Goal: Transaction & Acquisition: Purchase product/service

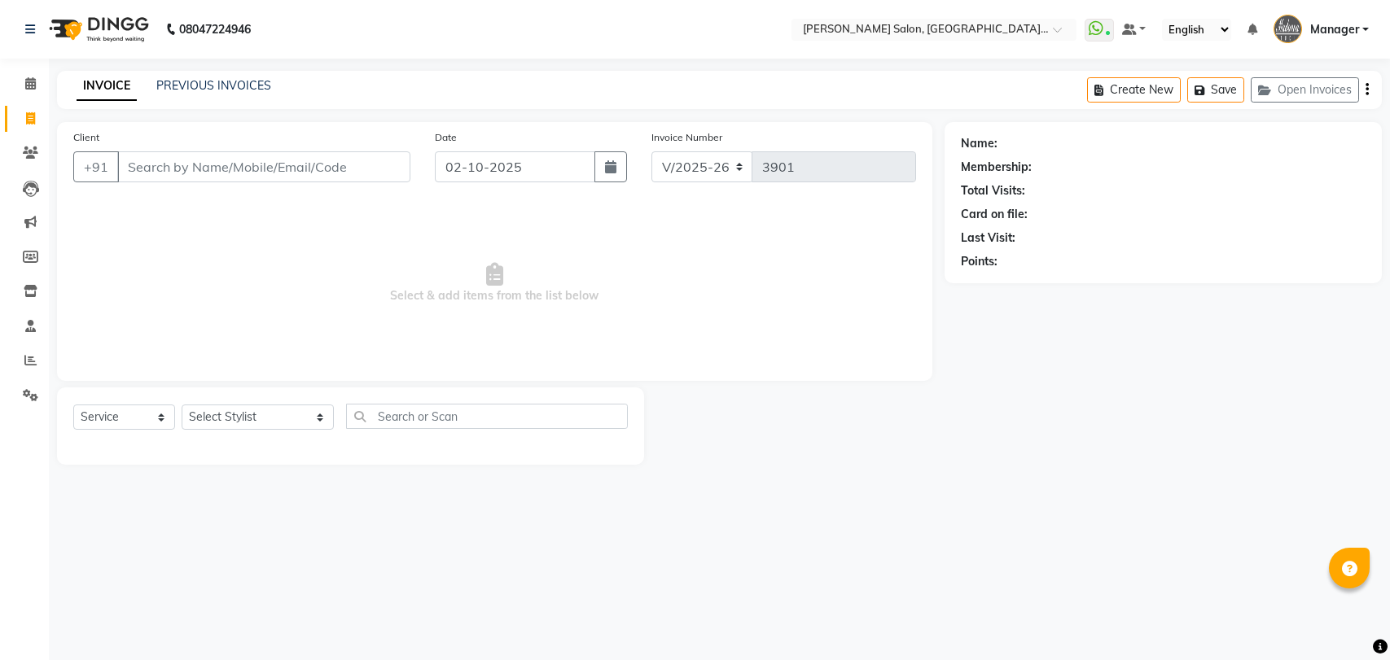
select select "5893"
select select "service"
click at [181, 87] on link "PREVIOUS INVOICES" at bounding box center [213, 85] width 115 height 15
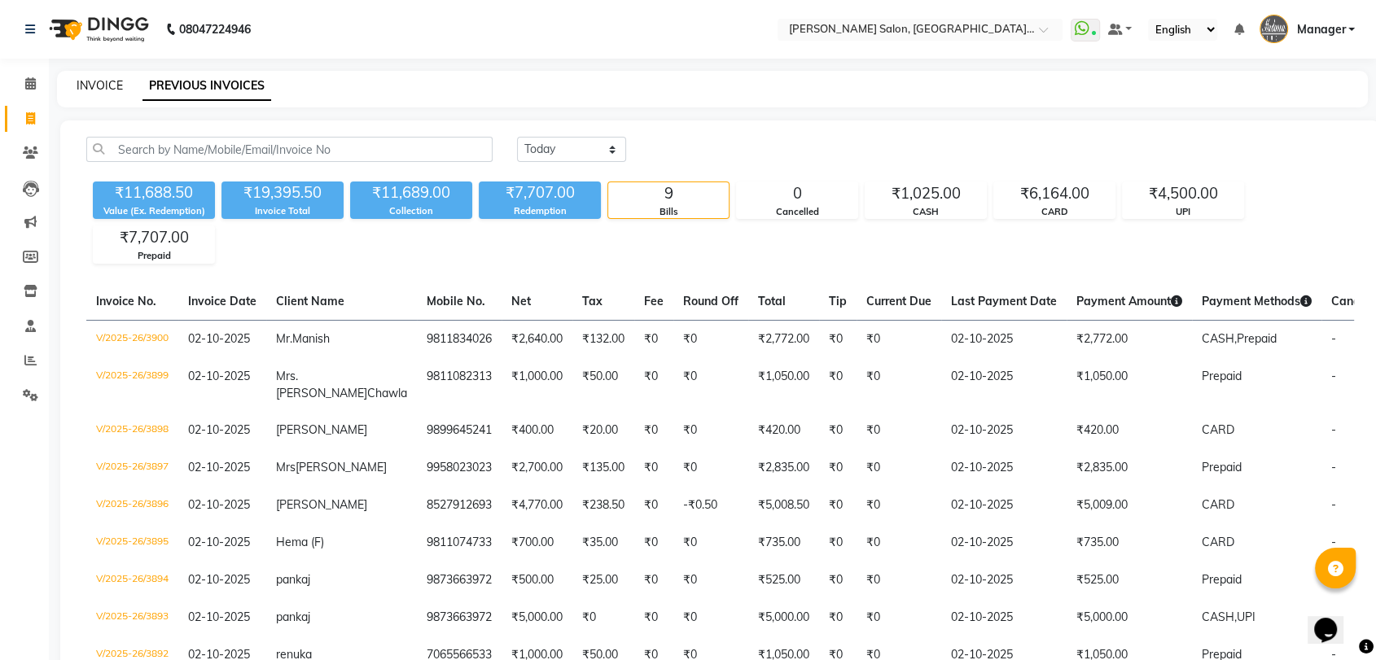
click at [117, 81] on link "INVOICE" at bounding box center [100, 85] width 46 height 15
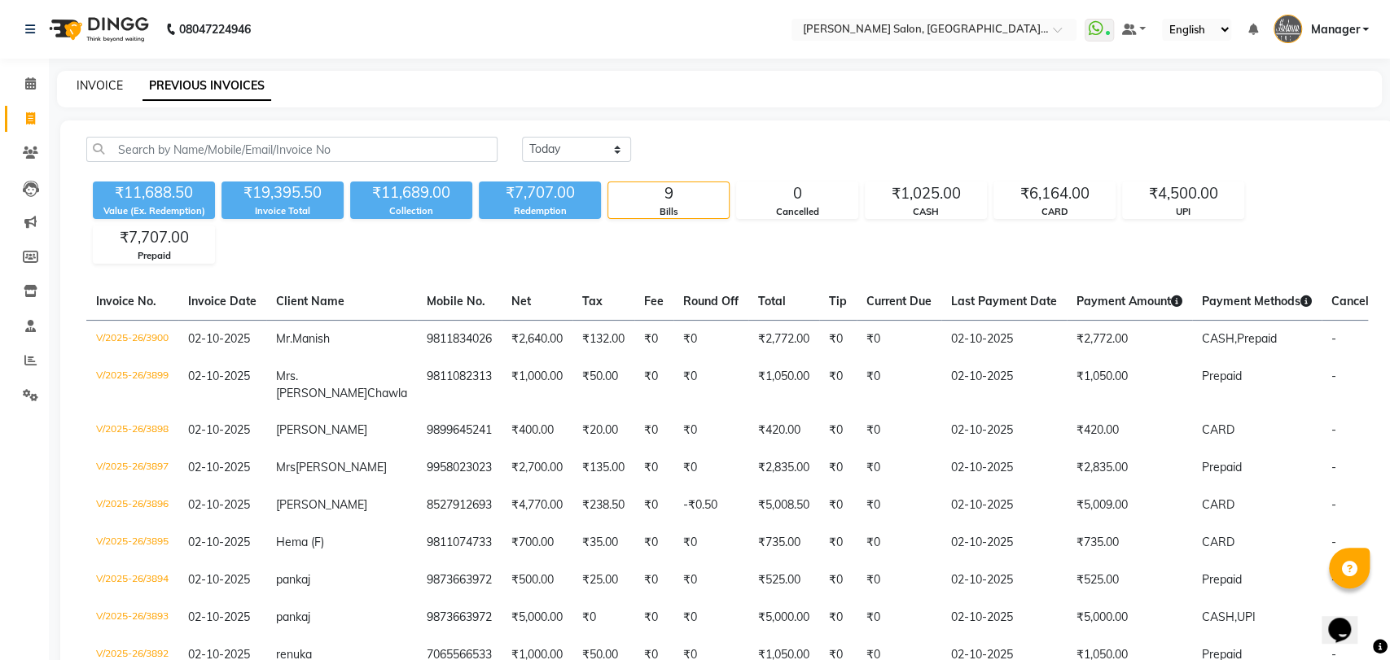
select select "service"
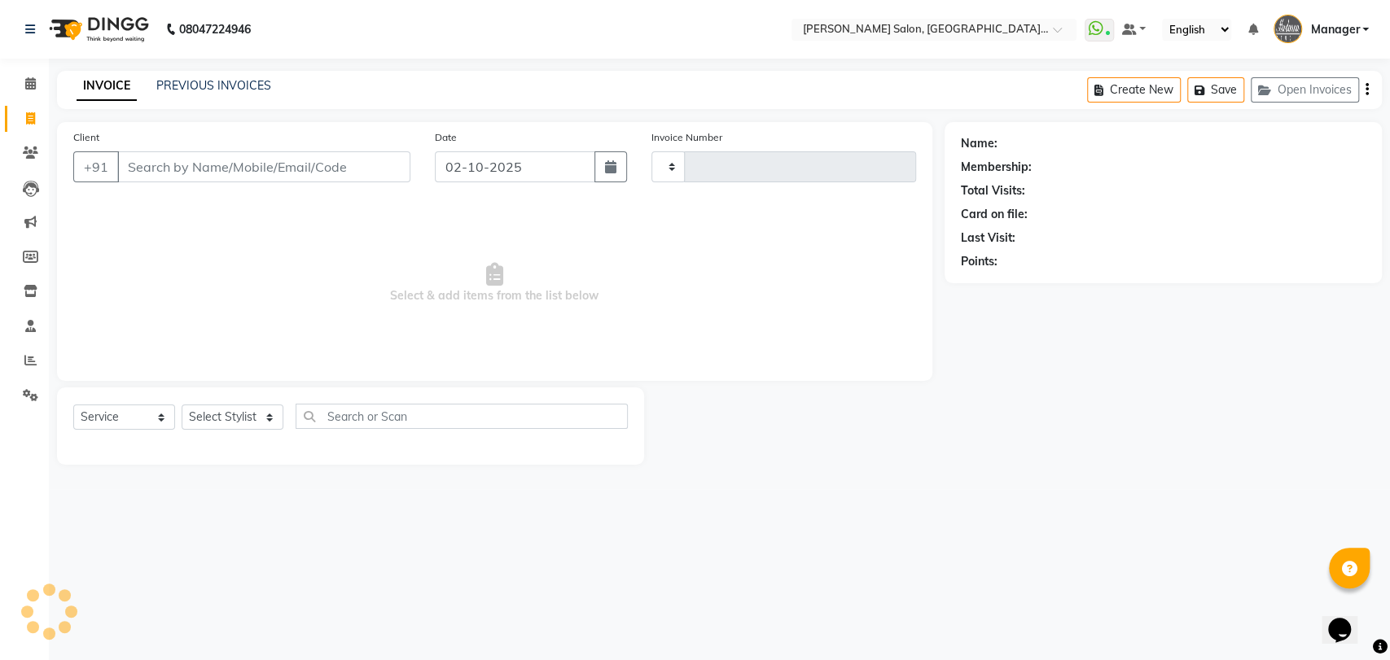
type input "3901"
select select "5893"
click at [192, 171] on input "Client" at bounding box center [263, 166] width 293 height 31
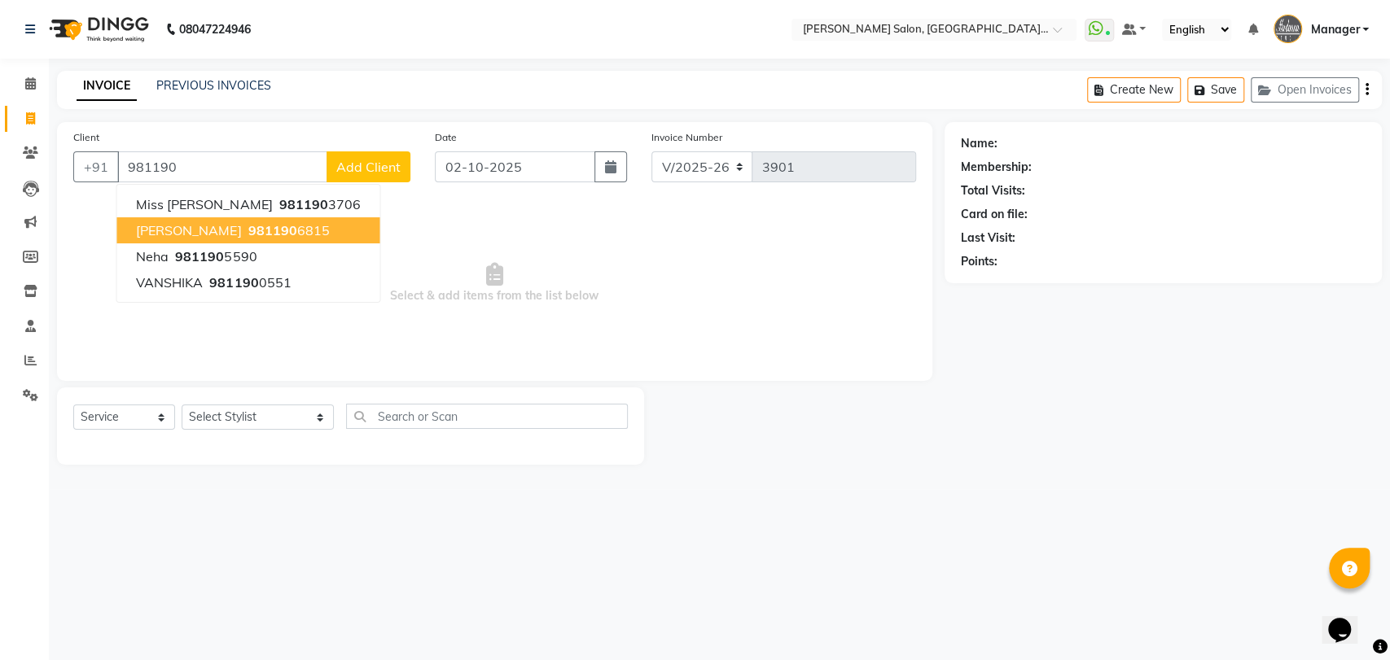
click at [247, 233] on span "981190" at bounding box center [271, 230] width 49 height 16
type input "9811906815"
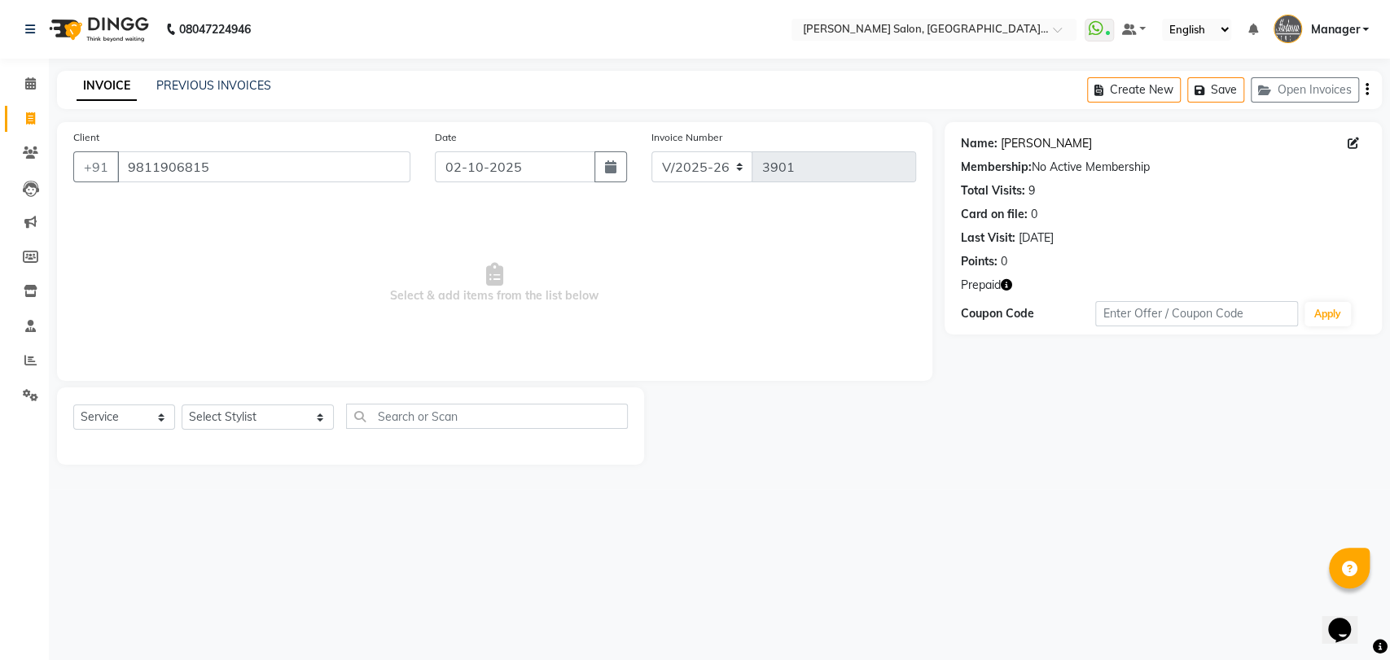
click at [1022, 138] on link "Anju Bhatiya" at bounding box center [1045, 143] width 91 height 17
click at [1348, 136] on span at bounding box center [1356, 143] width 18 height 17
click at [1348, 138] on icon at bounding box center [1352, 143] width 11 height 11
select select "female"
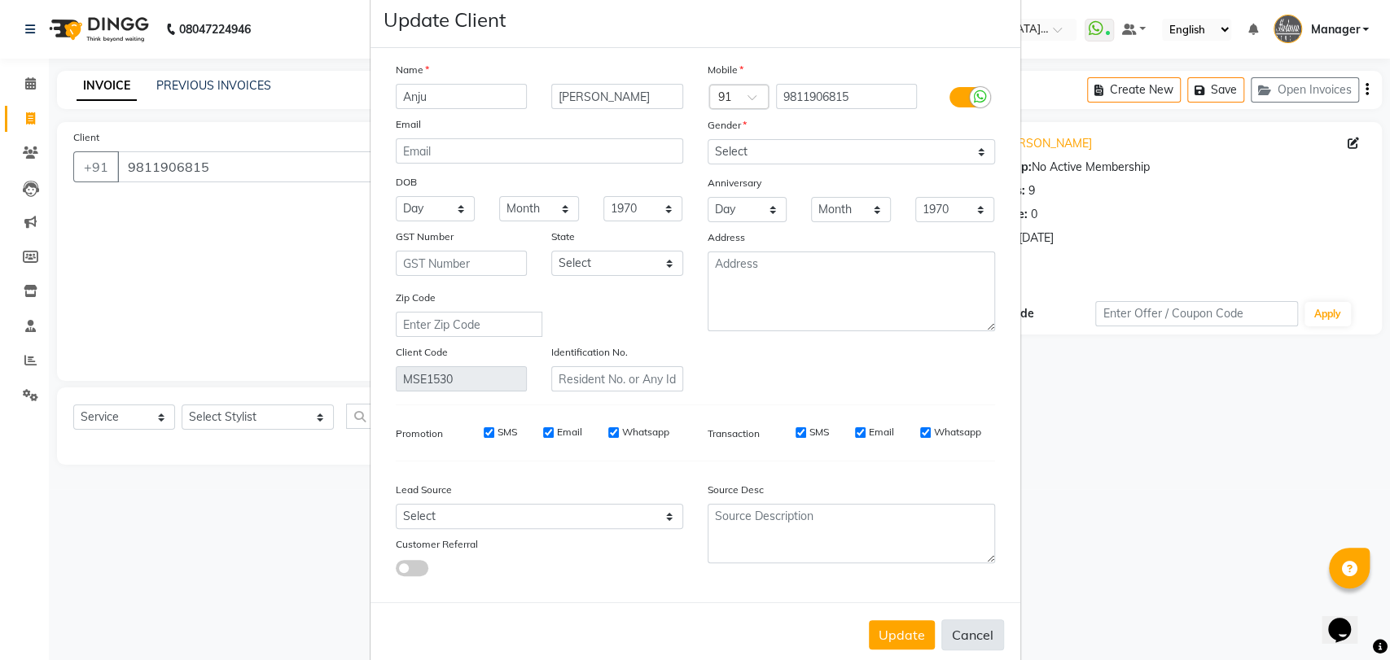
scroll to position [59, 0]
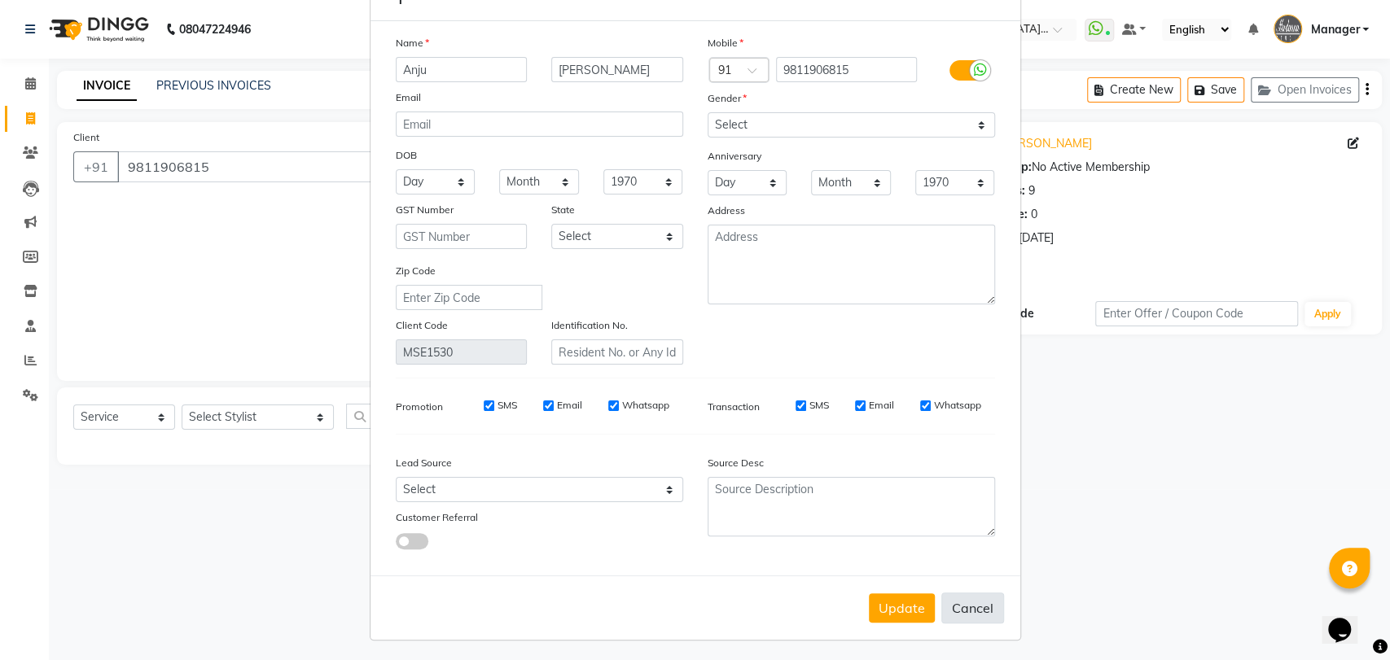
click at [957, 604] on button "Cancel" at bounding box center [972, 608] width 63 height 31
select select
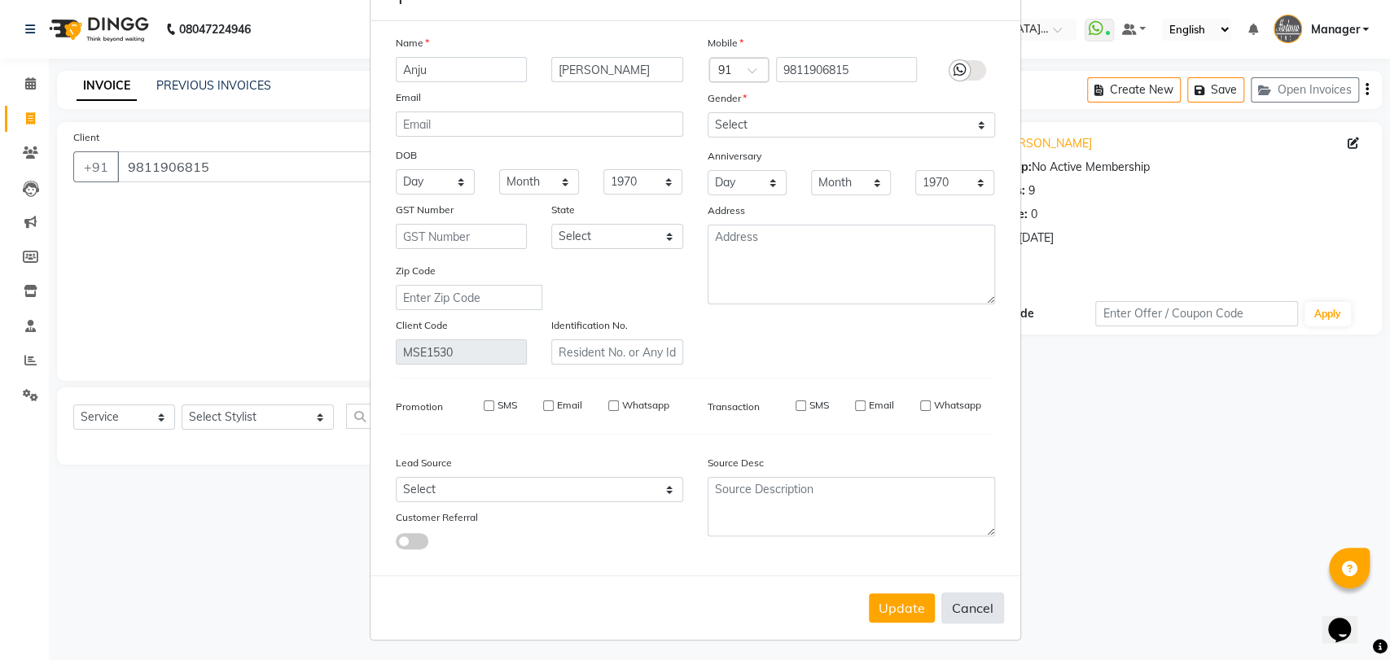
select select
checkbox input "false"
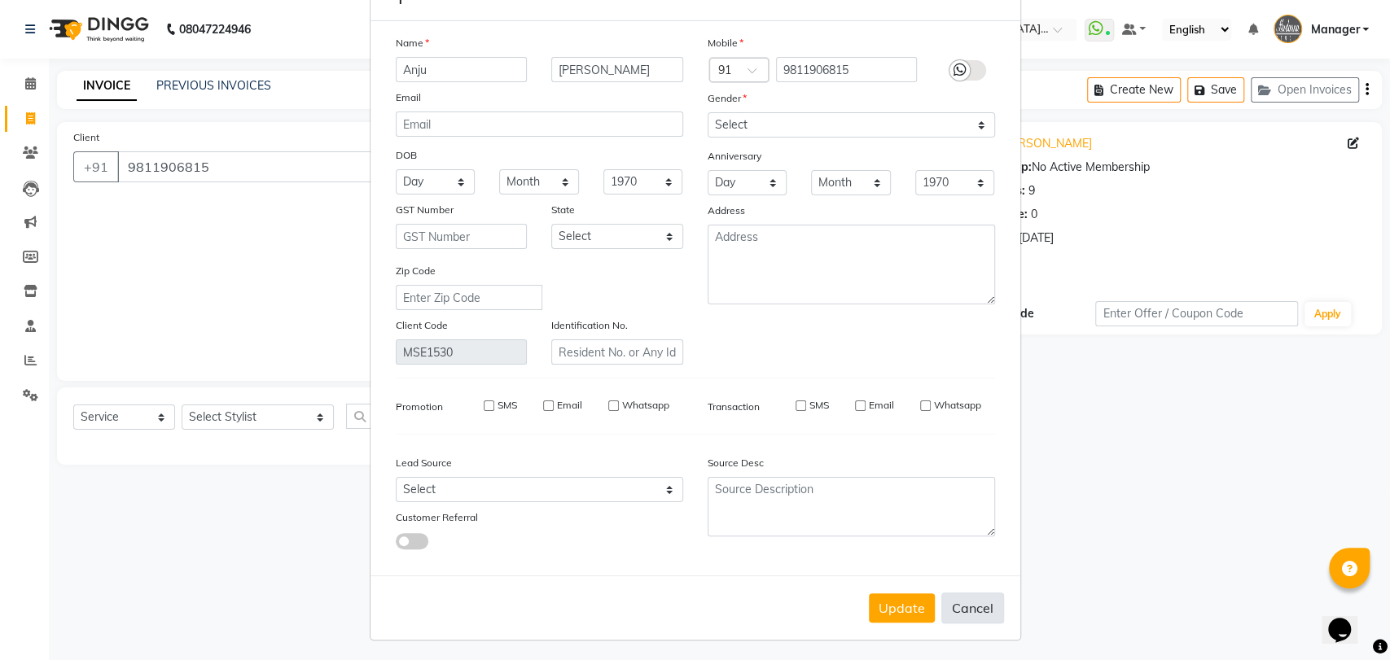
checkbox input "false"
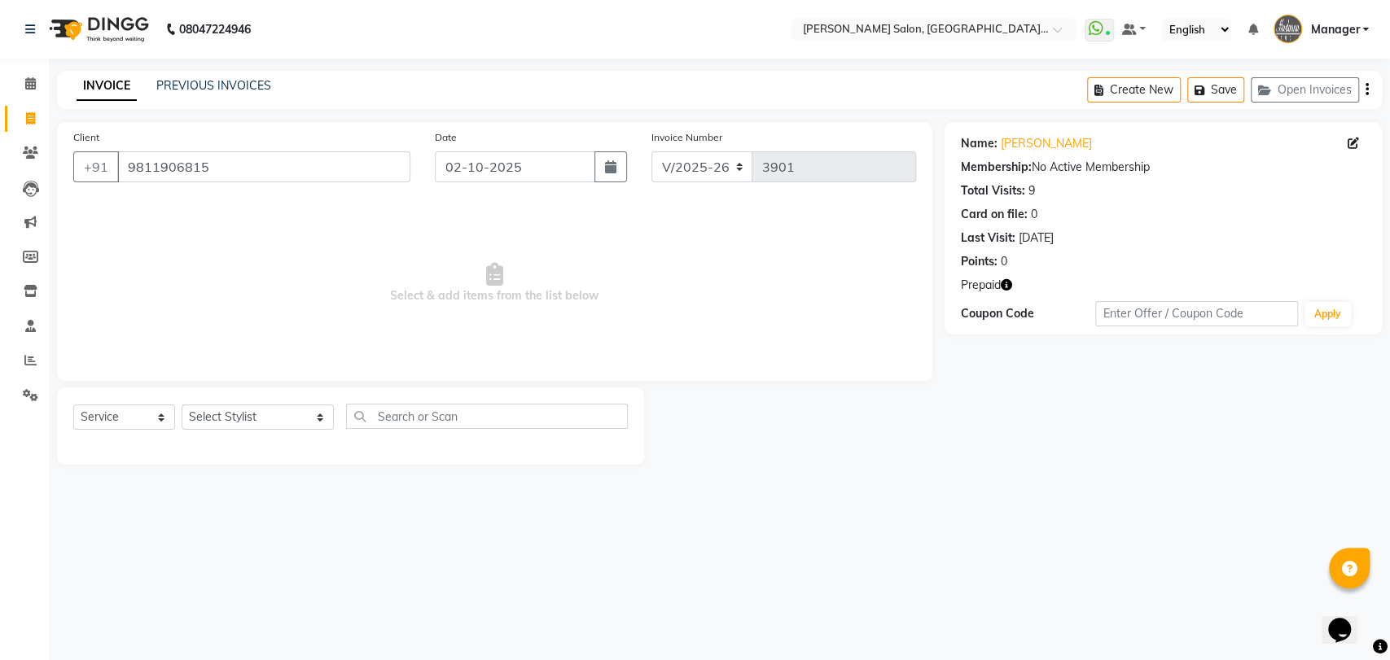
click at [1006, 283] on icon "button" at bounding box center [1005, 284] width 11 height 11
click at [1101, 280] on div "Prepaid" at bounding box center [1163, 285] width 405 height 17
click at [1350, 140] on icon at bounding box center [1352, 143] width 11 height 11
select select "[DEMOGRAPHIC_DATA]"
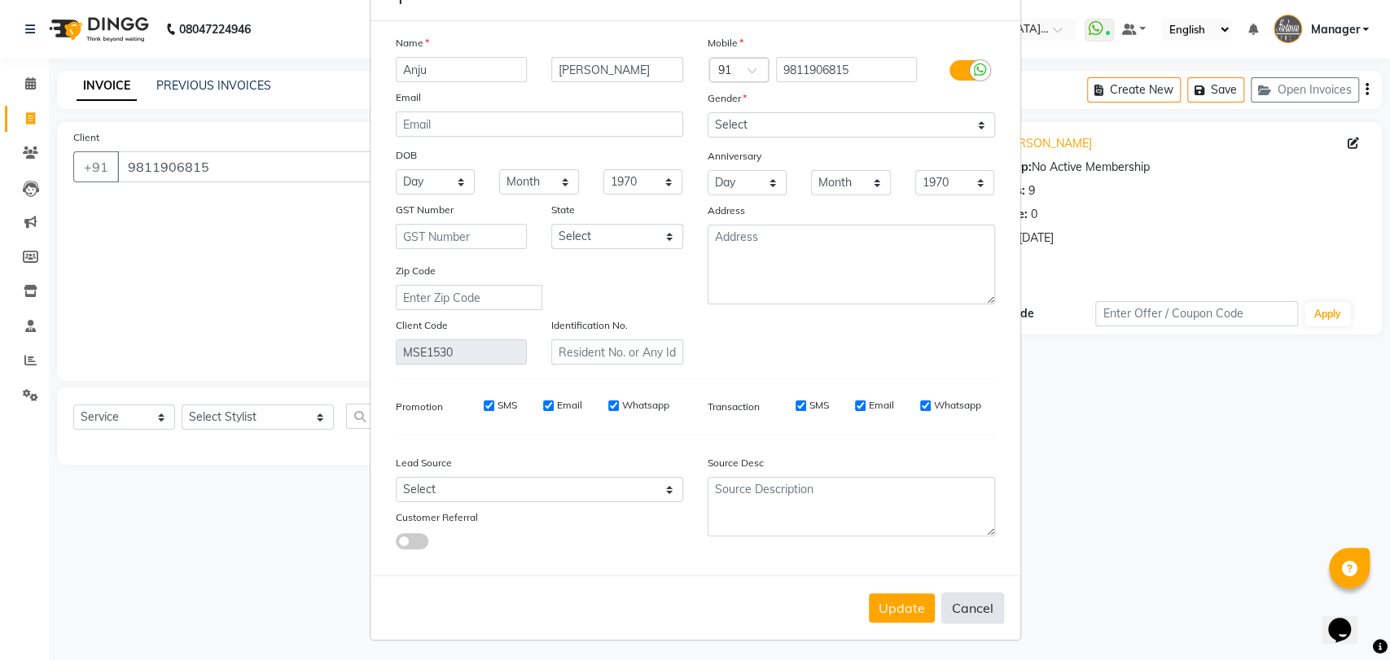
click at [964, 615] on button "Cancel" at bounding box center [972, 608] width 63 height 31
select select
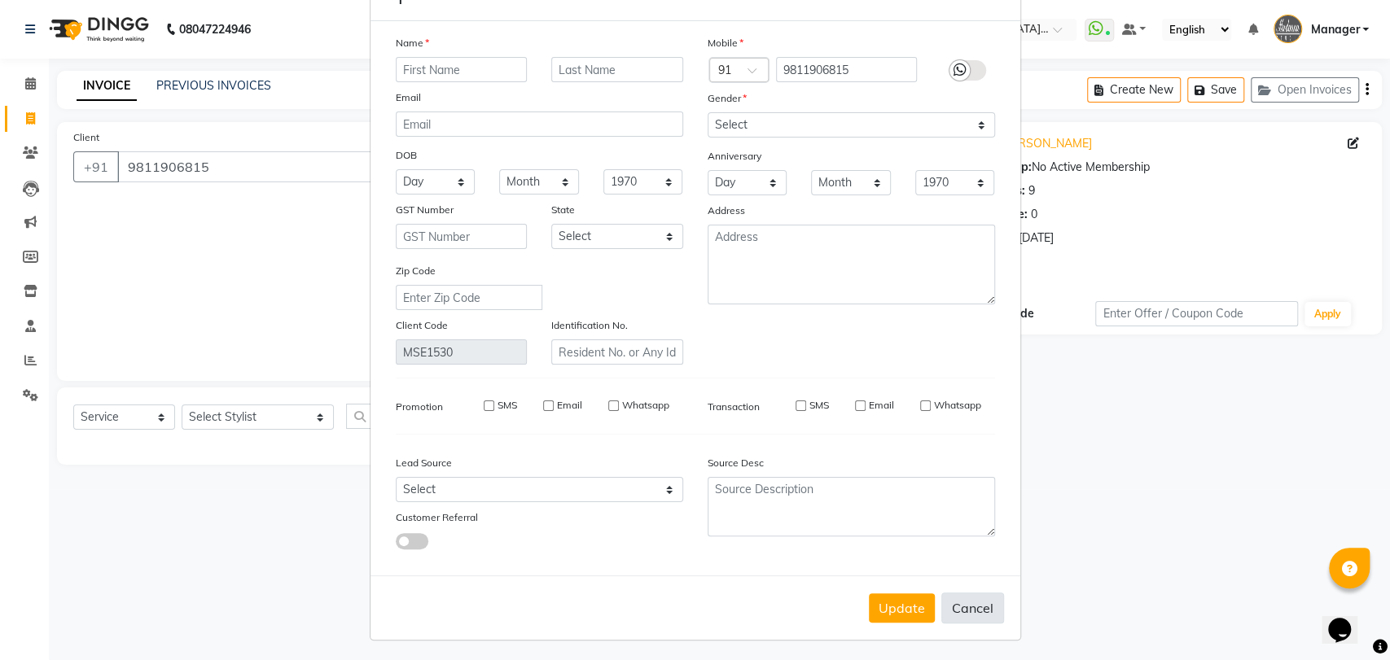
select select
checkbox input "false"
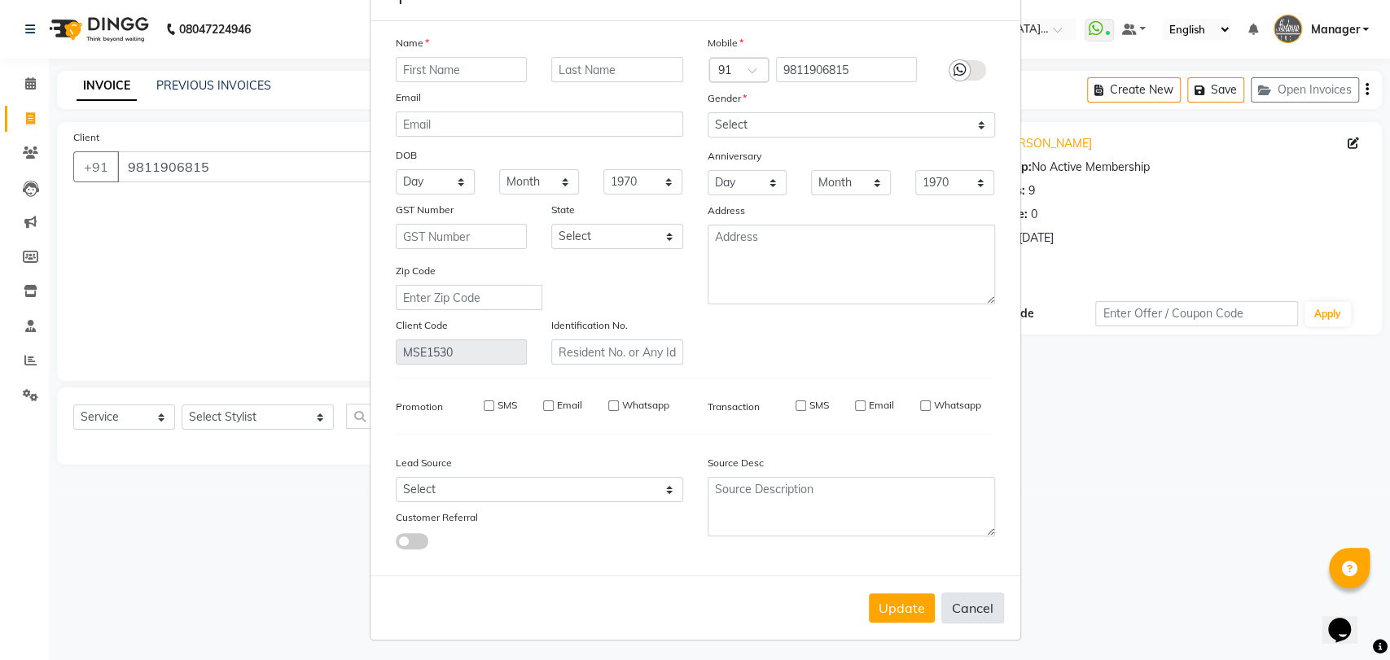
checkbox input "false"
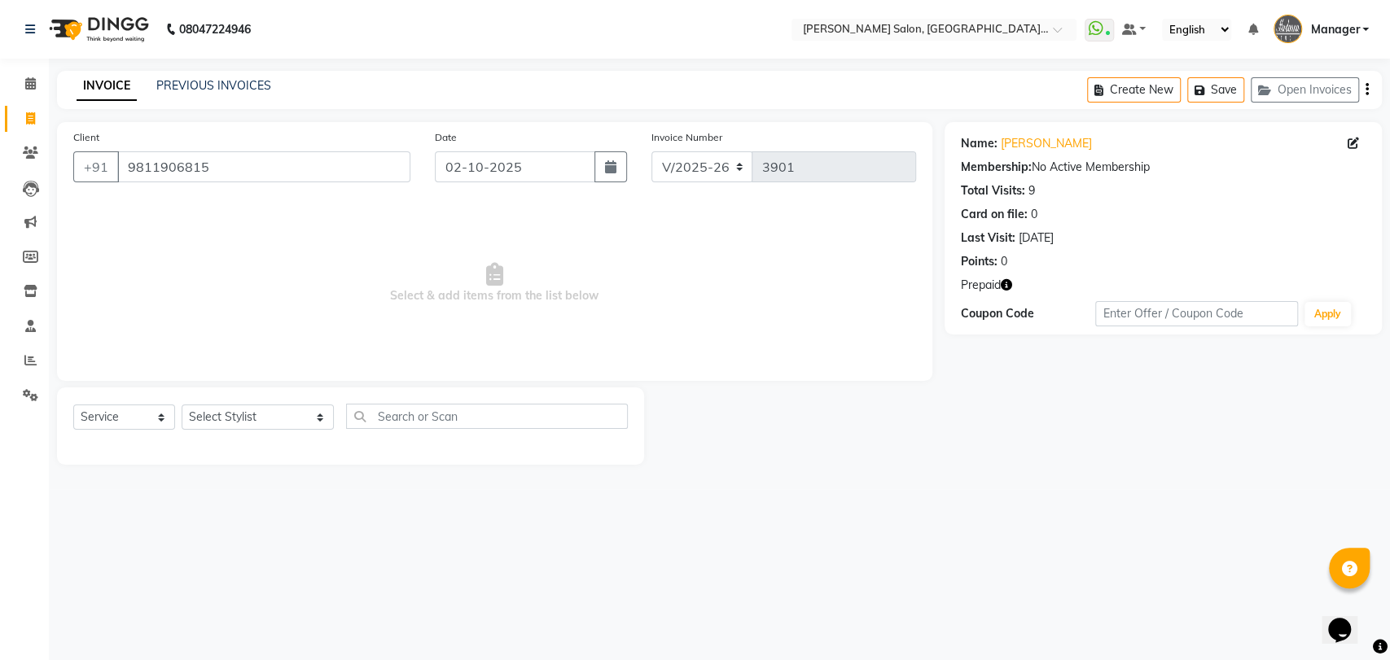
click at [1011, 281] on icon "button" at bounding box center [1005, 284] width 11 height 11
click at [1011, 277] on button "button" at bounding box center [1005, 285] width 11 height 17
click at [1346, 143] on div "Name: Anju Bhatiya" at bounding box center [1163, 143] width 405 height 17
click at [1360, 143] on span at bounding box center [1356, 143] width 18 height 17
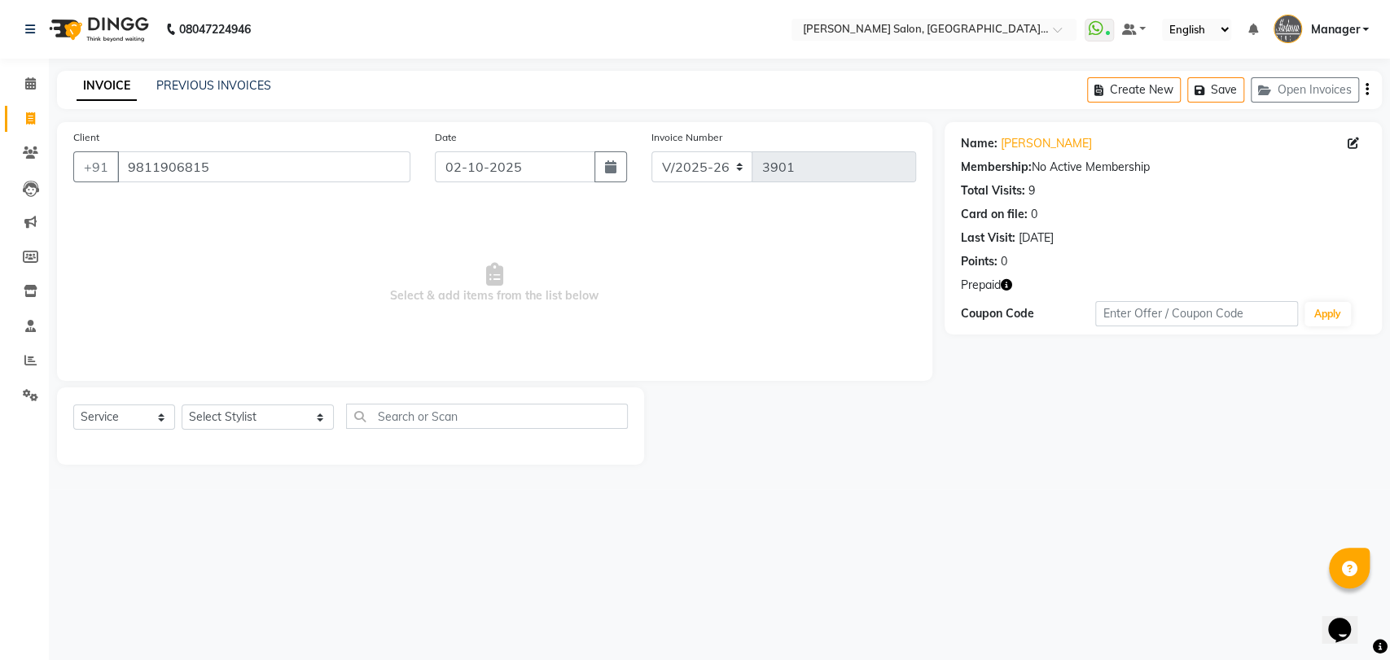
click at [1359, 143] on span at bounding box center [1356, 143] width 18 height 17
click at [1359, 145] on span at bounding box center [1356, 143] width 18 height 17
click at [1349, 145] on icon at bounding box center [1352, 143] width 11 height 11
select select "[DEMOGRAPHIC_DATA]"
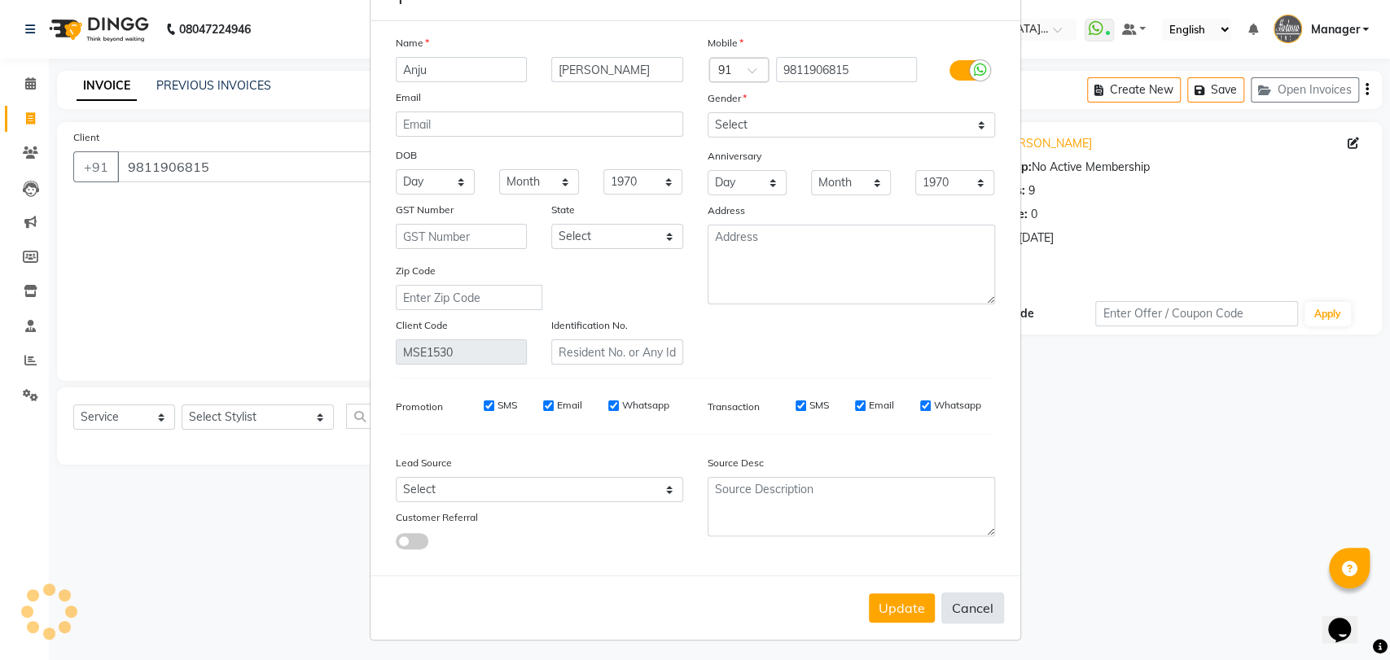
click at [978, 607] on button "Cancel" at bounding box center [972, 608] width 63 height 31
select select
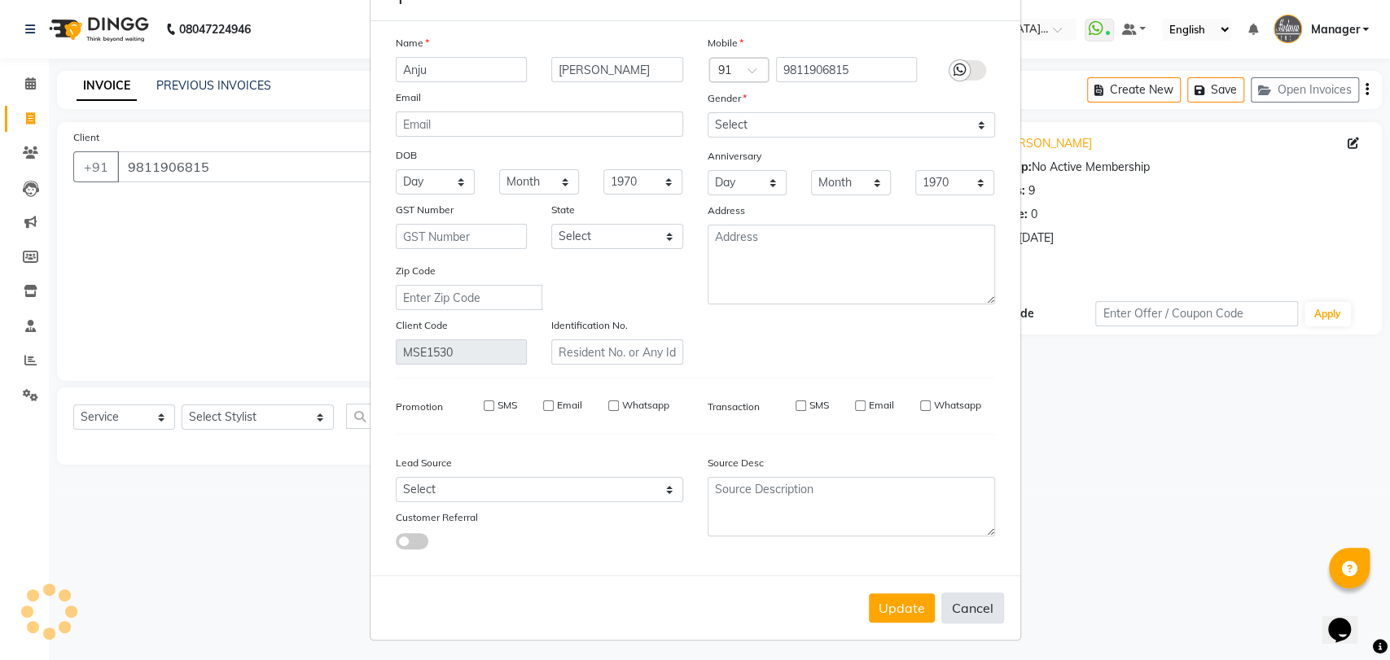
select select
checkbox input "false"
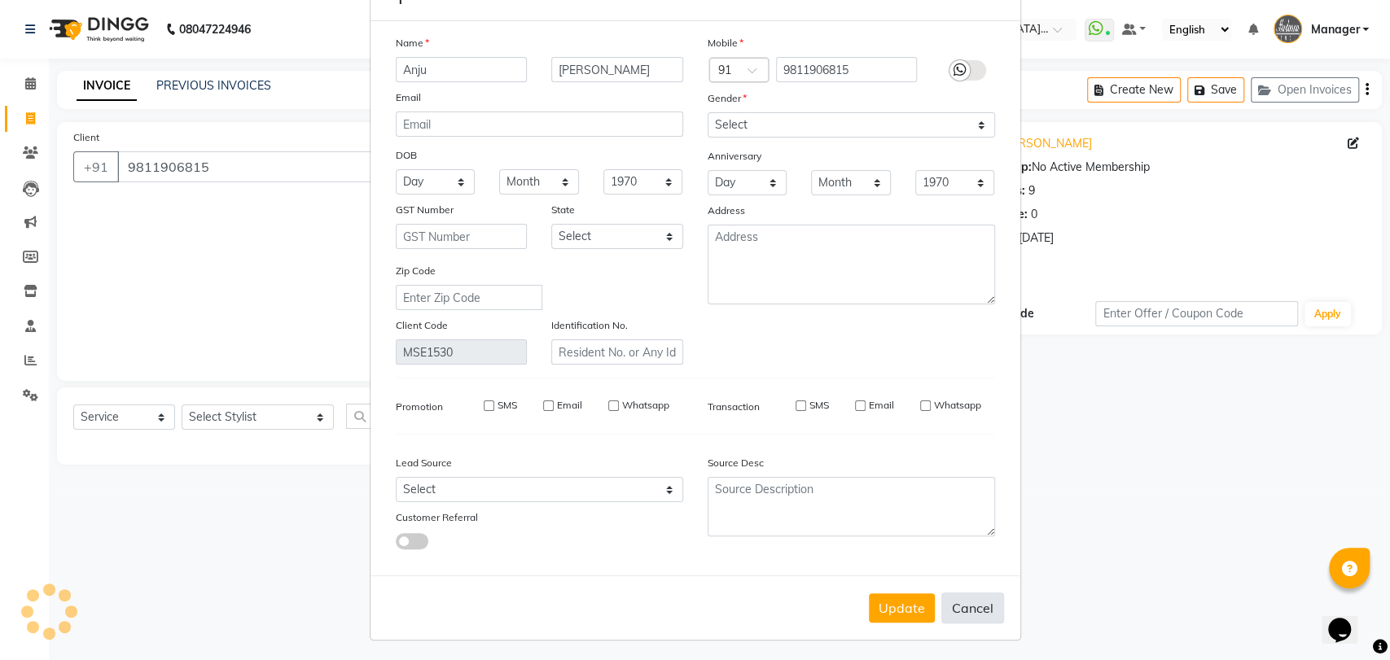
checkbox input "false"
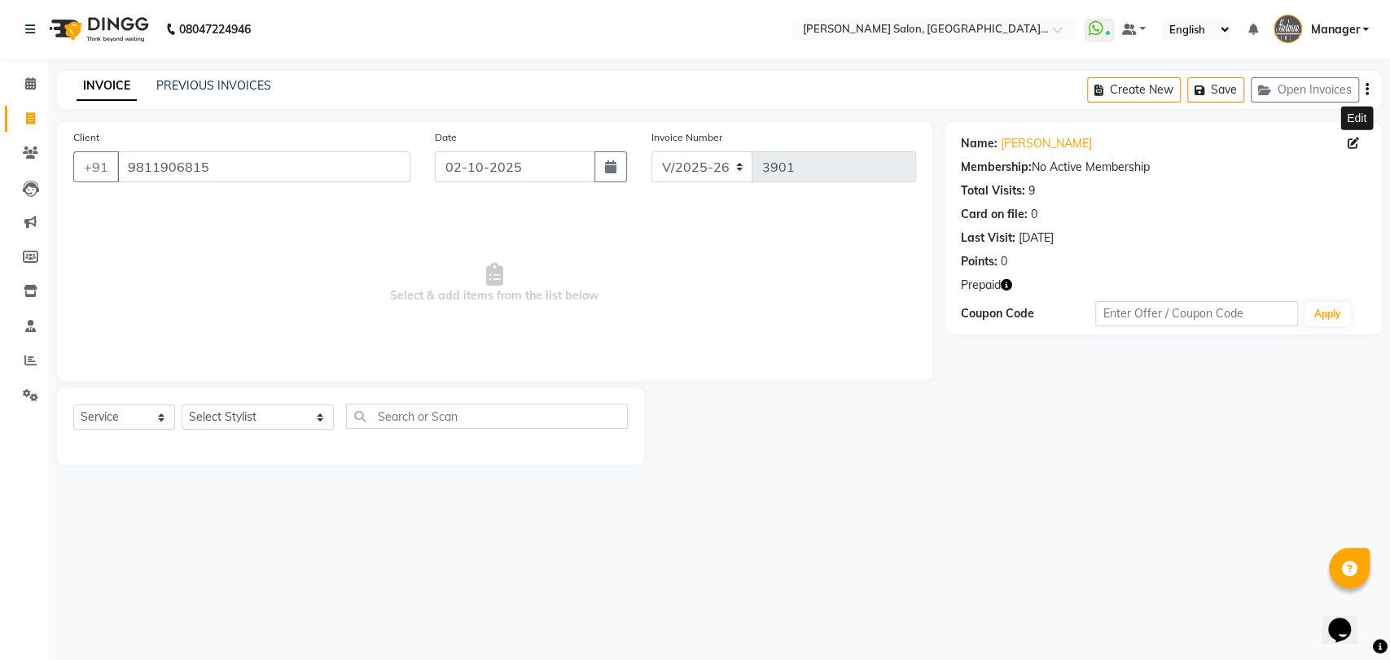
click at [1355, 148] on icon at bounding box center [1352, 143] width 11 height 11
select select "[DEMOGRAPHIC_DATA]"
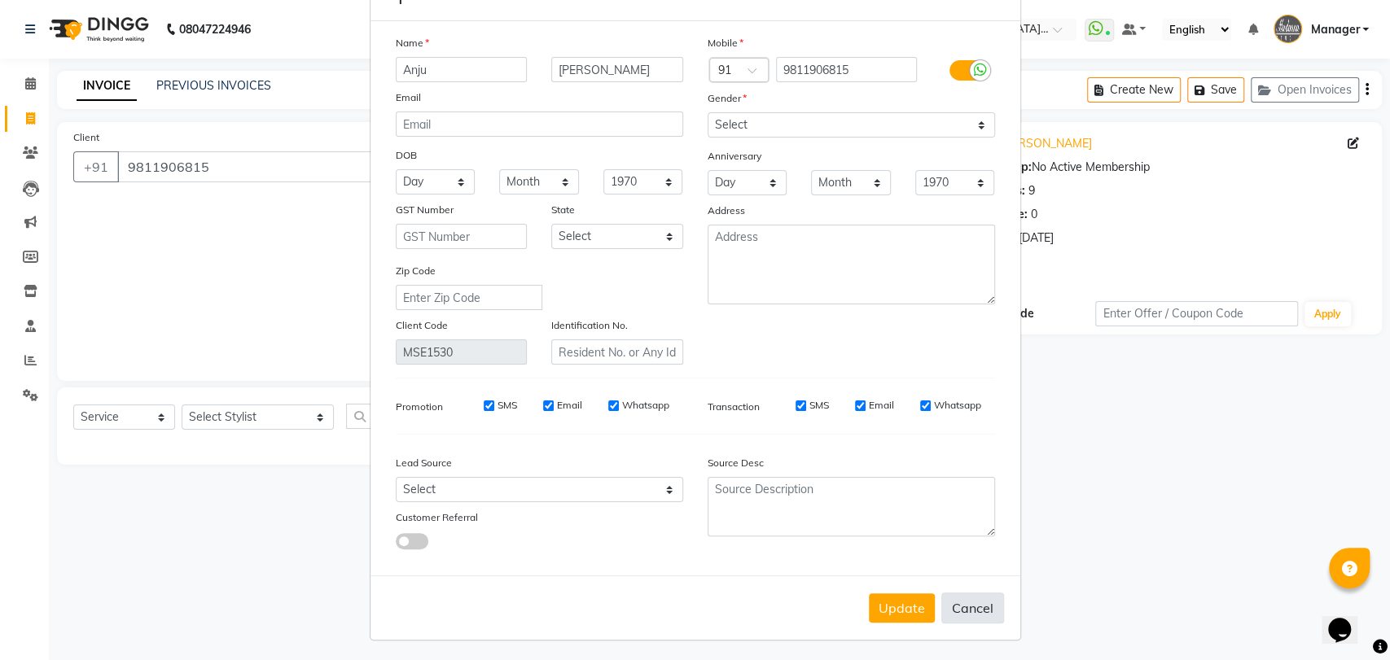
click at [986, 615] on button "Cancel" at bounding box center [972, 608] width 63 height 31
select select
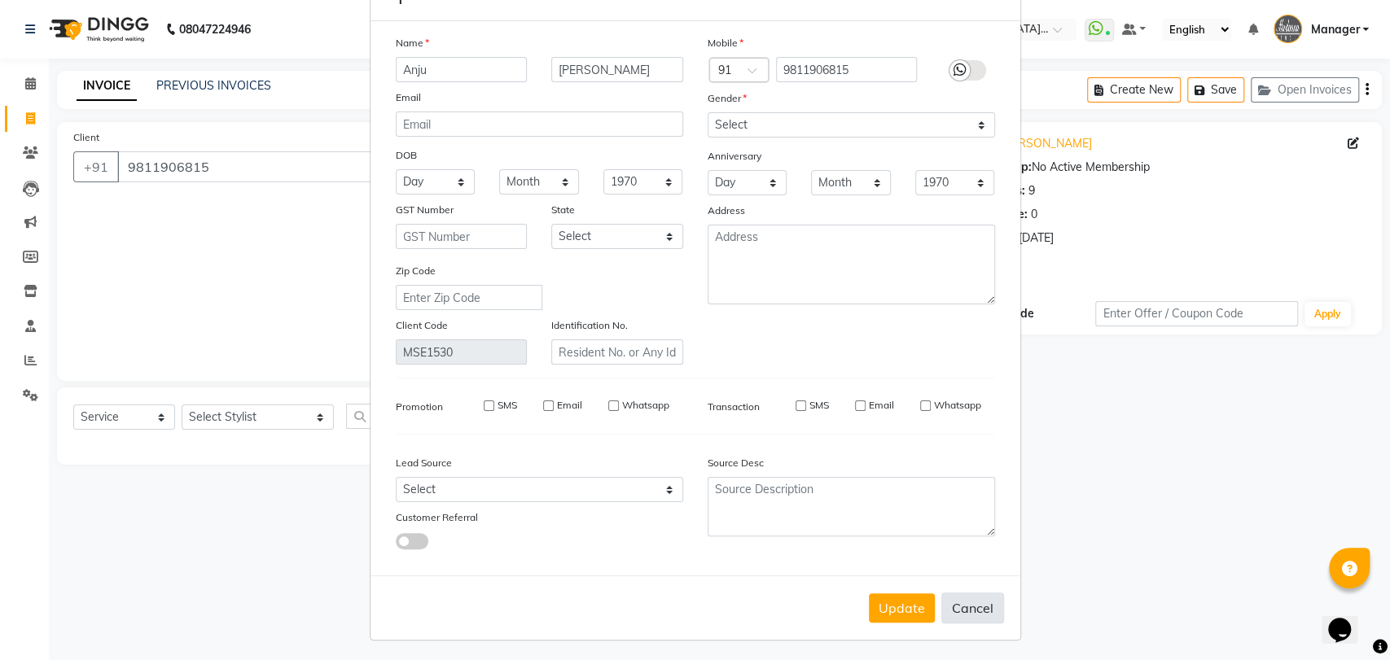
select select
checkbox input "false"
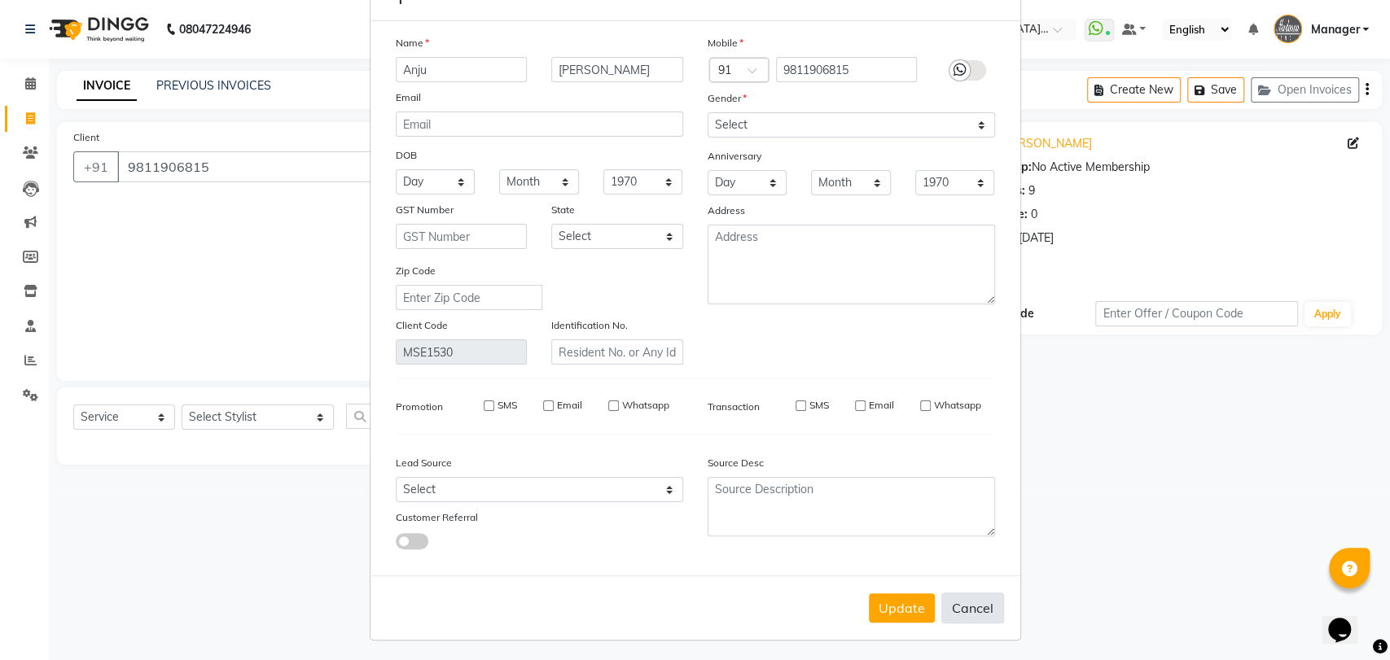
checkbox input "false"
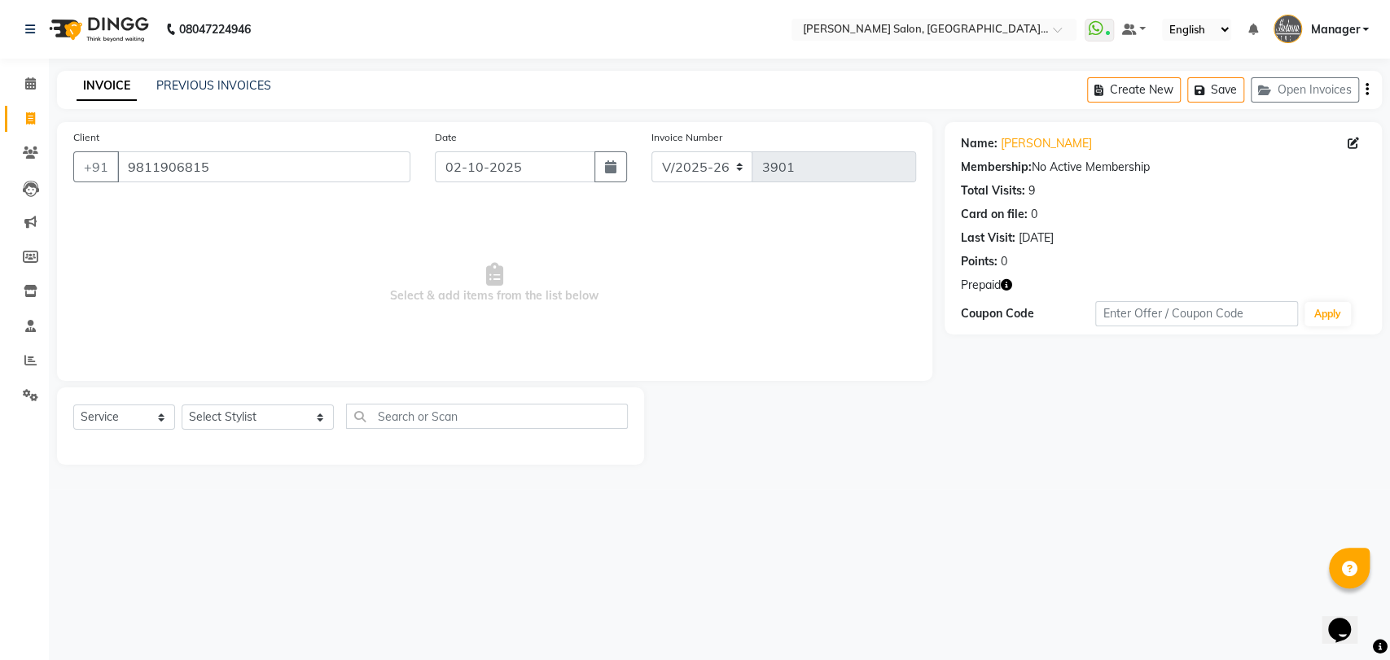
click at [1011, 279] on icon "button" at bounding box center [1005, 284] width 11 height 11
click at [1056, 274] on div "Name: Anju Bhatiya Membership: No Active Membership Total Visits: 9 Card on fil…" at bounding box center [1162, 228] width 437 height 212
click at [1349, 139] on icon at bounding box center [1352, 143] width 11 height 11
select select "[DEMOGRAPHIC_DATA]"
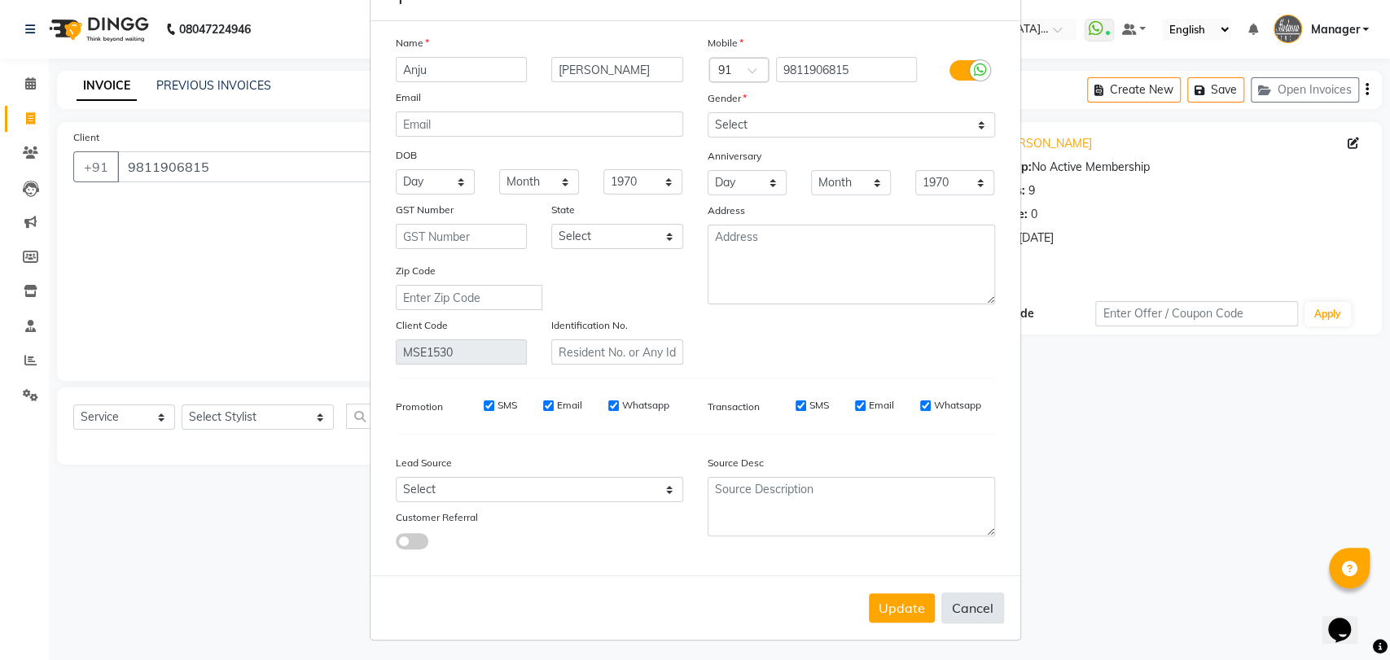
click at [965, 615] on button "Cancel" at bounding box center [972, 608] width 63 height 31
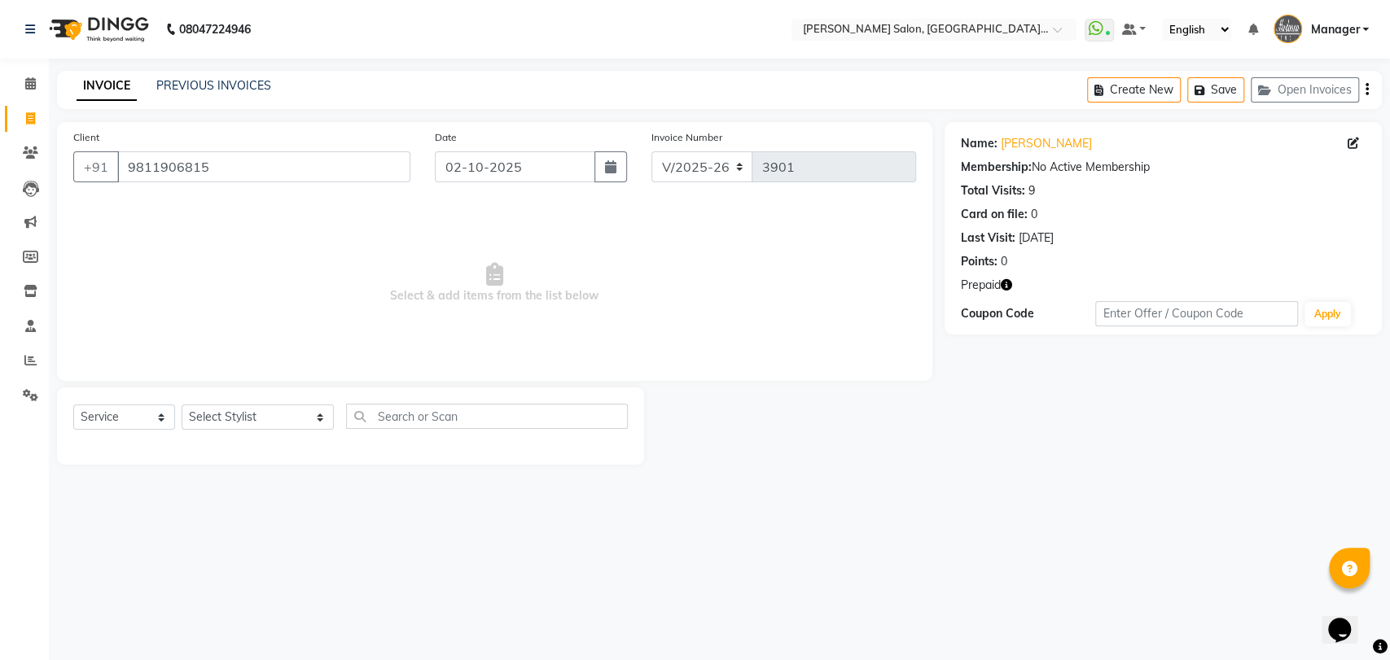
select select
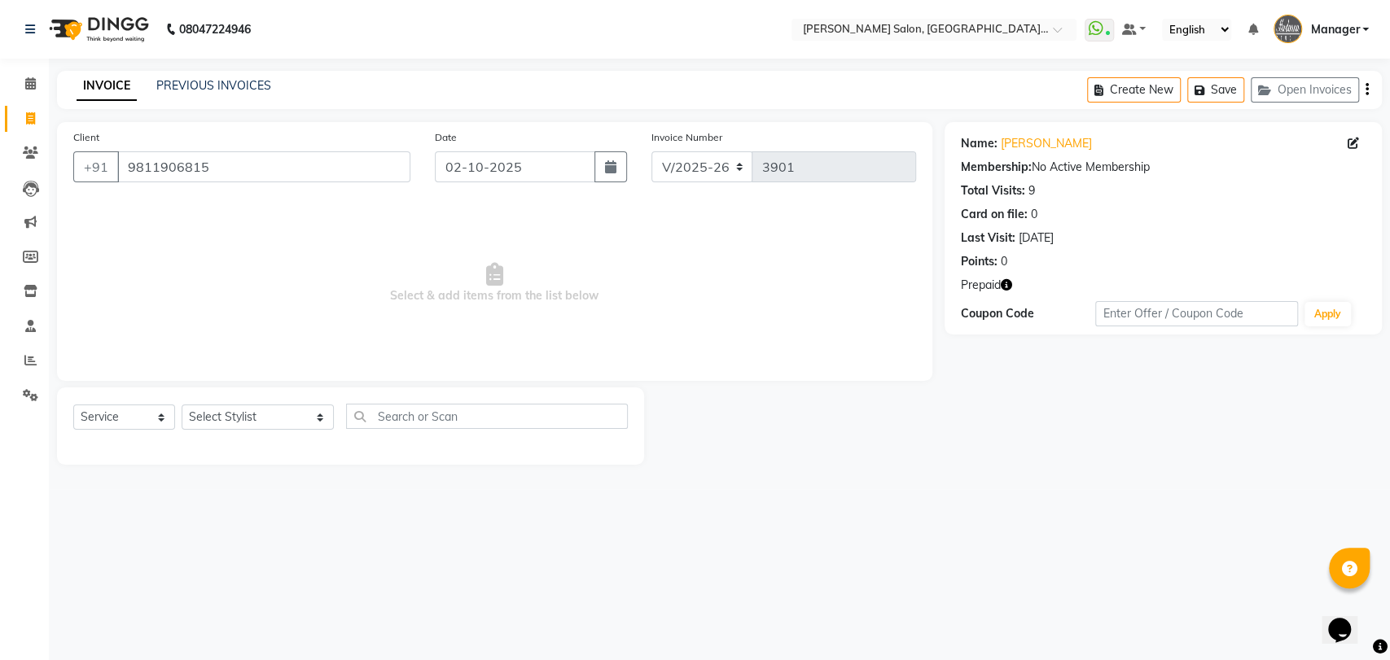
select select
checkbox input "false"
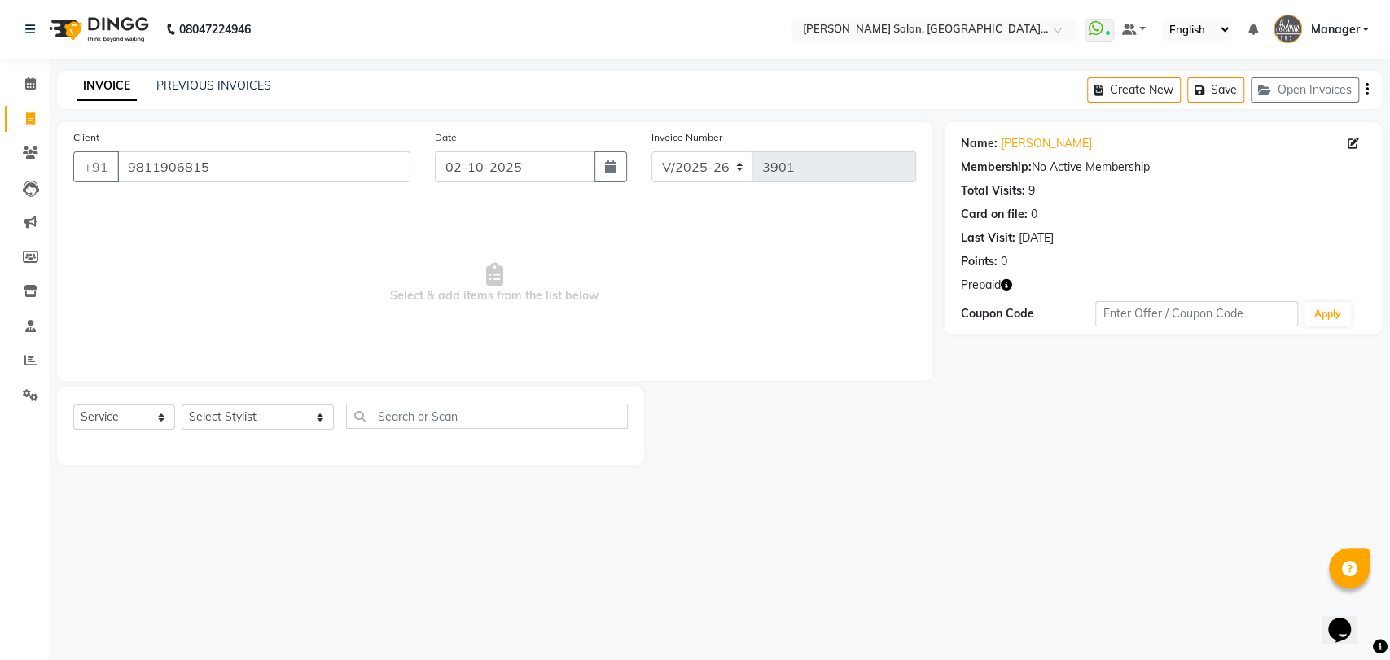
checkbox input "false"
click at [569, 365] on div "Client +91 9811906815 Date 02-10-2025 Invoice Number V/2025 V/2025-26 3901 Sele…" at bounding box center [494, 251] width 875 height 259
click at [834, 317] on span "Select & add items from the list below" at bounding box center [494, 283] width 843 height 163
click at [234, 425] on select "Select Stylist Anil Pedicurist [PERSON_NAME] [DEMOGRAPHIC_DATA] stylist [PERSON…" at bounding box center [258, 417] width 152 height 25
select select "48531"
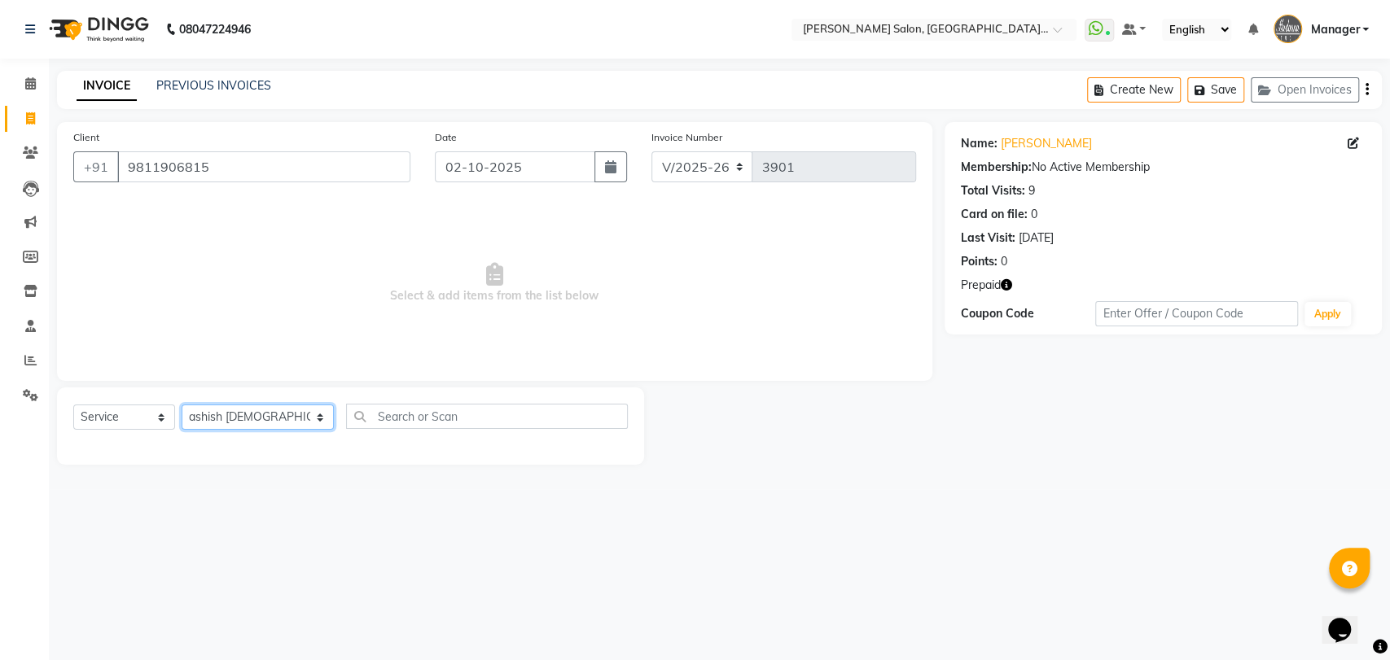
click at [182, 405] on select "Select Stylist Anil Pedicurist [PERSON_NAME] [DEMOGRAPHIC_DATA] stylist [PERSON…" at bounding box center [258, 417] width 152 height 25
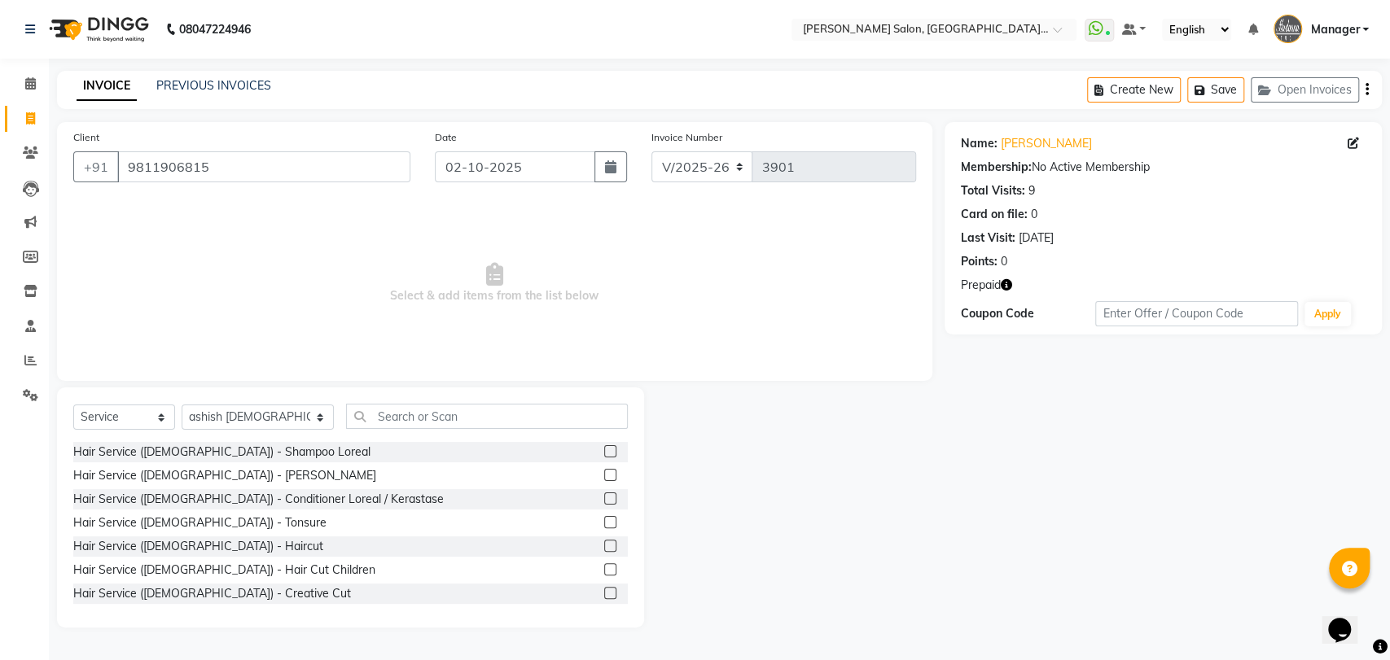
click at [358, 402] on div "Select Service Product Membership Package Voucher Prepaid Gift Card Select Styl…" at bounding box center [350, 507] width 587 height 240
click at [362, 411] on input "text" at bounding box center [487, 416] width 282 height 25
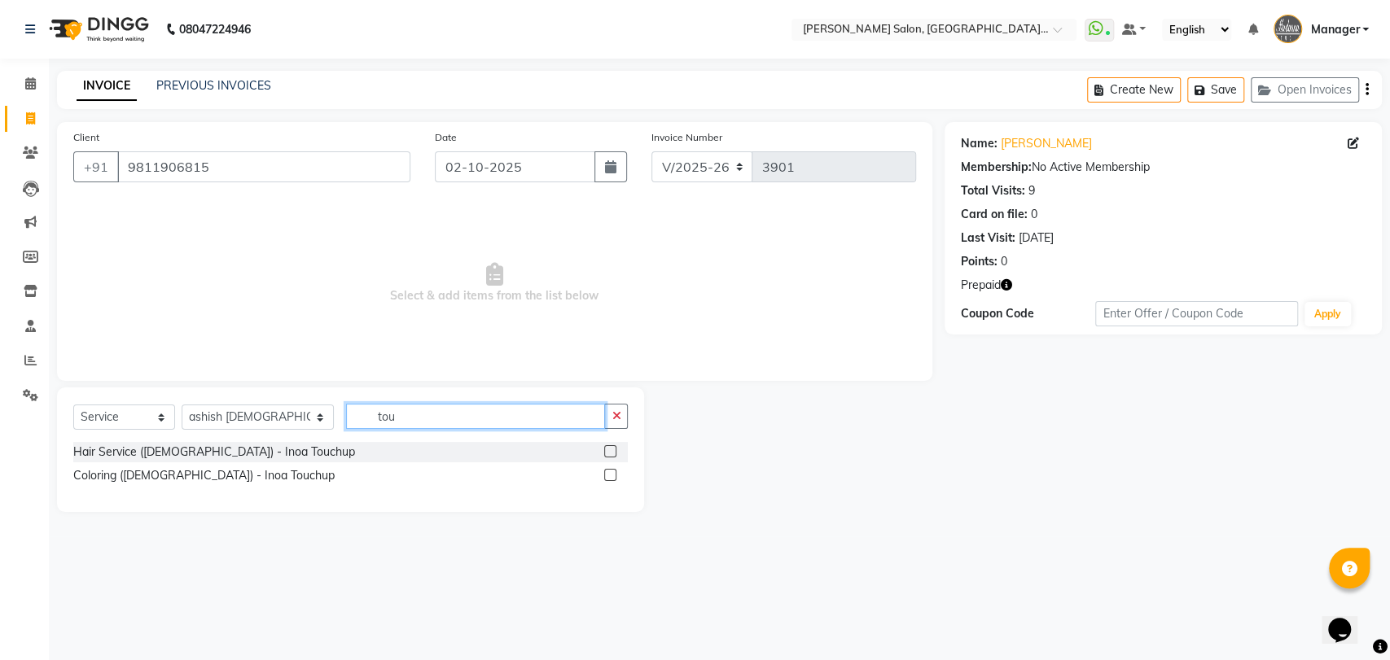
type input "tou"
click at [611, 473] on label at bounding box center [610, 475] width 12 height 12
click at [611, 473] on input "checkbox" at bounding box center [609, 476] width 11 height 11
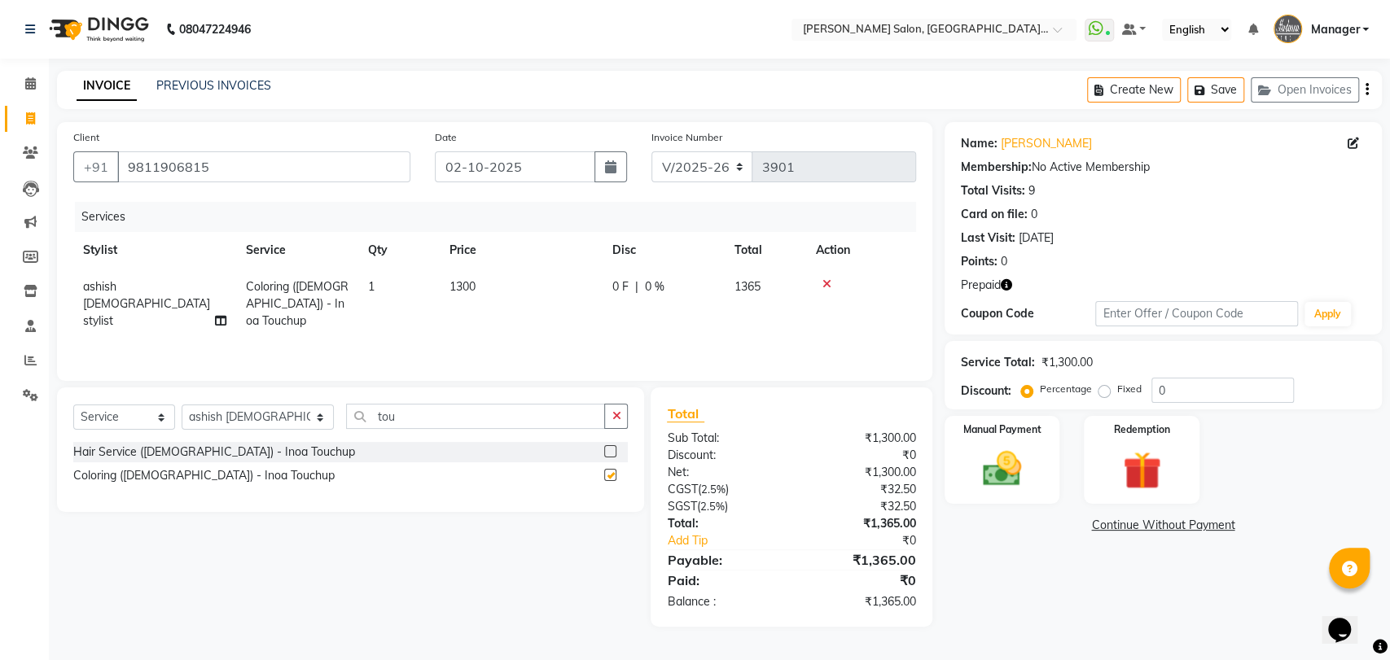
checkbox input "false"
click at [1007, 281] on icon "button" at bounding box center [1005, 284] width 11 height 11
click at [1043, 268] on div "Points: 0" at bounding box center [1163, 261] width 405 height 17
click at [1041, 461] on div "Manual Payment" at bounding box center [1002, 460] width 120 height 92
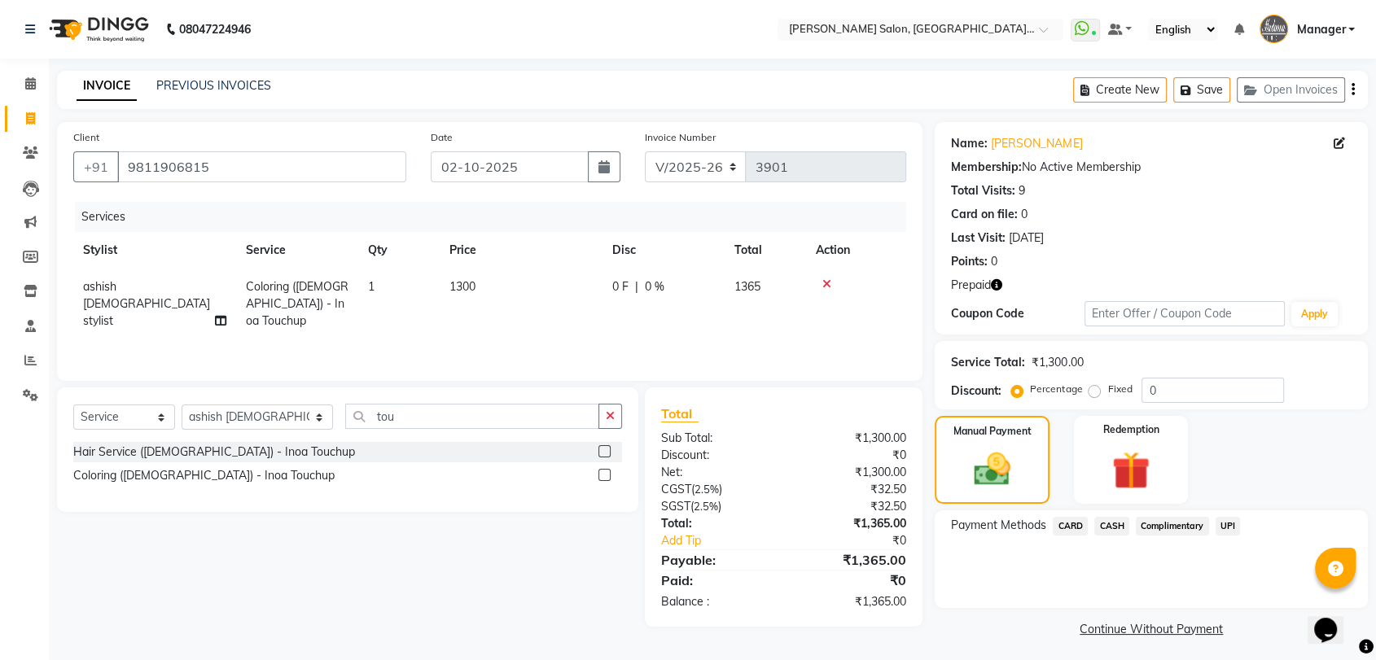
click at [1230, 528] on span "UPI" at bounding box center [1227, 526] width 25 height 19
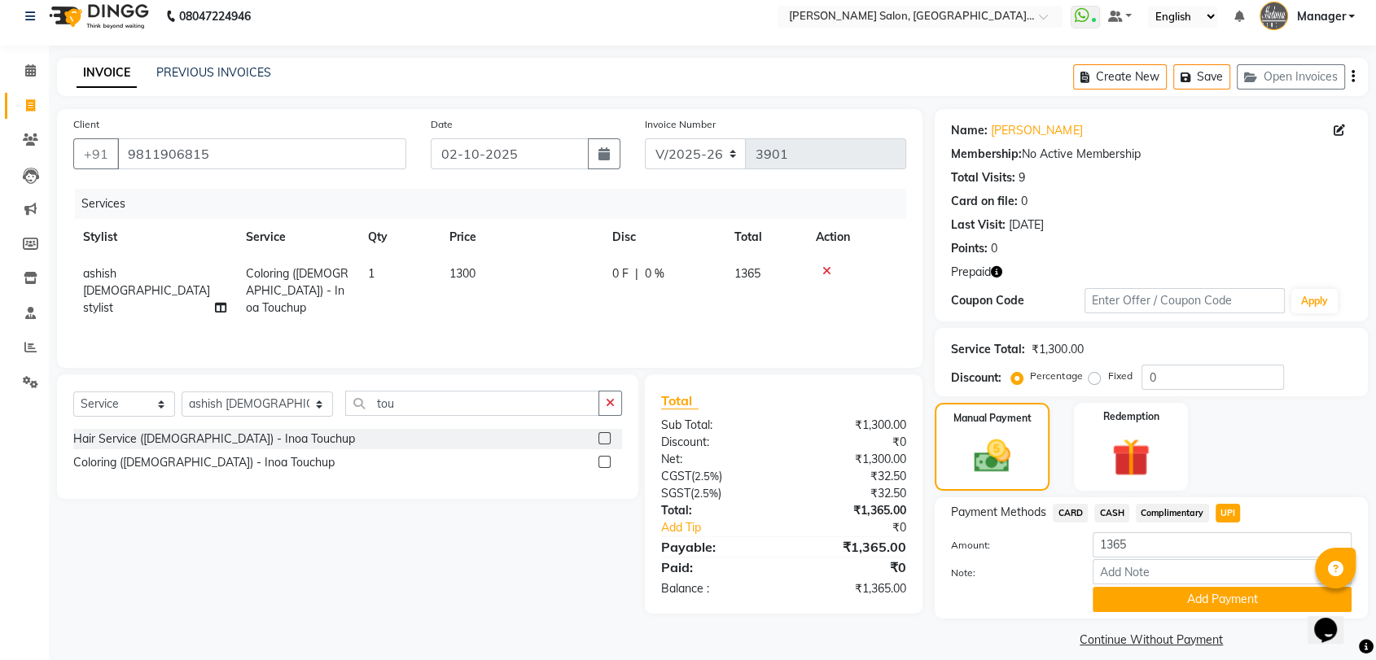
scroll to position [0, 0]
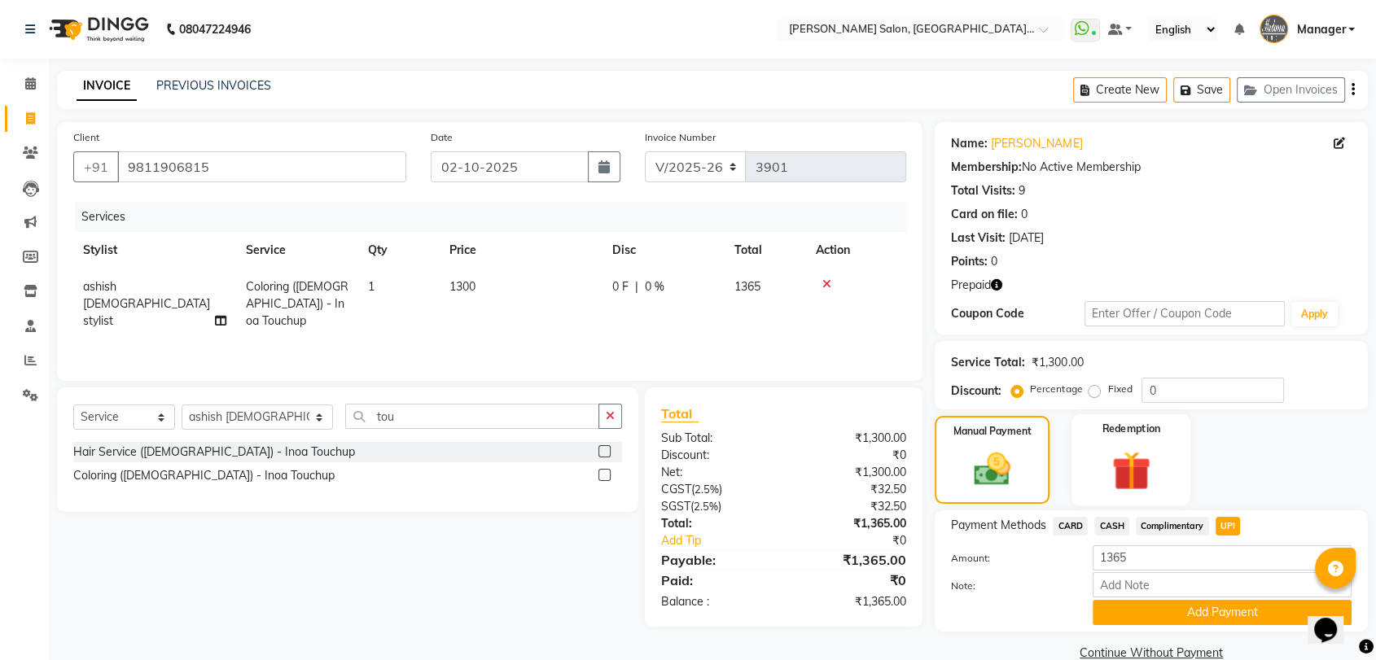
click at [1140, 459] on img at bounding box center [1130, 470] width 63 height 49
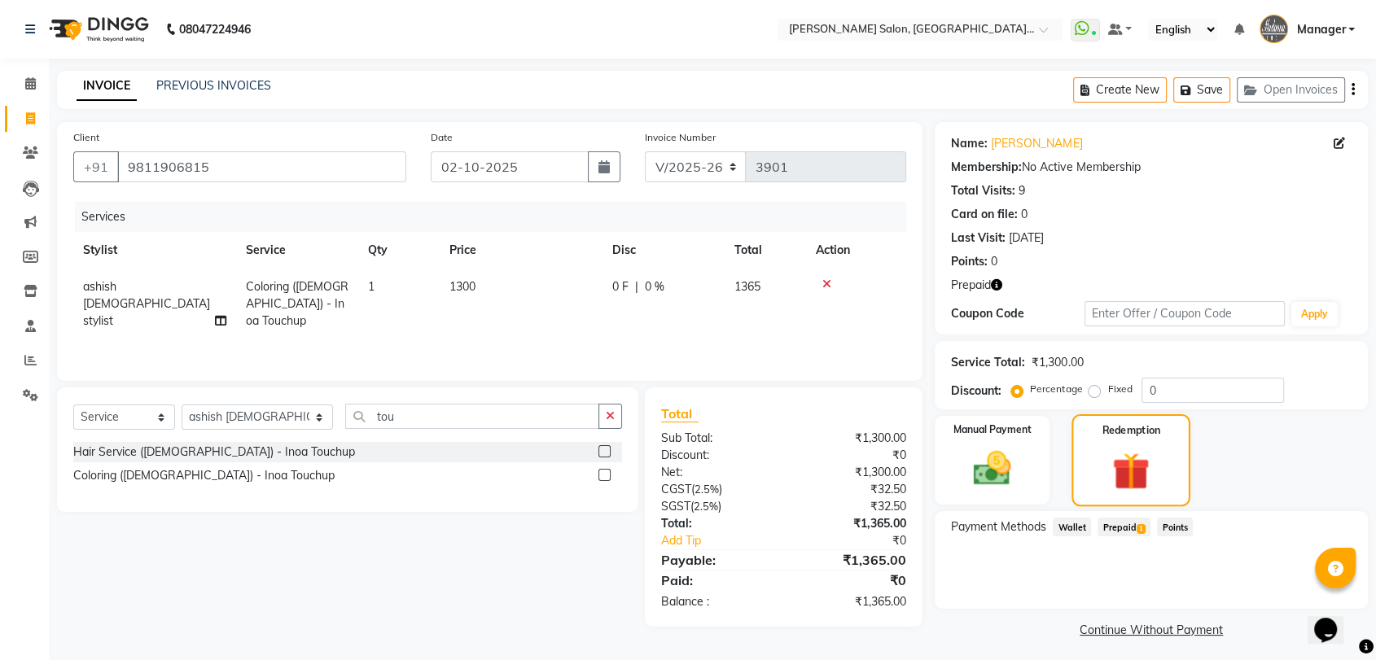
click at [1109, 435] on label "Redemption" at bounding box center [1130, 429] width 59 height 15
click at [234, 420] on select "Select Stylist Anil Pedicurist [PERSON_NAME] [DEMOGRAPHIC_DATA] stylist [PERSON…" at bounding box center [257, 417] width 151 height 25
select select "90559"
click at [182, 405] on select "Select Stylist Anil Pedicurist [PERSON_NAME] [DEMOGRAPHIC_DATA] stylist [PERSON…" at bounding box center [257, 417] width 151 height 25
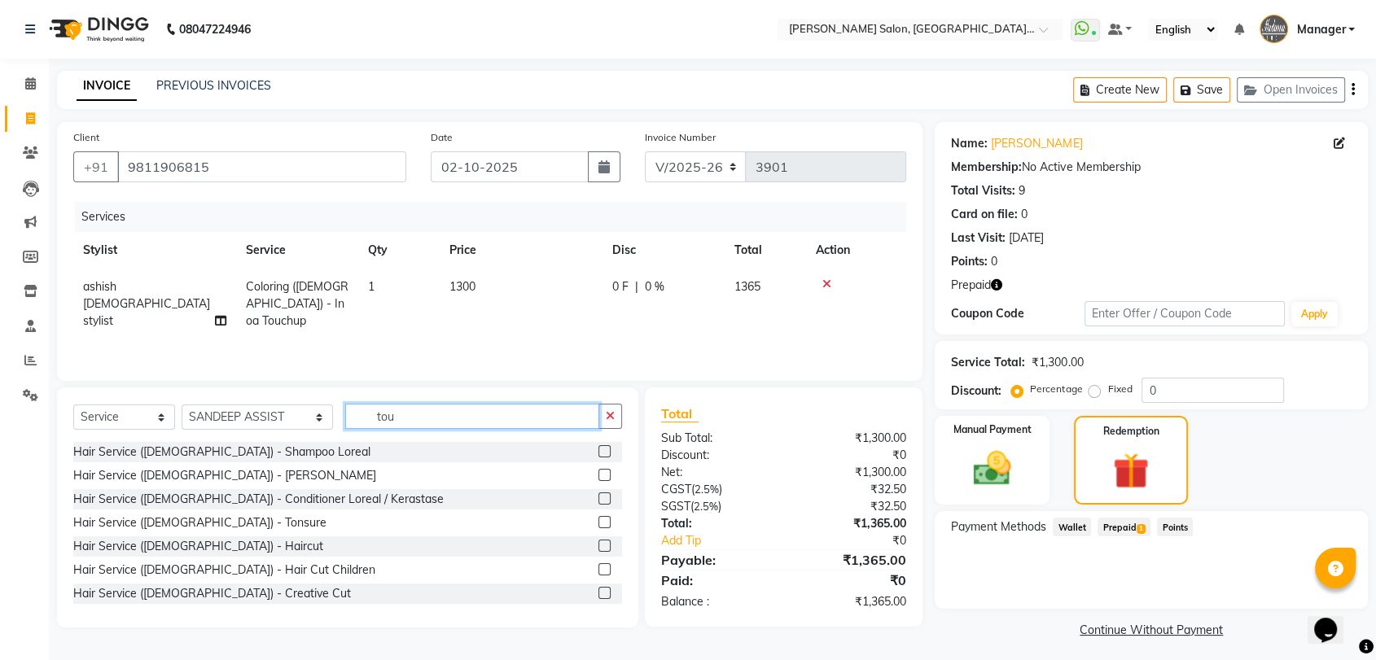
click at [379, 418] on input "tou" at bounding box center [472, 416] width 254 height 25
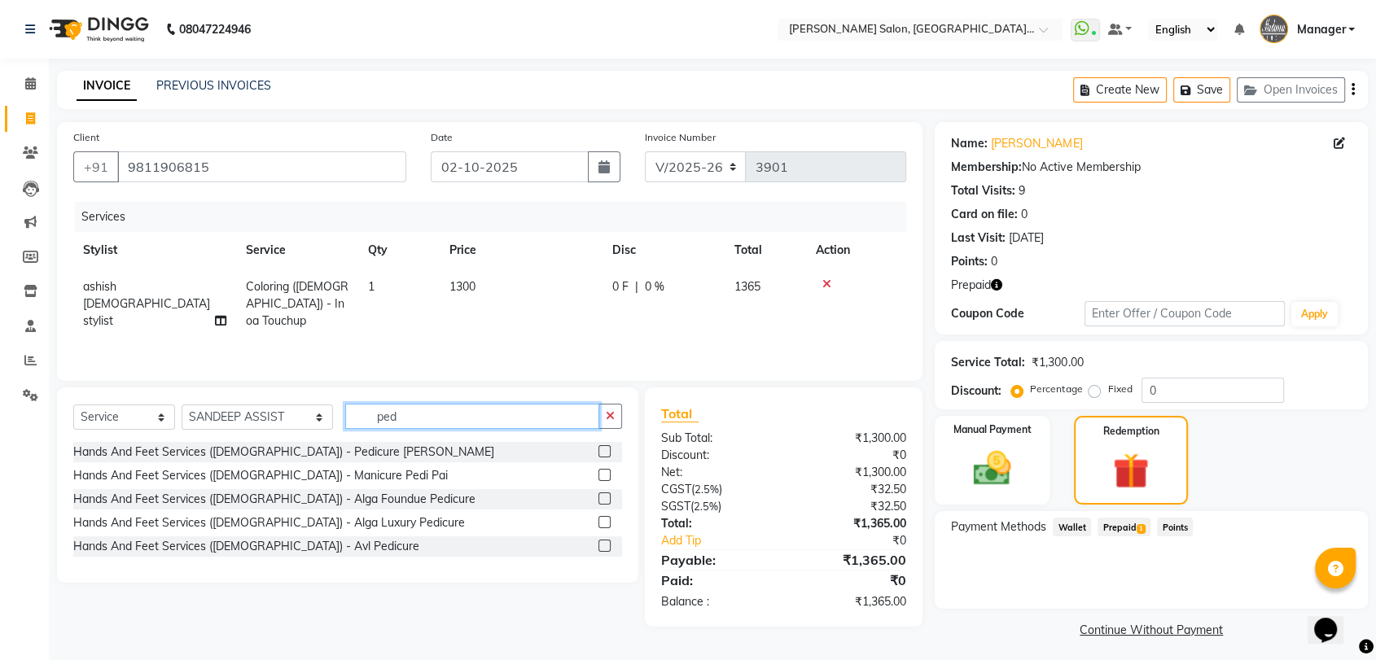
type input "ped"
click at [603, 453] on label at bounding box center [604, 451] width 12 height 12
click at [603, 453] on input "checkbox" at bounding box center [603, 452] width 11 height 11
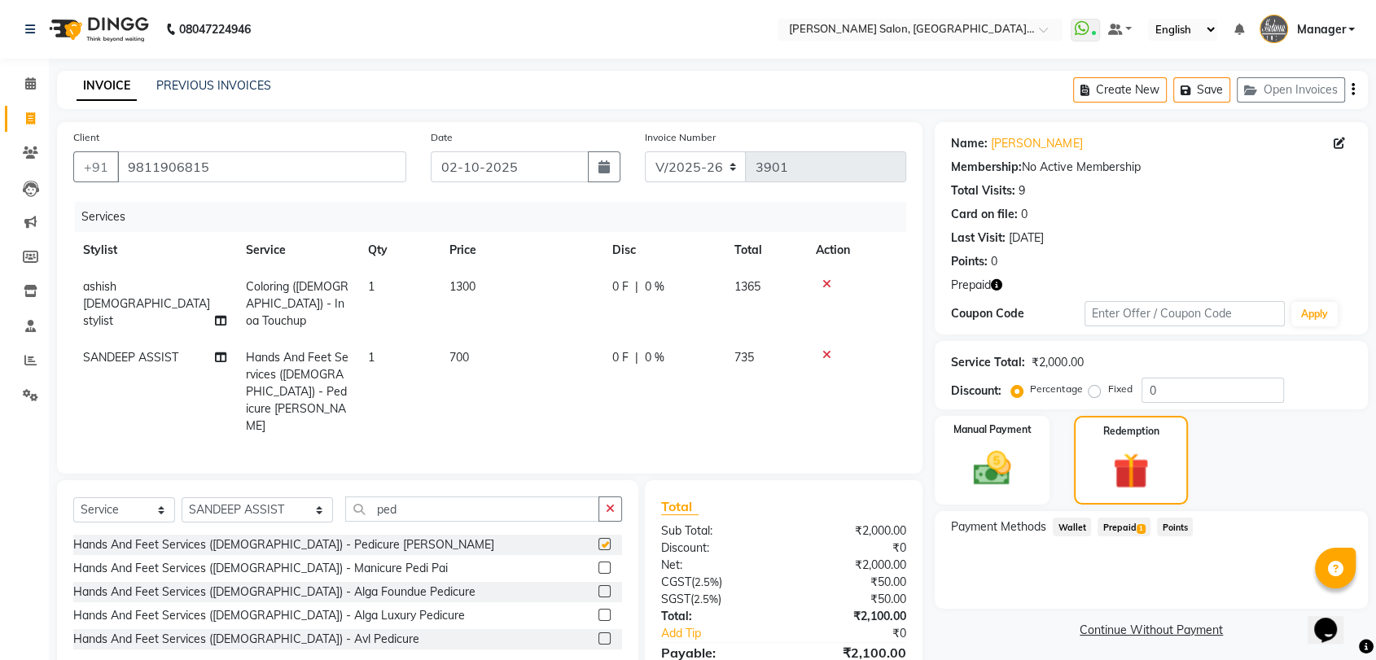
checkbox input "false"
click at [457, 350] on span "700" at bounding box center [459, 357] width 20 height 15
select select "90559"
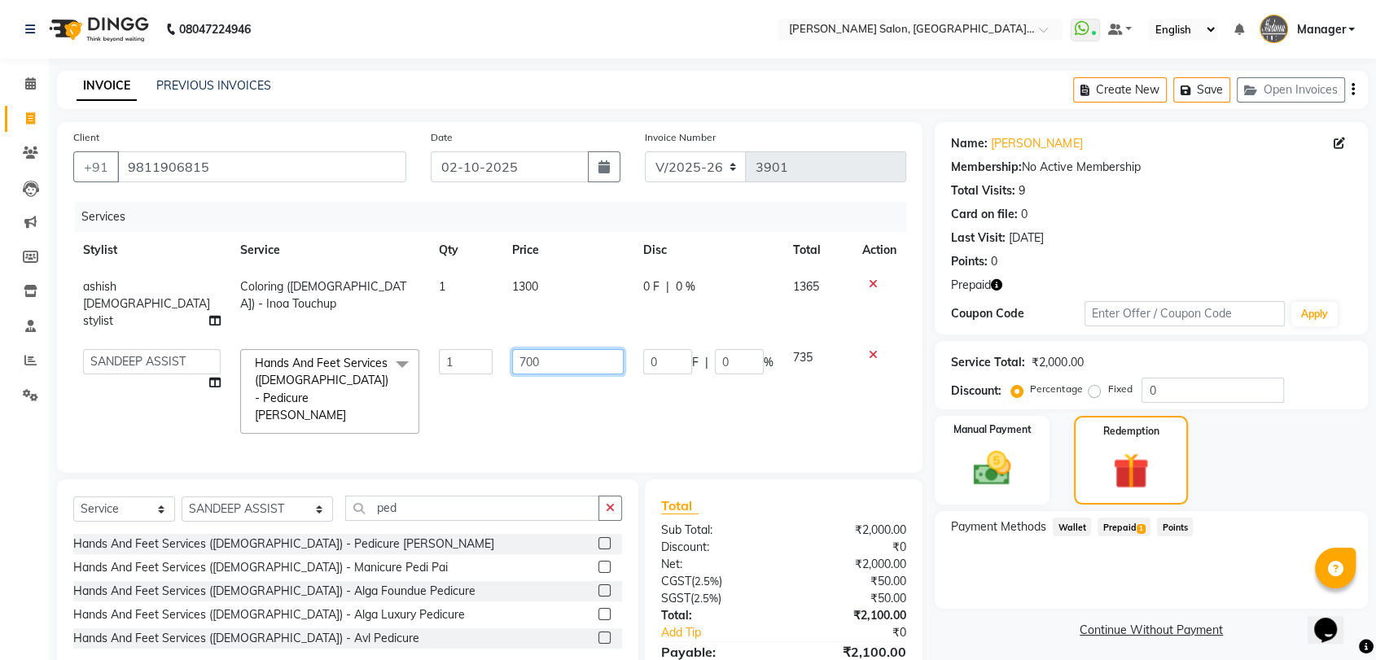
click at [519, 349] on input "700" at bounding box center [568, 361] width 112 height 25
type input "0"
click at [535, 368] on td "0" at bounding box center [567, 391] width 131 height 104
select select "90559"
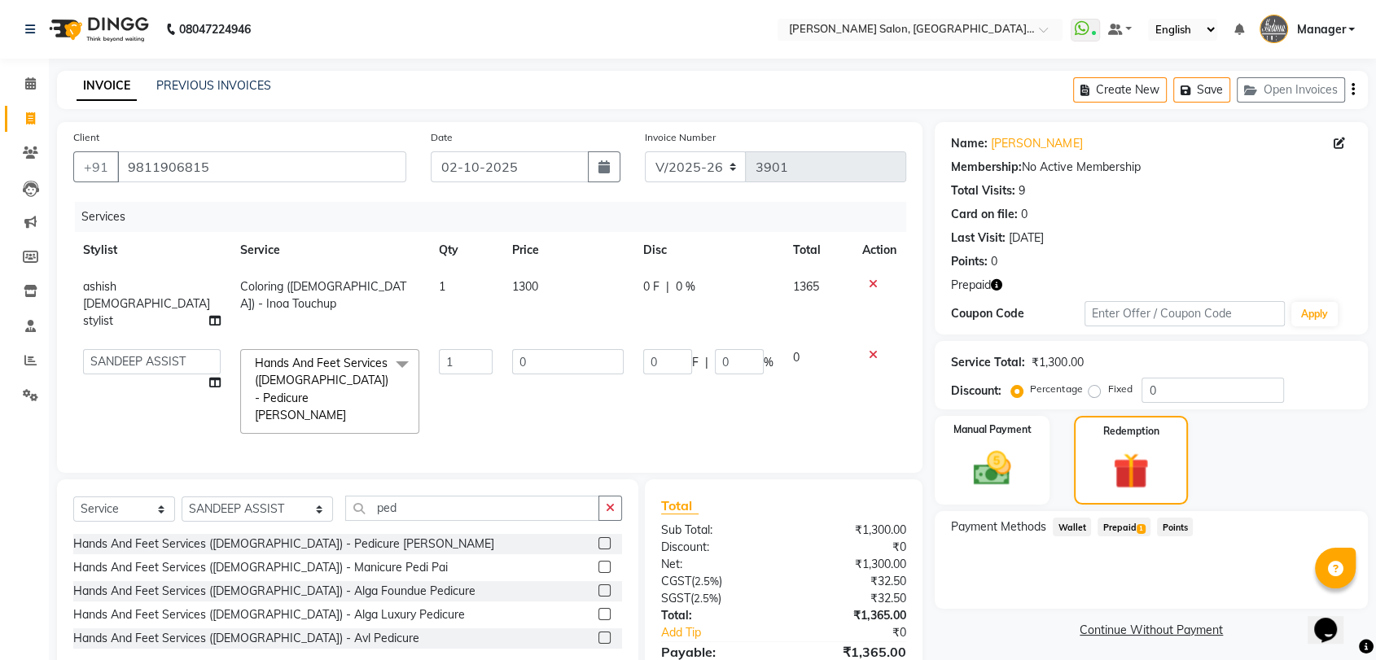
click at [536, 339] on td "0" at bounding box center [567, 391] width 131 height 104
click at [549, 182] on input "02-10-2025" at bounding box center [510, 166] width 158 height 31
select select "10"
select select "2025"
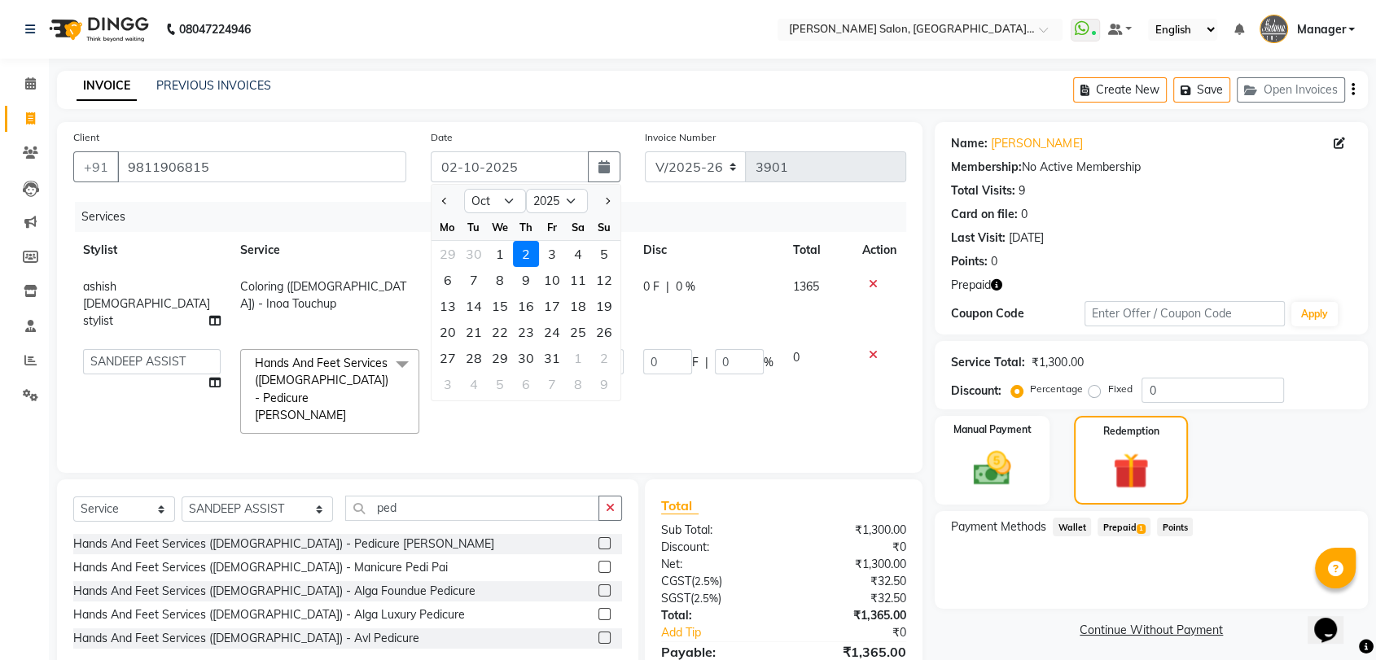
click at [817, 228] on div "Services" at bounding box center [496, 217] width 843 height 30
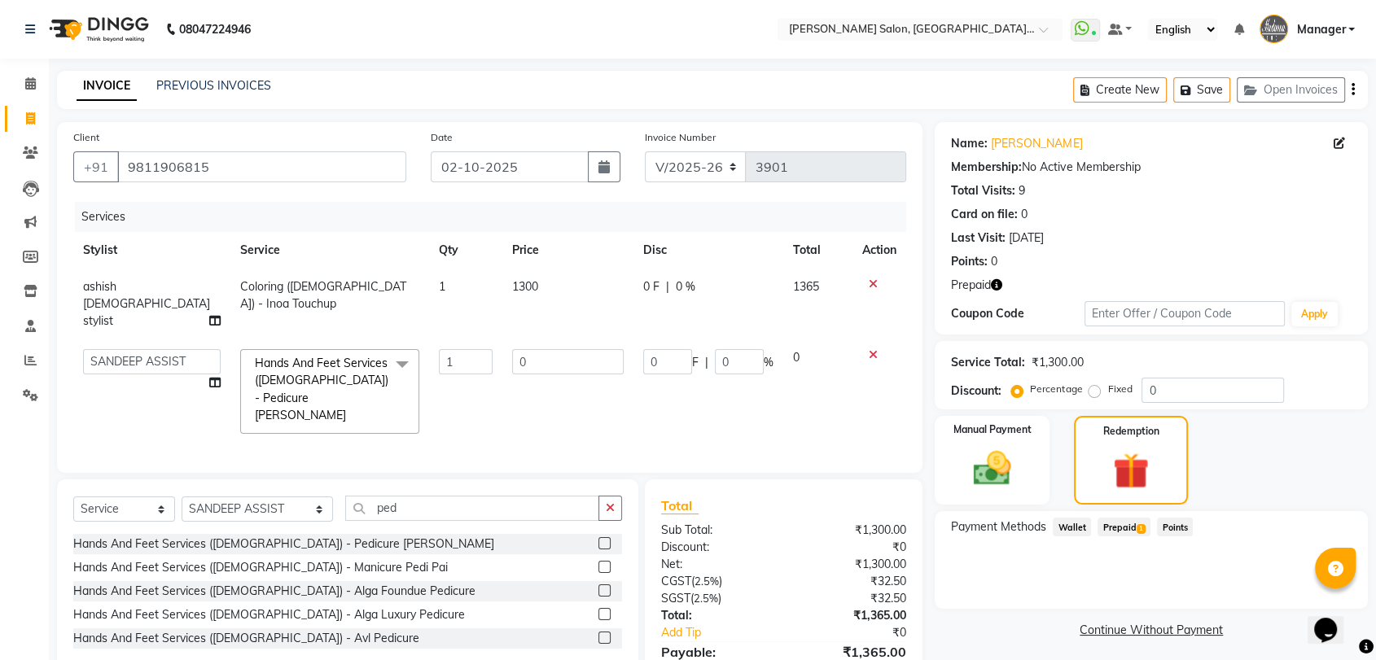
click at [378, 203] on div "Services" at bounding box center [496, 217] width 843 height 30
click at [576, 349] on input "0" at bounding box center [568, 361] width 112 height 25
click at [578, 256] on th "Price" at bounding box center [567, 250] width 131 height 37
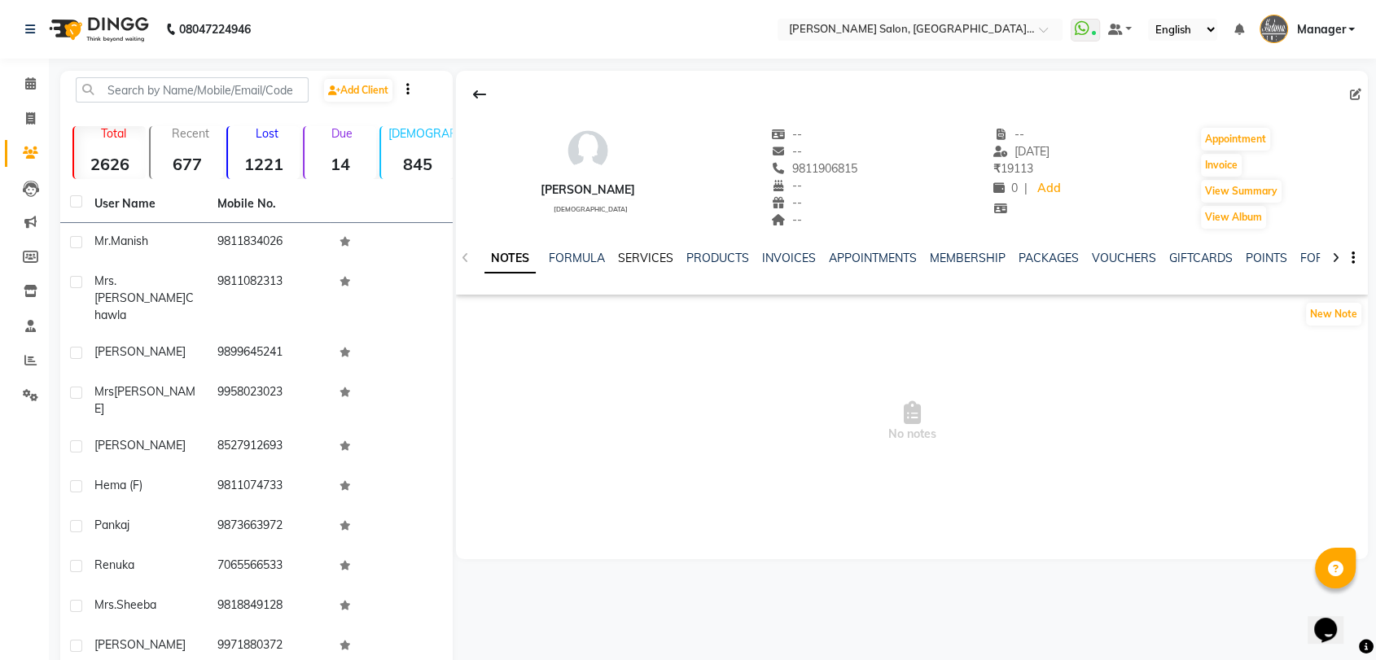
click at [619, 258] on link "SERVICES" at bounding box center [645, 258] width 55 height 15
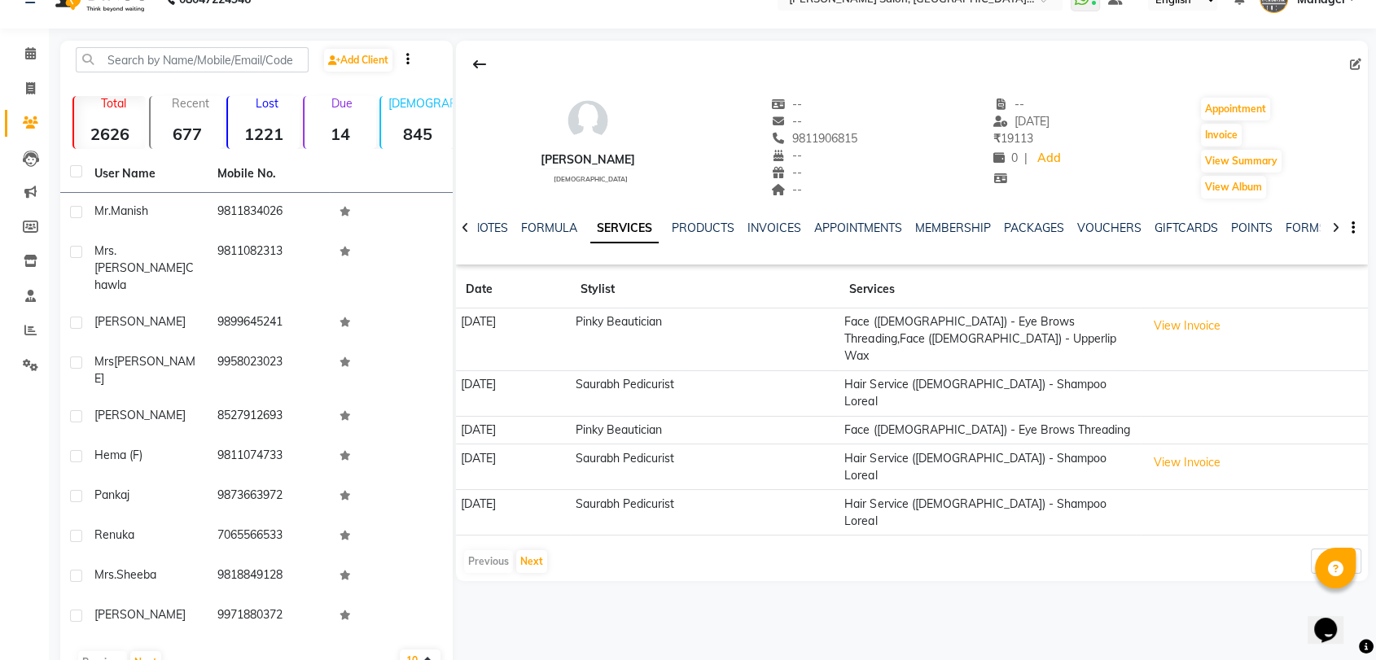
scroll to position [46, 0]
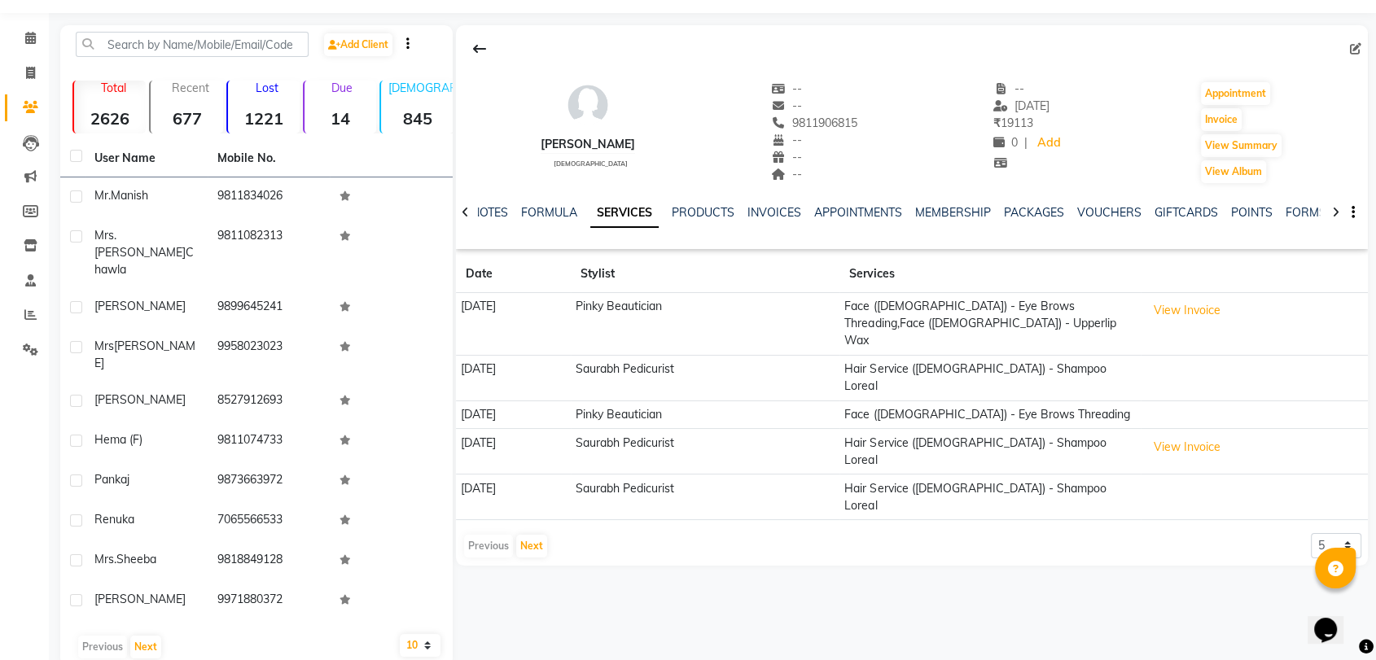
click at [501, 533] on div "Previous Next" at bounding box center [505, 546] width 86 height 26
click at [534, 535] on button "Next" at bounding box center [531, 546] width 31 height 23
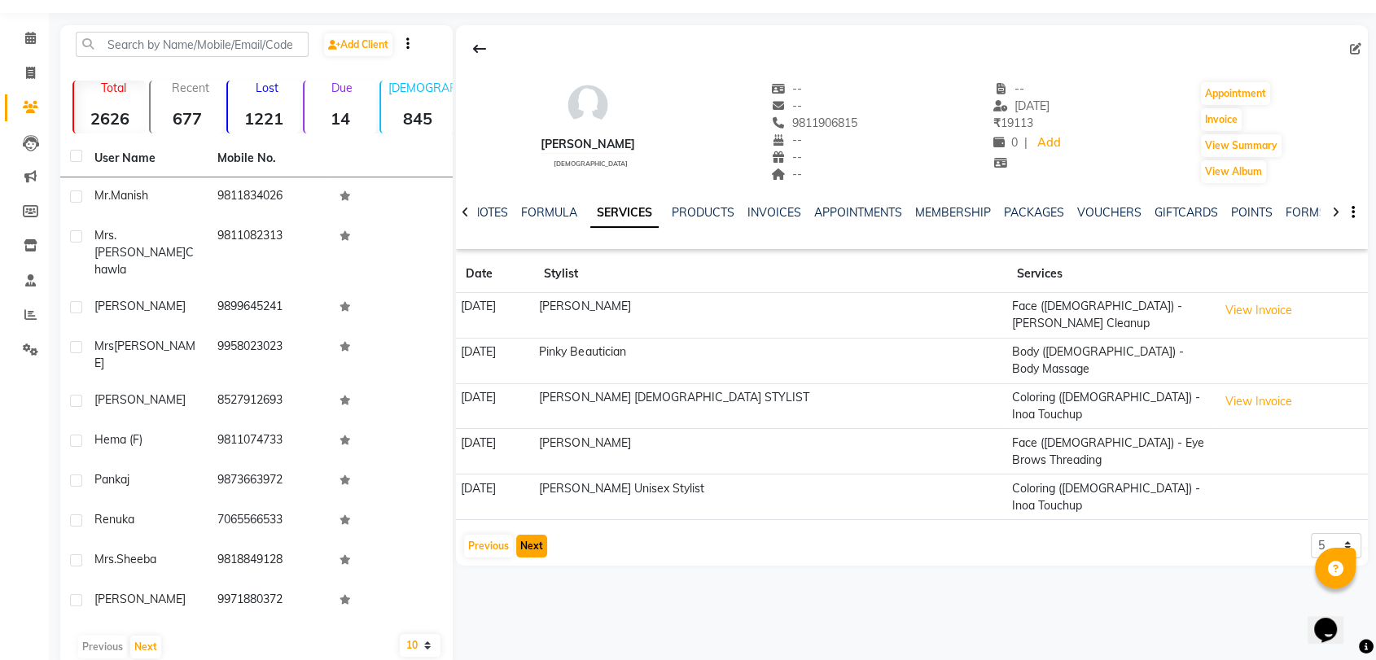
click at [534, 535] on button "Next" at bounding box center [531, 546] width 31 height 23
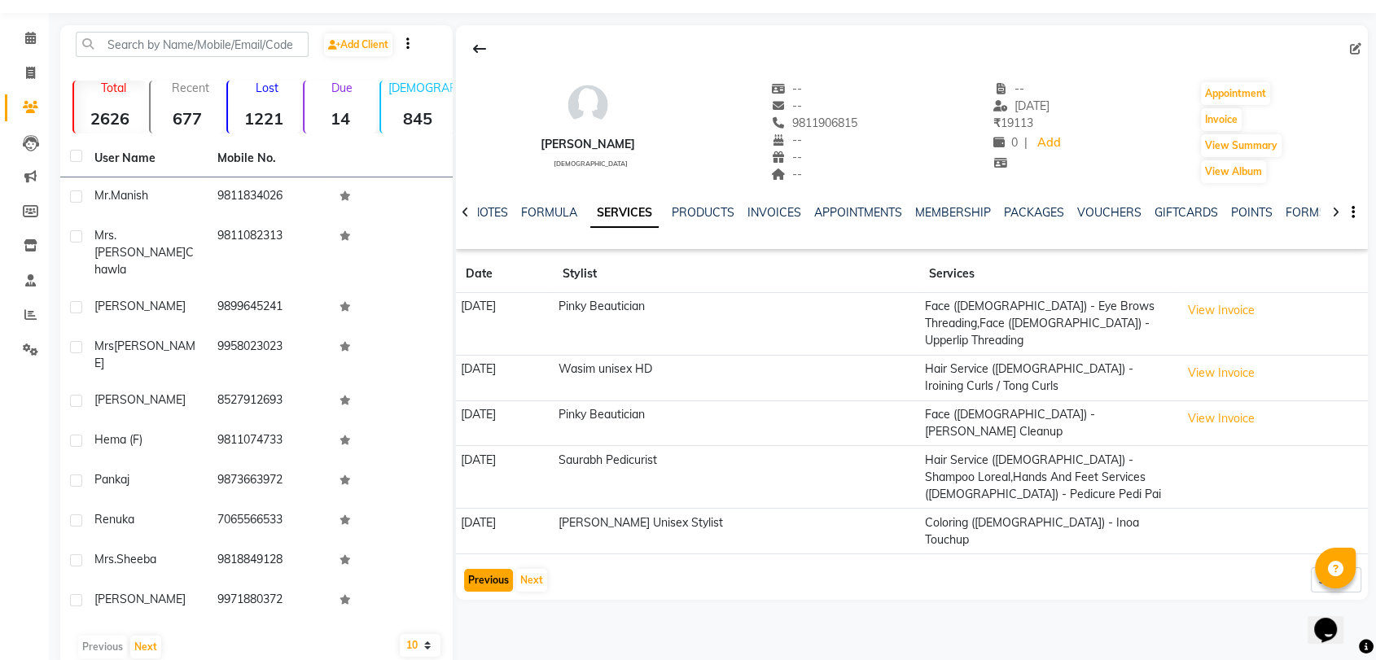
click at [494, 569] on button "Previous" at bounding box center [488, 580] width 49 height 23
click at [494, 514] on div "Anju Bhatiya female -- -- 9811906815 -- -- -- -- 15-09-2025 ₹ 19113 0 | Add App…" at bounding box center [910, 345] width 915 height 641
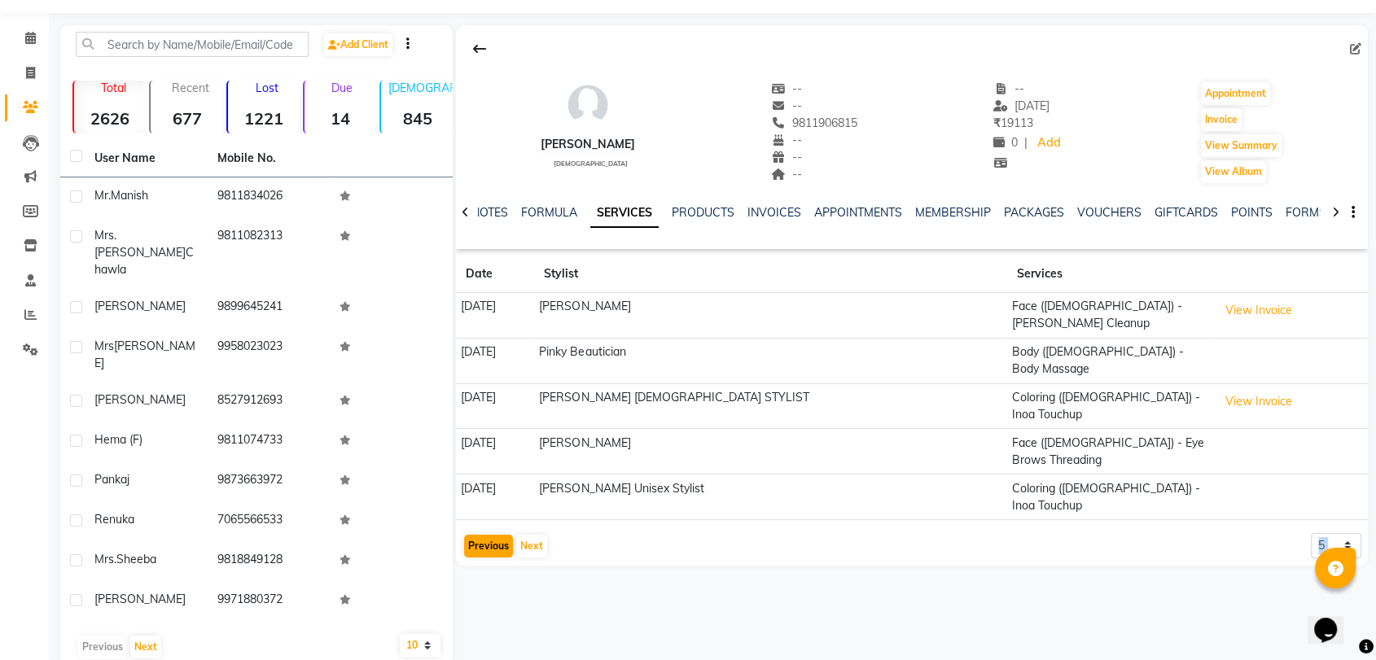
click at [494, 514] on div "Anju Bhatiya female -- -- 9811906815 -- -- -- -- 15-09-2025 ₹ 19113 0 | Add App…" at bounding box center [910, 345] width 915 height 641
click at [492, 535] on button "Previous" at bounding box center [488, 546] width 49 height 23
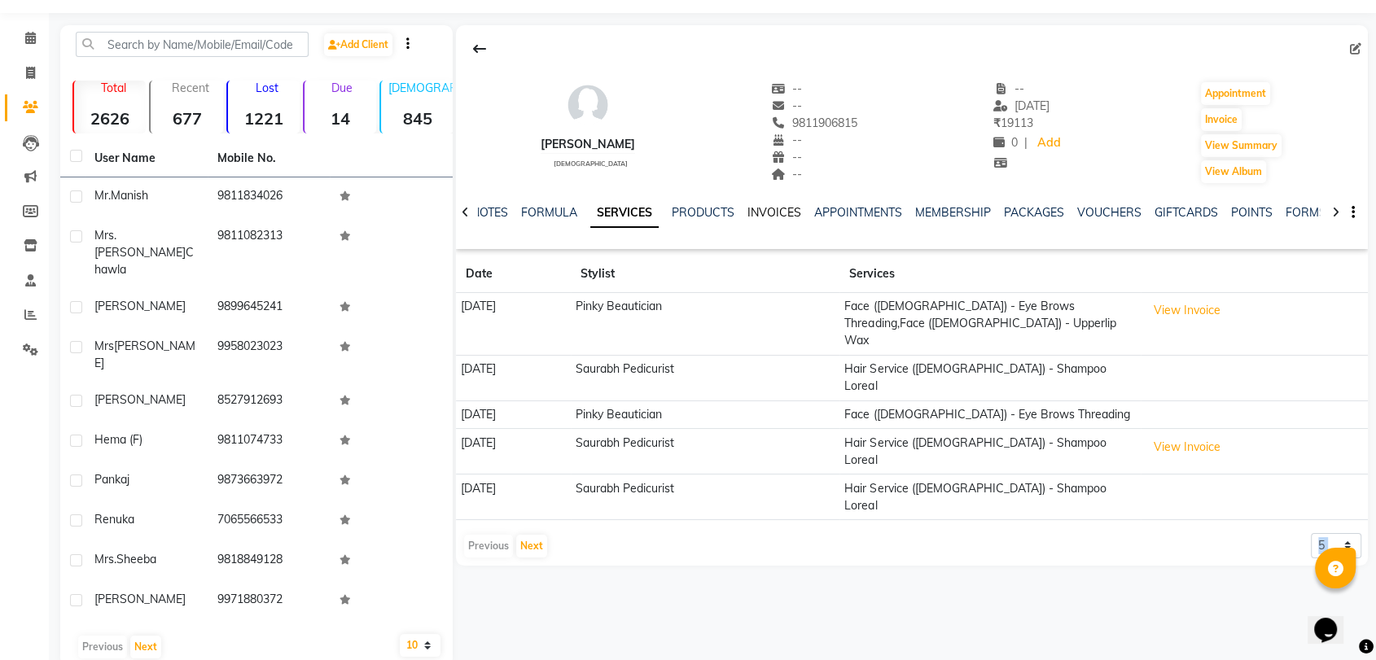
click at [781, 218] on link "INVOICES" at bounding box center [774, 212] width 54 height 15
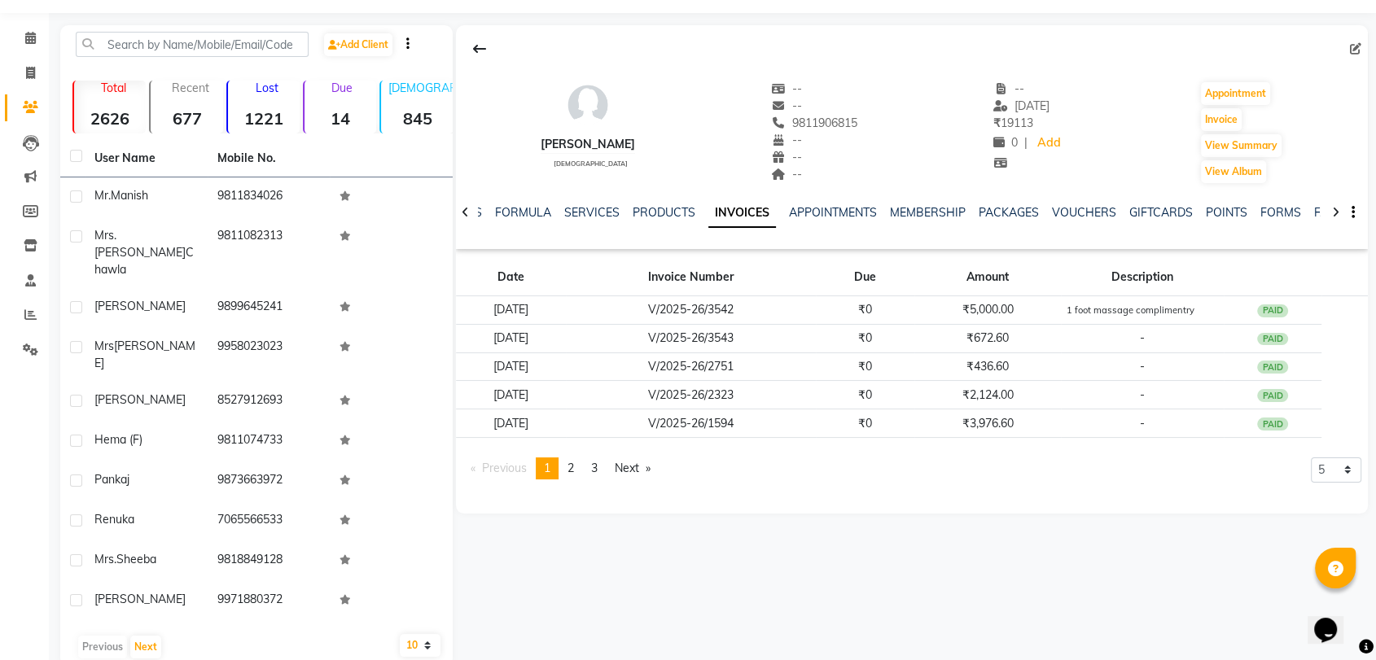
click at [782, 239] on div "NOTES FORMULA SERVICES PRODUCTS INVOICES APPOINTMENTS MEMBERSHIP PACKAGES VOUCH…" at bounding box center [899, 222] width 842 height 37
click at [1075, 215] on link "VOUCHERS" at bounding box center [1084, 212] width 64 height 15
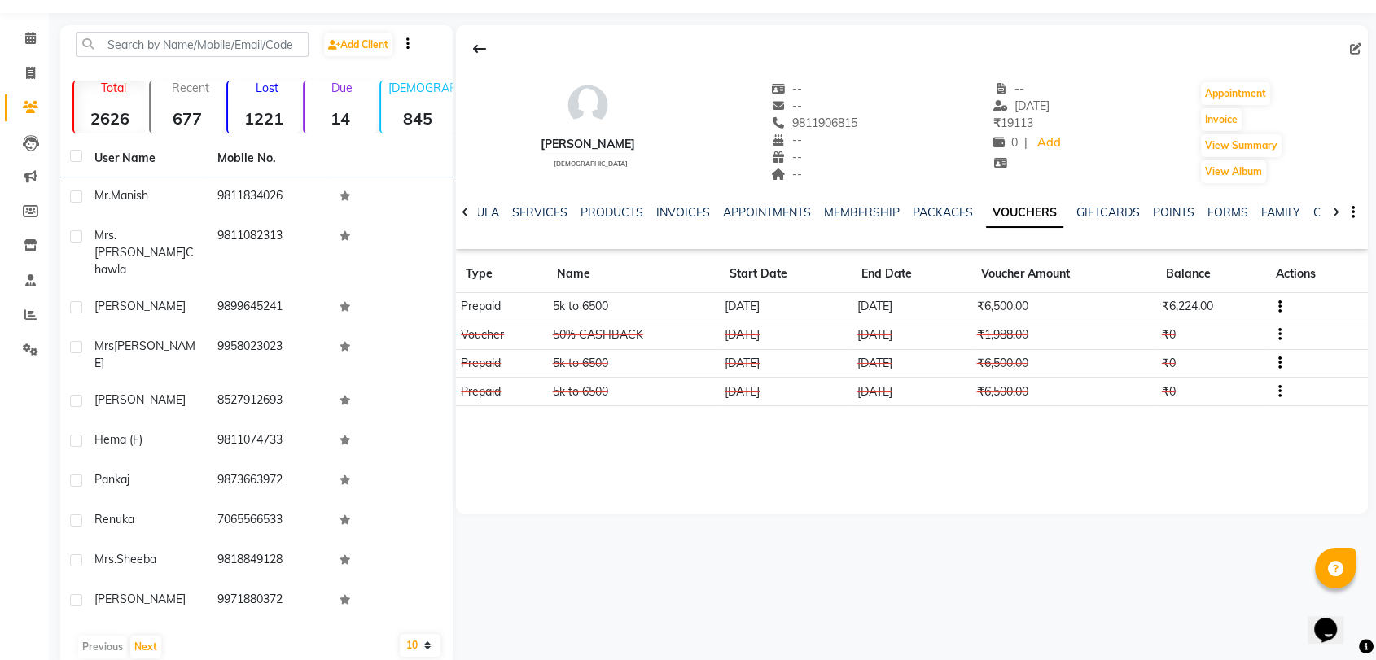
click at [530, 220] on div "SERVICES" at bounding box center [539, 212] width 55 height 17
click at [528, 217] on link "SERVICES" at bounding box center [539, 212] width 55 height 15
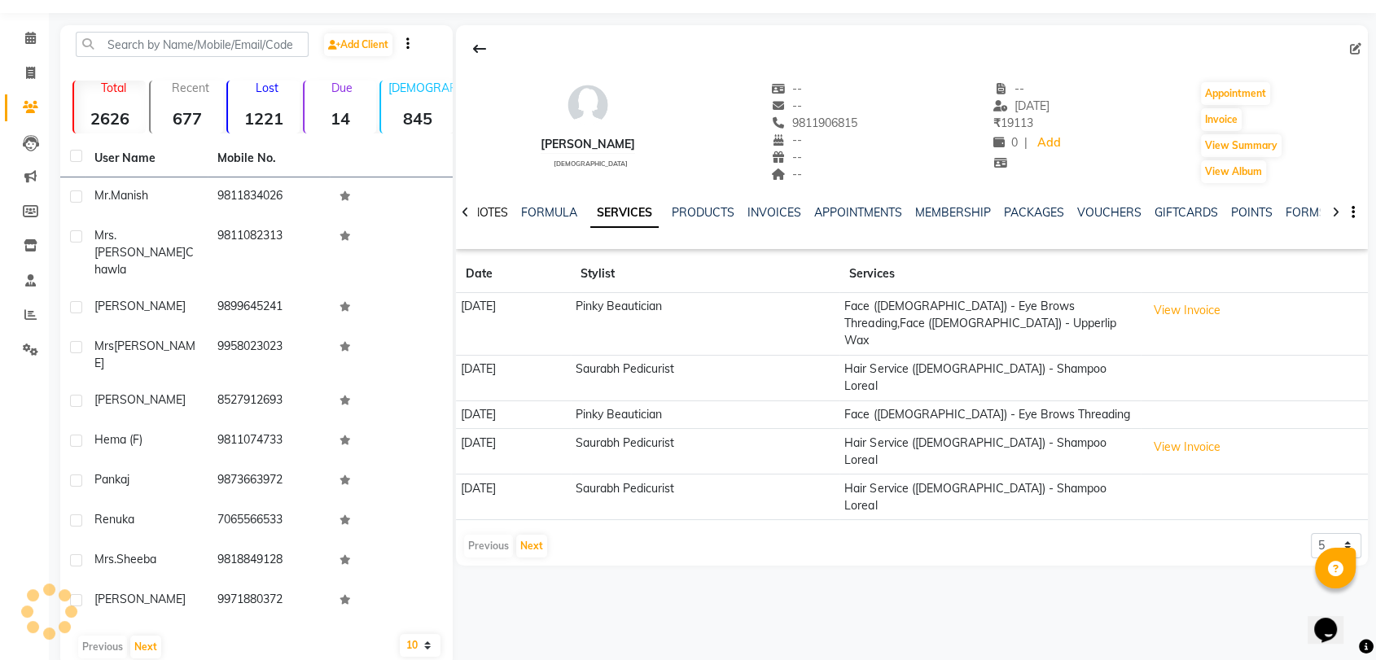
click at [491, 213] on link "NOTES" at bounding box center [489, 212] width 37 height 15
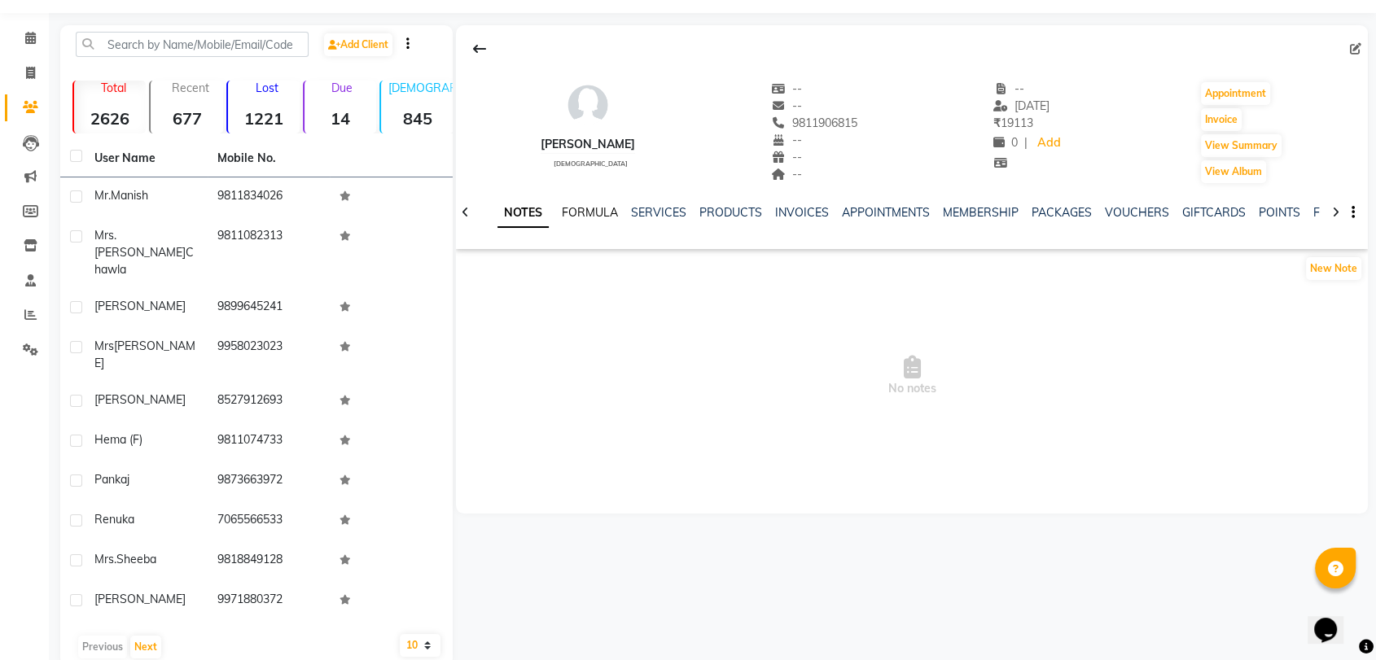
click at [576, 211] on link "FORMULA" at bounding box center [590, 212] width 56 height 15
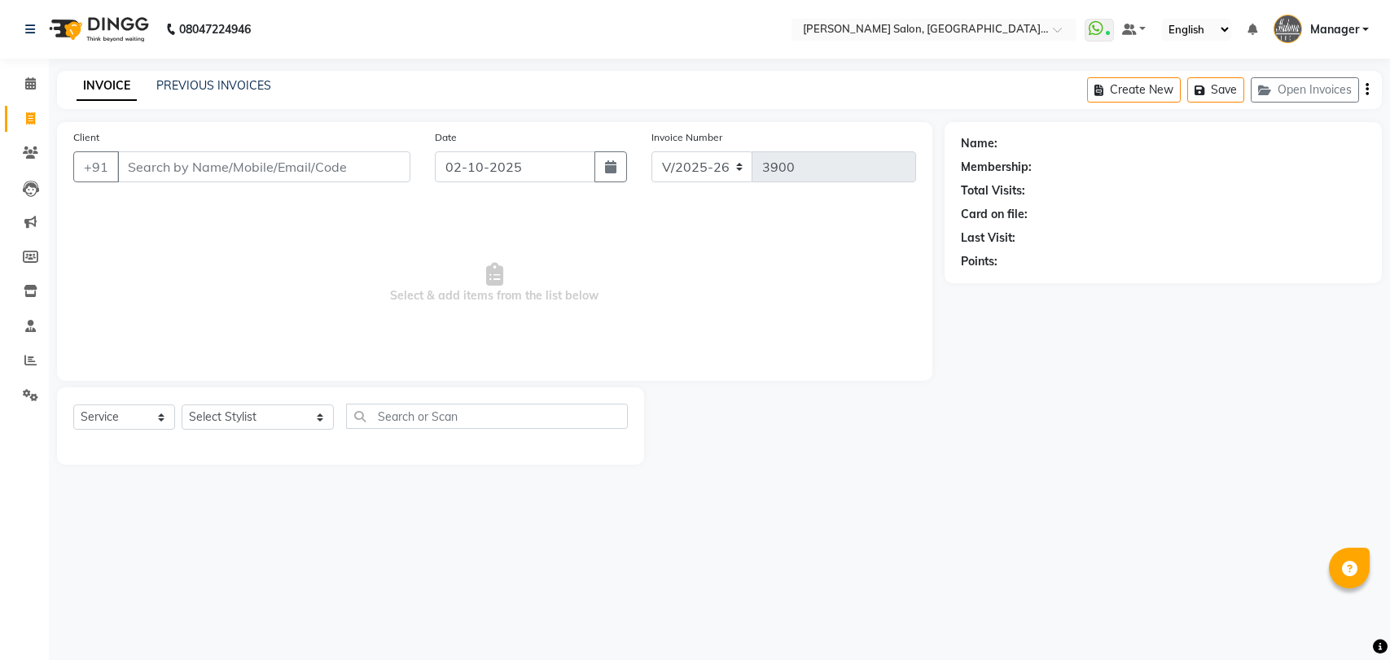
select select "5893"
select select "service"
click at [247, 89] on link "PREVIOUS INVOICES" at bounding box center [213, 85] width 115 height 15
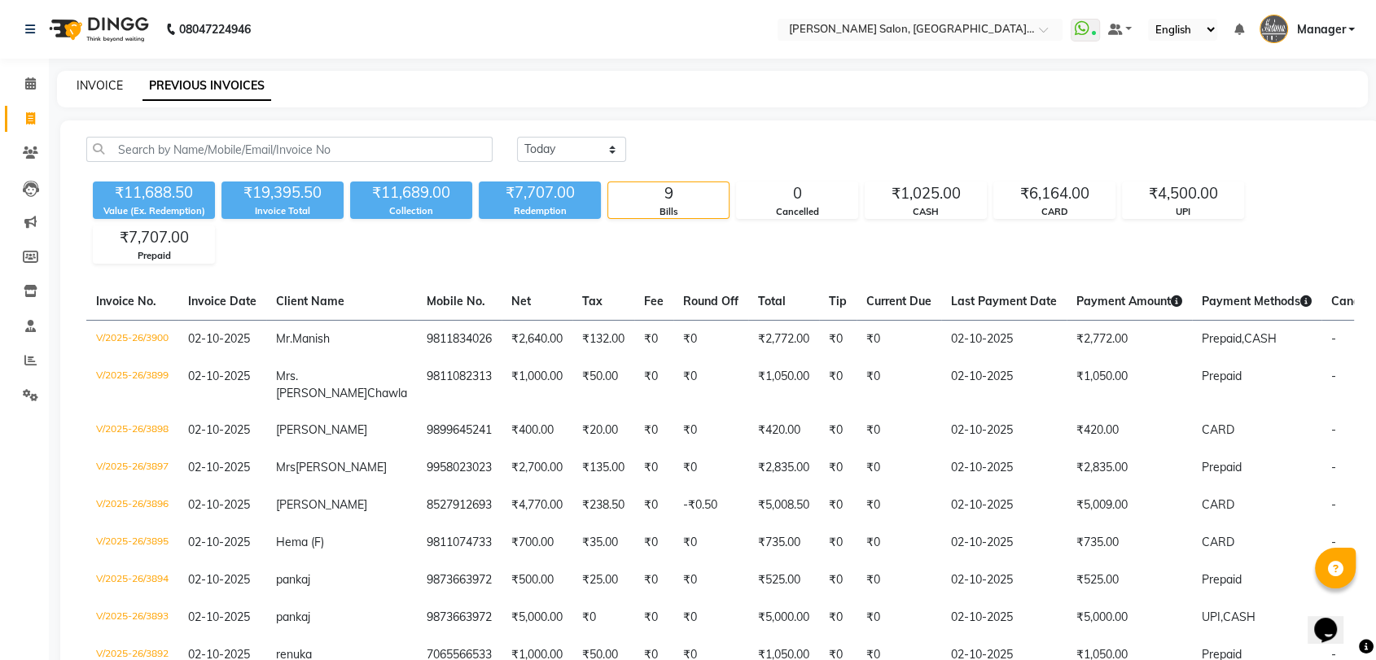
click at [93, 82] on link "INVOICE" at bounding box center [100, 85] width 46 height 15
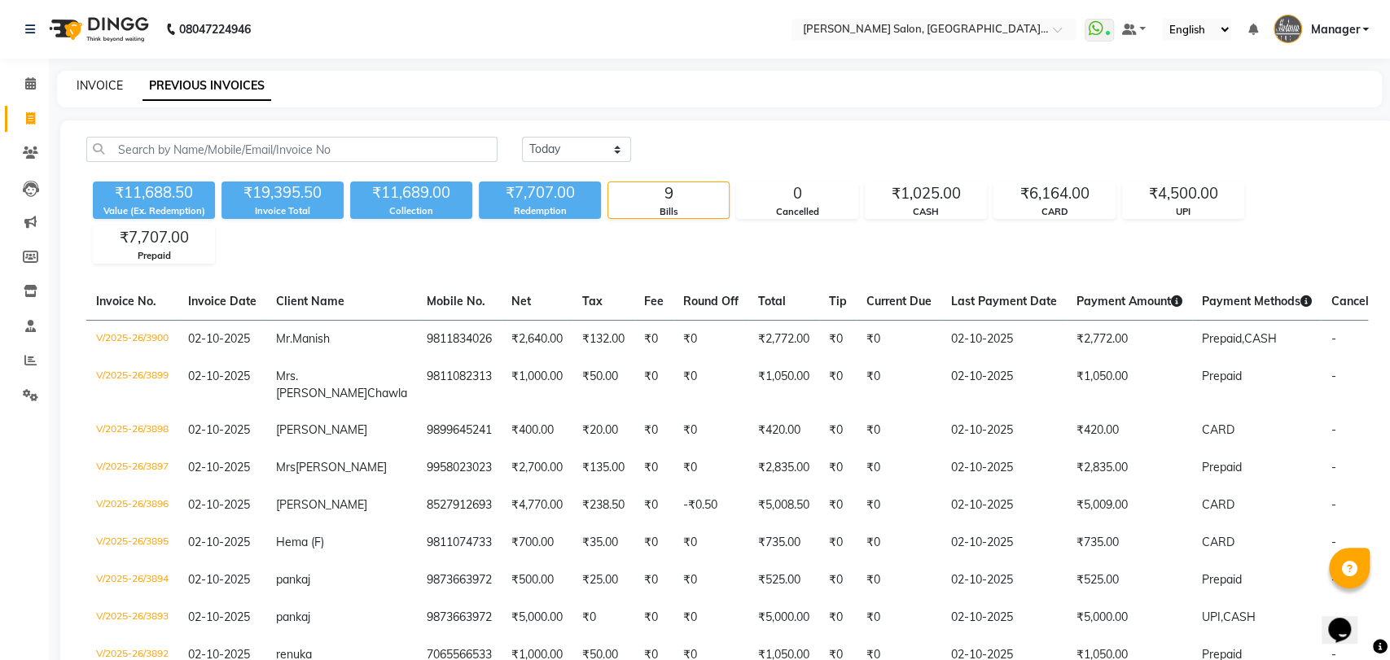
select select "service"
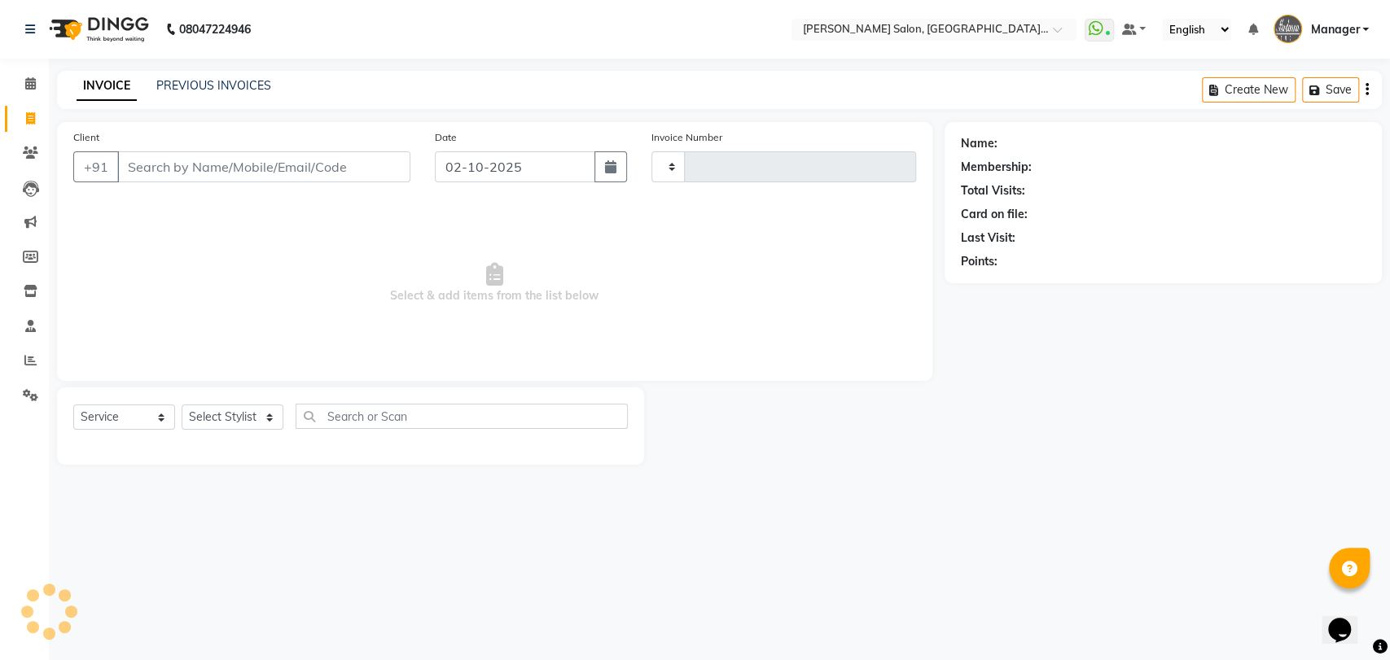
type input "3901"
select select "5893"
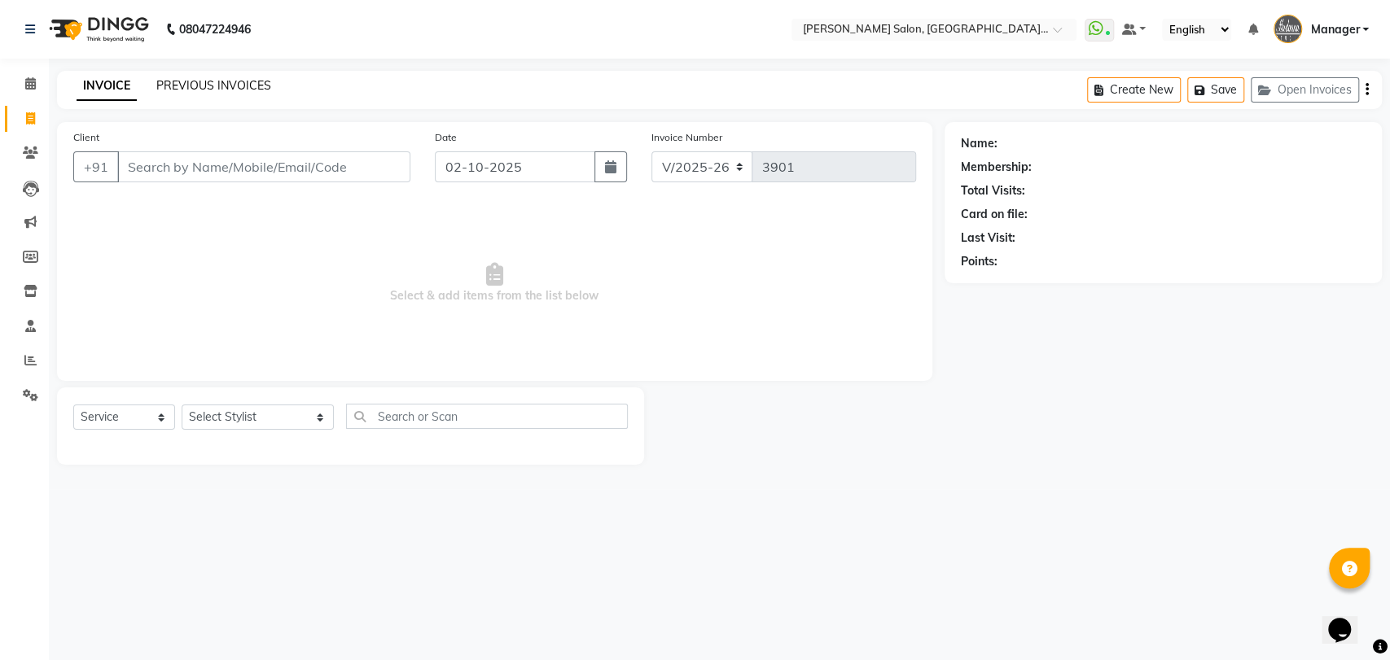
click at [234, 78] on link "PREVIOUS INVOICES" at bounding box center [213, 85] width 115 height 15
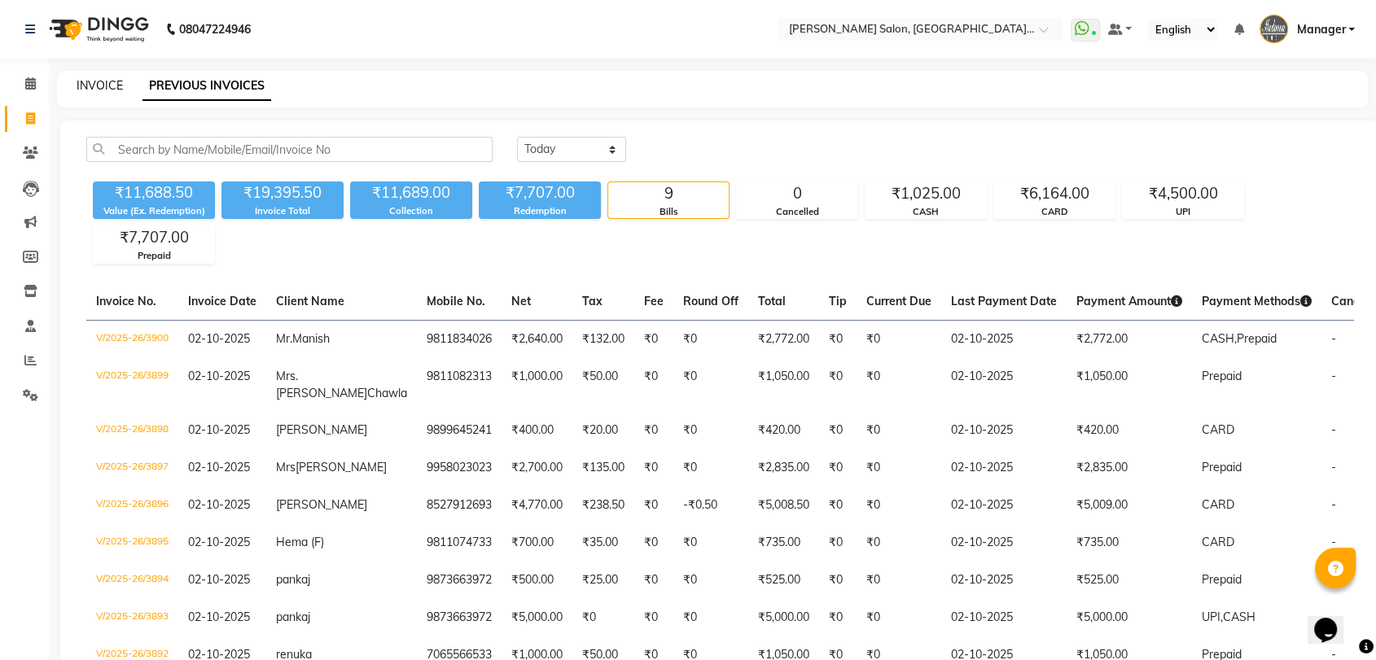
click at [103, 83] on link "INVOICE" at bounding box center [100, 85] width 46 height 15
select select "service"
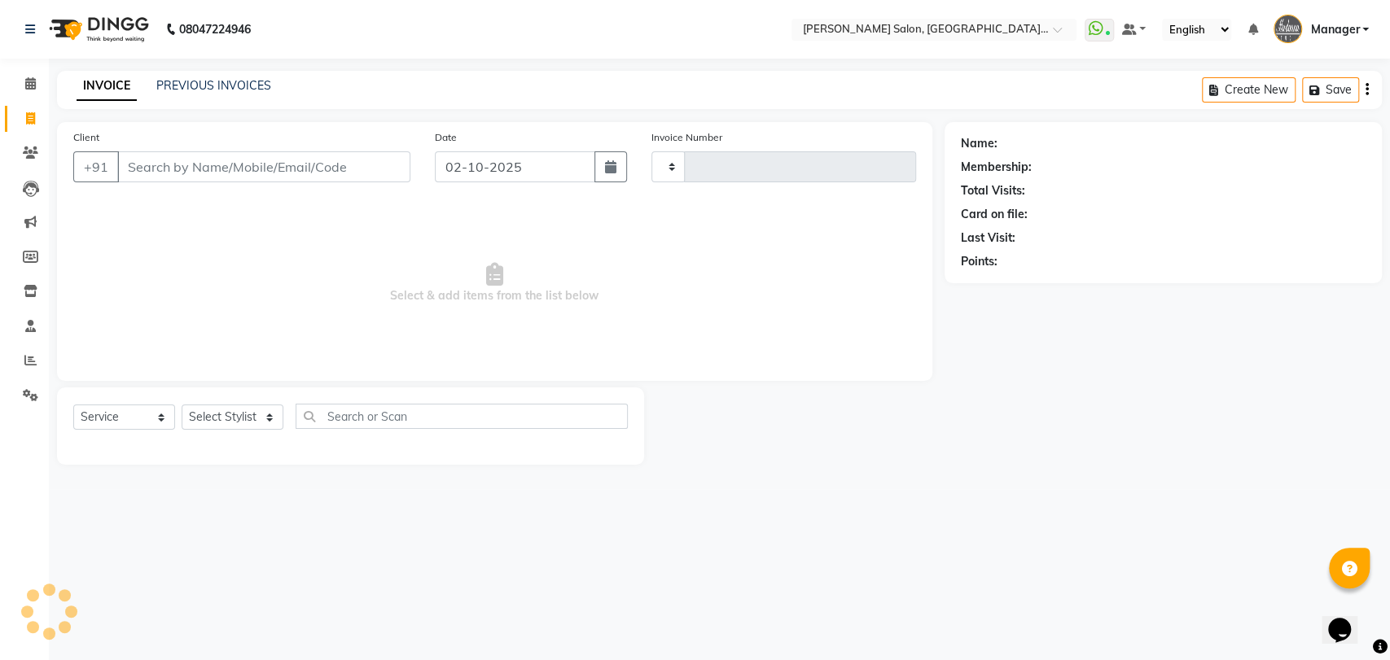
type input "3901"
select select "5893"
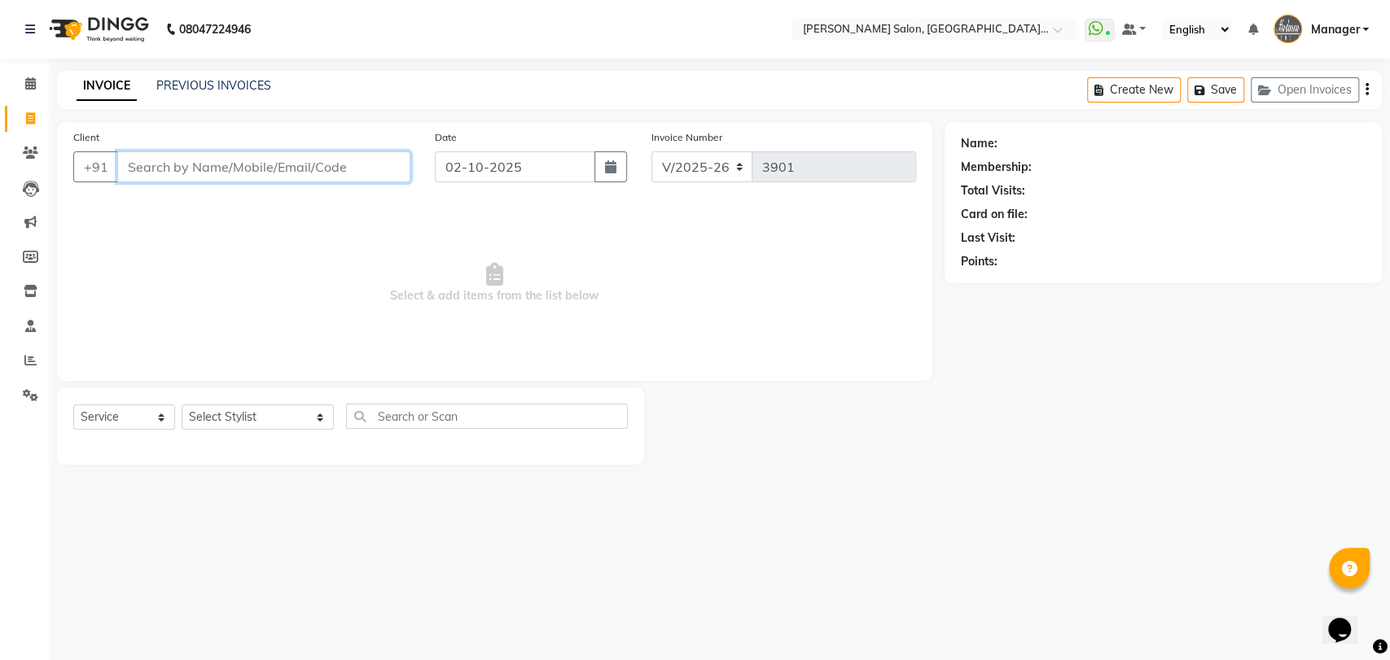
click at [213, 175] on input "Client" at bounding box center [263, 166] width 293 height 31
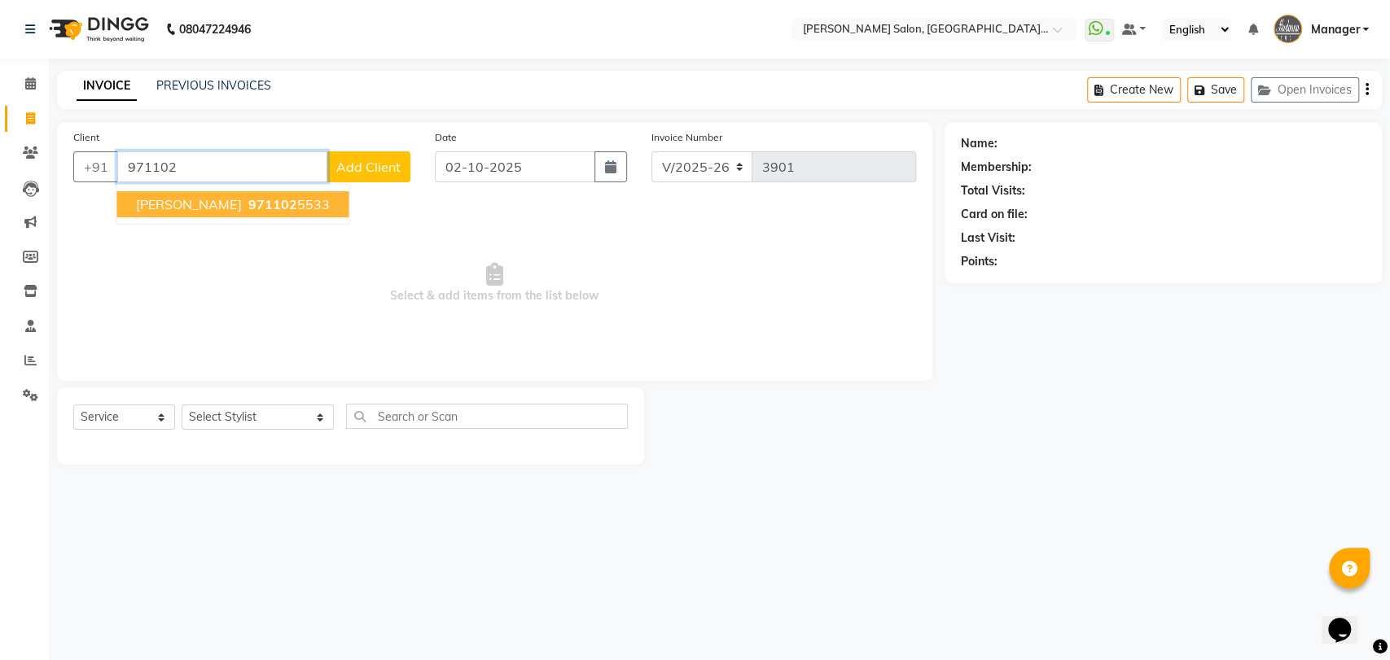
click at [244, 207] on ngb-highlight "971102 5533" at bounding box center [286, 204] width 85 height 16
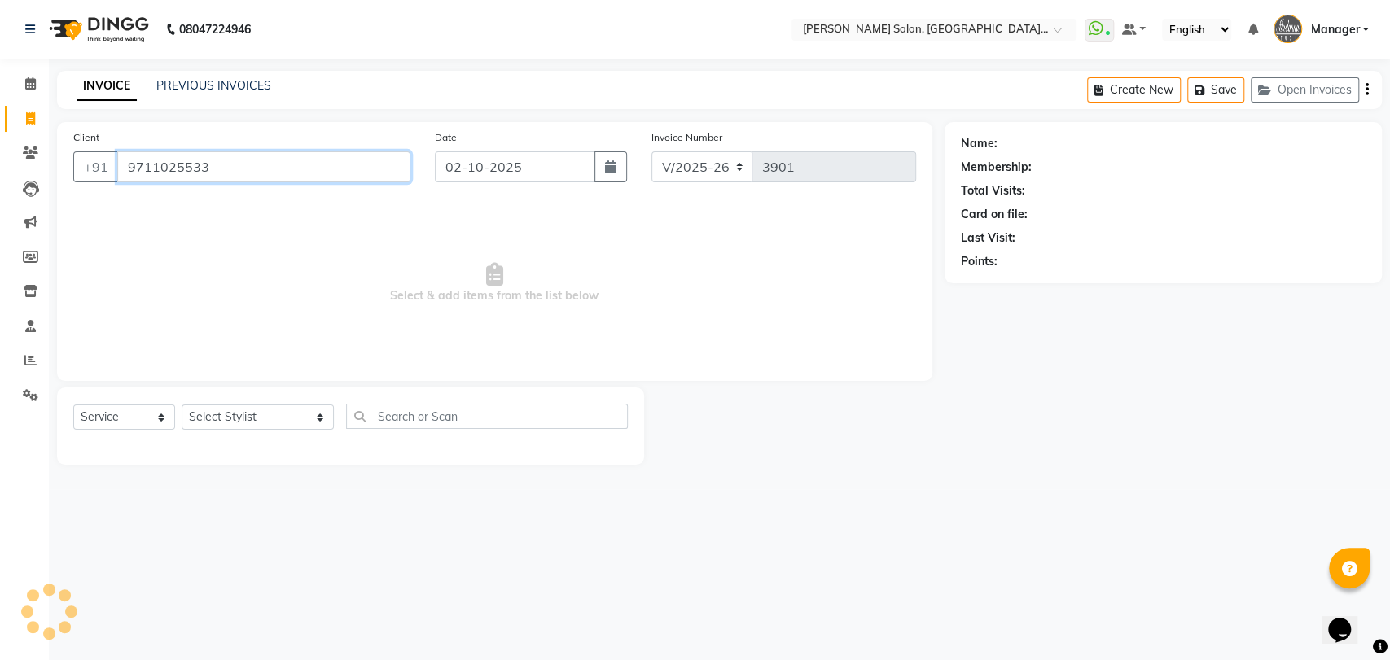
type input "9711025533"
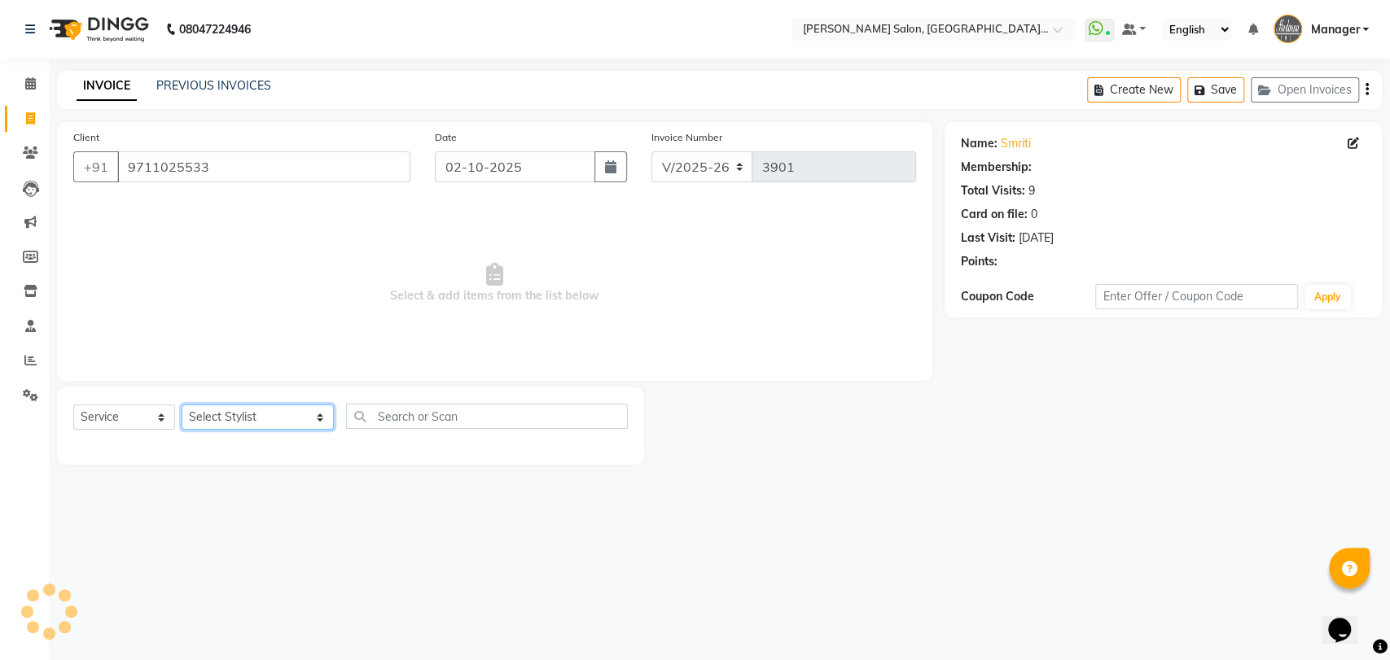
click at [240, 418] on select "Select Stylist Anil Pedicurist [PERSON_NAME] [DEMOGRAPHIC_DATA] stylist [PERSON…" at bounding box center [258, 417] width 152 height 25
select select "90698"
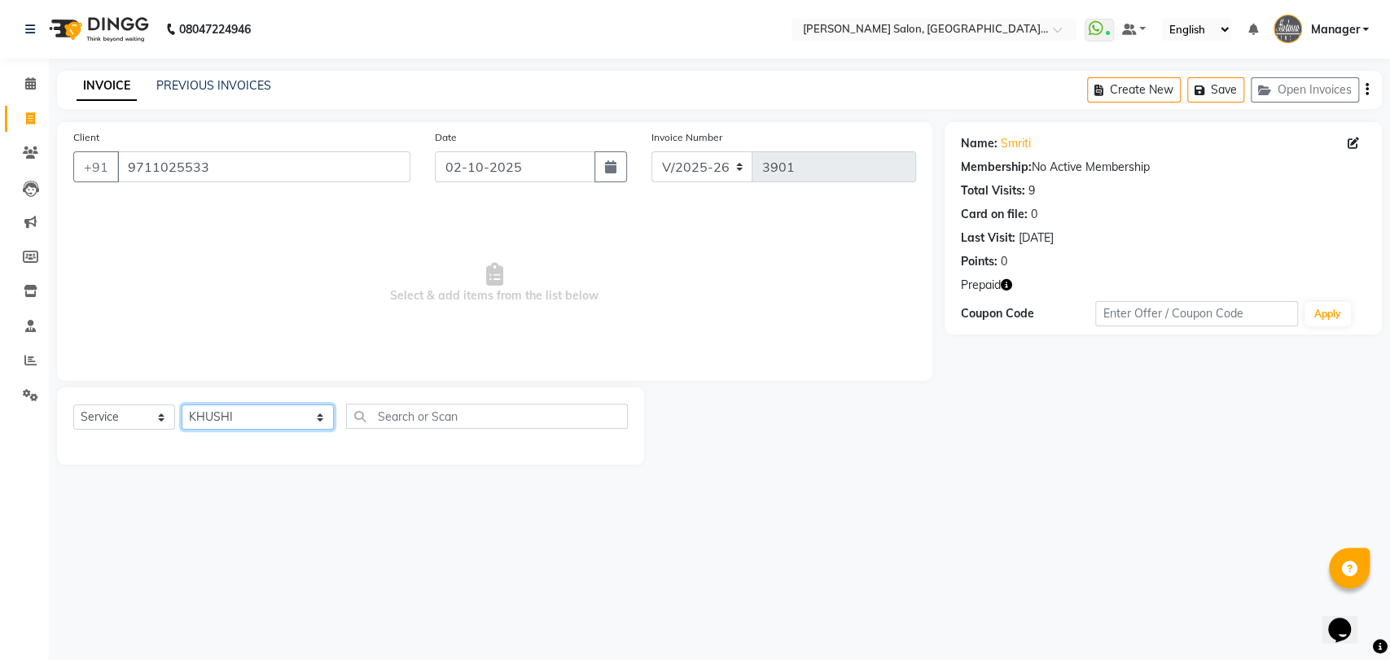
click at [182, 405] on select "Select Stylist Anil Pedicurist [PERSON_NAME] [DEMOGRAPHIC_DATA] stylist [PERSON…" at bounding box center [258, 417] width 152 height 25
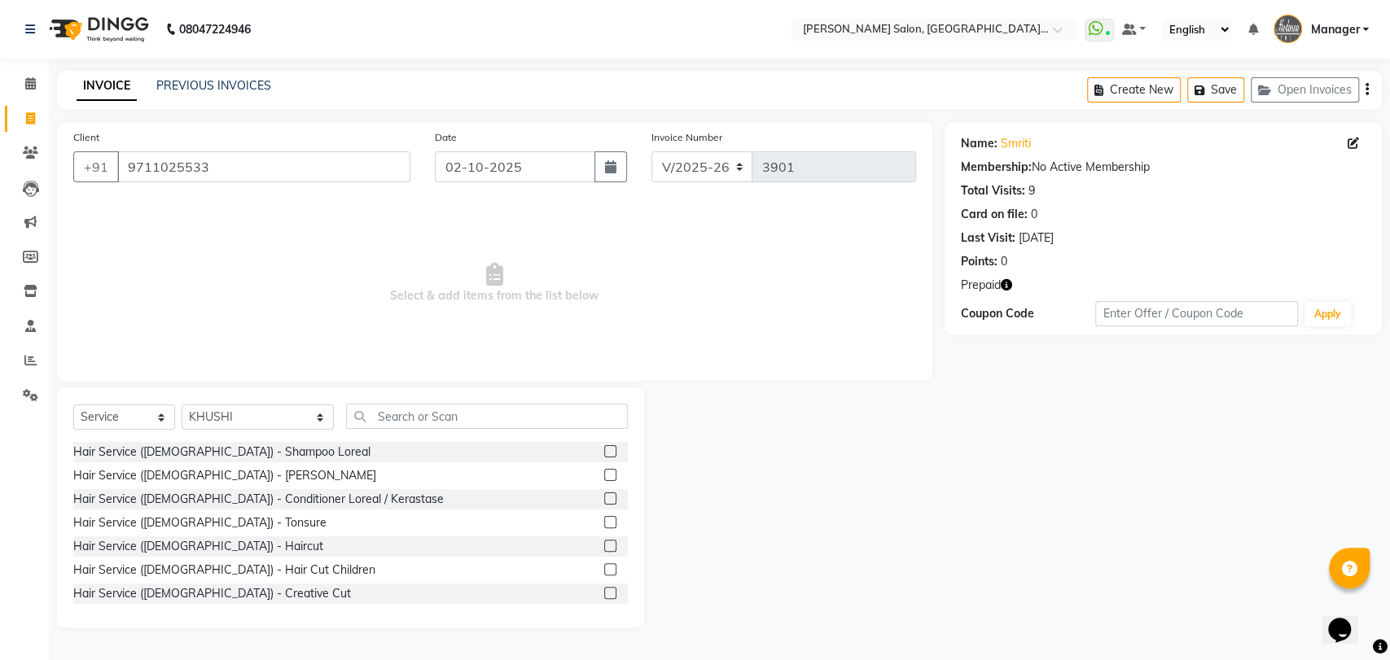
click at [365, 433] on div "Select Service Product Membership Package Voucher Prepaid Gift Card Select Styl…" at bounding box center [350, 423] width 554 height 38
click at [371, 420] on input "text" at bounding box center [487, 416] width 282 height 25
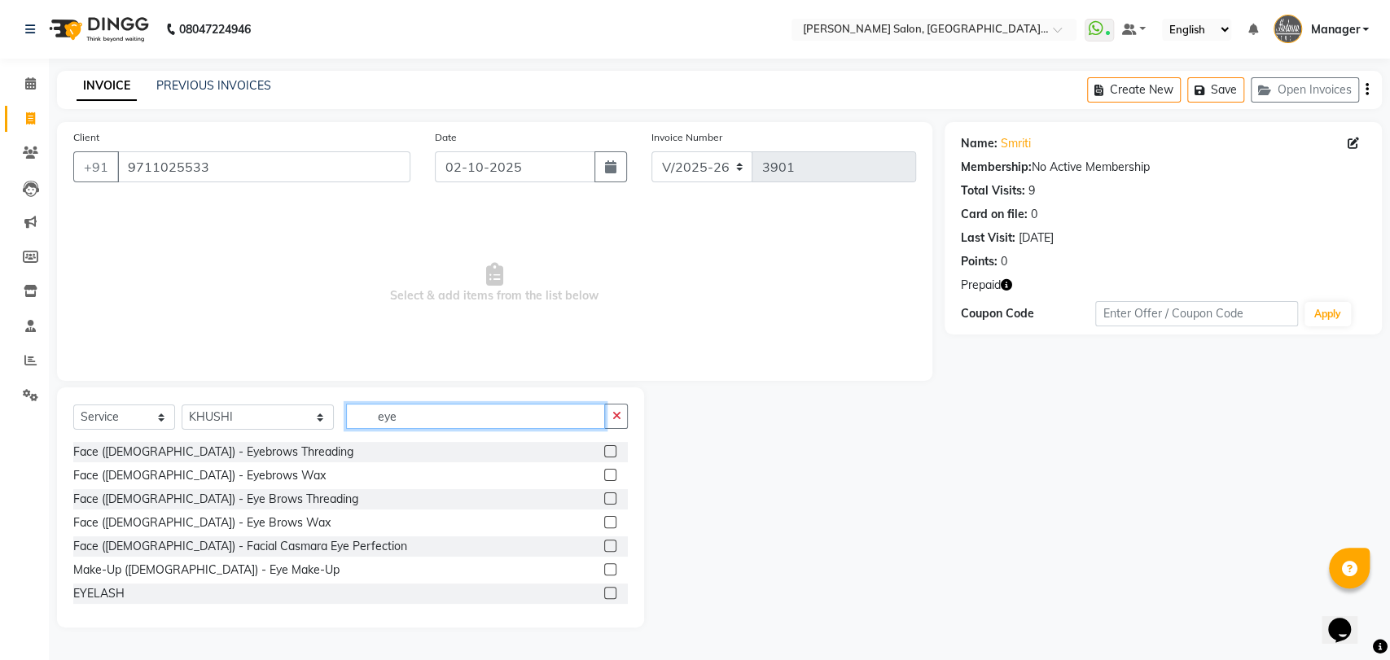
type input "eye"
click at [604, 501] on div at bounding box center [616, 499] width 24 height 20
click at [604, 499] on label at bounding box center [610, 498] width 12 height 12
click at [604, 499] on input "checkbox" at bounding box center [609, 499] width 11 height 11
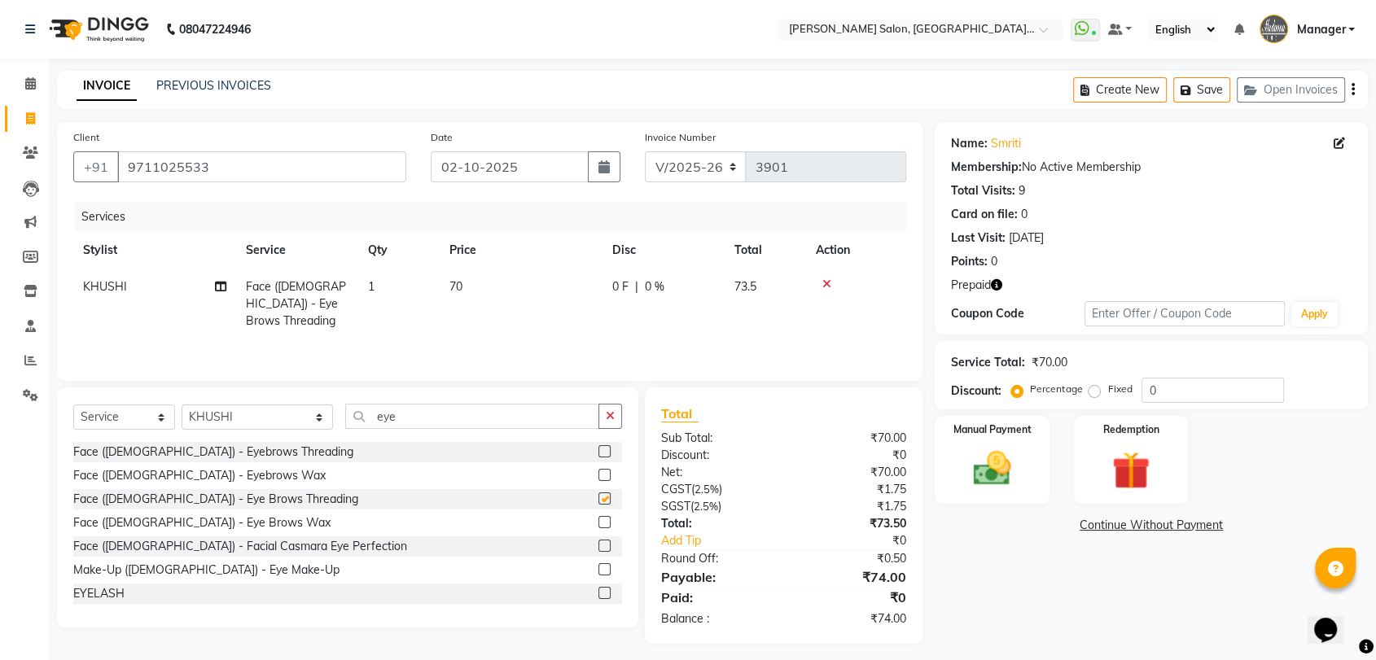
checkbox input "false"
click at [413, 400] on div "Select Service Product Membership Package Voucher Prepaid Gift Card Select Styl…" at bounding box center [347, 507] width 581 height 240
click at [409, 416] on input "eye" at bounding box center [472, 416] width 254 height 25
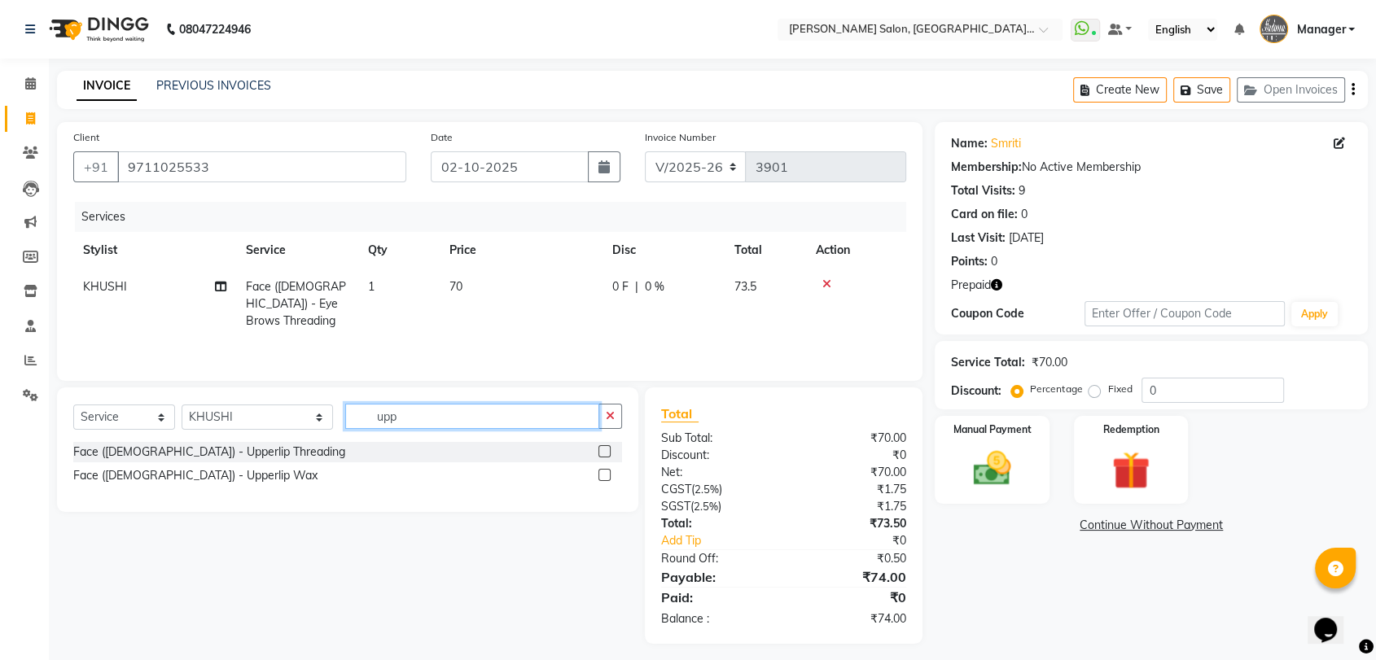
type input "upp"
click at [606, 456] on label at bounding box center [604, 451] width 12 height 12
click at [606, 456] on input "checkbox" at bounding box center [603, 452] width 11 height 11
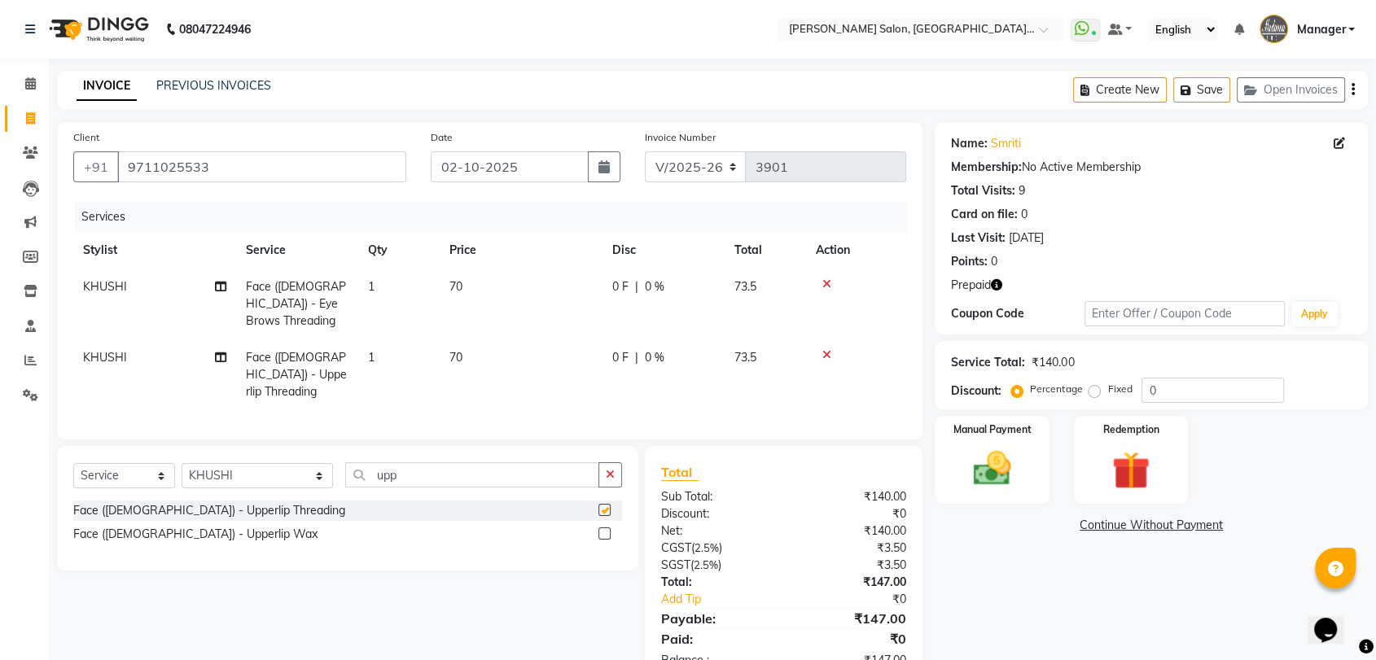
checkbox input "false"
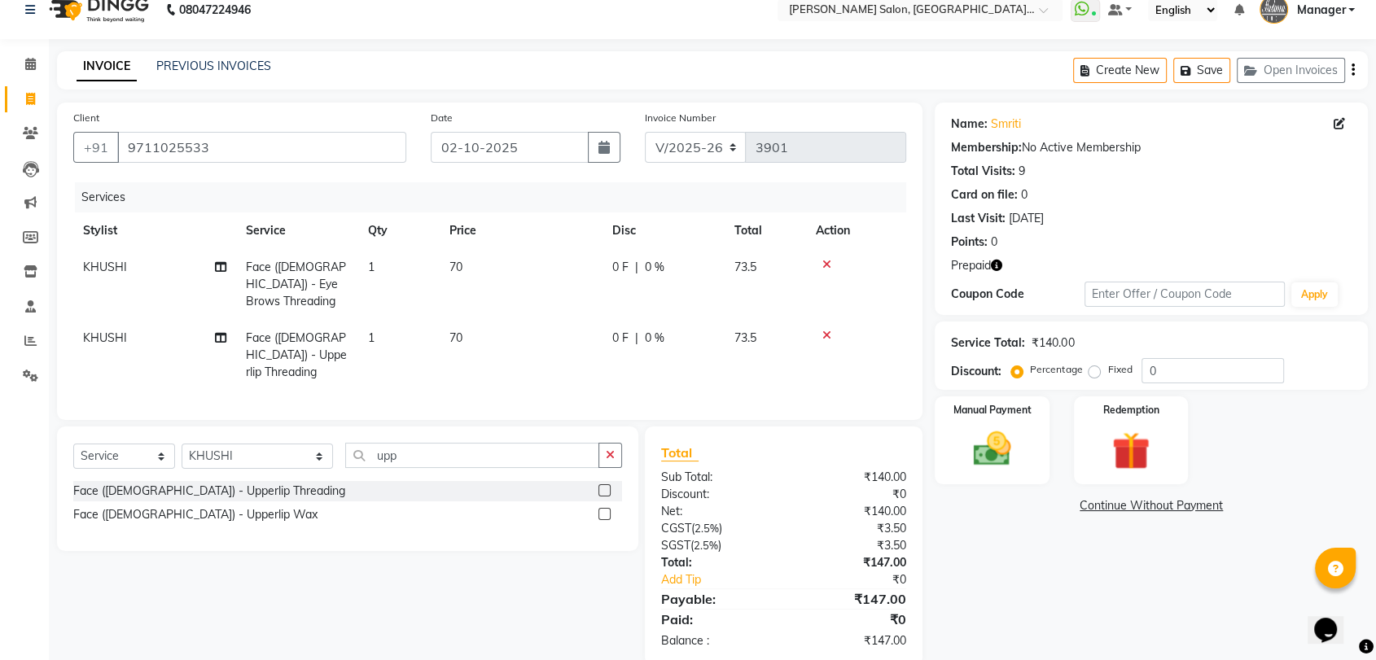
scroll to position [28, 0]
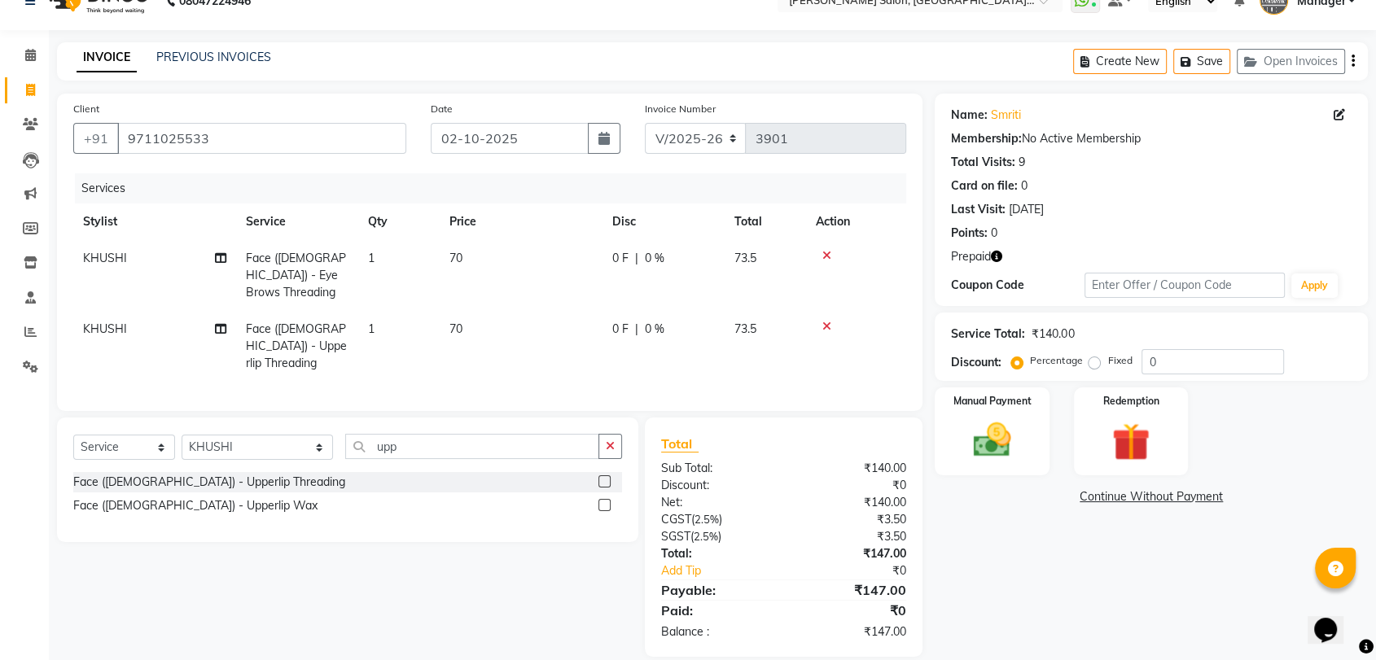
click at [997, 256] on icon "button" at bounding box center [996, 256] width 11 height 11
click at [1135, 427] on img at bounding box center [1130, 442] width 63 height 49
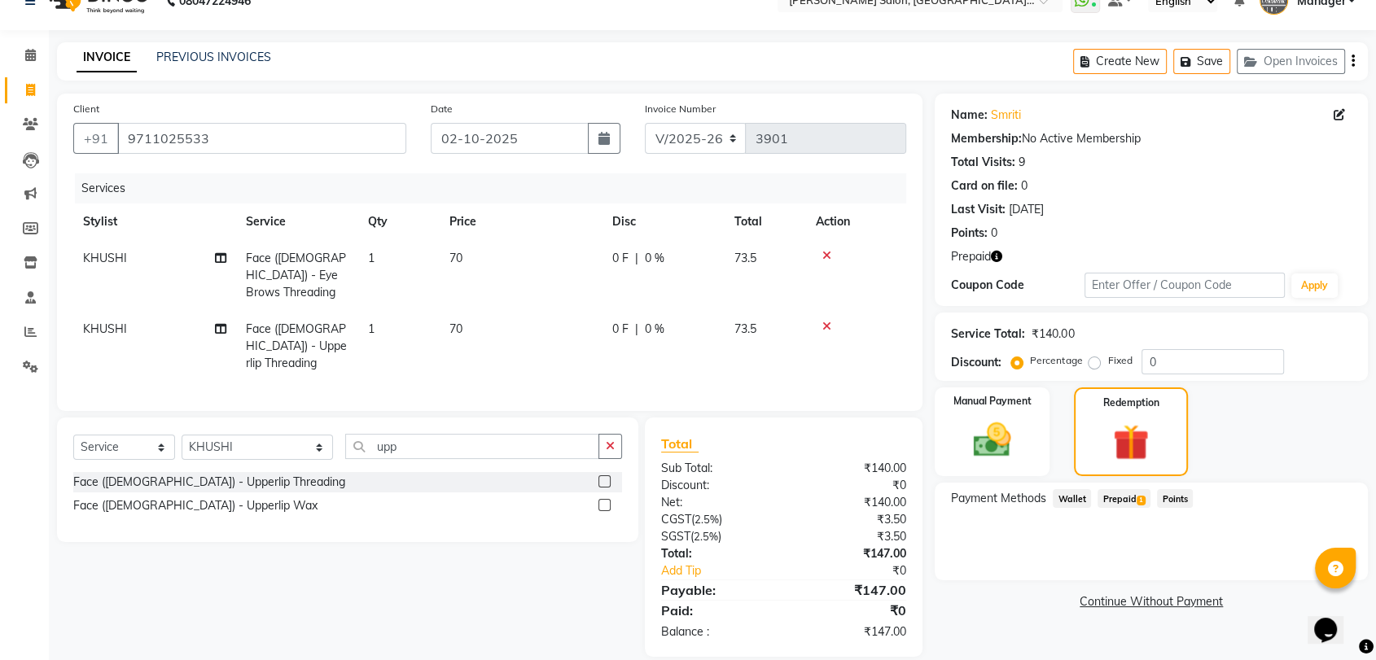
click at [1119, 503] on span "Prepaid 1" at bounding box center [1123, 498] width 53 height 19
click at [1294, 567] on button "Add" at bounding box center [1312, 564] width 59 height 28
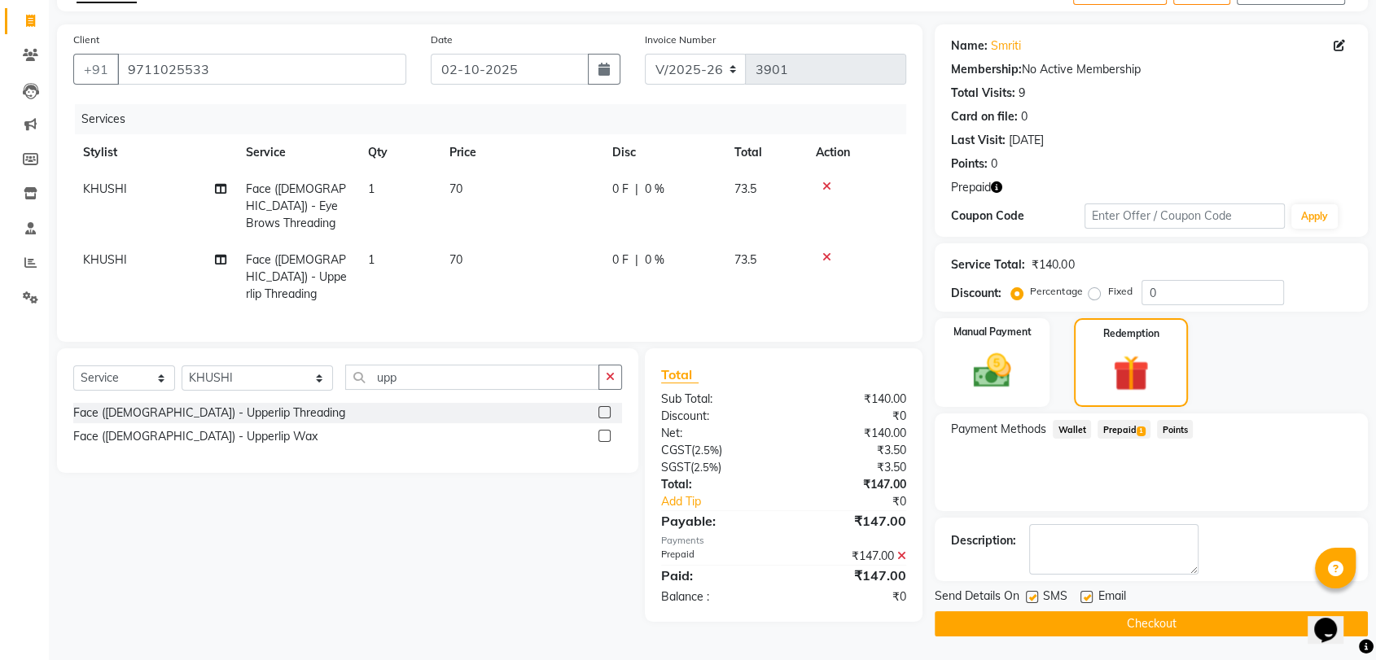
click at [1101, 617] on button "Checkout" at bounding box center [1151, 623] width 433 height 25
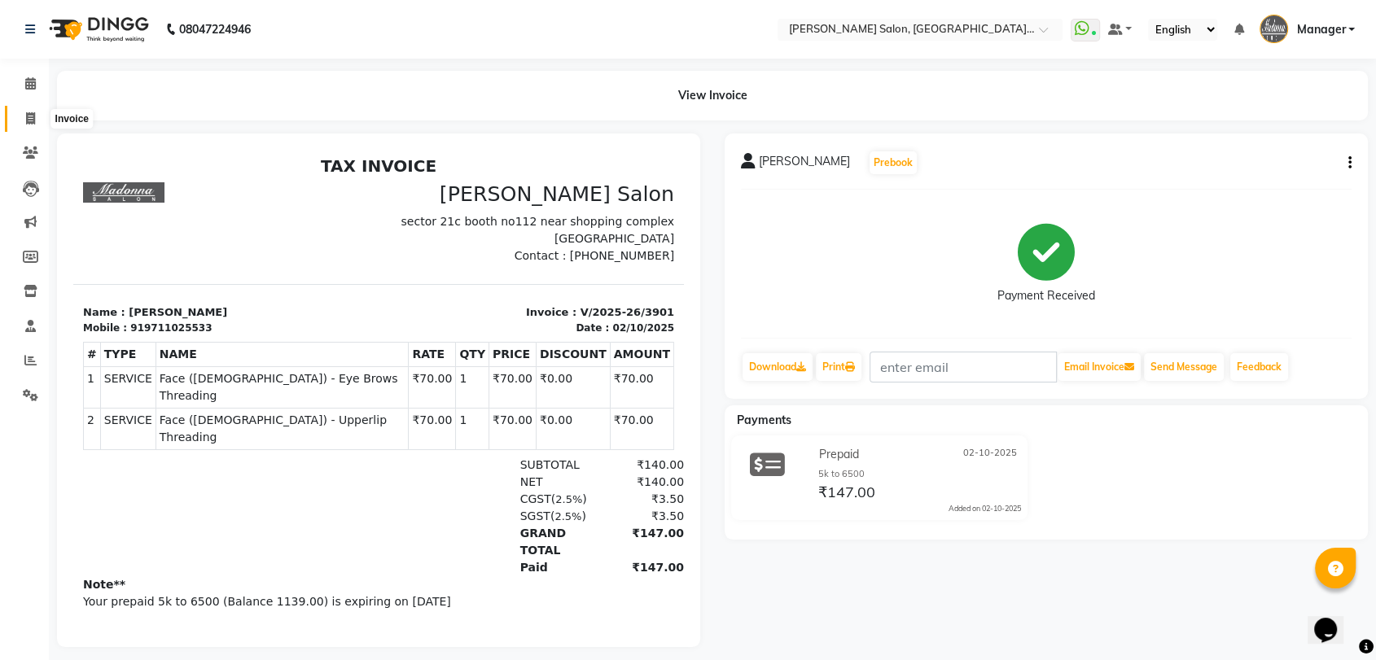
click at [28, 114] on icon at bounding box center [30, 118] width 9 height 12
select select "service"
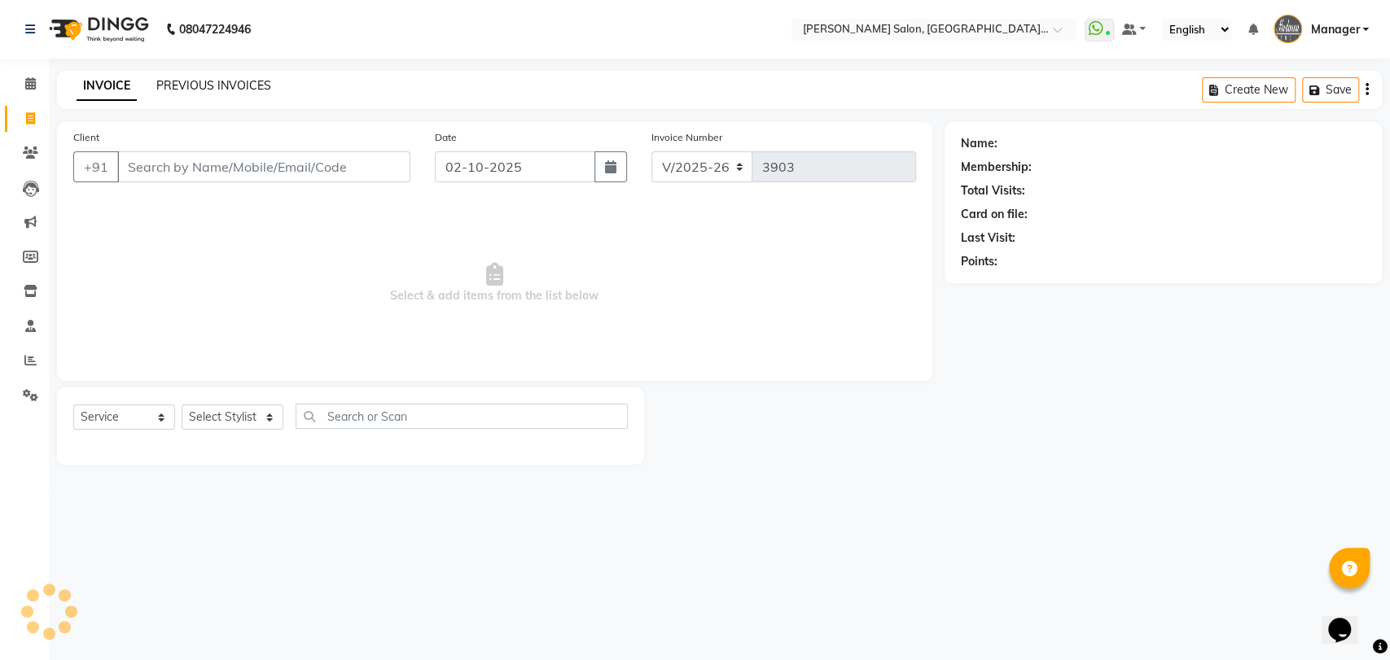
click at [206, 86] on link "PREVIOUS INVOICES" at bounding box center [213, 85] width 115 height 15
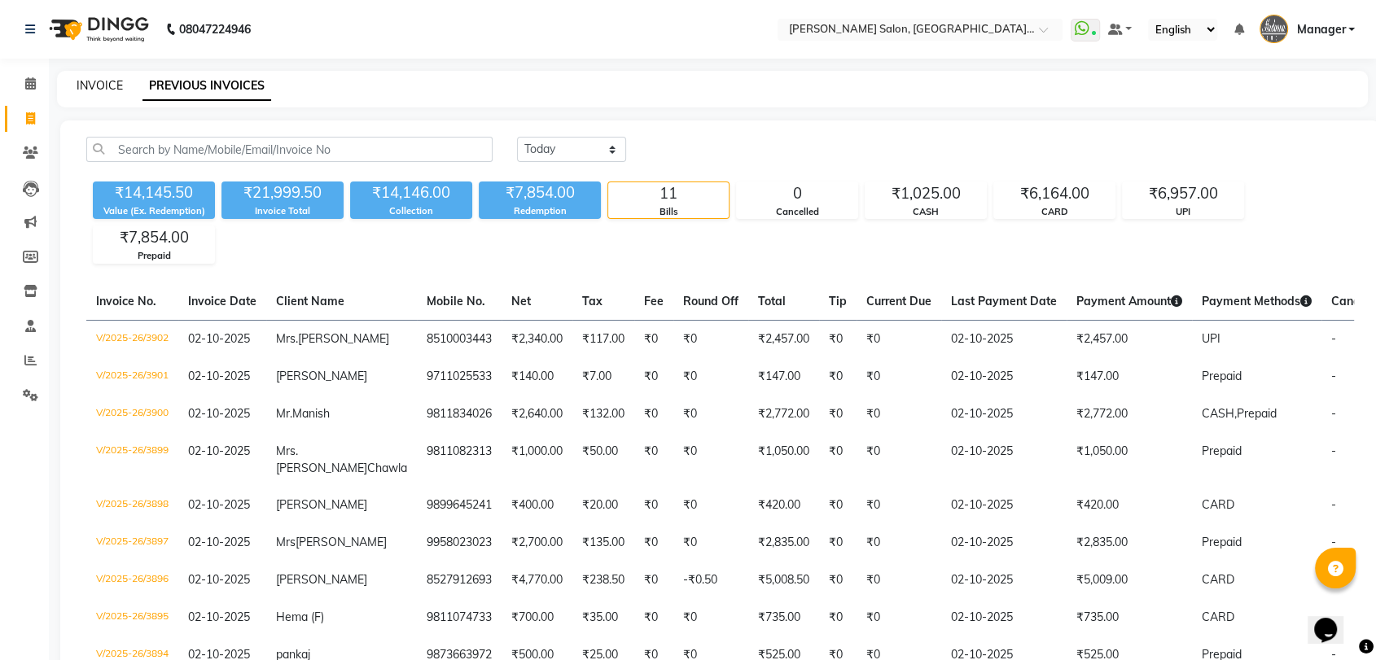
click at [104, 78] on link "INVOICE" at bounding box center [100, 85] width 46 height 15
select select "service"
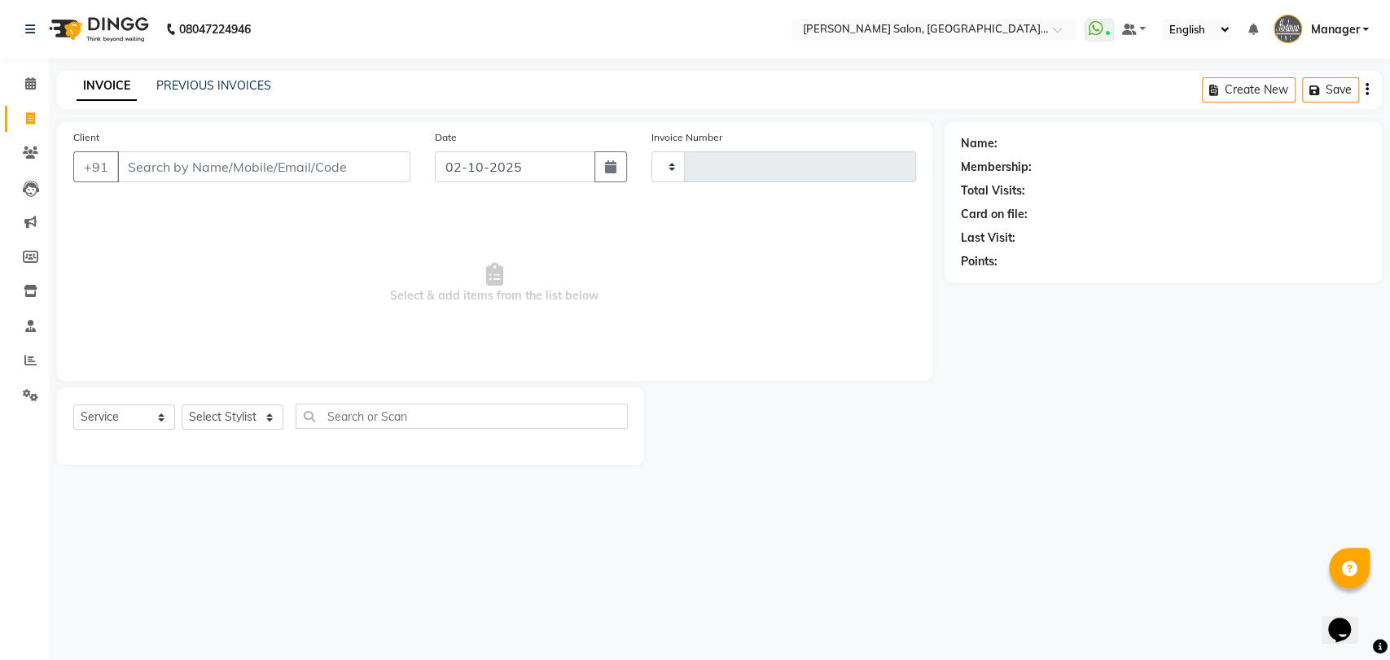
type input "3903"
select select "5893"
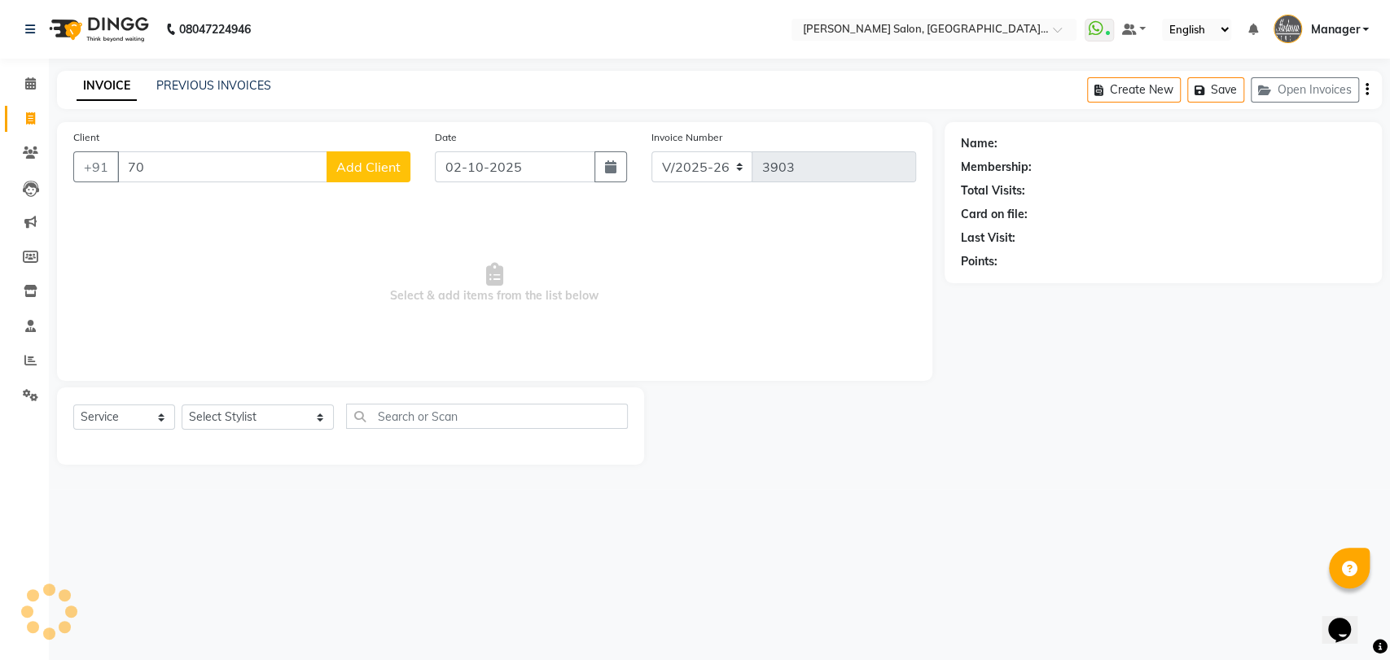
type input "7"
click at [251, 197] on ngb-highlight "9716370002" at bounding box center [231, 204] width 81 height 16
type input "9716370002"
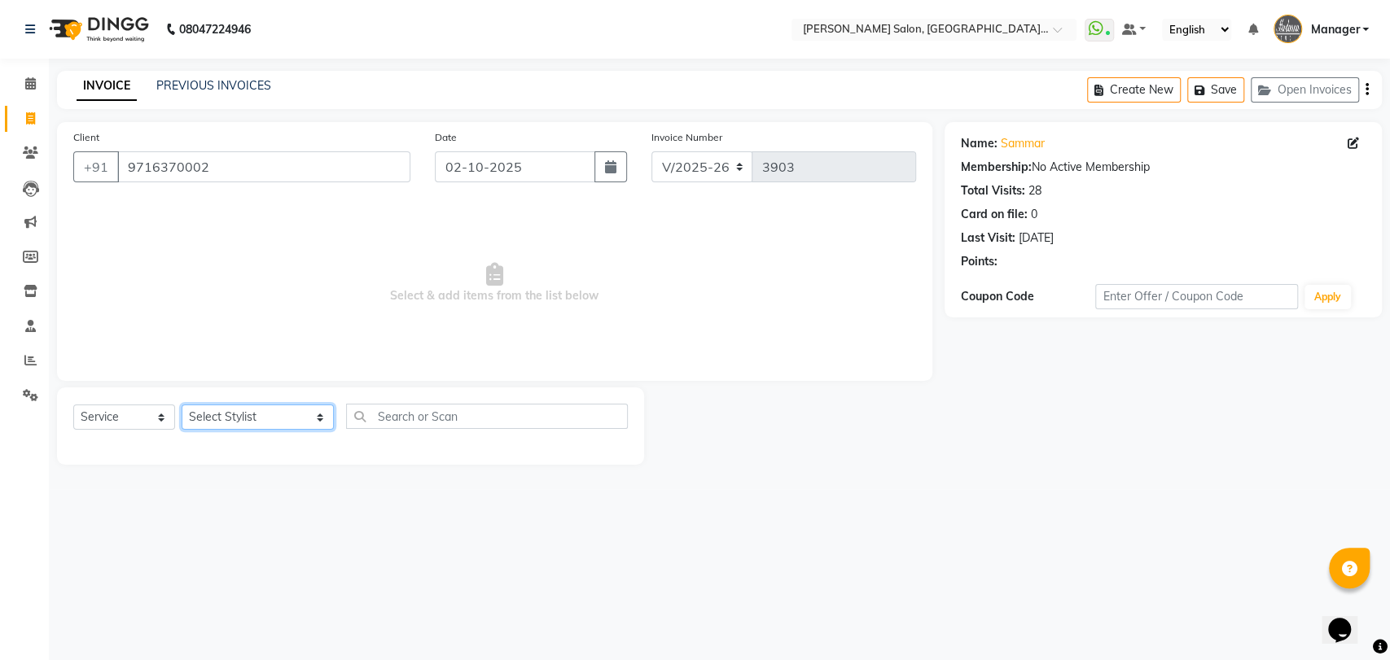
click at [231, 427] on select "Select Stylist Anil Pedicurist Arman ashish female stylist Ashutosh Singhal KHU…" at bounding box center [258, 417] width 152 height 25
select select "48531"
click at [182, 405] on select "Select Stylist Anil Pedicurist Arman ashish female stylist Ashutosh Singhal KHU…" at bounding box center [258, 417] width 152 height 25
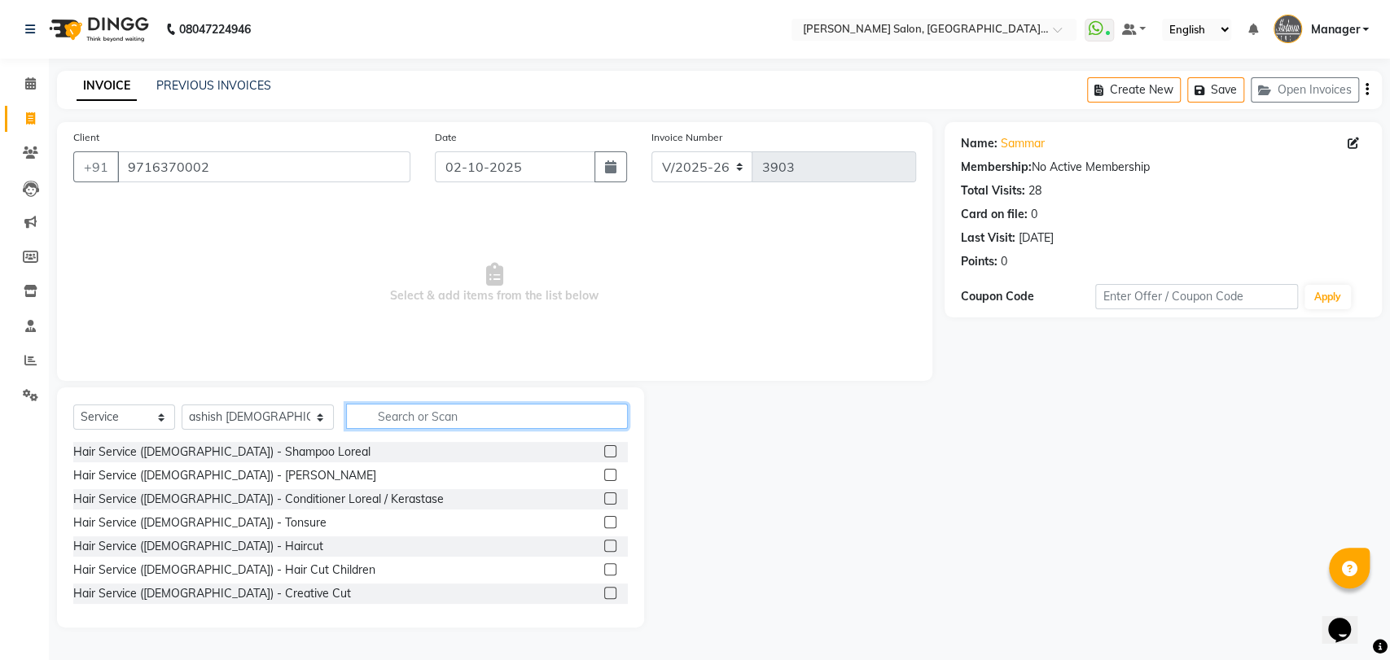
click at [402, 406] on input "text" at bounding box center [487, 416] width 282 height 25
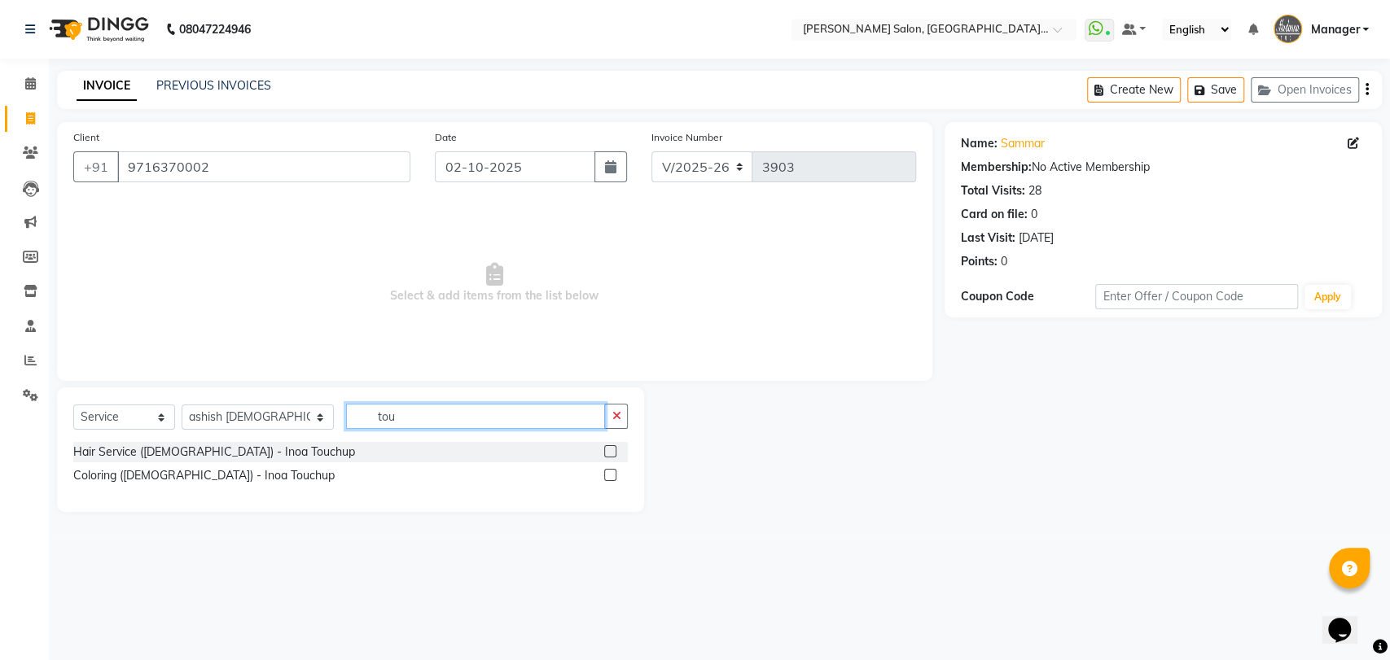
type input "tou"
click at [611, 472] on label at bounding box center [610, 475] width 12 height 12
click at [611, 472] on input "checkbox" at bounding box center [609, 476] width 11 height 11
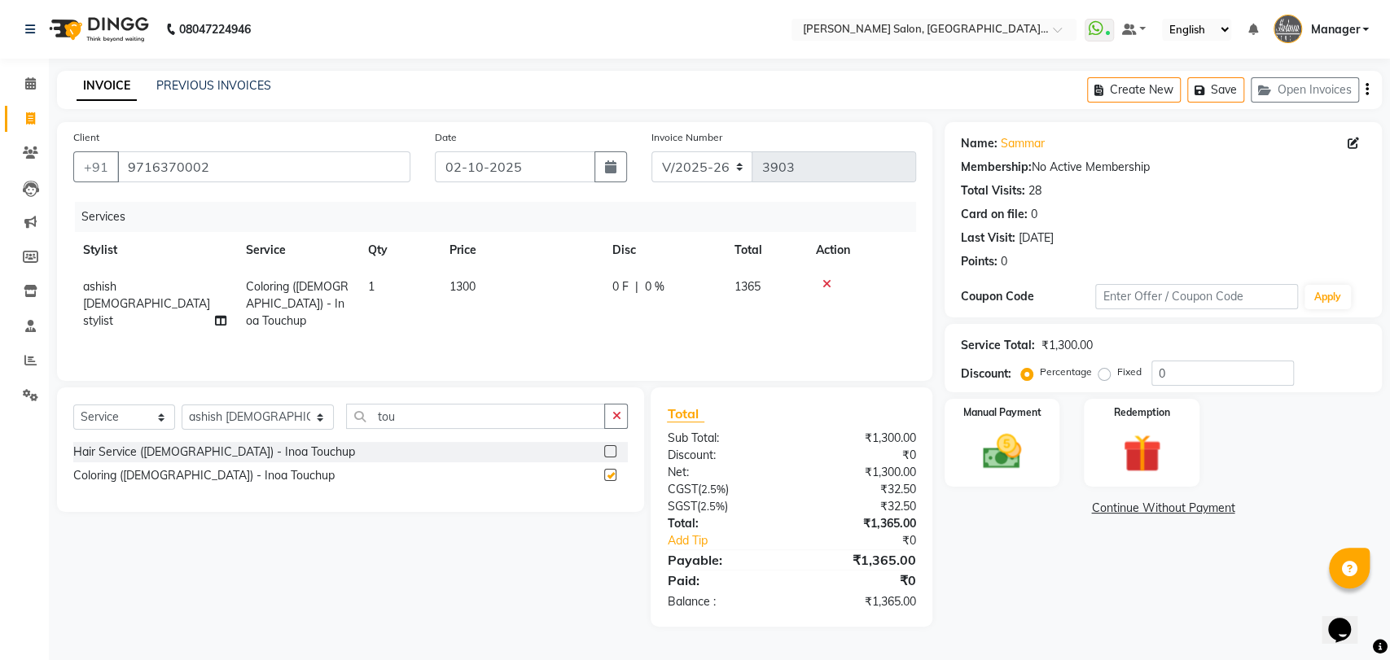
checkbox input "false"
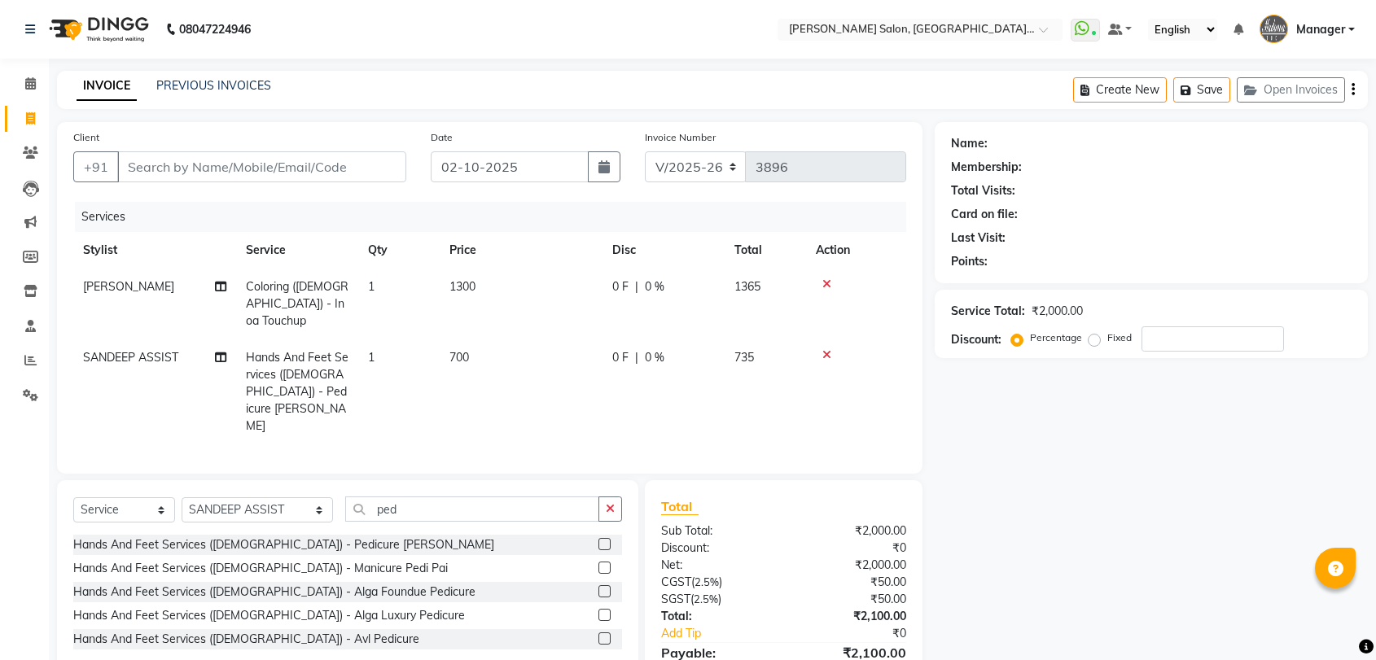
select select "5893"
select select "service"
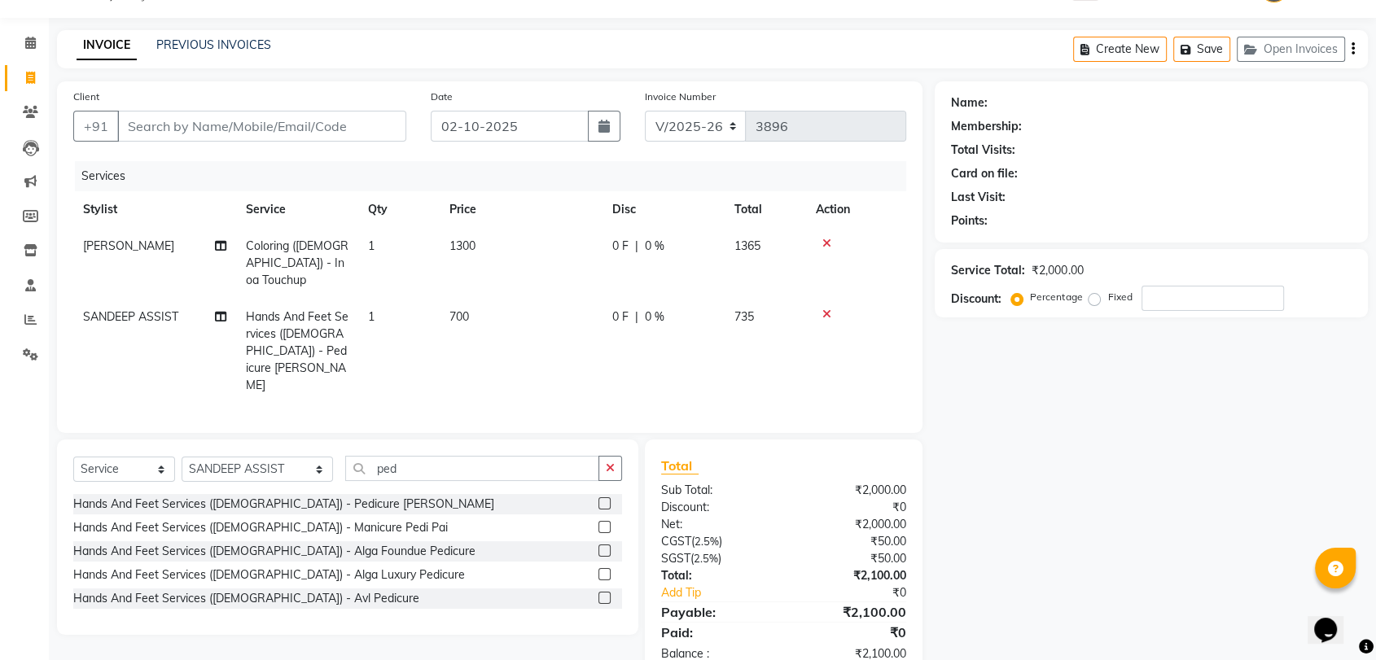
scroll to position [46, 0]
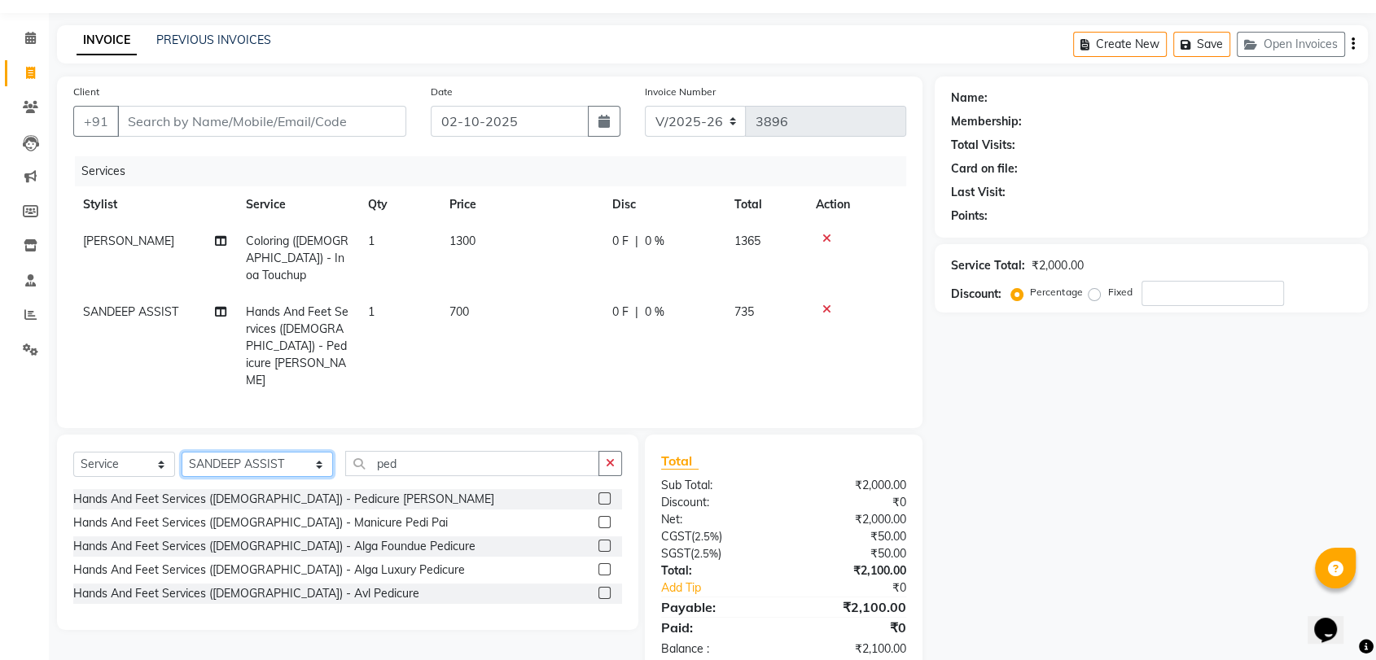
click at [241, 452] on select "Select Stylist Anil Pedicurist Arman ashish female stylist Ashutosh Singhal KHU…" at bounding box center [257, 464] width 151 height 25
select select "90698"
click at [182, 452] on select "Select Stylist Anil Pedicurist Arman ashish female stylist Ashutosh Singhal KHU…" at bounding box center [257, 464] width 151 height 25
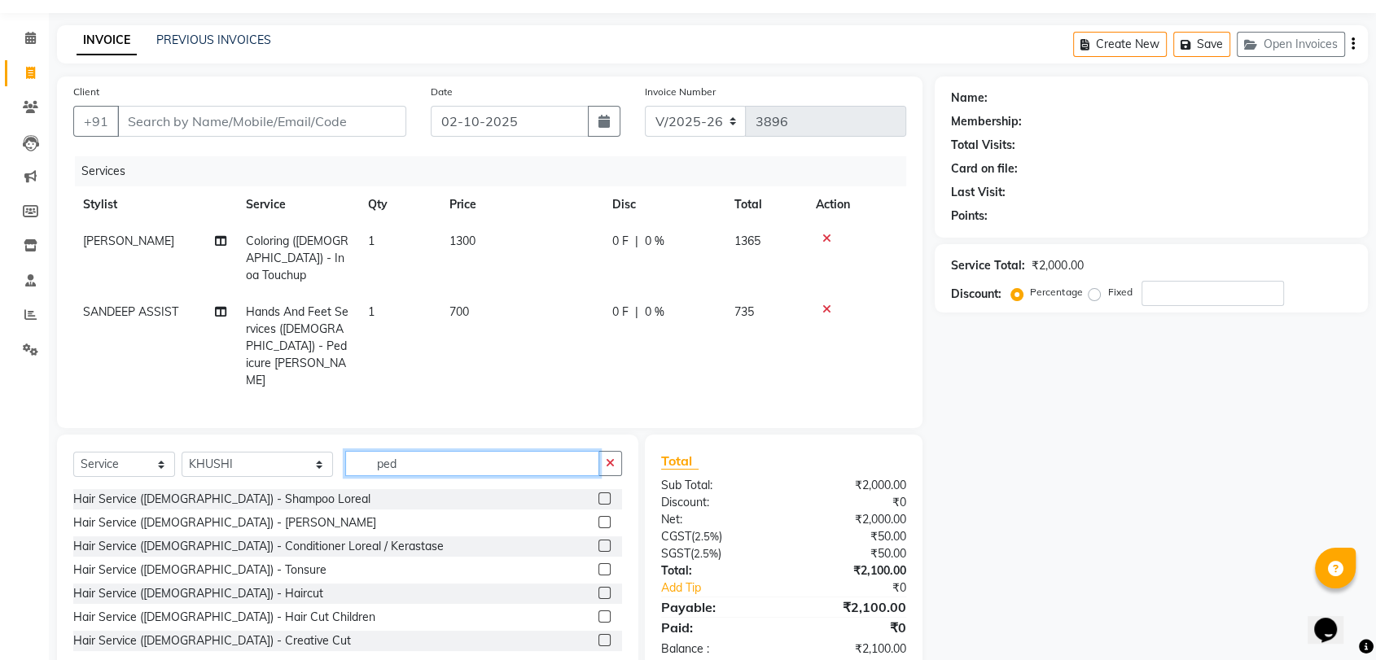
click at [361, 451] on input "ped" at bounding box center [472, 463] width 254 height 25
type input "eye"
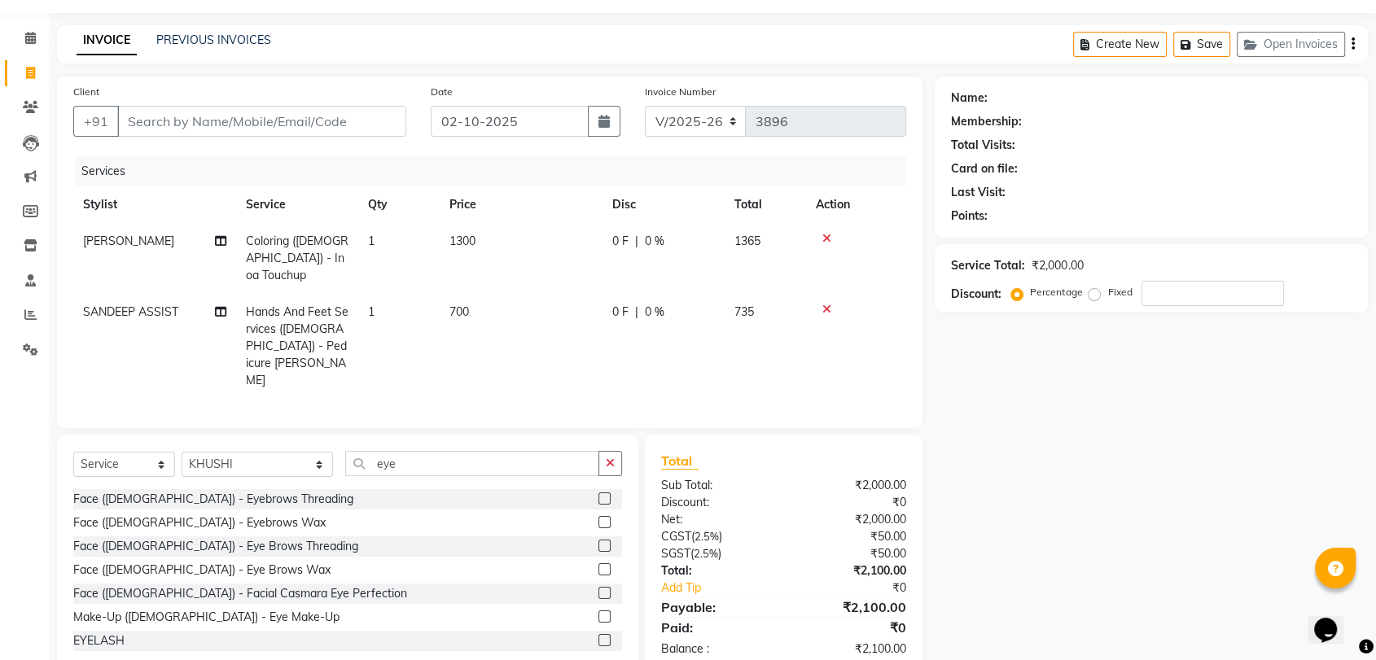
click at [598, 536] on div at bounding box center [610, 546] width 24 height 20
click at [598, 540] on label at bounding box center [604, 546] width 12 height 12
click at [598, 541] on input "checkbox" at bounding box center [603, 546] width 11 height 11
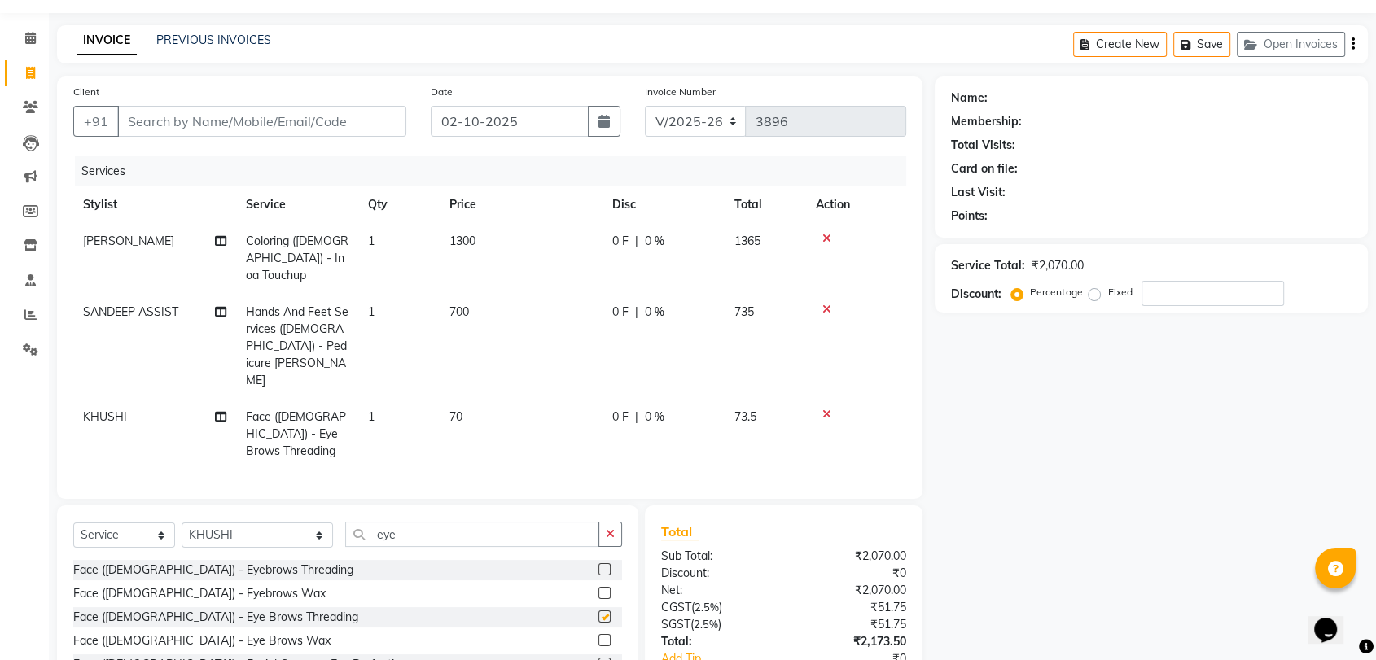
checkbox input "false"
click at [234, 133] on input "Client" at bounding box center [261, 121] width 289 height 31
type input "s"
type input "0"
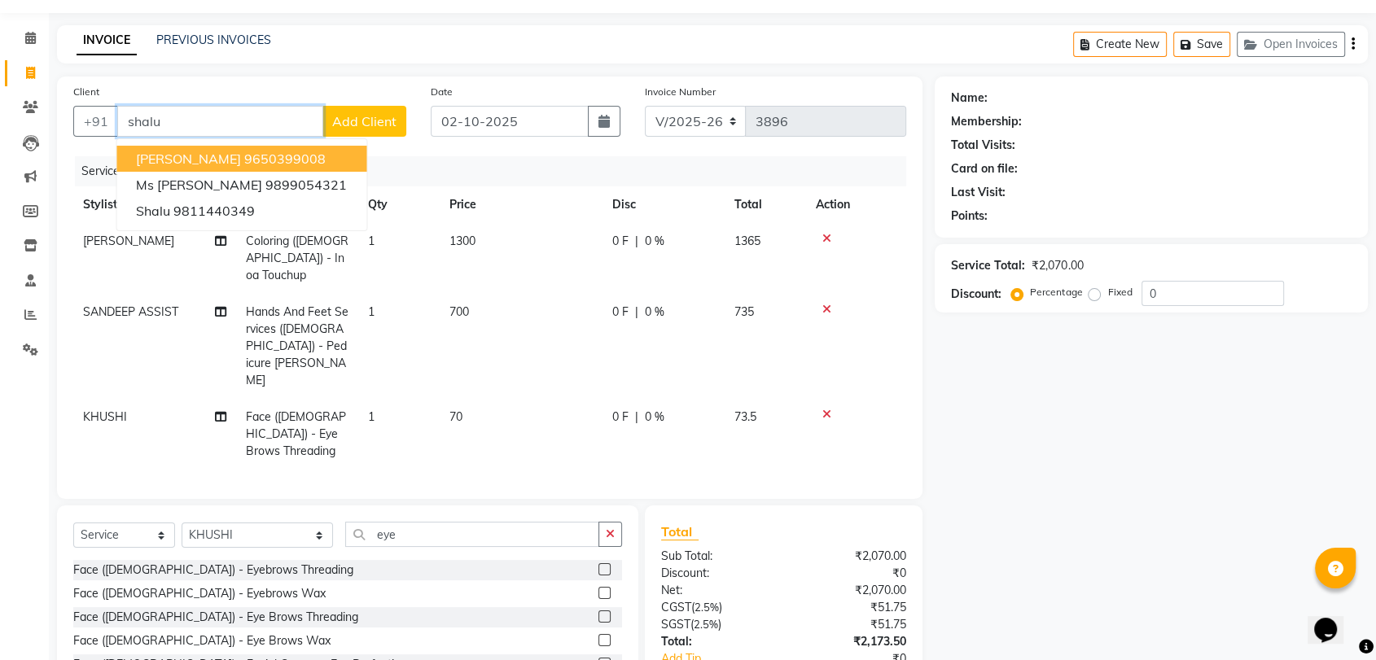
click at [256, 120] on input "shalu" at bounding box center [220, 121] width 206 height 31
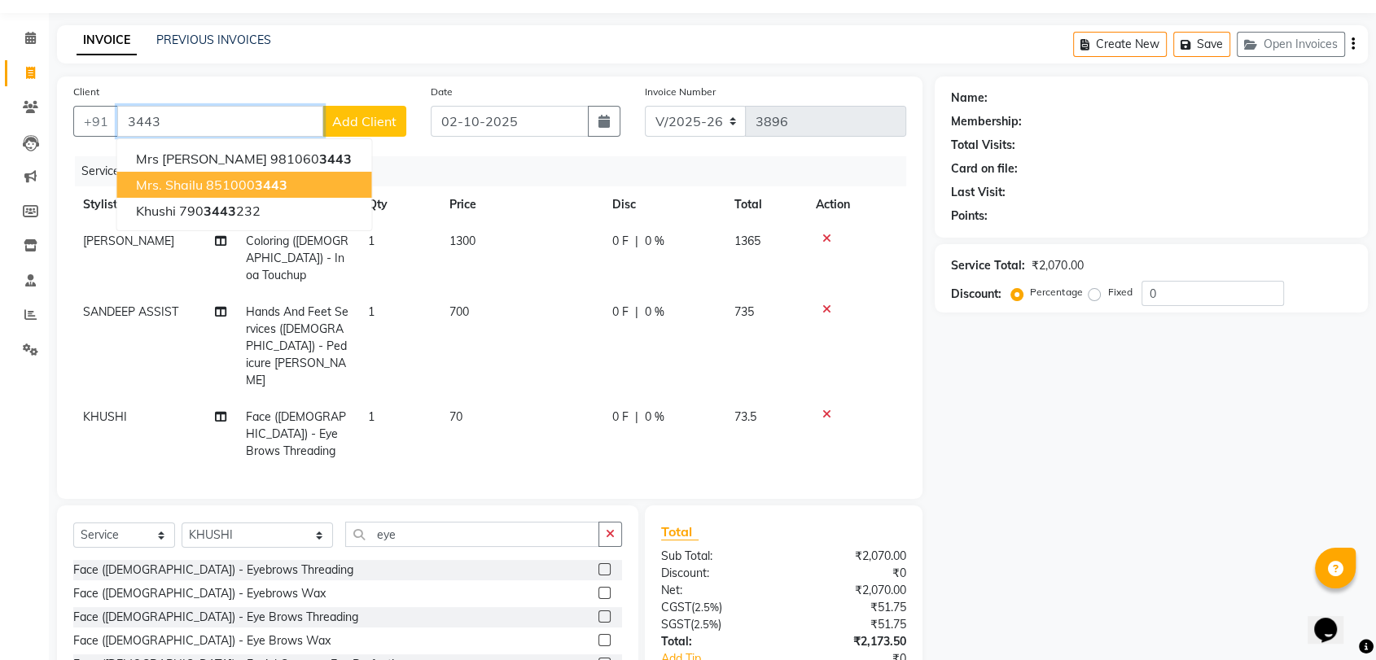
click at [226, 173] on button "Mrs. Shailu 851000 3443" at bounding box center [243, 185] width 255 height 26
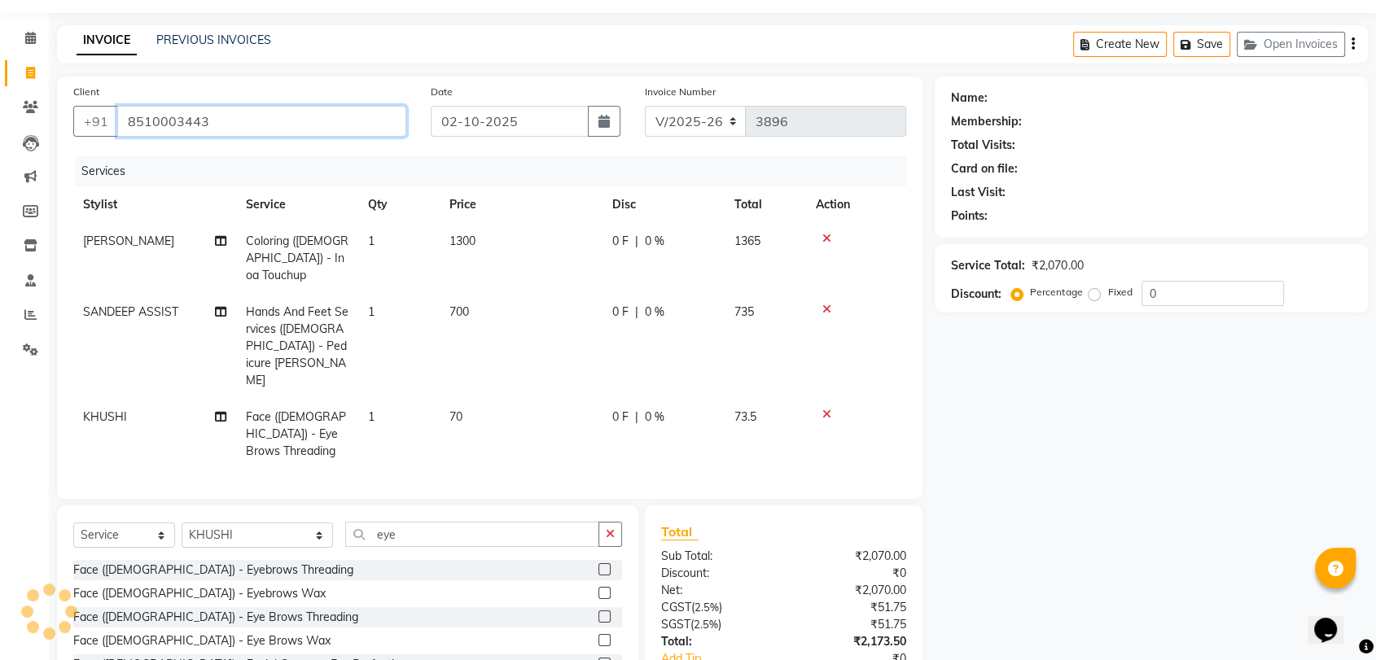
type input "8510003443"
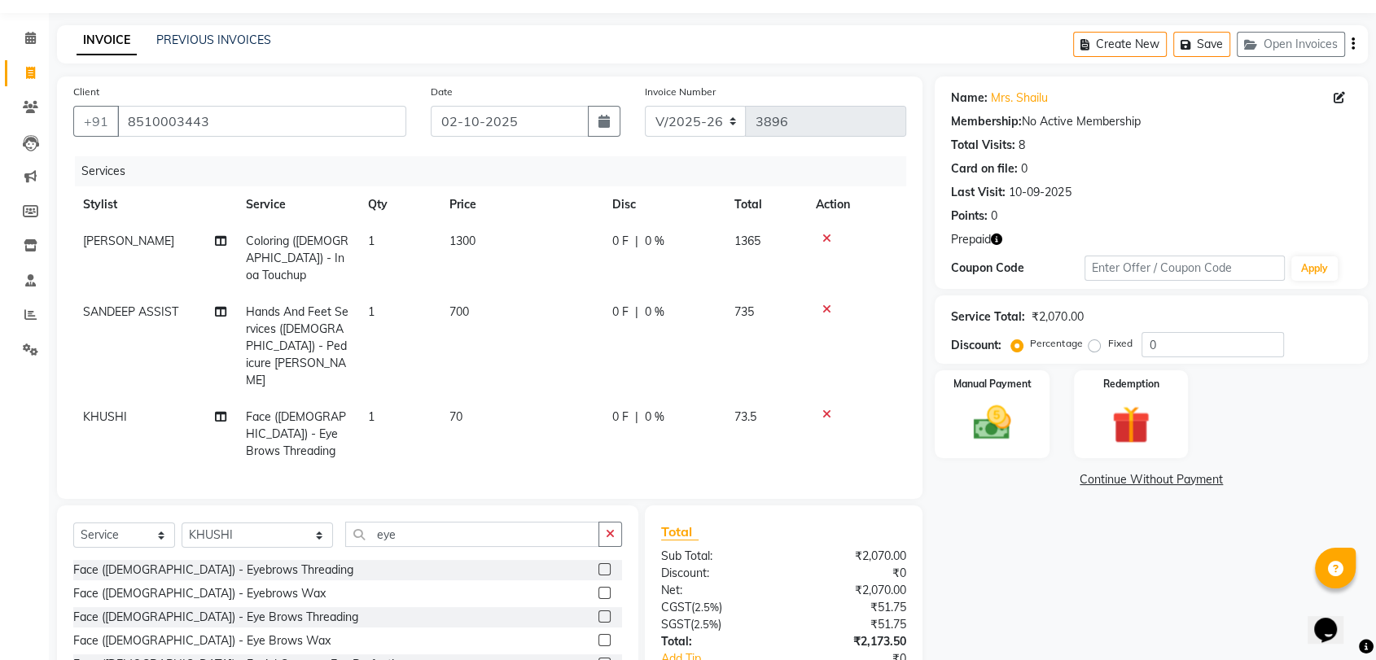
click at [1001, 243] on icon "button" at bounding box center [996, 239] width 11 height 11
click at [1005, 94] on link "Mrs. Shailu" at bounding box center [1019, 98] width 57 height 17
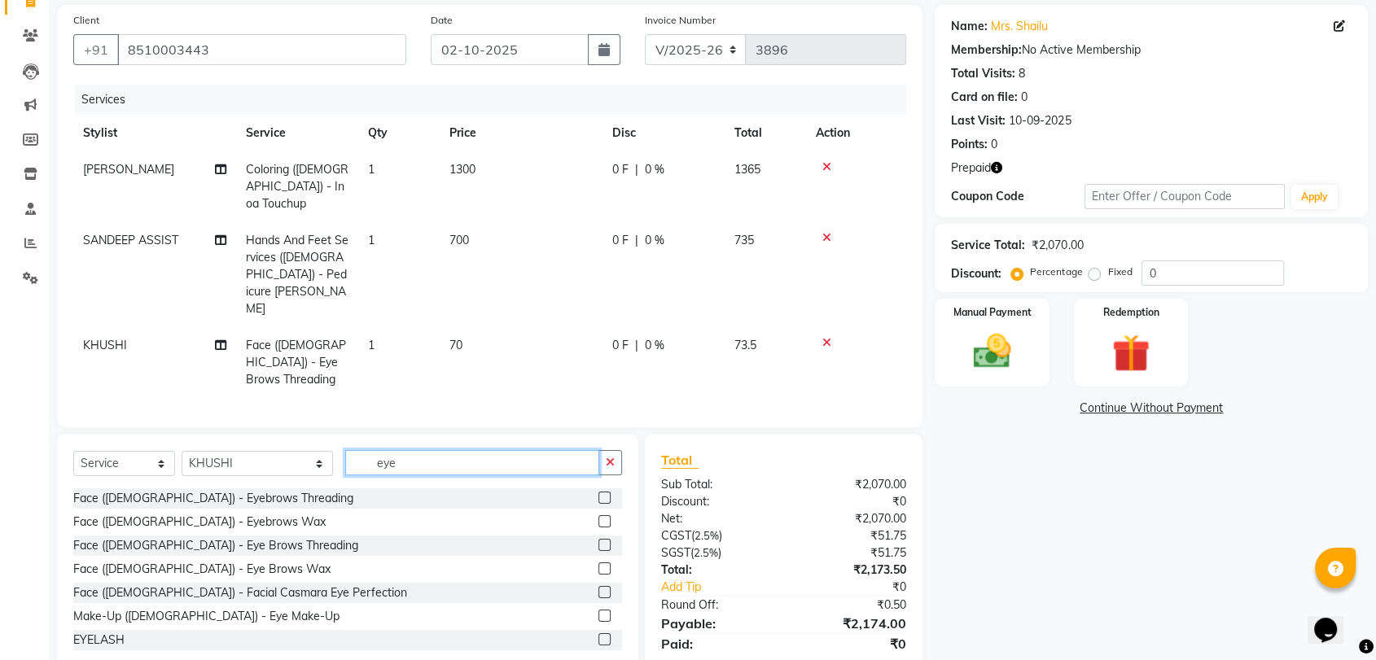
click at [361, 450] on input "eye" at bounding box center [472, 462] width 254 height 25
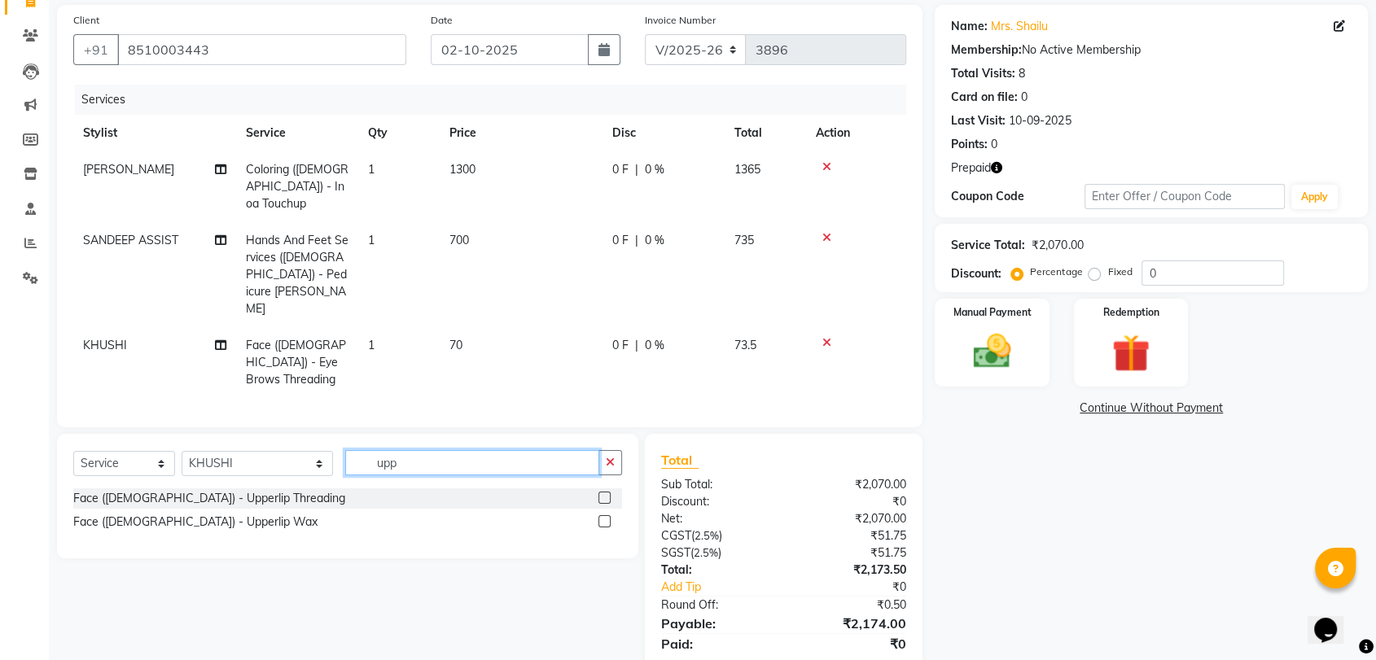
type input "upp"
click at [602, 492] on label at bounding box center [604, 498] width 12 height 12
click at [602, 493] on input "checkbox" at bounding box center [603, 498] width 11 height 11
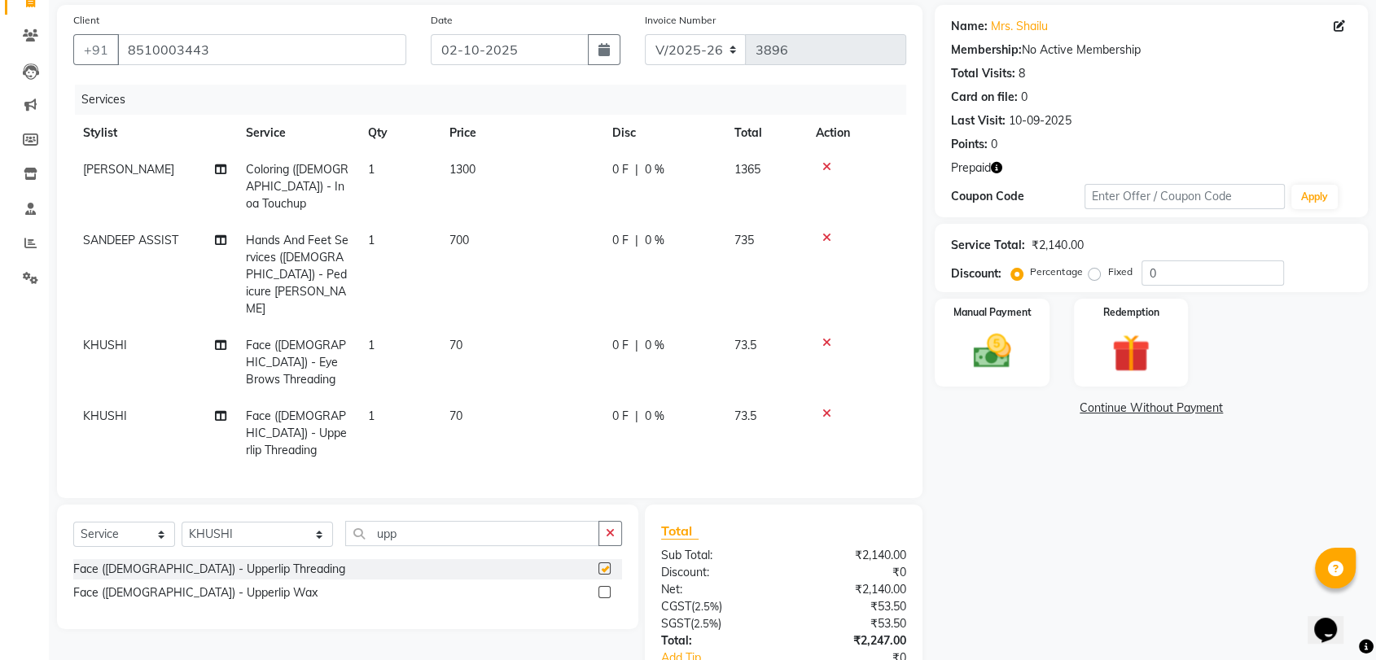
checkbox input "false"
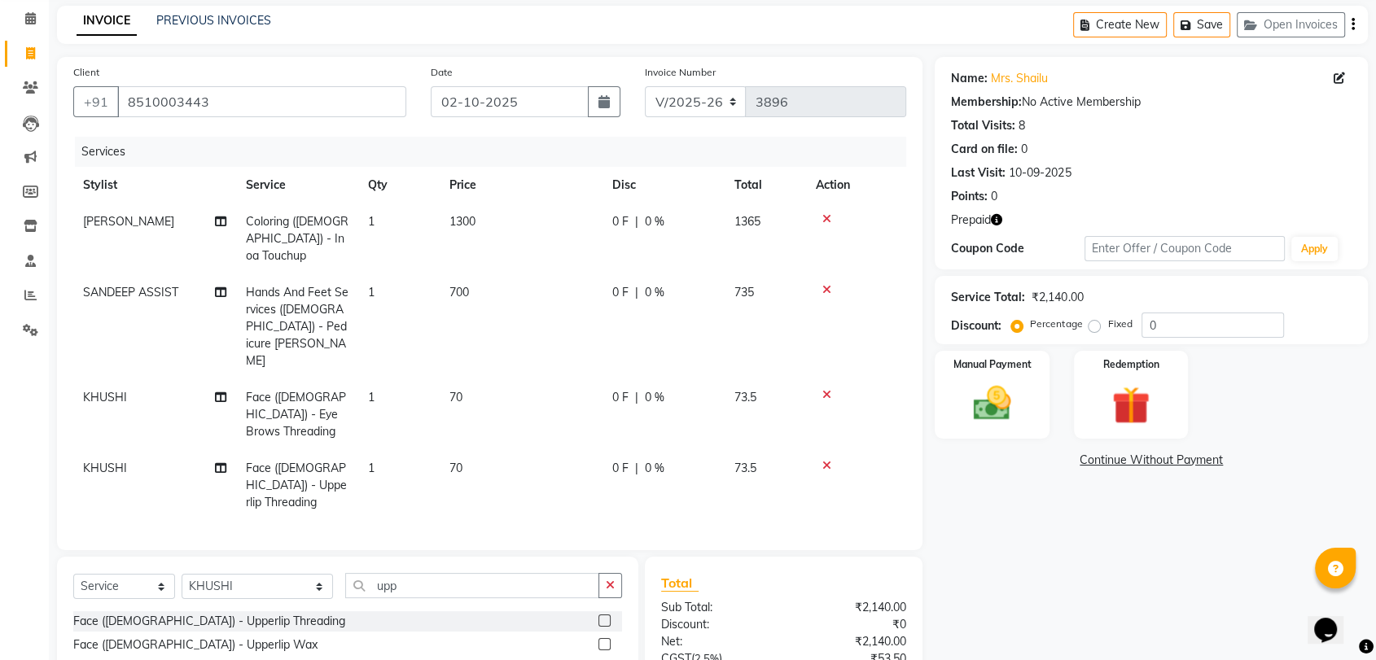
scroll to position [153, 0]
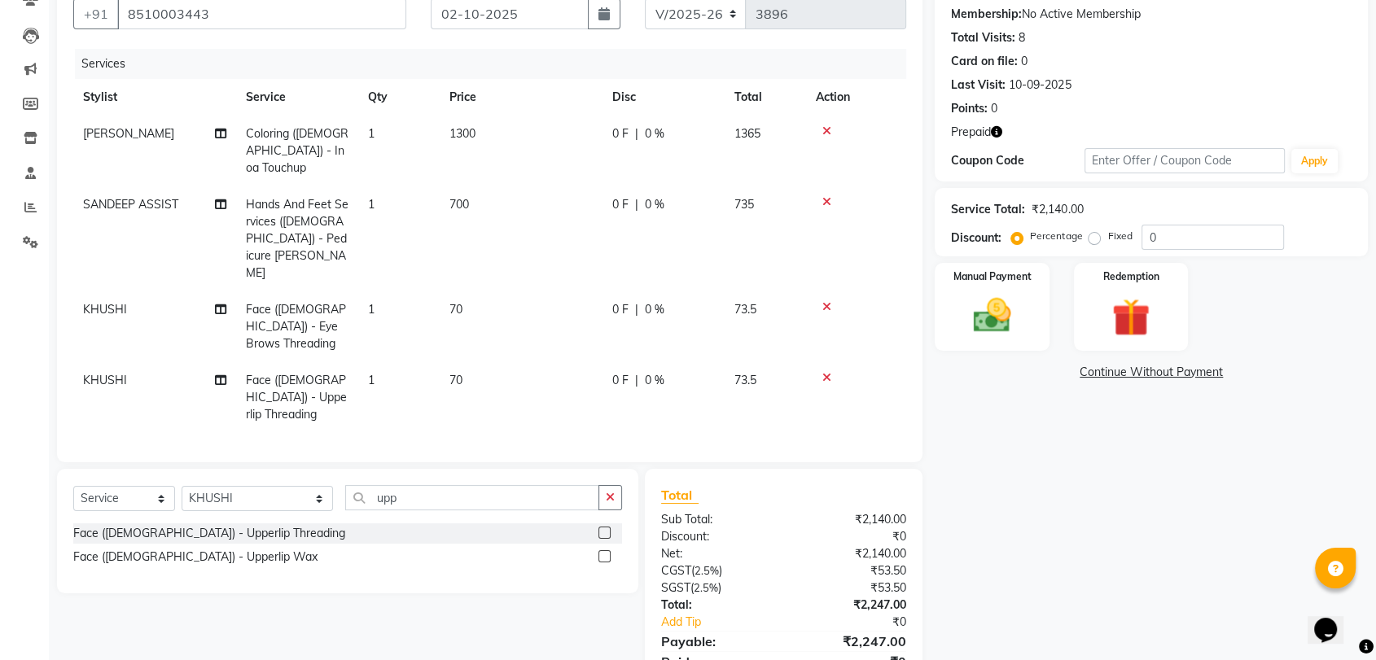
click at [994, 132] on icon "button" at bounding box center [996, 131] width 11 height 11
click at [1052, 124] on div "Prepaid" at bounding box center [1151, 132] width 401 height 17
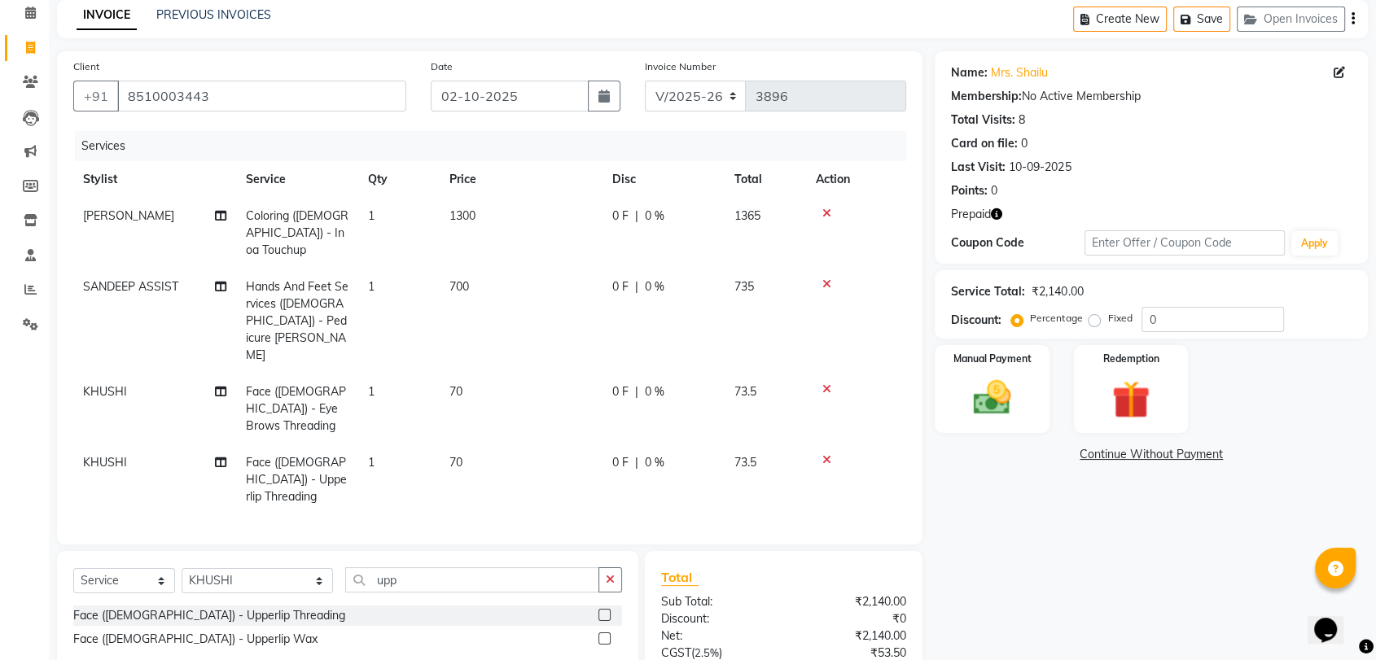
scroll to position [0, 0]
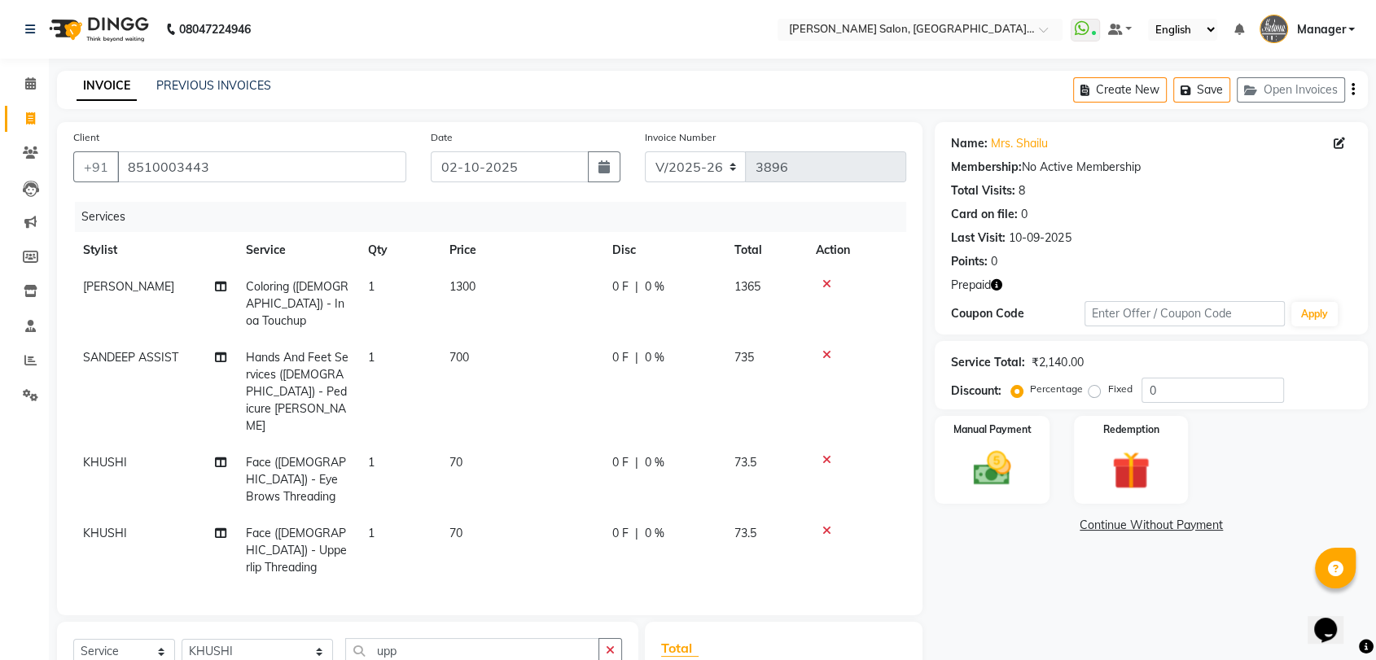
click at [991, 285] on icon "button" at bounding box center [996, 284] width 11 height 11
click at [996, 283] on icon "button" at bounding box center [996, 284] width 11 height 11
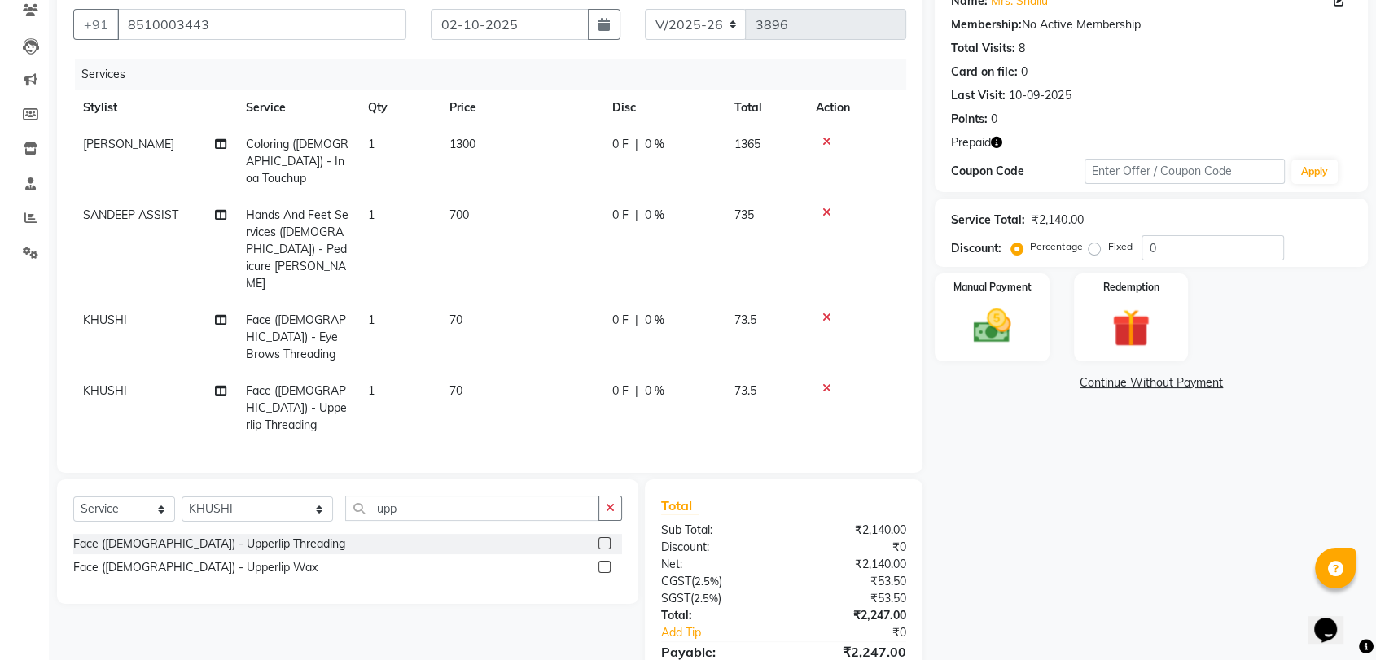
scroll to position [153, 0]
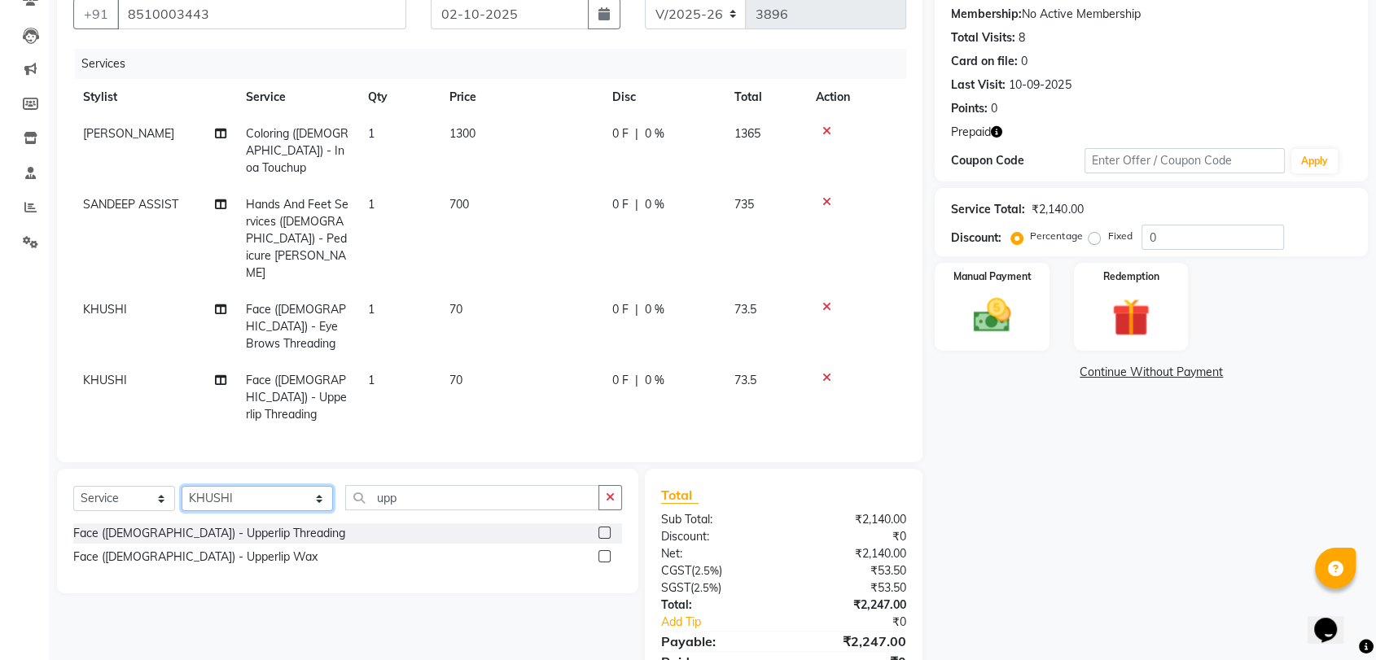
click at [224, 486] on select "Select Stylist Anil Pedicurist [PERSON_NAME] [DEMOGRAPHIC_DATA] stylist [PERSON…" at bounding box center [257, 498] width 151 height 25
select select "90559"
click at [182, 486] on select "Select Stylist Anil Pedicurist [PERSON_NAME] [DEMOGRAPHIC_DATA] stylist [PERSON…" at bounding box center [257, 498] width 151 height 25
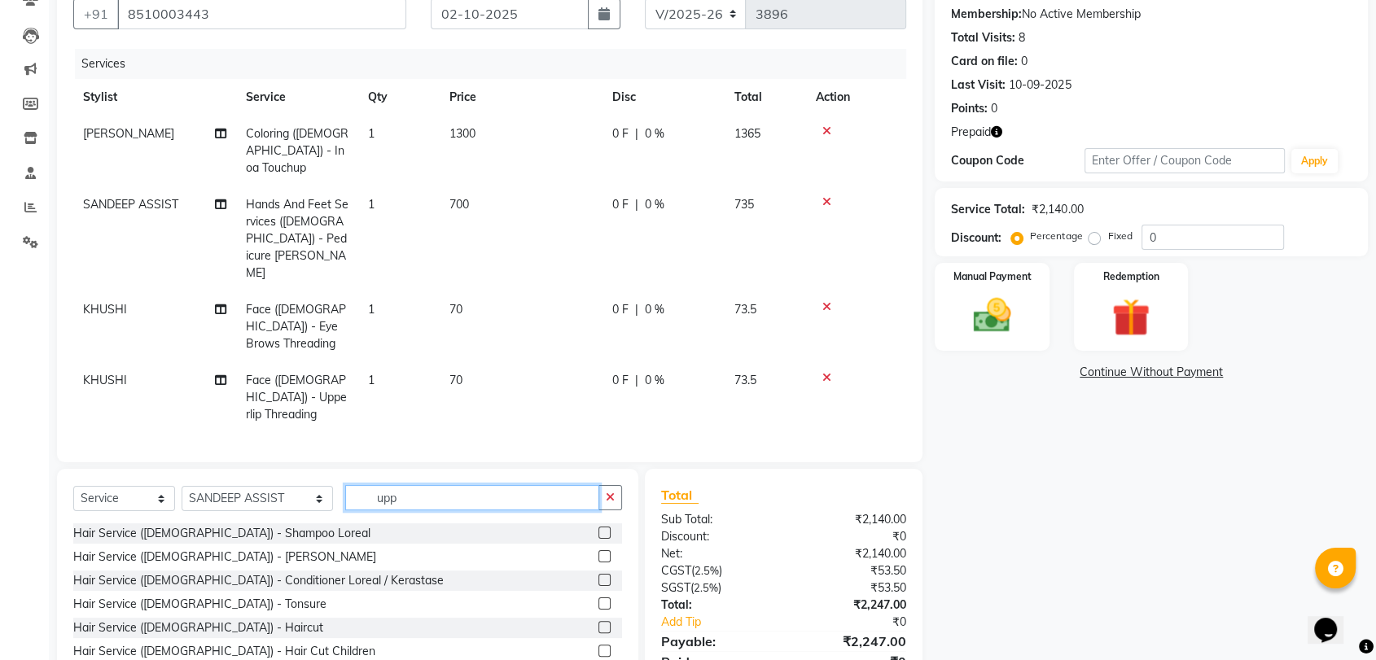
click at [383, 485] on input "upp" at bounding box center [472, 497] width 254 height 25
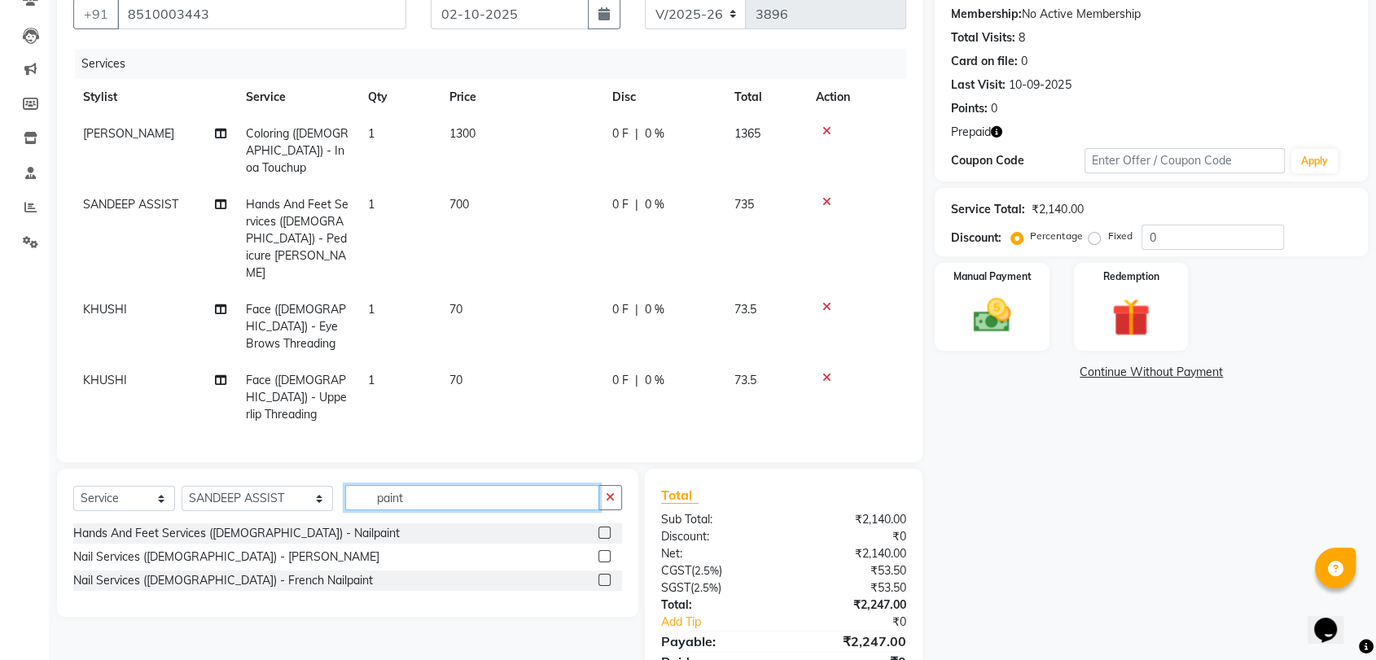
type input "paint"
click at [602, 527] on label at bounding box center [604, 533] width 12 height 12
click at [602, 528] on input "checkbox" at bounding box center [603, 533] width 11 height 11
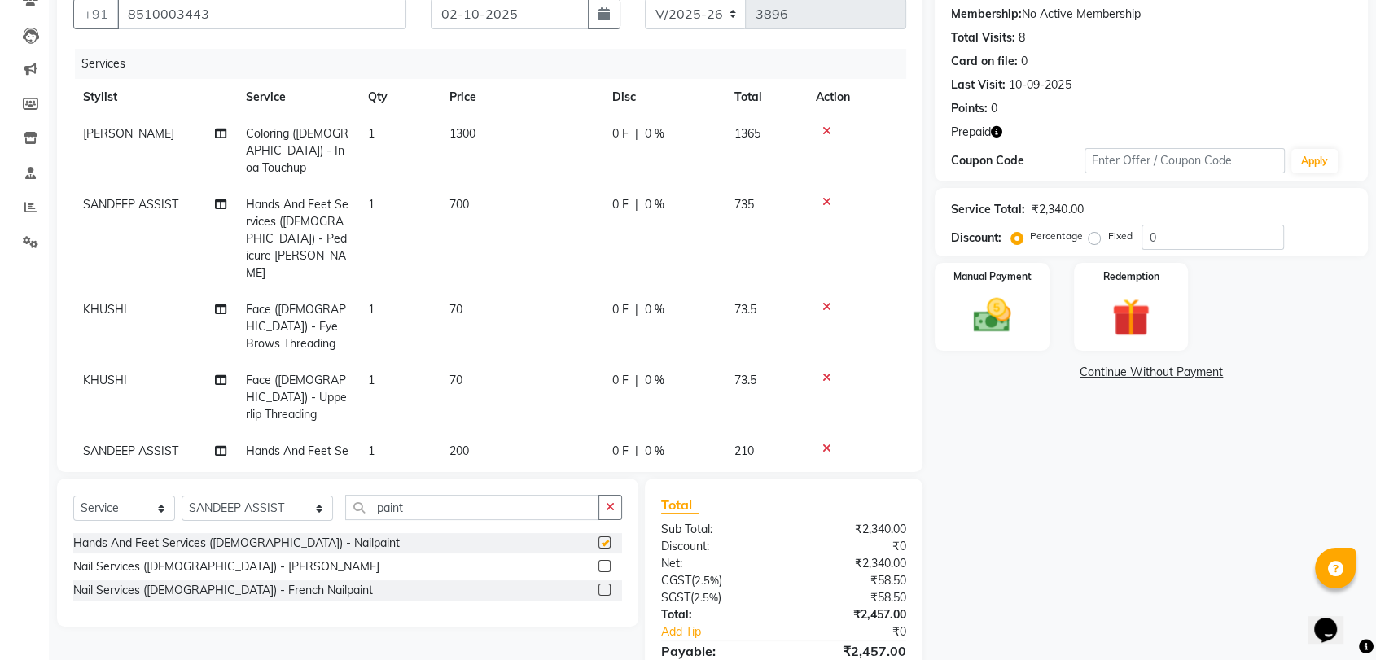
checkbox input "false"
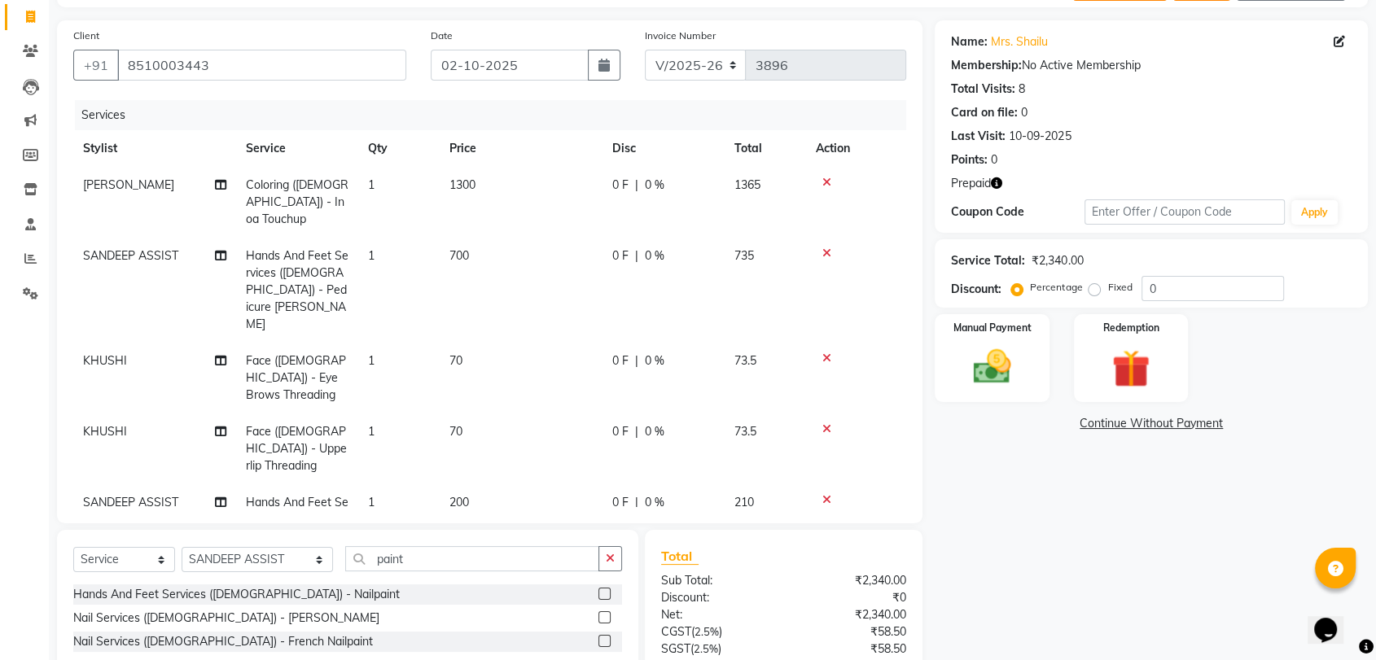
scroll to position [134, 0]
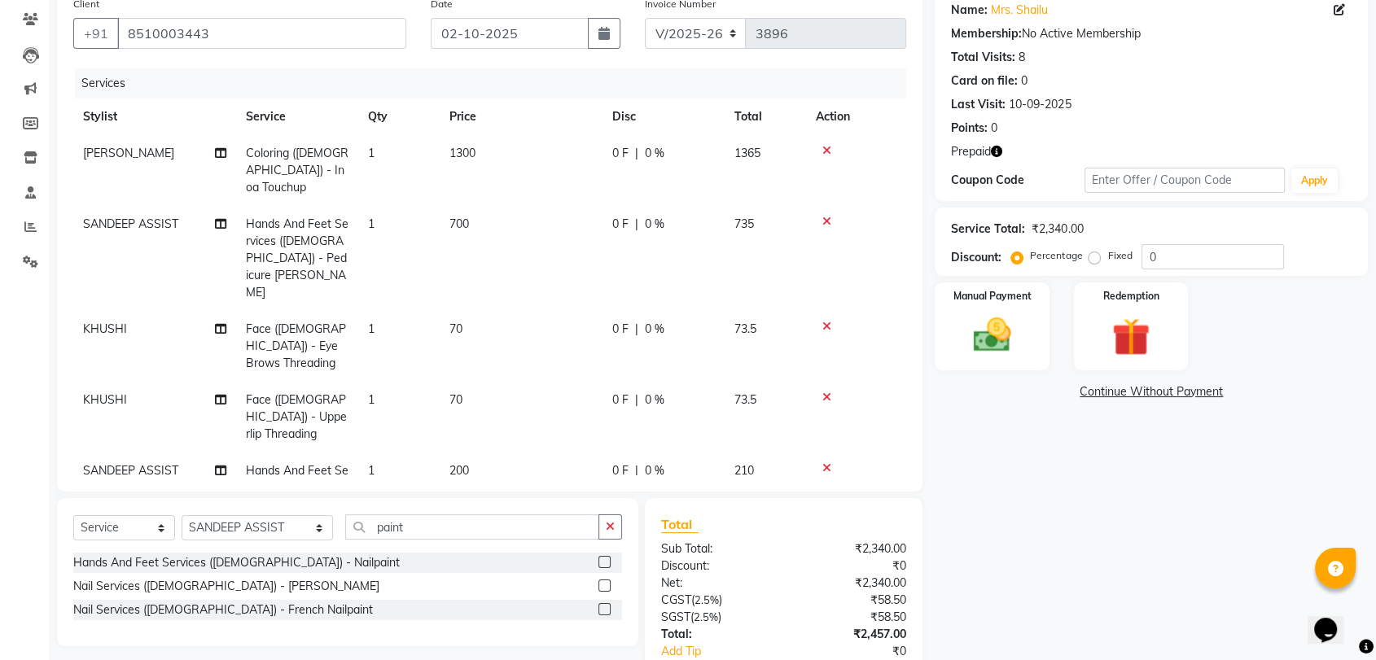
click at [396, 453] on td "1" at bounding box center [398, 497] width 81 height 88
select select "90559"
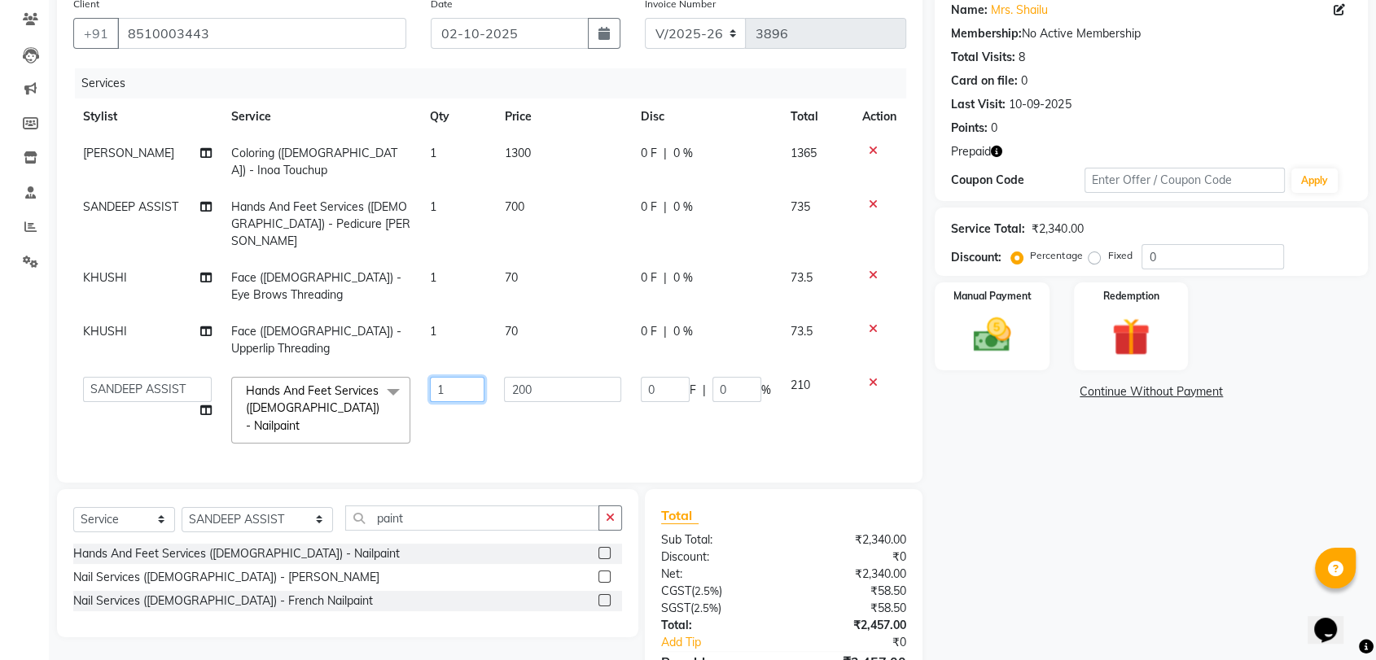
click at [445, 377] on input "1" at bounding box center [457, 389] width 55 height 25
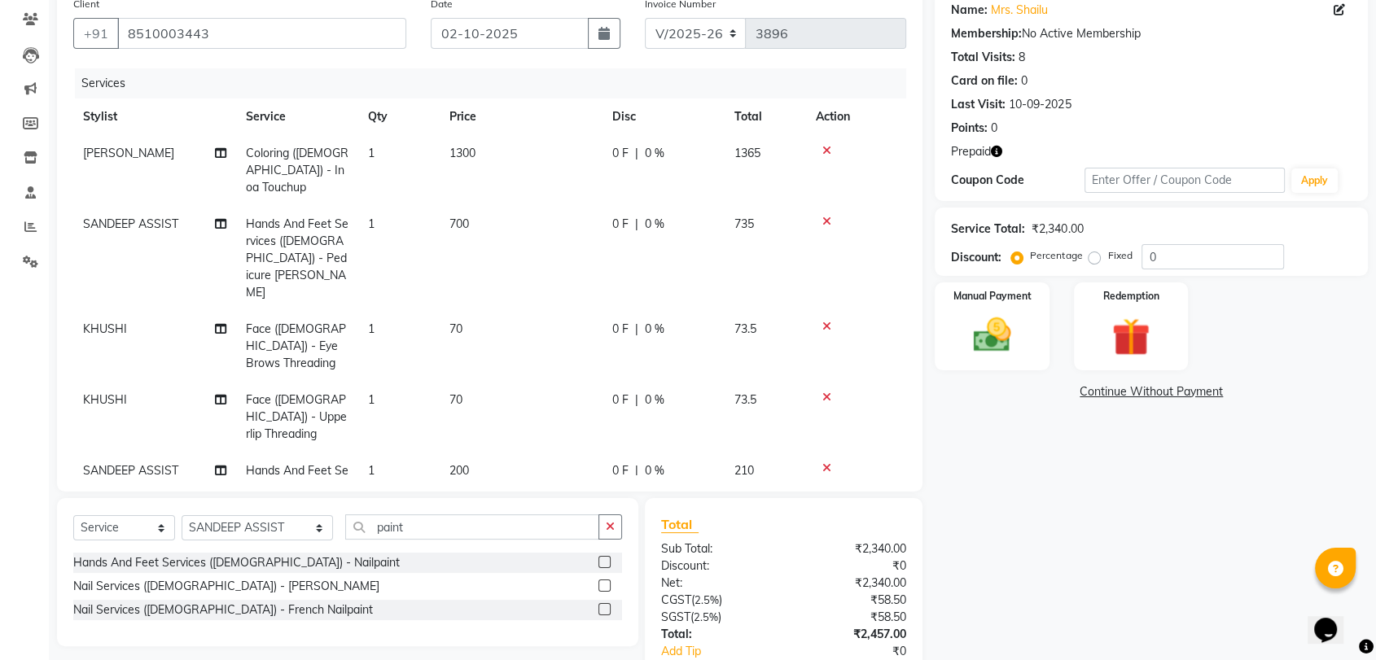
click at [935, 408] on div "Name: Mrs. Shailu Membership: No Active Membership Total Visits: 8 Card on file…" at bounding box center [1157, 363] width 445 height 749
click at [995, 151] on icon "button" at bounding box center [996, 151] width 11 height 11
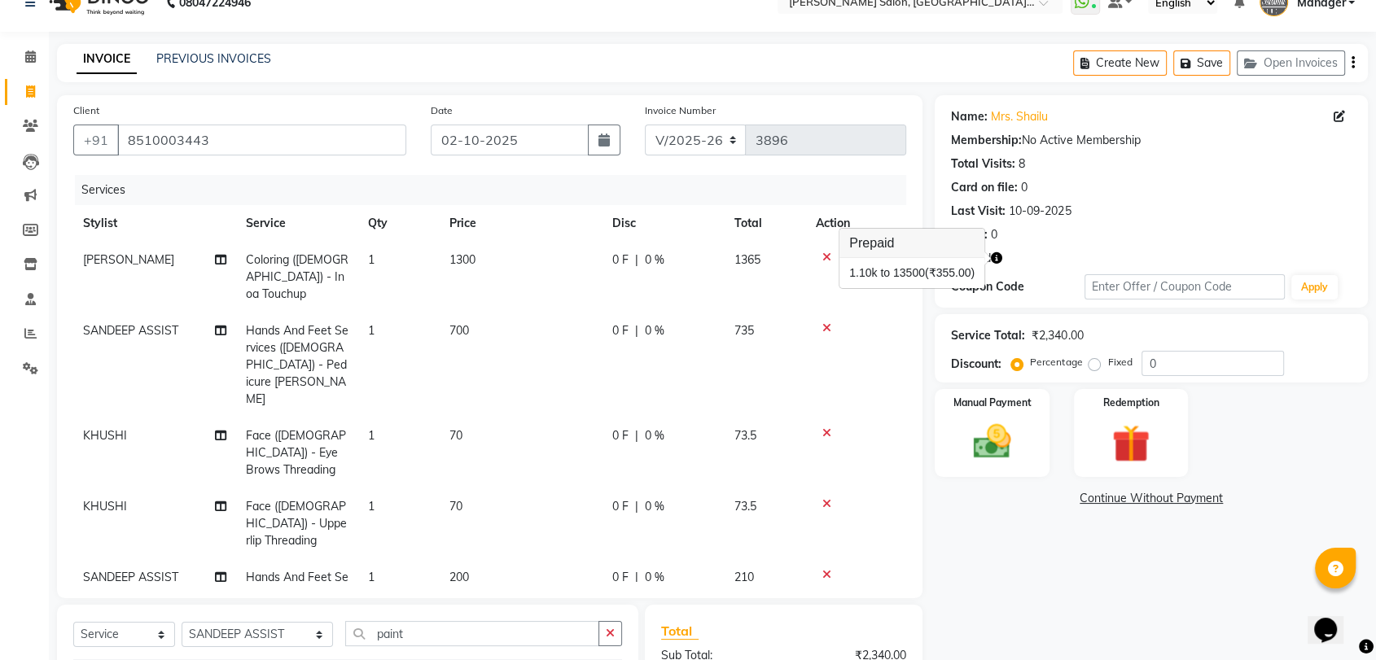
scroll to position [0, 0]
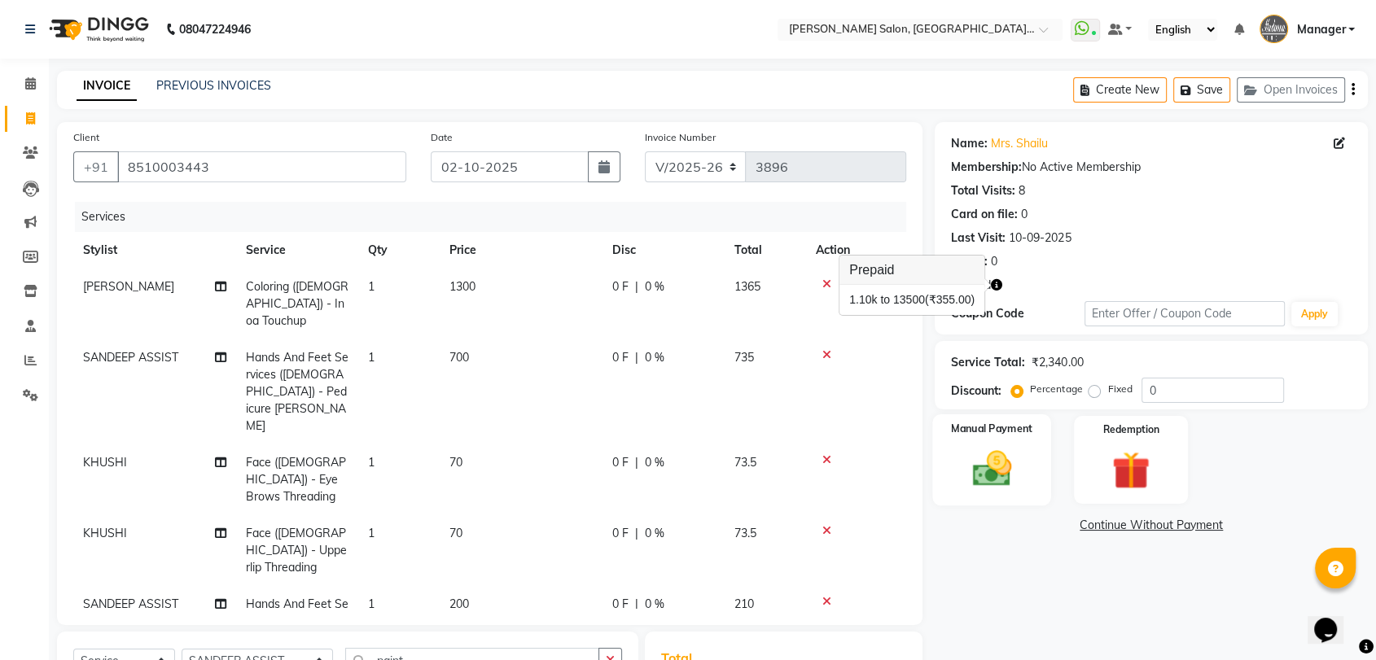
click at [1009, 471] on img at bounding box center [991, 469] width 63 height 46
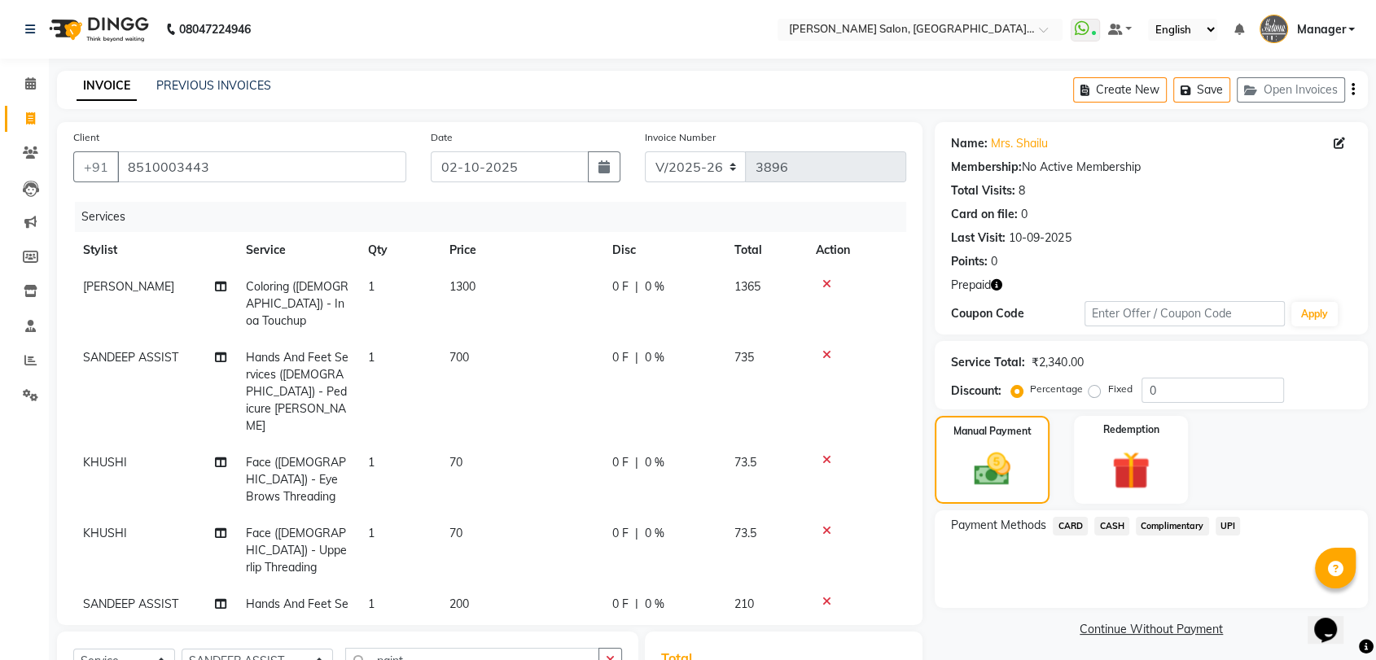
click at [1224, 523] on span "UPI" at bounding box center [1227, 526] width 25 height 19
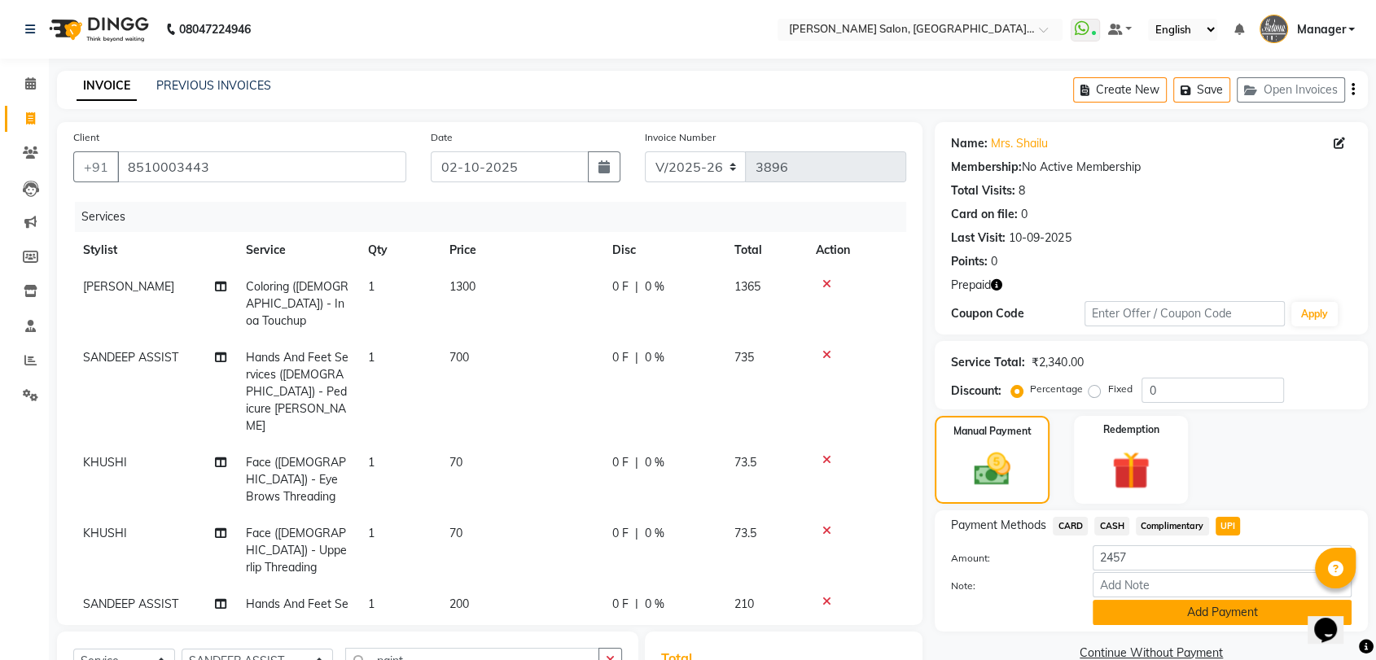
click at [1187, 607] on button "Add Payment" at bounding box center [1221, 612] width 259 height 25
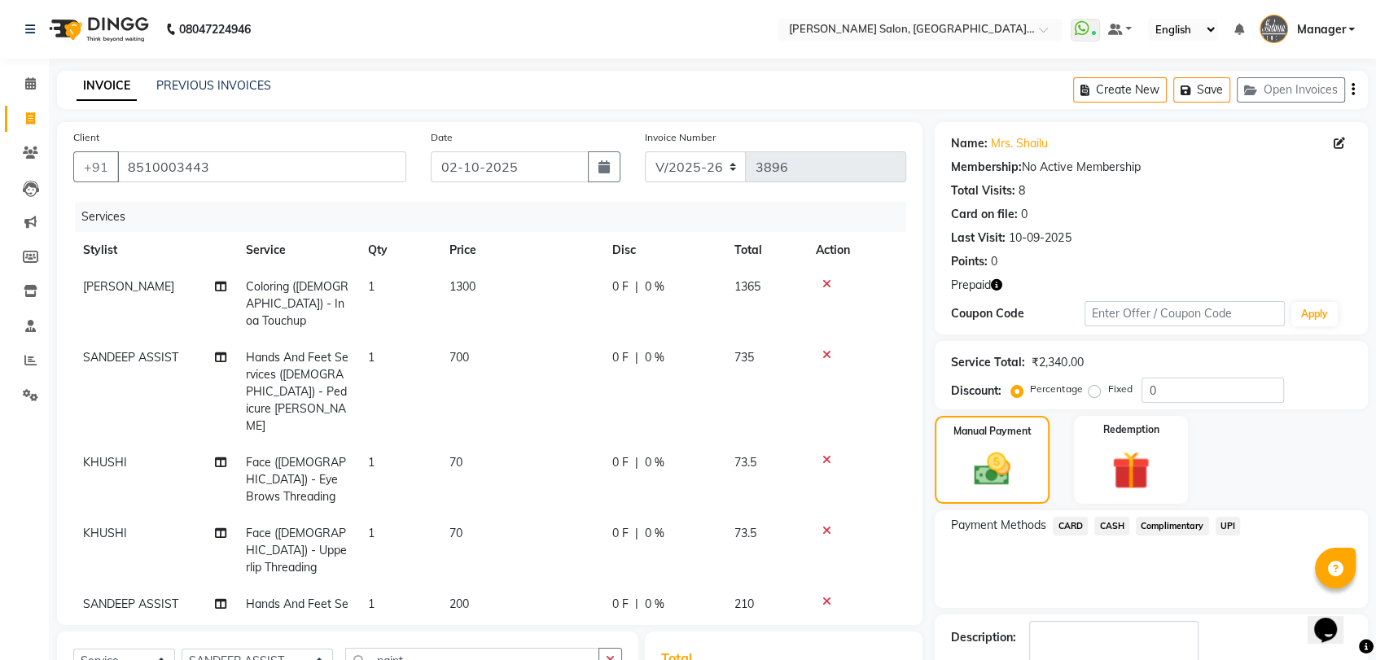
scroll to position [258, 0]
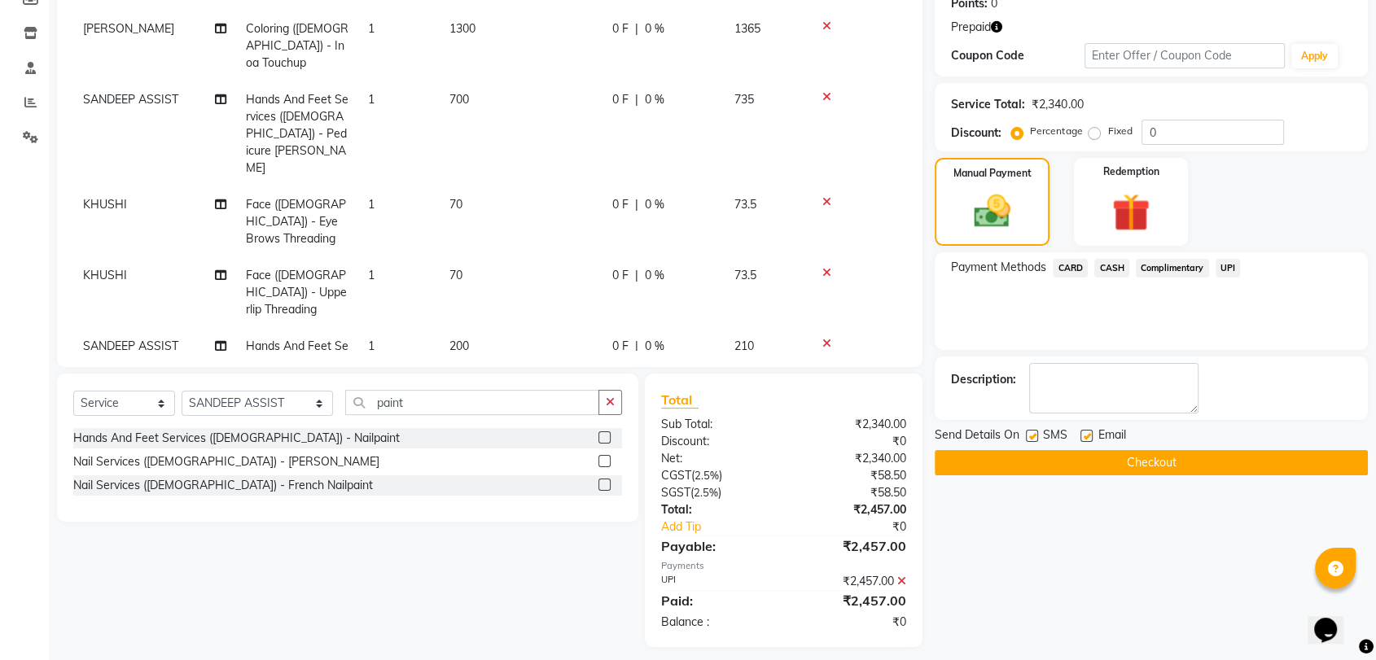
click at [1171, 464] on button "Checkout" at bounding box center [1151, 462] width 433 height 25
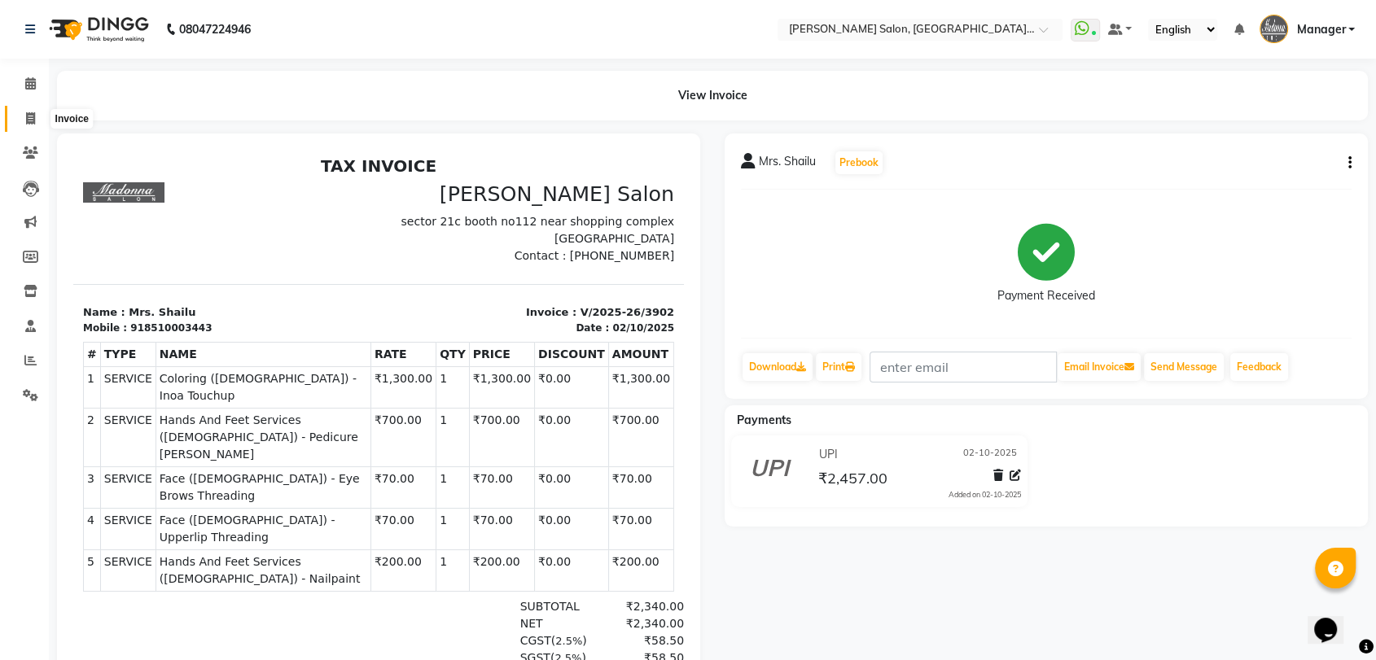
click at [26, 120] on icon at bounding box center [30, 118] width 9 height 12
select select "service"
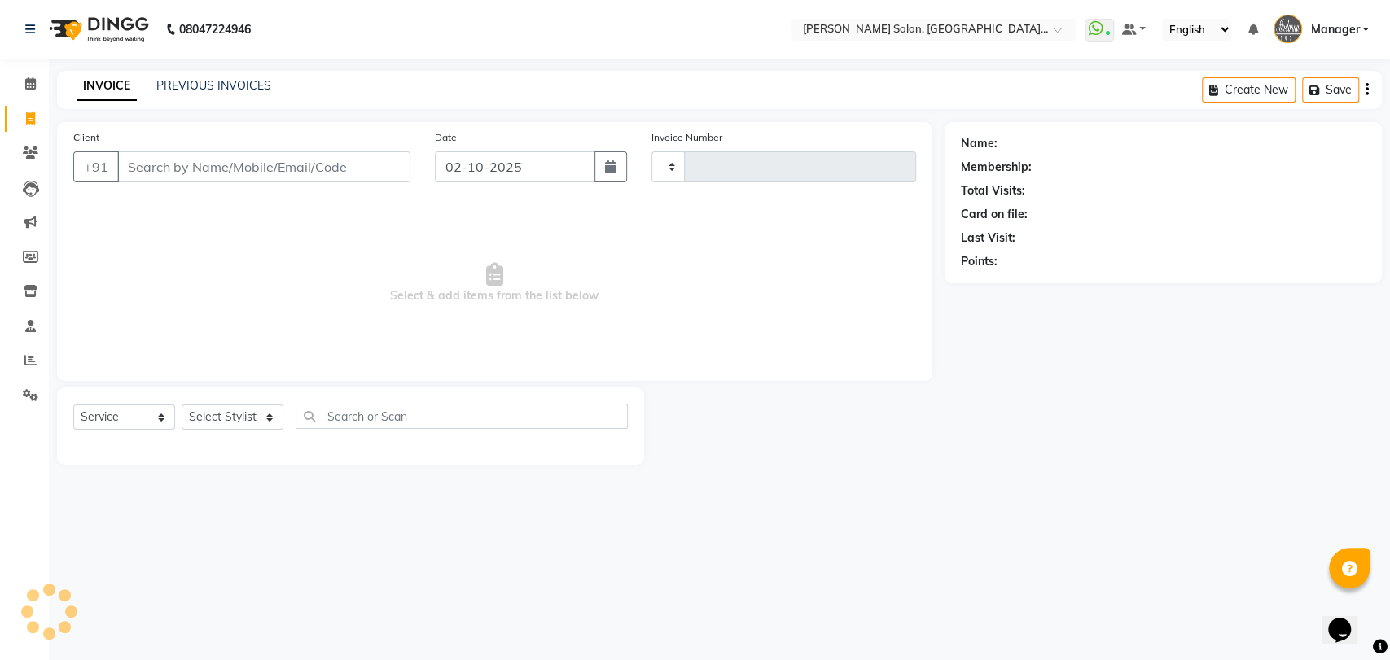
type input "3903"
select select "5893"
click at [229, 86] on link "PREVIOUS INVOICES" at bounding box center [213, 85] width 115 height 15
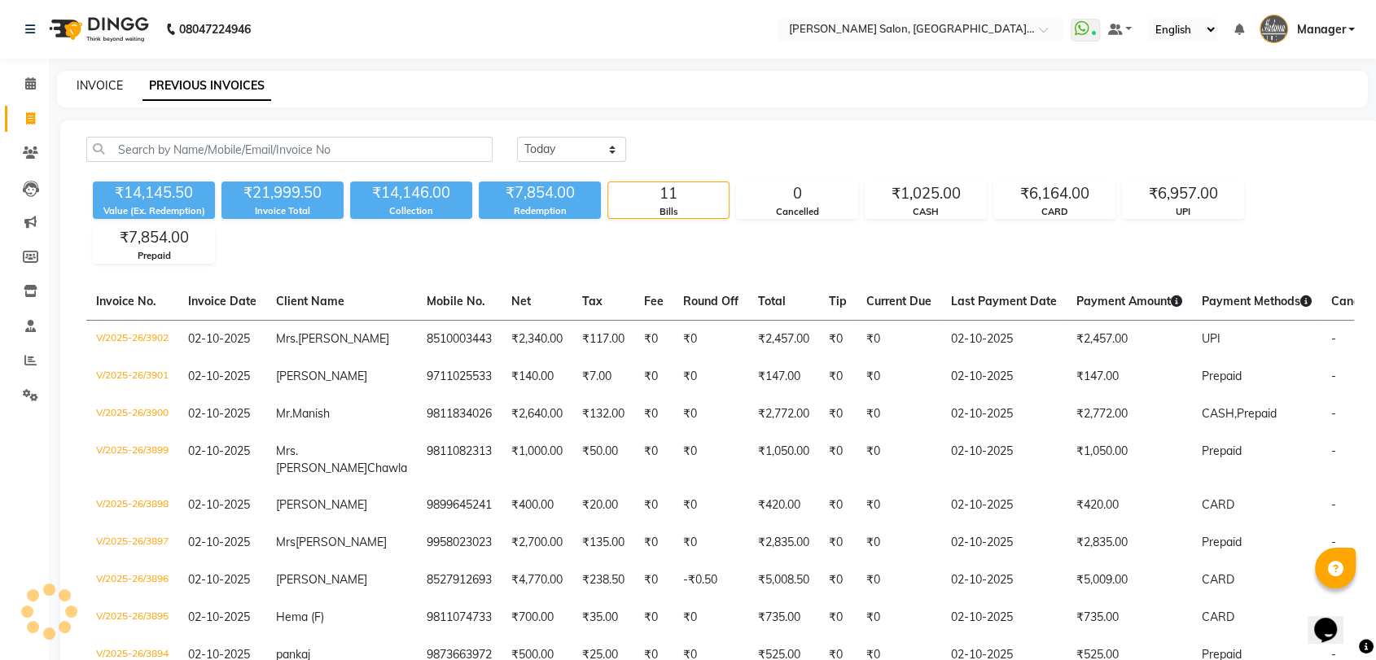
click at [114, 82] on link "INVOICE" at bounding box center [100, 85] width 46 height 15
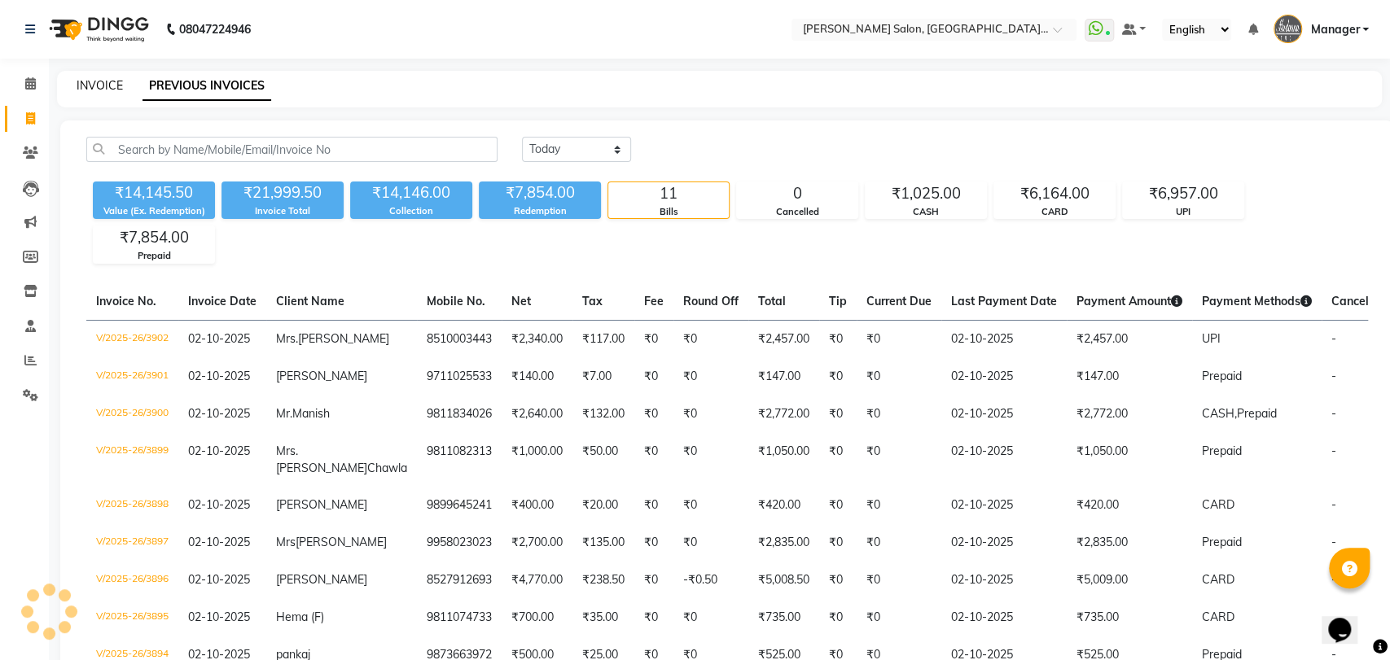
select select "5893"
select select "service"
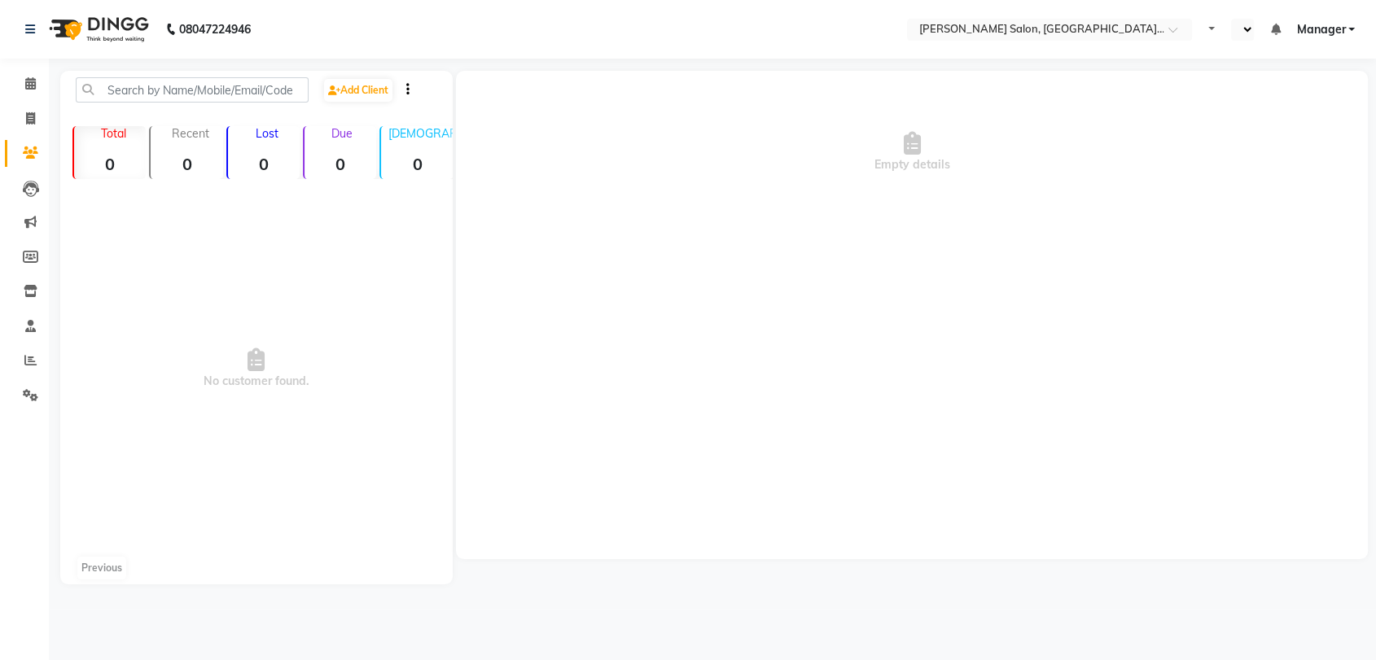
select select "en"
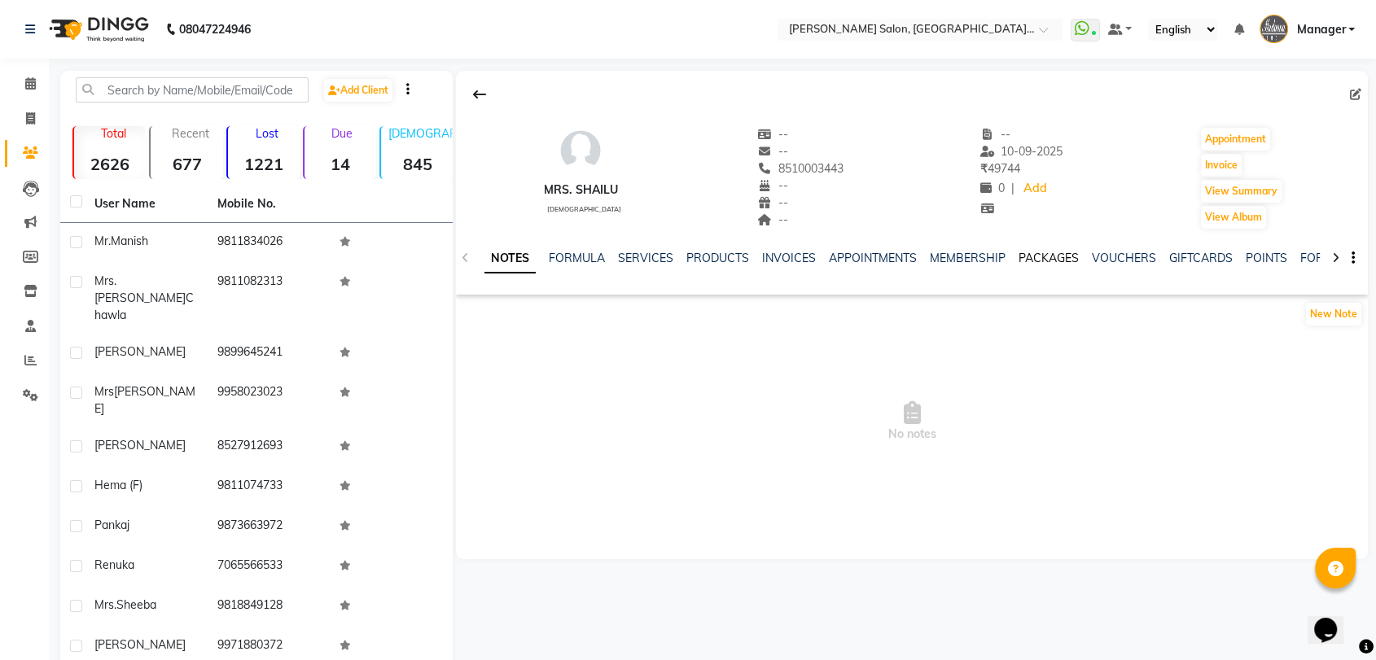
click at [1044, 251] on link "PACKAGES" at bounding box center [1048, 258] width 60 height 15
click at [696, 256] on link "INVOICES" at bounding box center [696, 258] width 54 height 15
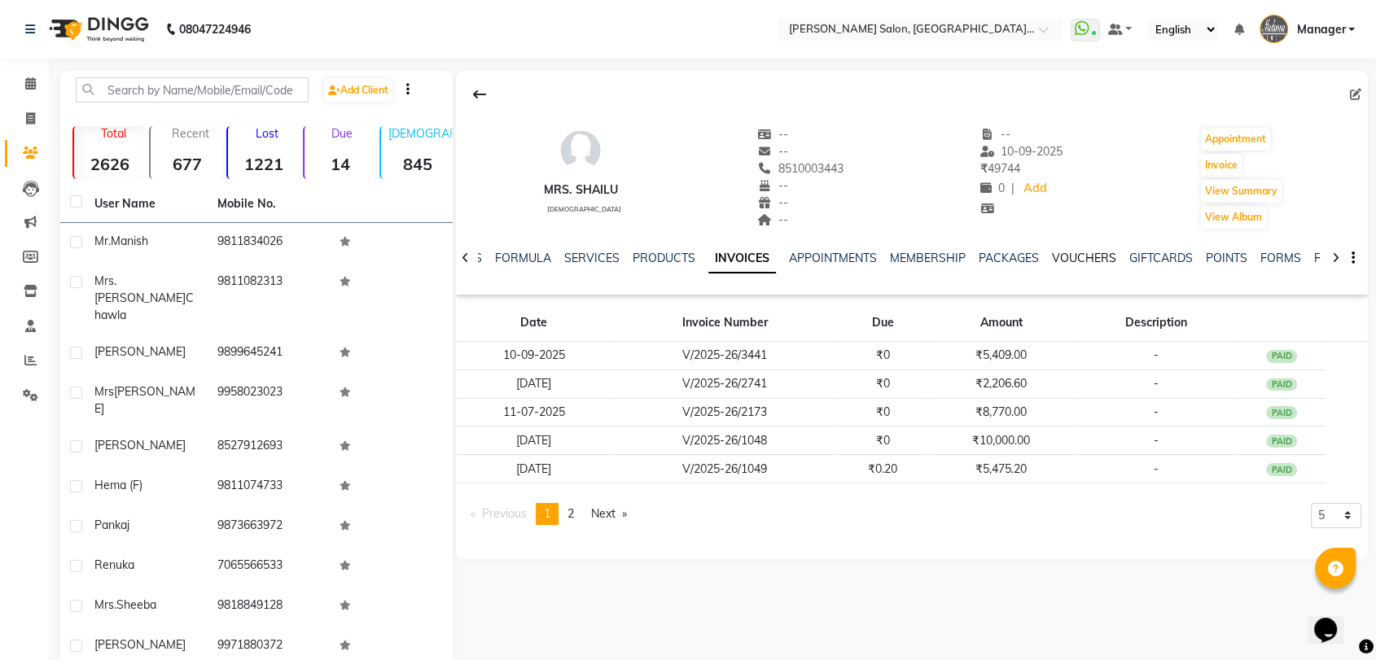
click at [1052, 259] on link "VOUCHERS" at bounding box center [1084, 258] width 64 height 15
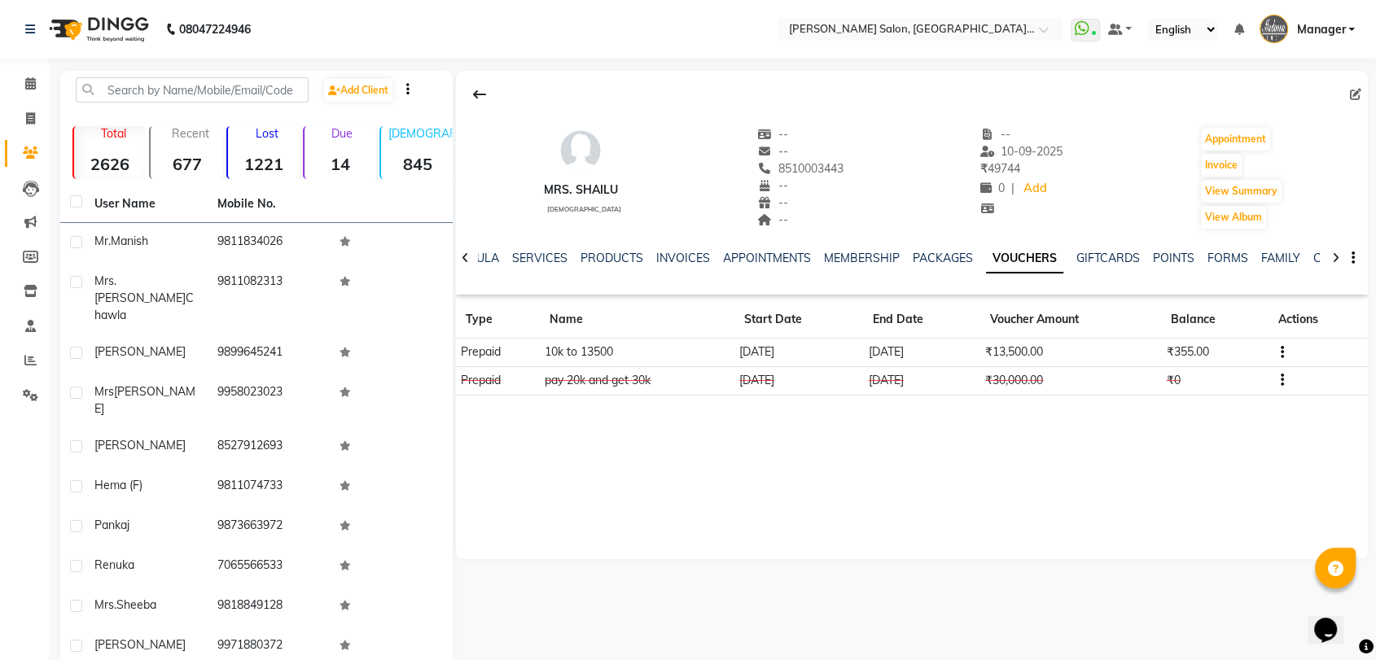
click at [801, 378] on td "[DATE]" at bounding box center [798, 380] width 129 height 28
click at [795, 341] on td "[DATE]" at bounding box center [798, 353] width 129 height 28
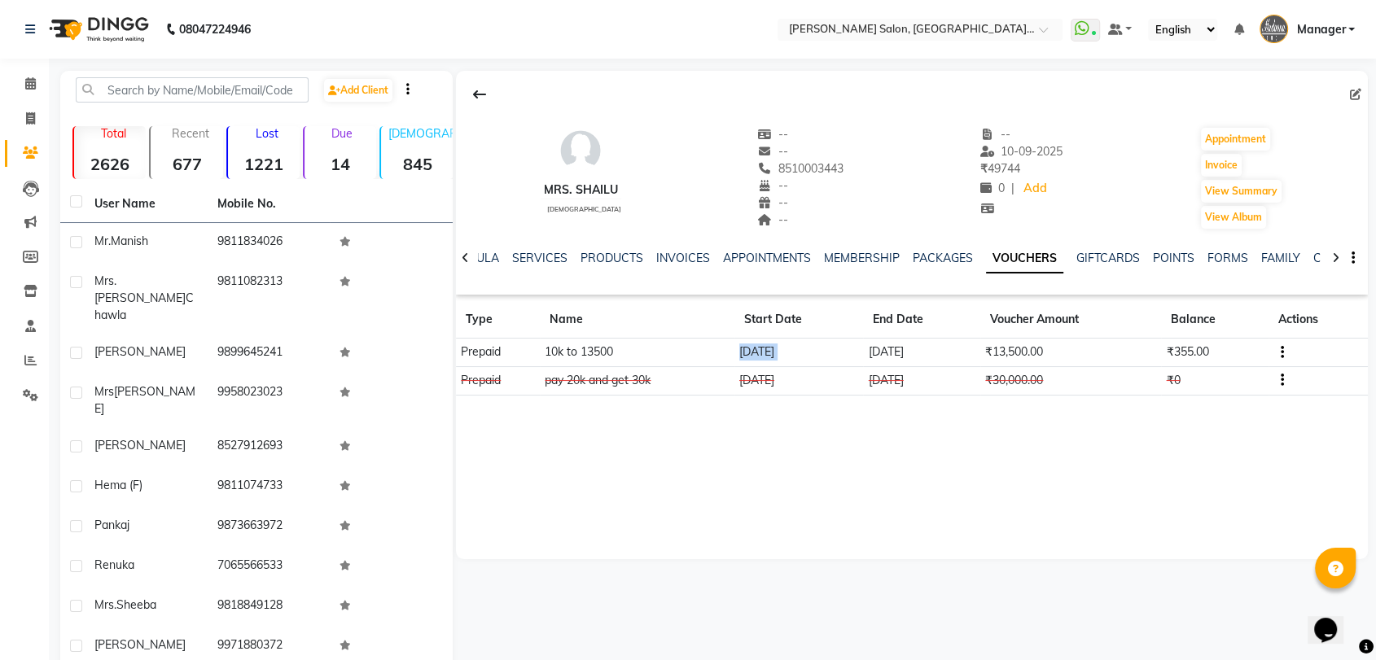
click at [793, 342] on td "[DATE]" at bounding box center [798, 353] width 129 height 28
click at [677, 256] on link "INVOICES" at bounding box center [683, 258] width 54 height 15
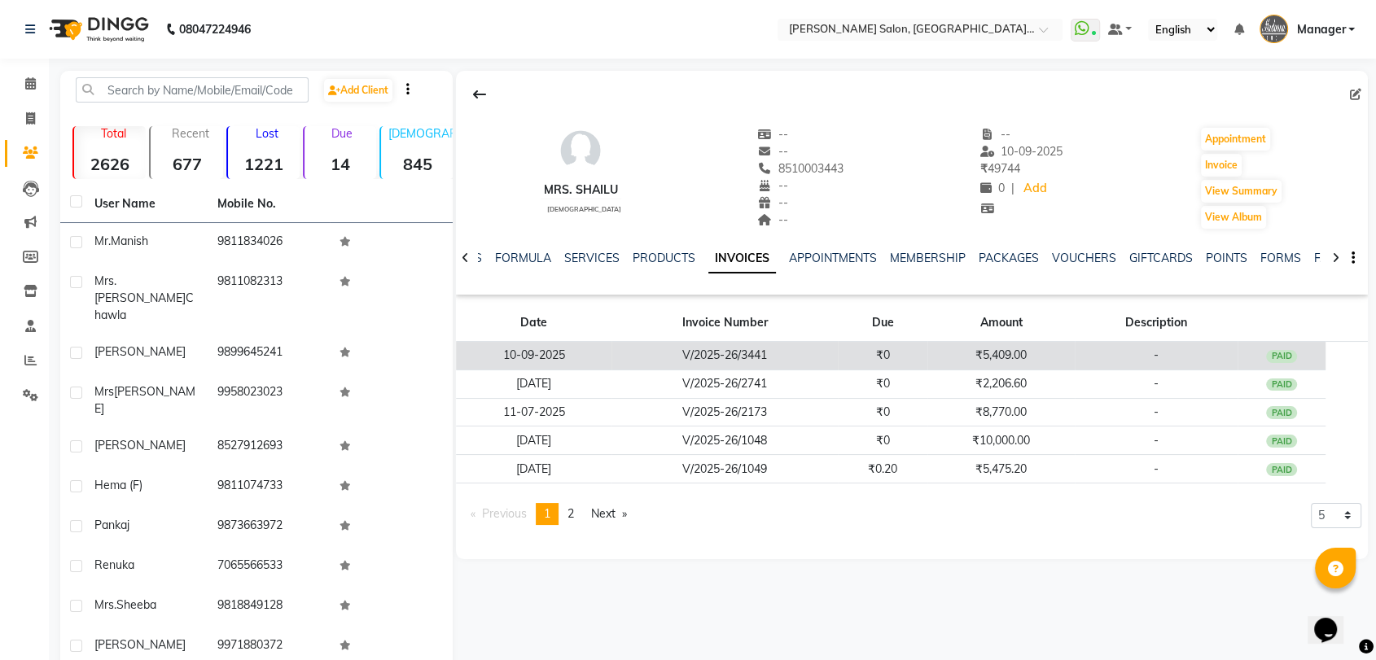
click at [1289, 368] on td "PAID" at bounding box center [1281, 356] width 89 height 28
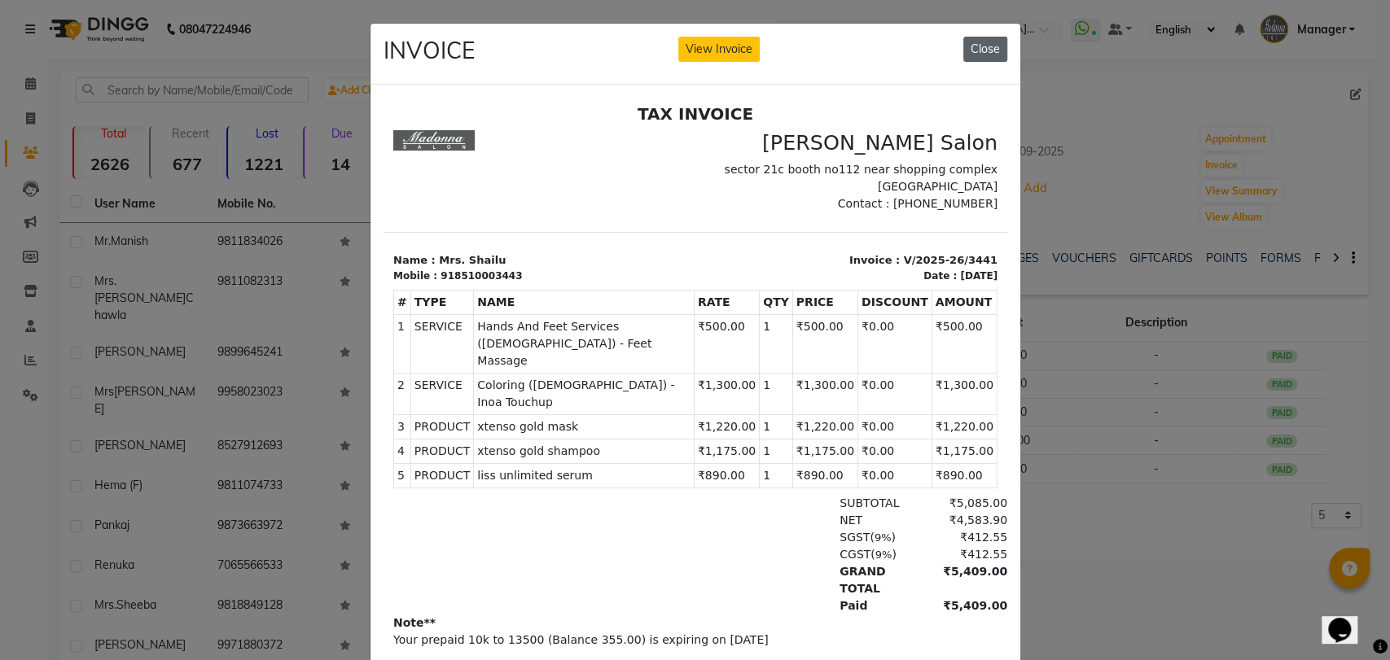
click at [970, 59] on button "Close" at bounding box center [985, 49] width 44 height 25
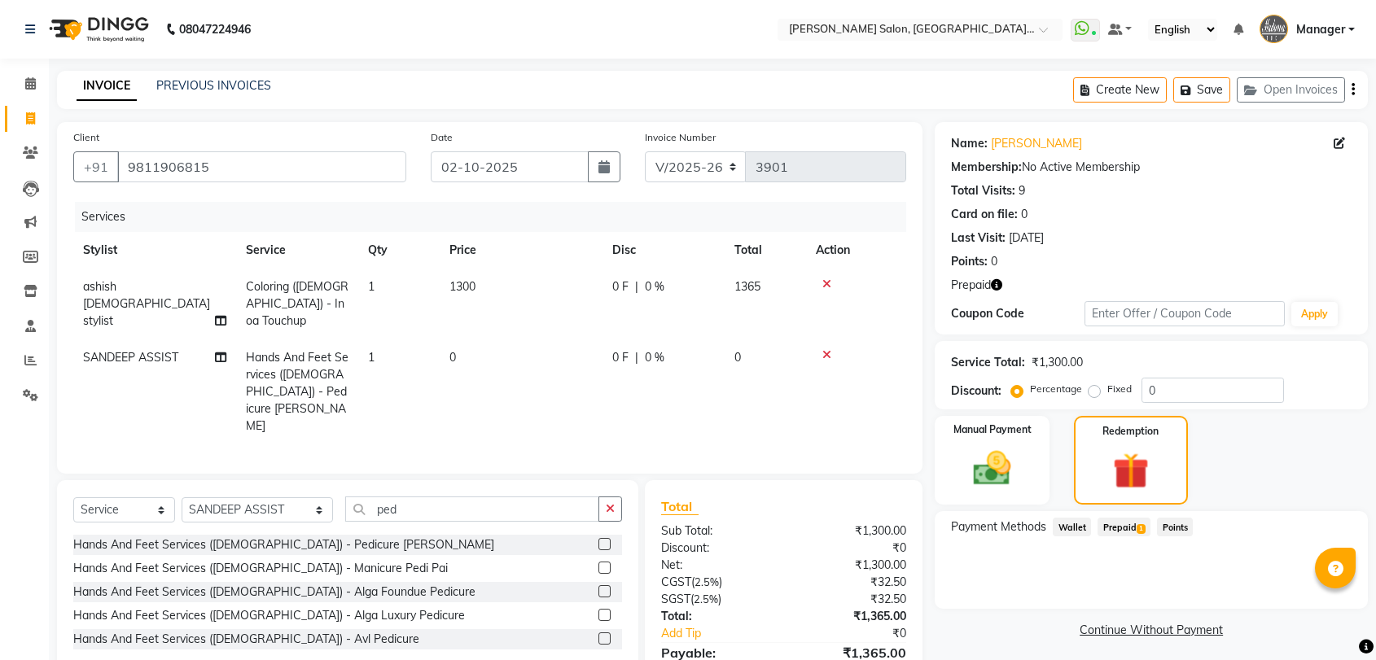
select select "5893"
select select "service"
select select "90559"
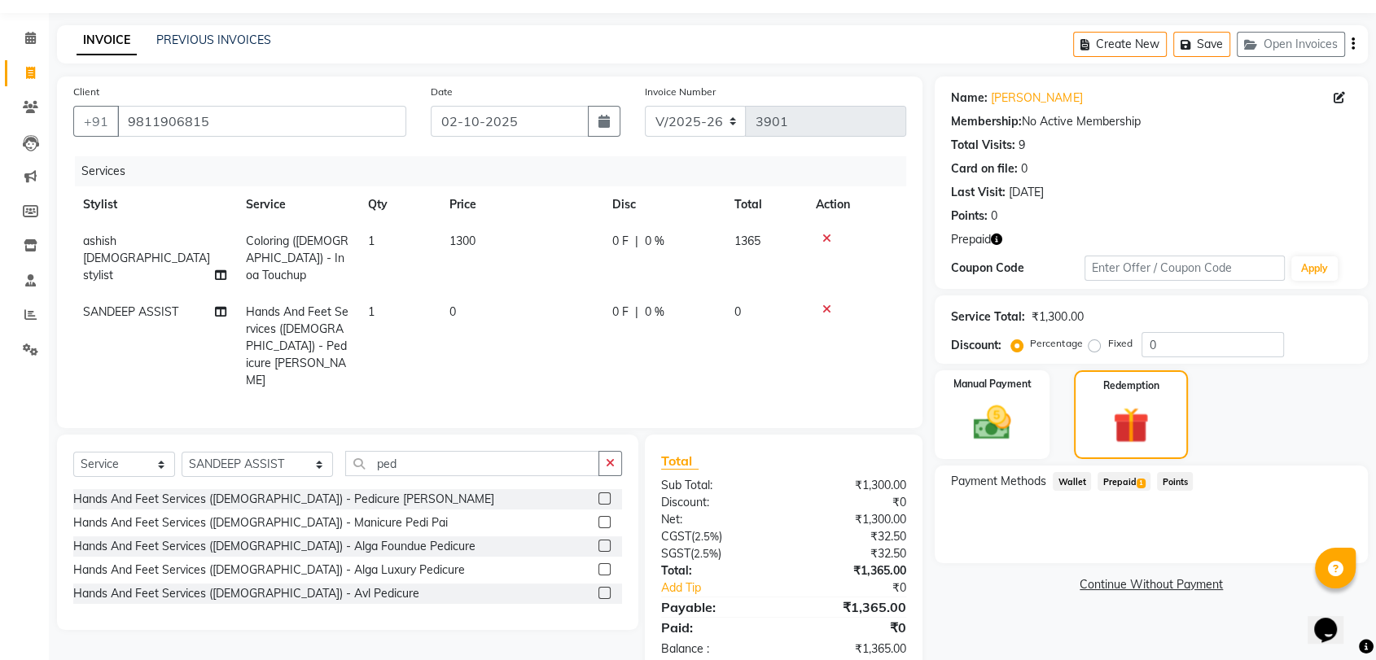
click at [1125, 479] on span "Prepaid 1" at bounding box center [1123, 481] width 53 height 19
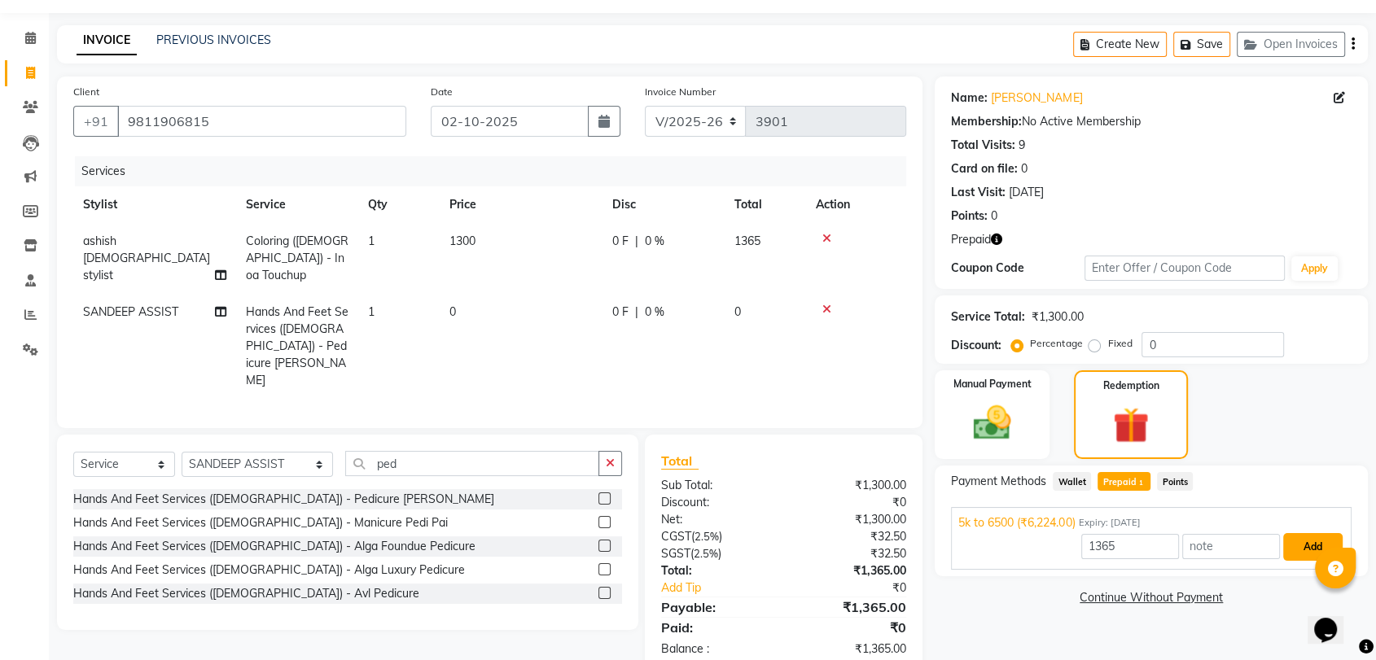
click at [1307, 543] on button "Add" at bounding box center [1312, 547] width 59 height 28
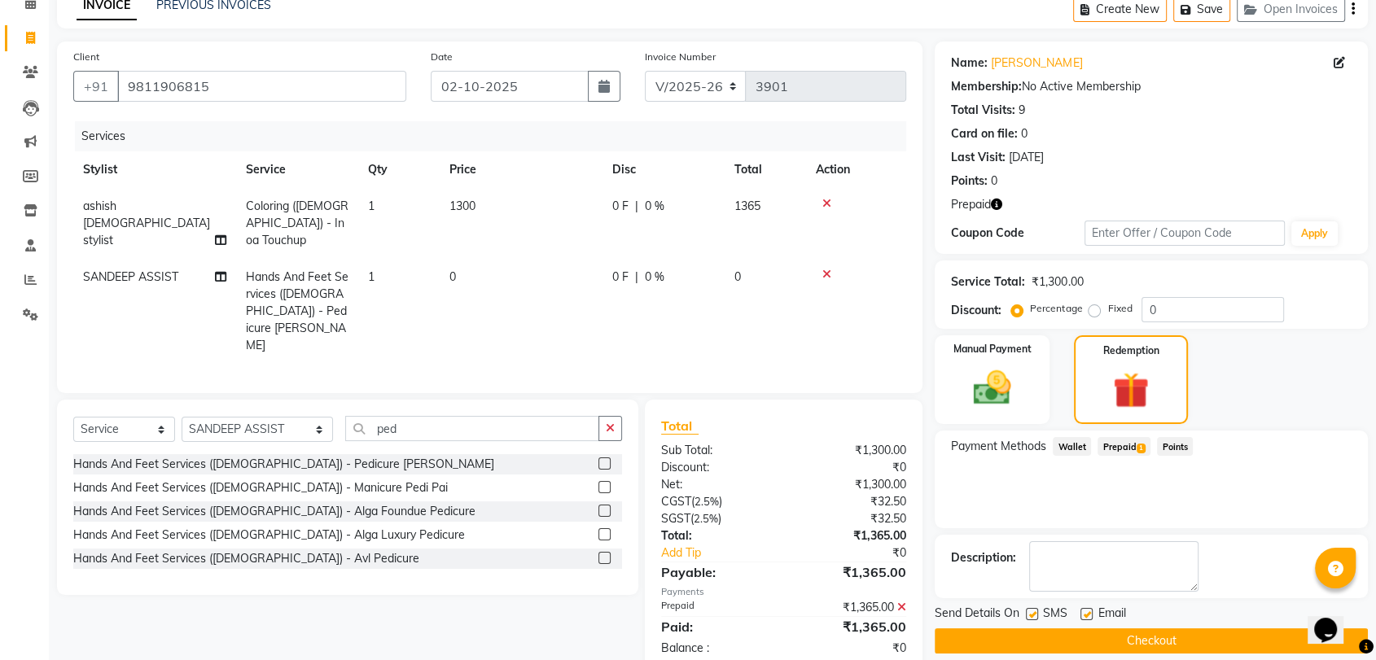
scroll to position [98, 0]
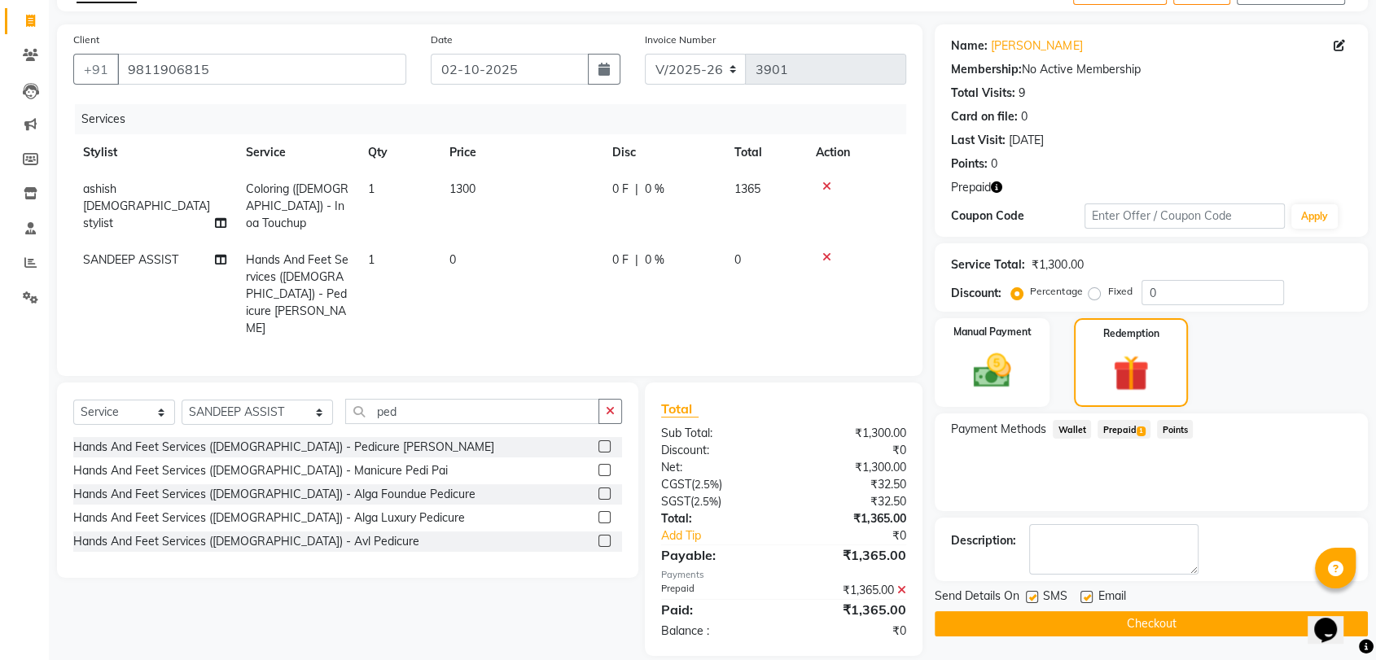
click at [1214, 620] on button "Checkout" at bounding box center [1151, 623] width 433 height 25
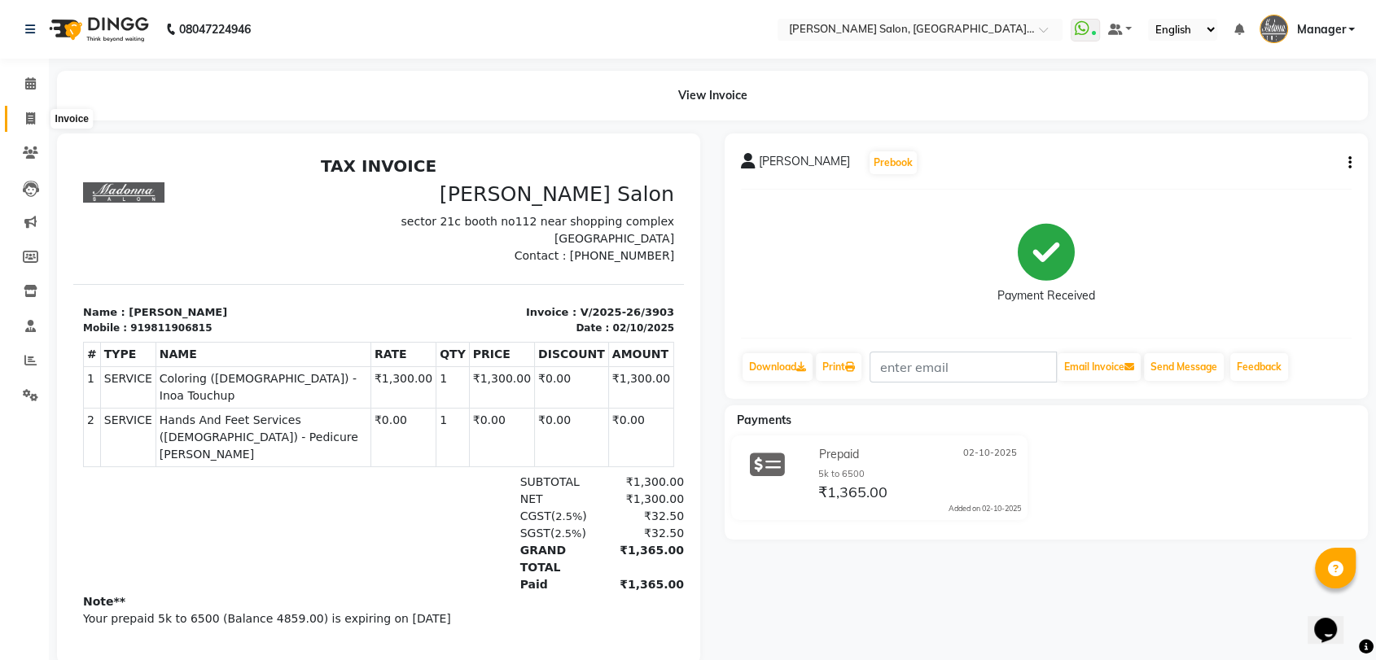
click at [28, 117] on icon at bounding box center [30, 118] width 9 height 12
select select "service"
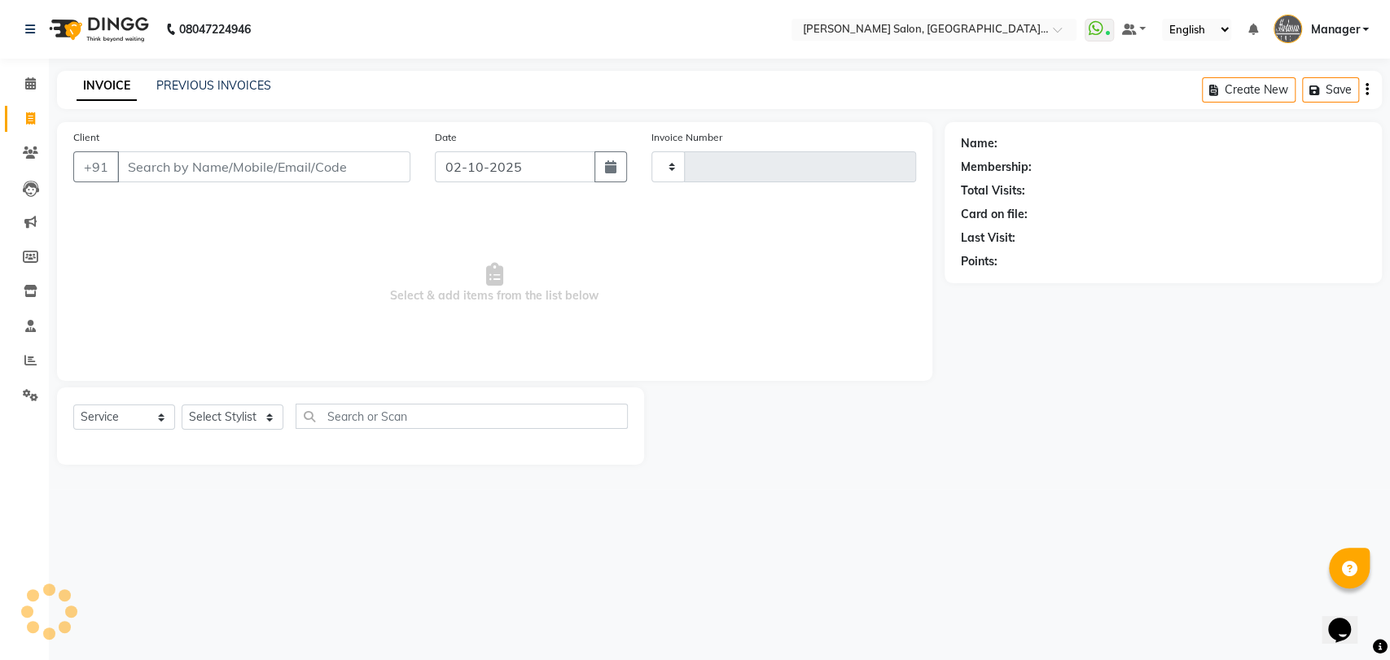
type input "3904"
select select "5893"
click at [184, 87] on link "PREVIOUS INVOICES" at bounding box center [213, 85] width 115 height 15
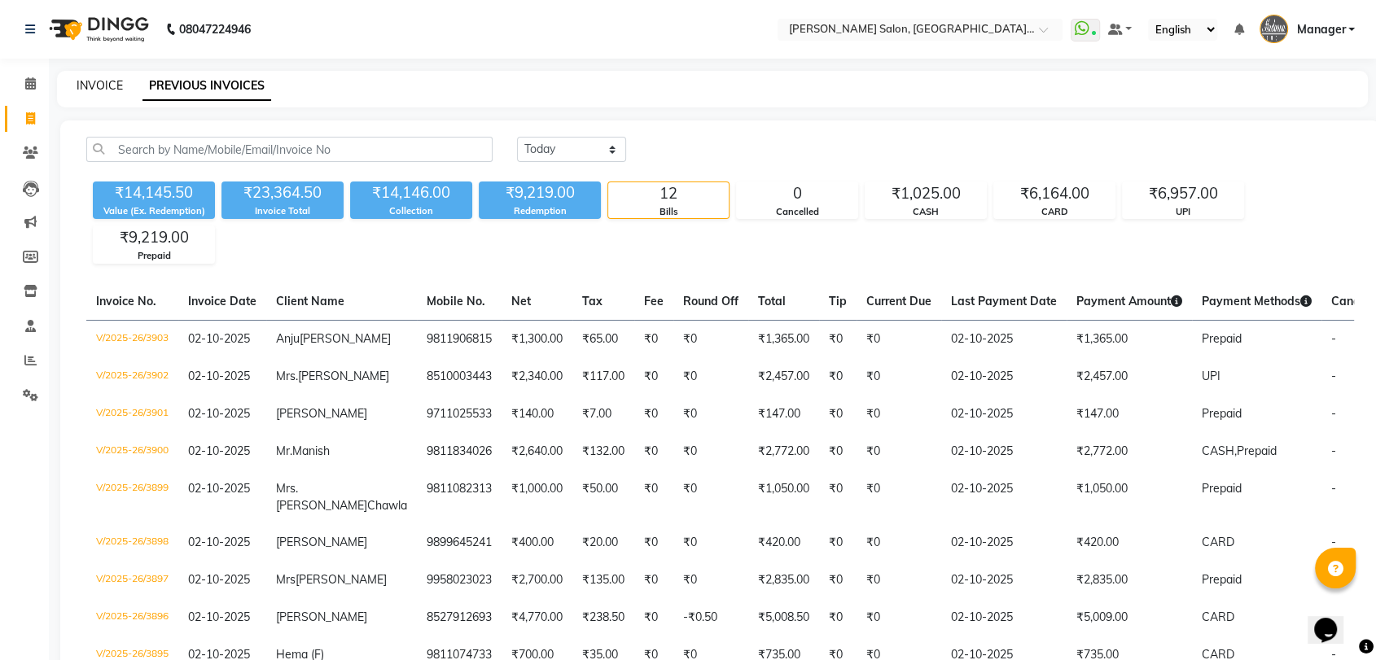
click at [92, 81] on link "INVOICE" at bounding box center [100, 85] width 46 height 15
select select "service"
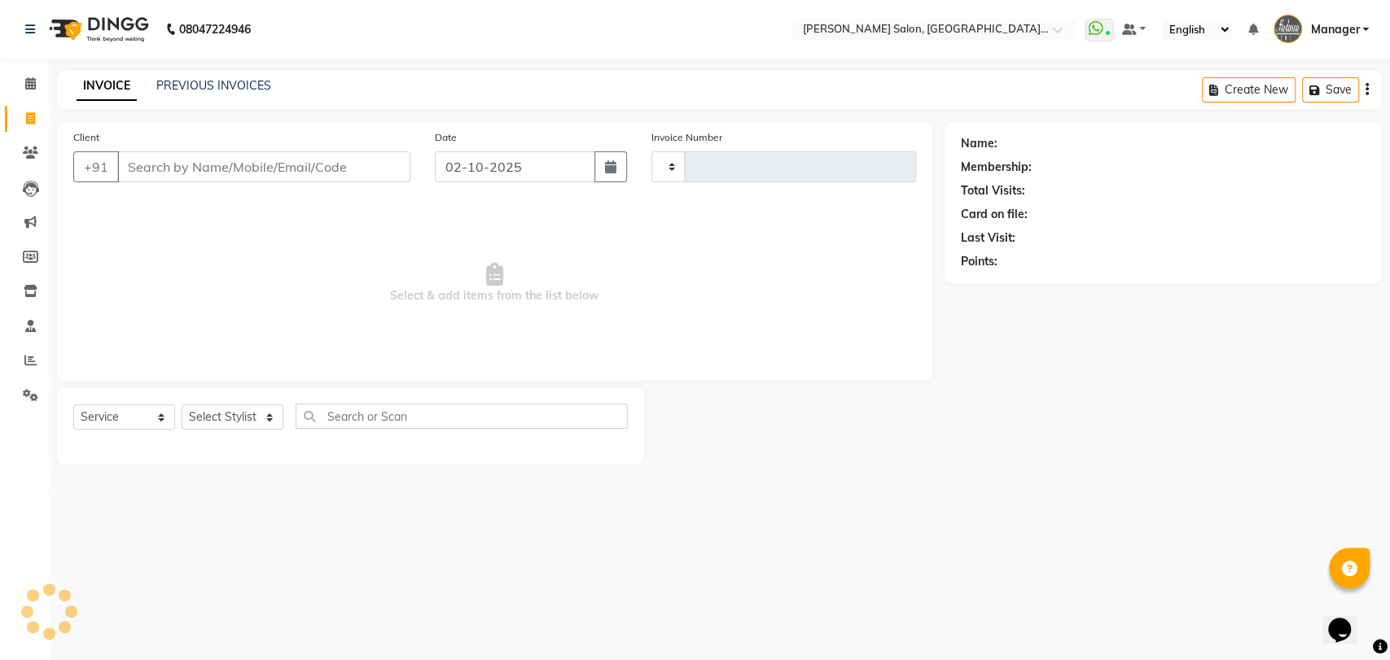
type input "3904"
select select "5893"
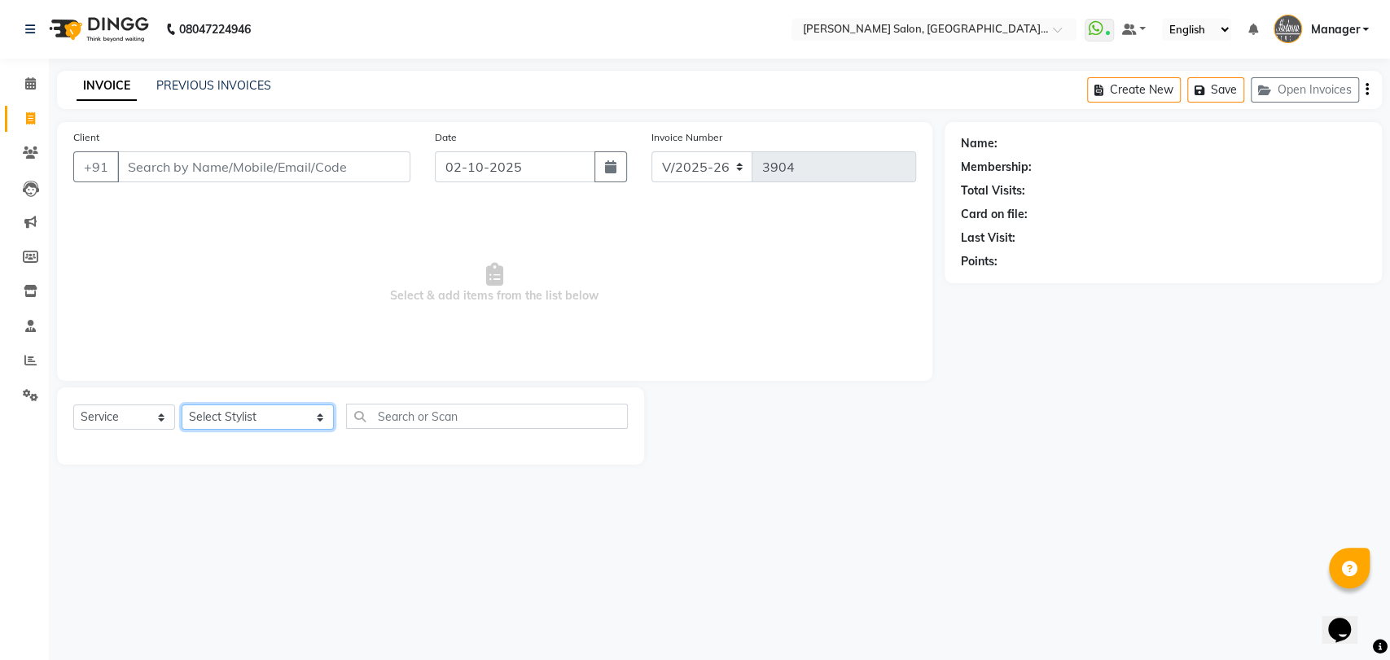
click at [208, 414] on select "Select Stylist Anil Pedicurist Arman ashish female stylist Ashutosh Singhal KHU…" at bounding box center [258, 417] width 152 height 25
select select "48531"
click at [182, 405] on select "Select Stylist Anil Pedicurist Arman ashish female stylist Ashutosh Singhal KHU…" at bounding box center [258, 417] width 152 height 25
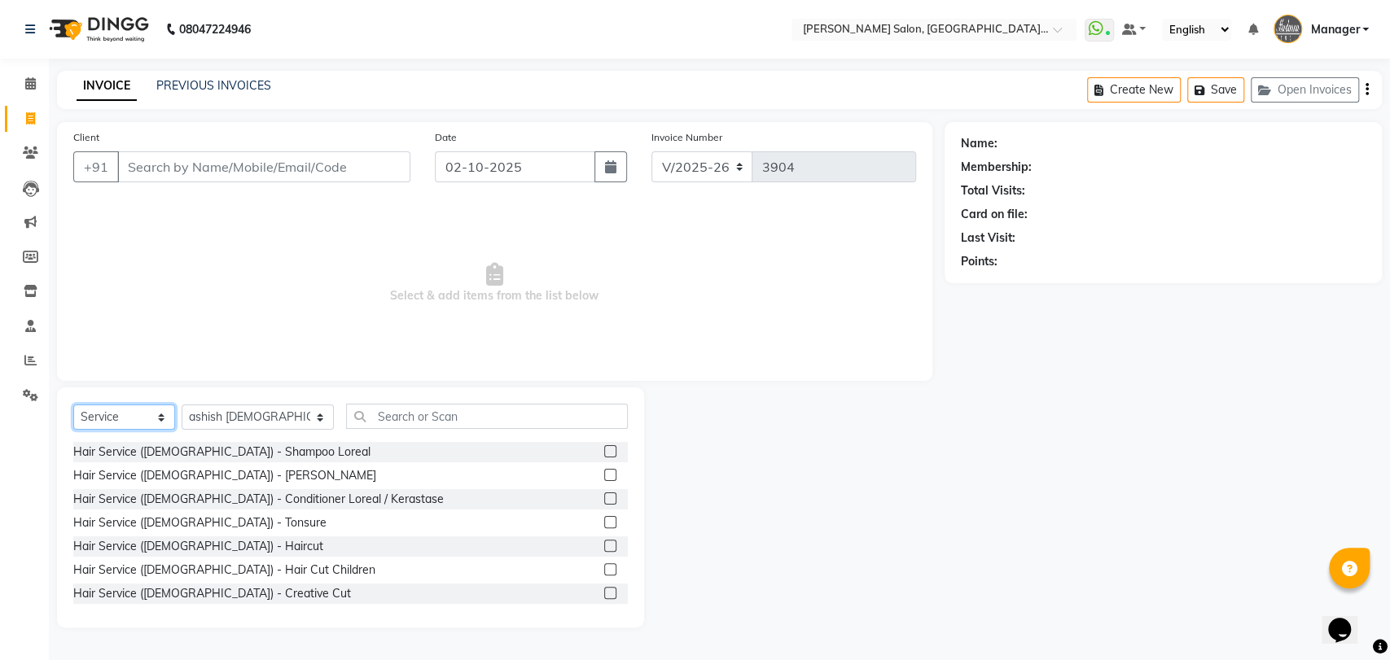
click at [155, 406] on select "Select Service Product Membership Package Voucher Prepaid Gift Card" at bounding box center [124, 417] width 102 height 25
select select "product"
click at [73, 405] on select "Select Service Product Membership Package Voucher Prepaid Gift Card" at bounding box center [124, 417] width 102 height 25
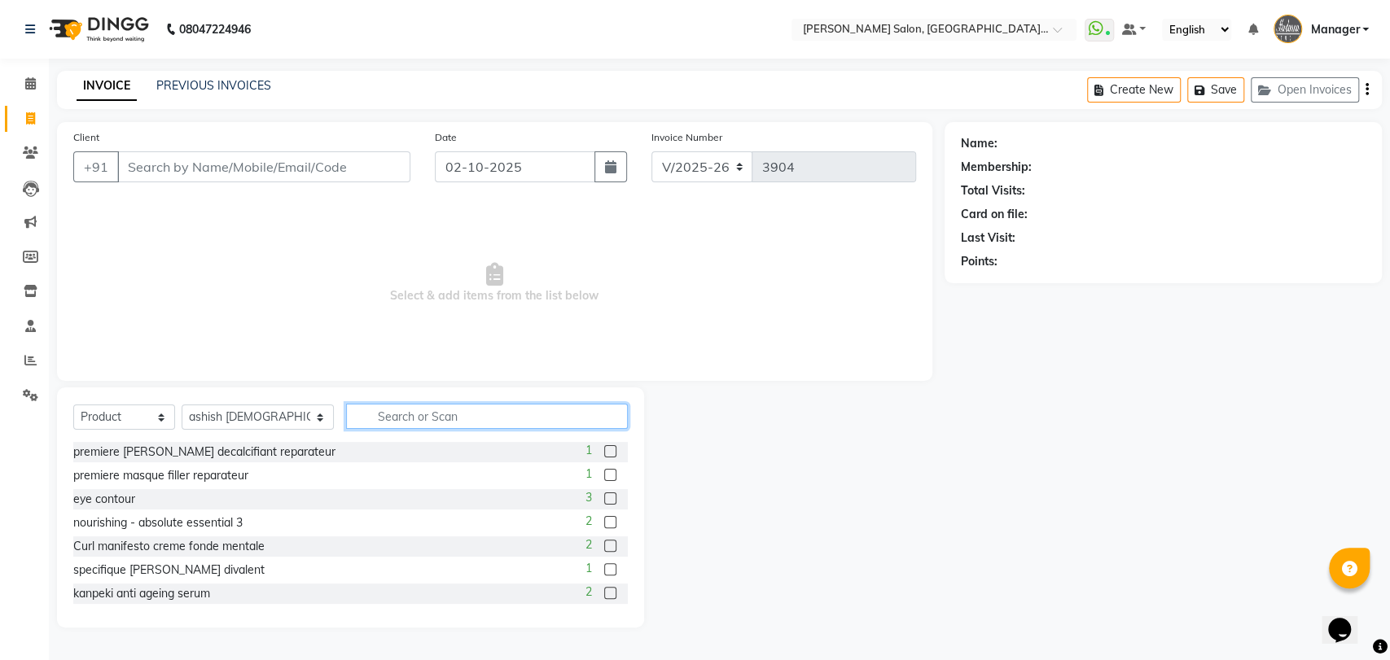
click at [346, 418] on input "text" at bounding box center [487, 416] width 282 height 25
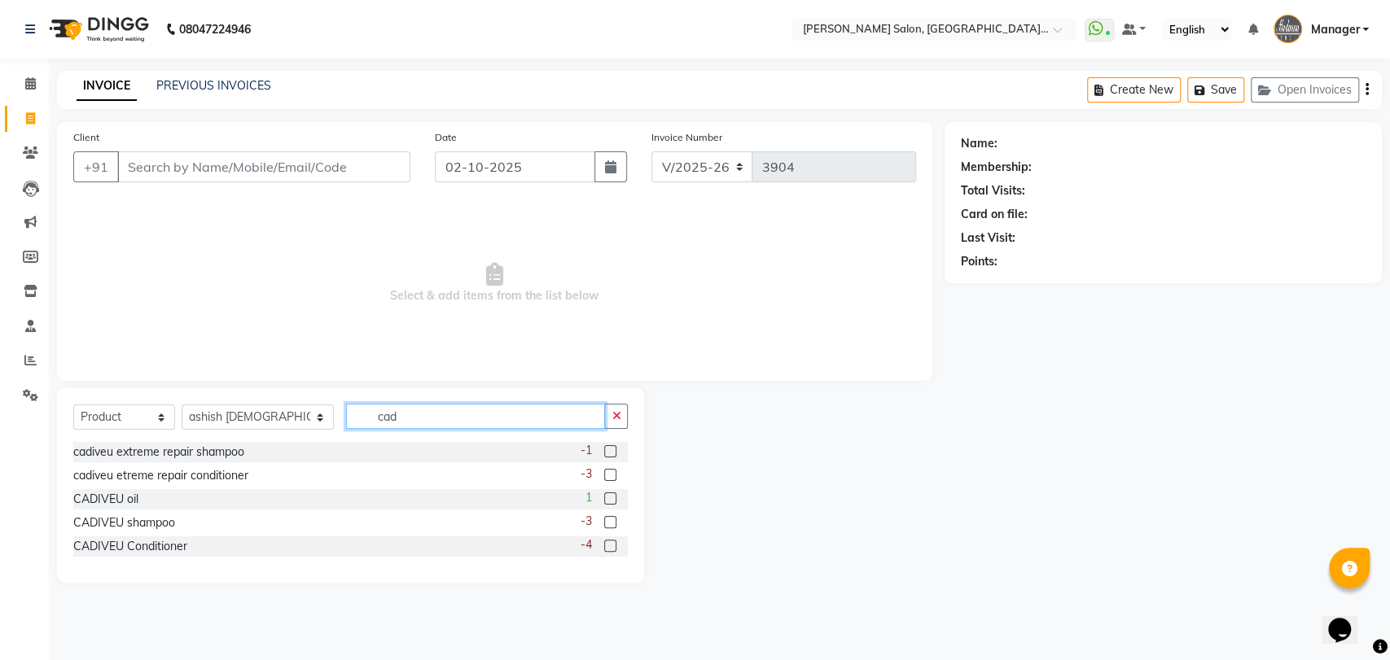
type input "cad"
click at [602, 523] on div "-3" at bounding box center [604, 523] width 48 height 20
click at [606, 525] on label at bounding box center [610, 522] width 12 height 12
click at [606, 525] on input "checkbox" at bounding box center [609, 523] width 11 height 11
checkbox input "true"
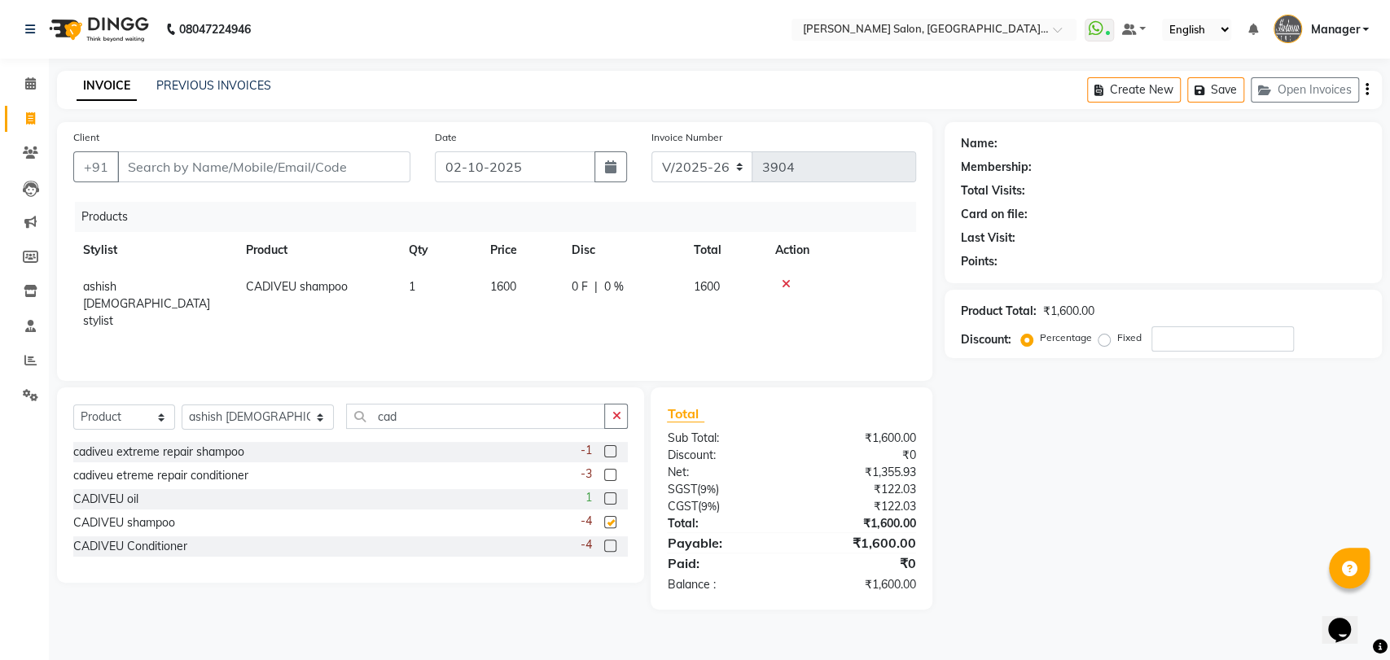
click at [611, 543] on label at bounding box center [610, 546] width 12 height 12
click at [611, 543] on input "checkbox" at bounding box center [609, 546] width 11 height 11
checkbox input "true"
checkbox input "false"
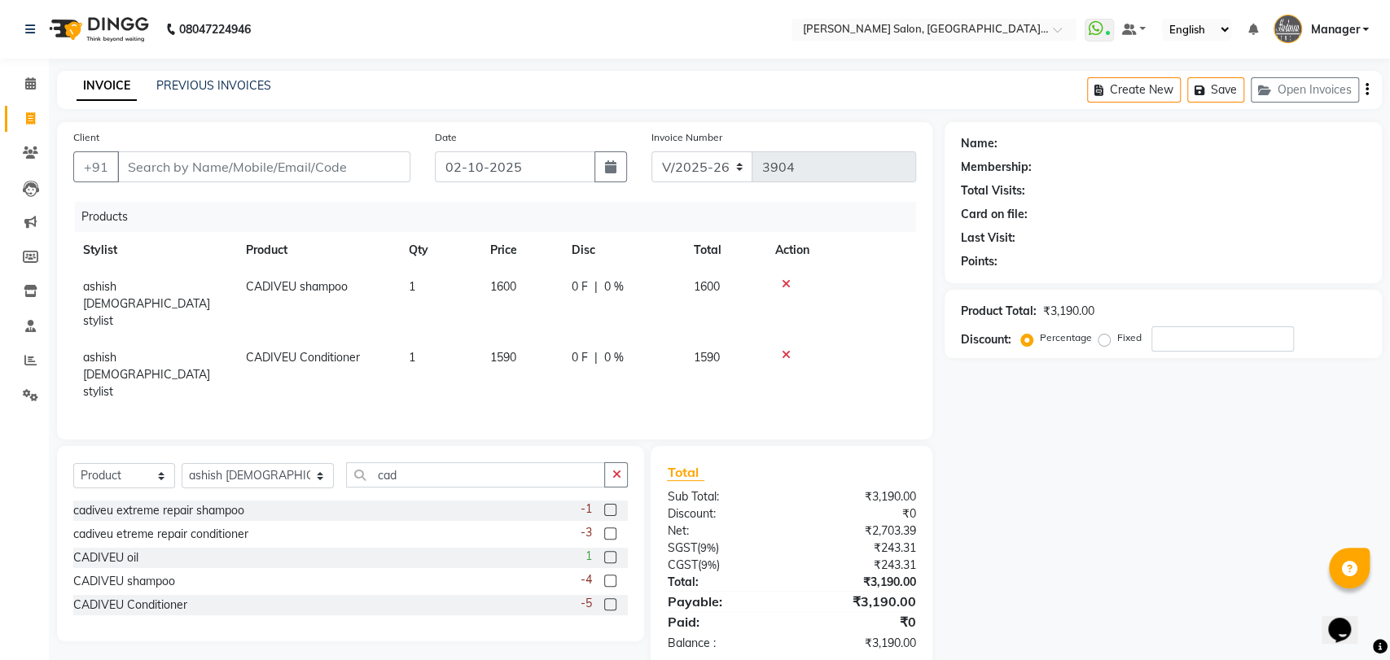
checkbox input "false"
click at [505, 274] on td "1600" at bounding box center [520, 304] width 81 height 71
select select "48531"
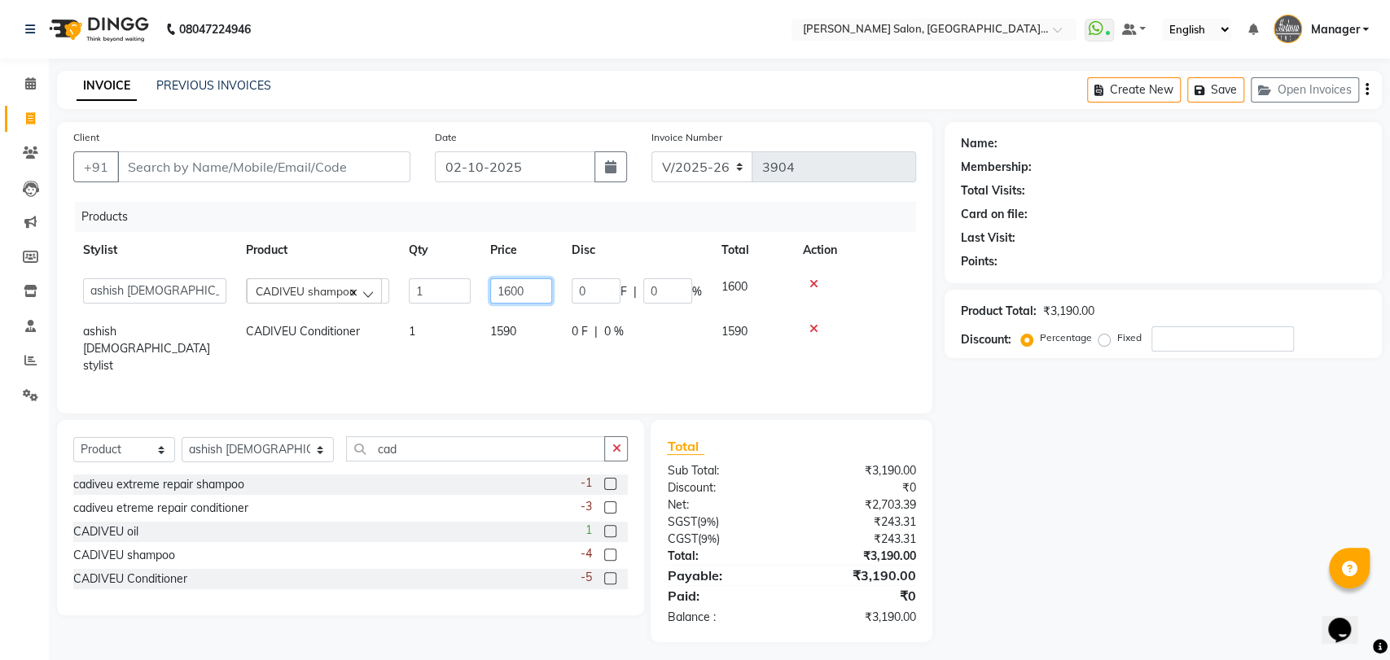
click at [532, 284] on input "1600" at bounding box center [521, 290] width 62 height 25
type input "1750"
click at [531, 349] on div "Products Stylist Product Qty Price Disc Total Action Anil Pedicurist Arman ashi…" at bounding box center [494, 299] width 843 height 195
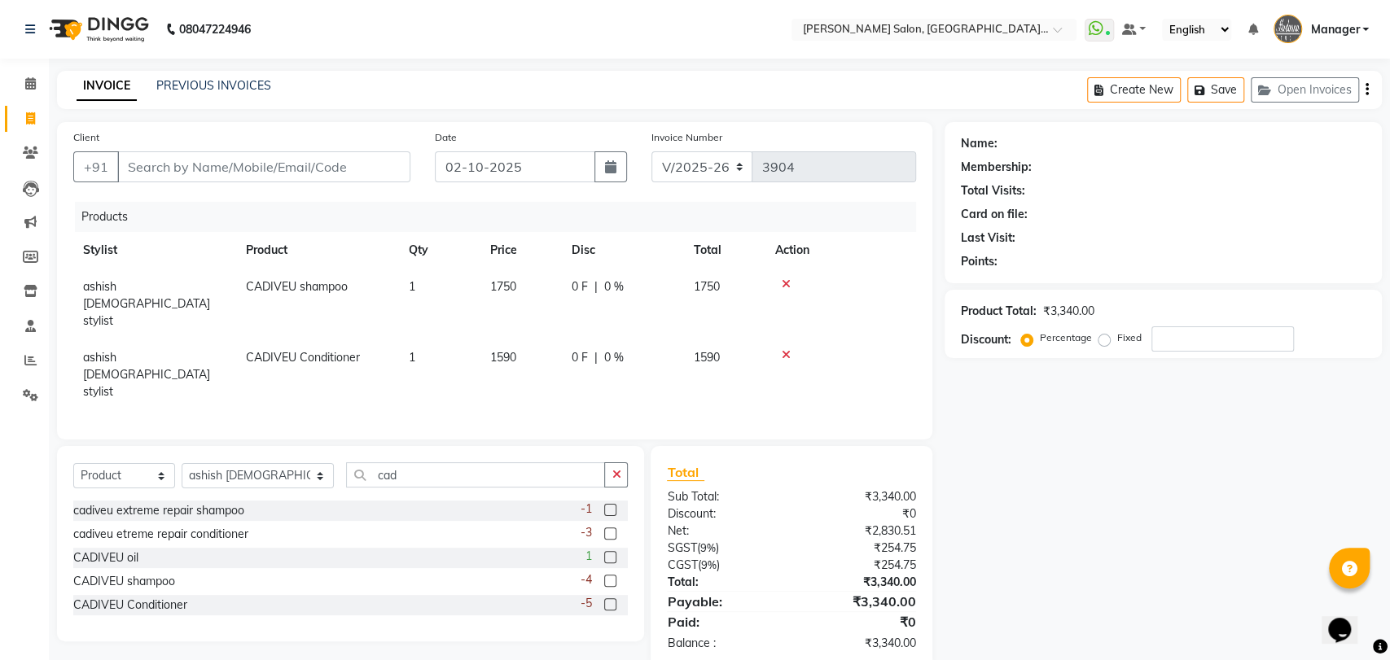
click at [523, 339] on td "1590" at bounding box center [520, 374] width 81 height 71
select select "48531"
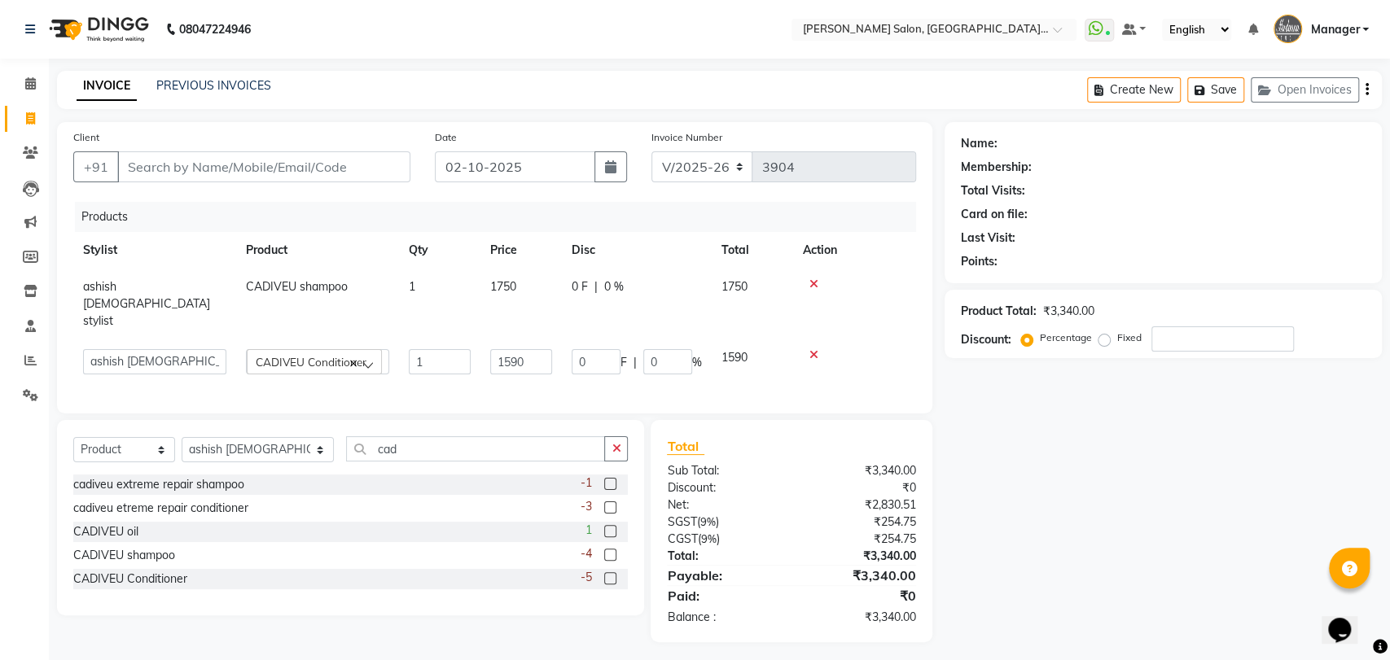
click at [523, 349] on input "1590" at bounding box center [521, 361] width 62 height 25
type input "1"
type input "1850"
click at [392, 438] on div "Select Service Product Membership Package Voucher Prepaid Gift Card Select Styl…" at bounding box center [350, 455] width 554 height 38
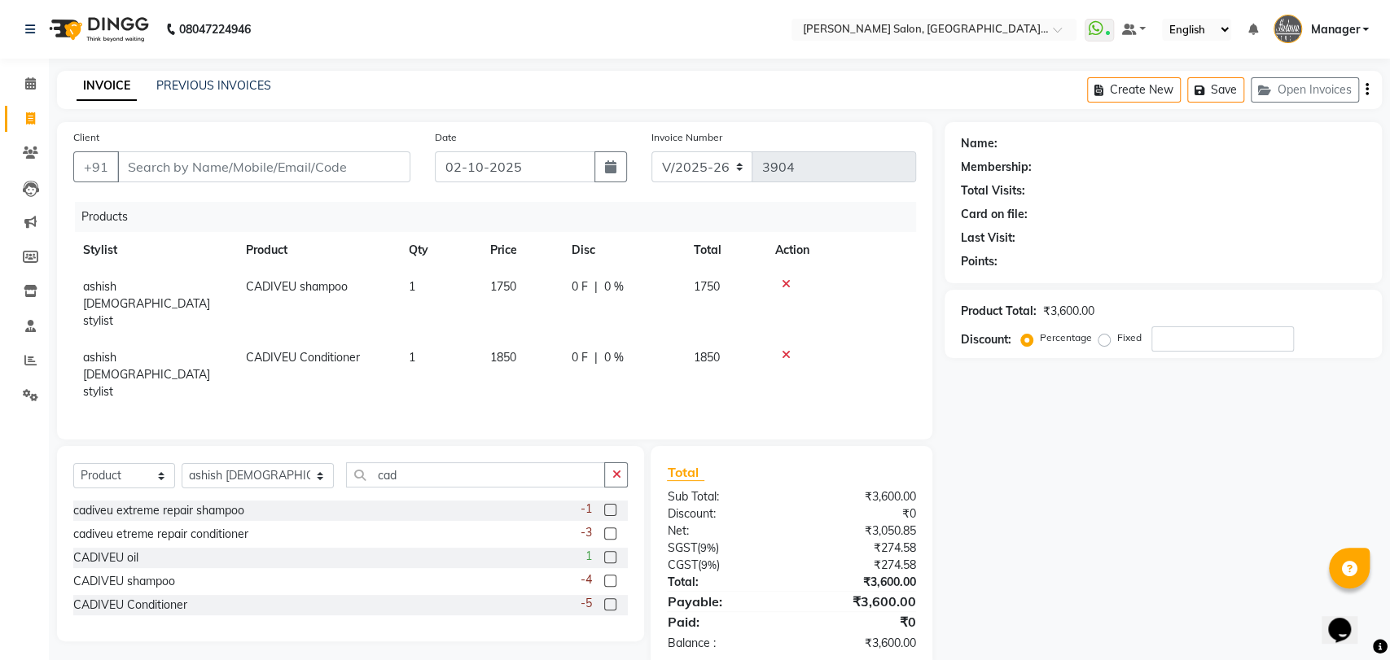
click at [392, 462] on div "Select Service Product Membership Package Voucher Prepaid Gift Card Select Styl…" at bounding box center [350, 481] width 554 height 38
click at [393, 462] on input "cad" at bounding box center [475, 474] width 259 height 25
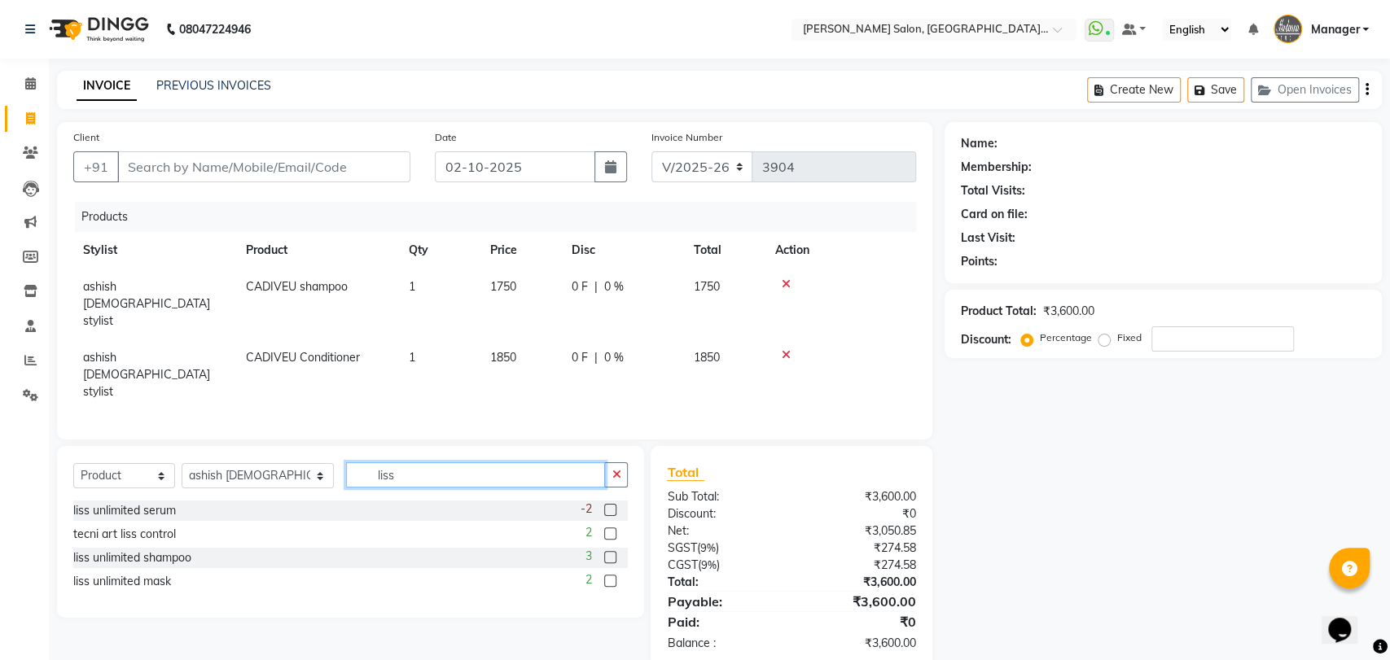
type input "liss"
click at [613, 504] on label at bounding box center [610, 510] width 12 height 12
click at [613, 506] on input "checkbox" at bounding box center [609, 511] width 11 height 11
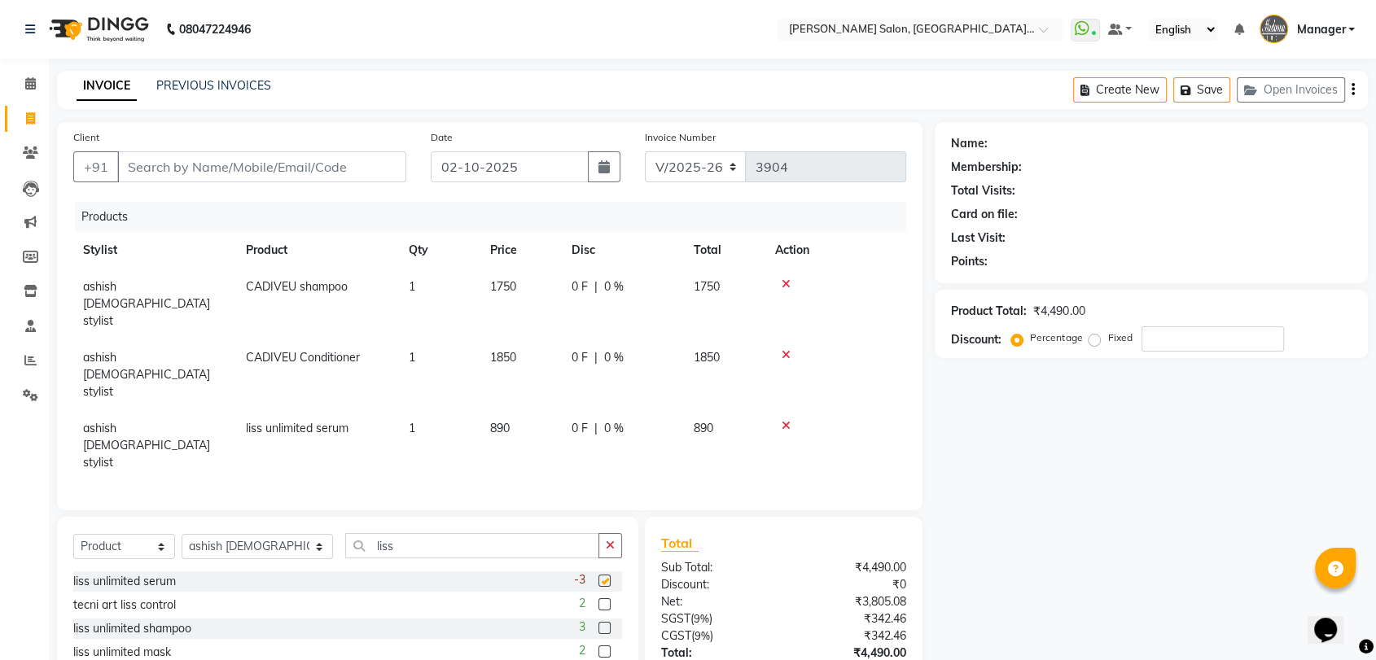
checkbox input "false"
click at [290, 164] on input "Client" at bounding box center [261, 166] width 289 height 31
click at [787, 420] on icon at bounding box center [785, 425] width 9 height 11
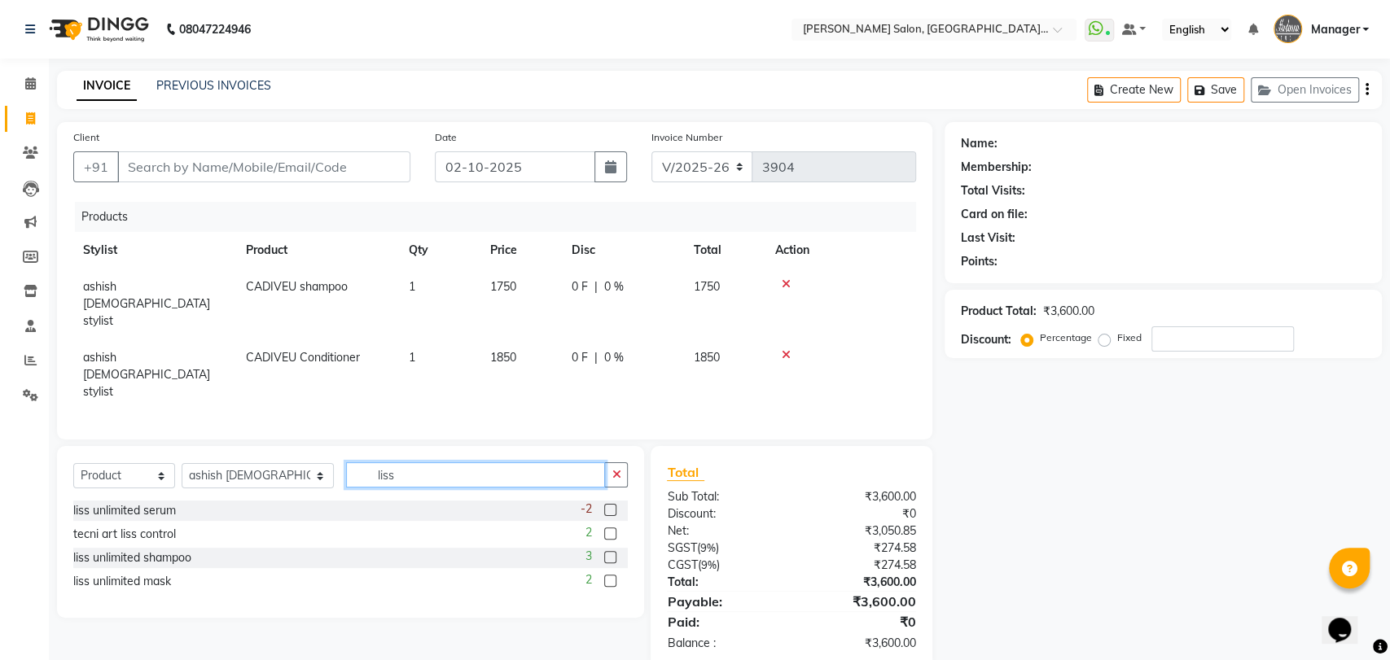
click at [458, 462] on input "liss" at bounding box center [475, 474] width 259 height 25
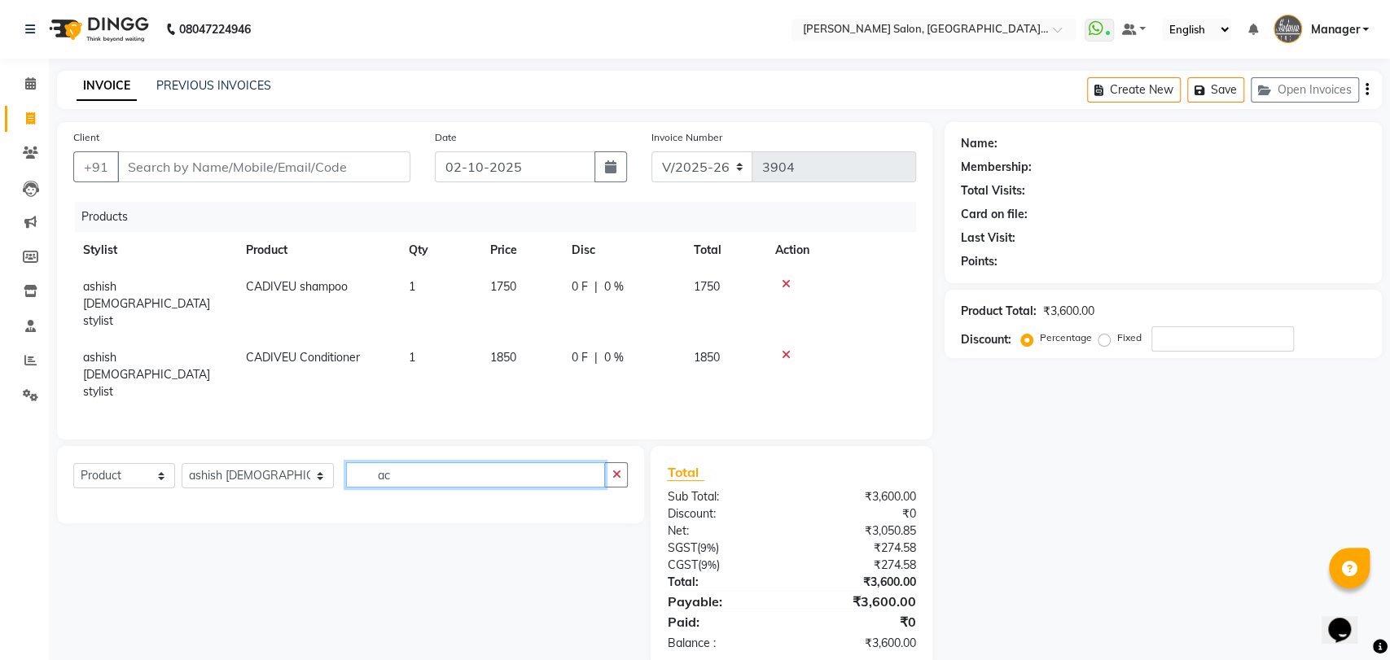
type input "a"
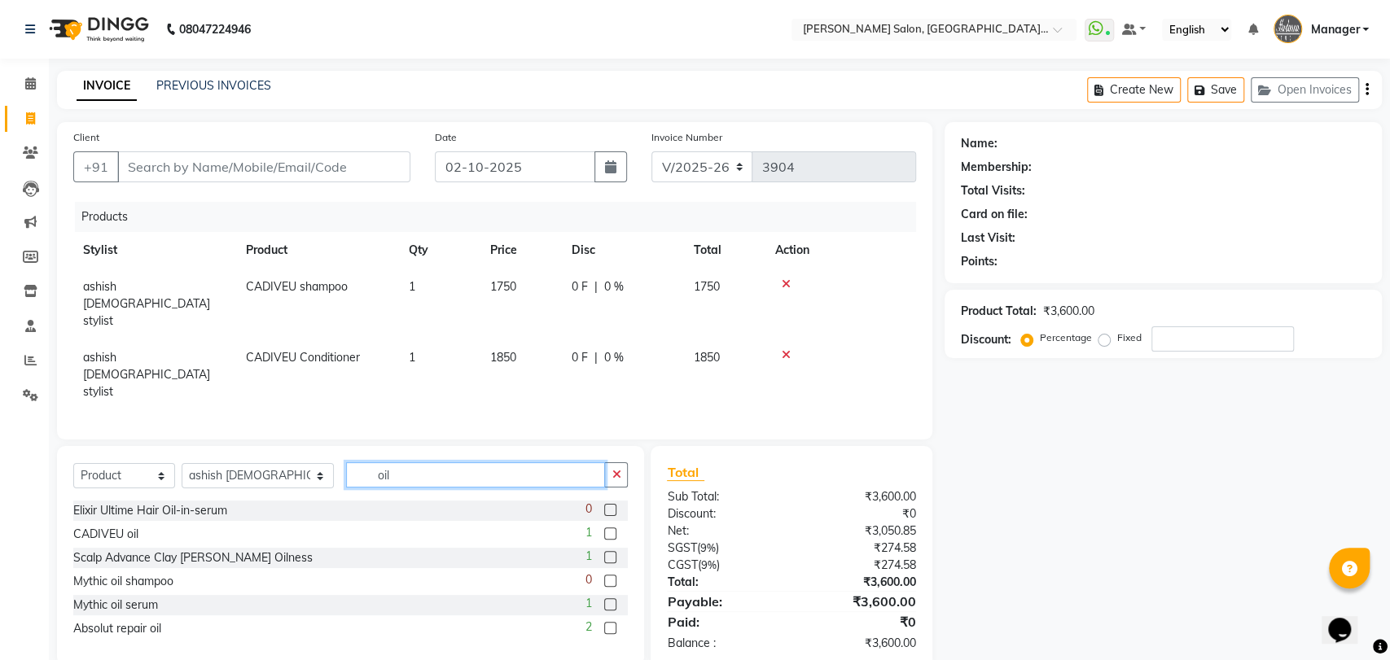
type input "oil"
click at [614, 528] on label at bounding box center [610, 534] width 12 height 12
click at [614, 529] on input "checkbox" at bounding box center [609, 534] width 11 height 11
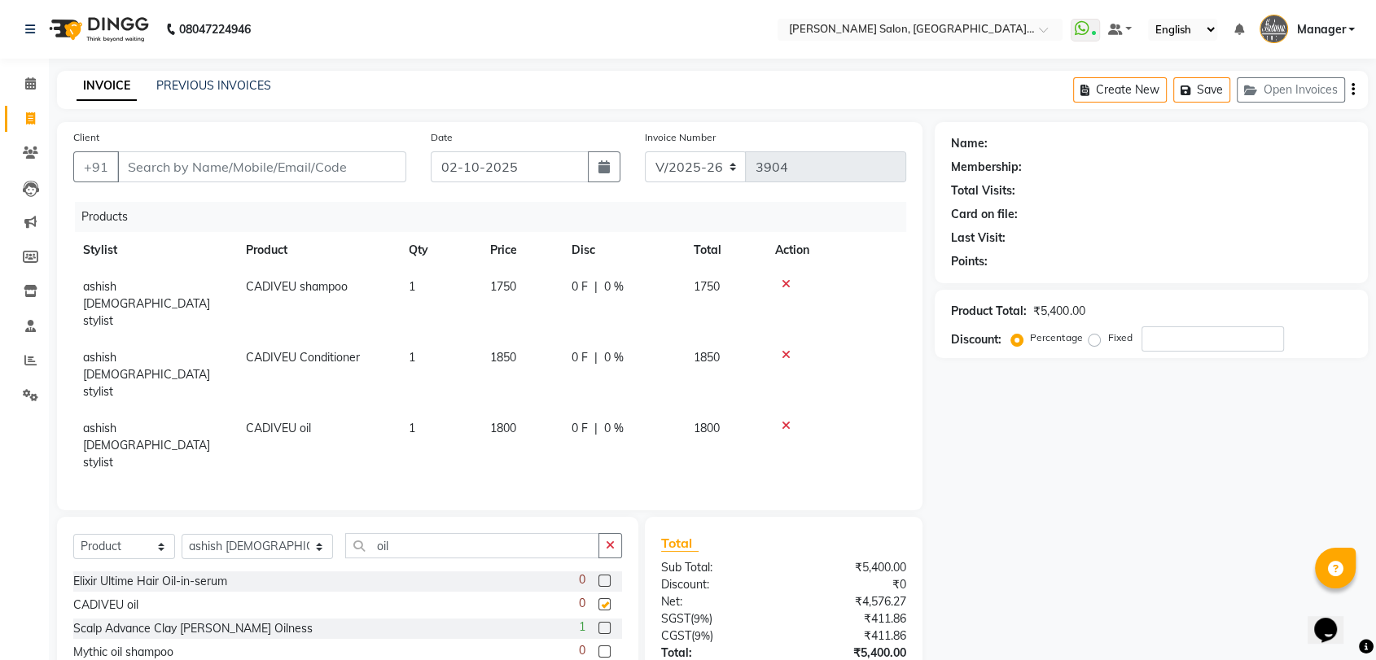
checkbox input "false"
click at [509, 421] on span "1800" at bounding box center [503, 428] width 26 height 15
select select "48531"
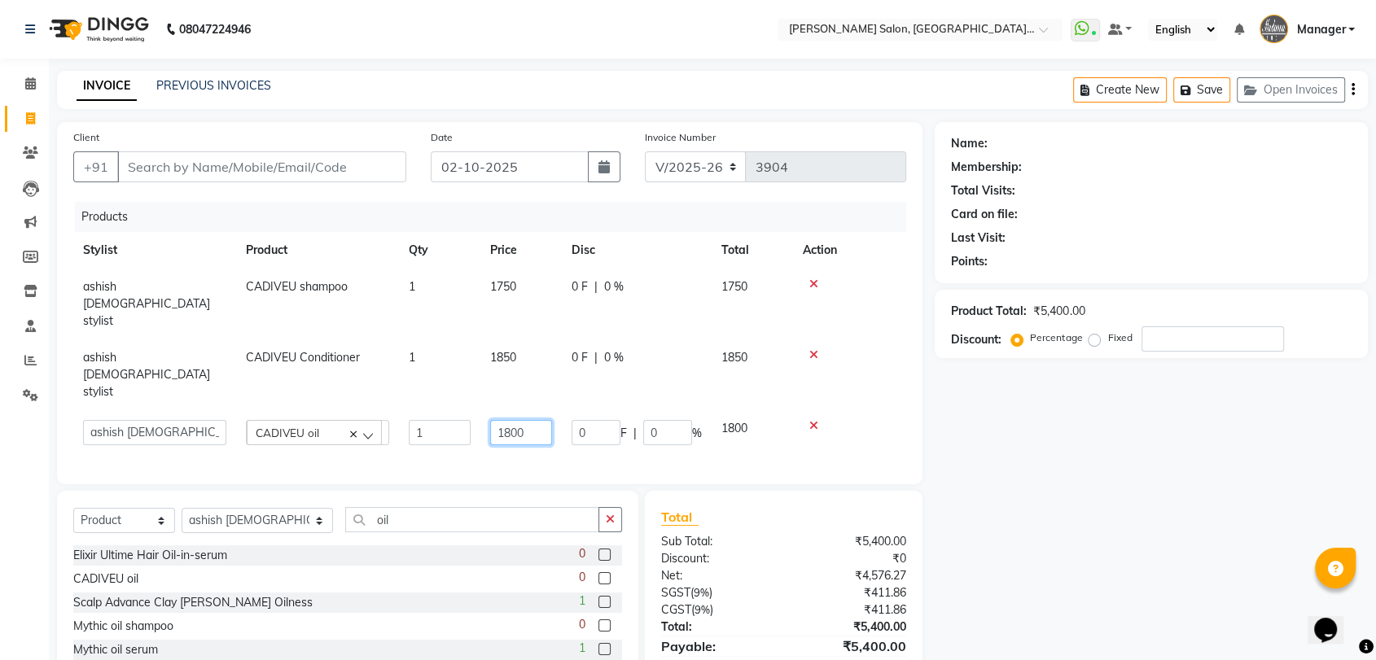
click at [517, 420] on input "1800" at bounding box center [521, 432] width 62 height 25
type input "2250"
click at [326, 172] on input "Client" at bounding box center [261, 166] width 289 height 31
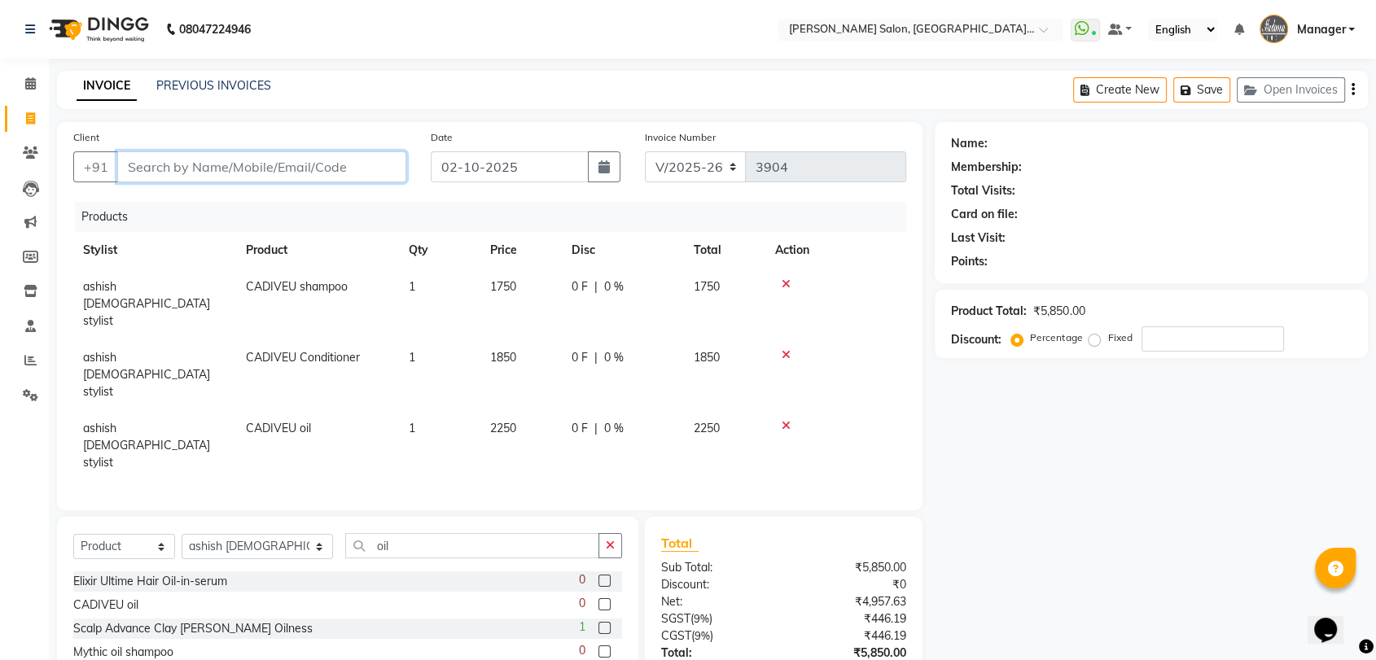
drag, startPoint x: 0, startPoint y: 344, endPoint x: 355, endPoint y: 160, distance: 399.8
click at [355, 160] on input "Client" at bounding box center [261, 166] width 289 height 31
type input "7"
type input "0"
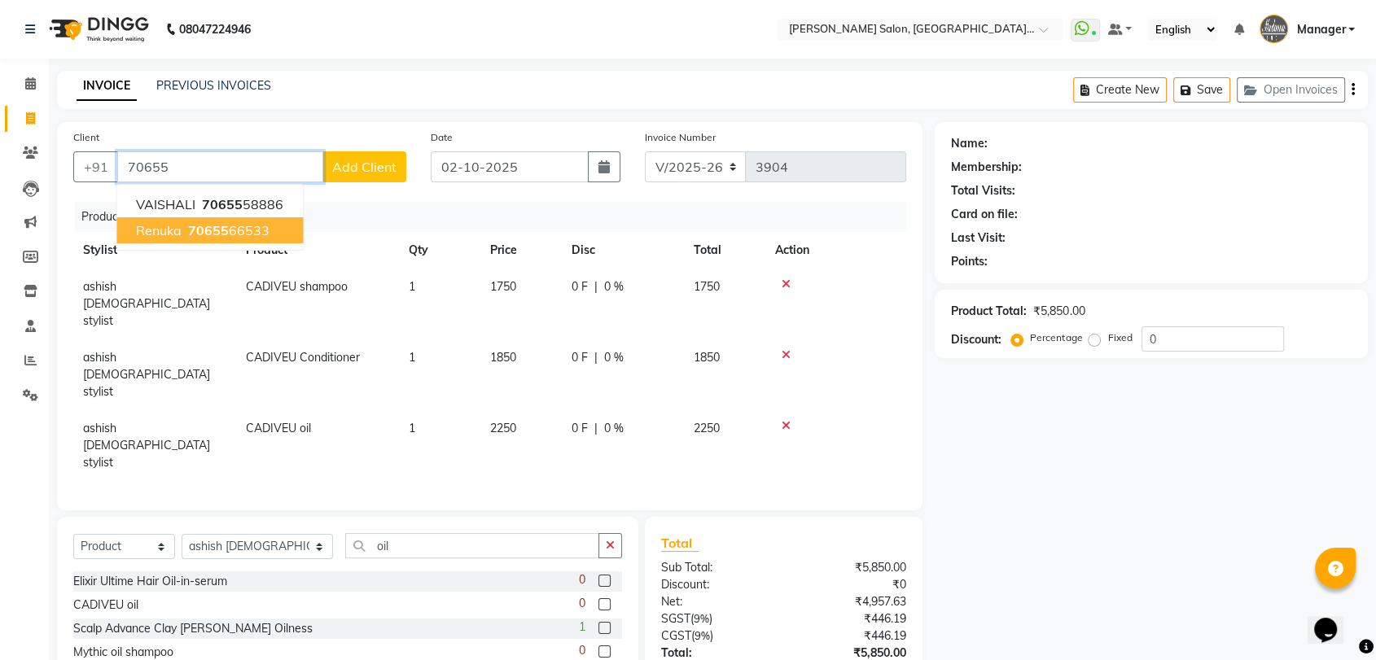
click at [267, 230] on button "renuka 70655 66533" at bounding box center [209, 230] width 186 height 26
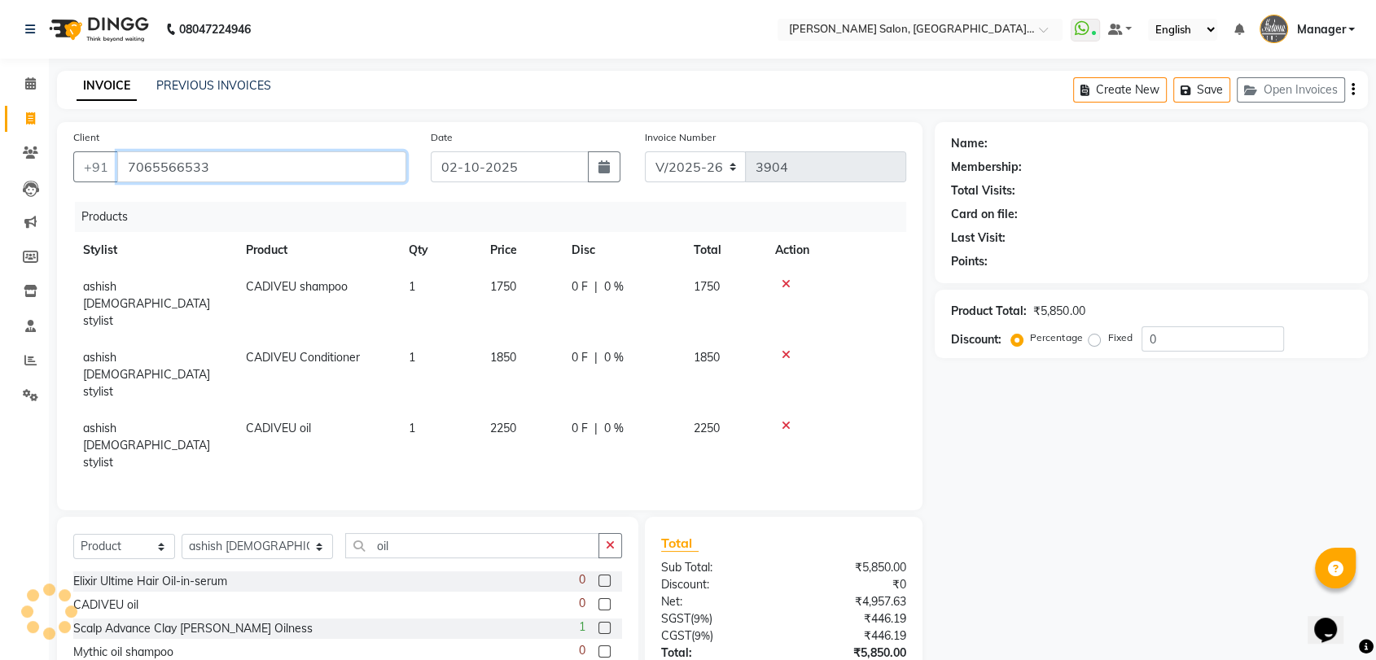
type input "7065566533"
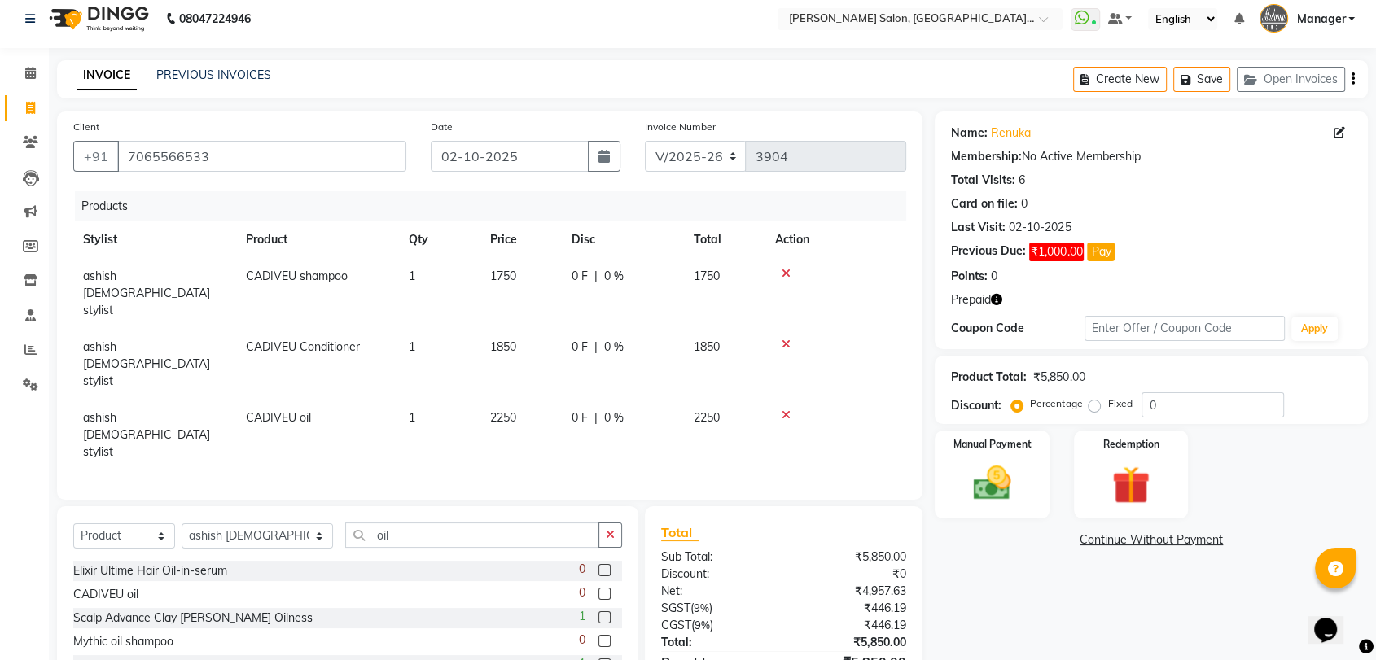
scroll to position [14, 0]
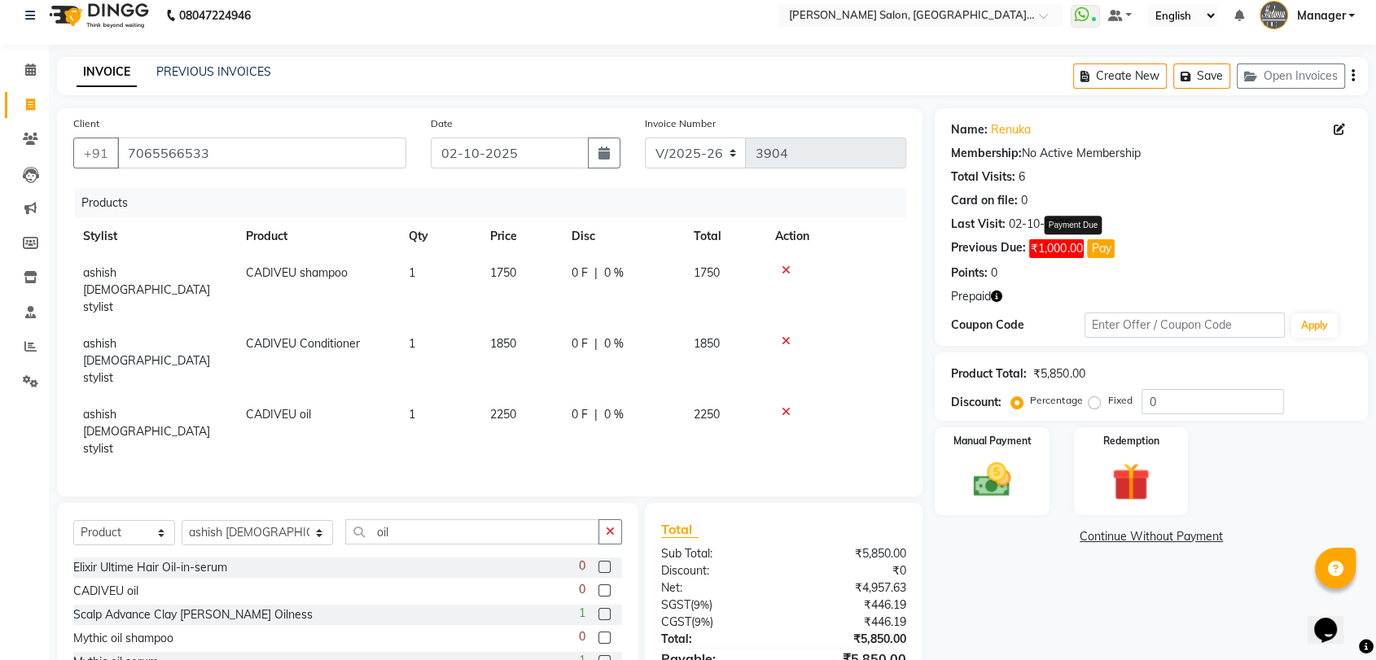
click at [1111, 252] on button "Pay" at bounding box center [1101, 248] width 28 height 19
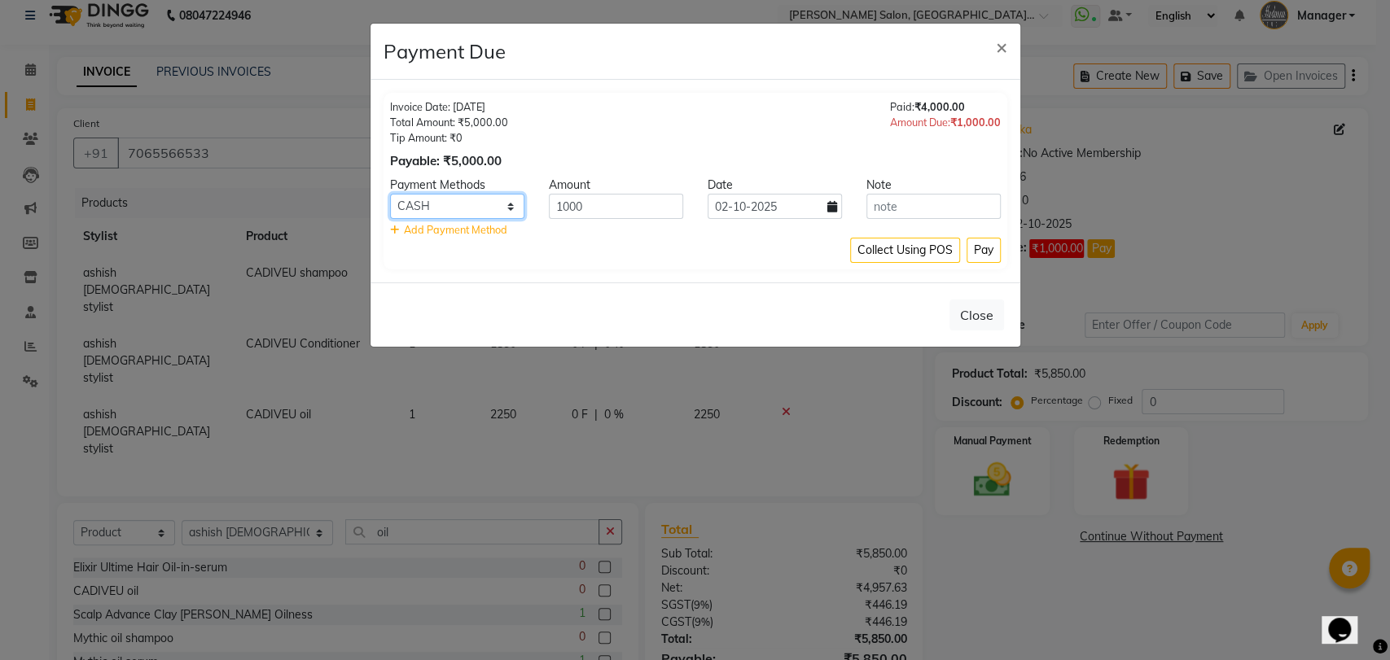
click at [450, 217] on select "CARD CASH Complimentary UPI" at bounding box center [457, 206] width 134 height 25
select select "8"
click at [390, 194] on select "CARD CASH Complimentary UPI" at bounding box center [457, 206] width 134 height 25
click at [968, 246] on button "Pay" at bounding box center [983, 250] width 34 height 25
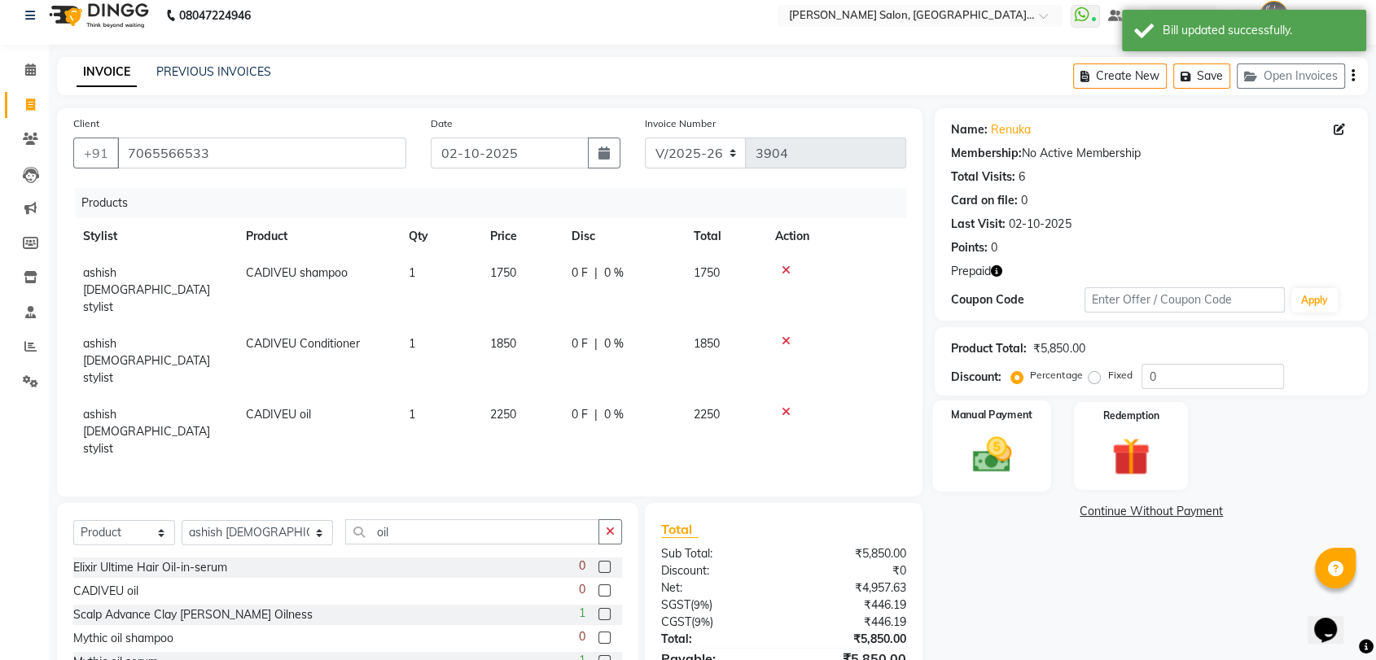
click at [1018, 451] on img at bounding box center [991, 455] width 63 height 46
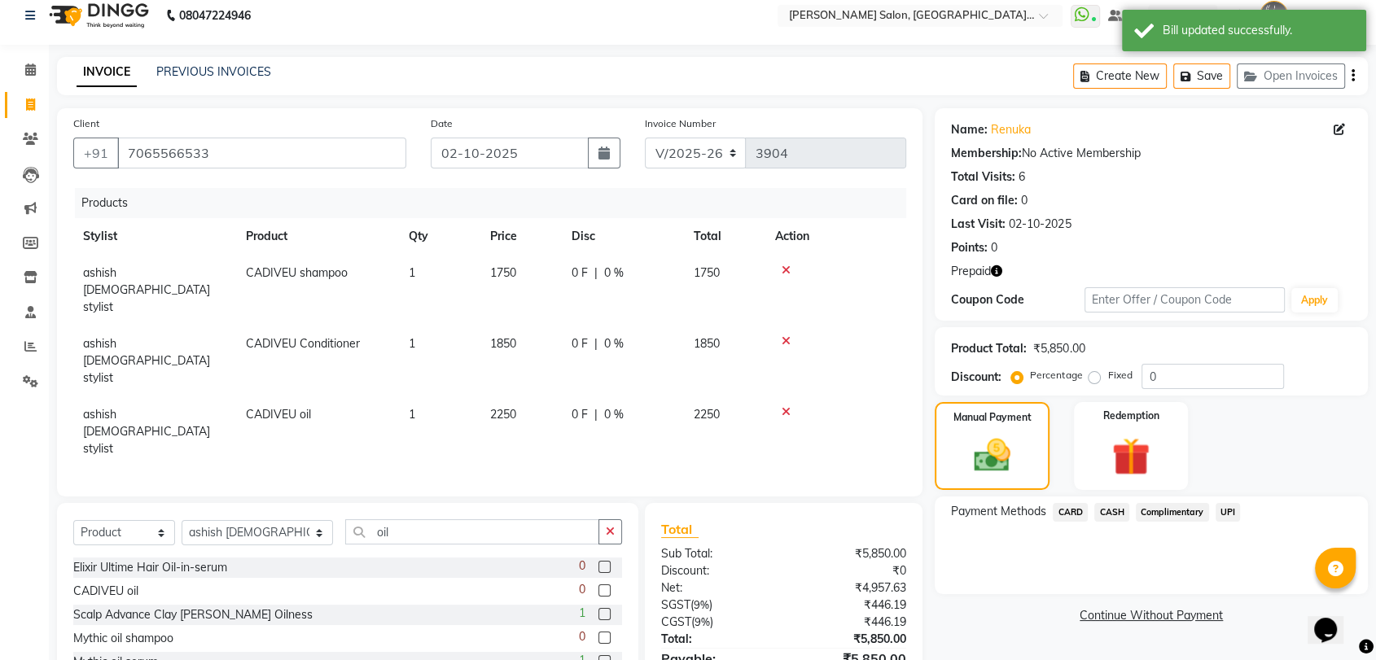
click at [1216, 509] on span "UPI" at bounding box center [1227, 512] width 25 height 19
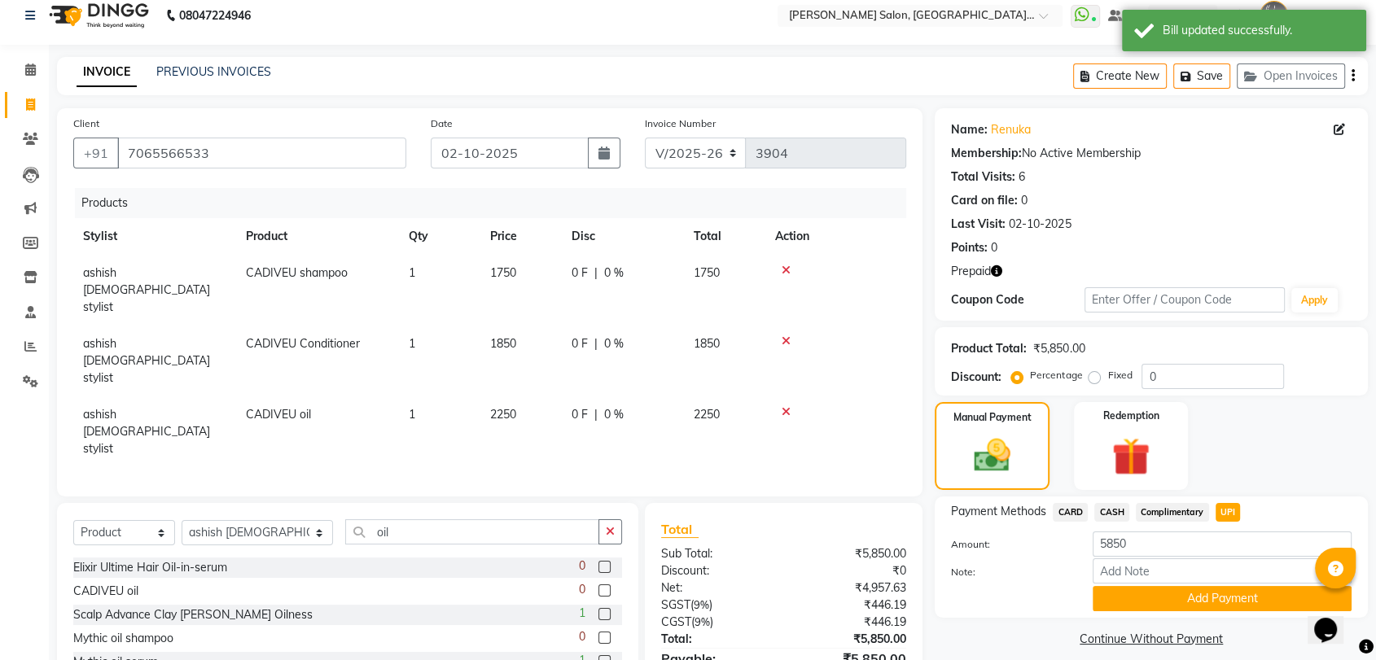
click at [1220, 583] on div "Note:" at bounding box center [1151, 572] width 425 height 28
click at [1218, 595] on button "Add Payment" at bounding box center [1221, 598] width 259 height 25
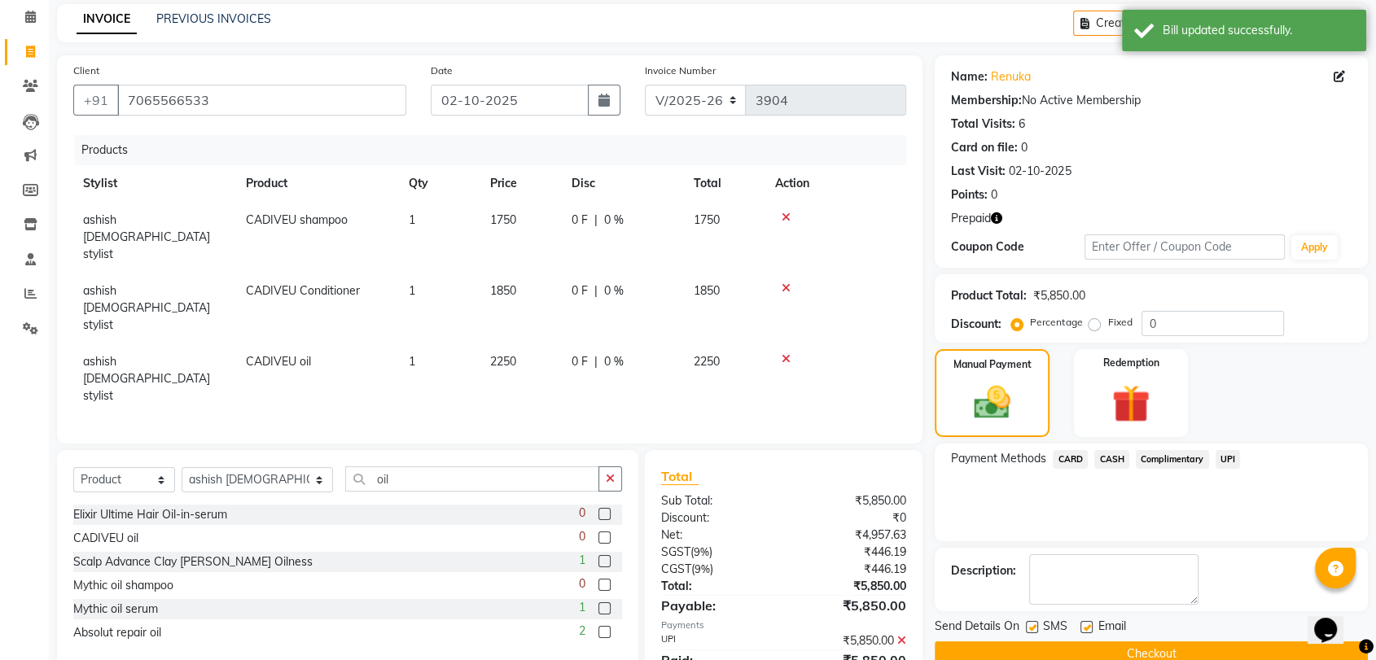
scroll to position [97, 0]
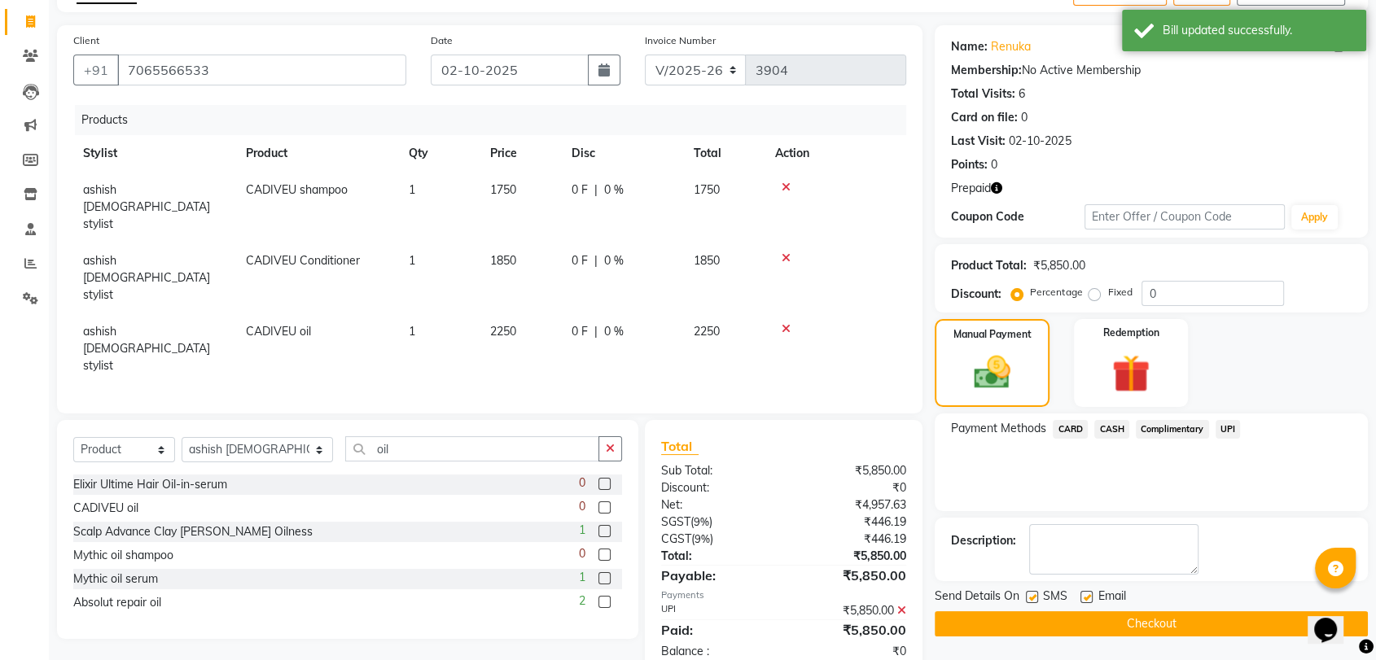
click at [1219, 614] on button "Checkout" at bounding box center [1151, 623] width 433 height 25
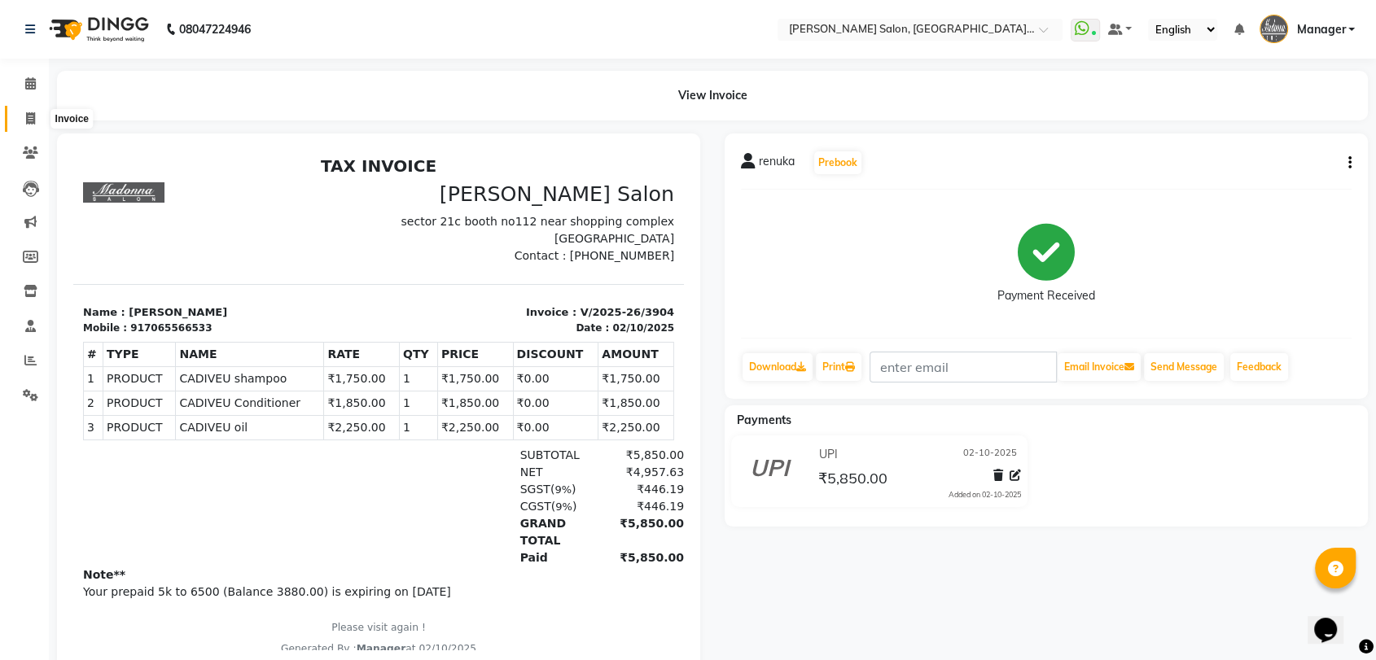
click at [24, 108] on link "Invoice" at bounding box center [24, 119] width 39 height 27
select select "service"
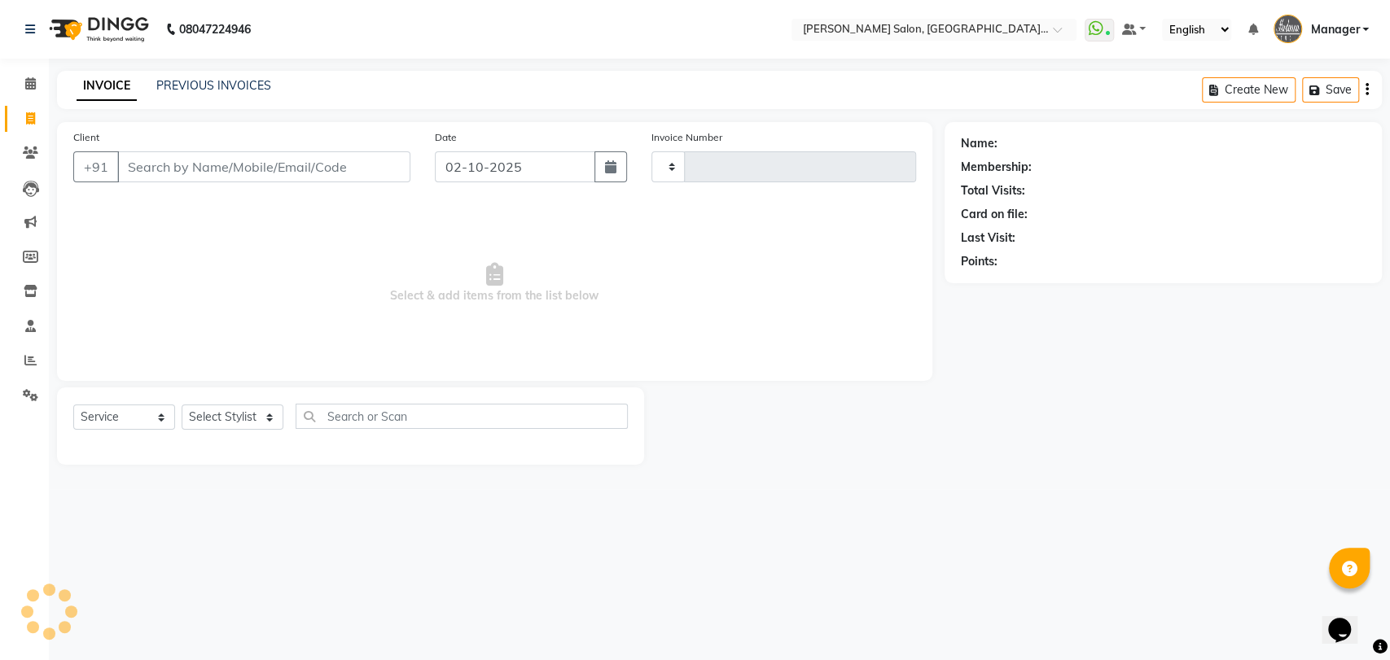
type input "3905"
select select "5893"
click at [217, 75] on div "INVOICE PREVIOUS INVOICES Create New Save Open Invoices" at bounding box center [719, 90] width 1324 height 38
click at [219, 81] on link "PREVIOUS INVOICES" at bounding box center [213, 85] width 115 height 15
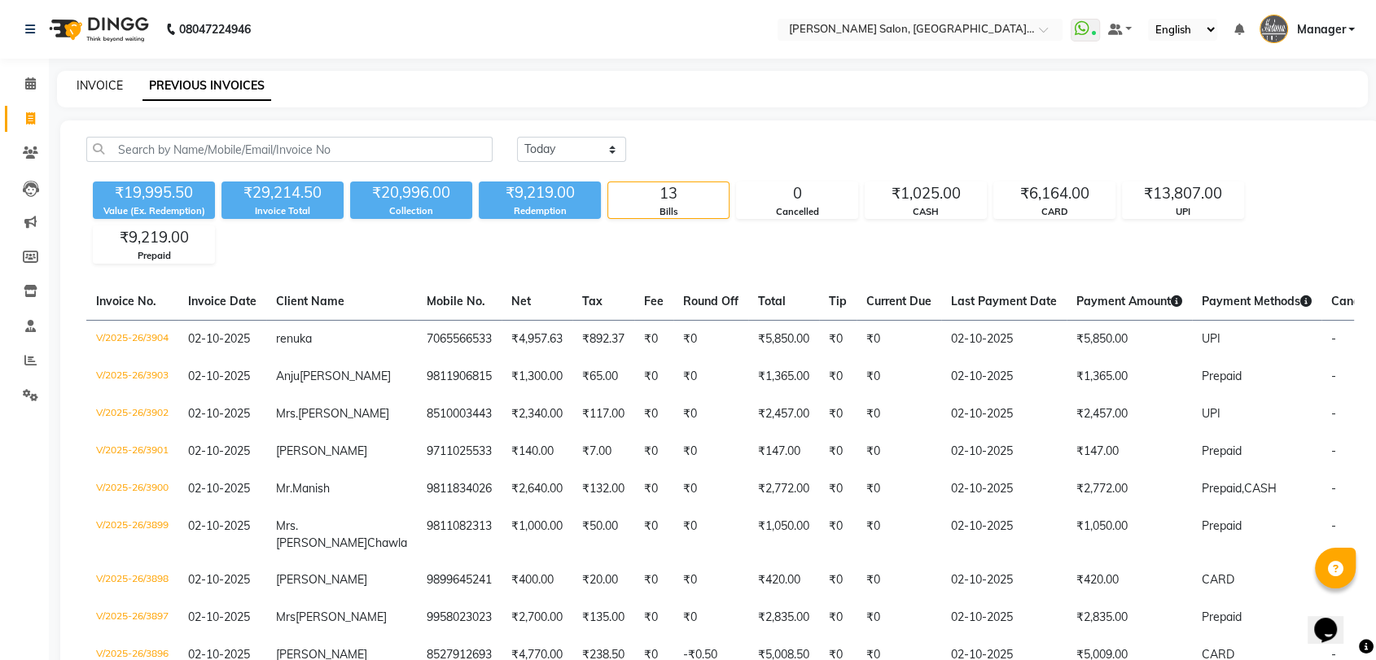
click at [93, 85] on link "INVOICE" at bounding box center [100, 85] width 46 height 15
select select "service"
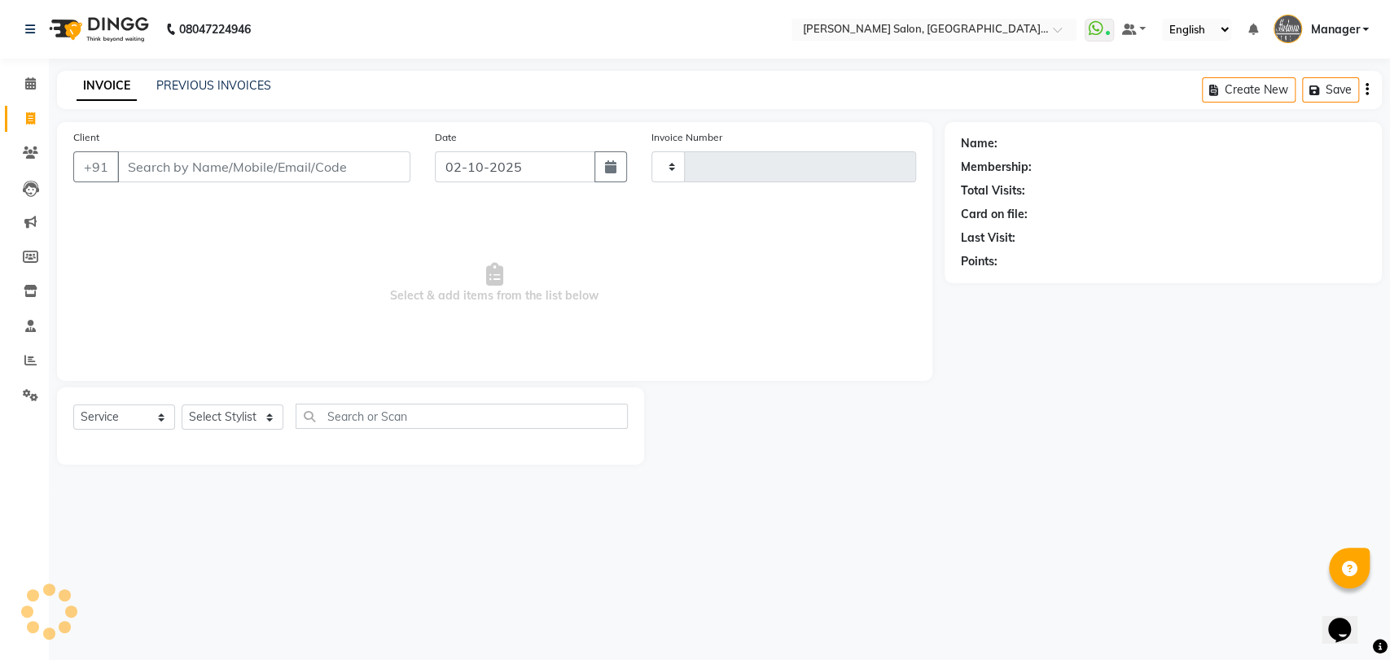
type input "3905"
select select "5893"
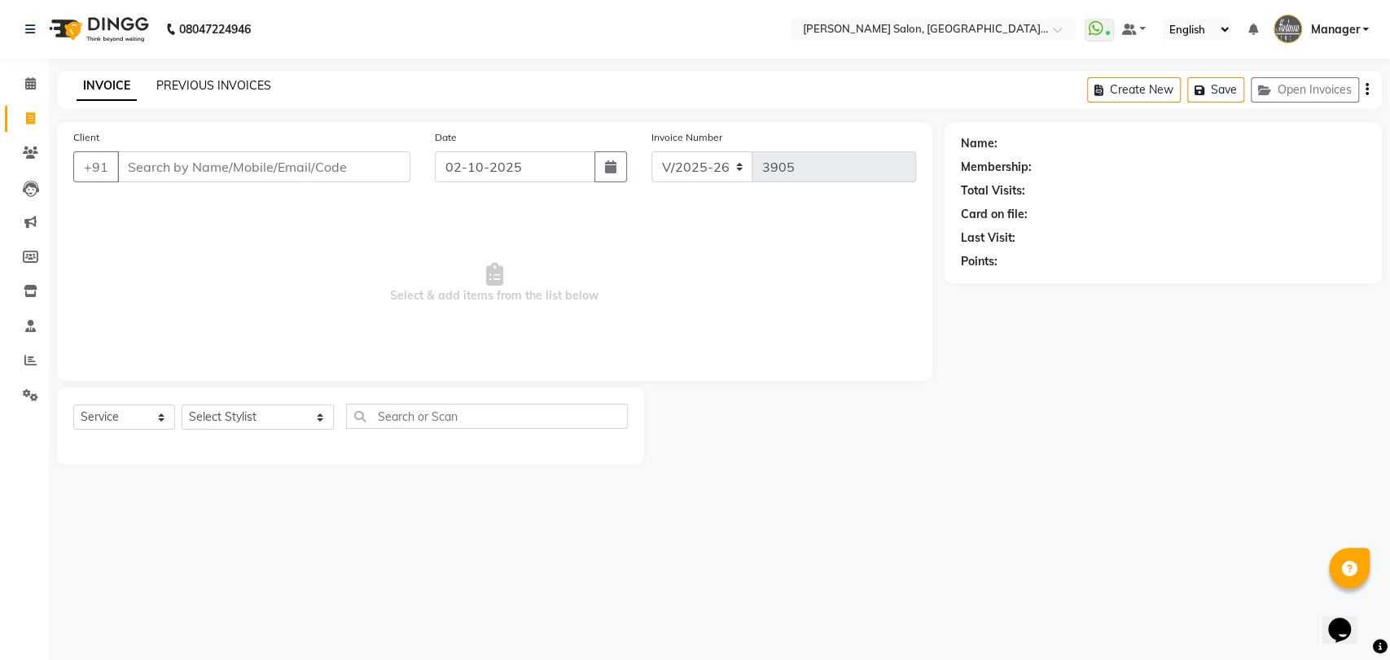
click at [242, 91] on link "PREVIOUS INVOICES" at bounding box center [213, 85] width 115 height 15
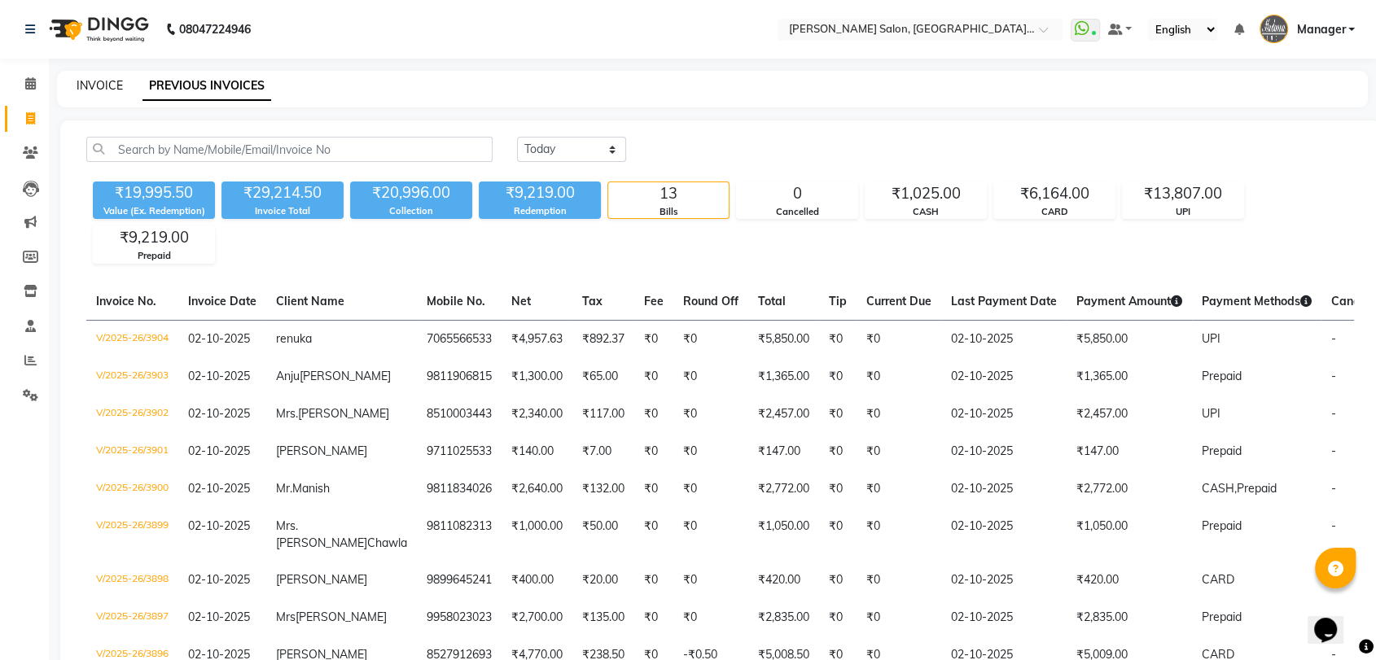
click at [95, 82] on link "INVOICE" at bounding box center [100, 85] width 46 height 15
select select "service"
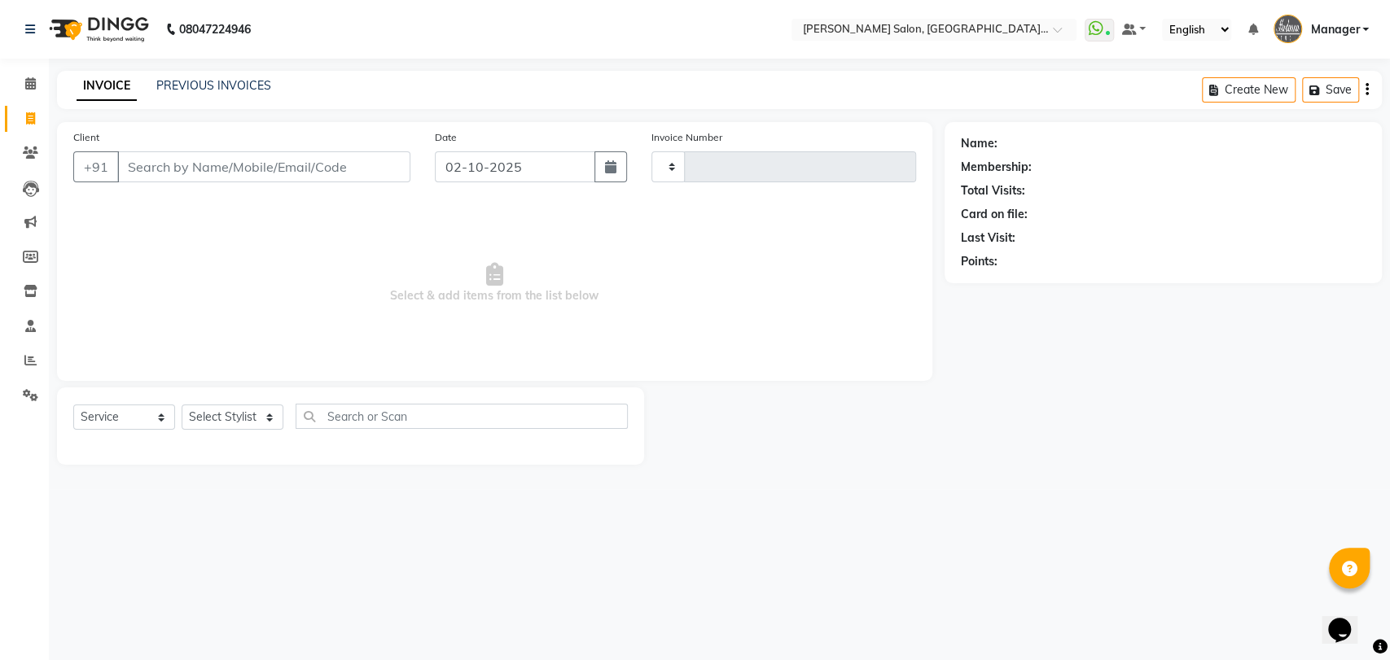
type input "3905"
select select "5893"
click at [239, 92] on link "PREVIOUS INVOICES" at bounding box center [213, 85] width 115 height 15
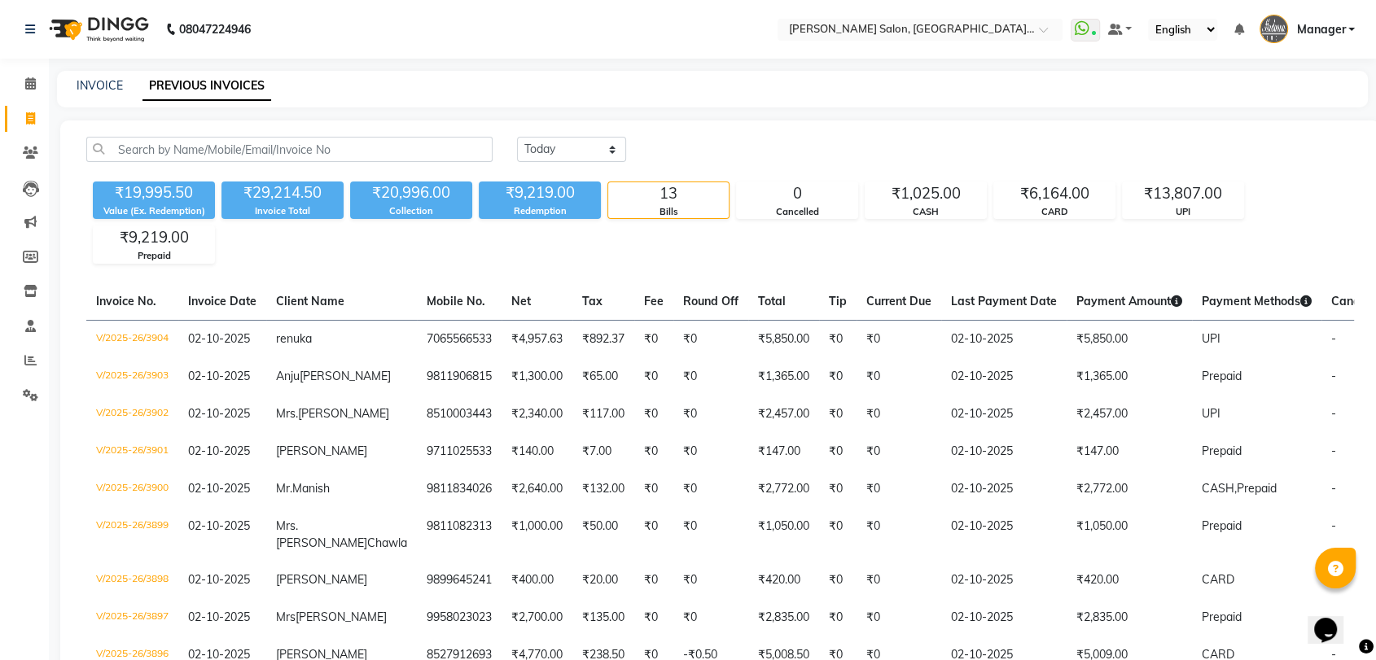
click at [103, 74] on div "INVOICE PREVIOUS INVOICES" at bounding box center [712, 89] width 1311 height 37
click at [102, 81] on link "INVOICE" at bounding box center [100, 85] width 46 height 15
select select "service"
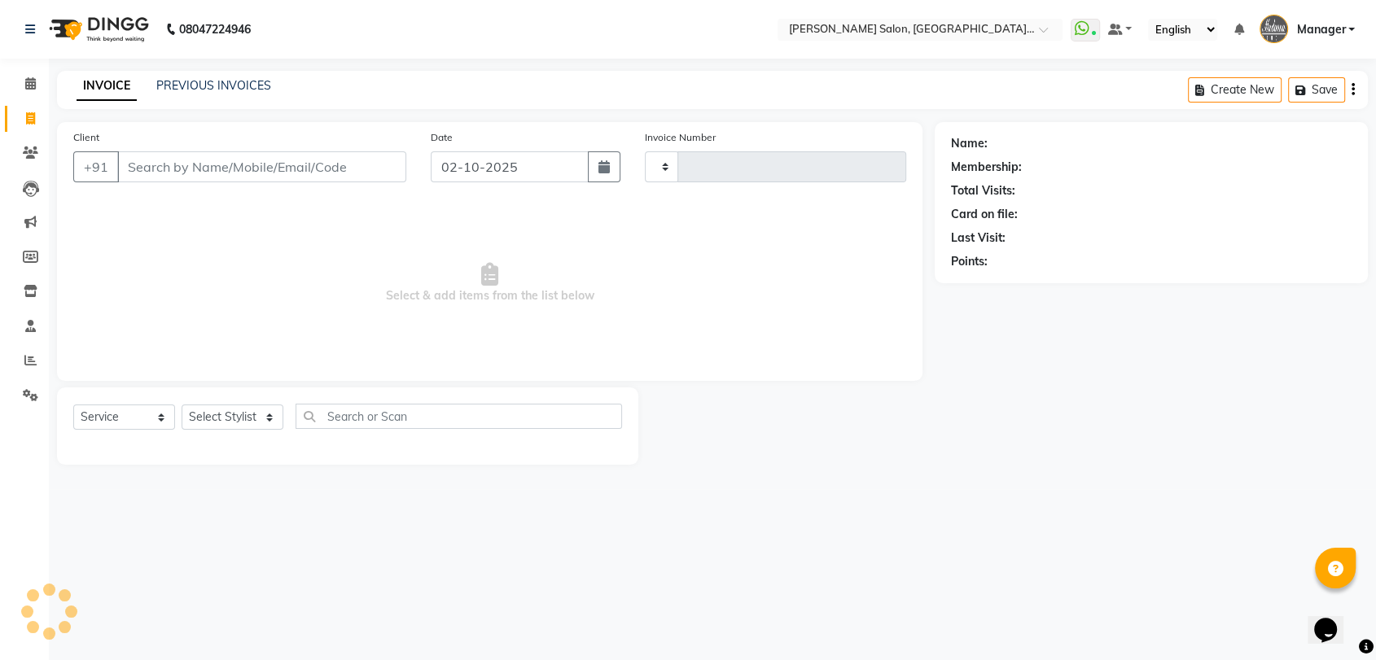
type input "3905"
select select "5893"
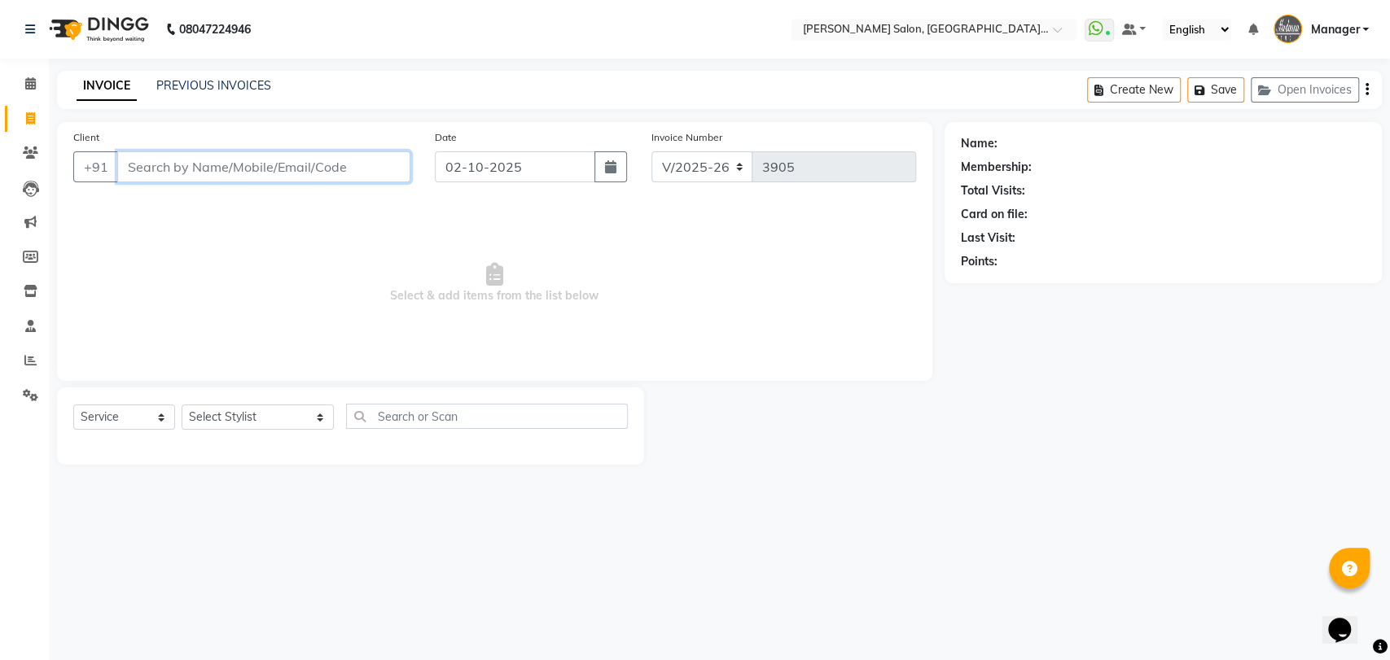
click at [279, 166] on input "Client" at bounding box center [263, 166] width 293 height 31
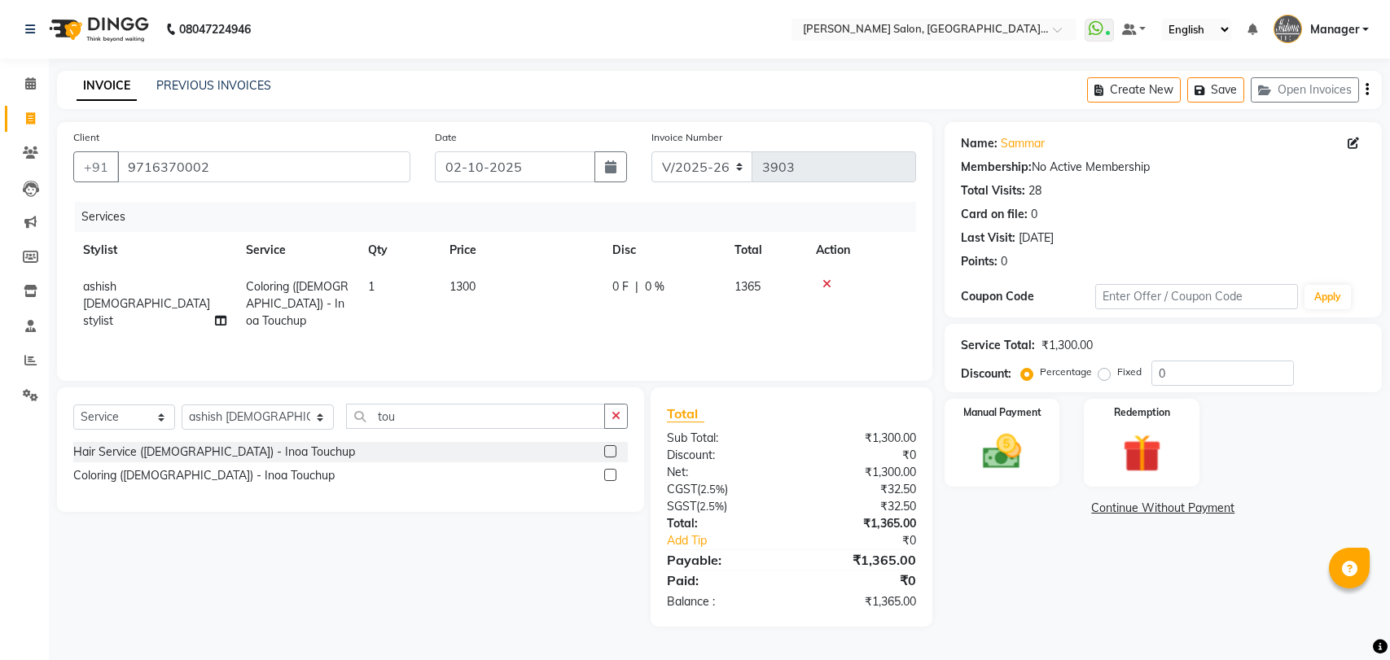
select select "5893"
select select "service"
select select "48531"
click at [143, 170] on input "9716370002" at bounding box center [263, 166] width 293 height 31
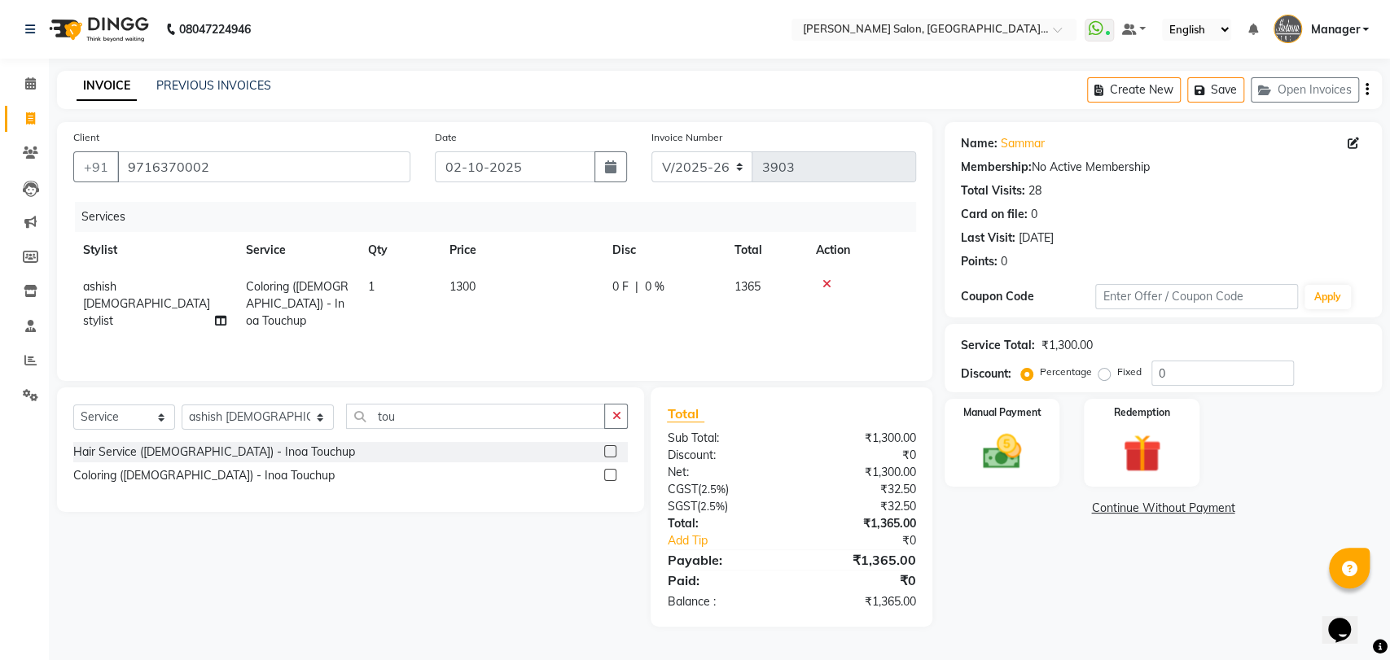
click at [143, 170] on input "9716370002" at bounding box center [263, 166] width 293 height 31
click at [1005, 138] on link "Sammar" at bounding box center [1022, 143] width 44 height 17
click at [178, 167] on input "9716370002" at bounding box center [263, 166] width 293 height 31
click at [469, 448] on div "Hair Service ([DEMOGRAPHIC_DATA]) - Inoa Touchup" at bounding box center [350, 452] width 554 height 20
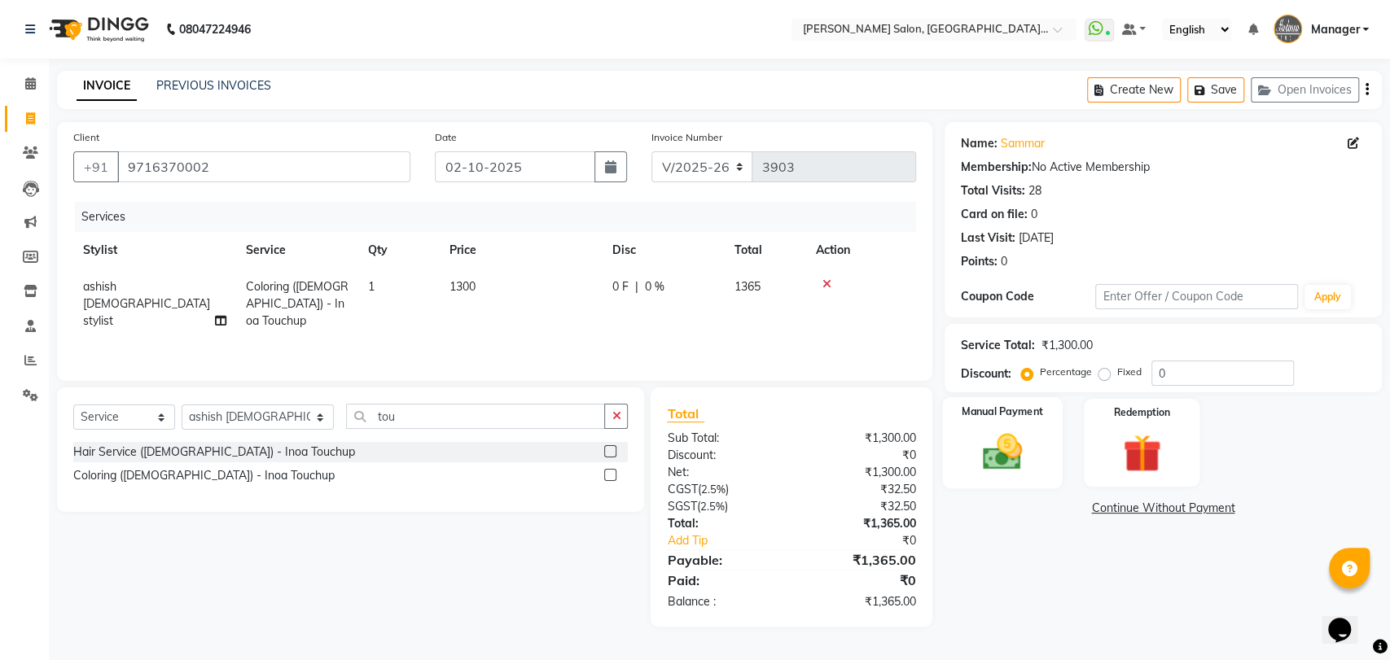
click at [1000, 446] on img at bounding box center [1002, 452] width 64 height 46
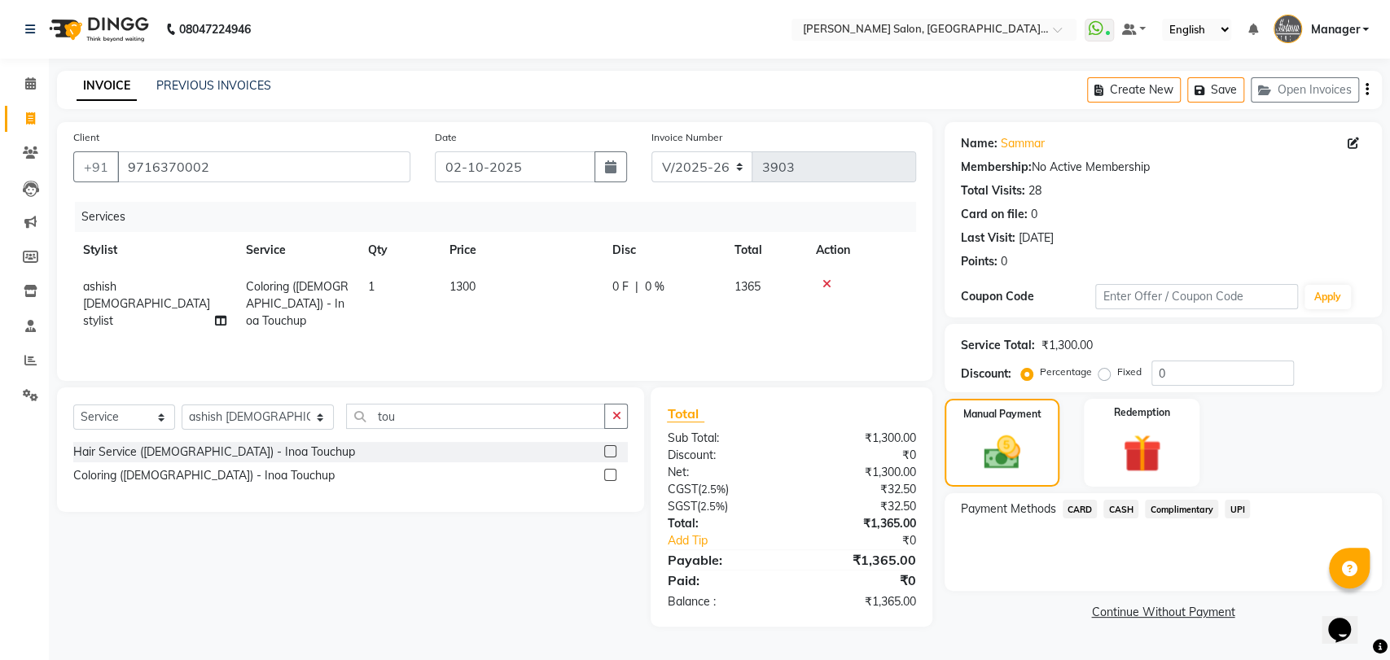
click at [481, 312] on td "1300" at bounding box center [521, 304] width 163 height 71
select select "48531"
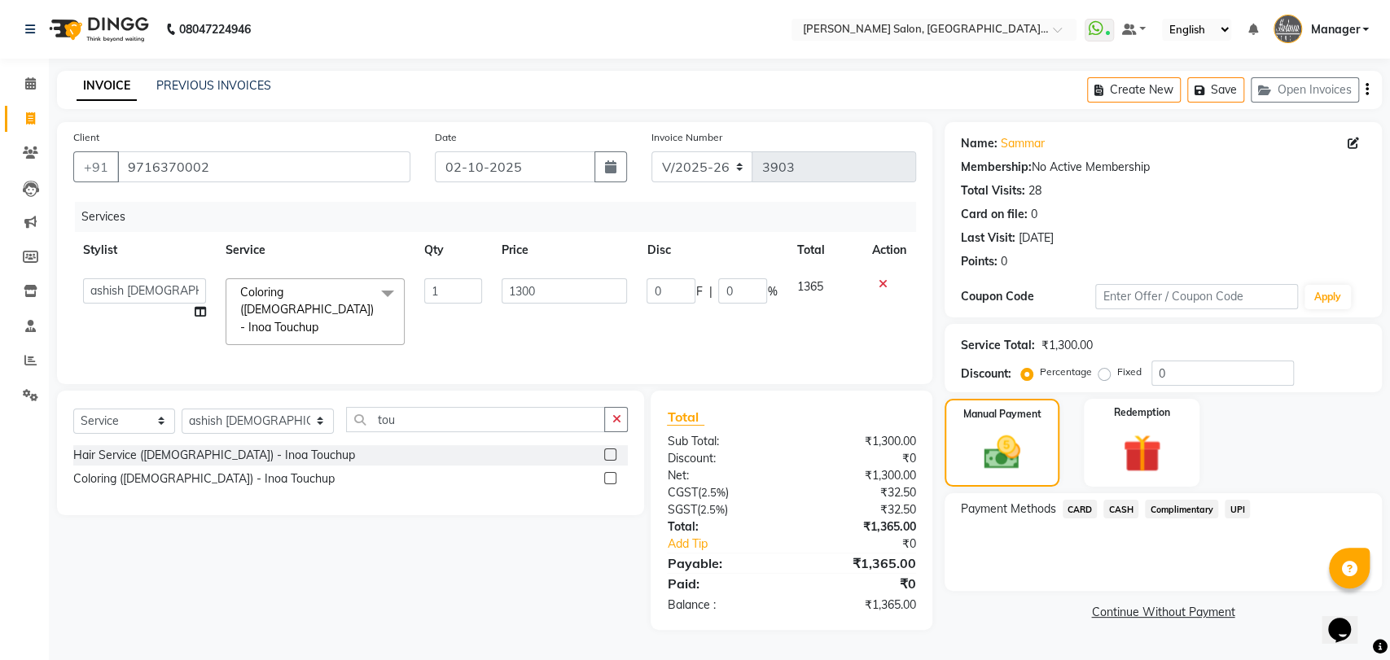
click at [482, 301] on td "1" at bounding box center [452, 312] width 77 height 86
click at [526, 283] on input "1300" at bounding box center [564, 290] width 126 height 25
type input "1500"
click at [465, 427] on input "tou" at bounding box center [475, 419] width 259 height 25
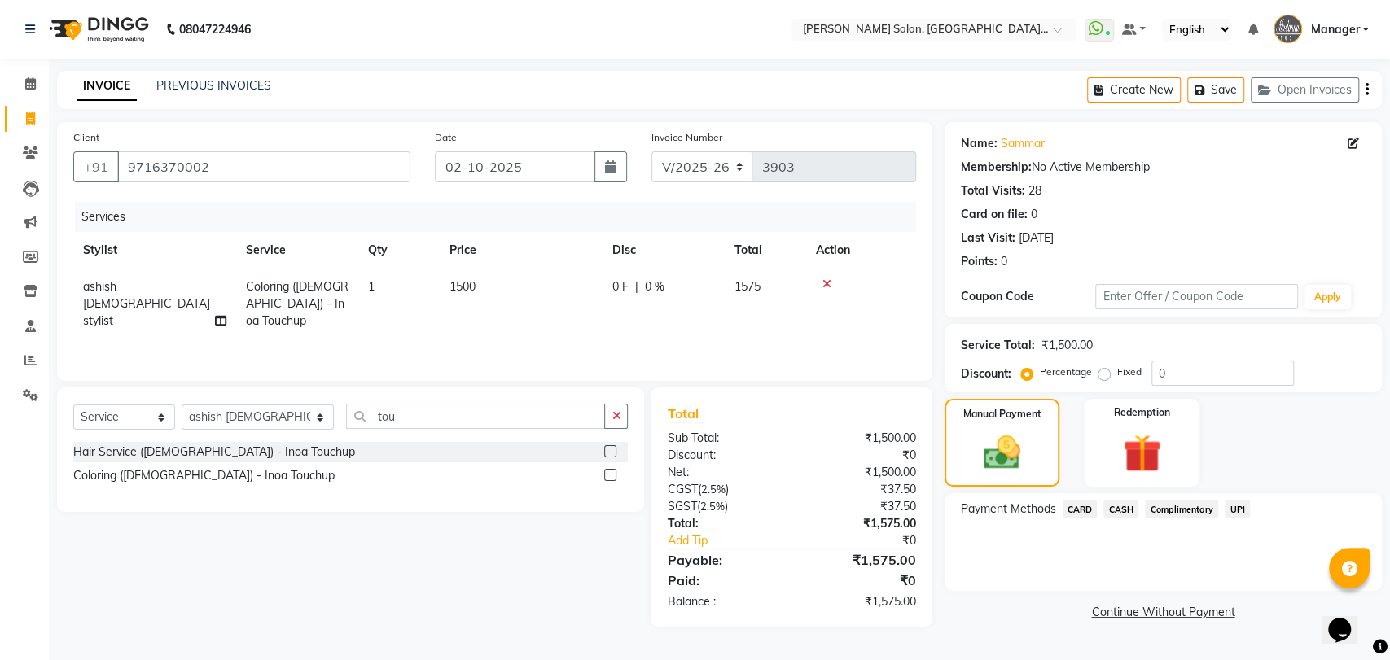
click at [489, 334] on div "Services Stylist Service Qty Price Disc Total Action ashish female stylist Colo…" at bounding box center [494, 283] width 843 height 163
click at [481, 279] on td "1500" at bounding box center [521, 304] width 163 height 71
click at [440, 279] on td "1" at bounding box center [398, 304] width 81 height 71
select select "48531"
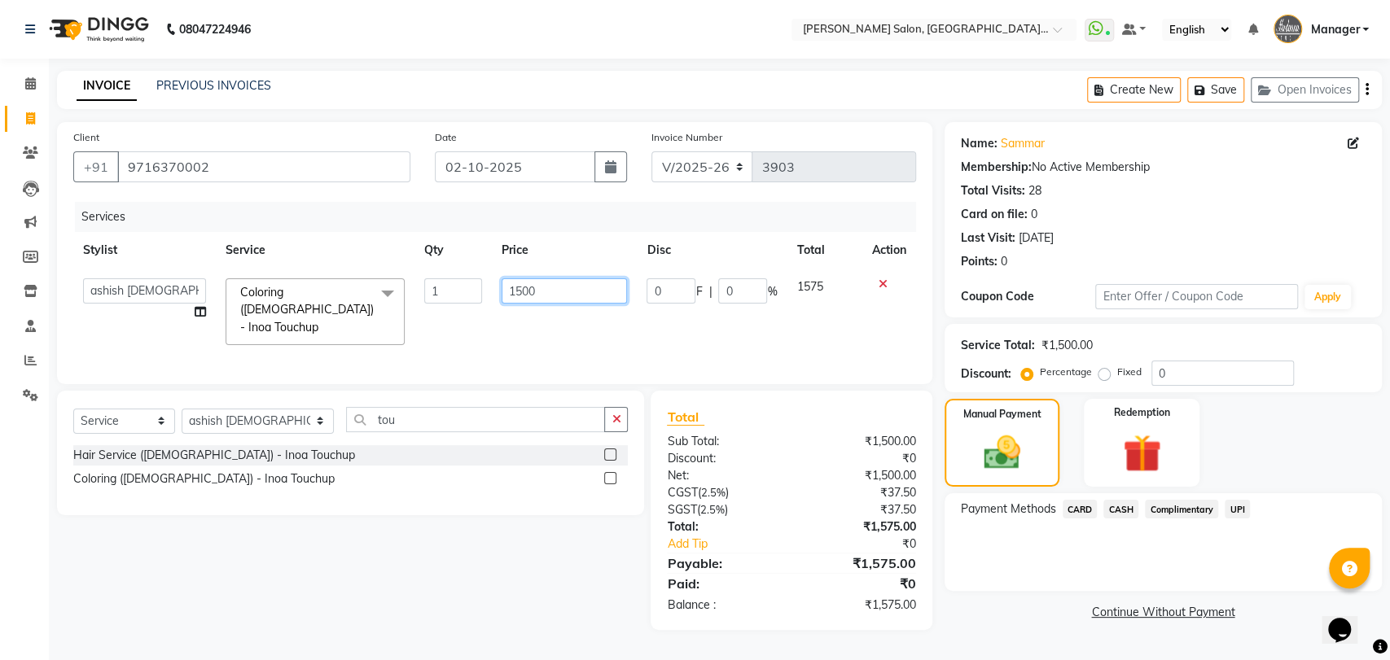
click at [523, 287] on input "1500" at bounding box center [564, 290] width 126 height 25
type input "1300"
click at [536, 324] on div "Services Stylist Service Qty Price Disc Total Action Anil Pedicurist Arman ashi…" at bounding box center [494, 285] width 843 height 166
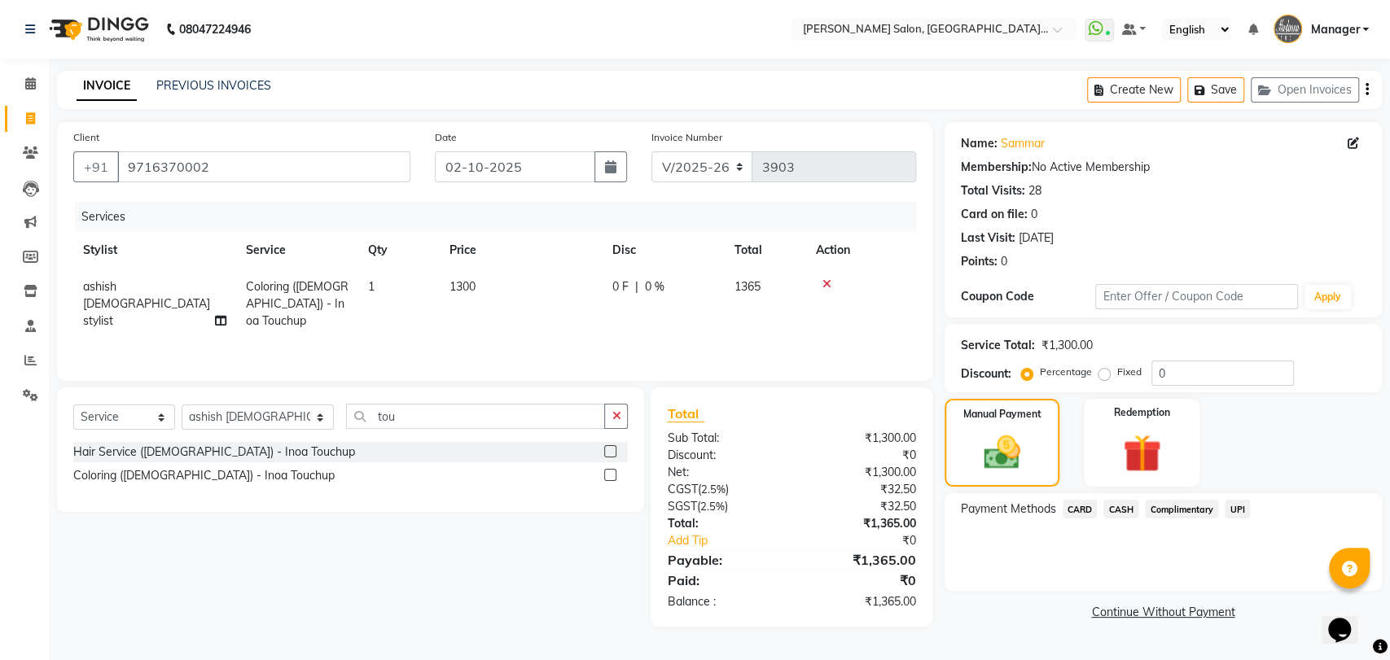
click at [1236, 514] on span "UPI" at bounding box center [1236, 509] width 25 height 19
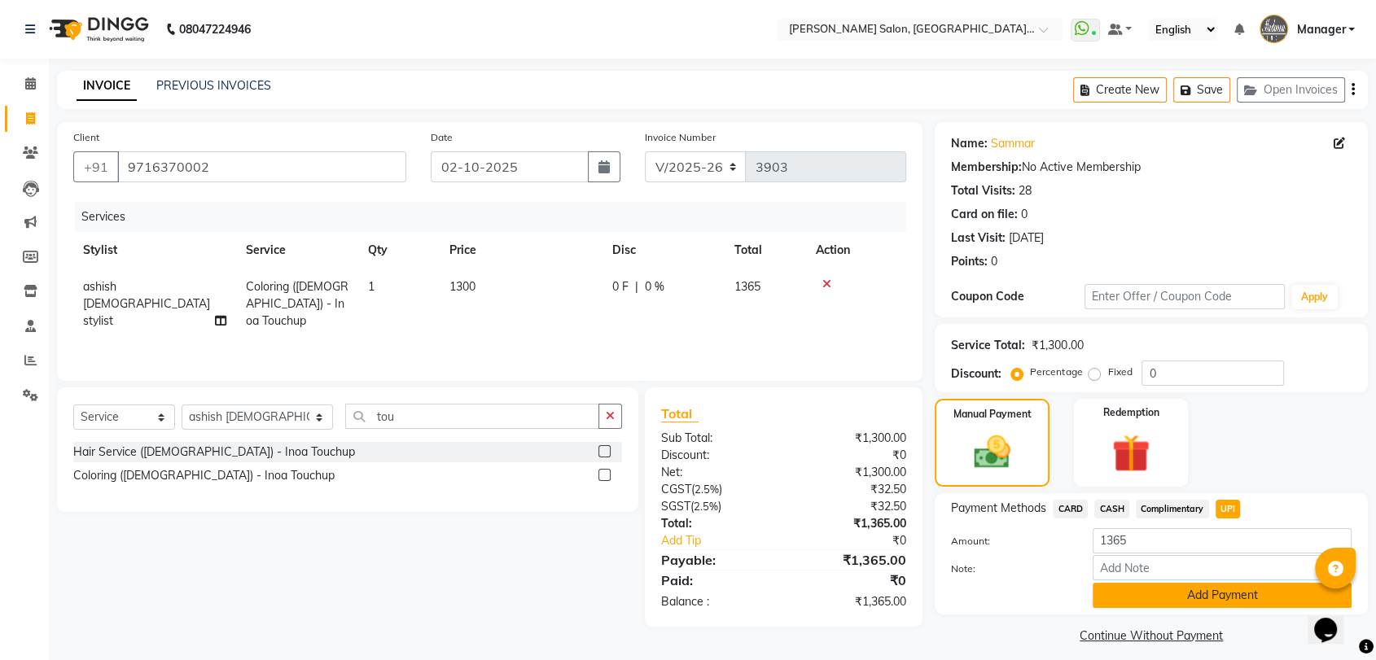
click at [1242, 589] on button "Add Payment" at bounding box center [1221, 595] width 259 height 25
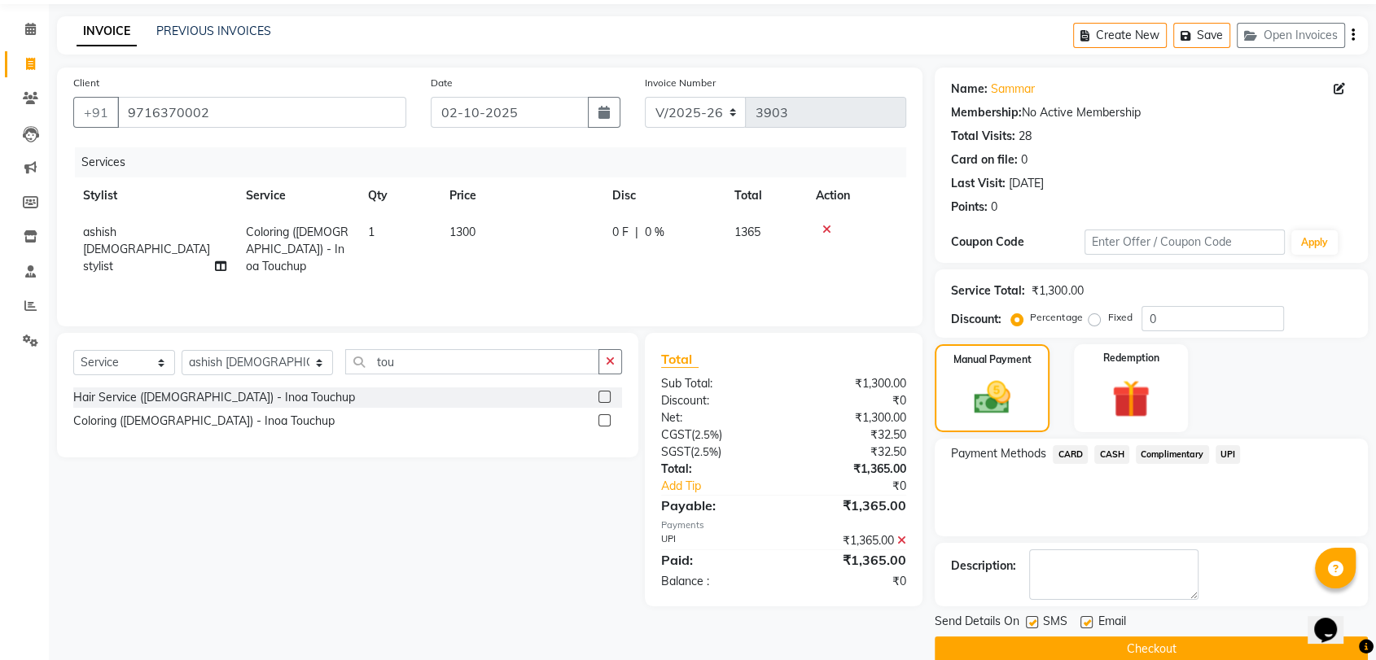
scroll to position [80, 0]
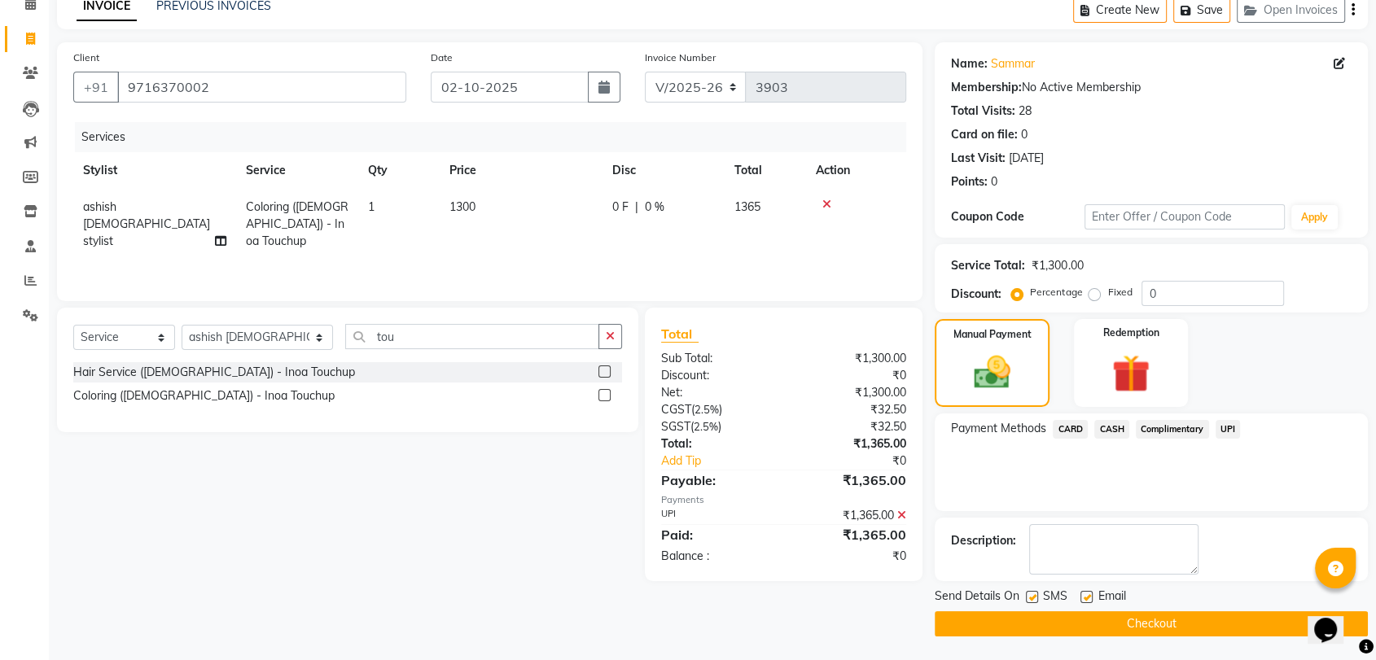
click at [1235, 608] on div "Send Details On SMS Email Checkout" at bounding box center [1151, 612] width 433 height 49
click at [1243, 629] on button "Checkout" at bounding box center [1151, 623] width 433 height 25
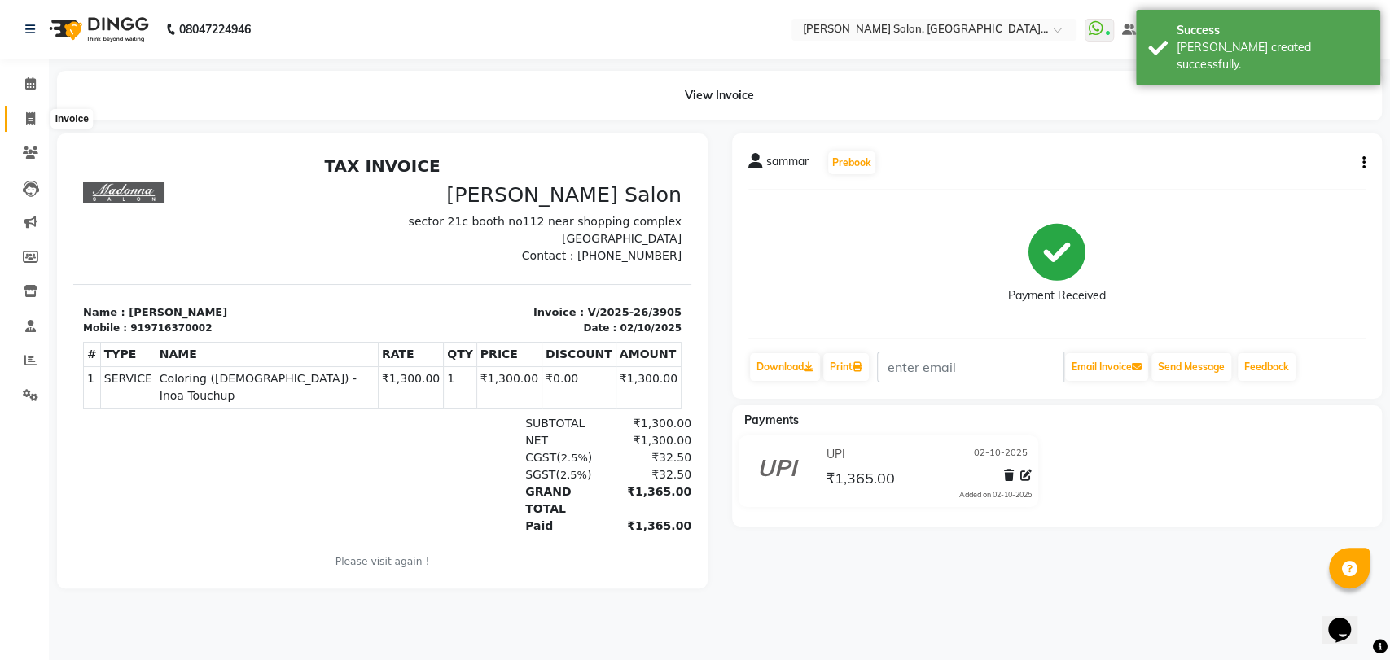
click at [24, 117] on span at bounding box center [30, 119] width 28 height 19
select select "service"
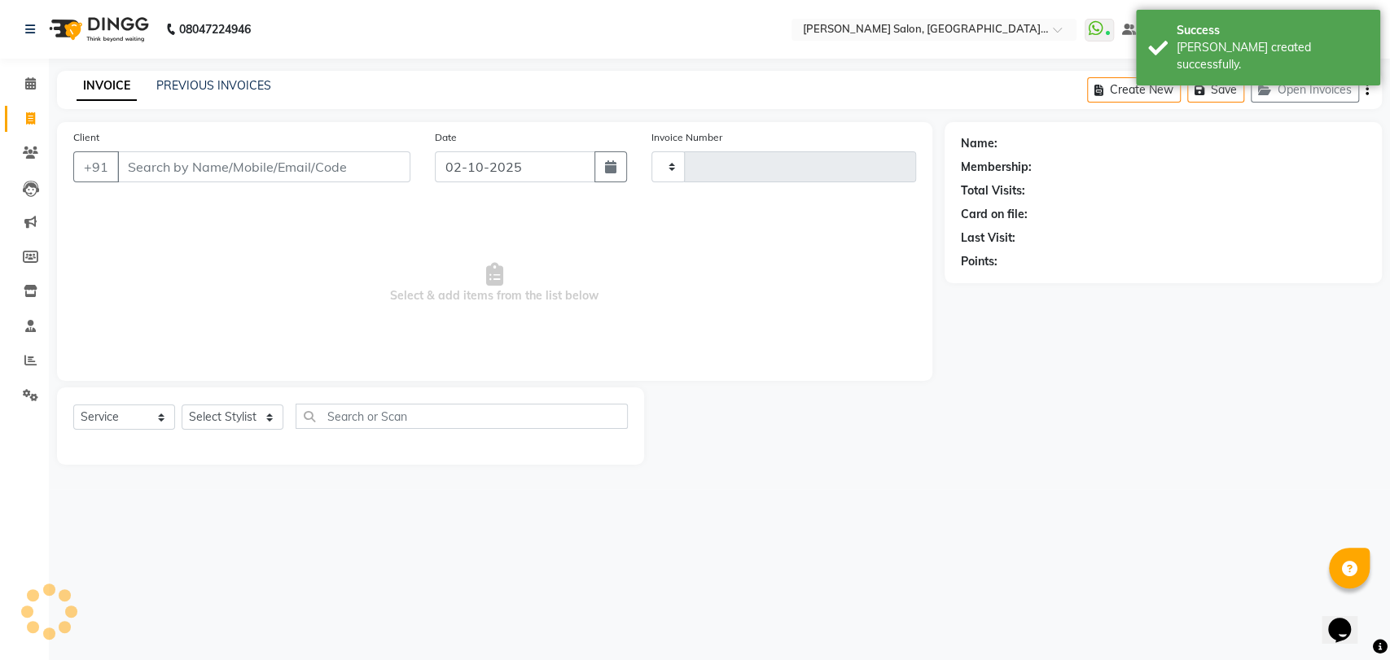
type input "3906"
click at [195, 77] on div "PREVIOUS INVOICES" at bounding box center [213, 85] width 115 height 17
select select "5893"
click at [195, 88] on link "PREVIOUS INVOICES" at bounding box center [213, 85] width 115 height 15
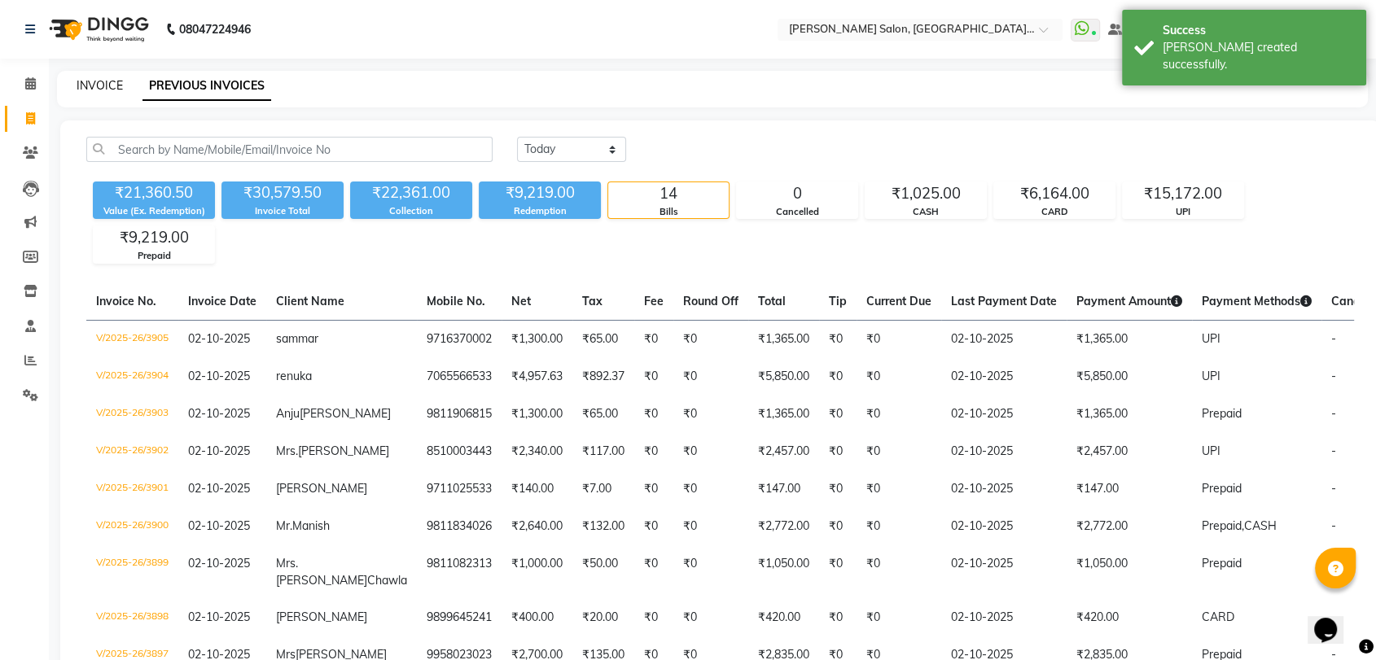
click at [94, 81] on link "INVOICE" at bounding box center [100, 85] width 46 height 15
select select "service"
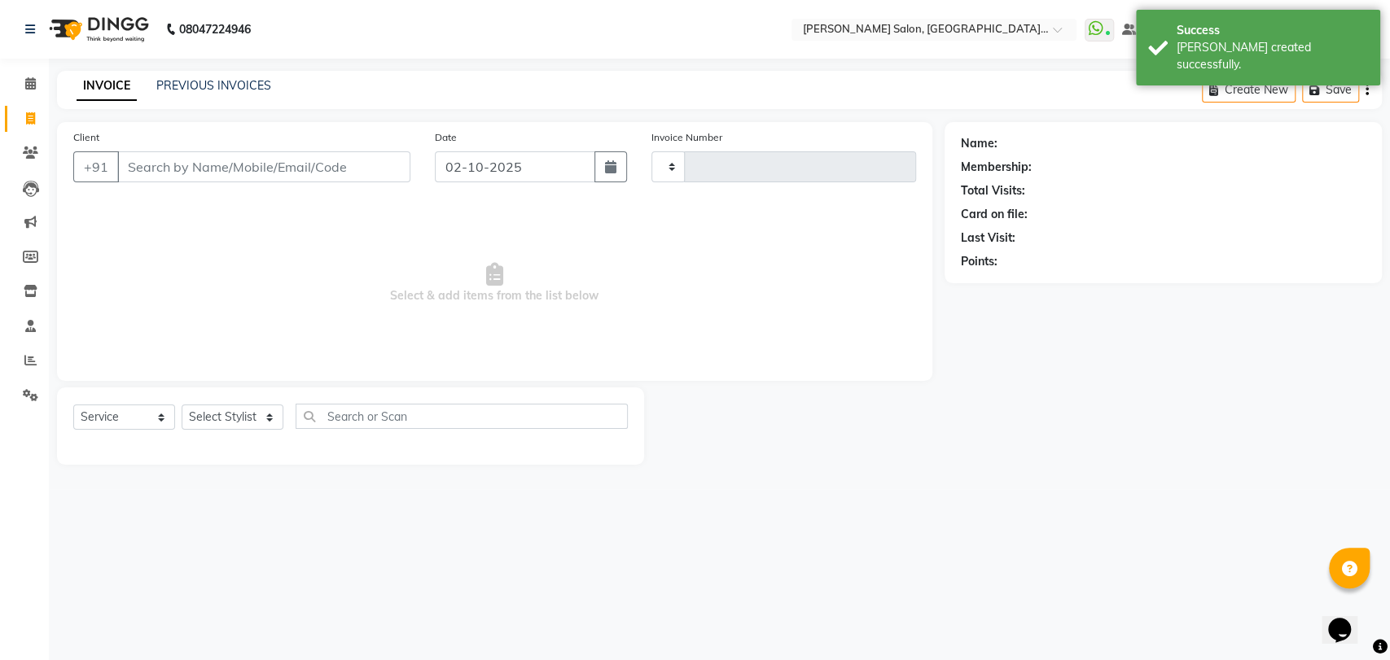
type input "3906"
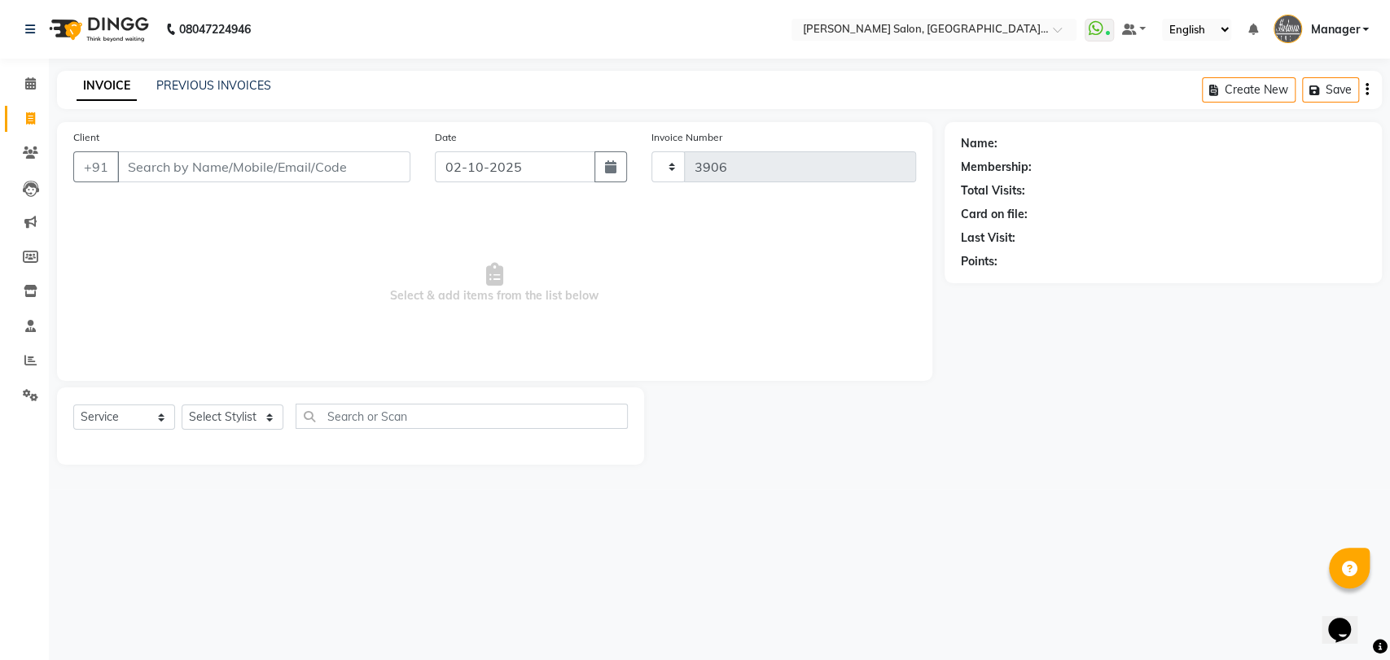
select select "5893"
drag, startPoint x: 1095, startPoint y: 63, endPoint x: 1023, endPoint y: 55, distance: 72.1
click at [1040, 62] on div "08047224946 Select Location × Madonna Salon, Sector 21c, Faridabad WhatsApp Sta…" at bounding box center [695, 330] width 1390 height 660
click at [221, 88] on link "PREVIOUS INVOICES" at bounding box center [213, 85] width 115 height 15
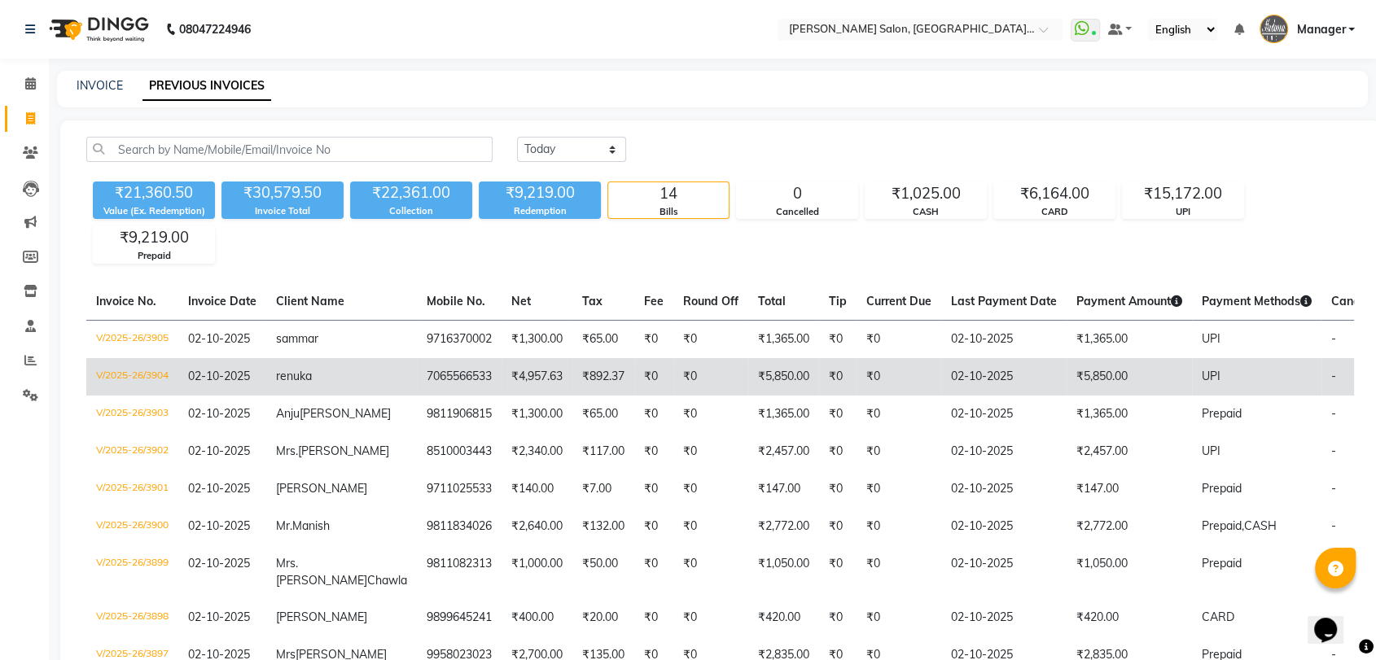
click at [293, 382] on span "renuka" at bounding box center [294, 376] width 36 height 15
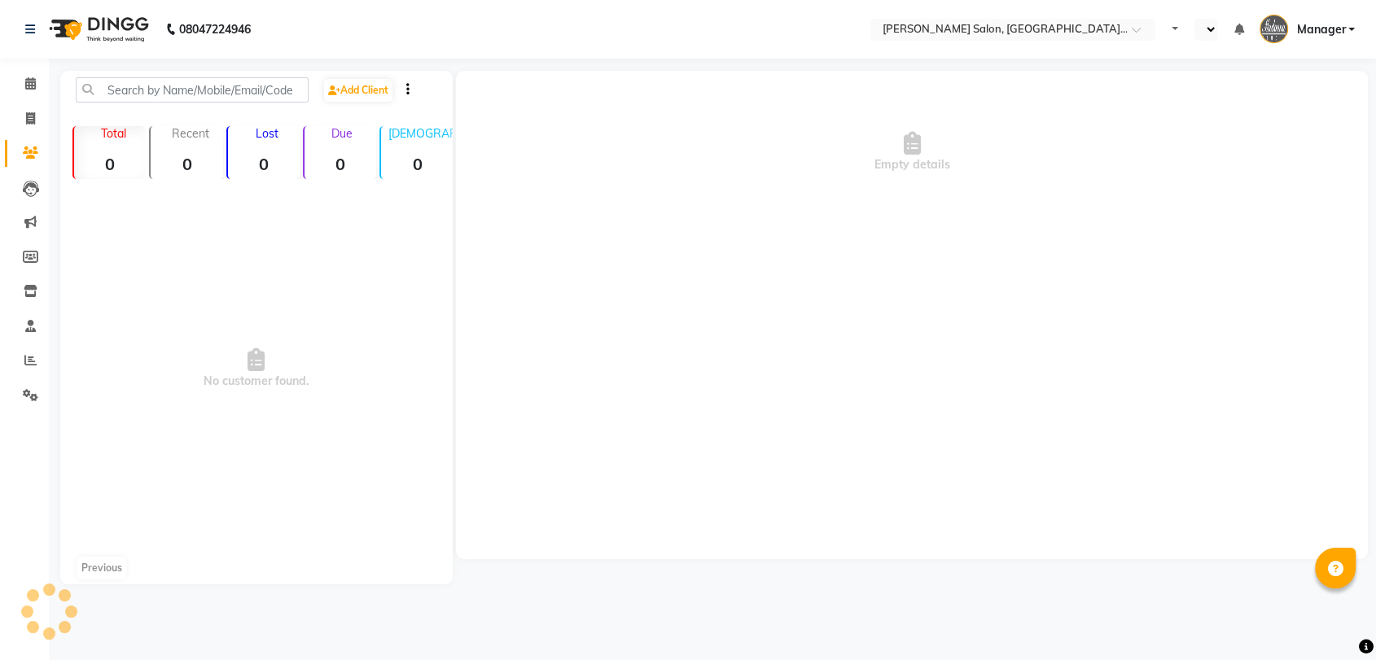
select select "en"
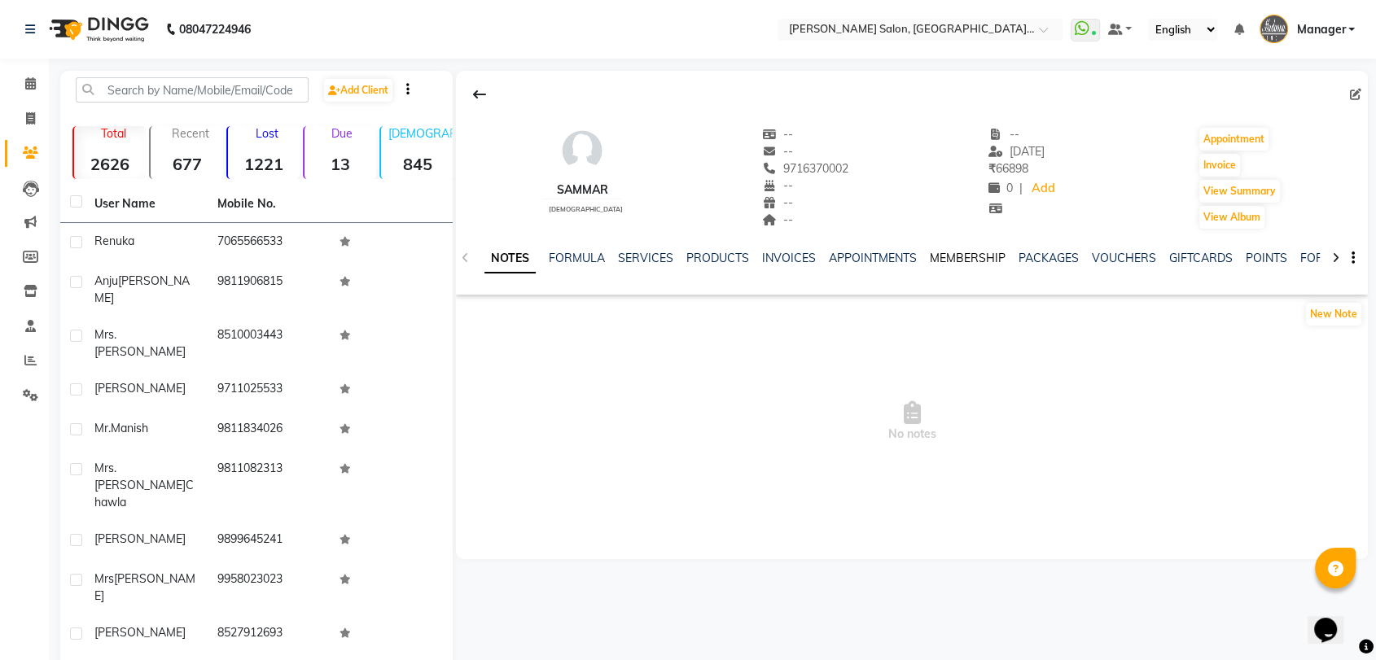
click at [984, 258] on link "MEMBERSHIP" at bounding box center [968, 258] width 76 height 15
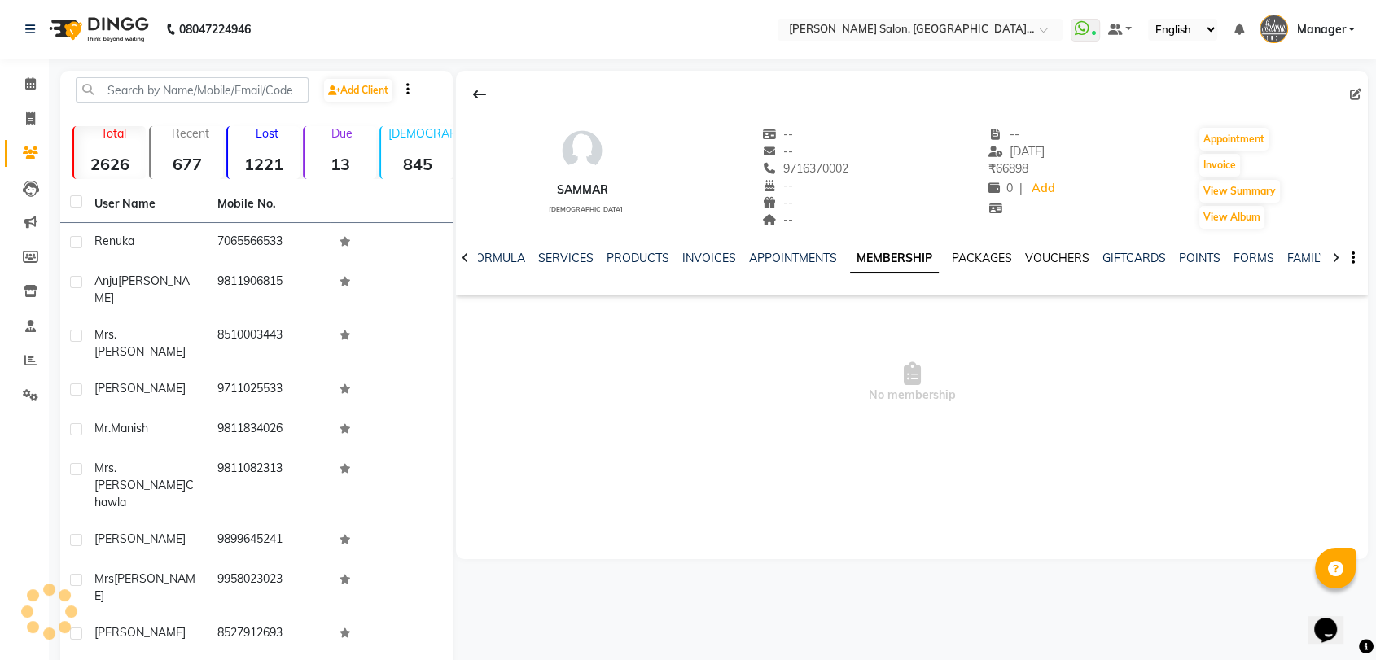
click at [1032, 257] on ul "NOTES FORMULA SERVICES PRODUCTS INVOICES APPOINTMENTS MEMBERSHIP PACKAGES VOUCH…" at bounding box center [935, 258] width 1032 height 17
click at [1032, 257] on link "VOUCHERS" at bounding box center [1057, 258] width 64 height 15
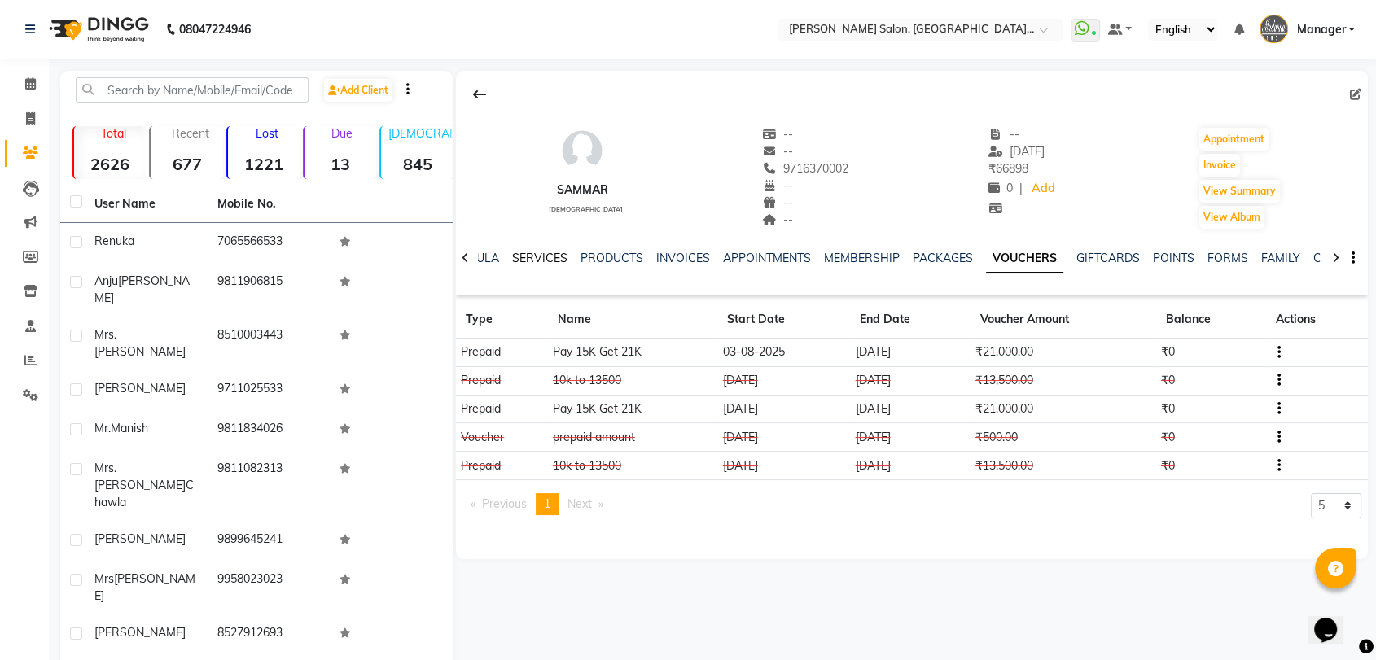
click at [549, 254] on link "SERVICES" at bounding box center [539, 258] width 55 height 15
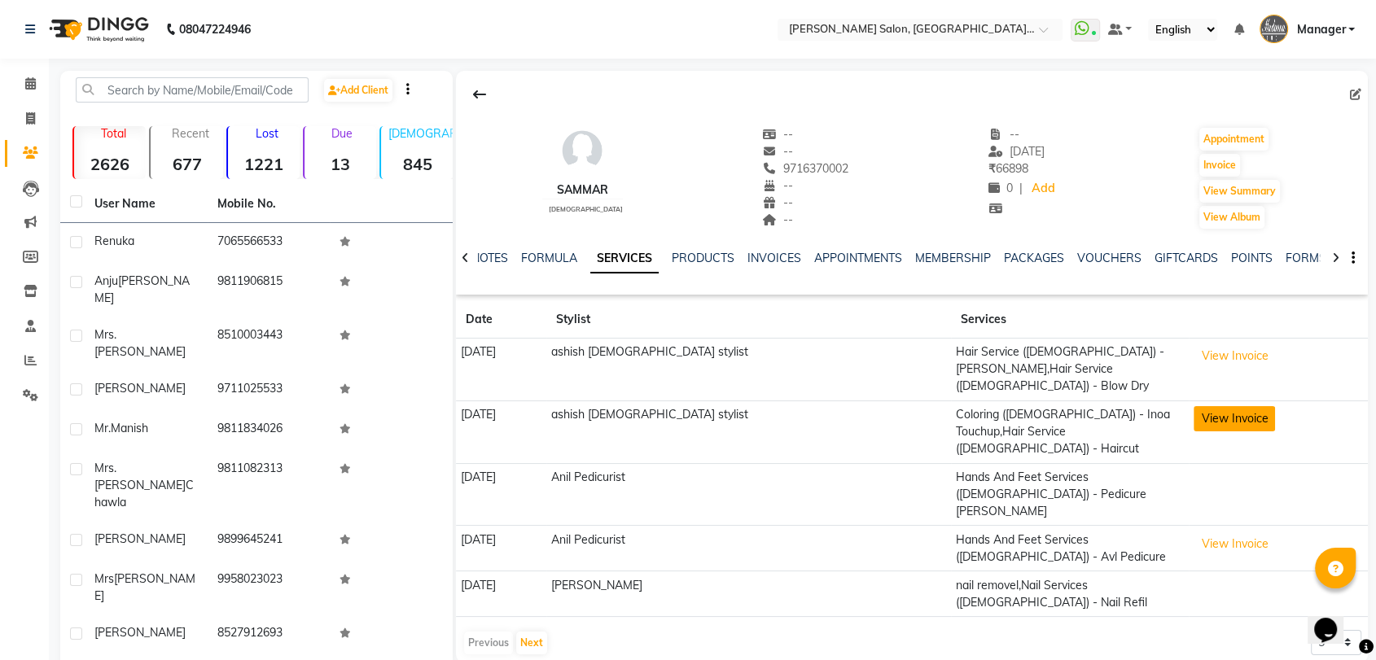
click at [1193, 406] on button "View Invoice" at bounding box center [1233, 418] width 81 height 25
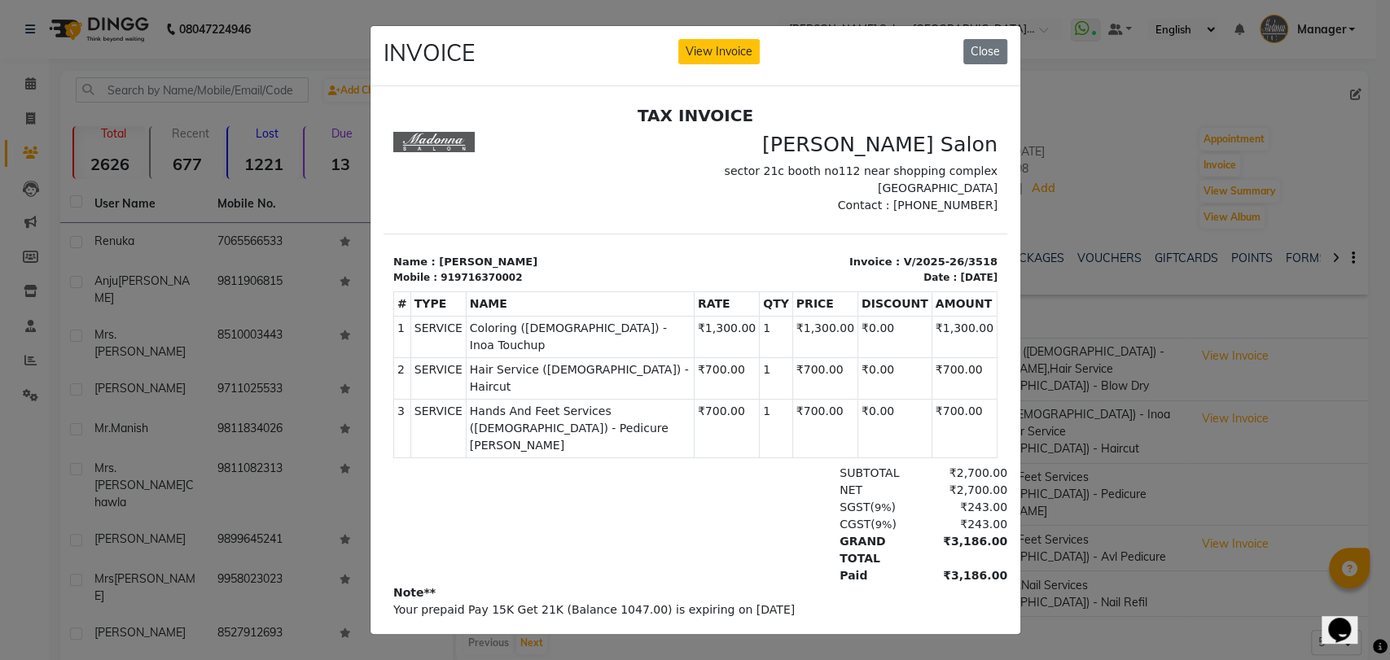
click at [839, 357] on td "₹700.00" at bounding box center [823, 378] width 65 height 42
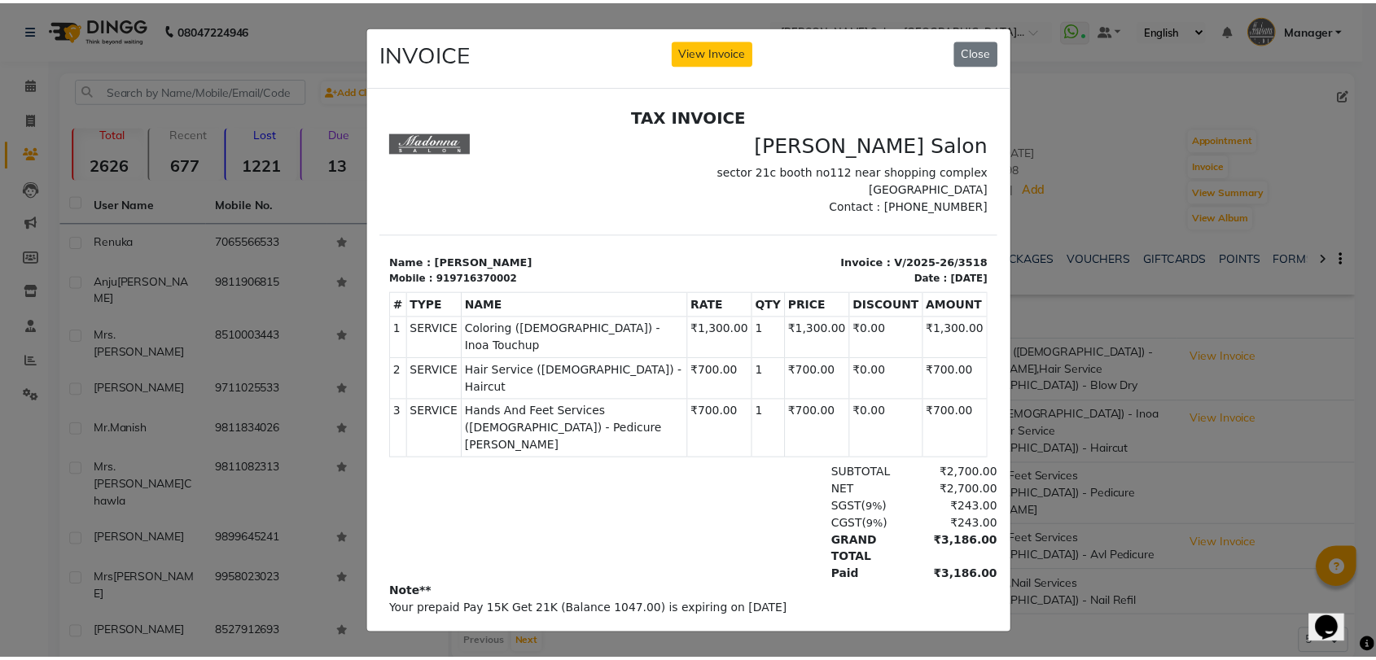
scroll to position [13, 0]
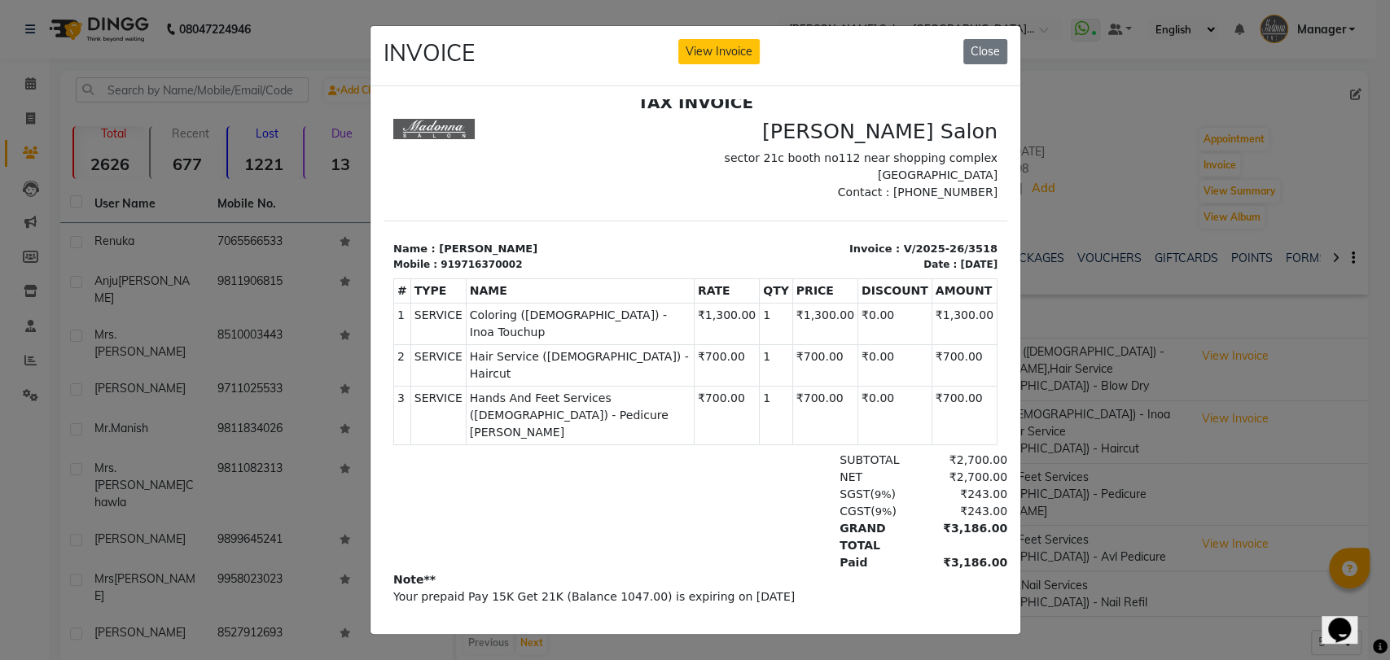
click at [816, 309] on td "₹1,300.00" at bounding box center [823, 324] width 65 height 42
click at [981, 47] on button "Close" at bounding box center [985, 51] width 44 height 25
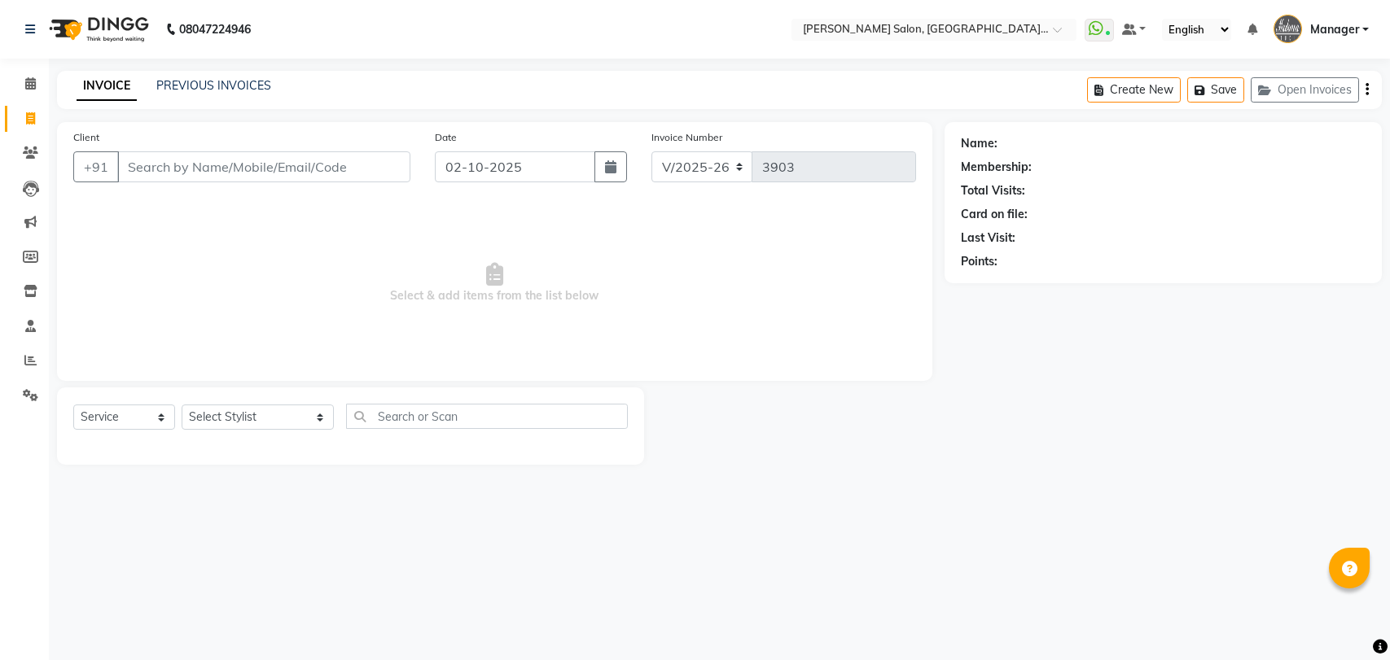
select select "5893"
select select "service"
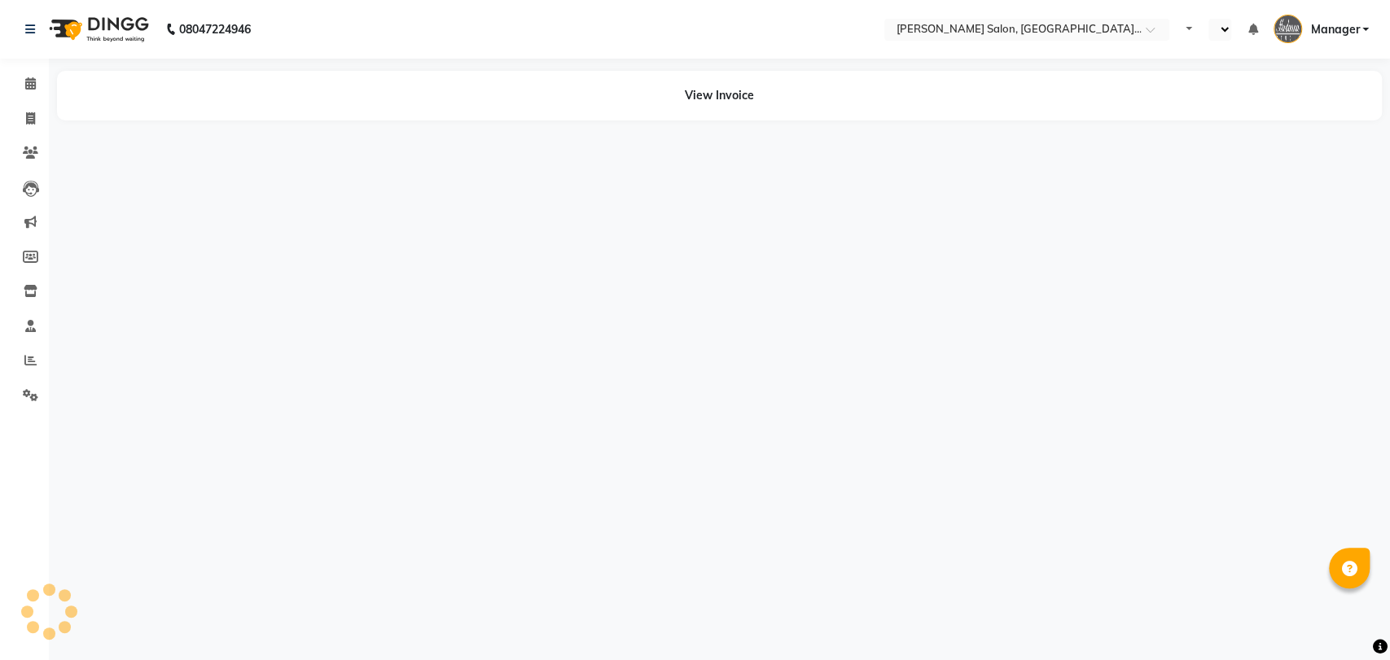
select select "en"
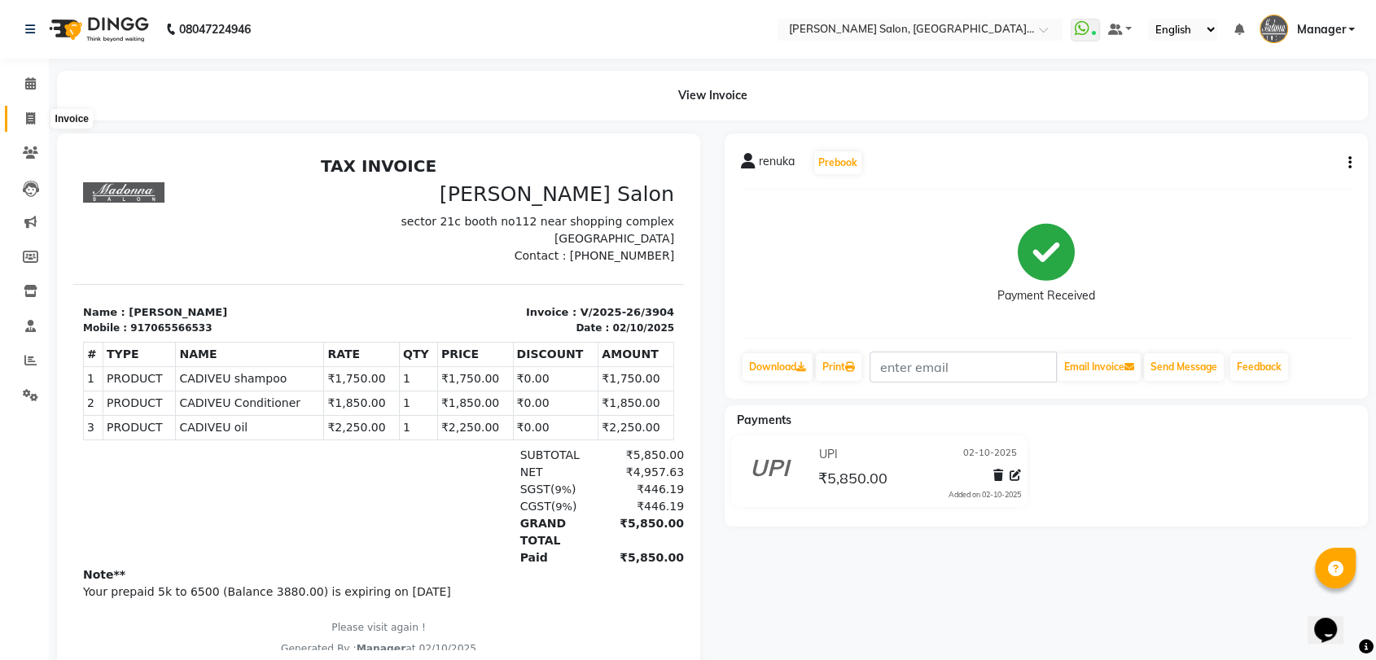
click at [27, 110] on span at bounding box center [30, 119] width 28 height 19
select select "service"
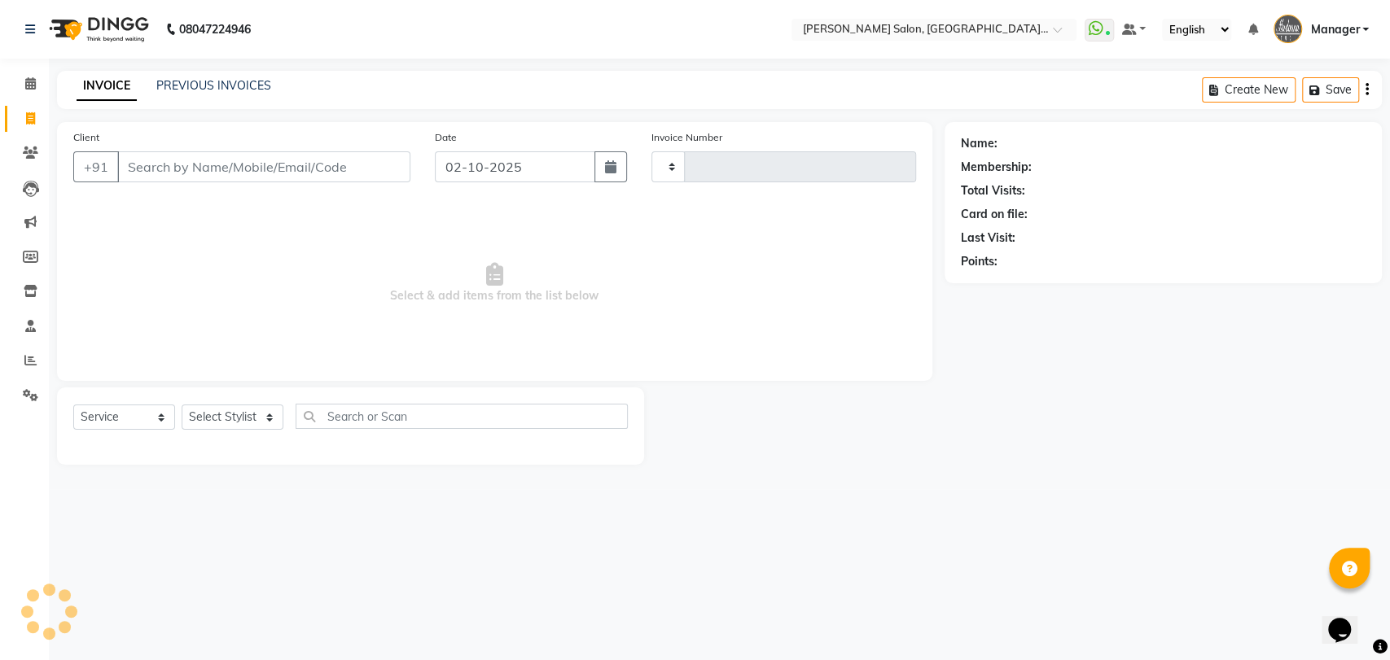
type input "3906"
select select "5893"
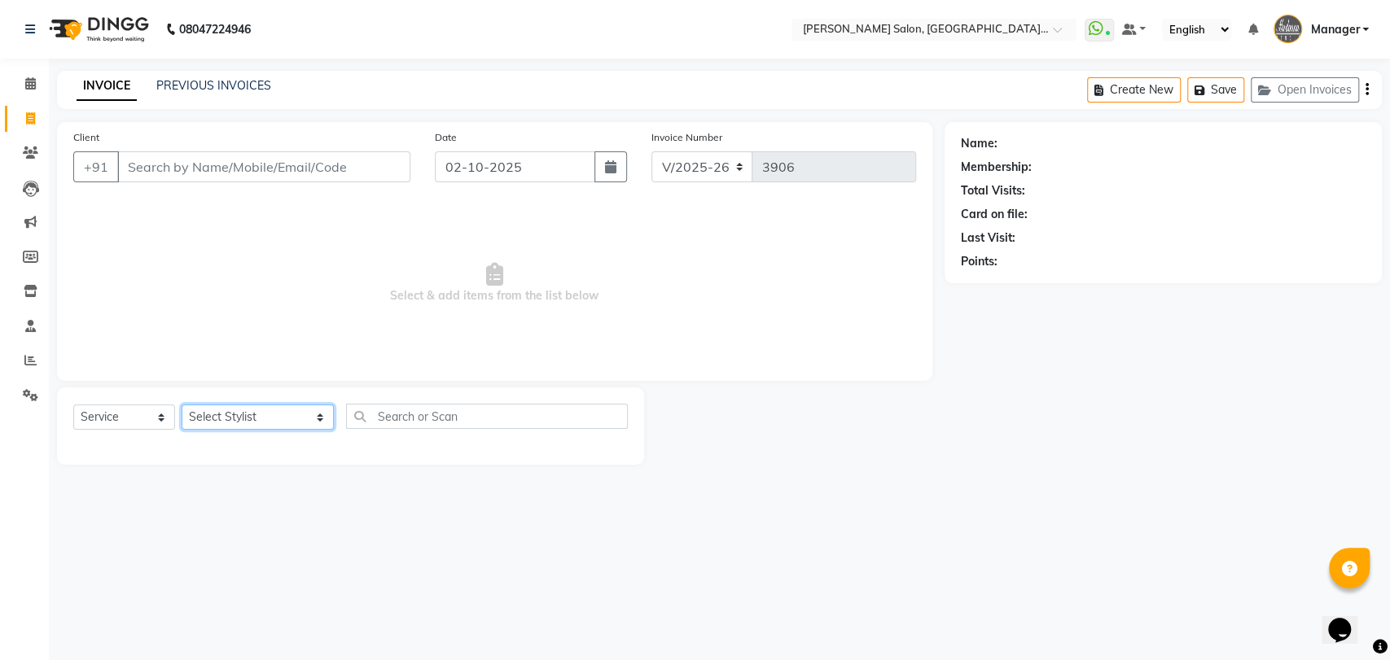
click at [243, 418] on select "Select Stylist Anil Pedicurist [PERSON_NAME] [DEMOGRAPHIC_DATA] stylist [PERSON…" at bounding box center [258, 417] width 152 height 25
select select "90698"
click at [182, 405] on select "Select Stylist Anil Pedicurist [PERSON_NAME] [DEMOGRAPHIC_DATA] stylist [PERSON…" at bounding box center [258, 417] width 152 height 25
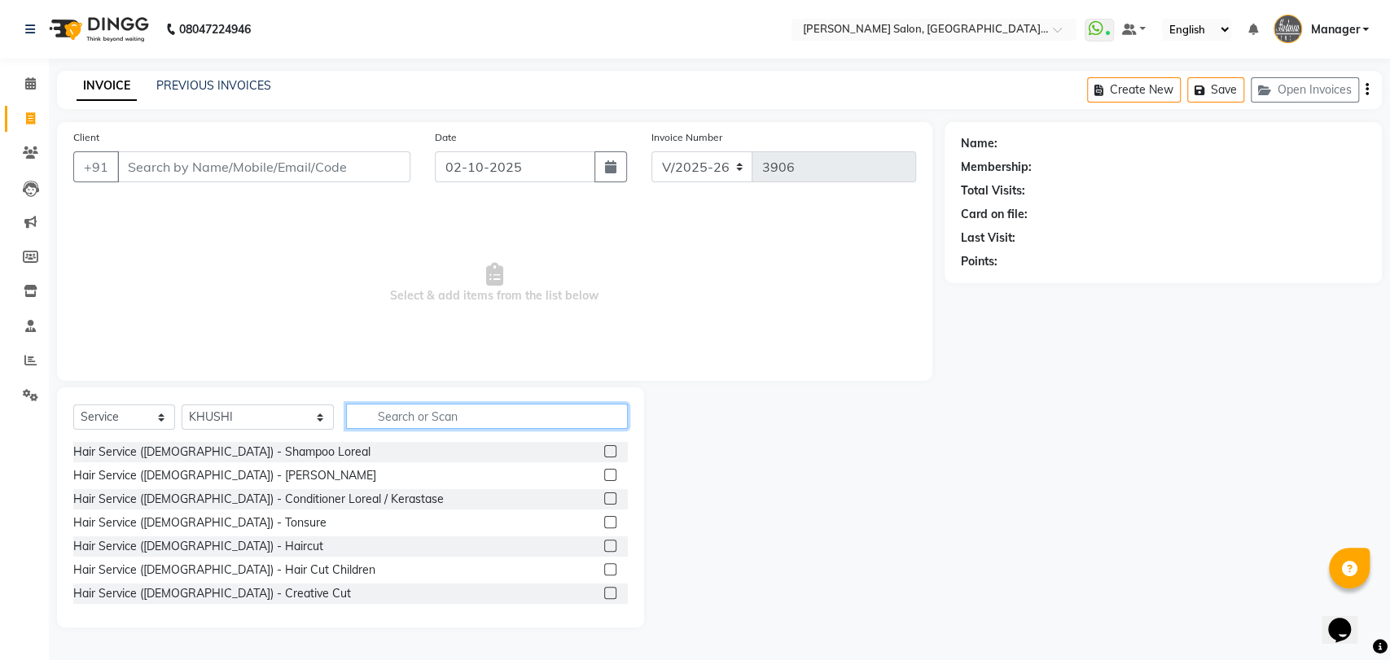
click at [375, 422] on input "text" at bounding box center [487, 416] width 282 height 25
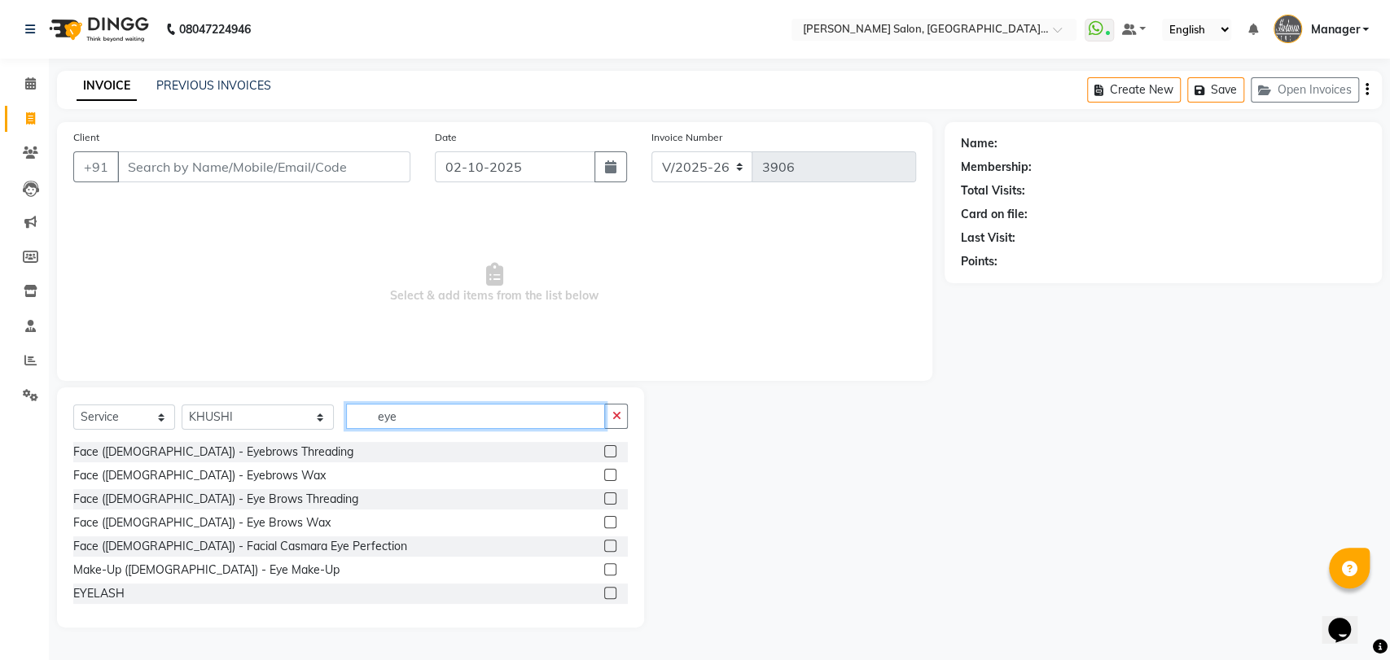
type input "eye"
click at [604, 497] on label at bounding box center [610, 498] width 12 height 12
click at [604, 497] on input "checkbox" at bounding box center [609, 499] width 11 height 11
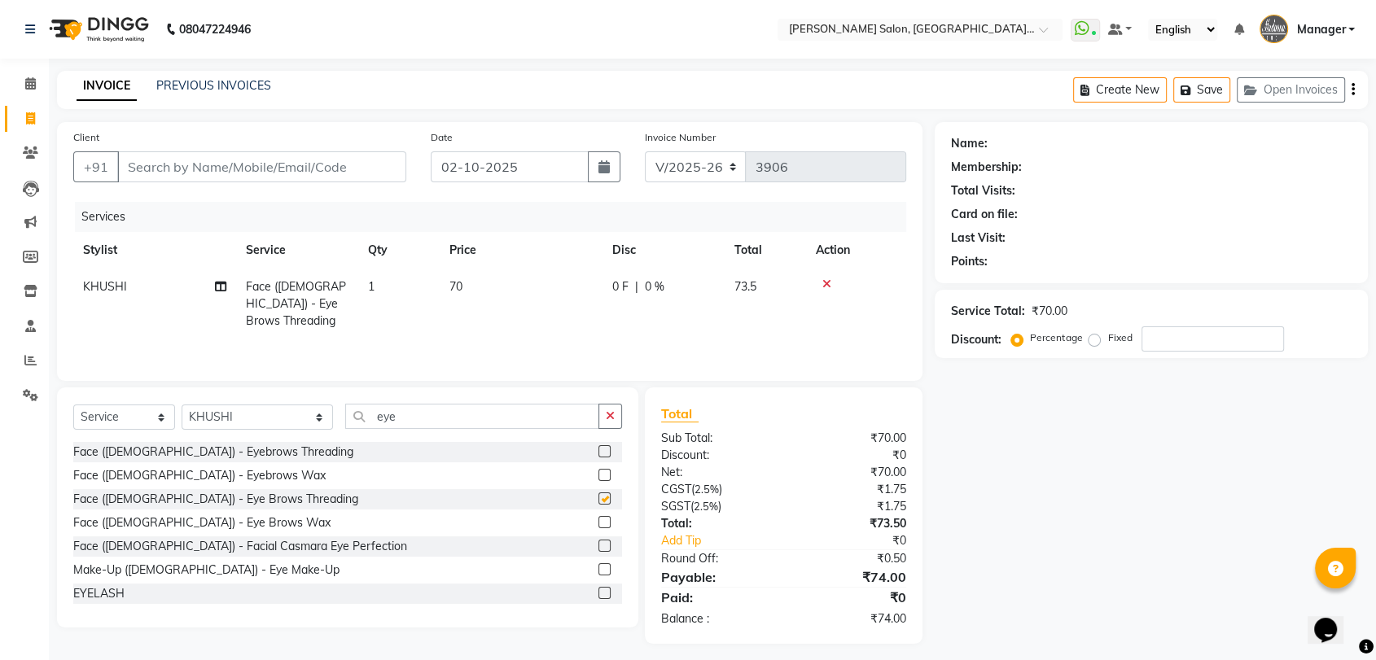
checkbox input "false"
click at [359, 419] on input "eye" at bounding box center [472, 416] width 254 height 25
type input "e"
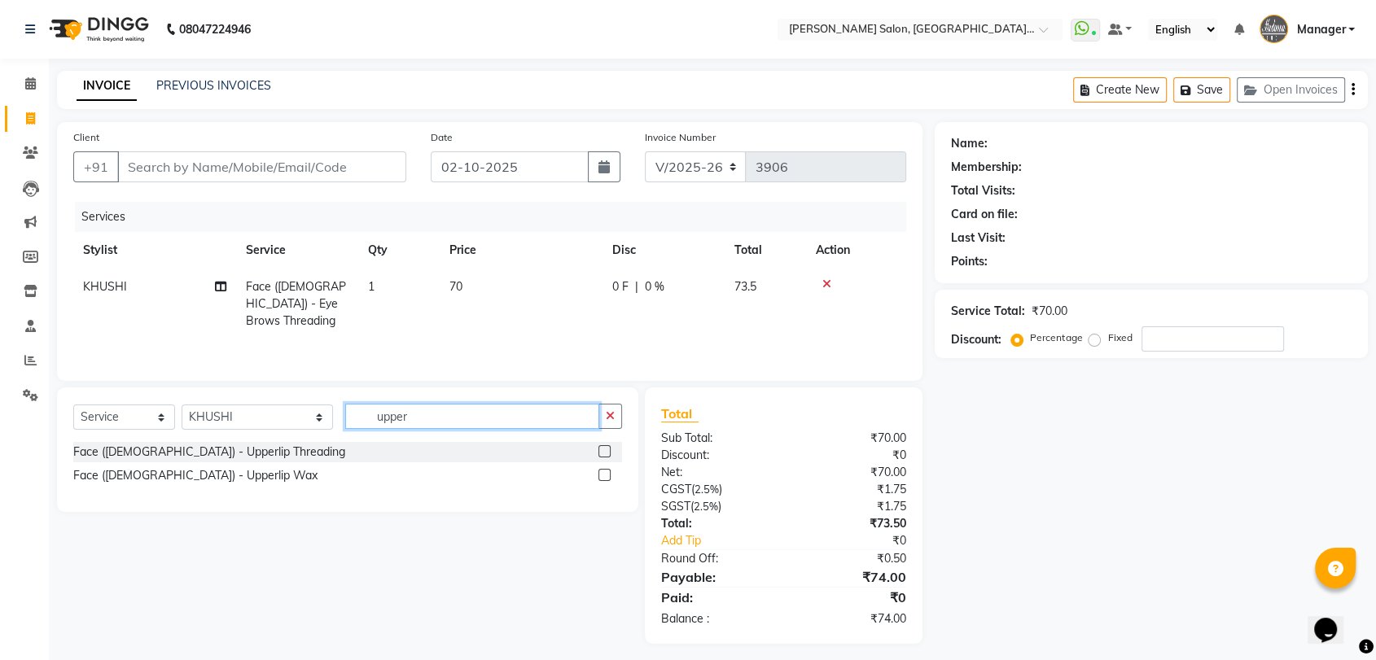
type input "upper"
click at [606, 451] on label at bounding box center [604, 451] width 12 height 12
click at [606, 451] on input "checkbox" at bounding box center [603, 452] width 11 height 11
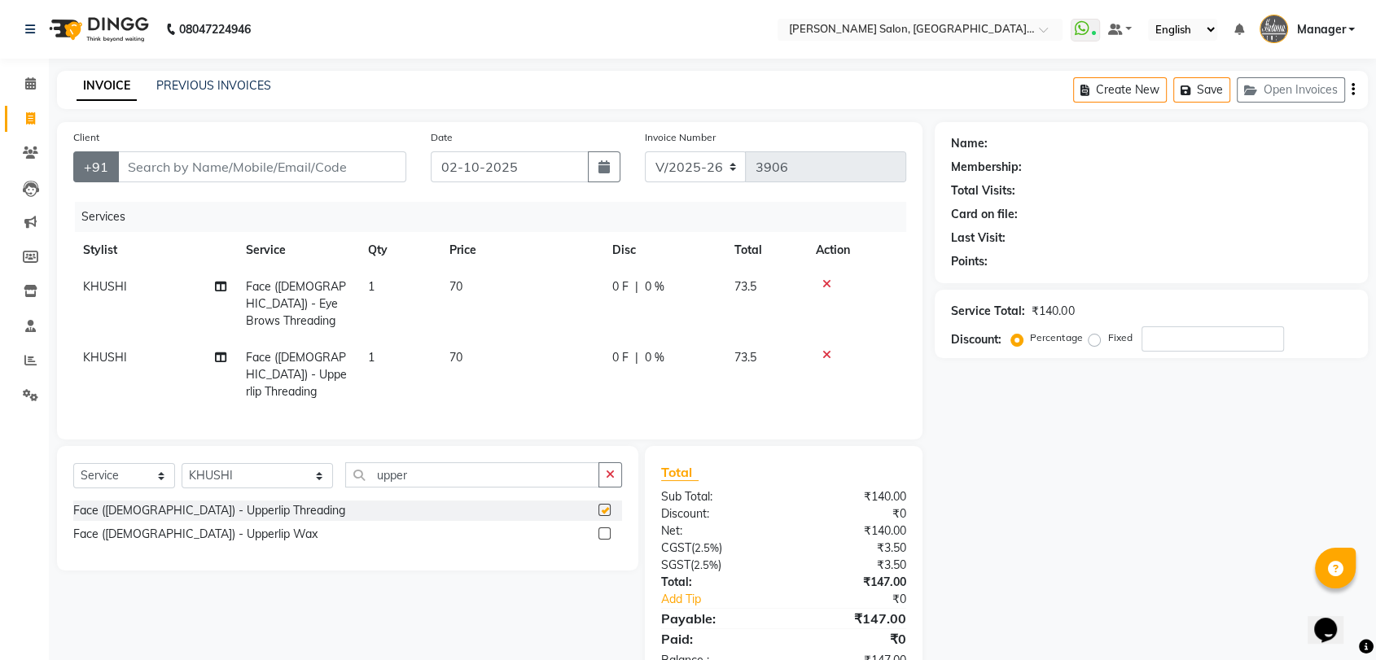
checkbox input "false"
click at [157, 177] on input "Client" at bounding box center [261, 166] width 289 height 31
type input "9"
type input "0"
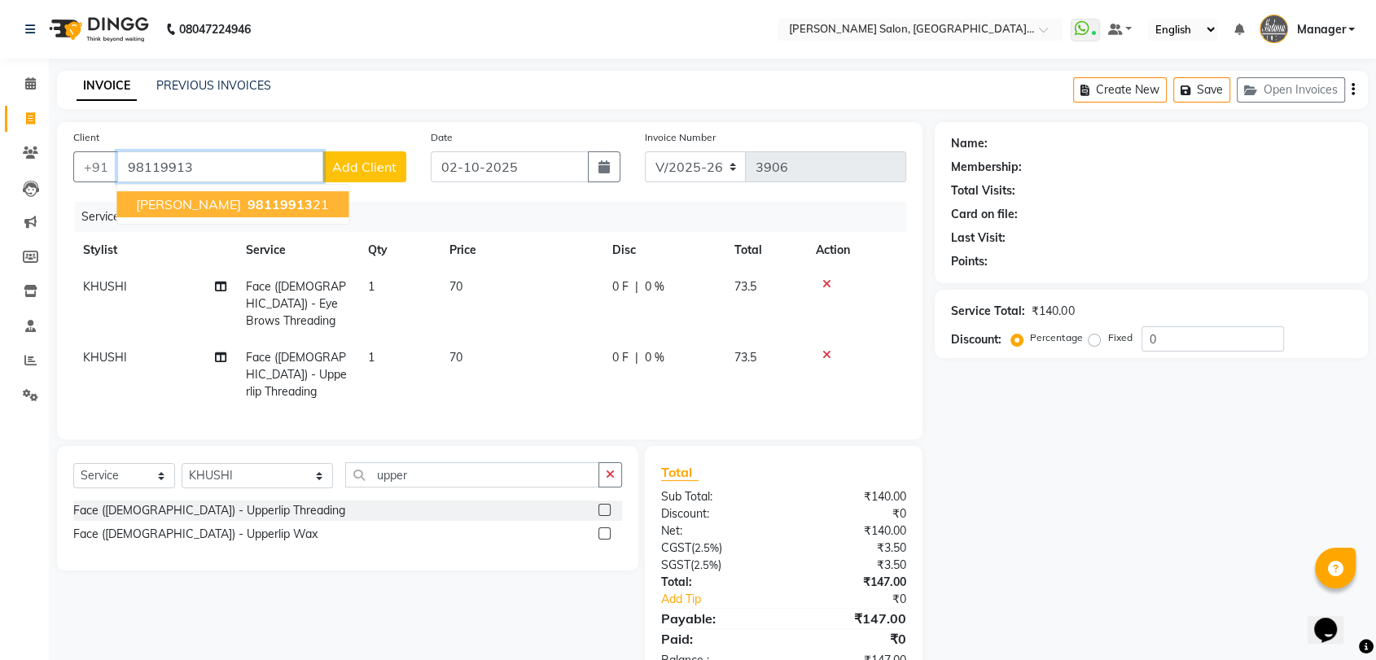
click at [176, 204] on span "[PERSON_NAME]" at bounding box center [188, 204] width 105 height 16
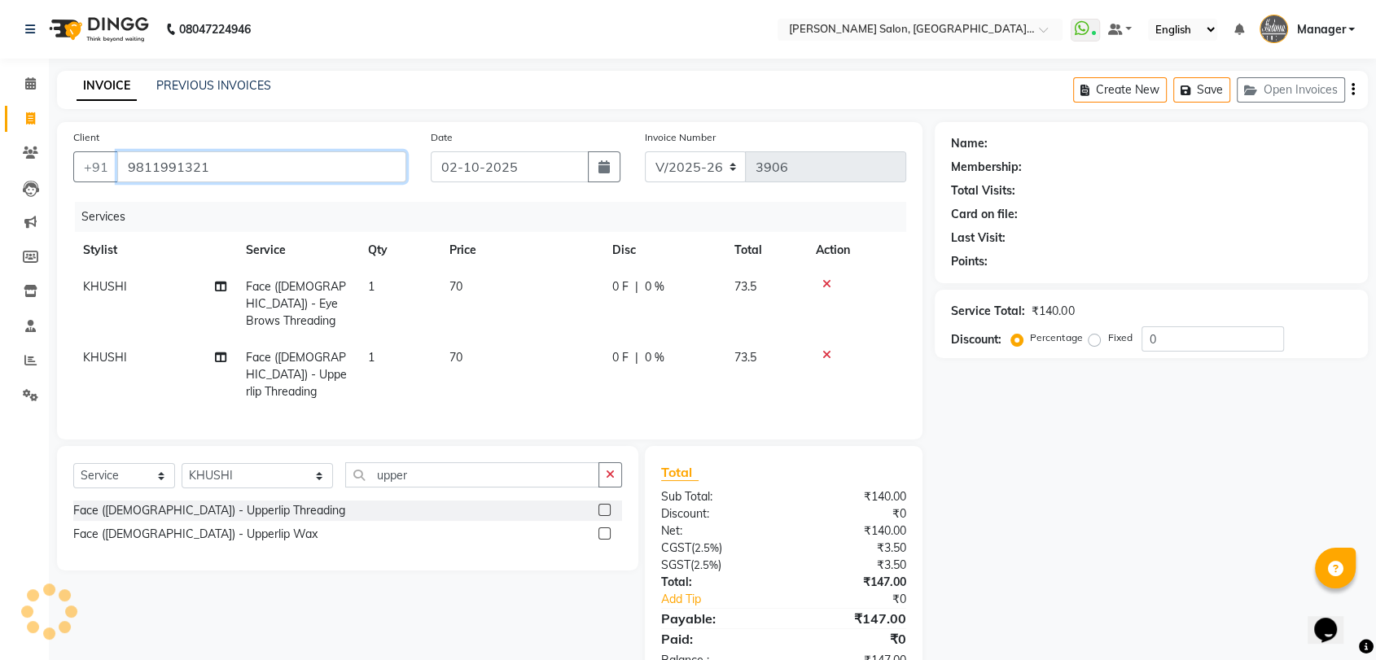
type input "9811991321"
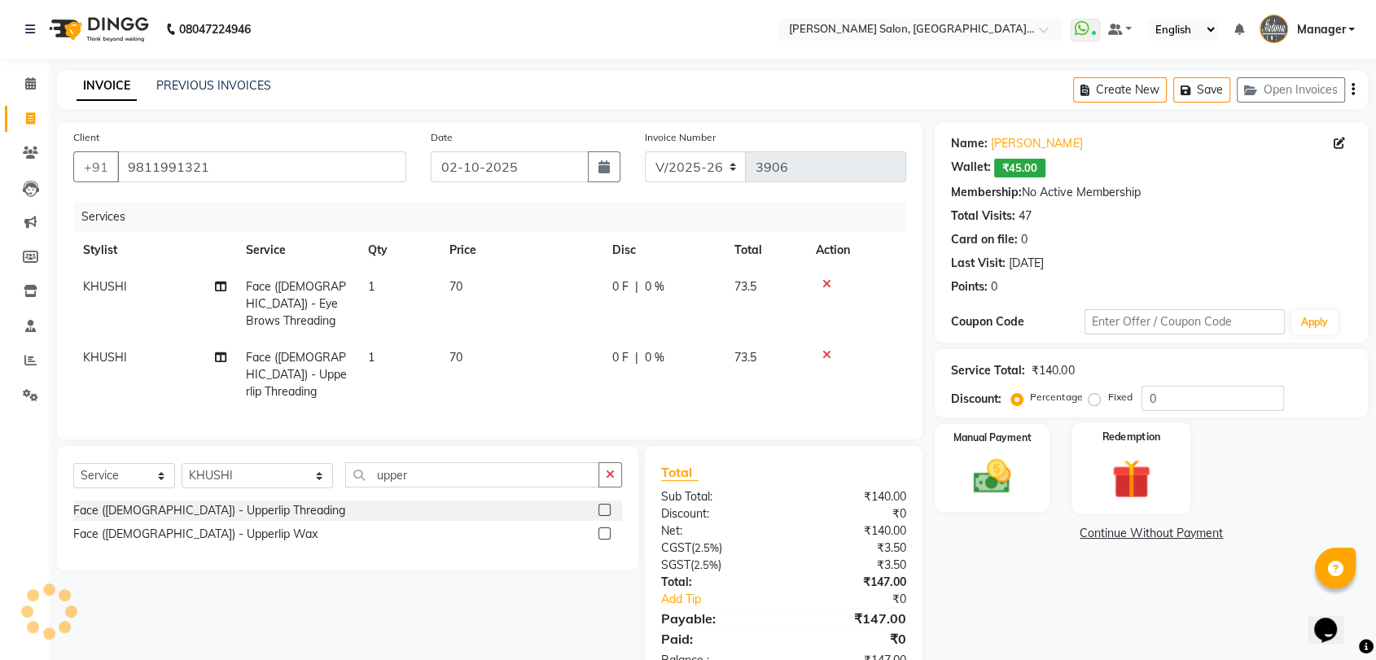
scroll to position [28, 0]
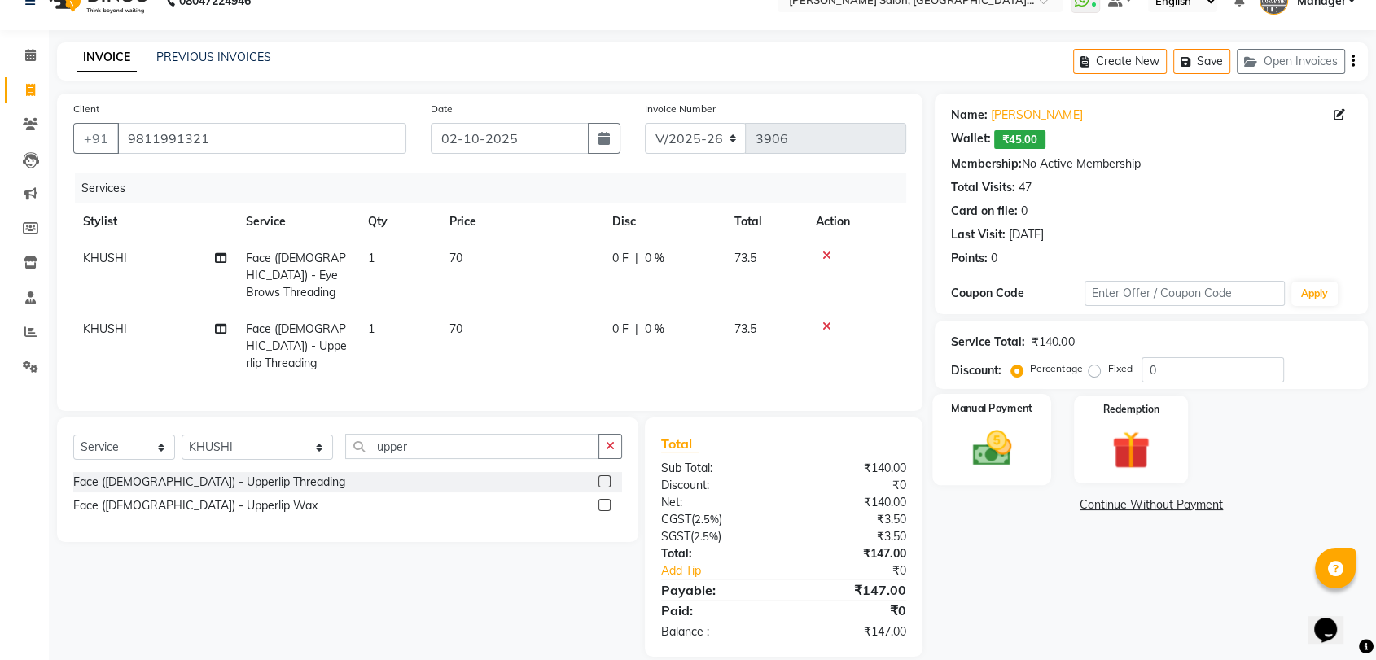
click at [999, 449] on img at bounding box center [991, 449] width 63 height 46
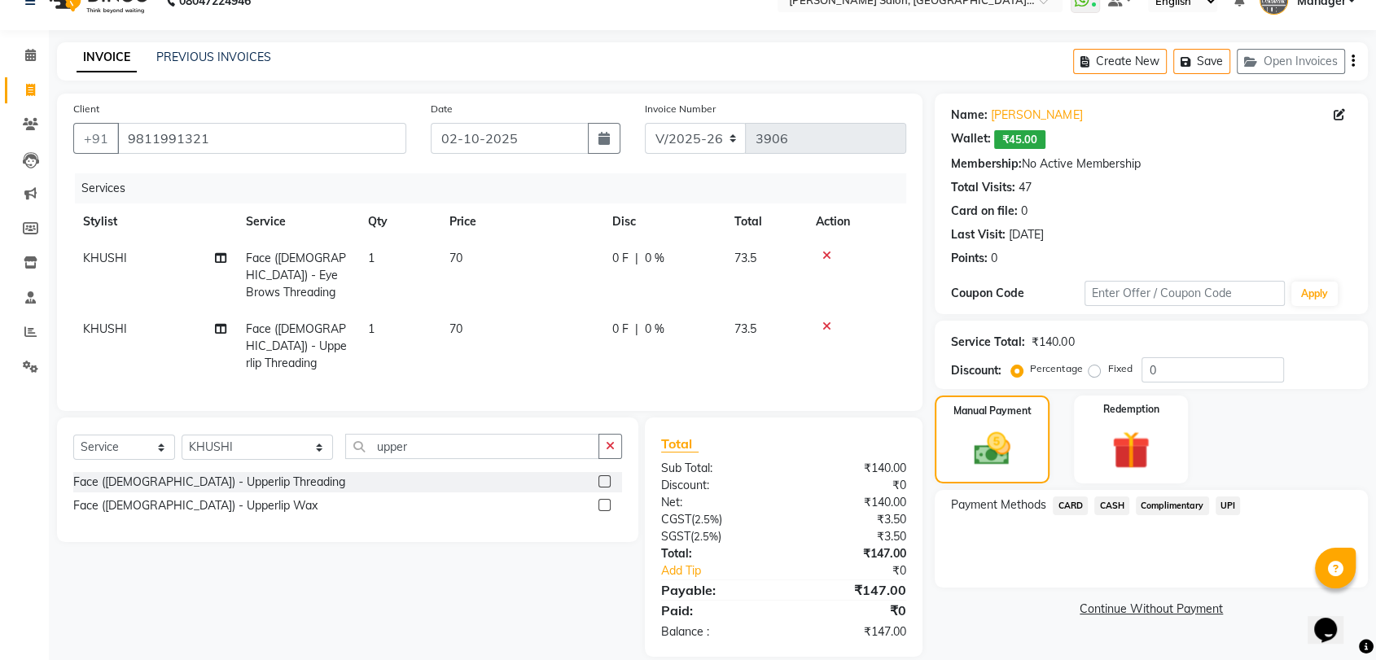
click at [1229, 506] on span "UPI" at bounding box center [1227, 506] width 25 height 19
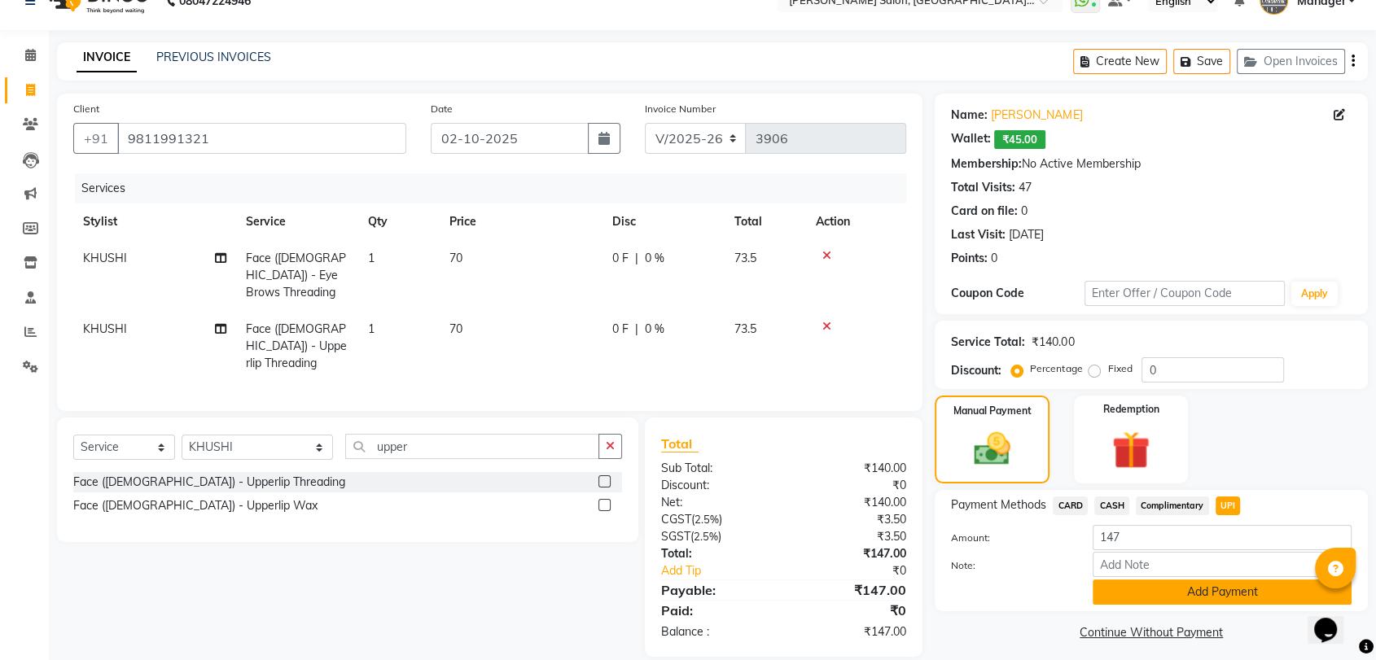
click at [1206, 593] on button "Add Payment" at bounding box center [1221, 592] width 259 height 25
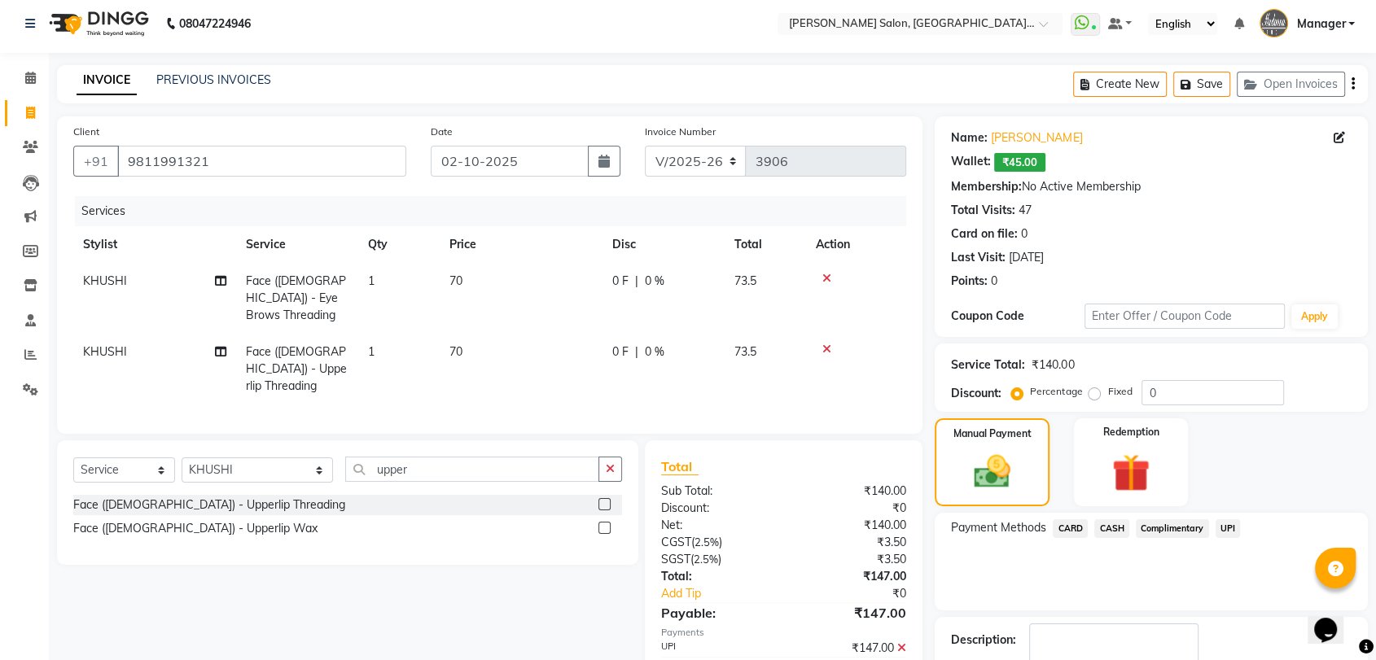
scroll to position [104, 0]
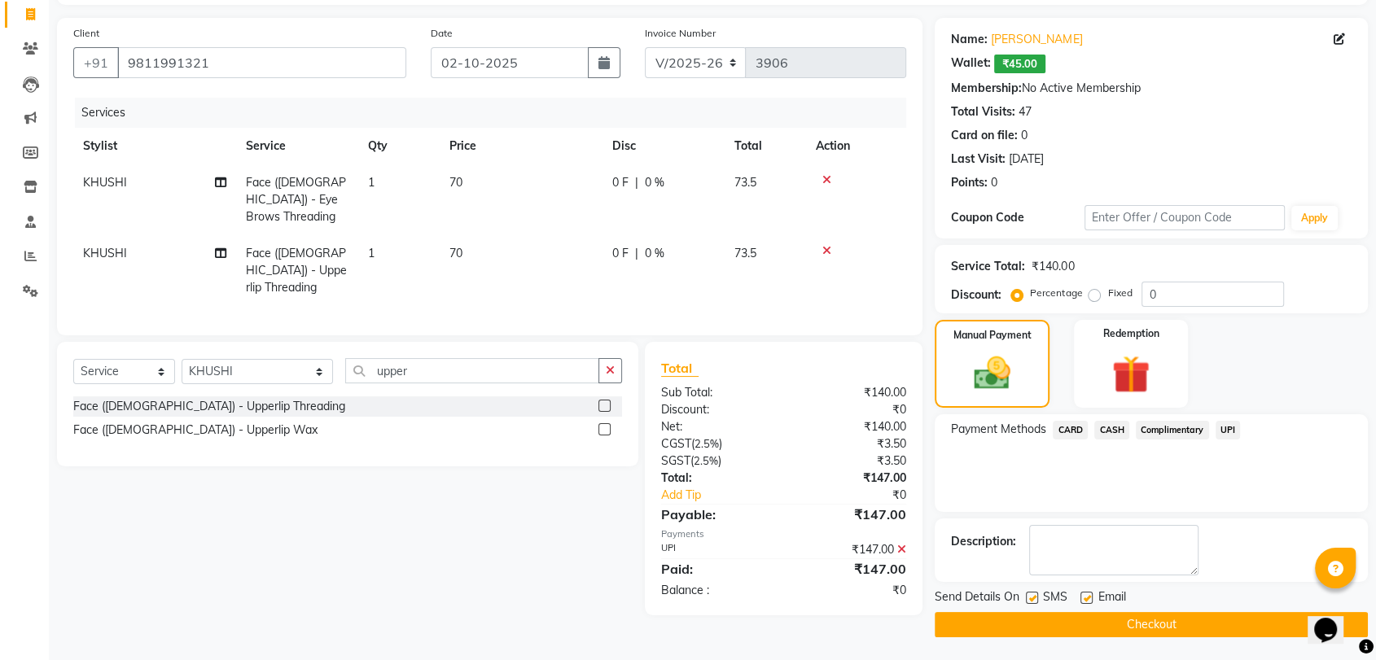
click at [1188, 615] on button "Checkout" at bounding box center [1151, 624] width 433 height 25
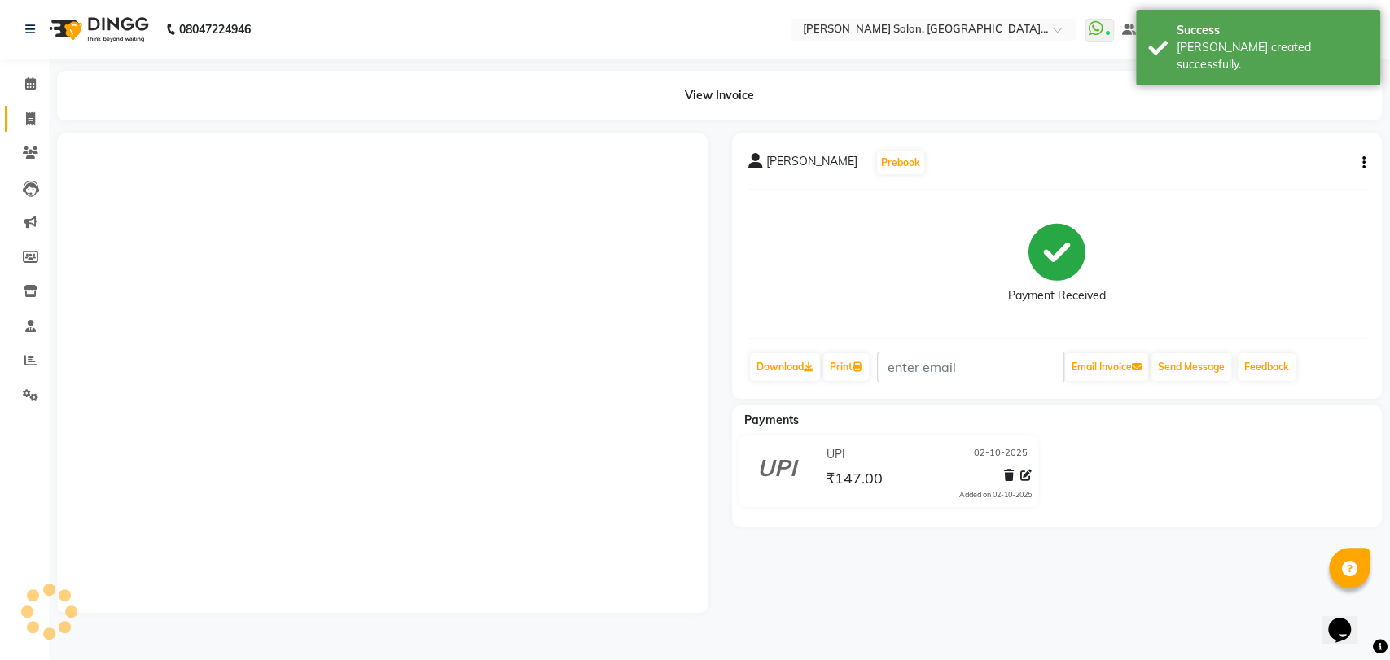
click at [27, 121] on icon at bounding box center [30, 118] width 9 height 12
select select "service"
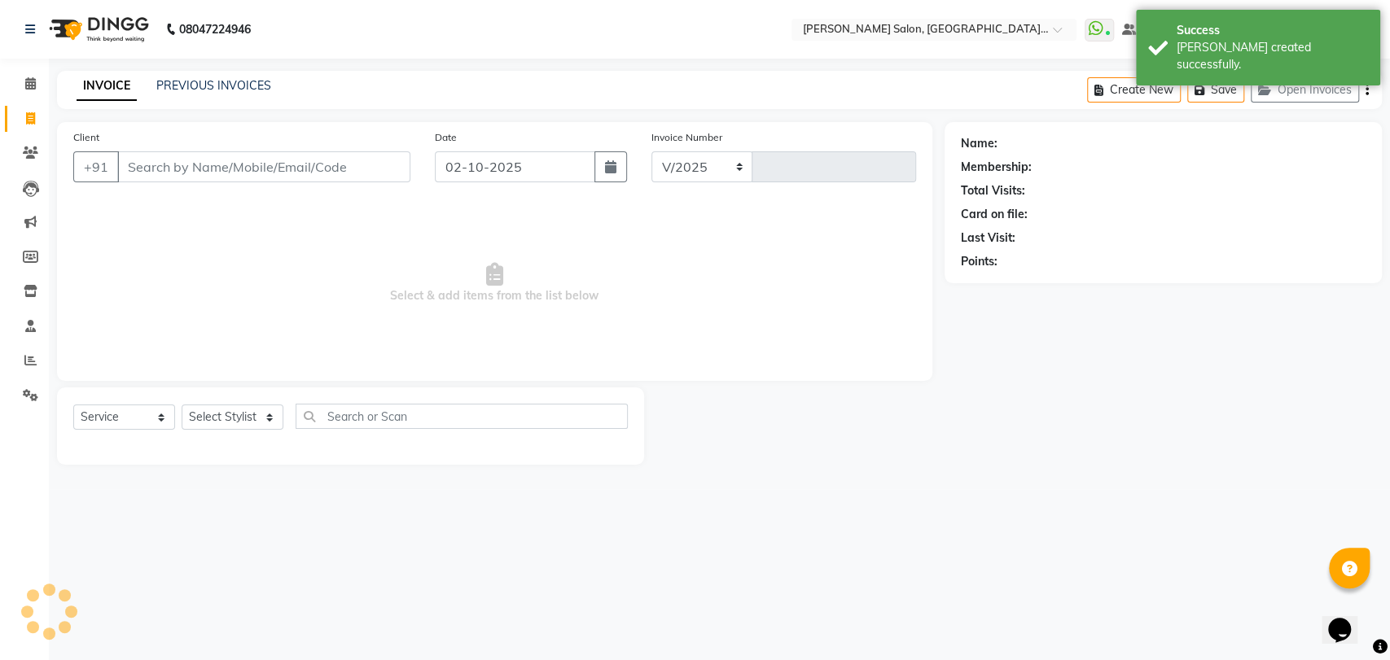
select select "5893"
type input "3907"
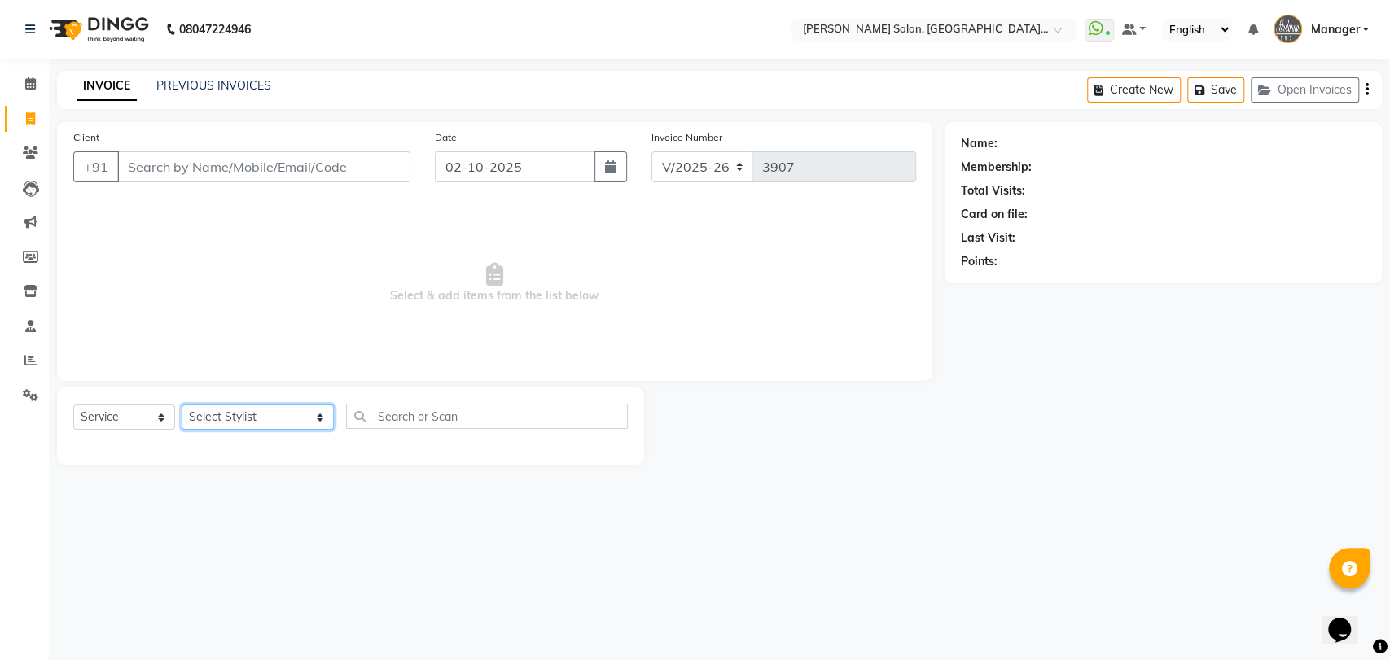
click at [234, 414] on select "Select Stylist Anil Pedicurist [PERSON_NAME] [DEMOGRAPHIC_DATA] stylist [PERSON…" at bounding box center [258, 417] width 152 height 25
select select "76381"
click at [182, 405] on select "Select Stylist Anil Pedicurist [PERSON_NAME] [DEMOGRAPHIC_DATA] stylist [PERSON…" at bounding box center [258, 417] width 152 height 25
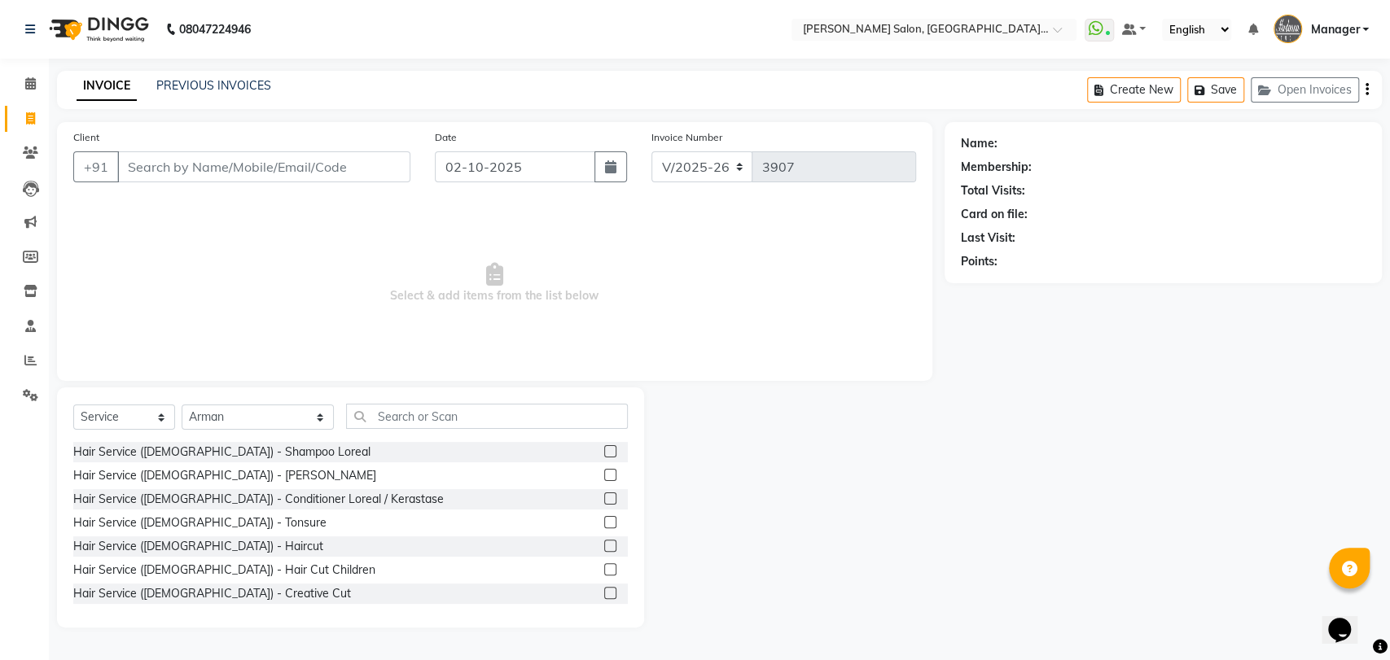
click at [604, 548] on label at bounding box center [610, 546] width 12 height 12
click at [604, 548] on input "checkbox" at bounding box center [609, 546] width 11 height 11
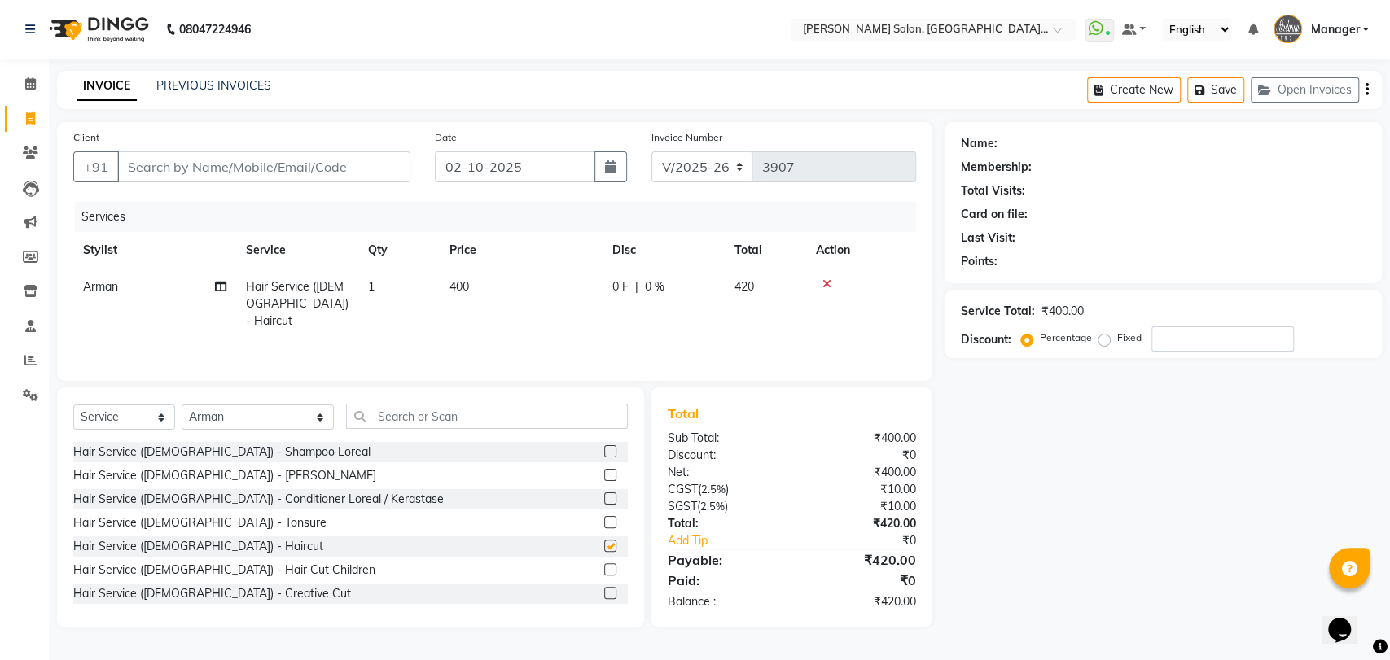
checkbox input "false"
click at [604, 452] on label at bounding box center [610, 451] width 12 height 12
click at [604, 452] on input "checkbox" at bounding box center [609, 452] width 11 height 11
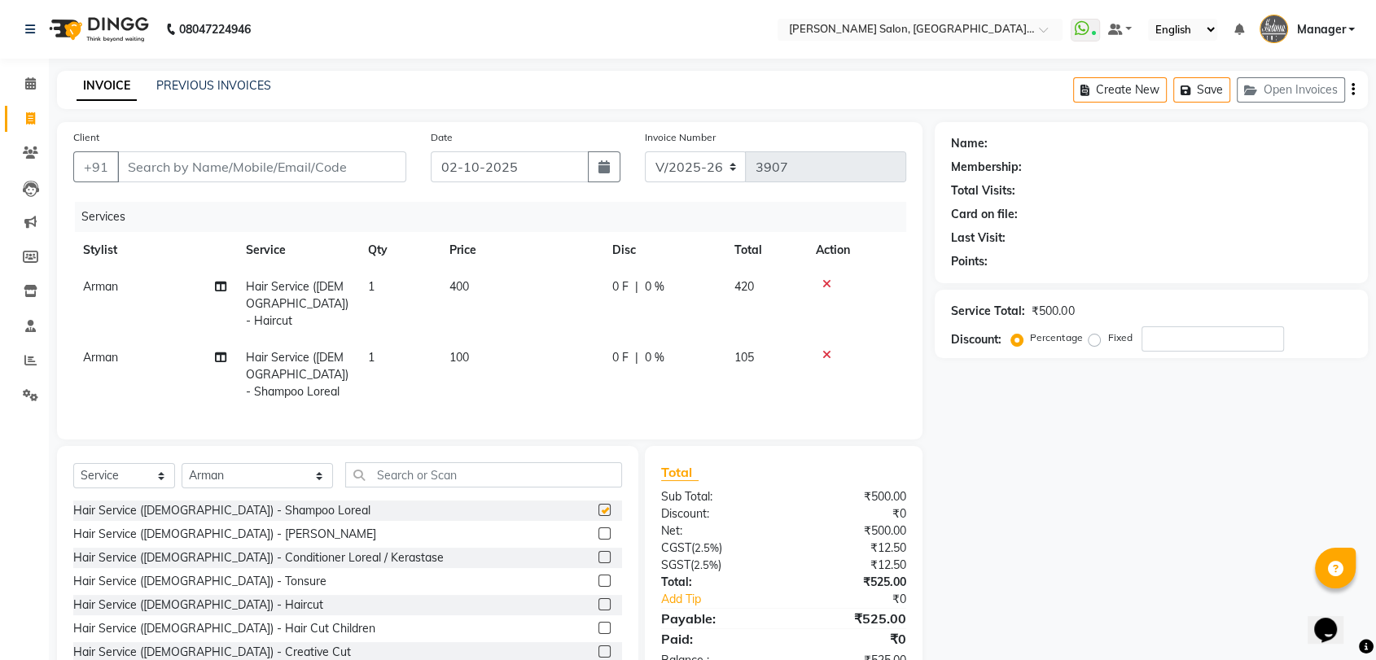
checkbox input "false"
click at [290, 155] on input "Client" at bounding box center [261, 166] width 289 height 31
type input "w"
type input "0"
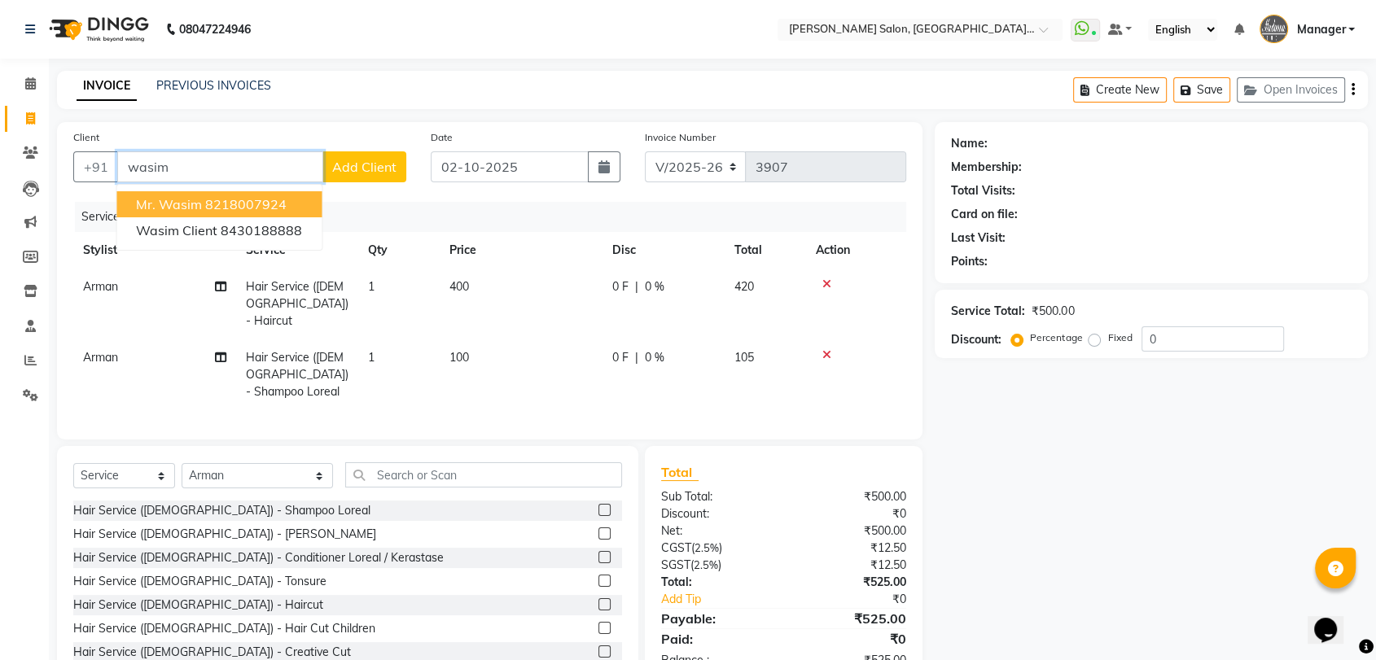
click at [260, 201] on ngb-highlight "8218007924" at bounding box center [245, 204] width 81 height 16
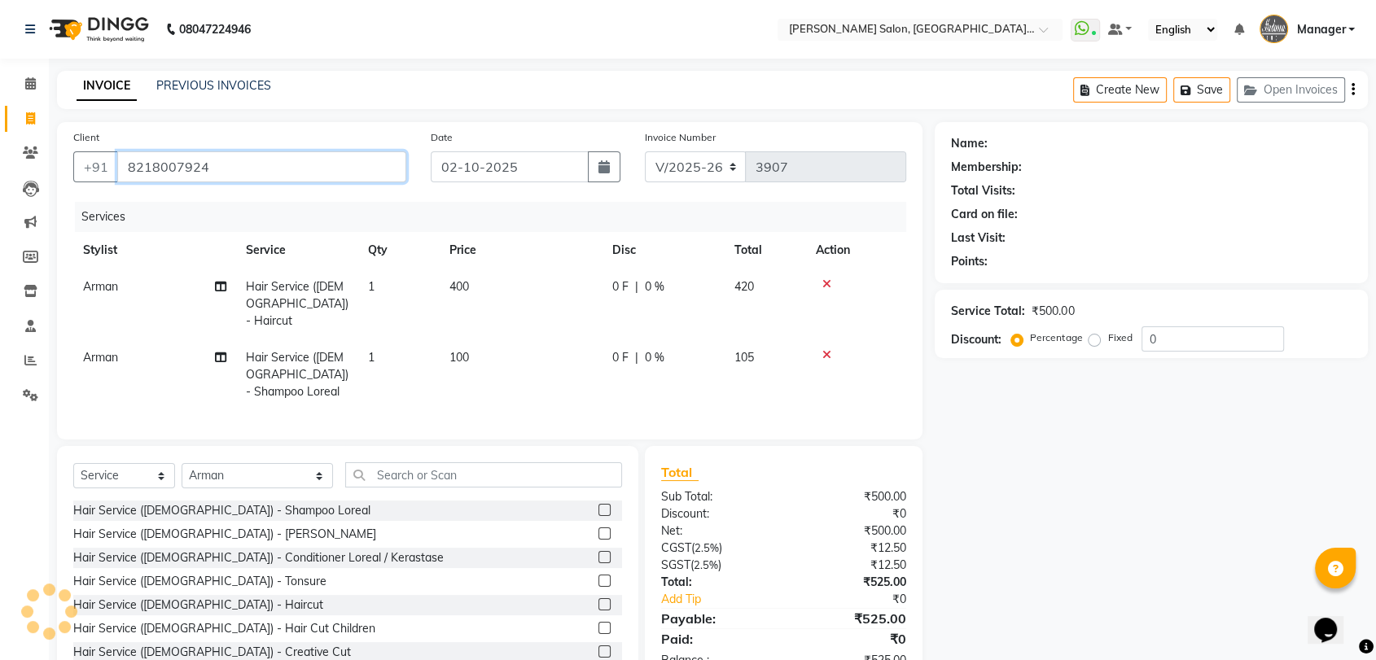
type input "8218007924"
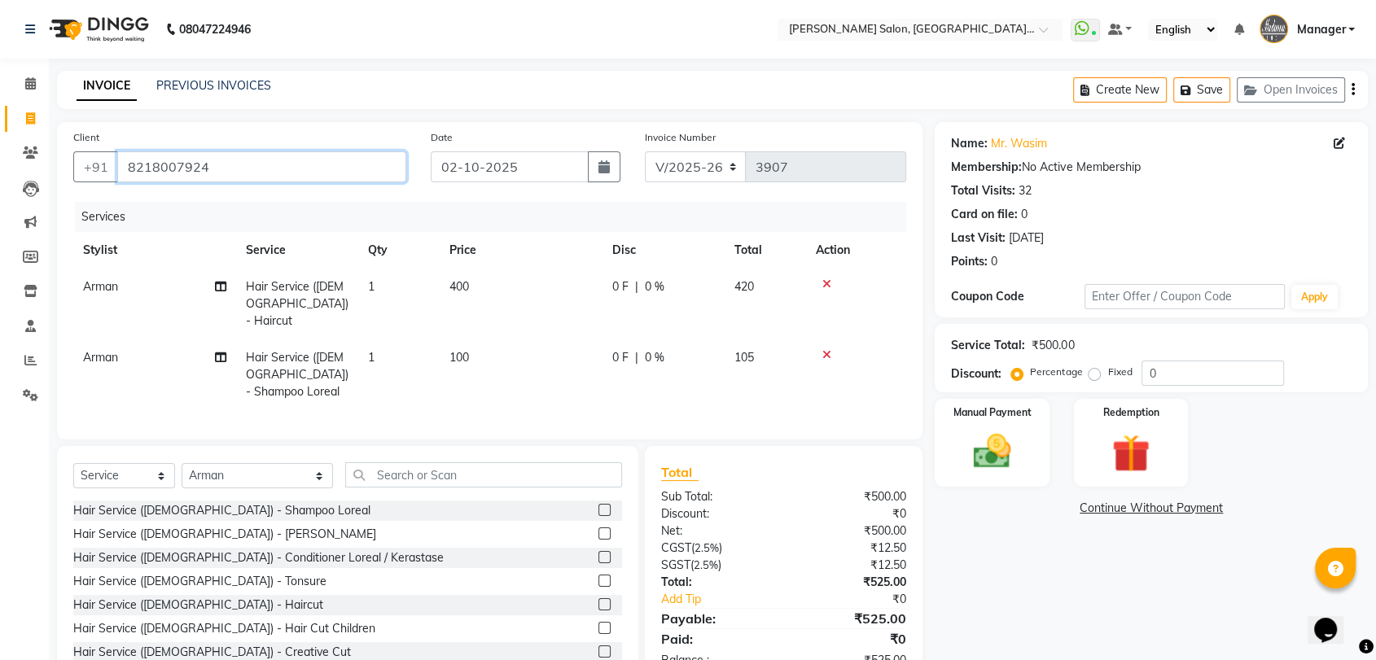
click at [247, 173] on input "8218007924" at bounding box center [261, 166] width 289 height 31
click at [995, 429] on img at bounding box center [991, 452] width 63 height 46
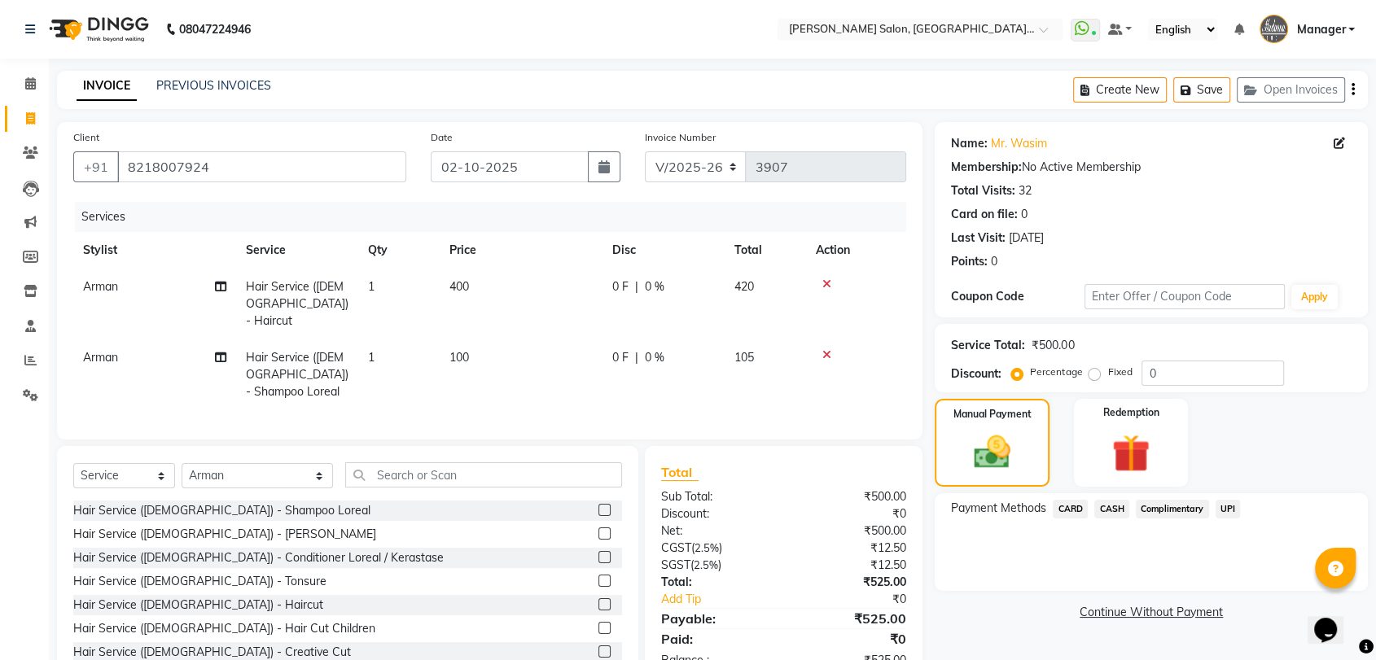
click at [1226, 512] on span "UPI" at bounding box center [1227, 509] width 25 height 19
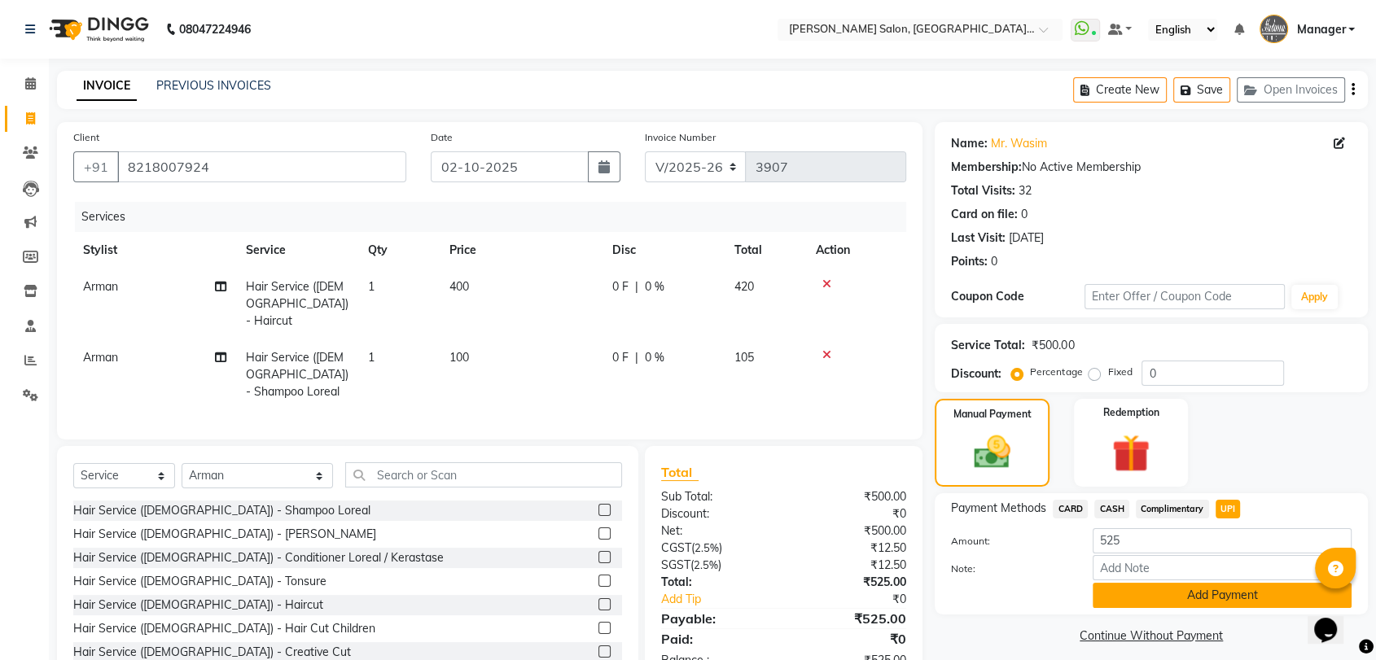
click at [1226, 592] on button "Add Payment" at bounding box center [1221, 595] width 259 height 25
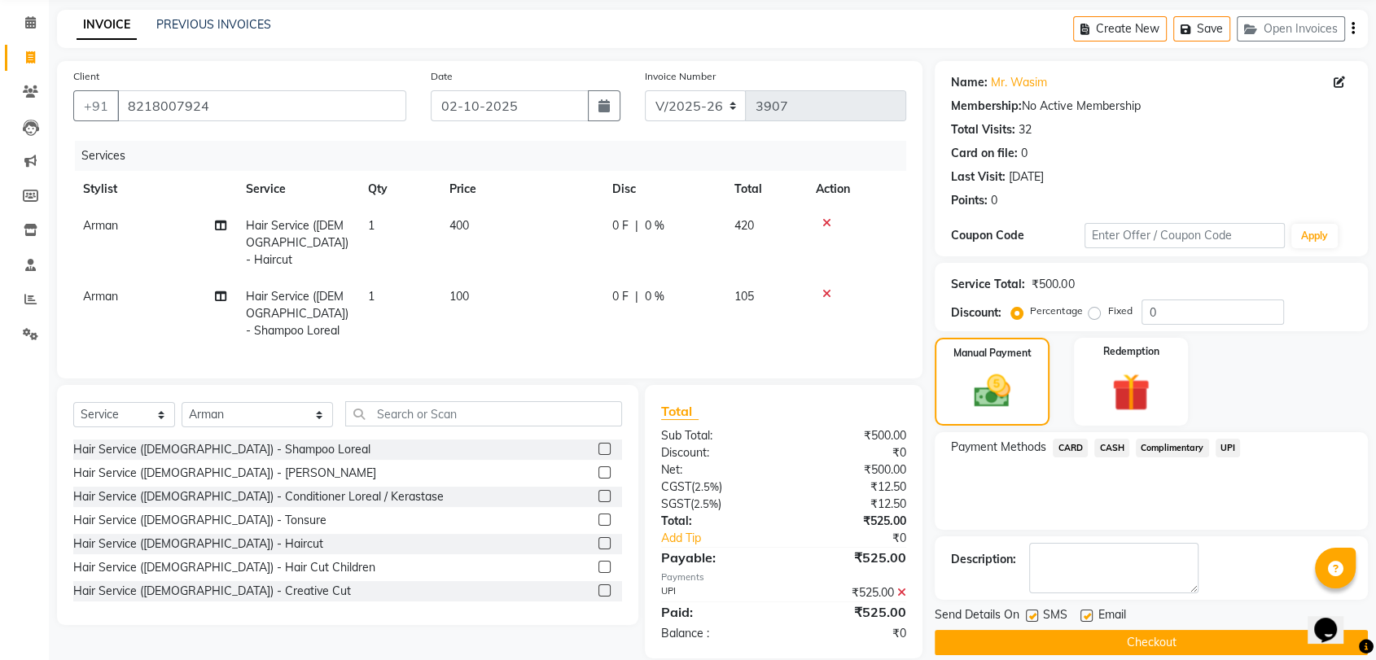
scroll to position [80, 0]
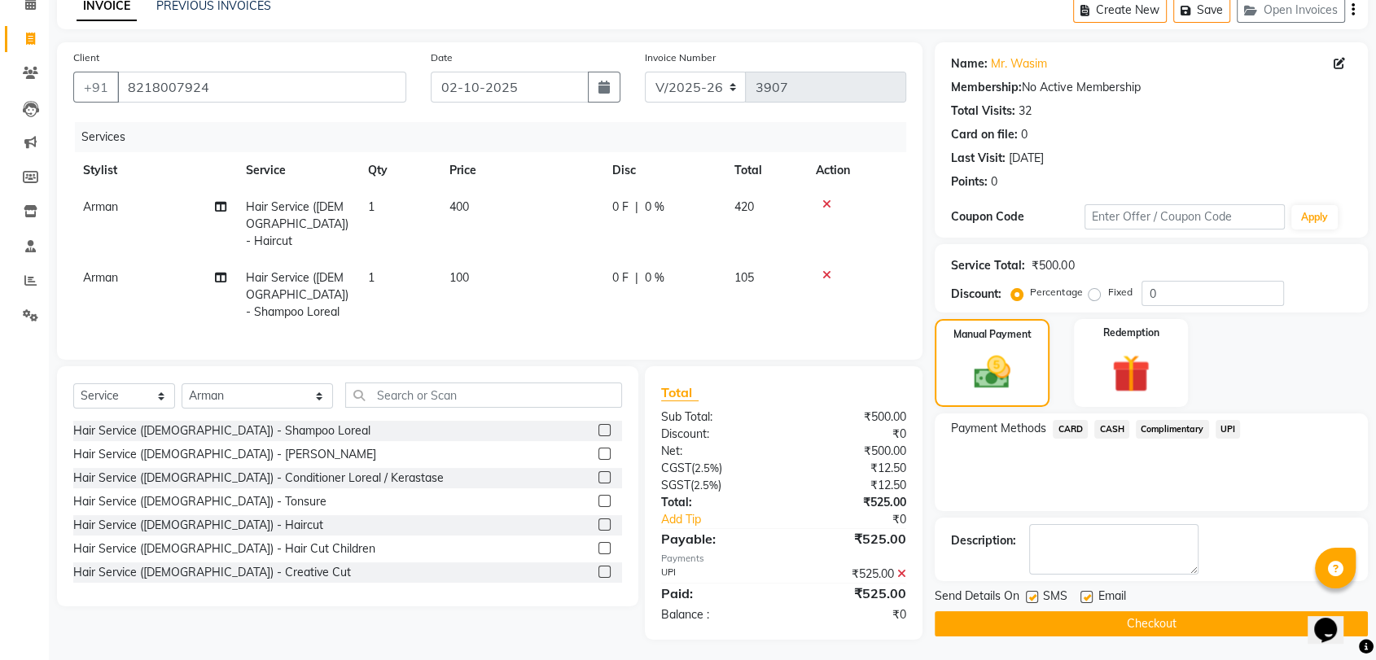
click at [1221, 608] on div "Send Details On SMS Email Checkout" at bounding box center [1151, 612] width 433 height 49
click at [1213, 620] on button "Checkout" at bounding box center [1151, 623] width 433 height 25
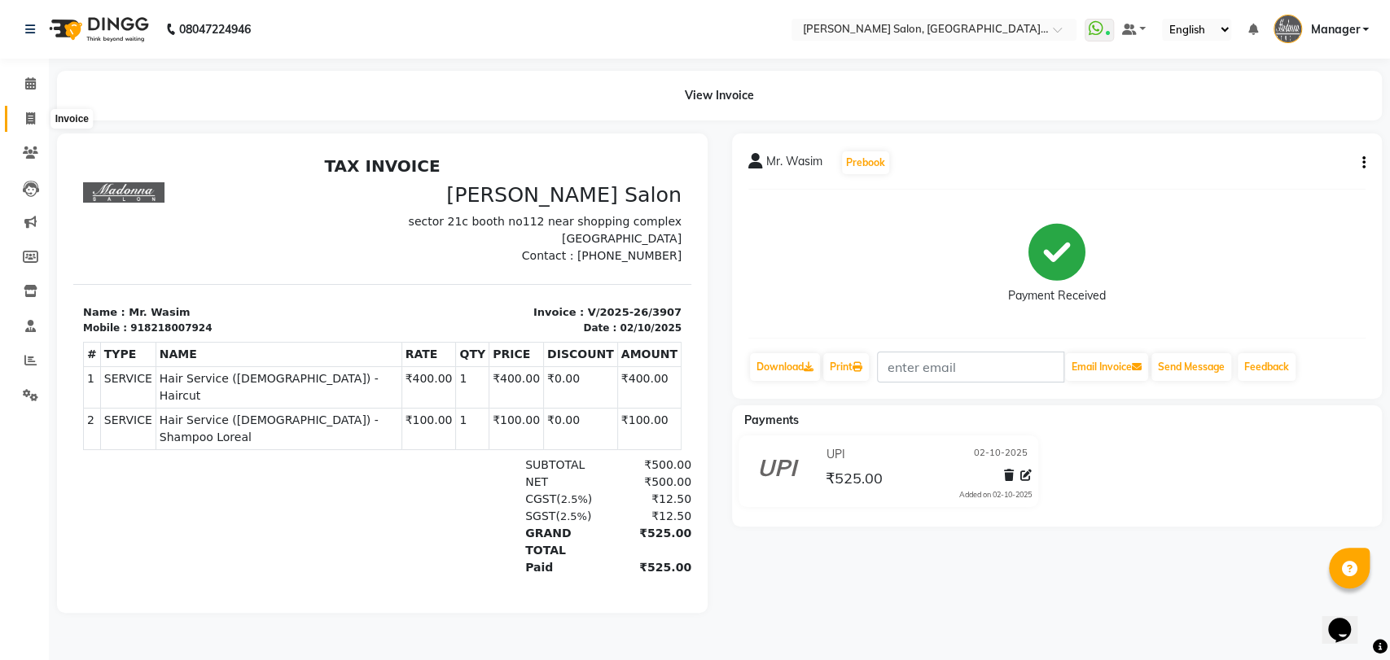
click at [24, 116] on span at bounding box center [30, 119] width 28 height 19
select select "service"
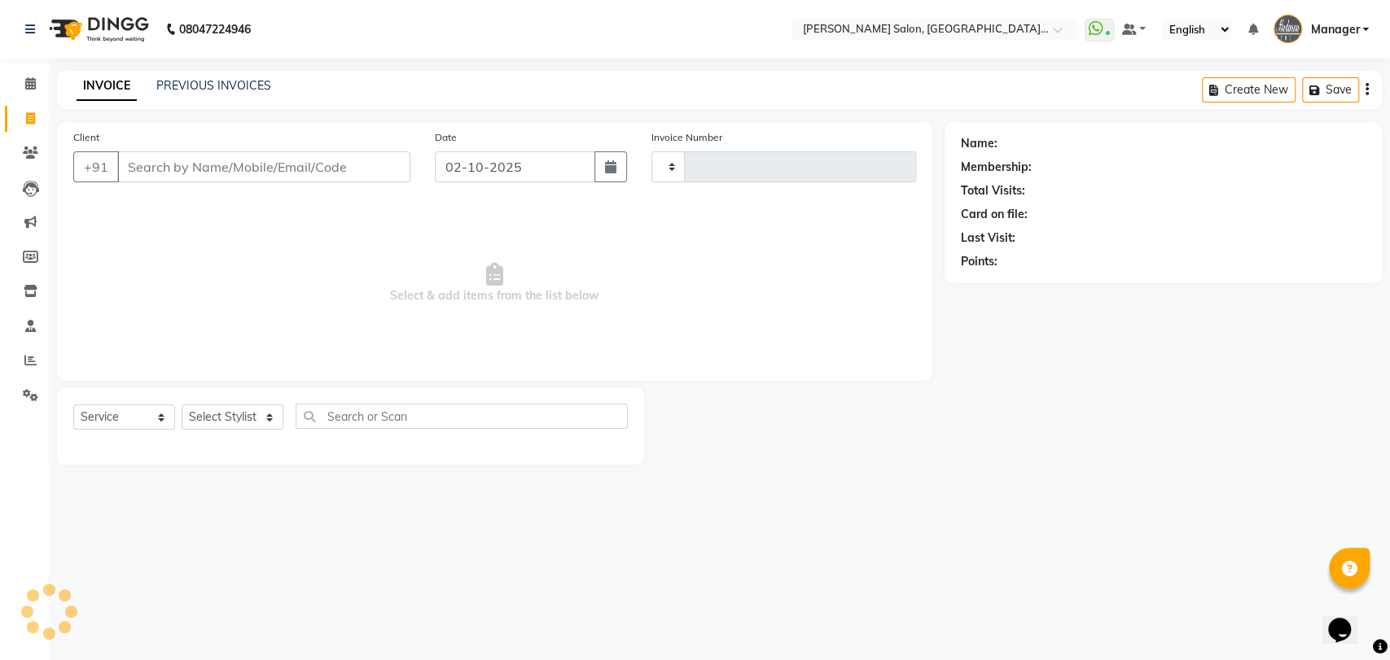
type input "3908"
select select "5893"
click at [234, 197] on div "Client +91 Date [DATE] Invoice Number V/2025 V/[PHONE_NUMBER] Select & add item…" at bounding box center [494, 251] width 875 height 259
click at [234, 173] on input "Client" at bounding box center [263, 166] width 293 height 31
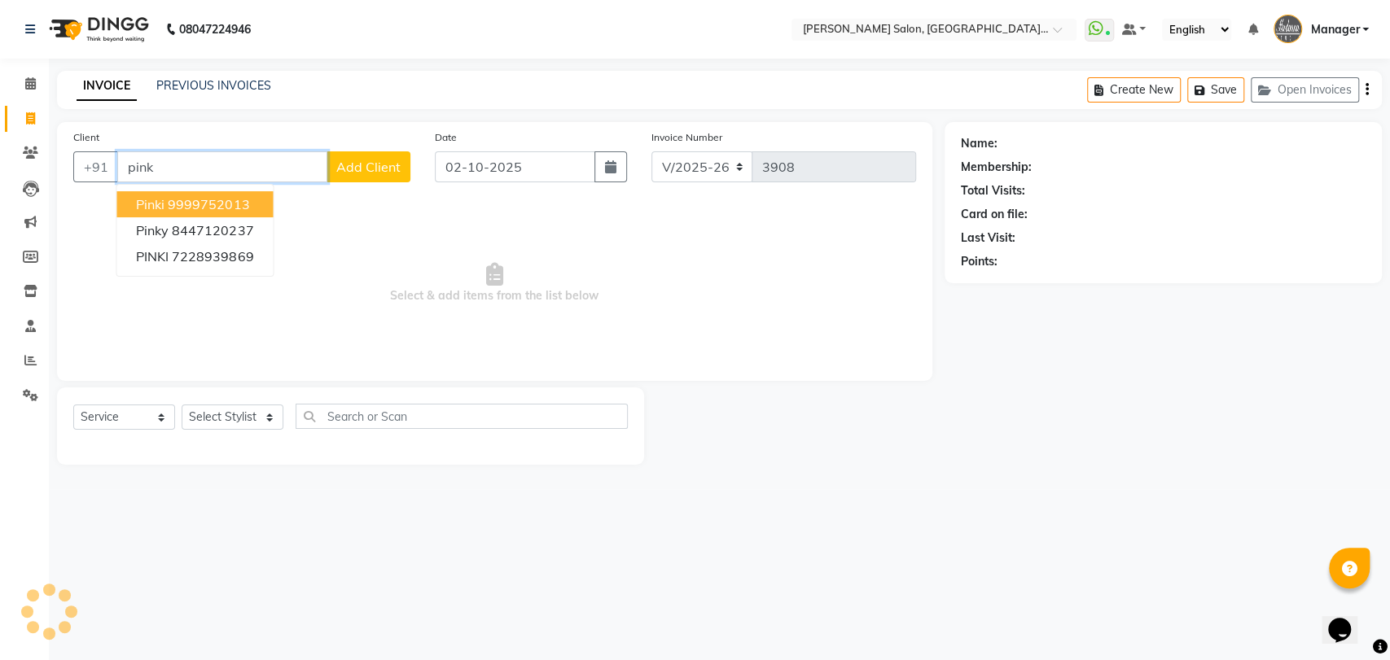
click at [231, 204] on ngb-highlight "9999752013" at bounding box center [208, 204] width 81 height 16
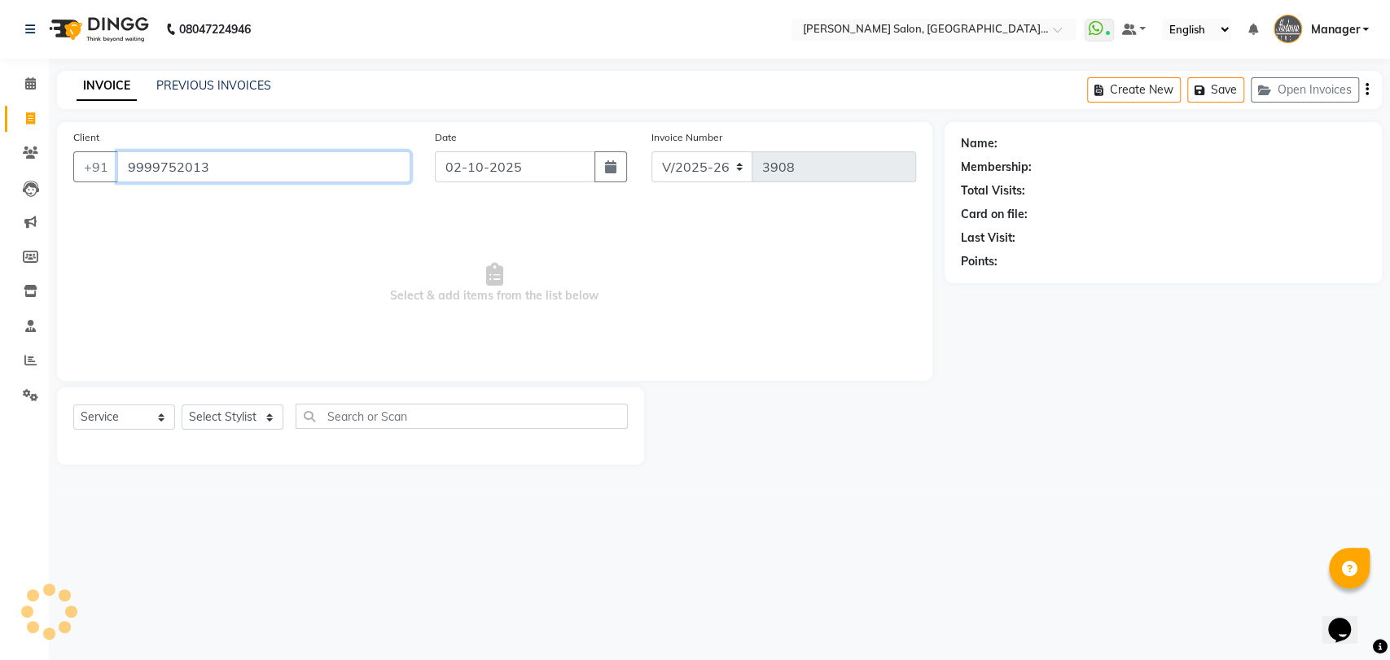
type input "9999752013"
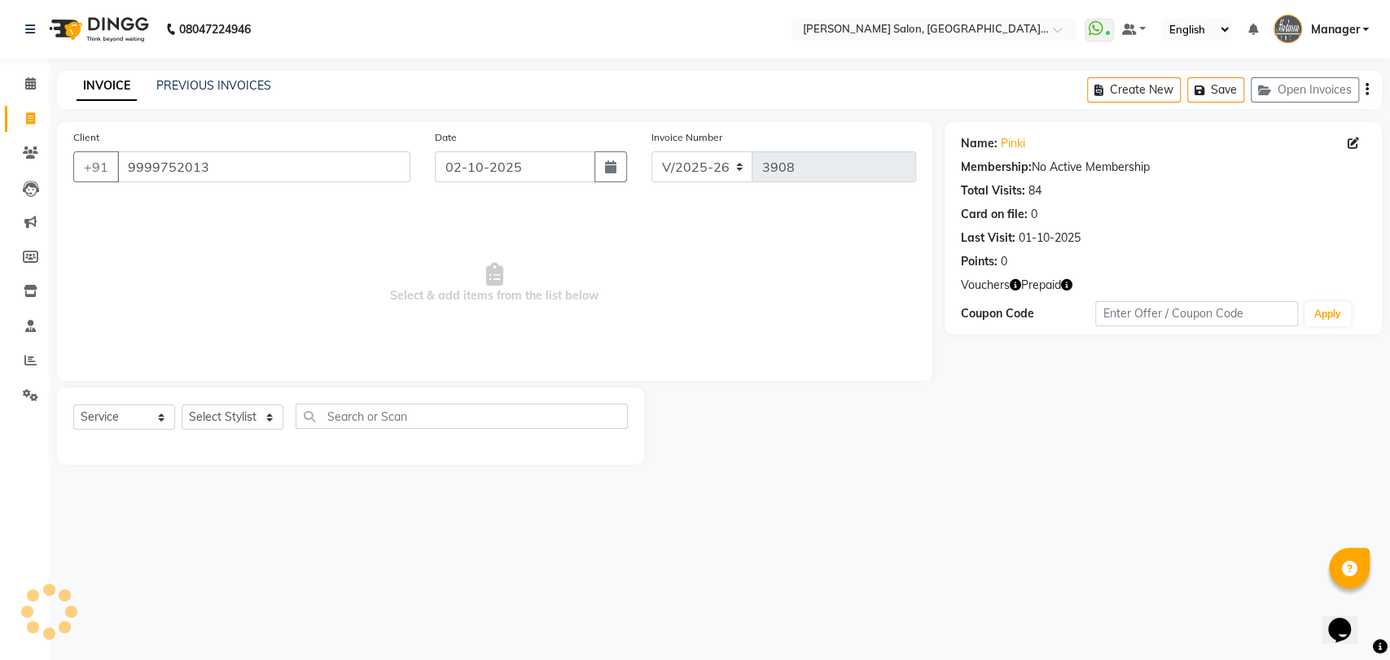
click at [1066, 279] on icon "button" at bounding box center [1066, 284] width 11 height 11
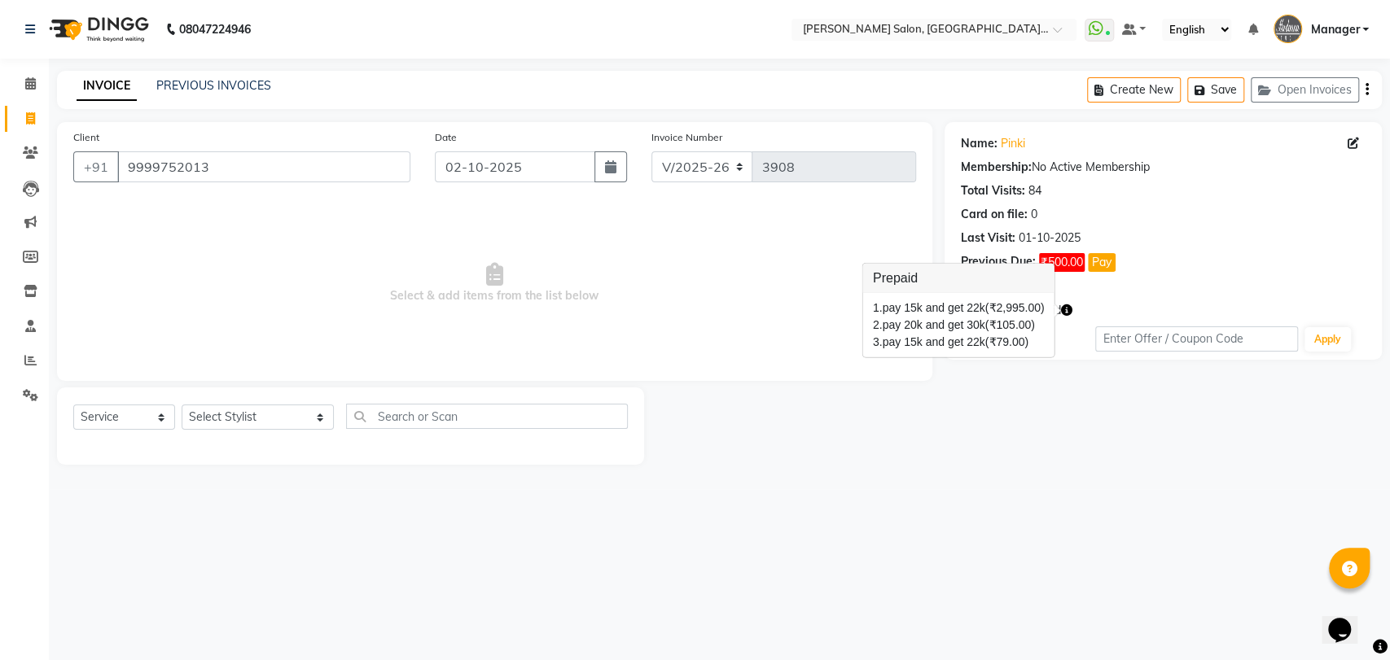
click at [630, 275] on span "Select & add items from the list below" at bounding box center [494, 283] width 843 height 163
click at [190, 366] on div "Client +91 9999752013 Date 02-10-2025 Invoice Number V/2025 V/2025-26 3908 Sele…" at bounding box center [494, 251] width 875 height 259
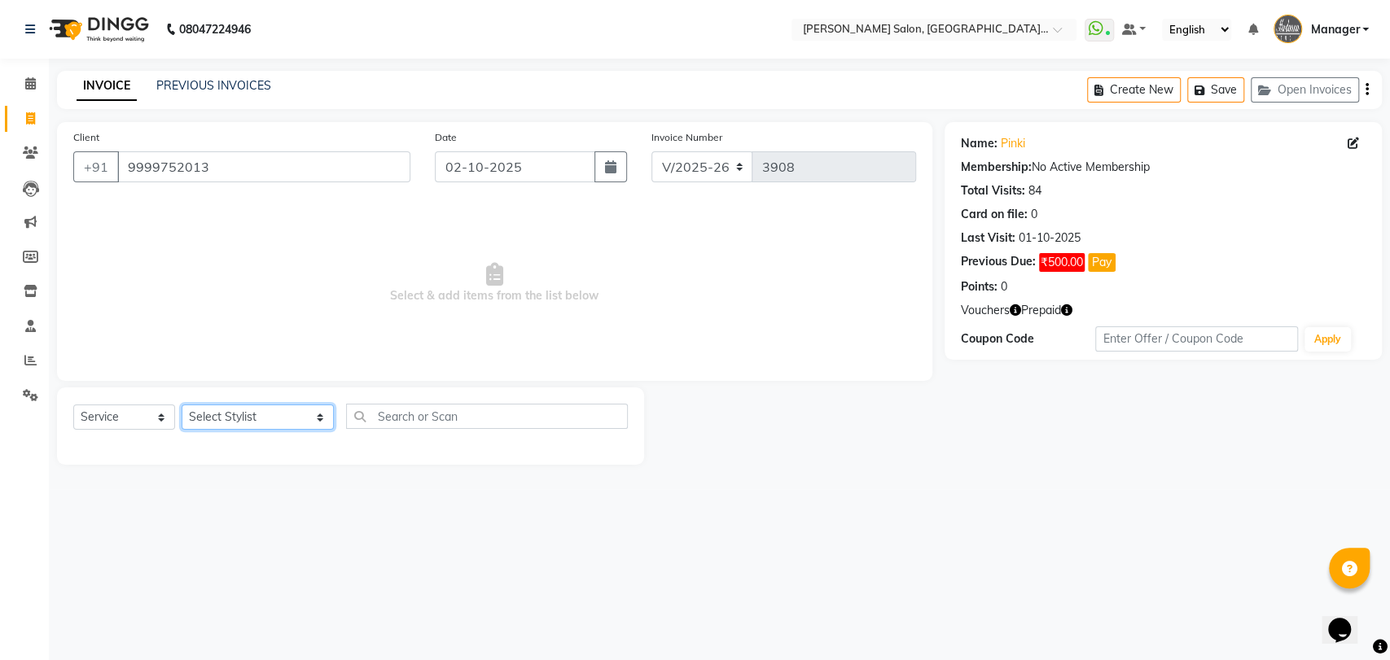
click at [222, 405] on select "Select Stylist Anil Pedicurist Arman ashish female stylist Ashutosh Singhal KHU…" at bounding box center [258, 417] width 152 height 25
click at [230, 416] on select "Select Stylist Anil Pedicurist Arman ashish female stylist Ashutosh Singhal KHU…" at bounding box center [258, 417] width 152 height 25
select select "83042"
click at [182, 405] on select "Select Stylist Anil Pedicurist Arman ashish female stylist Ashutosh Singhal KHU…" at bounding box center [258, 417] width 152 height 25
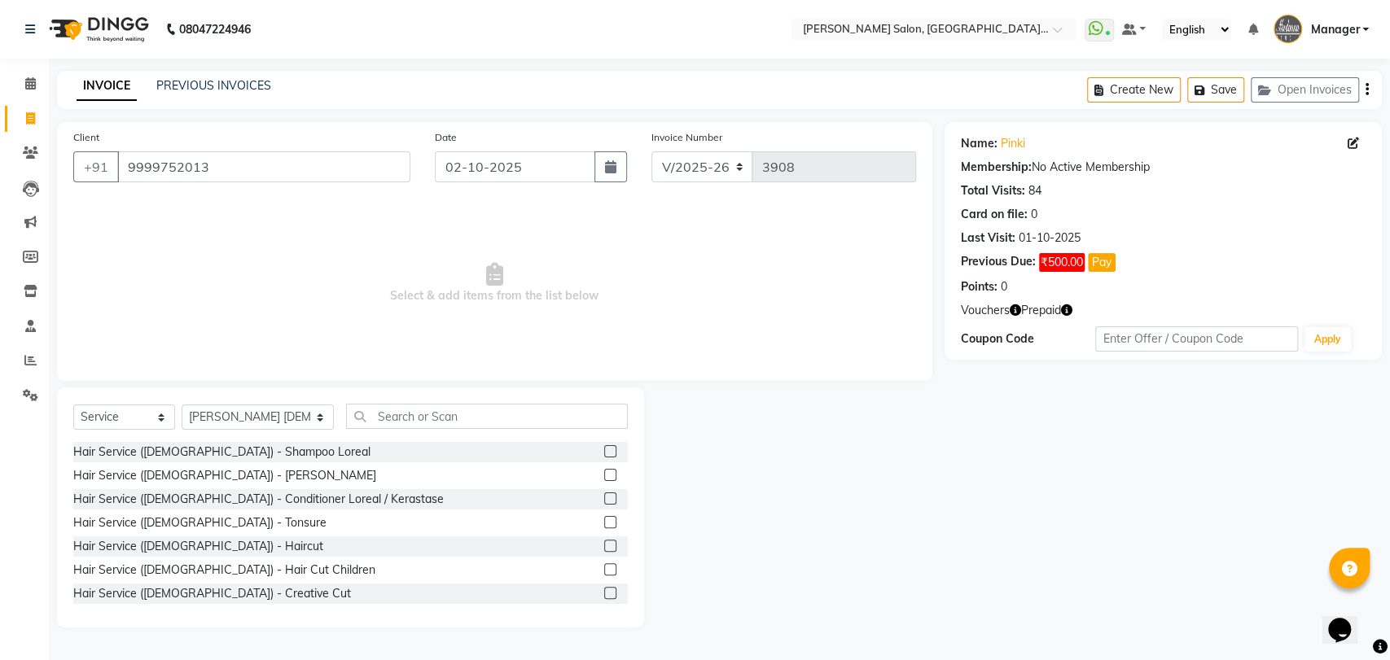
click at [383, 432] on div "Select Service Product Membership Package Voucher Prepaid Gift Card Select Styl…" at bounding box center [350, 423] width 554 height 38
click at [391, 425] on input "text" at bounding box center [487, 416] width 282 height 25
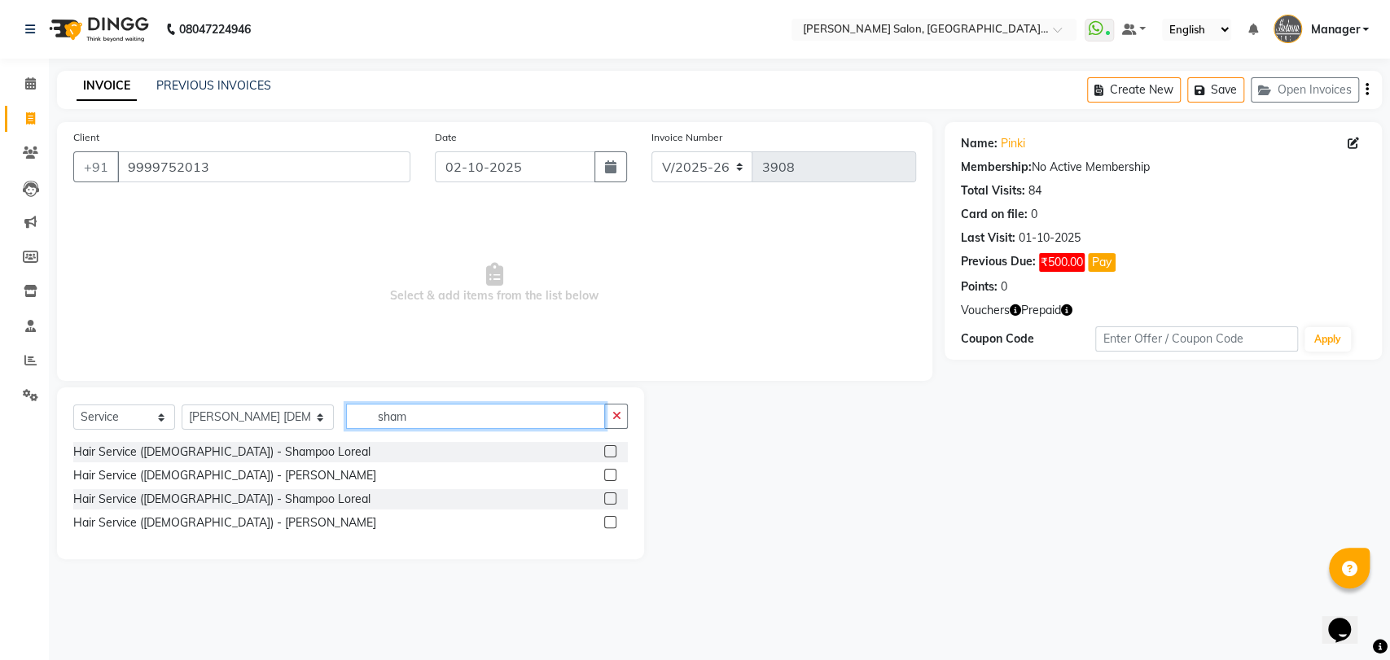
type input "sham"
click at [612, 497] on label at bounding box center [610, 498] width 12 height 12
click at [612, 497] on input "checkbox" at bounding box center [609, 499] width 11 height 11
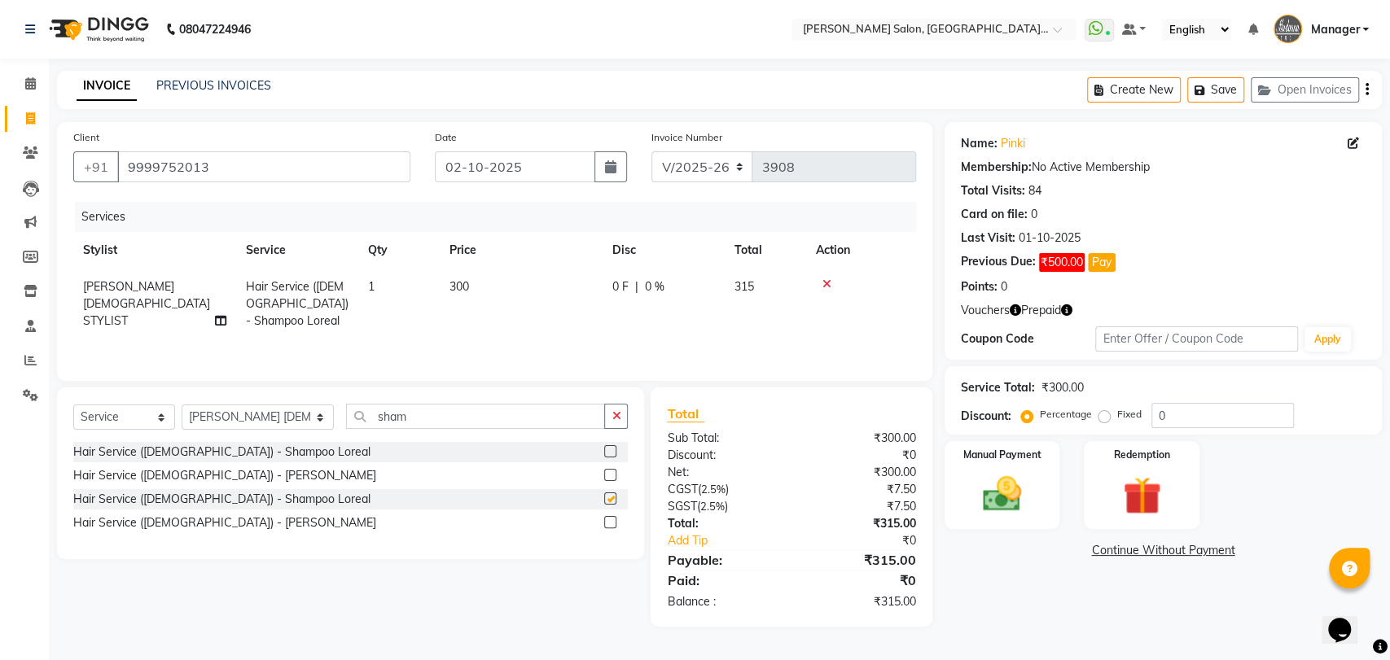
checkbox input "false"
click at [384, 427] on input "sham" at bounding box center [475, 416] width 259 height 25
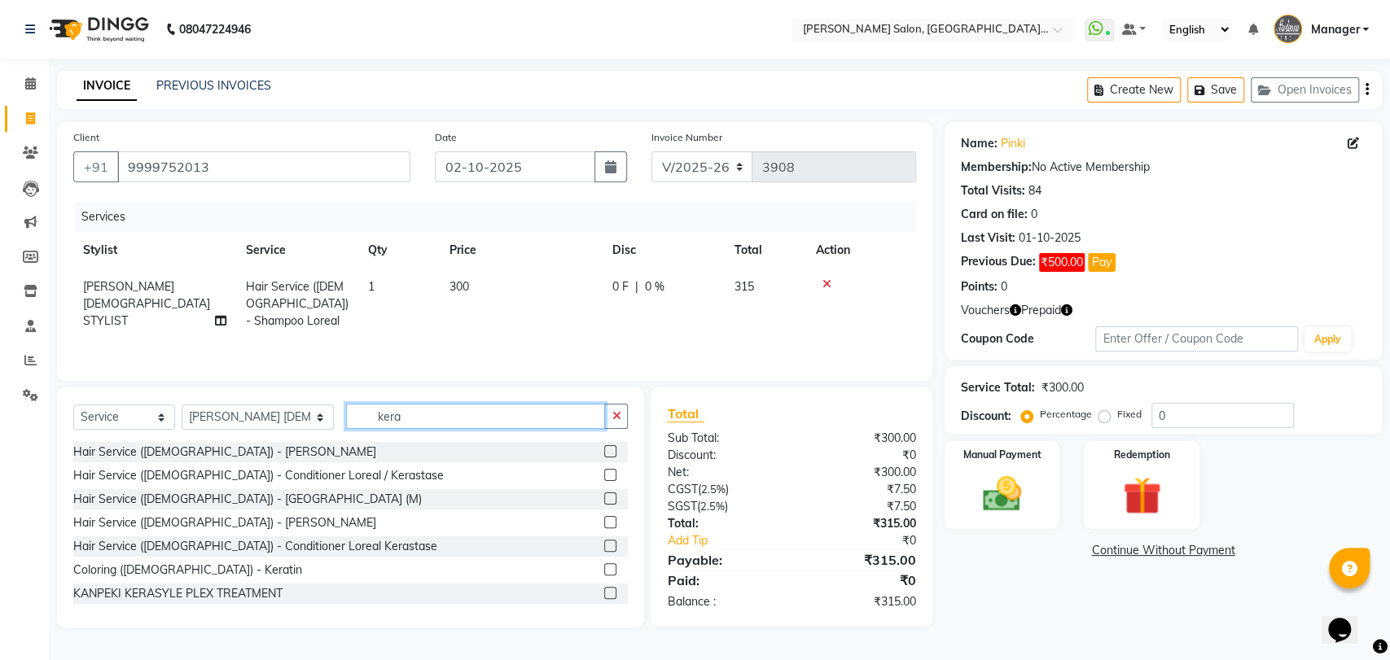
type input "kera"
click at [604, 528] on label at bounding box center [610, 522] width 12 height 12
click at [604, 528] on input "checkbox" at bounding box center [609, 523] width 11 height 11
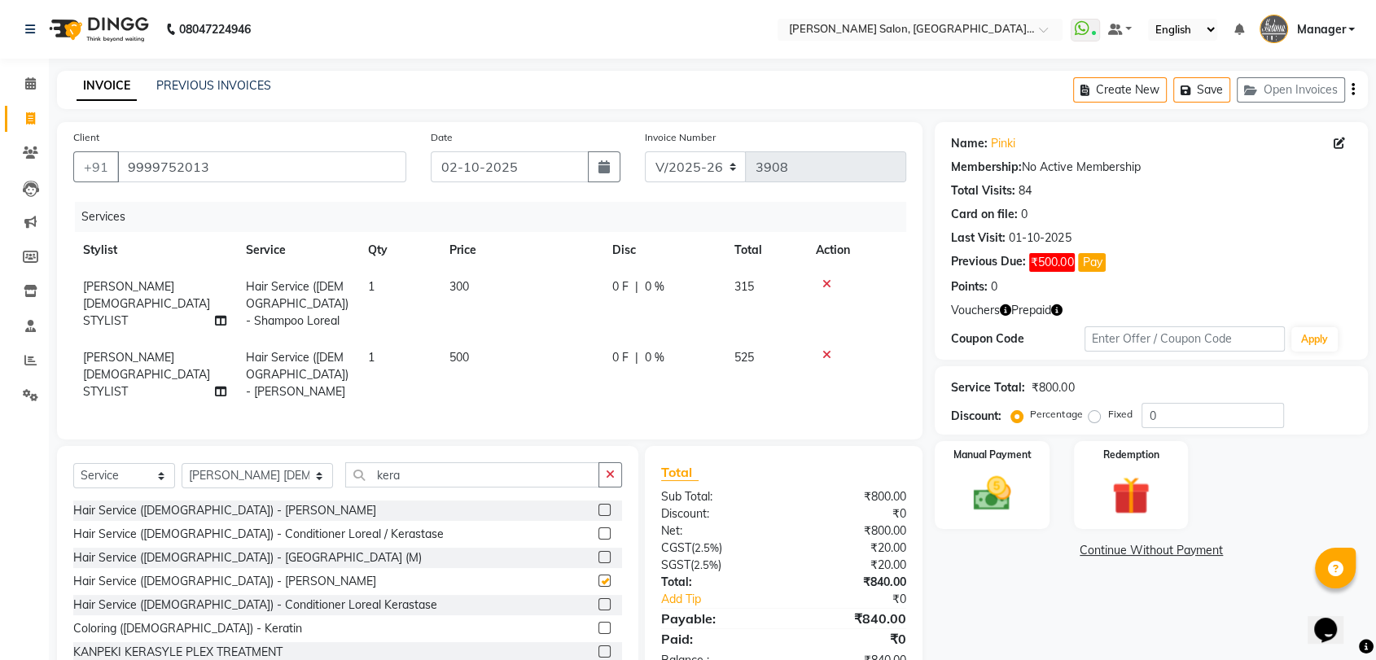
checkbox input "false"
click at [141, 356] on span "[PERSON_NAME] [DEMOGRAPHIC_DATA] STYLIST" at bounding box center [146, 374] width 127 height 49
select select "83042"
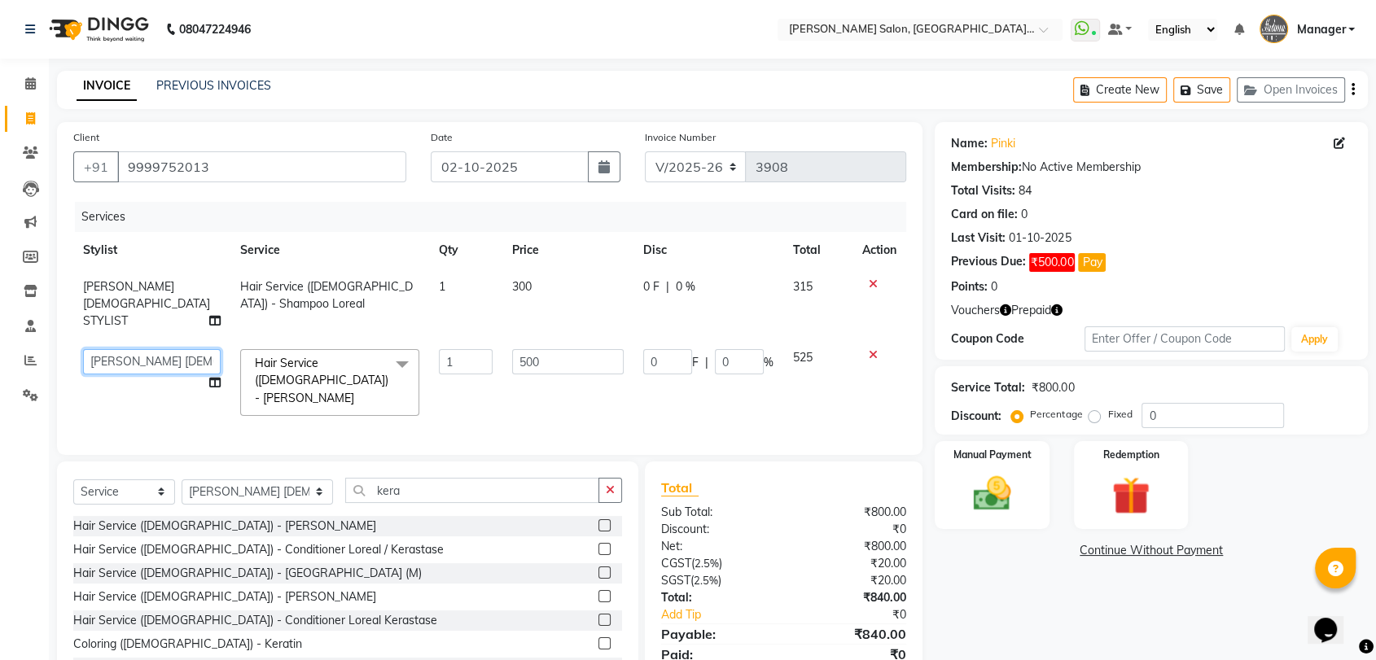
click at [141, 356] on select "Anil Pedicurist Arman ashish female stylist Ashutosh Singhal KHUSHI Manager Man…" at bounding box center [152, 361] width 138 height 25
select select "79904"
click at [208, 479] on select "Select Stylist Anil Pedicurist Arman ashish female stylist Ashutosh Singhal KHU…" at bounding box center [257, 491] width 151 height 25
select select "90559"
click at [182, 479] on select "Select Stylist Anil Pedicurist Arman ashish female stylist Ashutosh Singhal KHU…" at bounding box center [257, 491] width 151 height 25
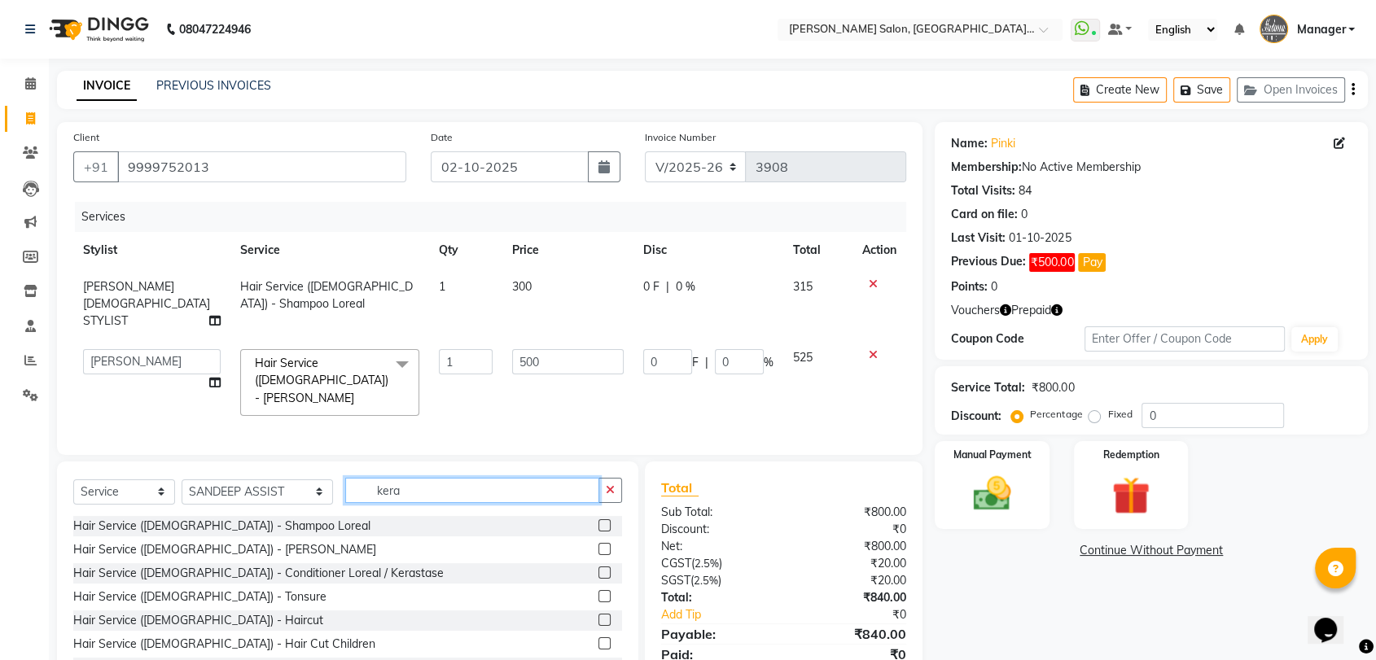
click at [345, 478] on input "kera" at bounding box center [472, 490] width 254 height 25
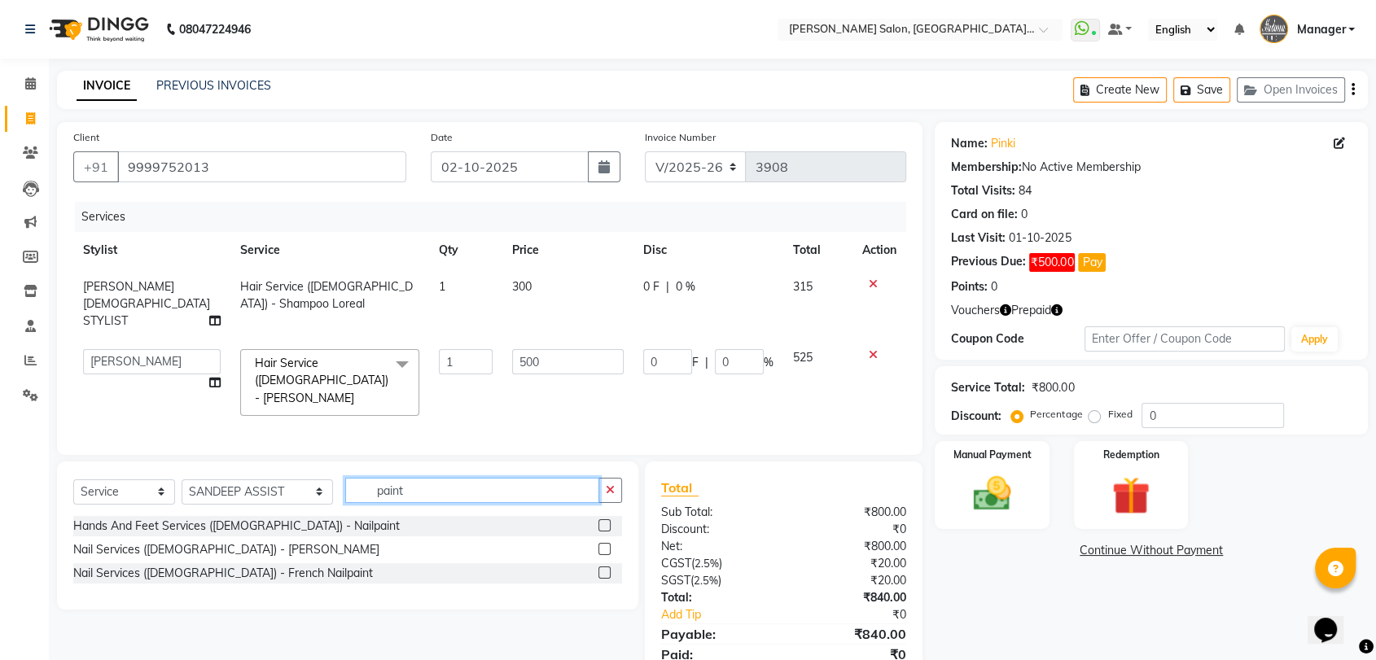
type input "paint"
click at [605, 516] on div at bounding box center [610, 526] width 24 height 20
click at [605, 519] on label at bounding box center [604, 525] width 12 height 12
click at [605, 521] on input "checkbox" at bounding box center [603, 526] width 11 height 11
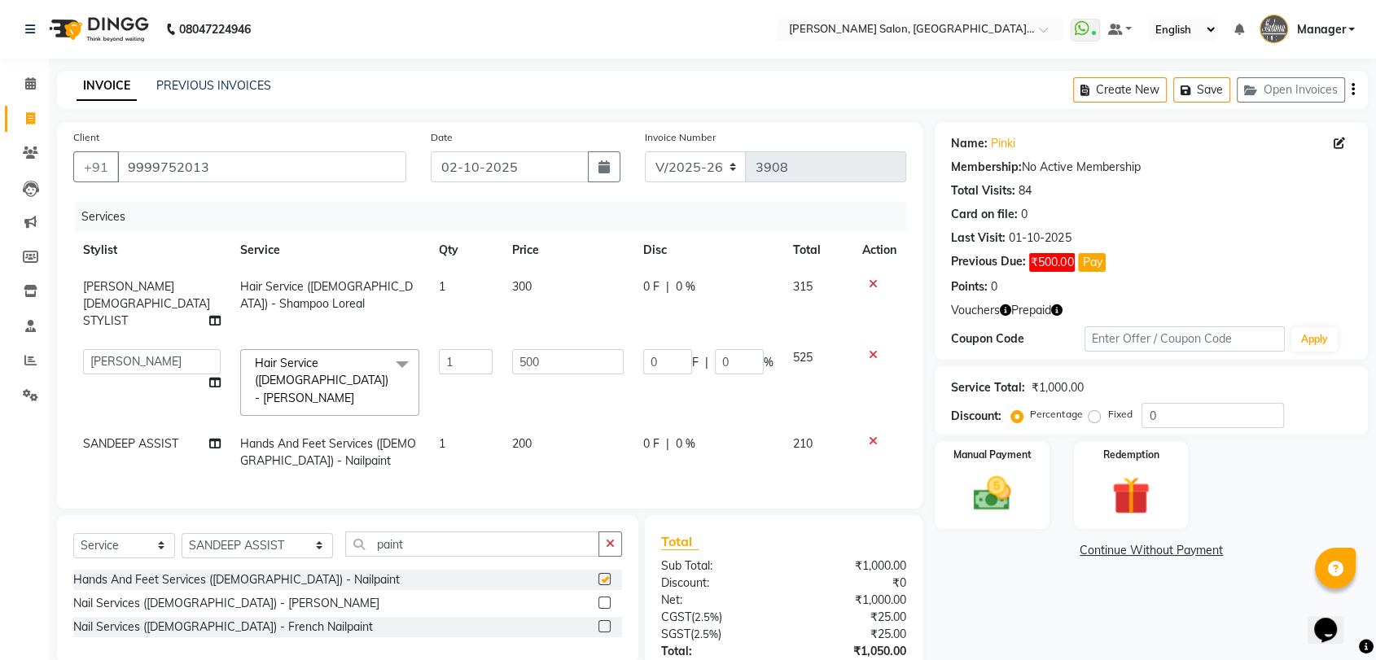
checkbox input "false"
click at [564, 357] on td "500" at bounding box center [567, 382] width 131 height 86
click at [564, 349] on input "500" at bounding box center [568, 361] width 112 height 25
click at [562, 294] on td "300" at bounding box center [567, 304] width 131 height 71
select select "83042"
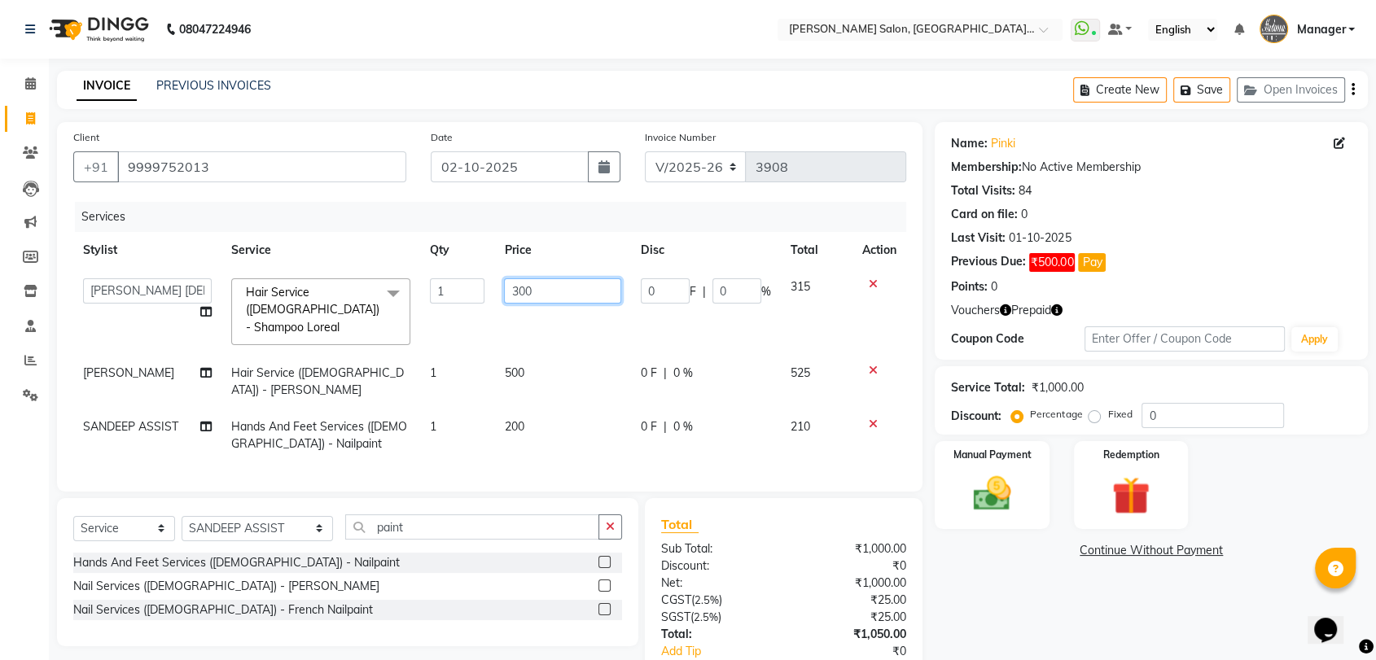
click at [562, 293] on input "300" at bounding box center [562, 290] width 117 height 25
click at [562, 236] on th "Price" at bounding box center [562, 250] width 137 height 37
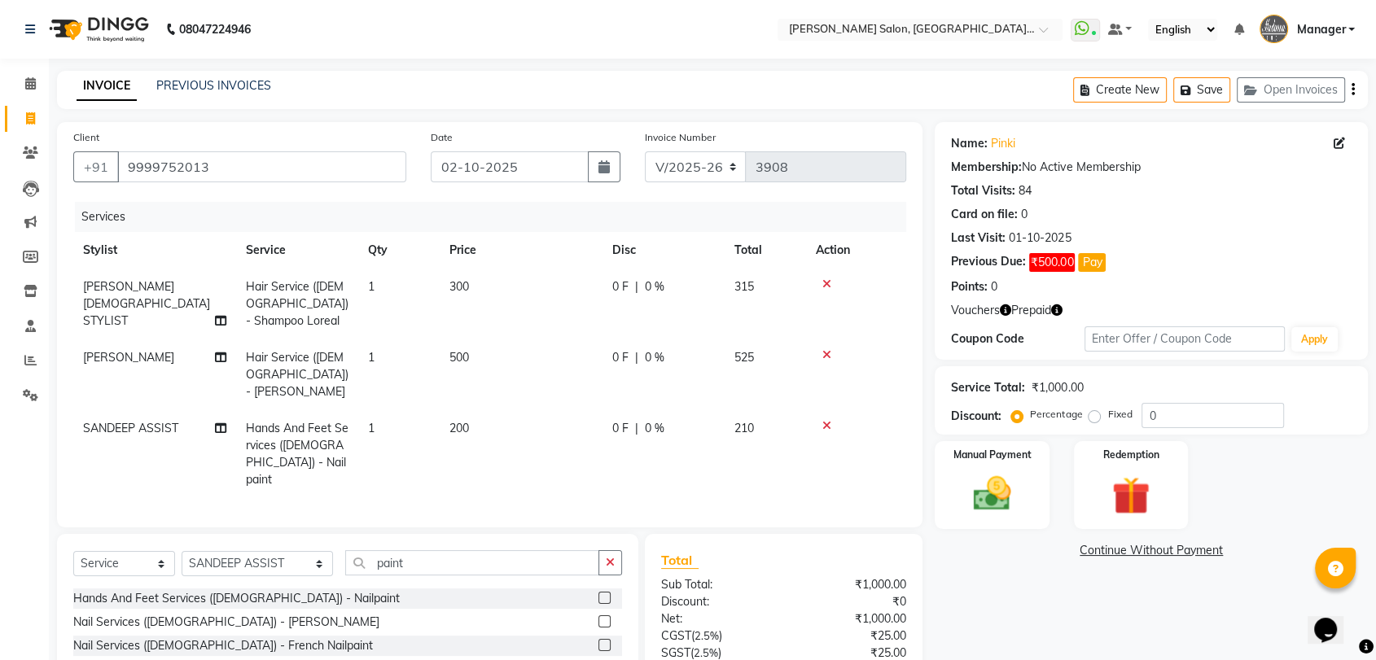
scroll to position [134, 0]
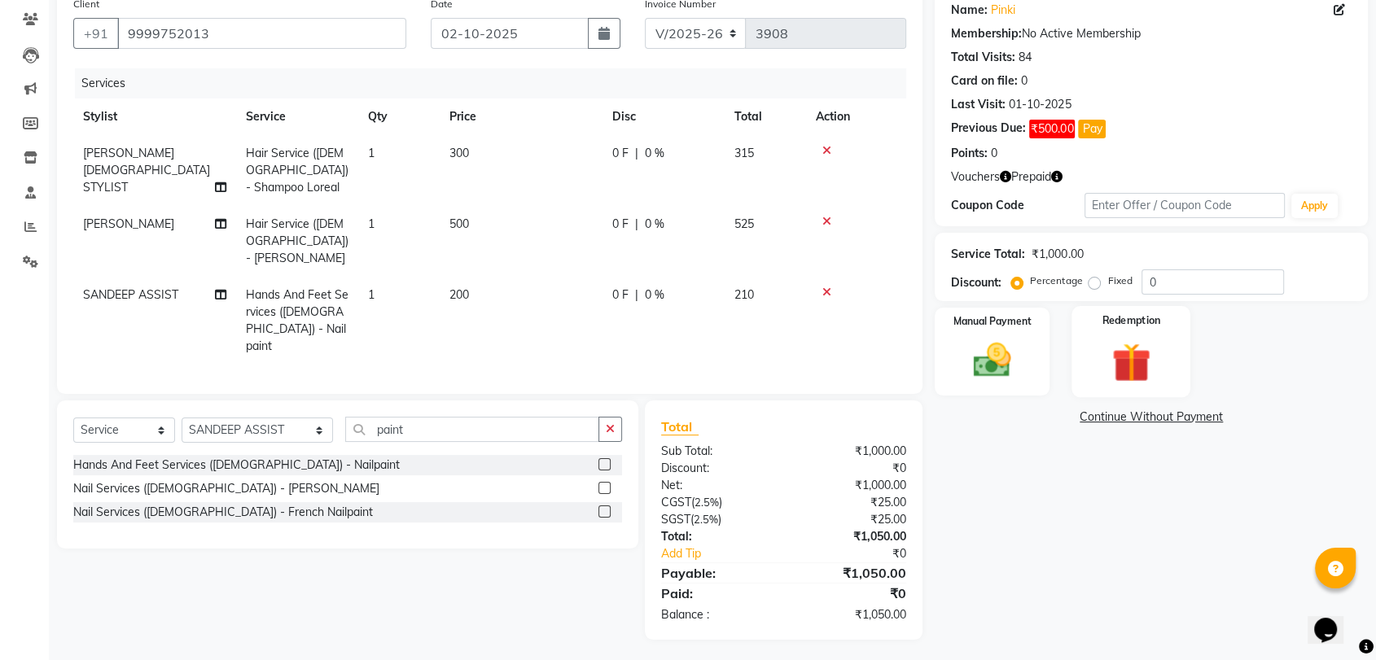
click at [1140, 370] on img at bounding box center [1130, 362] width 63 height 49
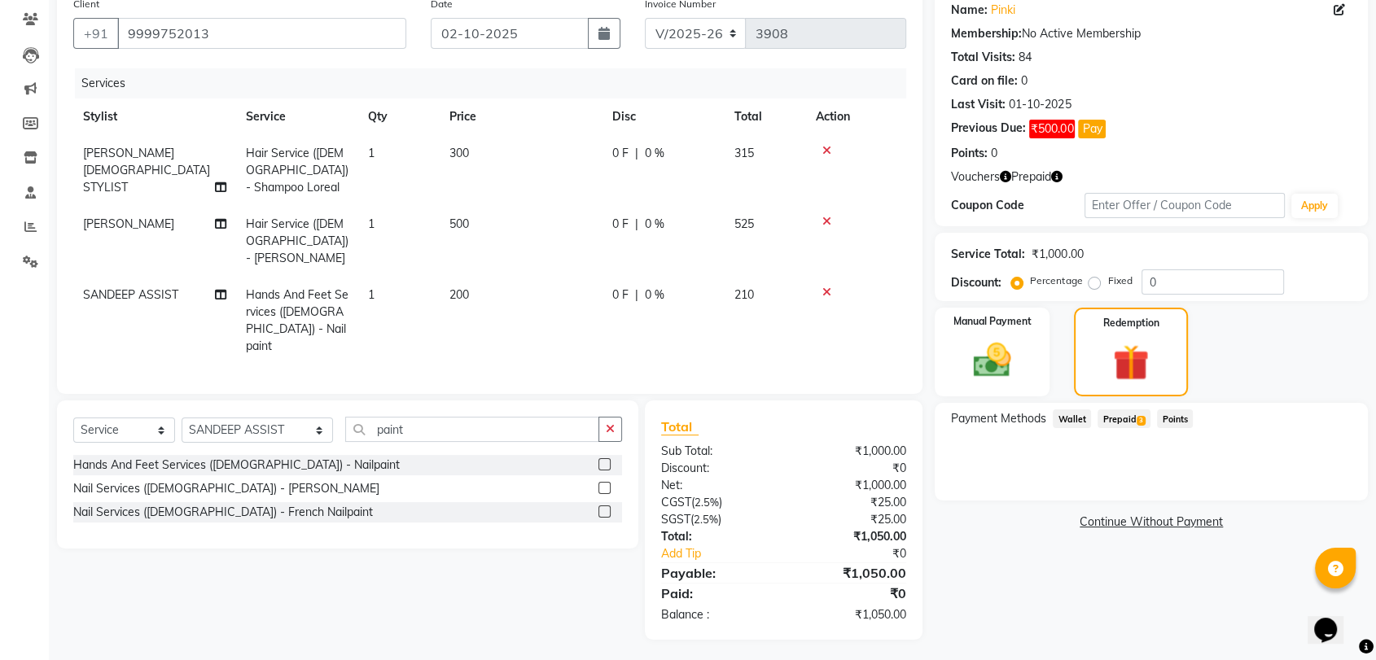
click at [1123, 412] on span "Prepaid 3" at bounding box center [1123, 418] width 53 height 19
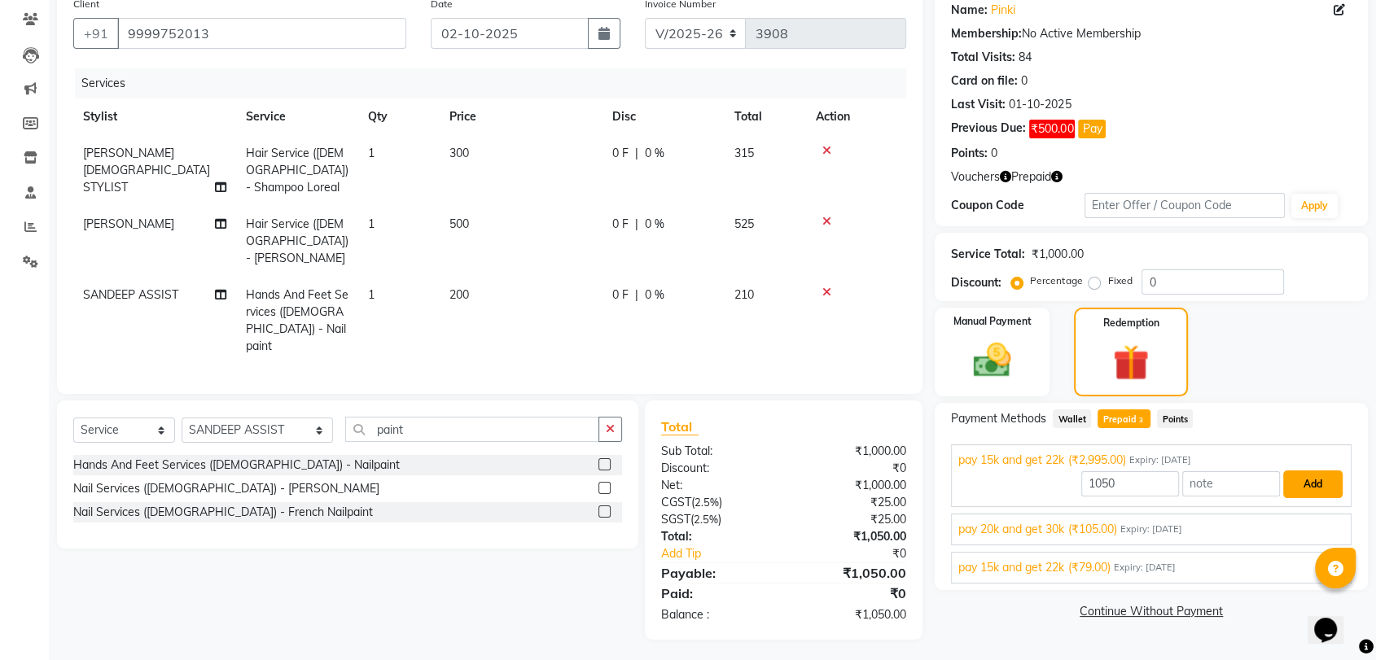
click at [1323, 491] on button "Add" at bounding box center [1312, 485] width 59 height 28
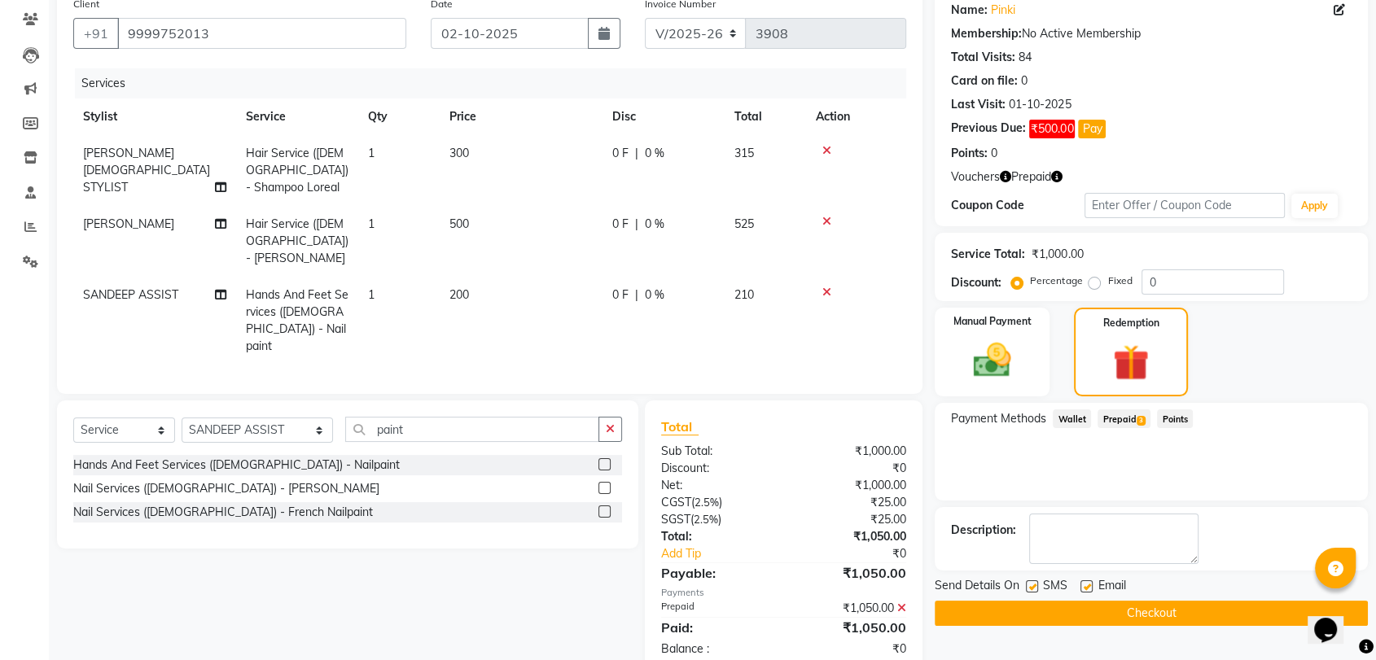
scroll to position [168, 0]
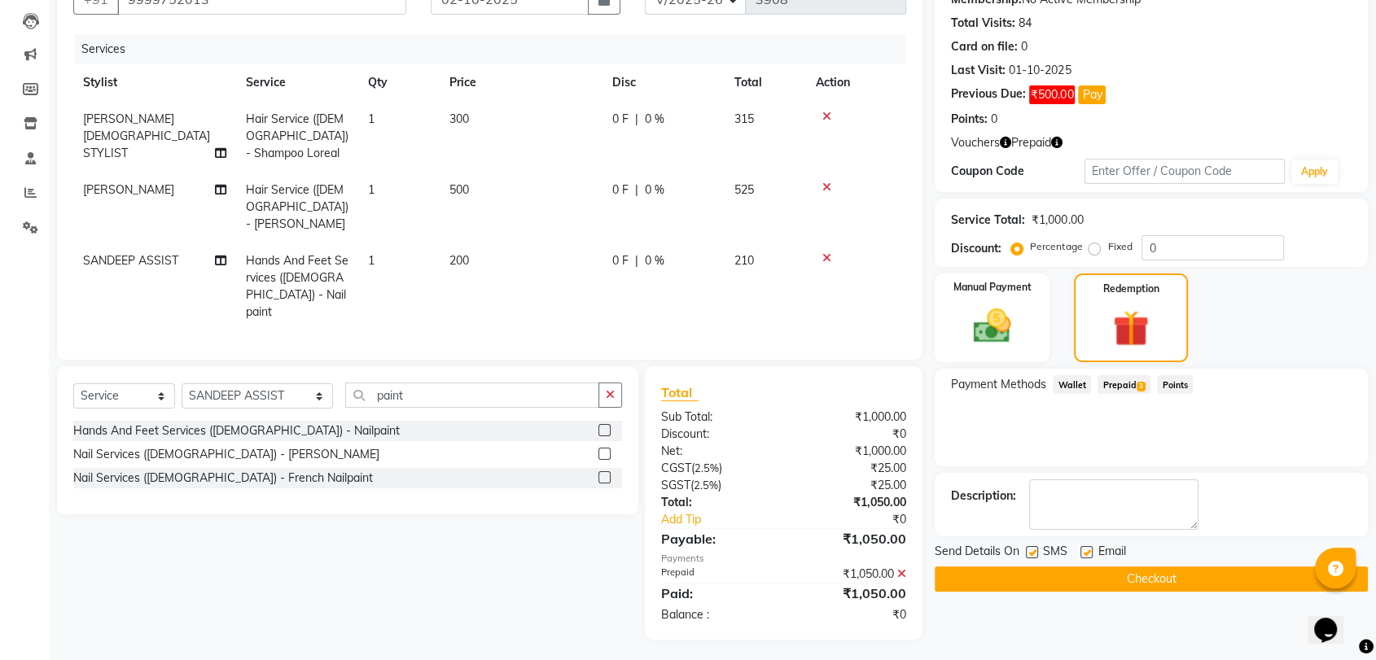
click at [1224, 569] on button "Checkout" at bounding box center [1151, 579] width 433 height 25
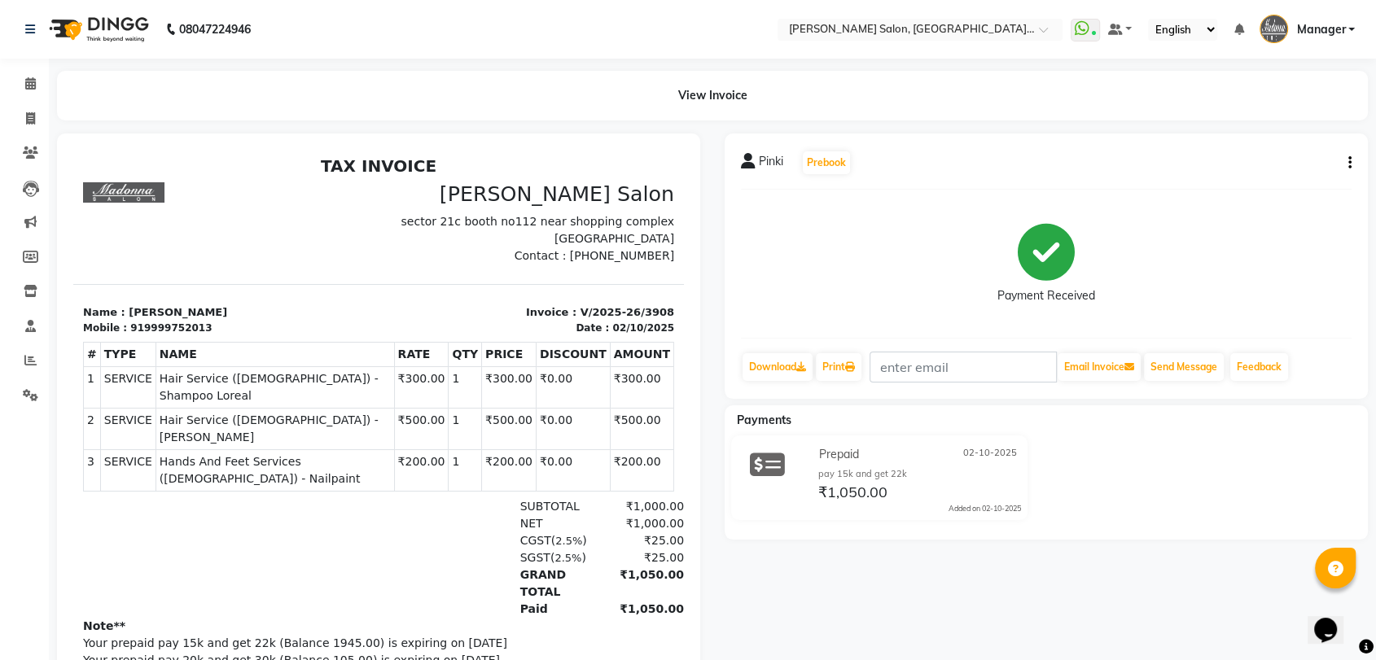
click at [49, 120] on main "View Invoice Pinki Prebook Payment Received Download Print Email Invoice Send M…" at bounding box center [712, 409] width 1327 height 676
click at [31, 142] on link "Clients" at bounding box center [24, 153] width 39 height 27
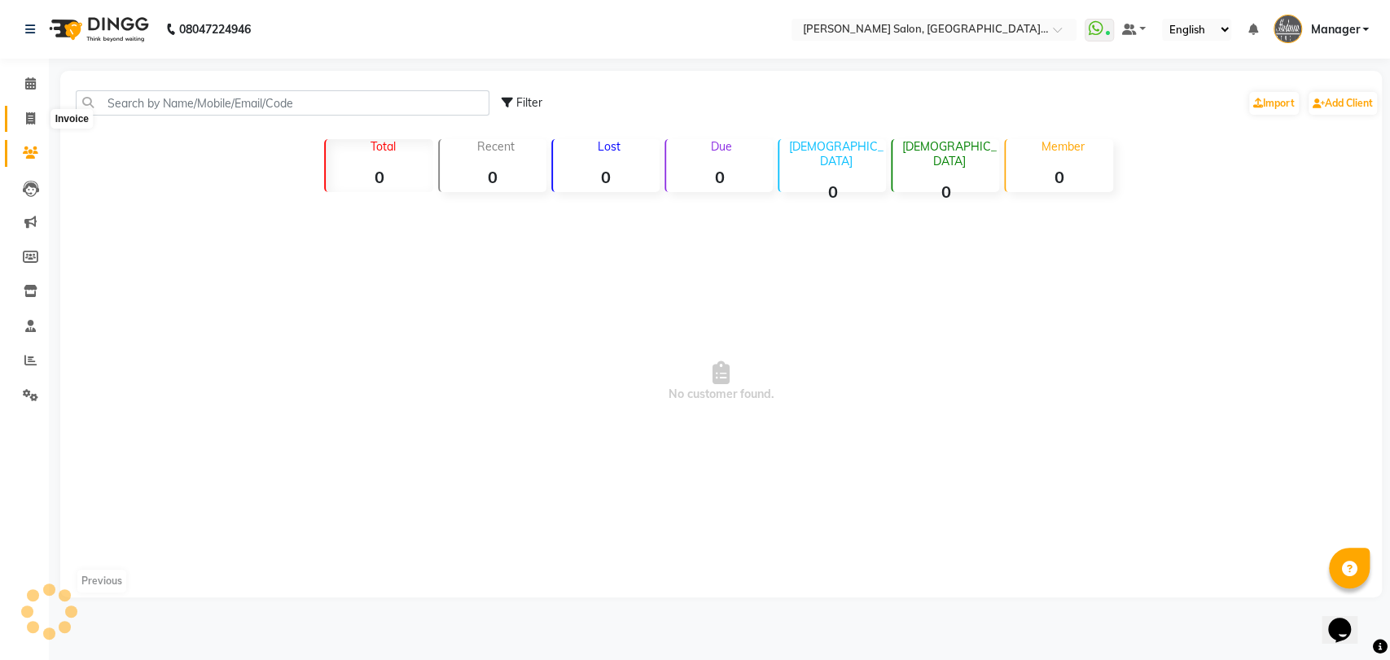
click at [35, 121] on span at bounding box center [30, 119] width 28 height 19
select select "service"
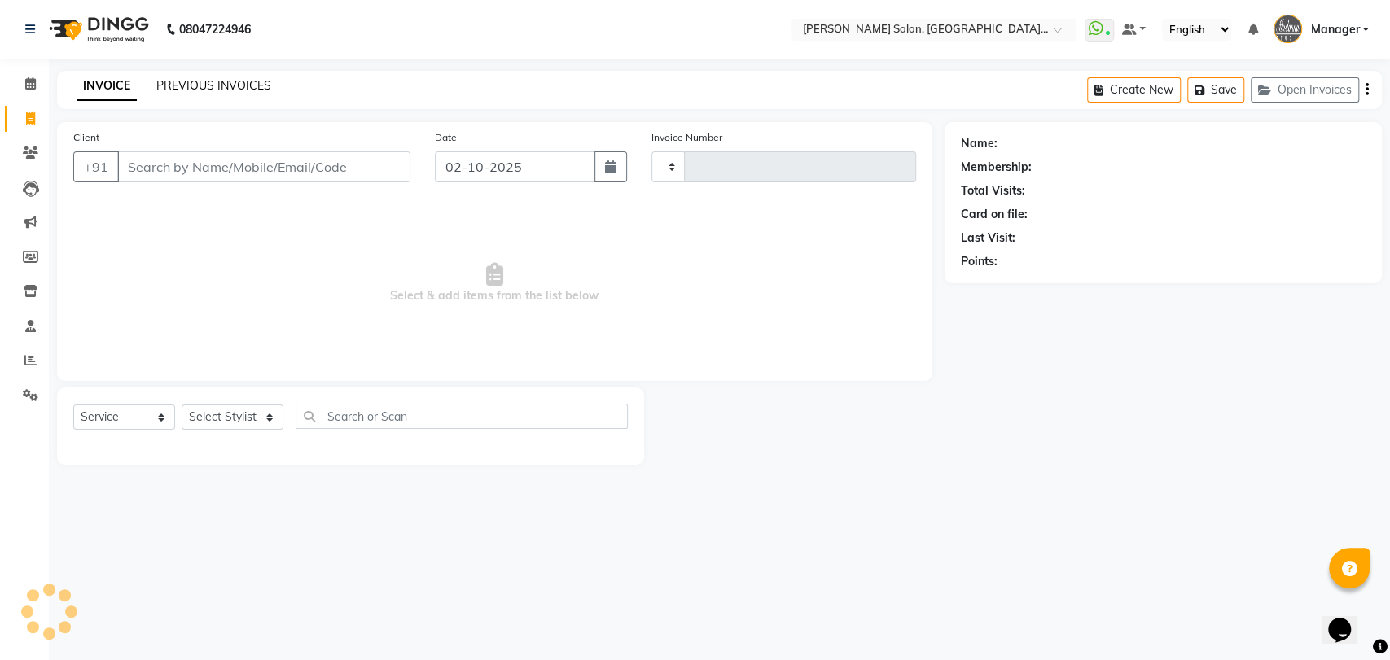
type input "3909"
click at [246, 78] on link "PREVIOUS INVOICES" at bounding box center [213, 85] width 115 height 15
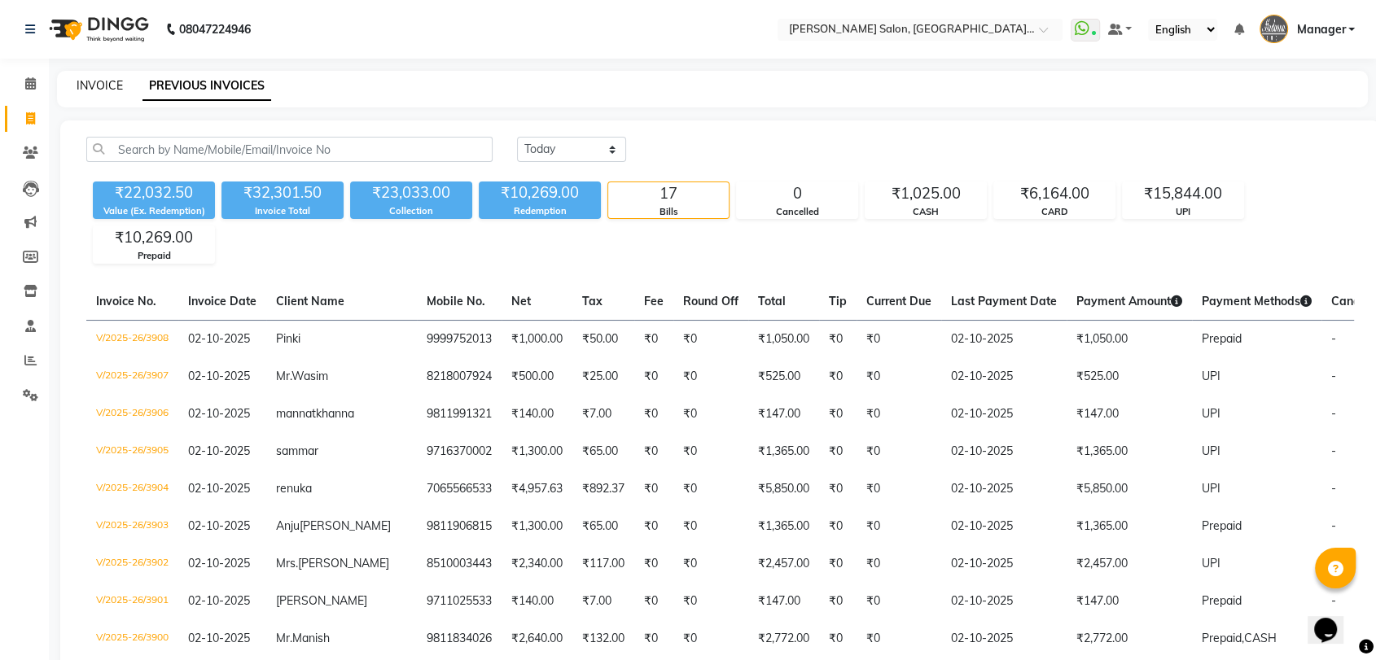
click at [120, 86] on link "INVOICE" at bounding box center [100, 85] width 46 height 15
select select "service"
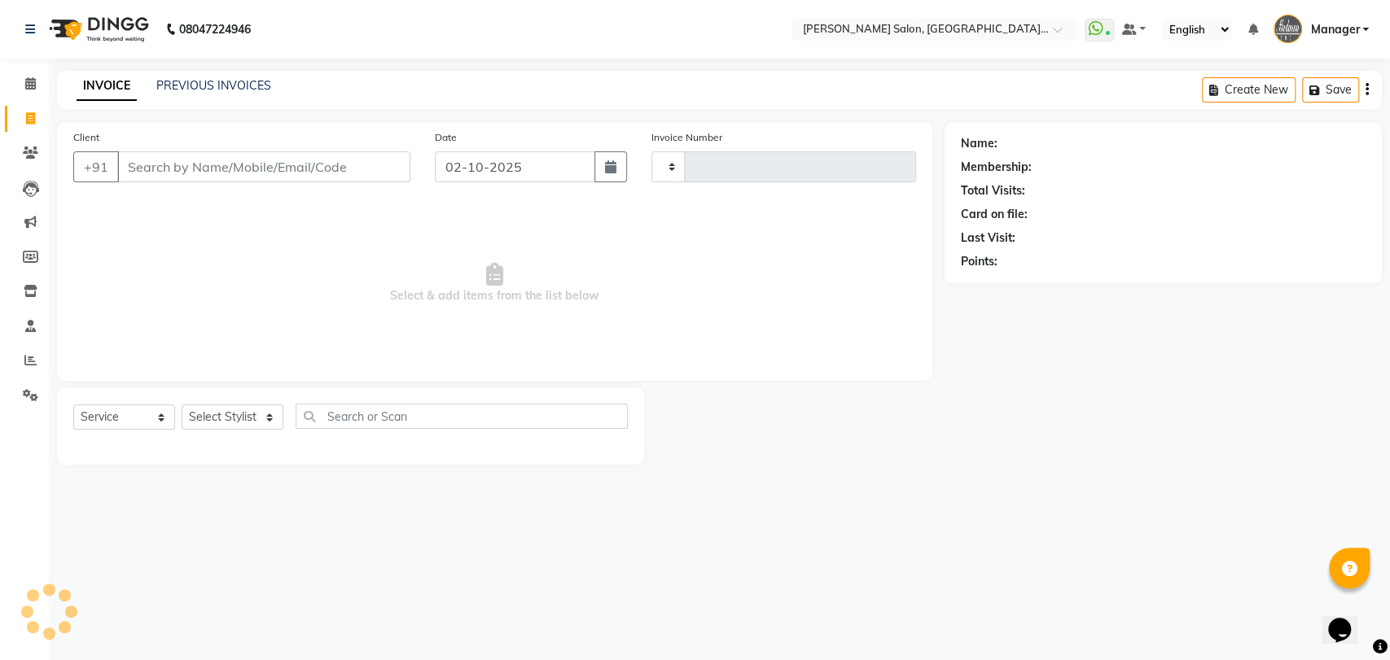
type input "3909"
select select "5893"
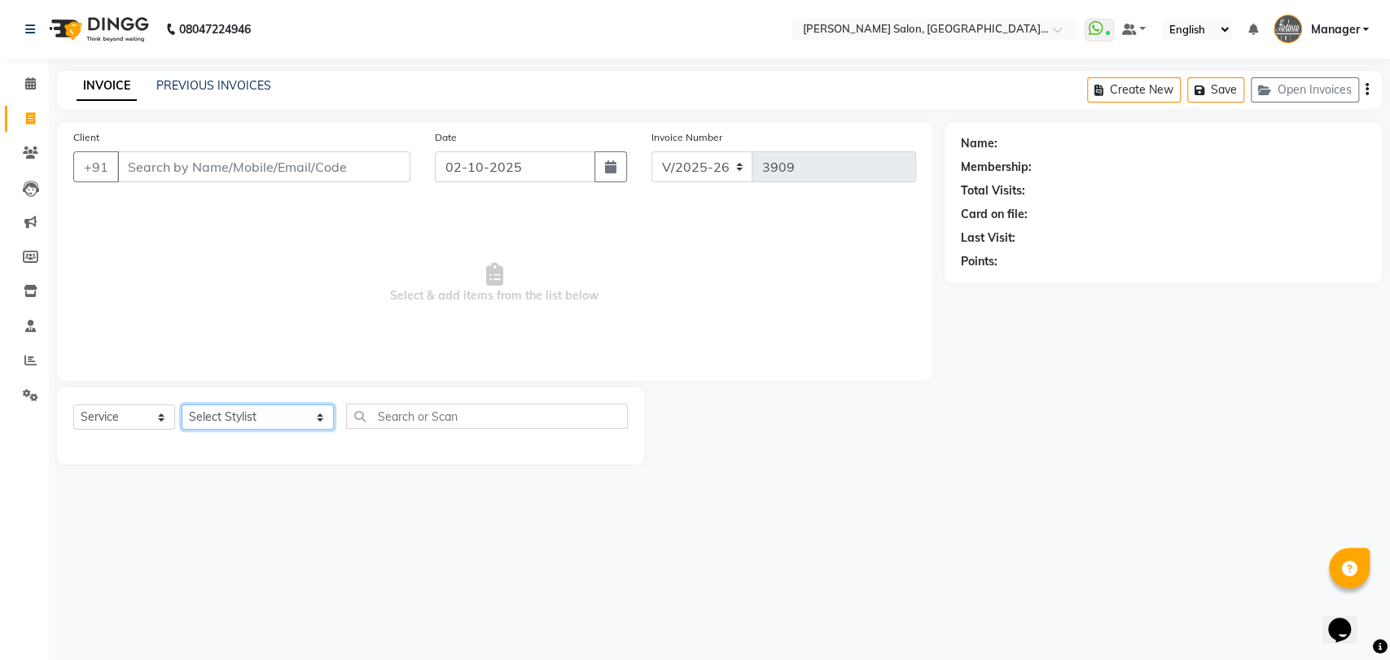
click at [235, 422] on select "Select Stylist Anil Pedicurist Arman ashish female stylist Ashutosh Singhal KHU…" at bounding box center [258, 417] width 152 height 25
select select "48531"
click at [182, 405] on select "Select Stylist Anil Pedicurist Arman ashish female stylist Ashutosh Singhal KHU…" at bounding box center [258, 417] width 152 height 25
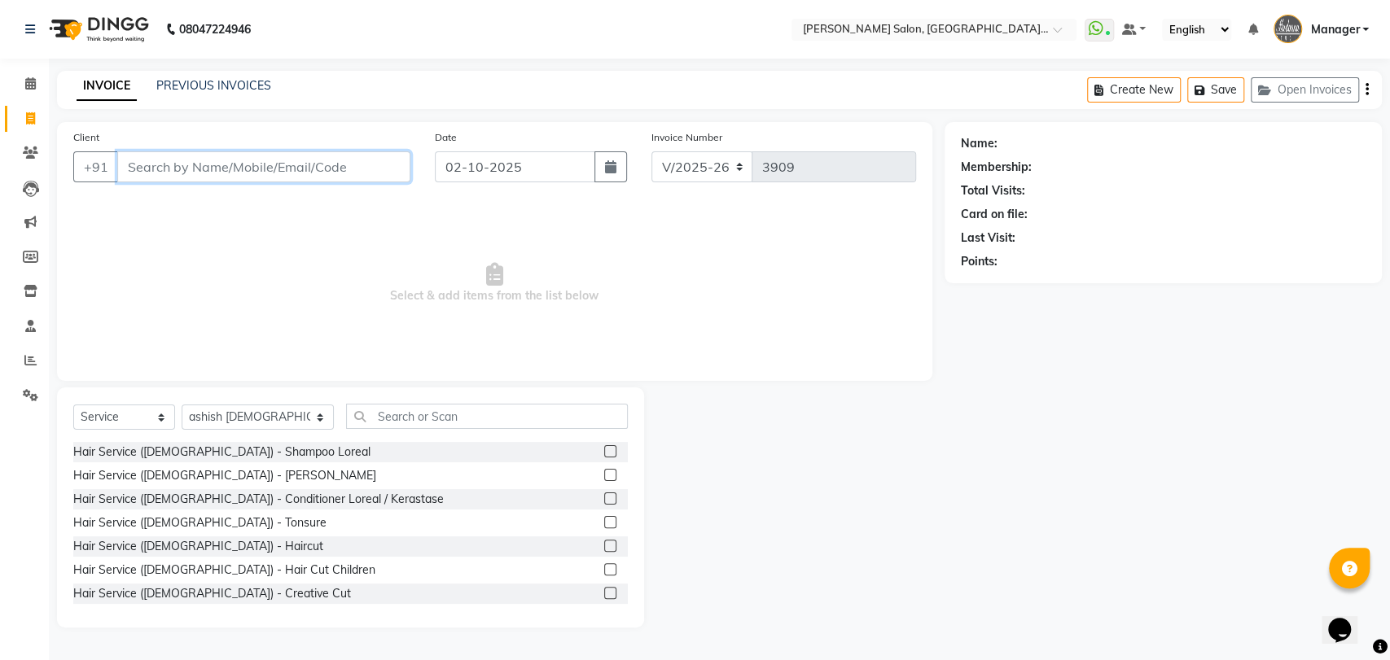
click at [173, 155] on input "Client" at bounding box center [263, 166] width 293 height 31
click at [172, 159] on input "Client" at bounding box center [263, 166] width 293 height 31
click at [172, 159] on input "bh" at bounding box center [263, 166] width 293 height 31
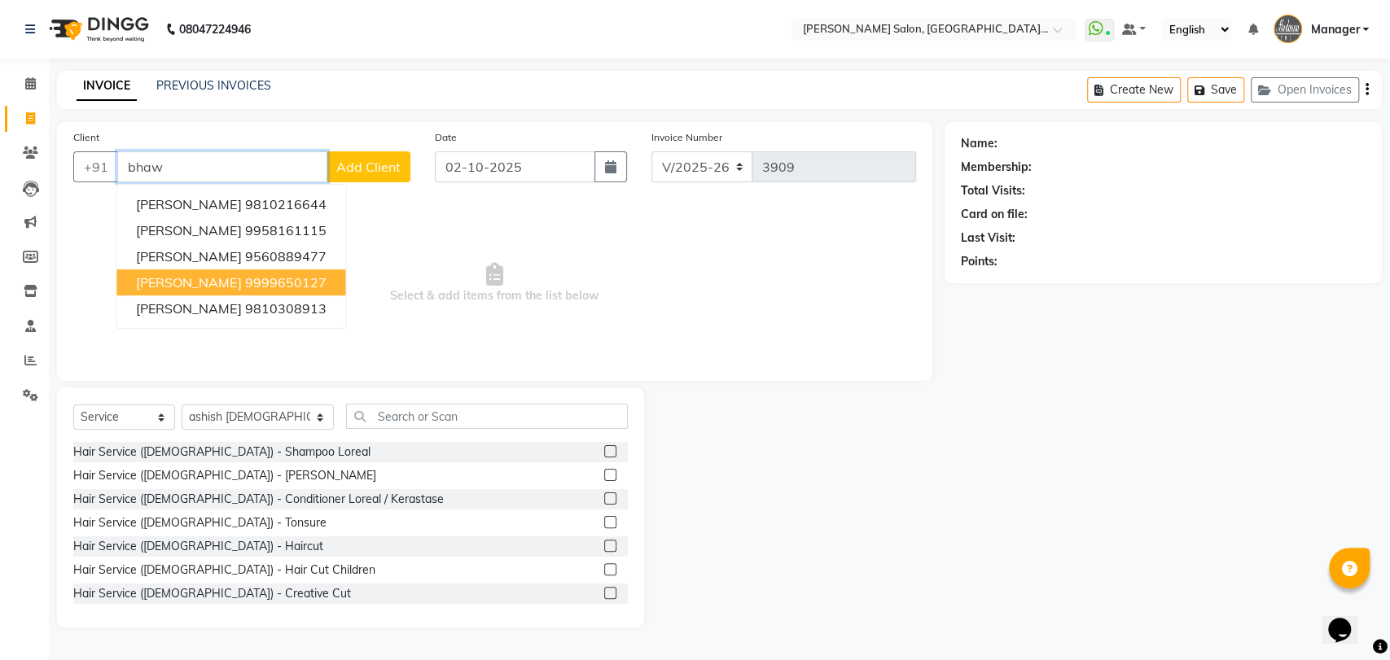
click at [166, 274] on span "DR BHAWNA" at bounding box center [188, 282] width 105 height 16
type input "9999650127"
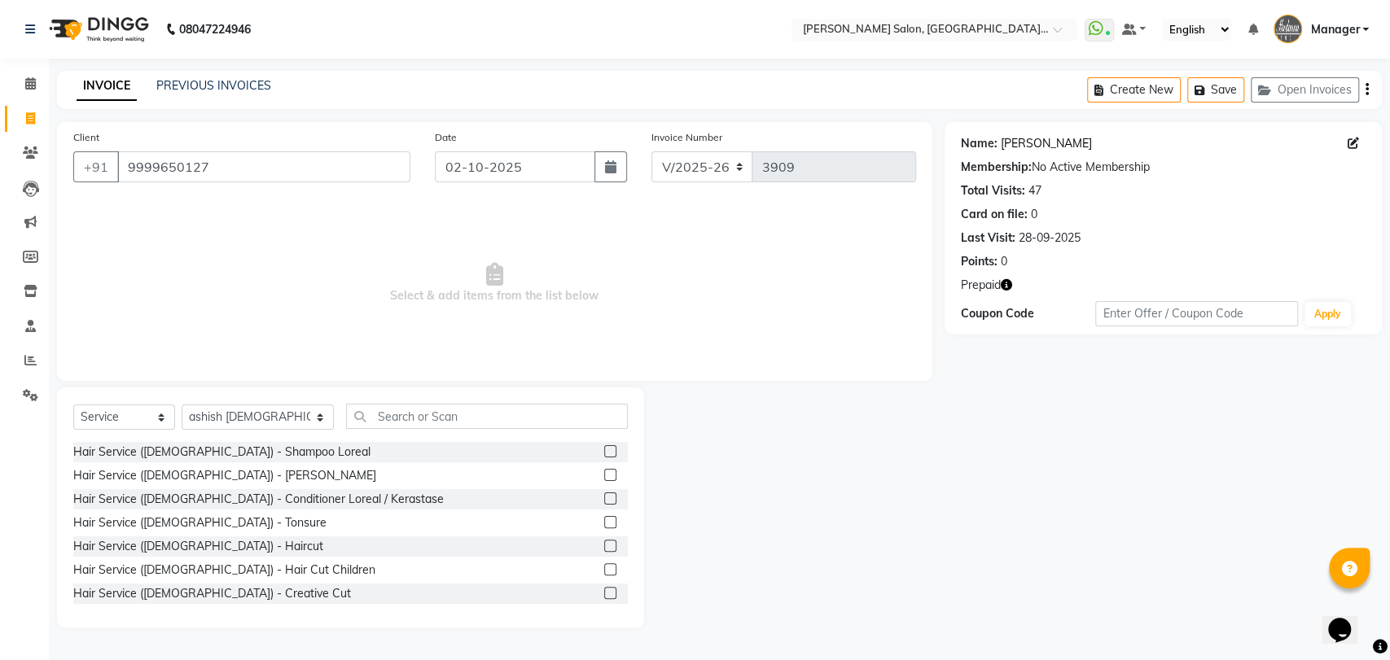
click at [1028, 145] on link "Dr Bhawna" at bounding box center [1045, 143] width 91 height 17
click at [207, 418] on select "Select Stylist Anil Pedicurist Arman ashish female stylist Ashutosh Singhal KHU…" at bounding box center [258, 417] width 152 height 25
select select "90698"
click at [182, 405] on select "Select Stylist Anil Pedicurist Arman ashish female stylist Ashutosh Singhal KHU…" at bounding box center [258, 417] width 152 height 25
click at [346, 416] on input "text" at bounding box center [487, 416] width 282 height 25
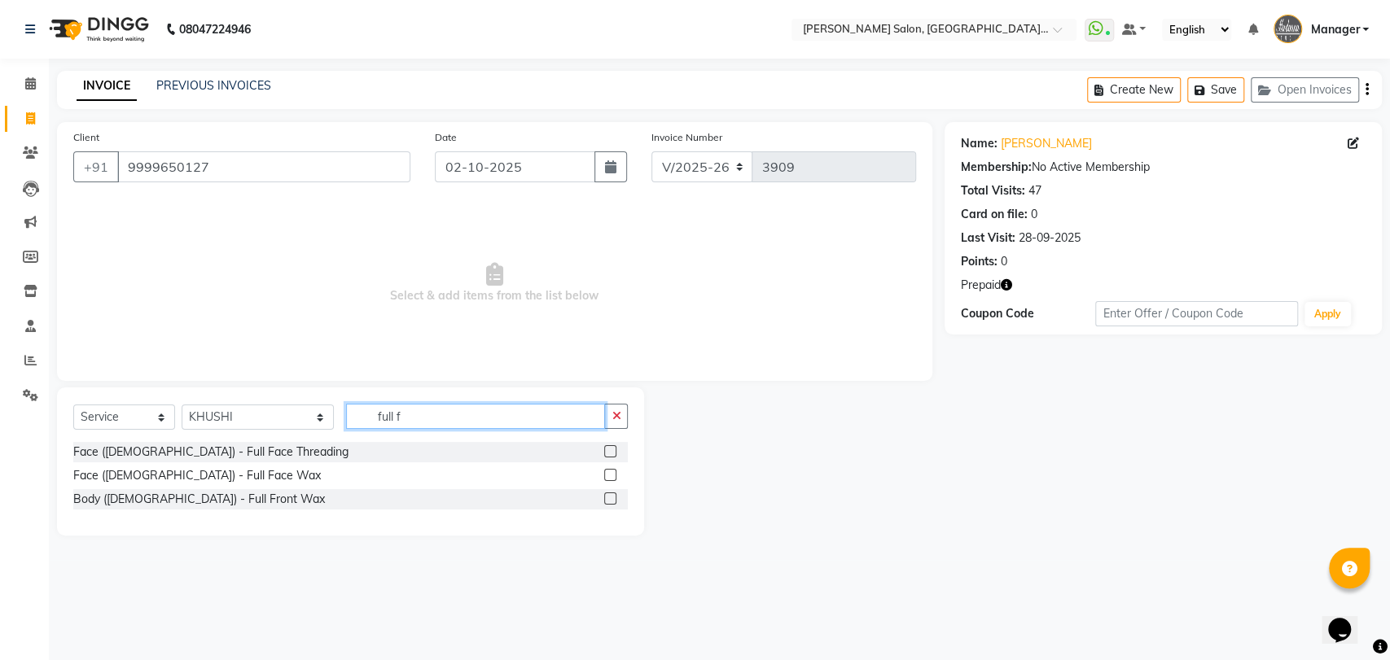
type input "full f"
click at [610, 448] on label at bounding box center [610, 451] width 12 height 12
click at [610, 448] on input "checkbox" at bounding box center [609, 452] width 11 height 11
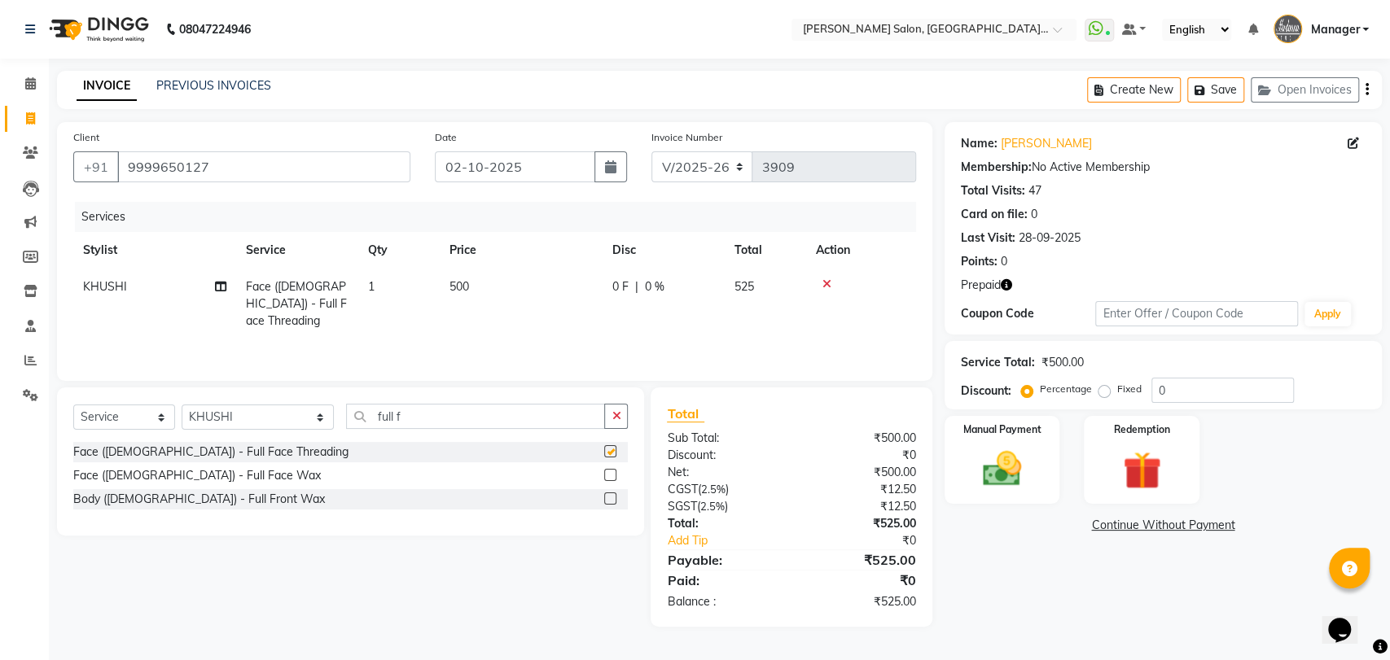
checkbox input "false"
click at [1009, 295] on div "Name: Dr Bhawna Membership: No Active Membership Total Visits: 47 Card on file:…" at bounding box center [1162, 228] width 437 height 212
click at [1009, 290] on icon "button" at bounding box center [1005, 284] width 11 height 11
click at [1102, 279] on div "Prepaid" at bounding box center [1163, 285] width 405 height 17
click at [203, 411] on select "Select Stylist Anil Pedicurist Arman ashish female stylist Ashutosh Singhal KHU…" at bounding box center [258, 417] width 152 height 25
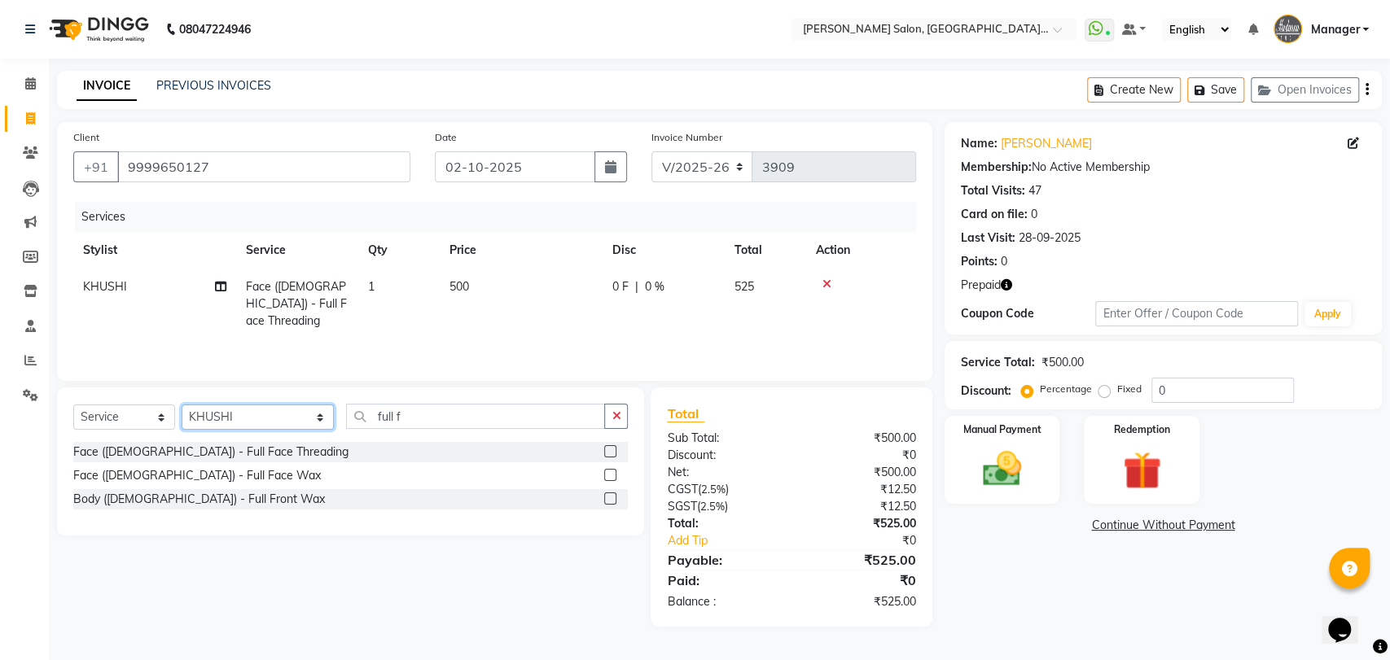
select select "48531"
click at [182, 405] on select "Select Stylist Anil Pedicurist Arman ashish female stylist Ashutosh Singhal KHU…" at bounding box center [258, 417] width 152 height 25
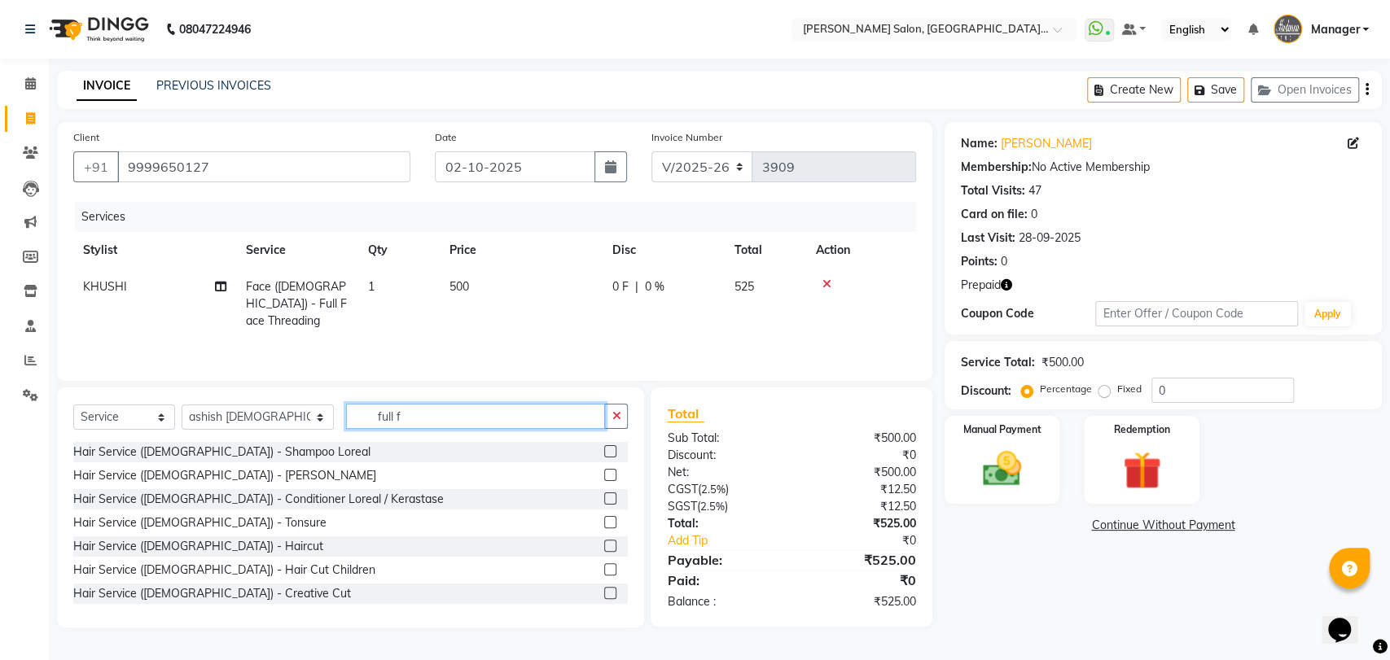
click at [375, 417] on input "full f" at bounding box center [475, 416] width 259 height 25
type input "f"
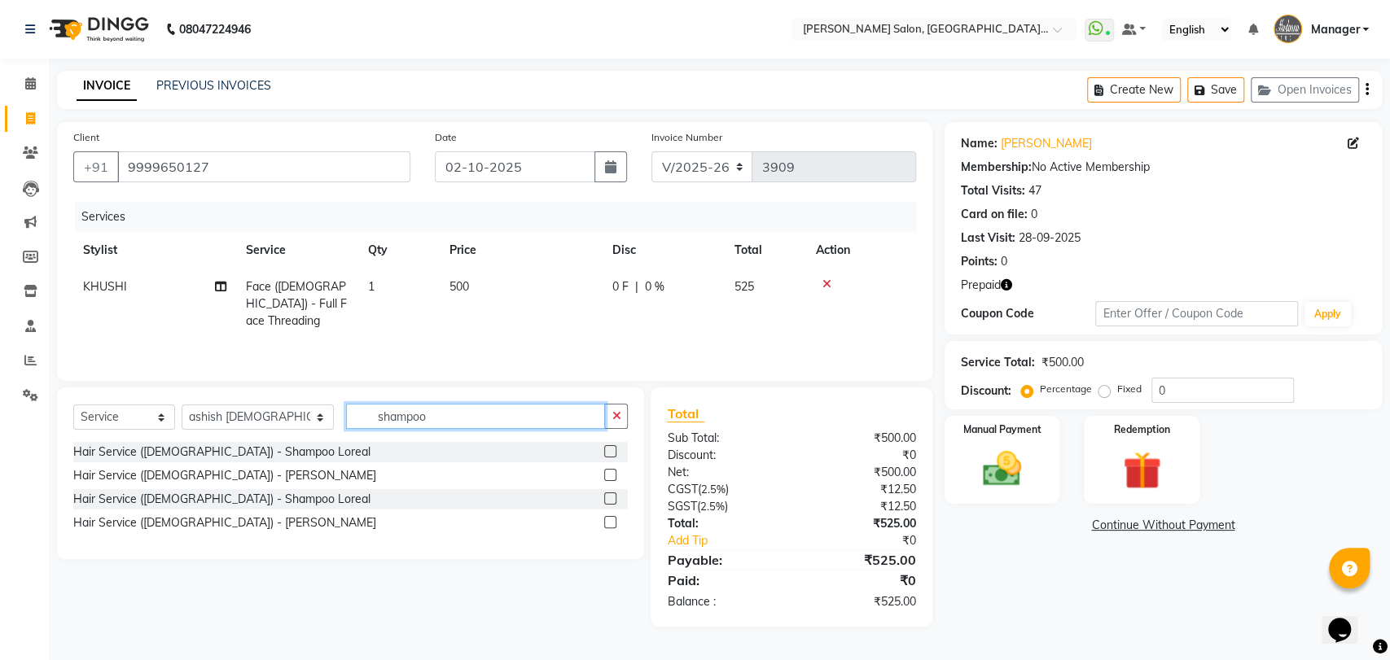
type input "shampoo"
click at [612, 521] on label at bounding box center [610, 522] width 12 height 12
click at [612, 521] on input "checkbox" at bounding box center [609, 523] width 11 height 11
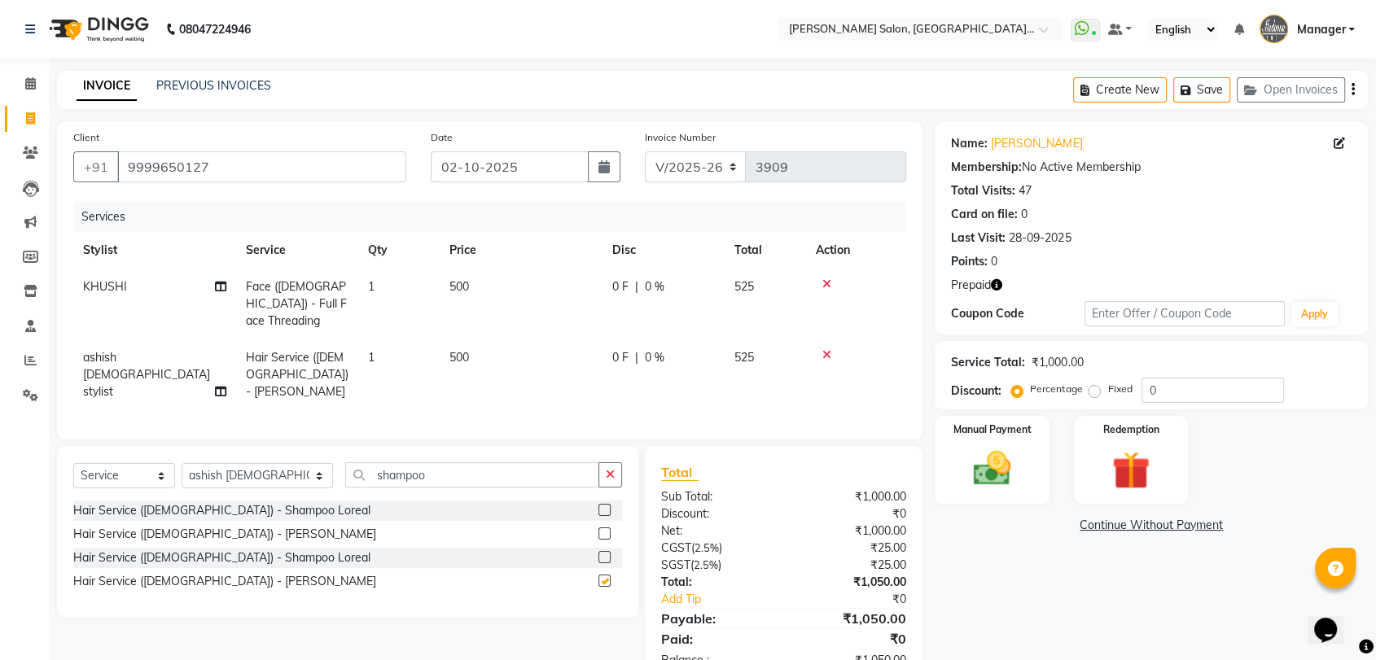
checkbox input "false"
click at [444, 475] on input "shampoo" at bounding box center [472, 474] width 254 height 25
type input "s"
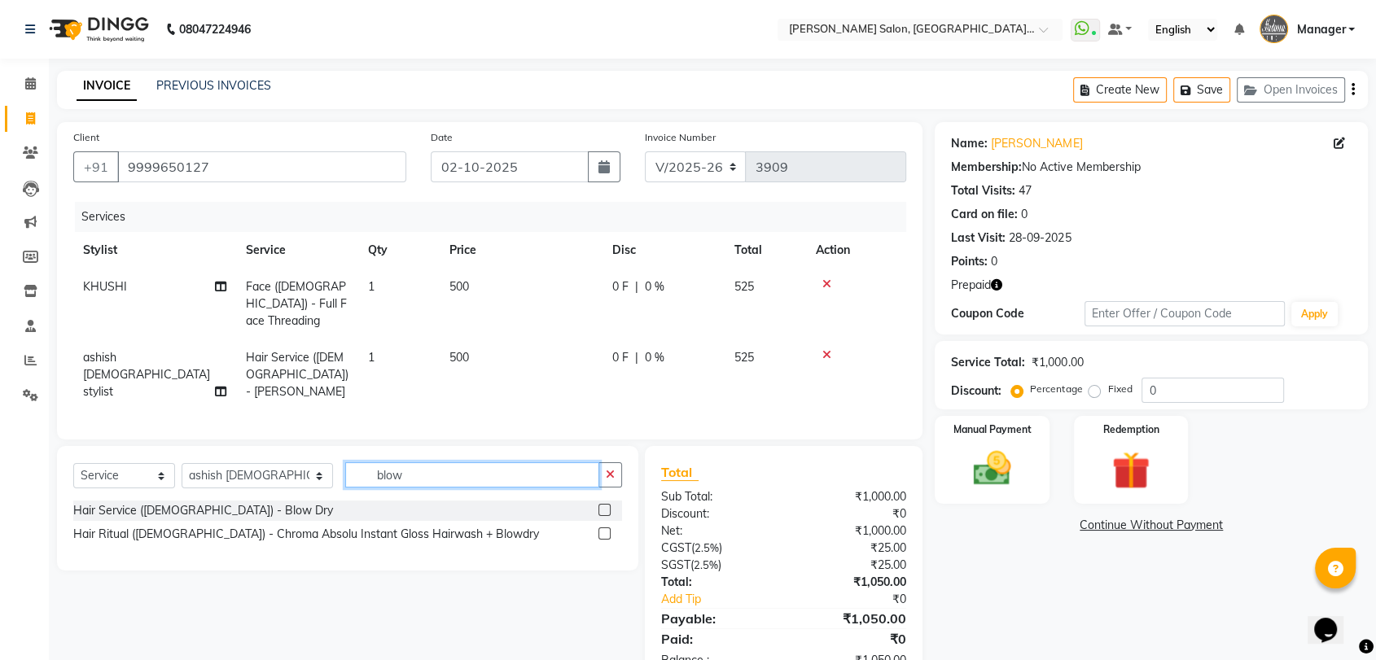
type input "blow"
click at [601, 504] on label at bounding box center [604, 510] width 12 height 12
click at [601, 506] on input "checkbox" at bounding box center [603, 511] width 11 height 11
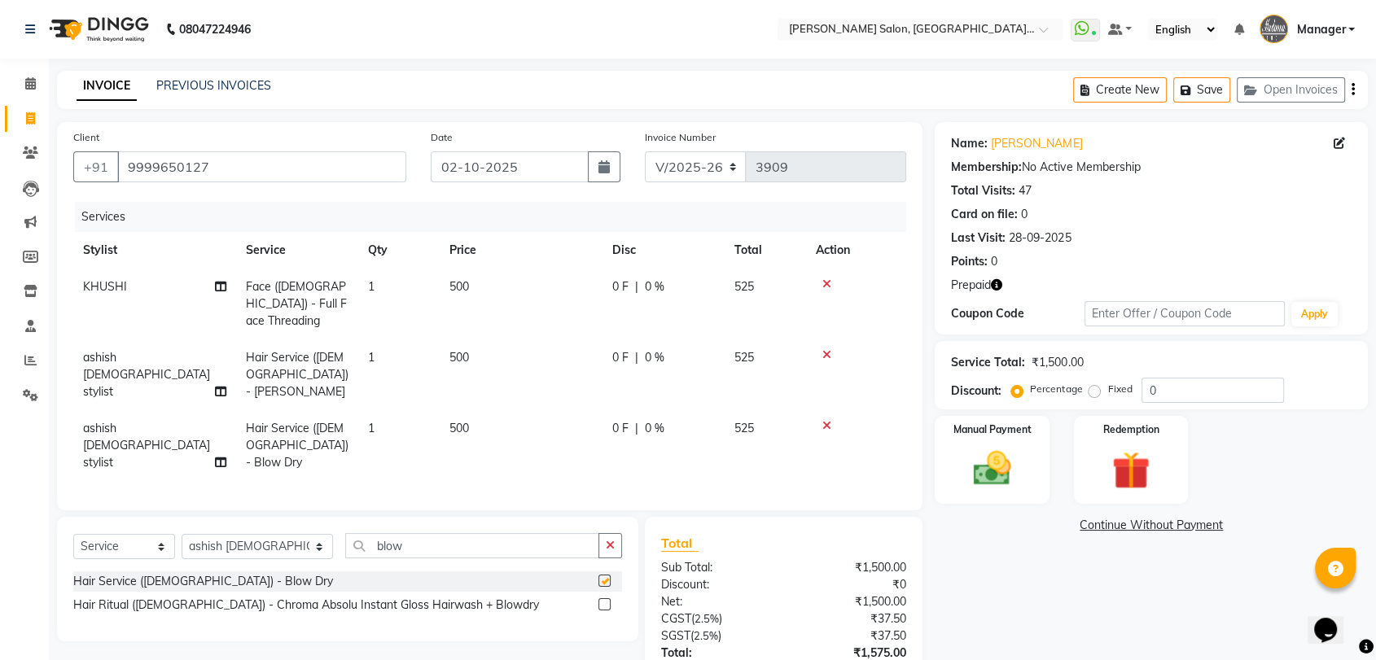
checkbox input "false"
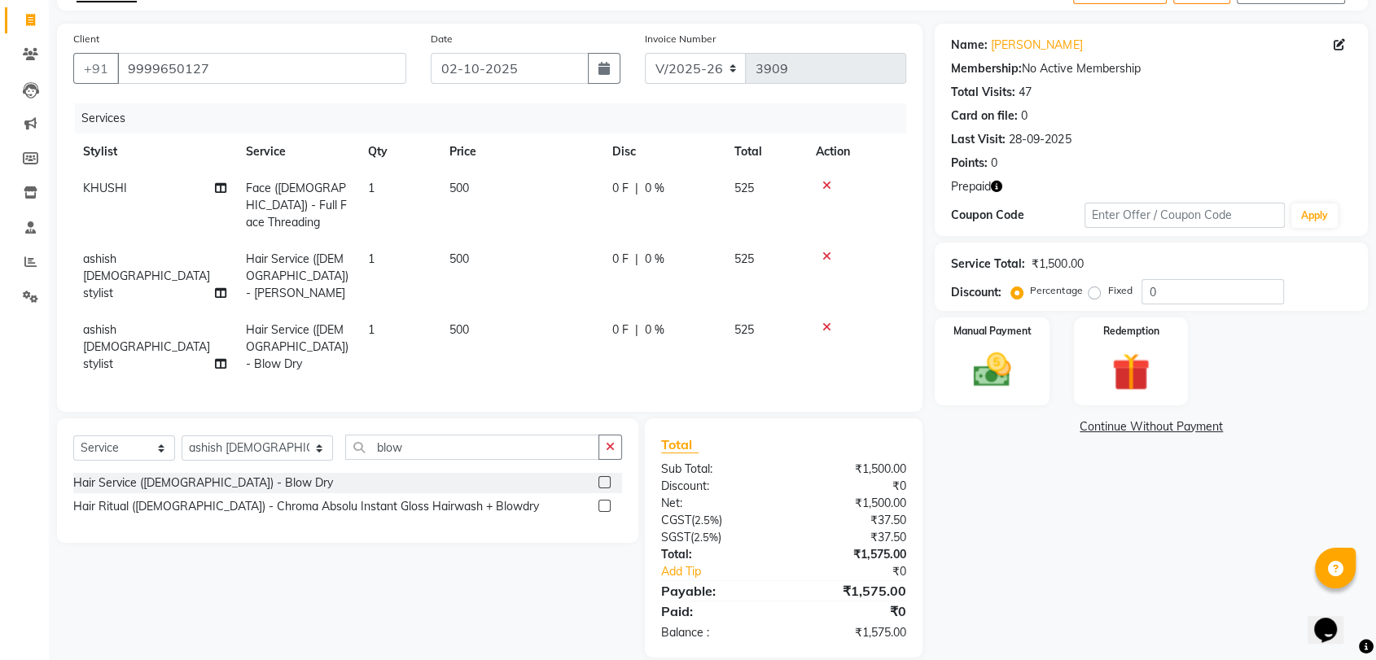
scroll to position [99, 0]
click at [1112, 343] on div "Redemption" at bounding box center [1130, 360] width 119 height 91
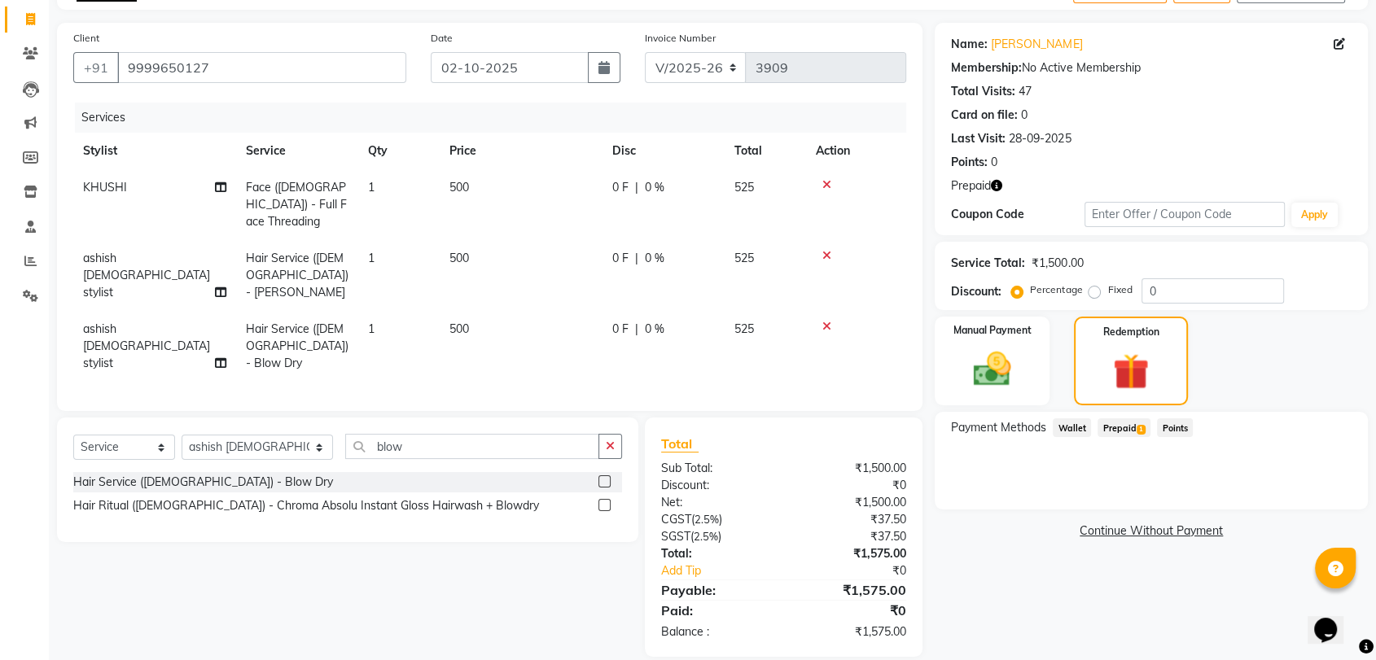
click at [1127, 424] on span "Prepaid 1" at bounding box center [1123, 427] width 53 height 19
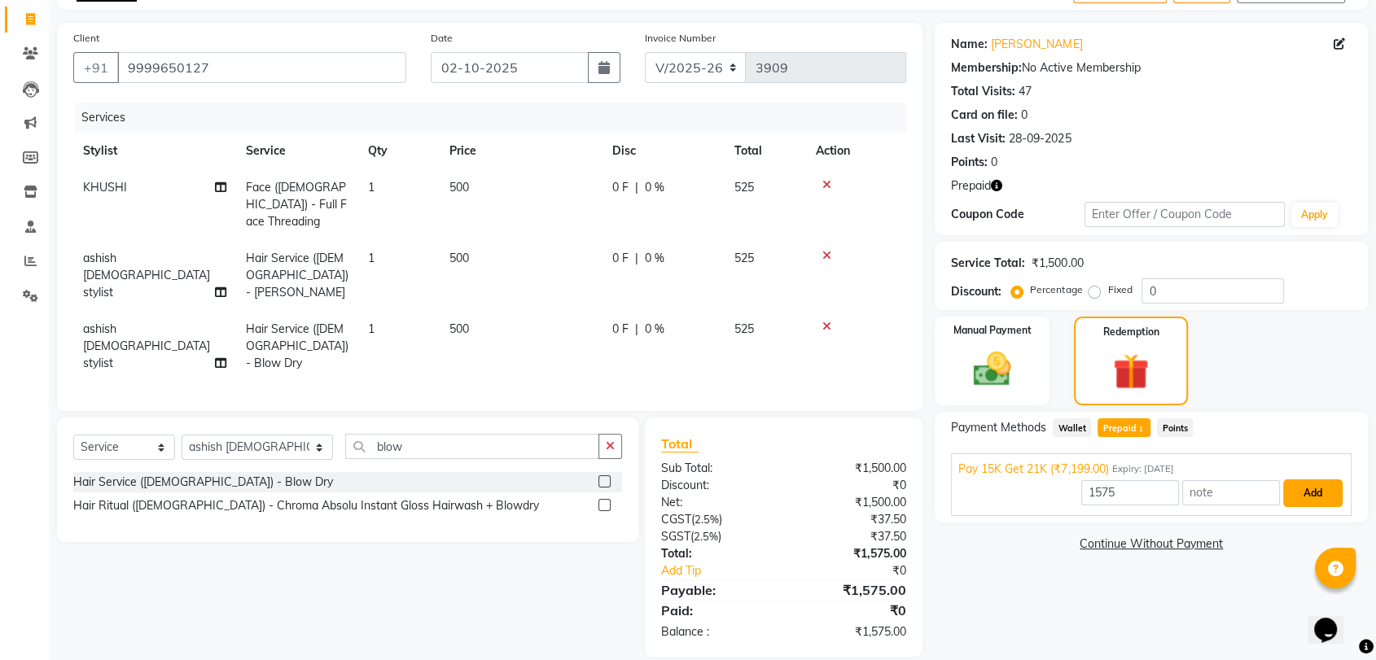
click at [1315, 497] on button "Add" at bounding box center [1312, 493] width 59 height 28
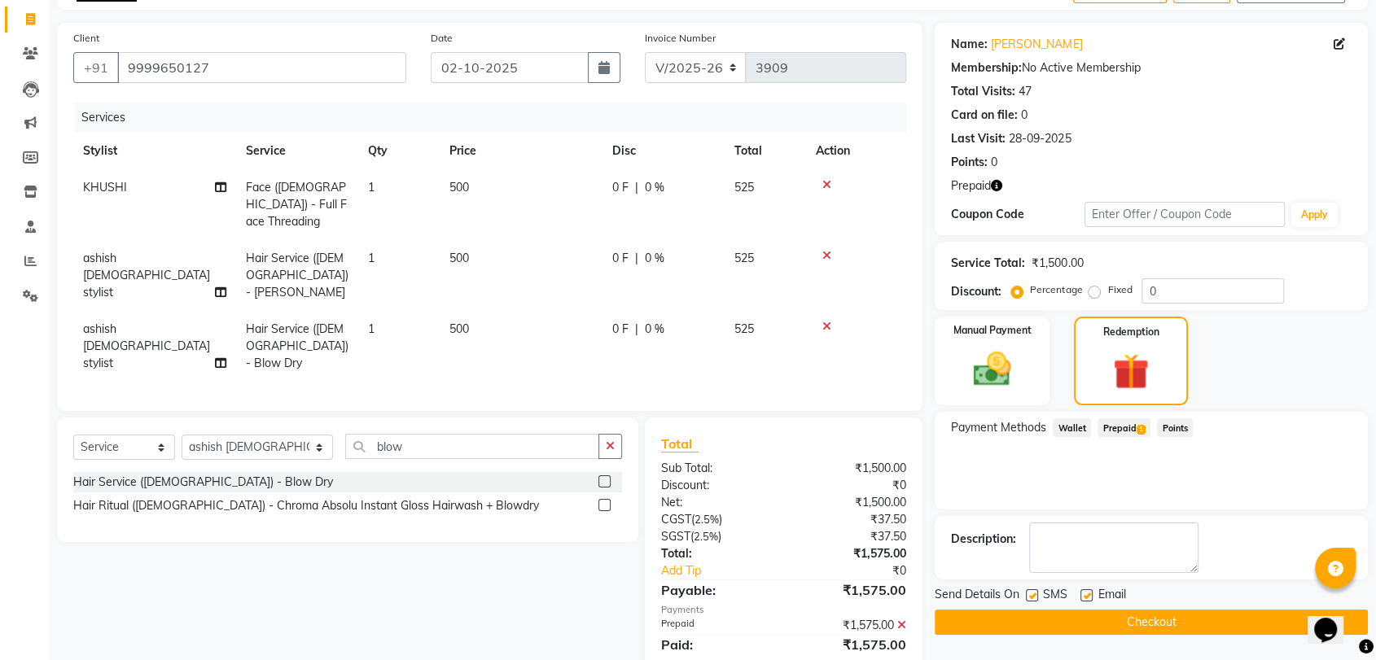
click at [1135, 624] on button "Checkout" at bounding box center [1151, 622] width 433 height 25
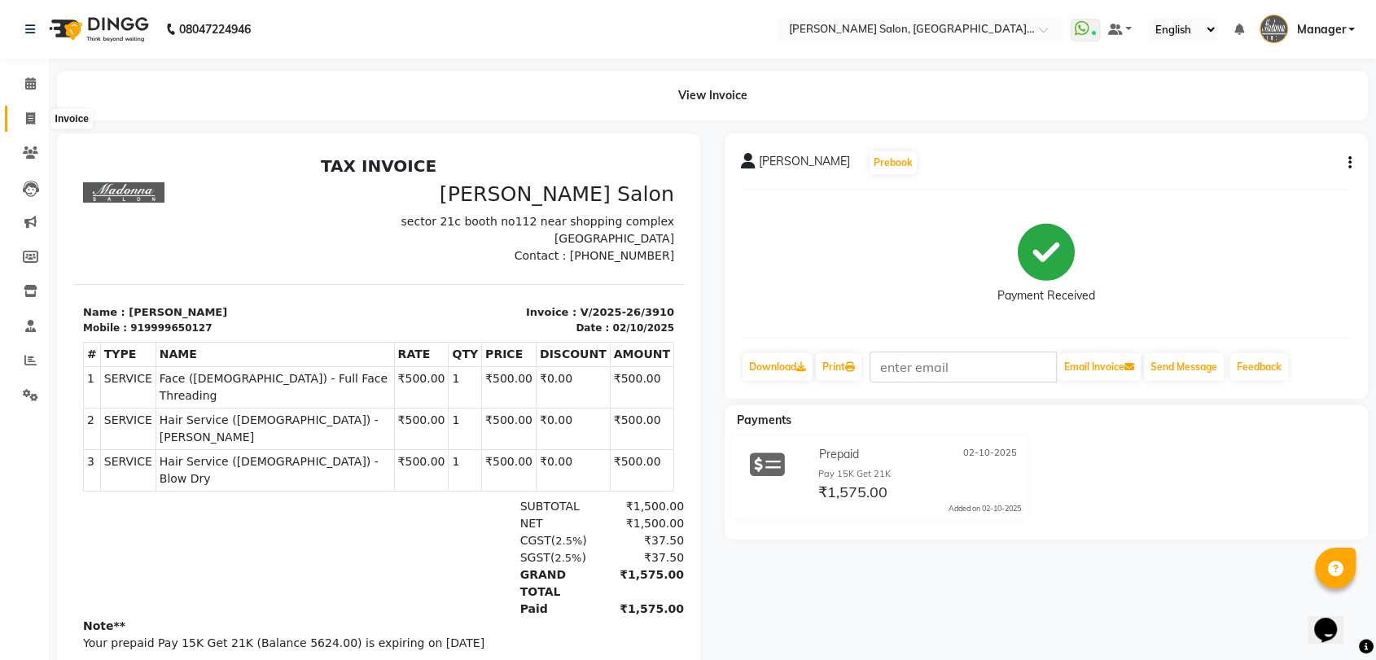
click at [34, 112] on span at bounding box center [30, 119] width 28 height 19
select select "service"
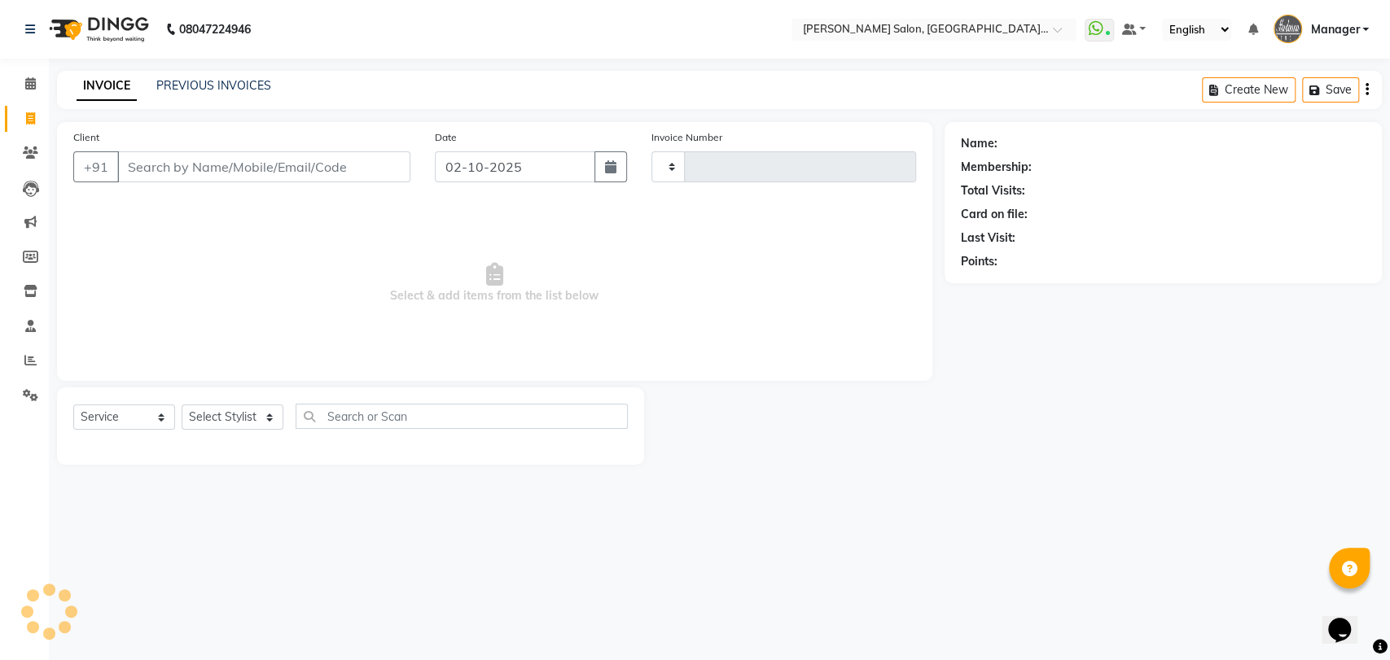
type input "3911"
select select "5893"
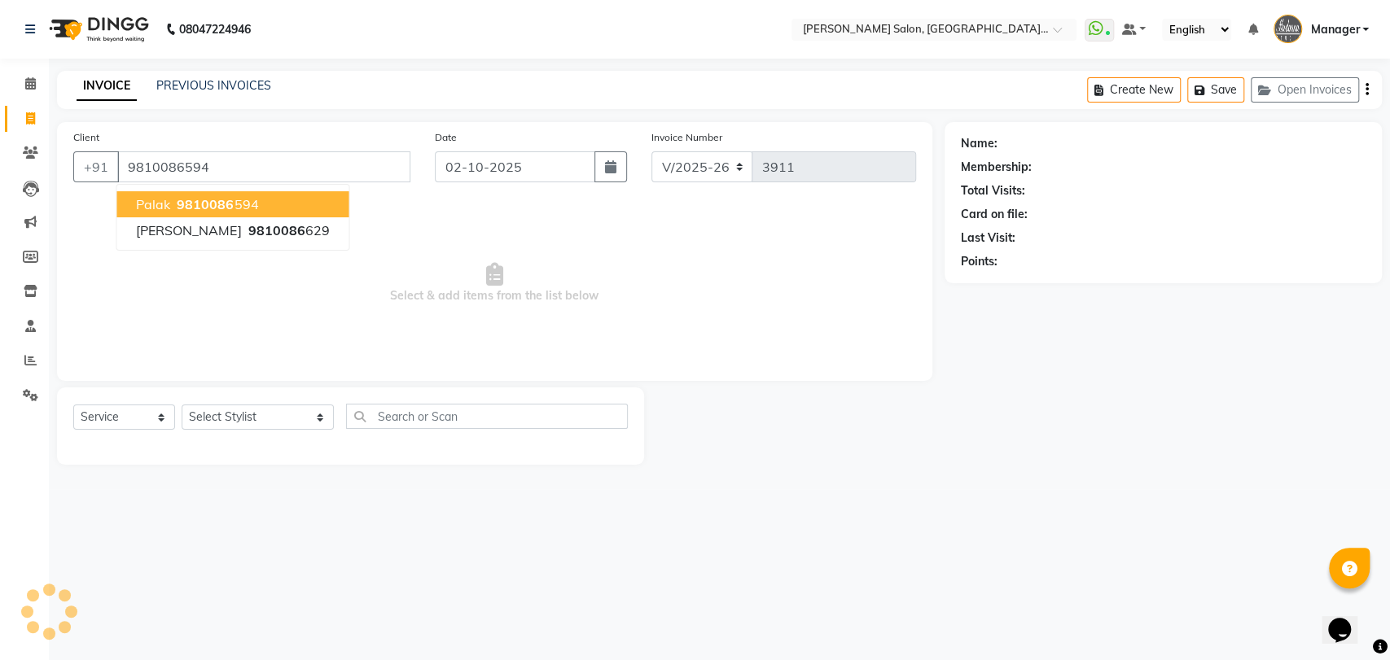
type input "9810086594"
click at [203, 197] on span "9810086" at bounding box center [205, 204] width 57 height 16
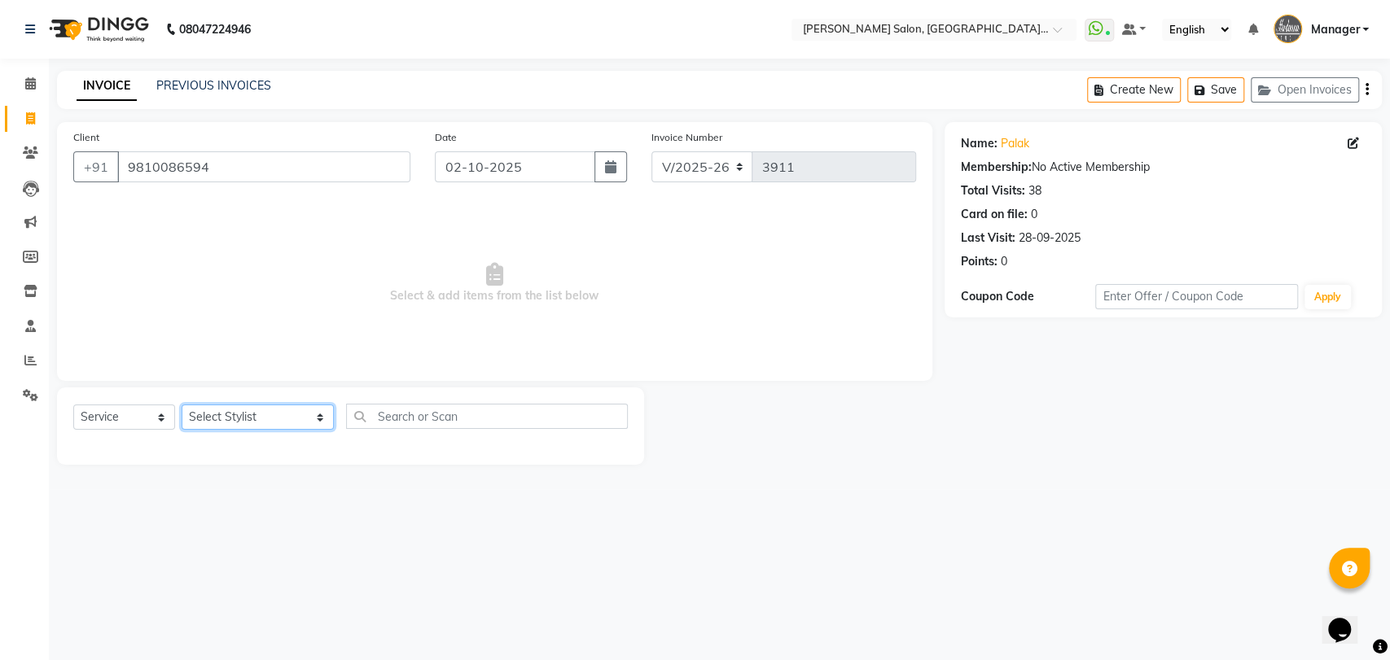
click at [225, 416] on select "Select Stylist Anil Pedicurist [PERSON_NAME] [DEMOGRAPHIC_DATA] stylist [PERSON…" at bounding box center [258, 417] width 152 height 25
select select "48546"
click at [182, 405] on select "Select Stylist Anil Pedicurist [PERSON_NAME] [DEMOGRAPHIC_DATA] stylist [PERSON…" at bounding box center [258, 417] width 152 height 25
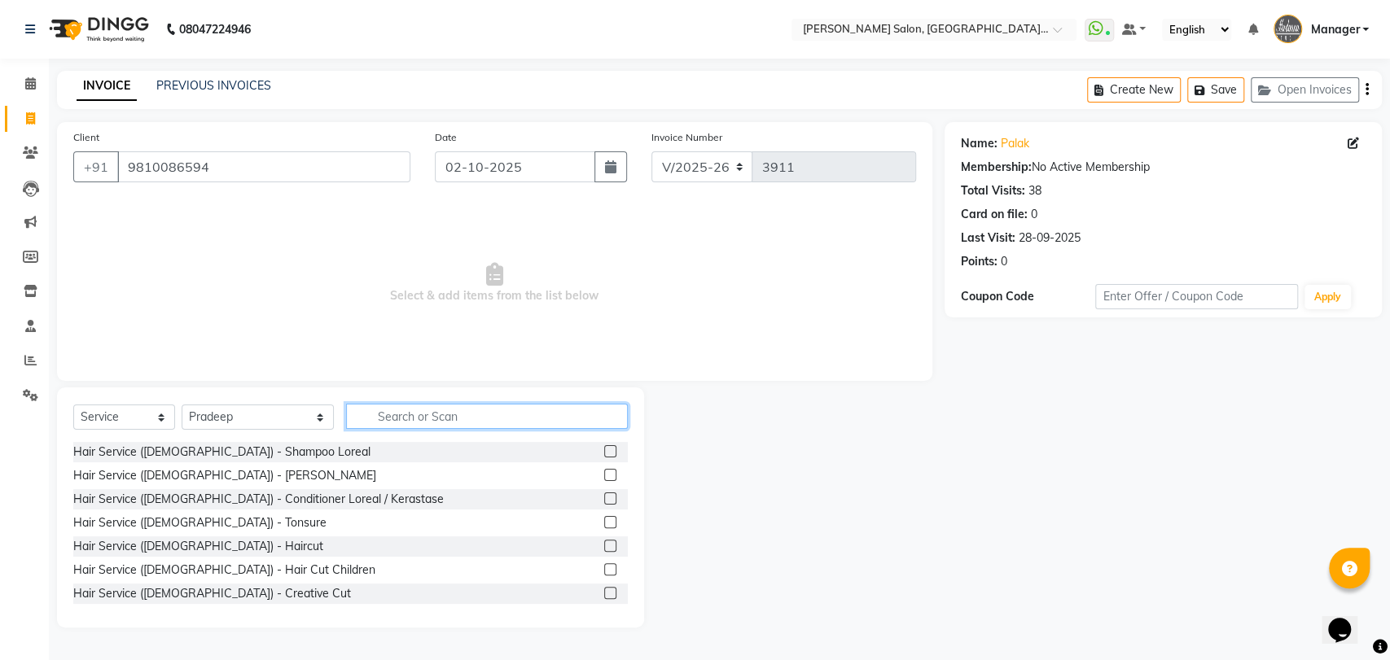
click at [351, 423] on input "text" at bounding box center [487, 416] width 282 height 25
type input "l"
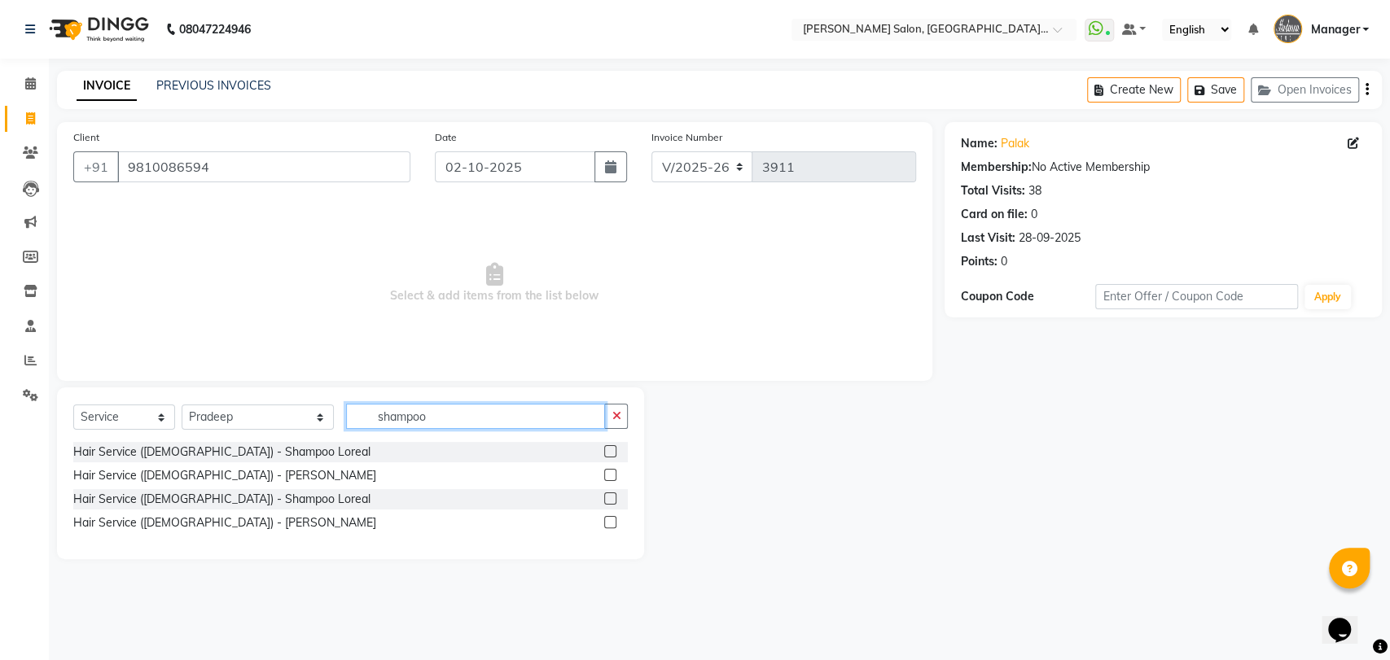
type input "shampoo"
click at [611, 499] on label at bounding box center [610, 498] width 12 height 12
click at [611, 499] on input "checkbox" at bounding box center [609, 499] width 11 height 11
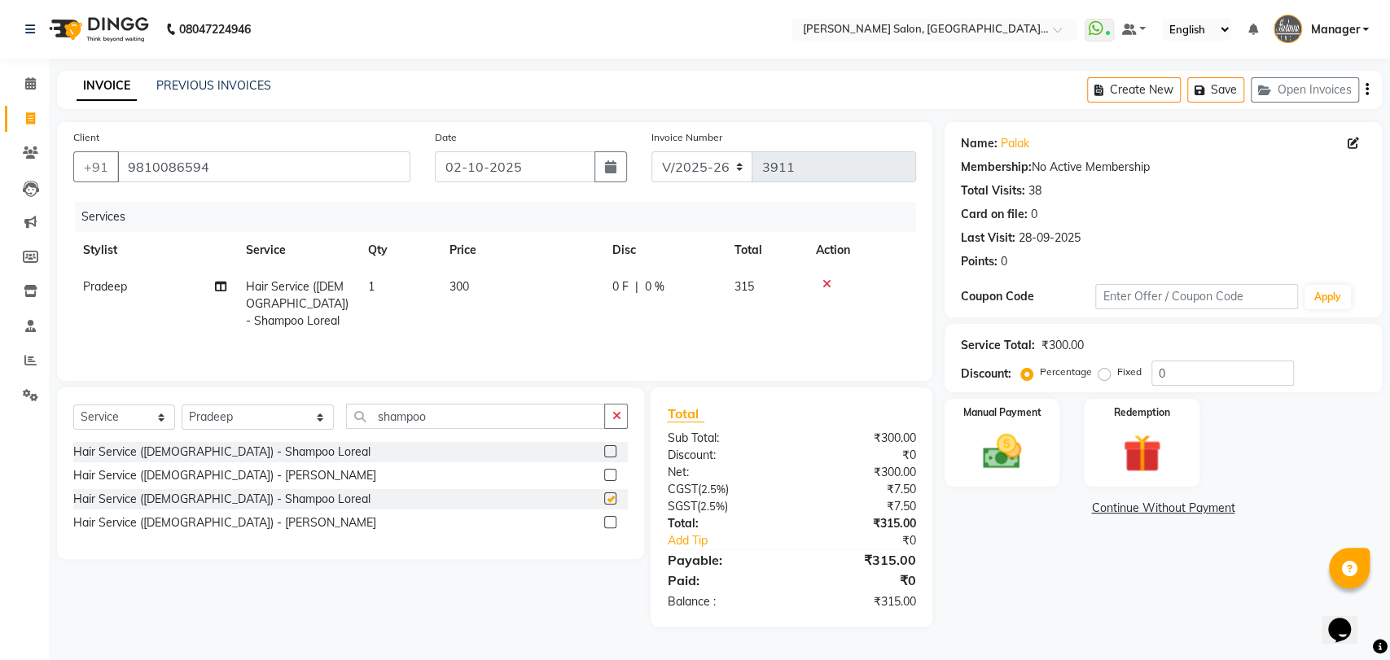
checkbox input "false"
click at [1003, 446] on img at bounding box center [1002, 452] width 64 height 46
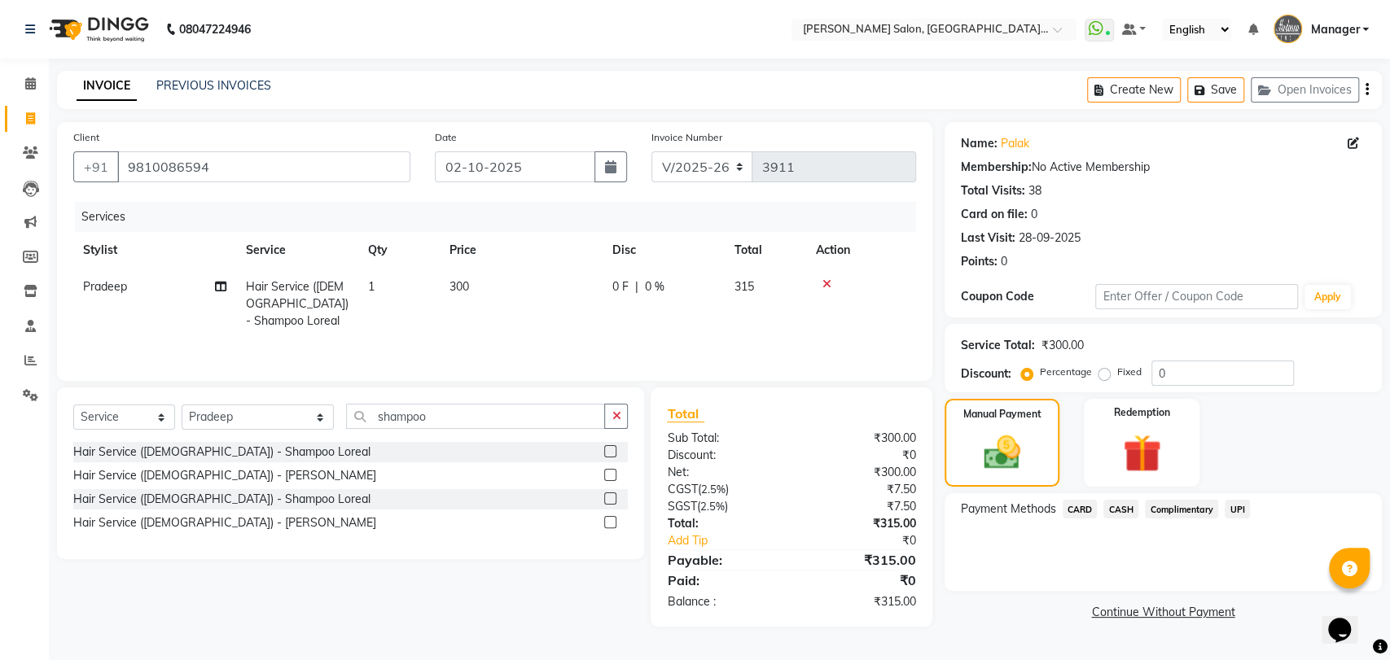
click at [1237, 506] on span "UPI" at bounding box center [1236, 509] width 25 height 19
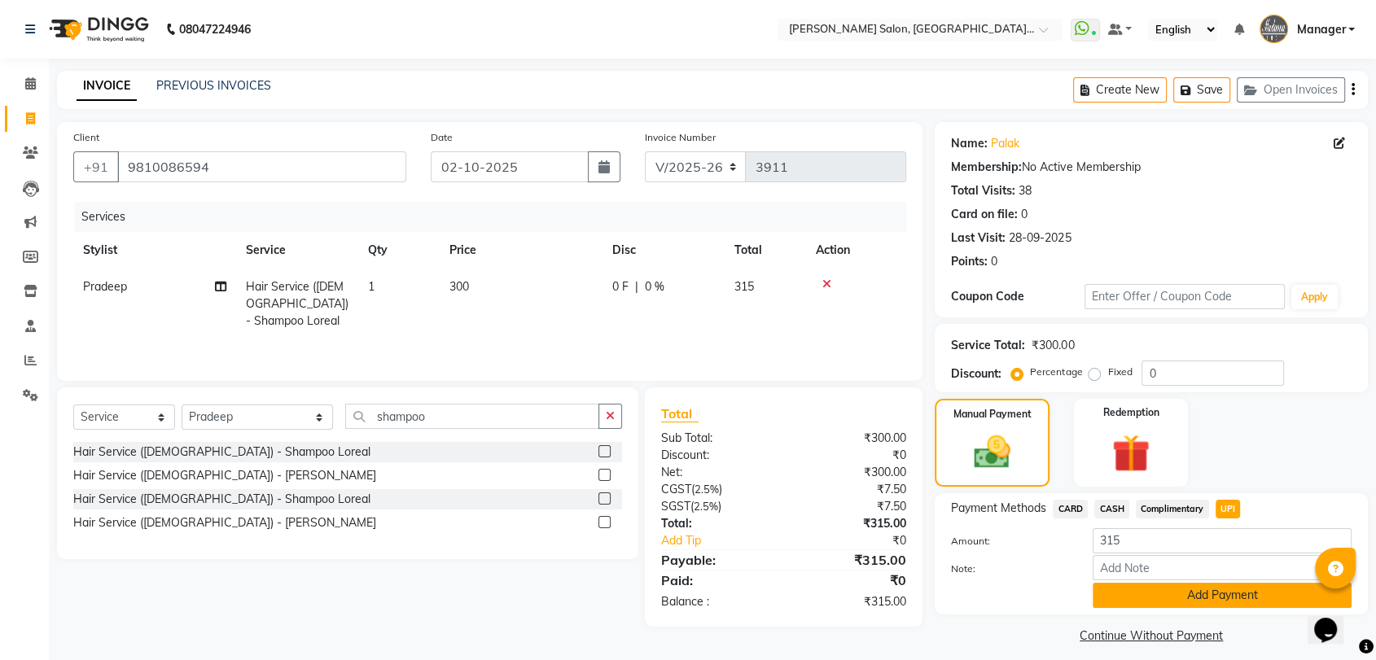
click at [1226, 589] on button "Add Payment" at bounding box center [1221, 595] width 259 height 25
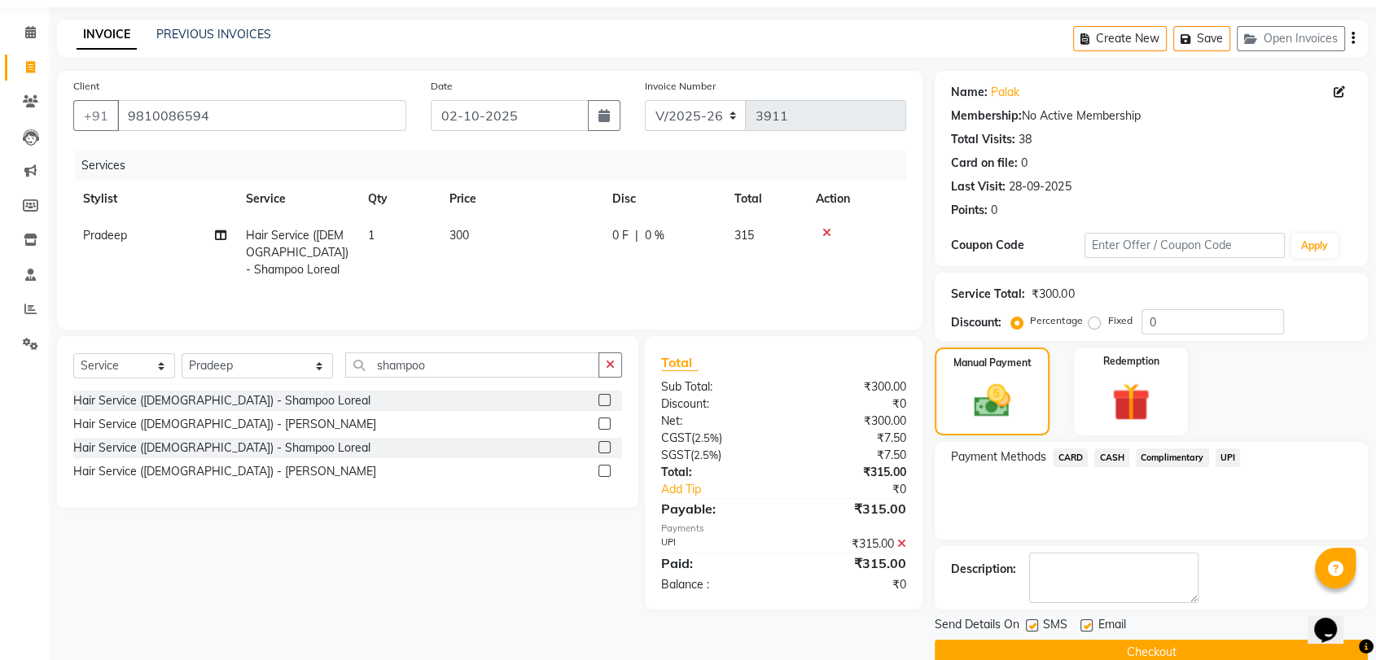
scroll to position [80, 0]
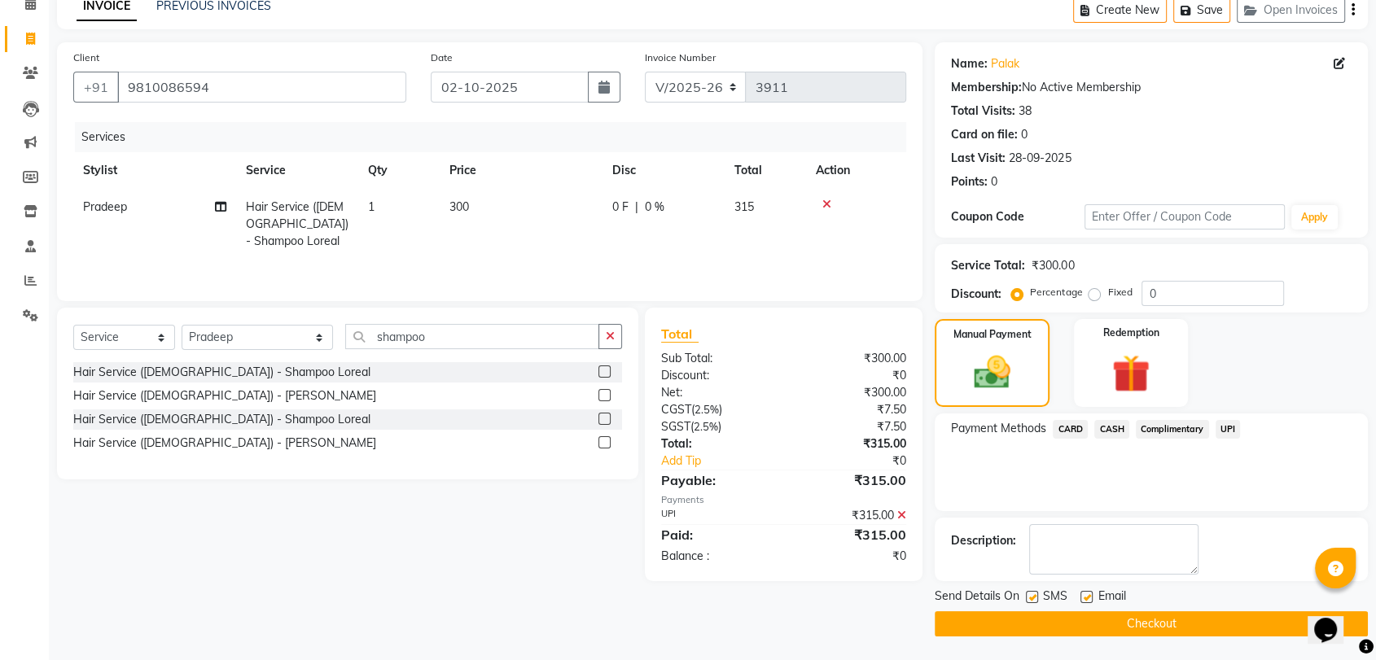
click at [1233, 622] on button "Checkout" at bounding box center [1151, 623] width 433 height 25
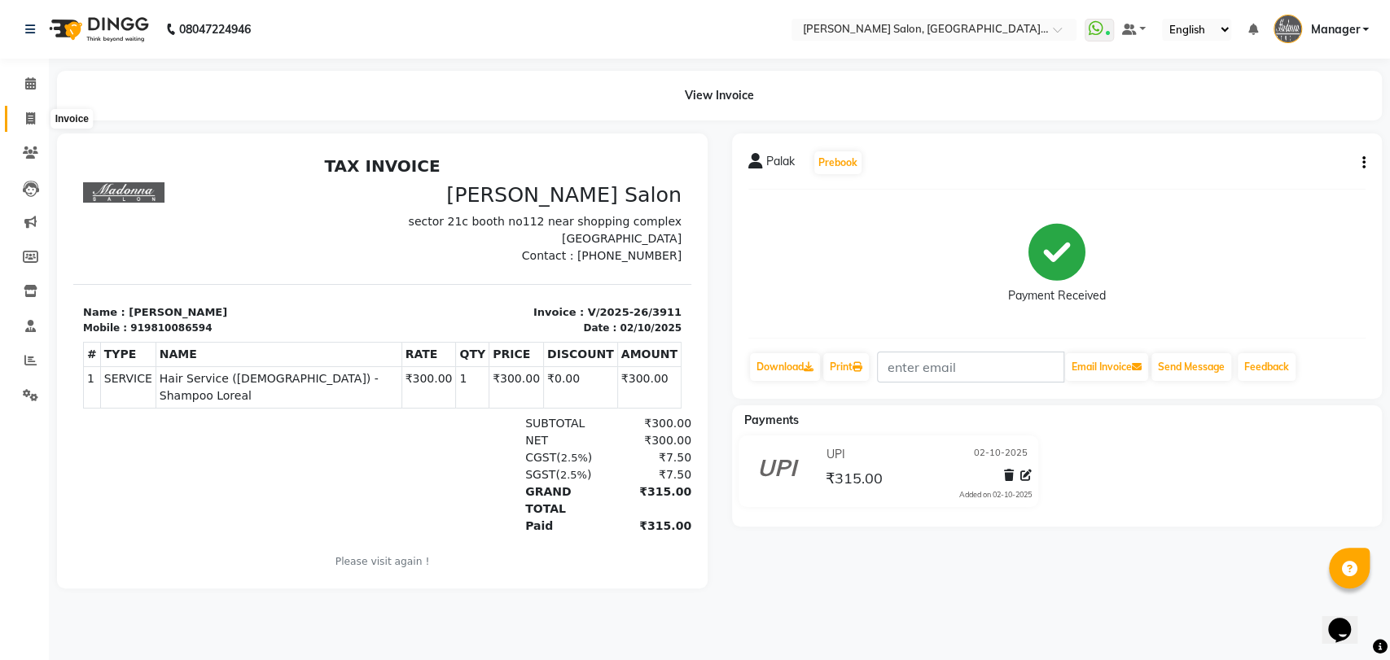
click at [30, 112] on icon at bounding box center [30, 118] width 9 height 12
select select "service"
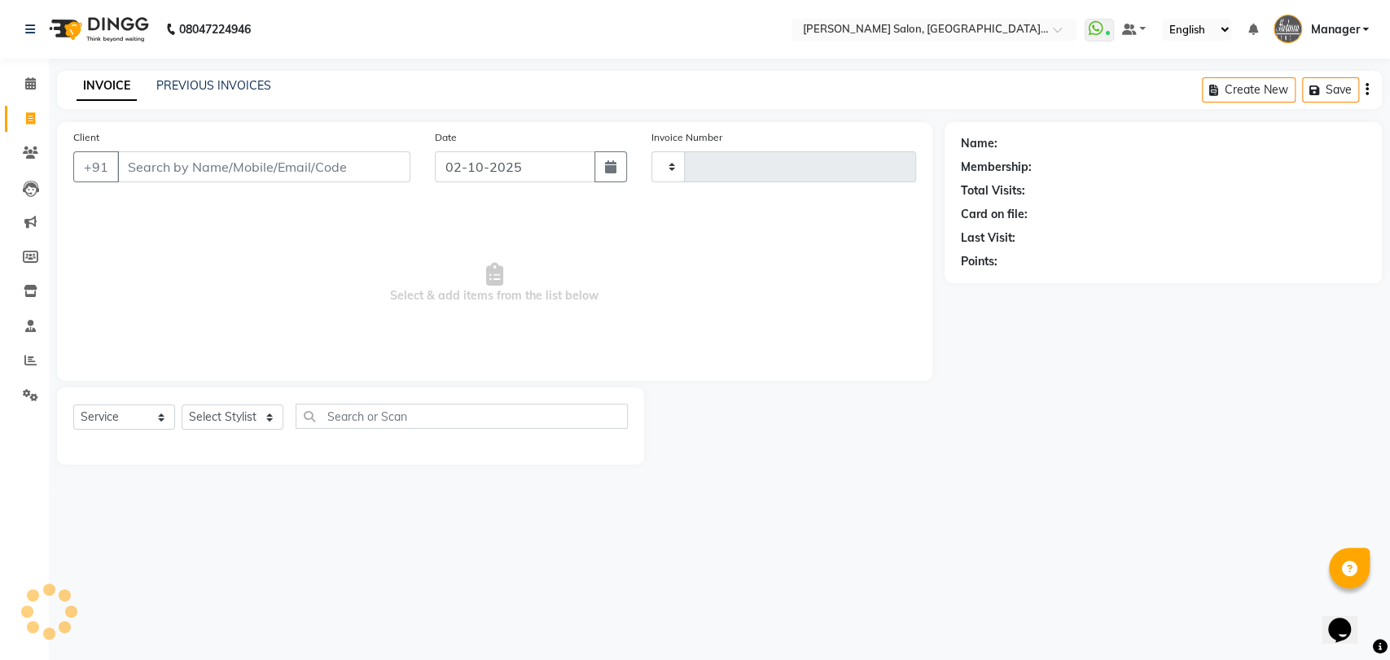
type input "3912"
select select "5893"
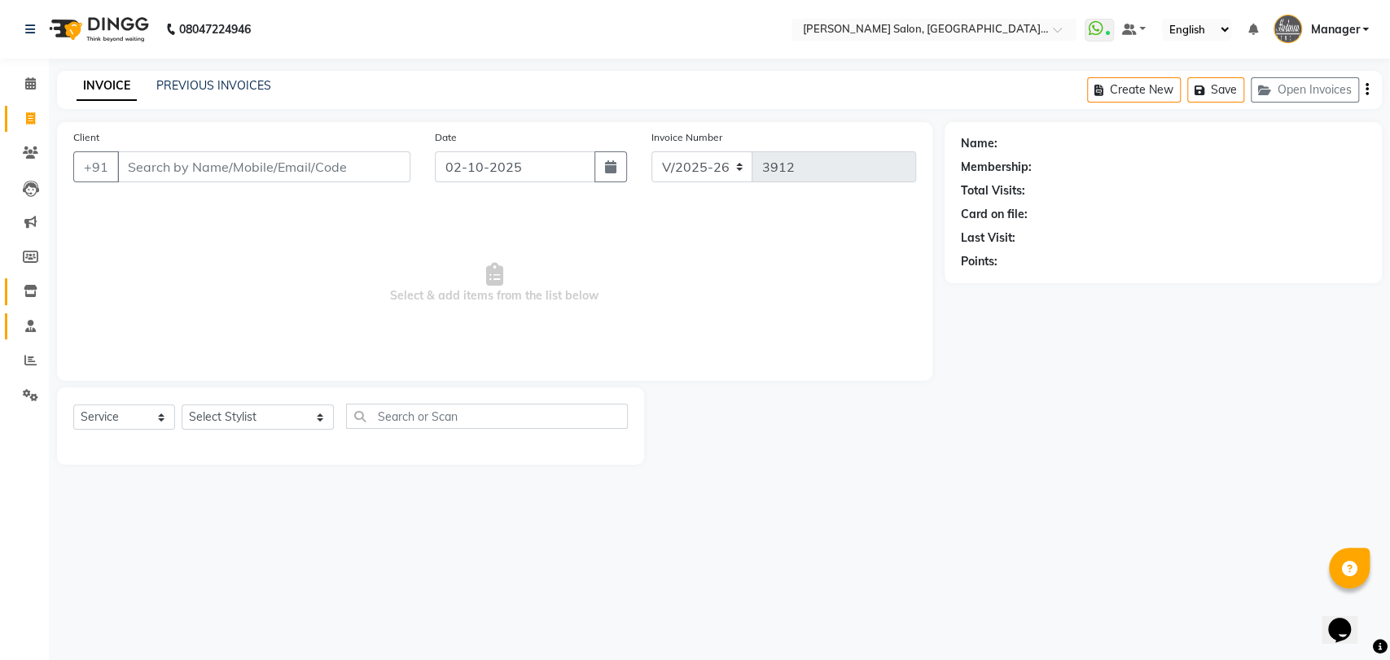
drag, startPoint x: 15, startPoint y: 302, endPoint x: 6, endPoint y: 328, distance: 27.5
drag, startPoint x: 6, startPoint y: 328, endPoint x: 204, endPoint y: 86, distance: 312.4
click at [204, 86] on link "PREVIOUS INVOICES" at bounding box center [213, 85] width 115 height 15
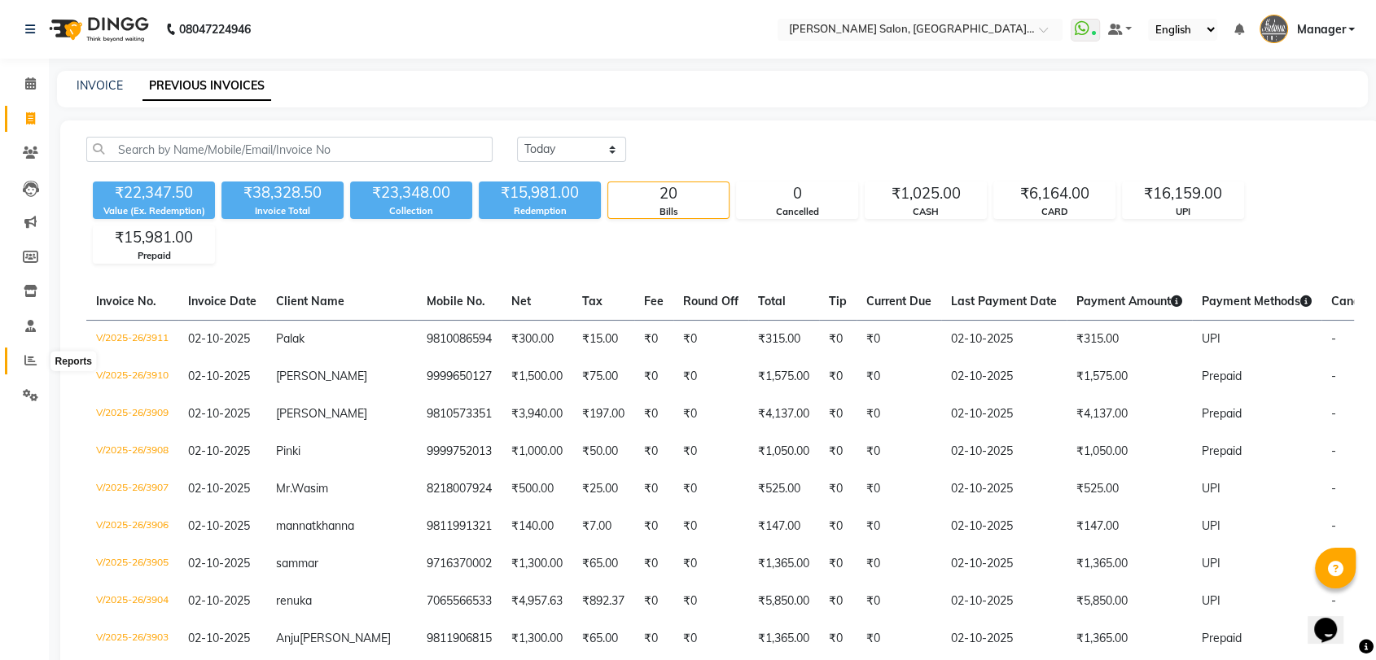
click at [32, 360] on icon at bounding box center [30, 360] width 12 height 12
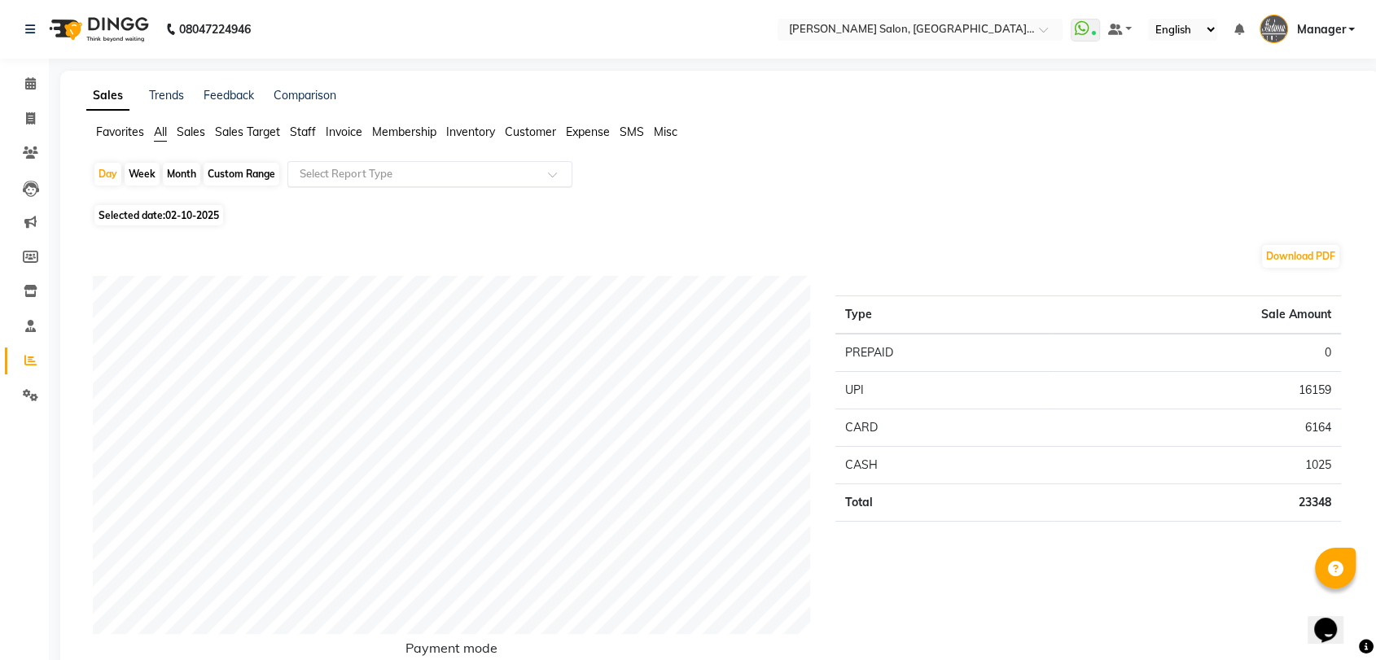
click at [345, 173] on input "text" at bounding box center [413, 174] width 234 height 16
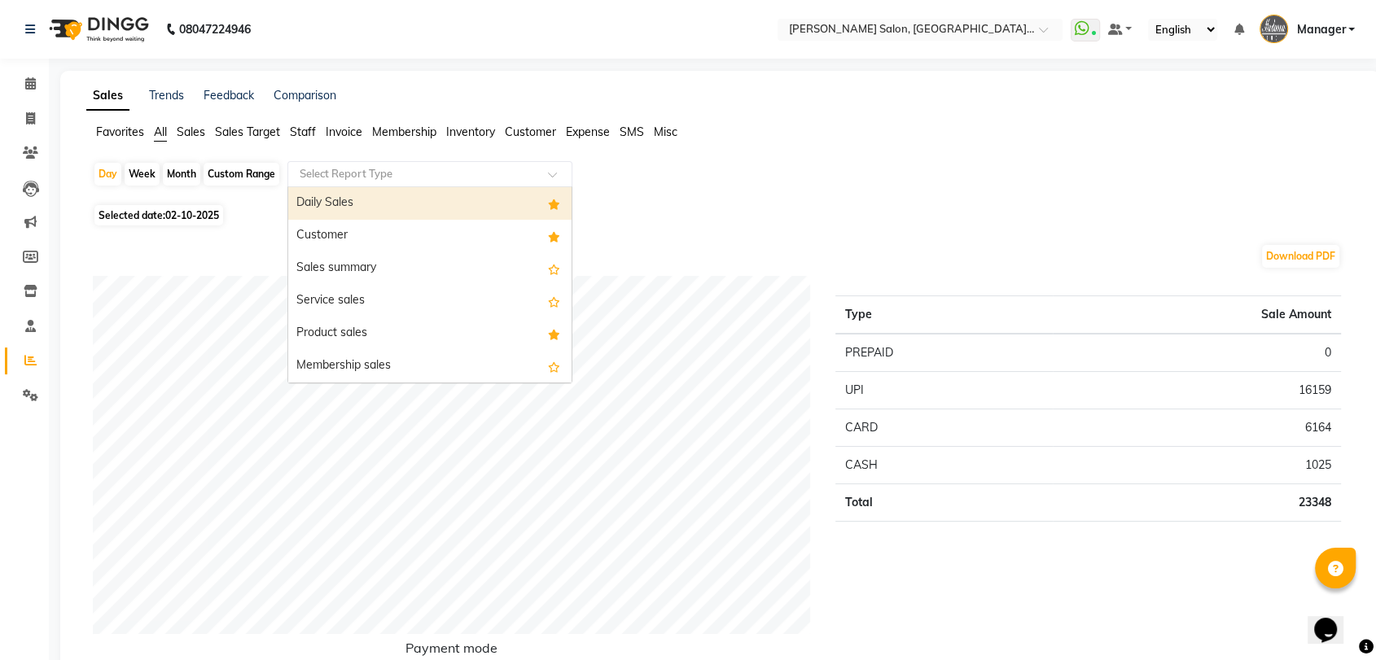
click at [350, 199] on div "Daily Sales" at bounding box center [429, 203] width 283 height 33
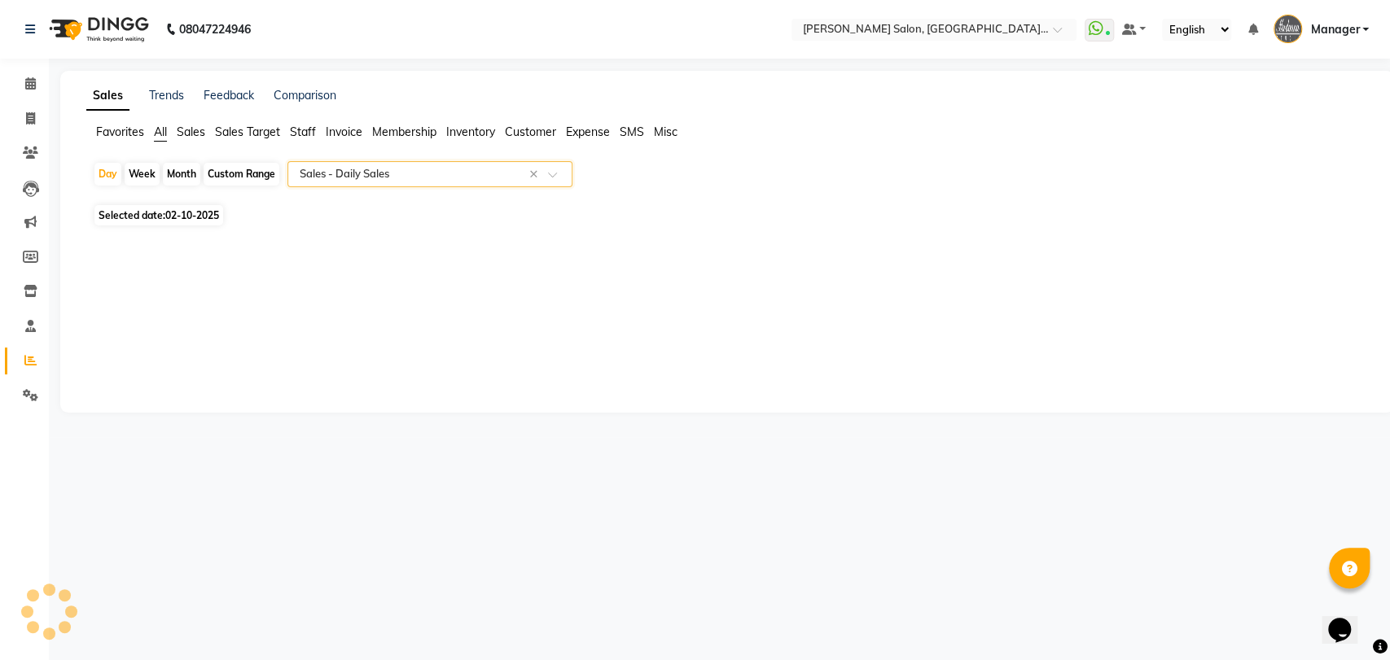
select select "full_report"
select select "csv"
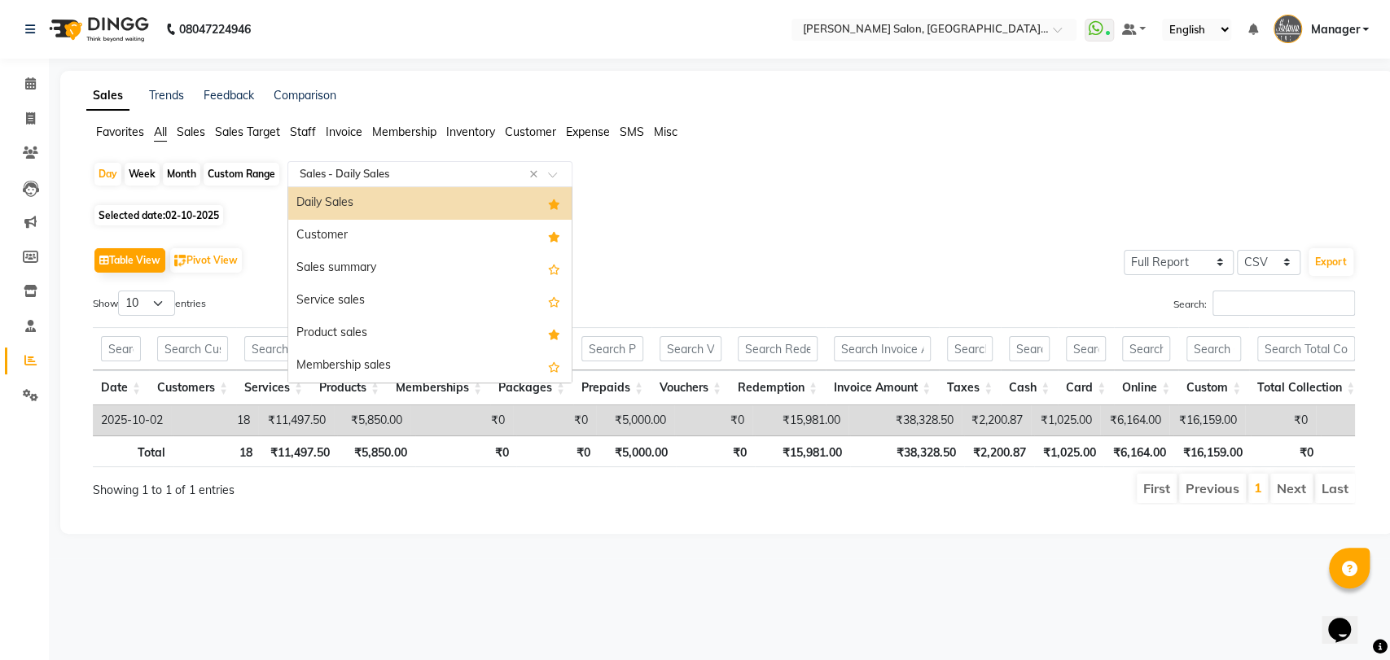
click at [410, 169] on input "text" at bounding box center [413, 174] width 234 height 16
click at [432, 327] on div "Product sales" at bounding box center [429, 333] width 283 height 33
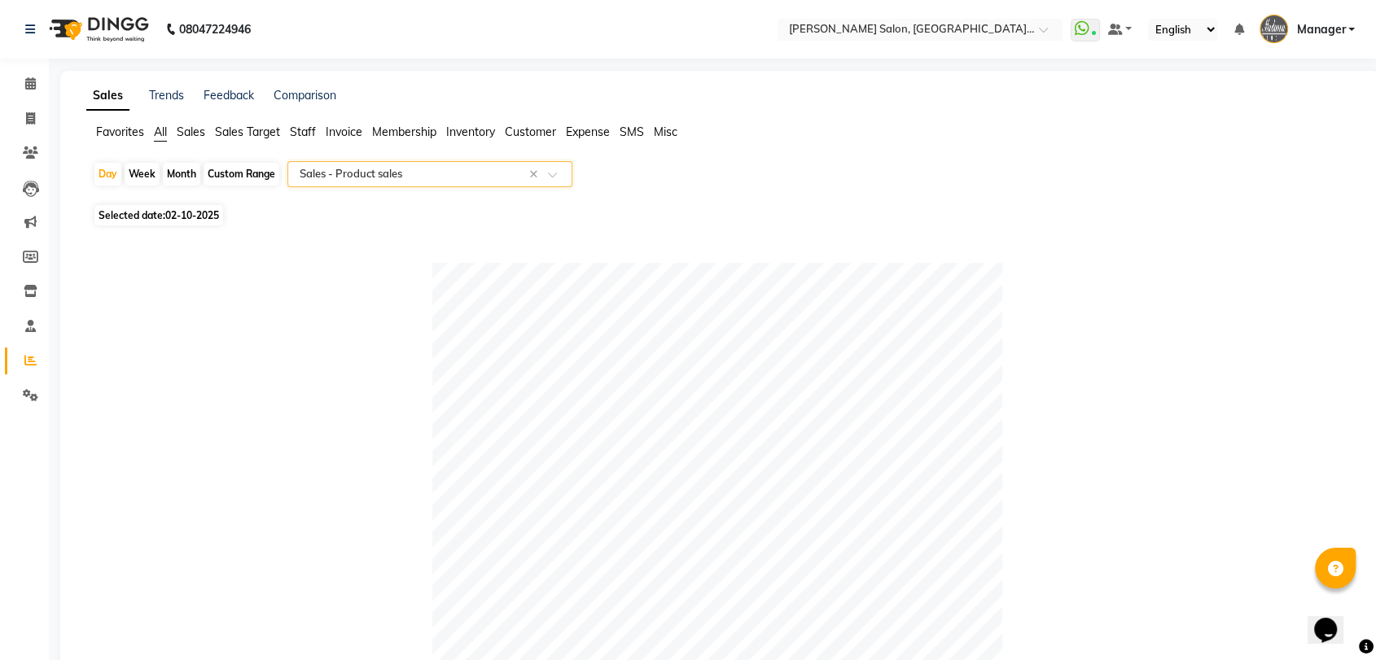
click at [387, 174] on input "text" at bounding box center [413, 174] width 234 height 16
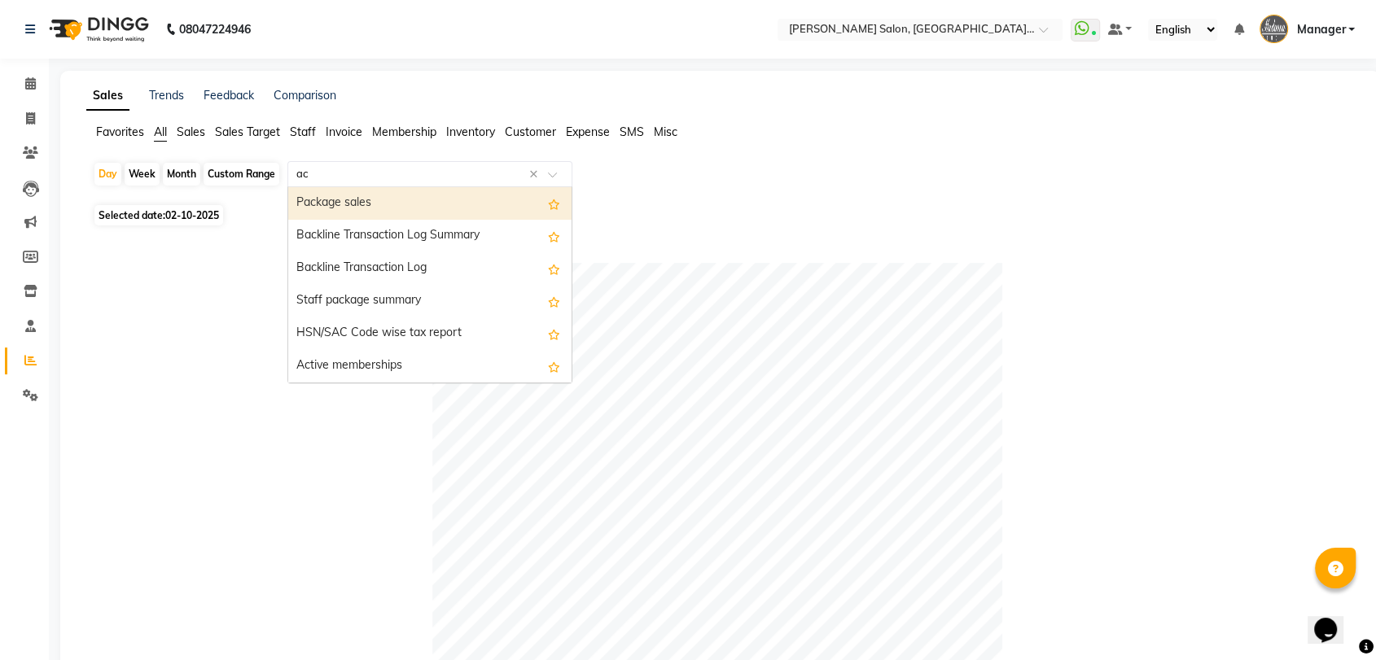
type input "act"
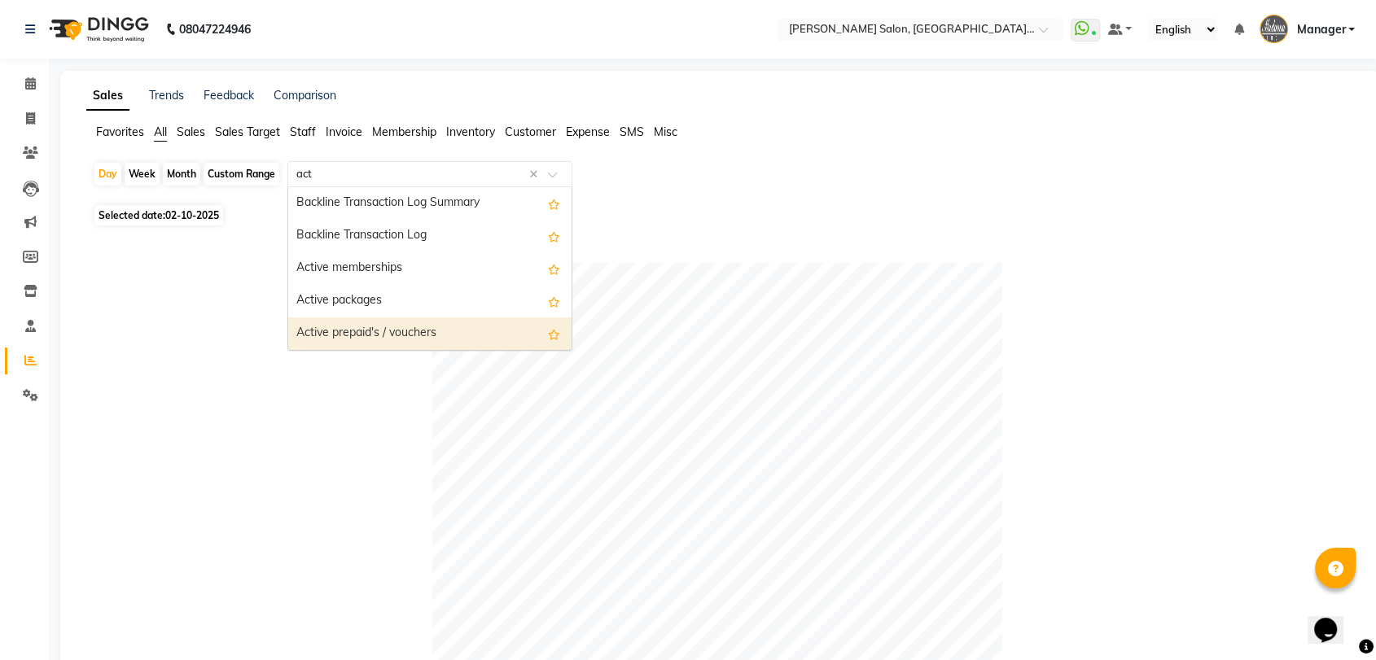
click at [426, 335] on div "Active prepaid's / vouchers" at bounding box center [429, 333] width 283 height 33
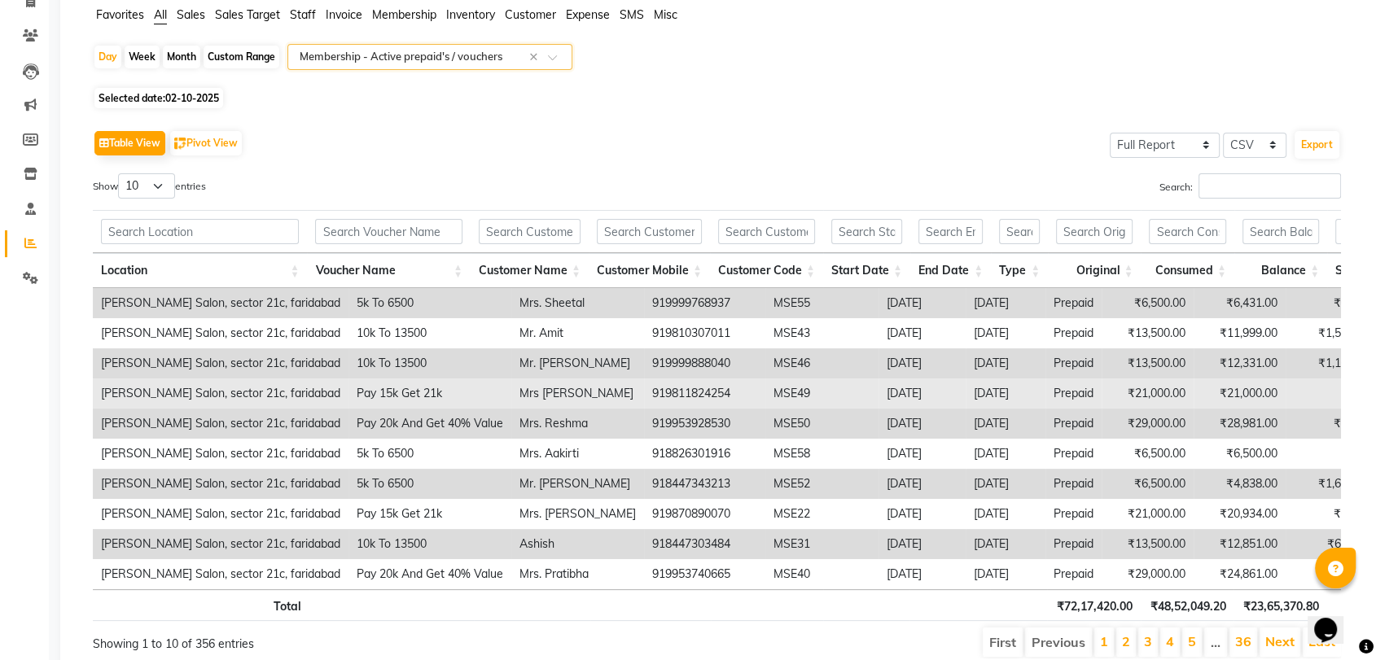
scroll to position [195, 0]
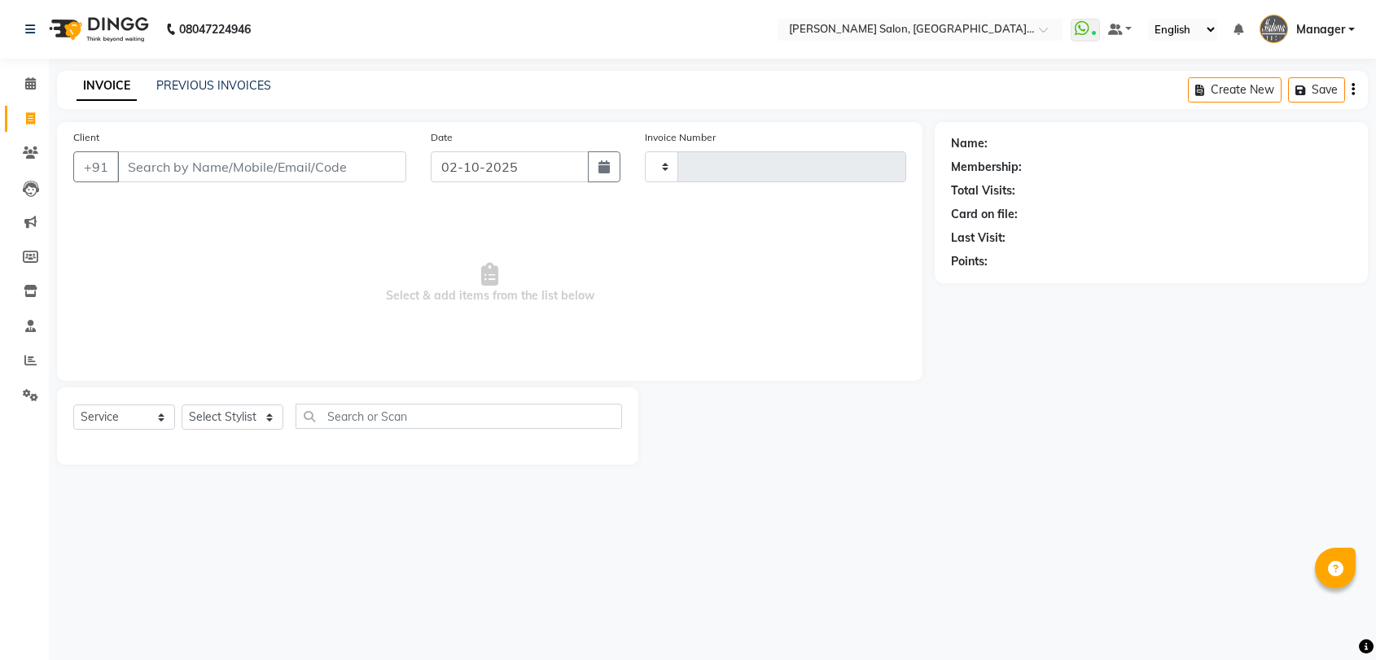
select select "service"
type input "3909"
select select "5893"
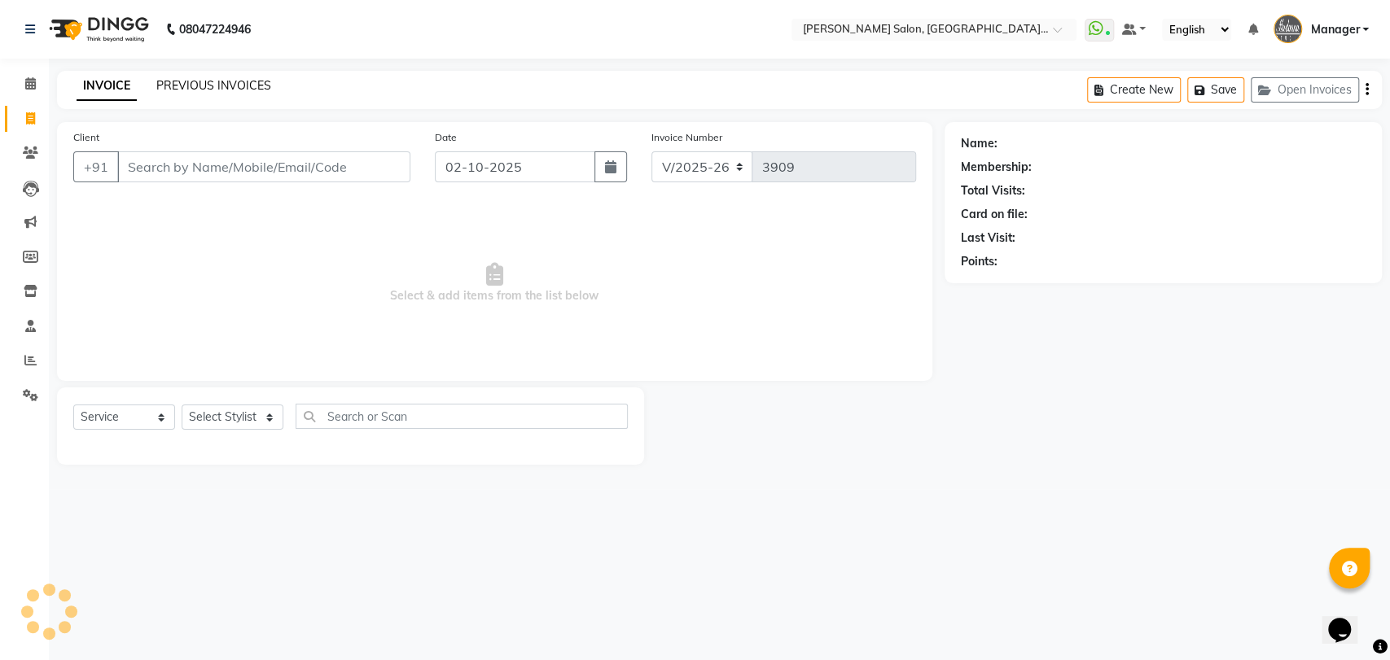
click at [212, 90] on link "PREVIOUS INVOICES" at bounding box center [213, 85] width 115 height 15
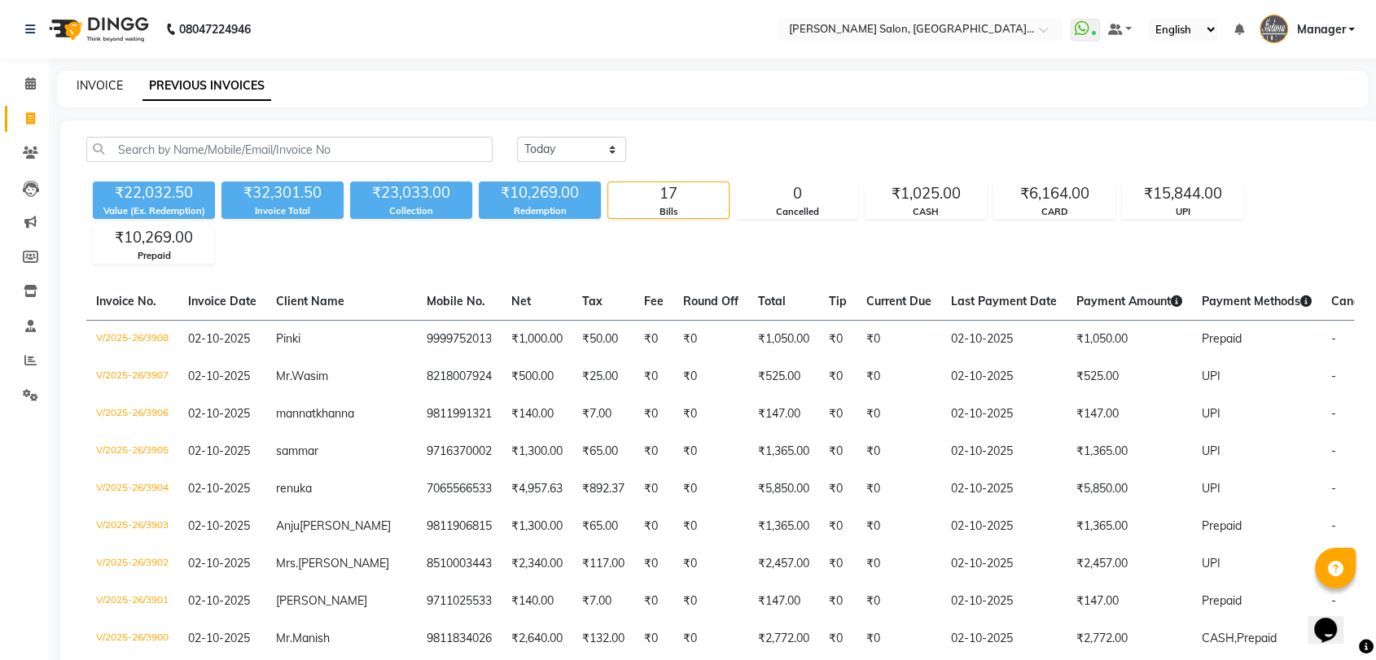
click at [85, 82] on link "INVOICE" at bounding box center [100, 85] width 46 height 15
select select "service"
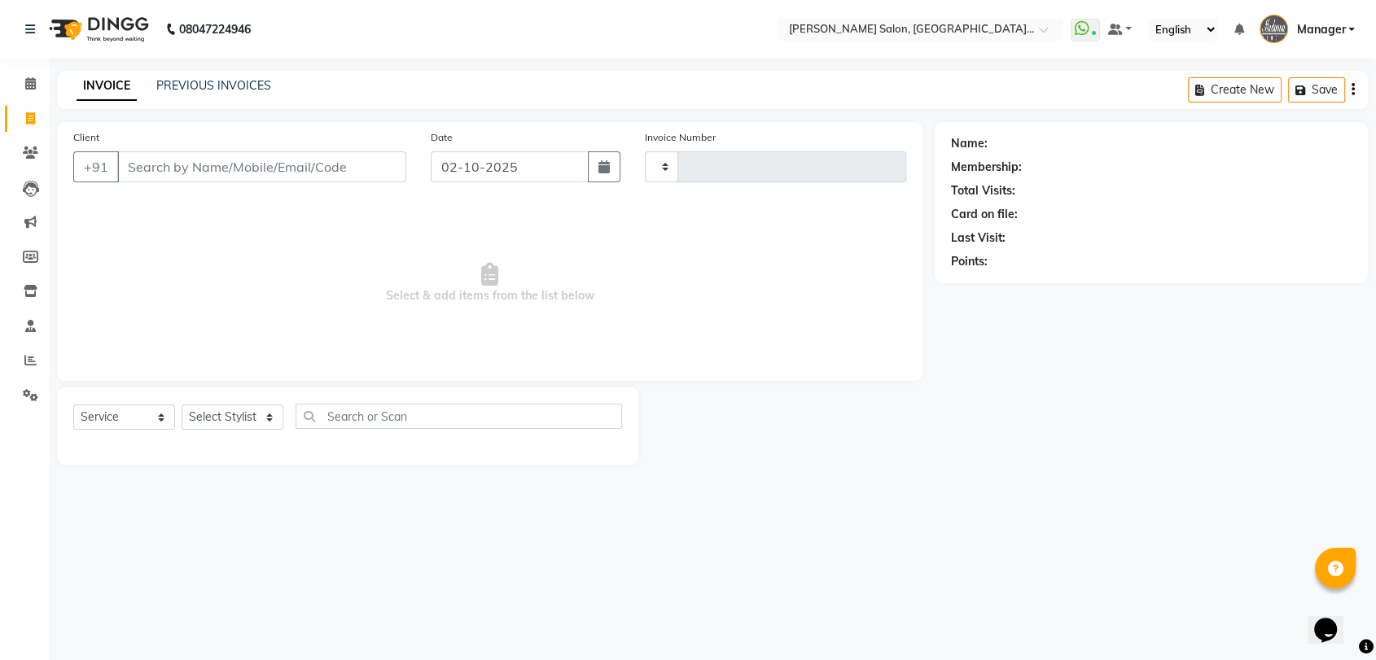
type input "3909"
select select "5893"
click at [23, 355] on span at bounding box center [30, 361] width 28 height 19
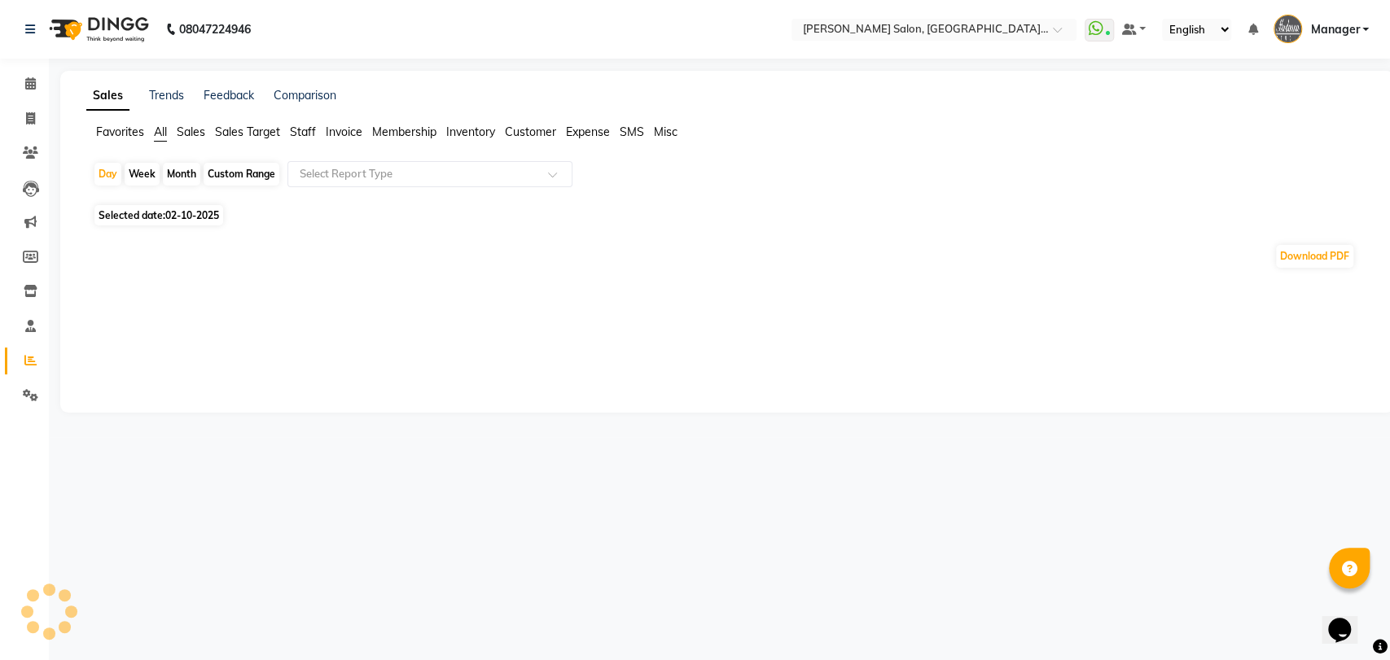
click at [304, 128] on span "Staff" at bounding box center [303, 132] width 26 height 15
click at [320, 156] on app-reports "Favorites All Sales Sales Target Staff Invoice Membership Inventory Customer Ex…" at bounding box center [727, 194] width 1301 height 140
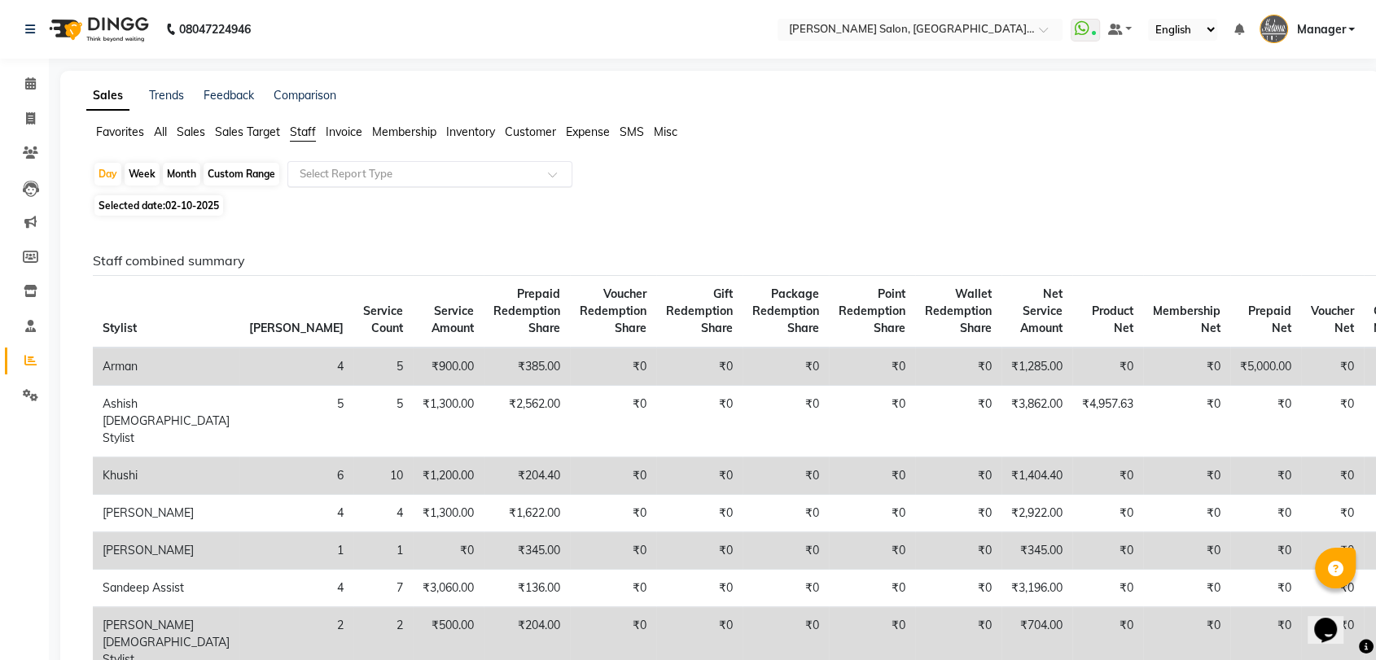
click at [324, 168] on input "text" at bounding box center [413, 174] width 234 height 16
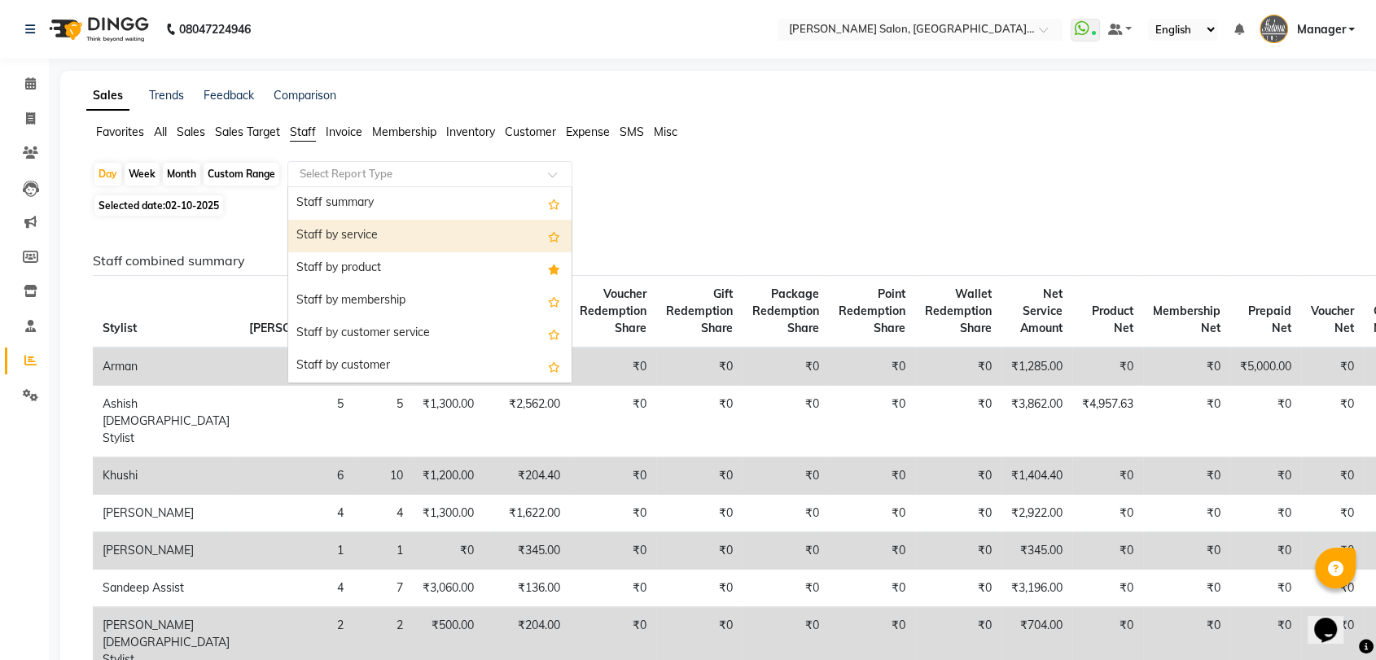
click at [326, 239] on div "Staff by service" at bounding box center [429, 236] width 283 height 33
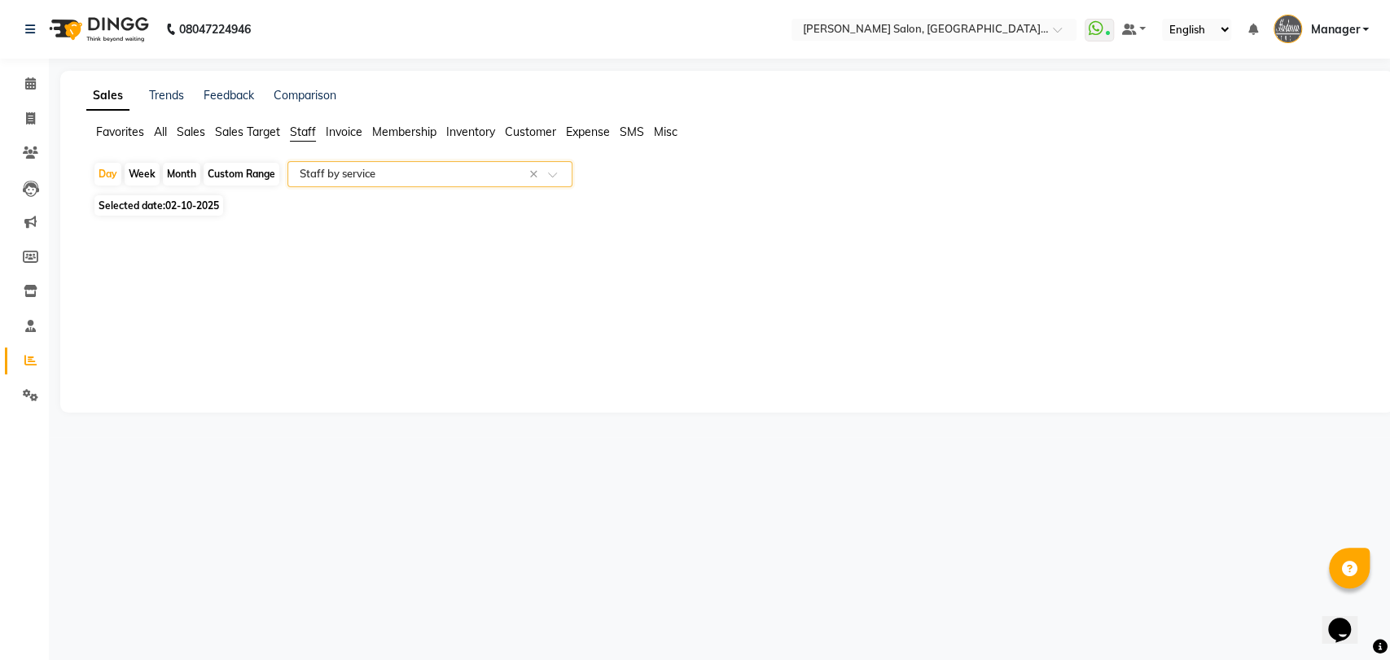
select select "full_report"
select select "csv"
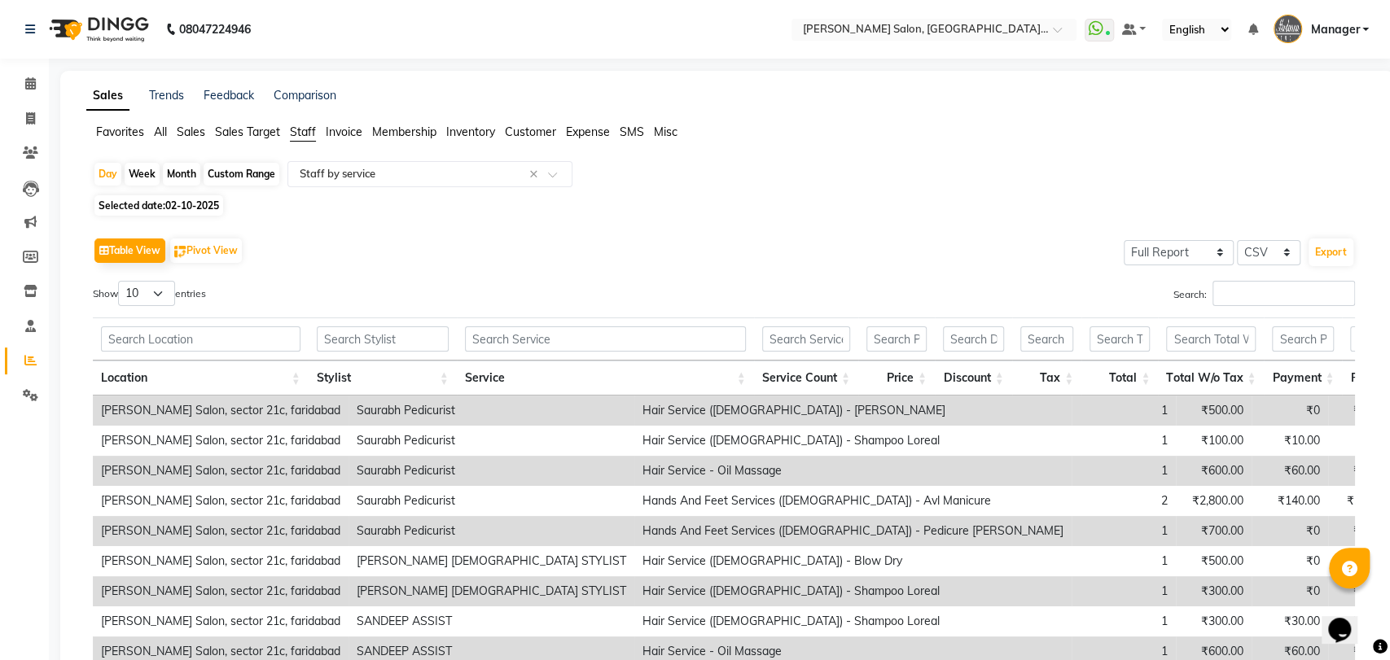
click at [235, 171] on div "Custom Range" at bounding box center [242, 174] width 76 height 23
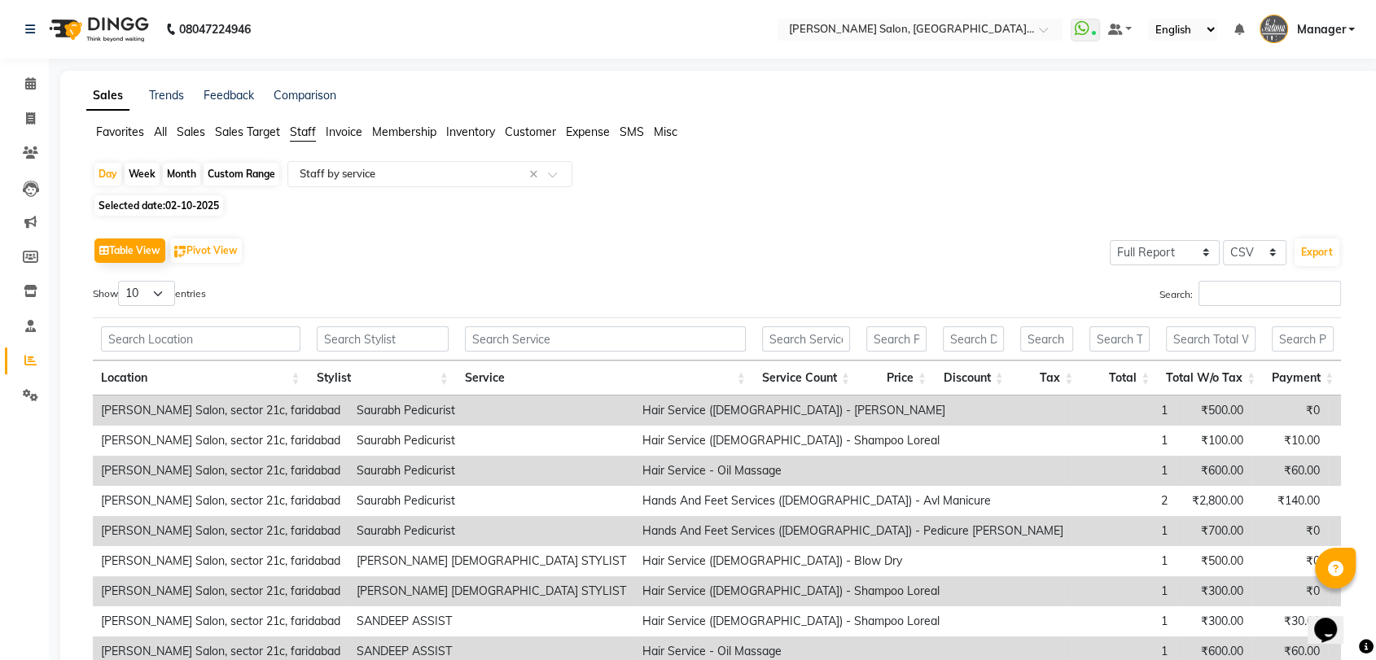
select select "10"
select select "2025"
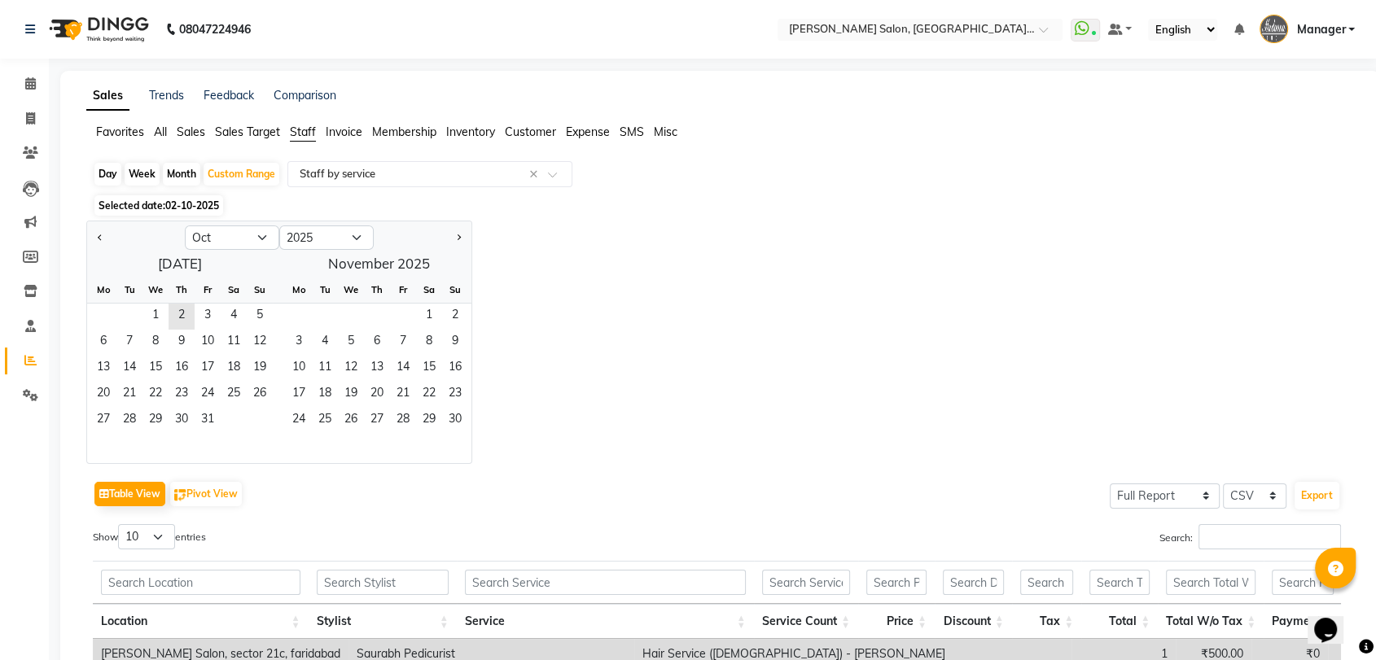
click at [137, 309] on div "1 2 3 4 5" at bounding box center [180, 317] width 186 height 26
click at [144, 313] on span "1" at bounding box center [155, 317] width 26 height 26
click at [108, 172] on div "Day" at bounding box center [107, 174] width 27 height 23
select select "10"
select select "2025"
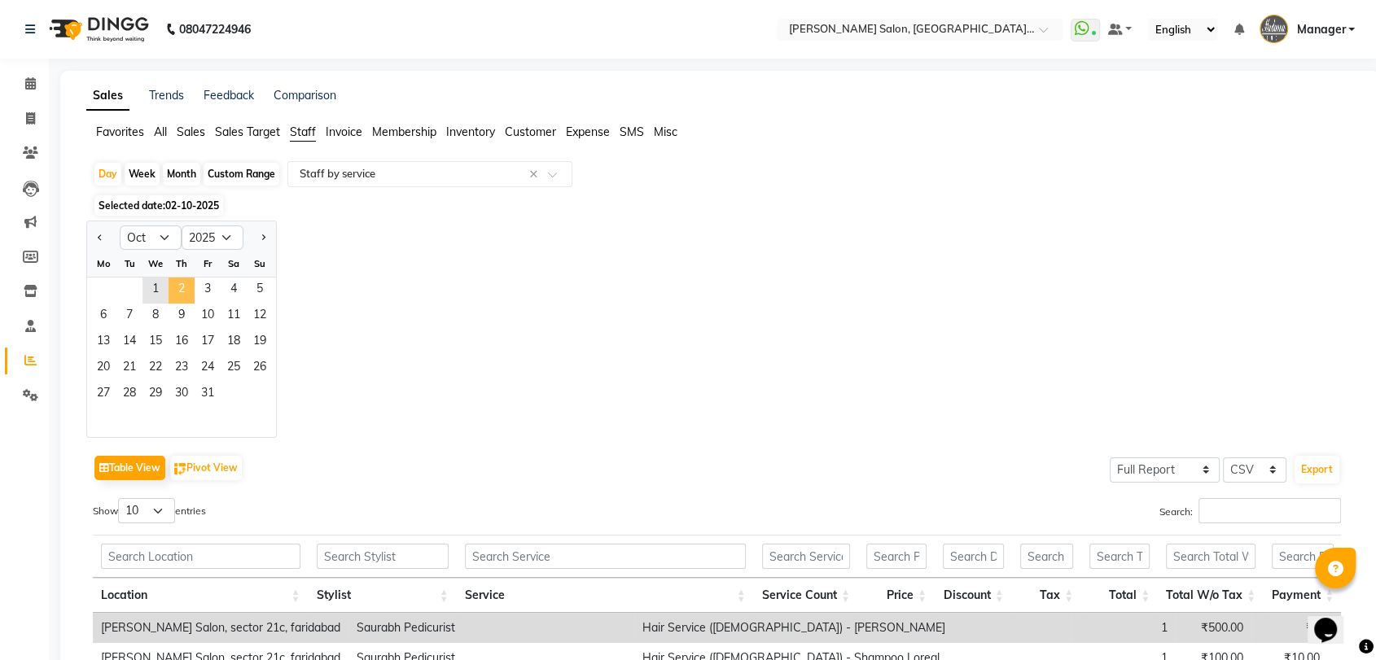
click at [182, 282] on span "2" at bounding box center [182, 291] width 26 height 26
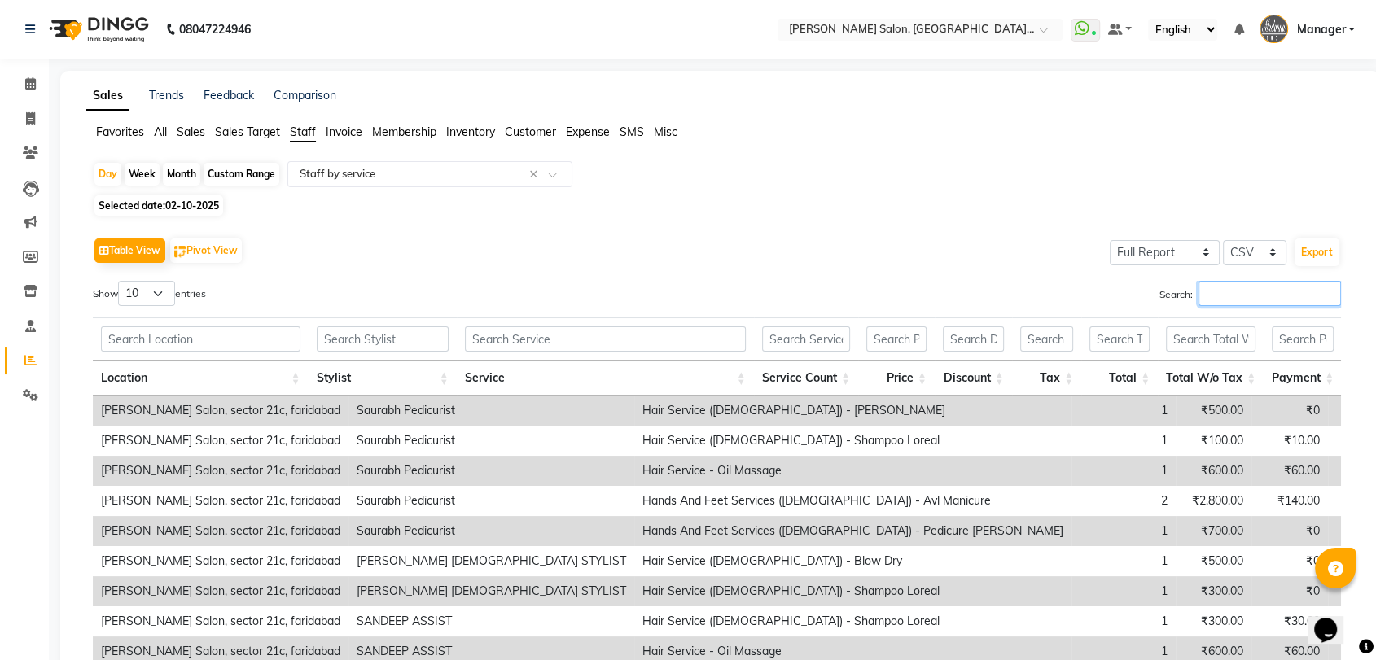
click at [1234, 295] on input "Search:" at bounding box center [1269, 293] width 142 height 25
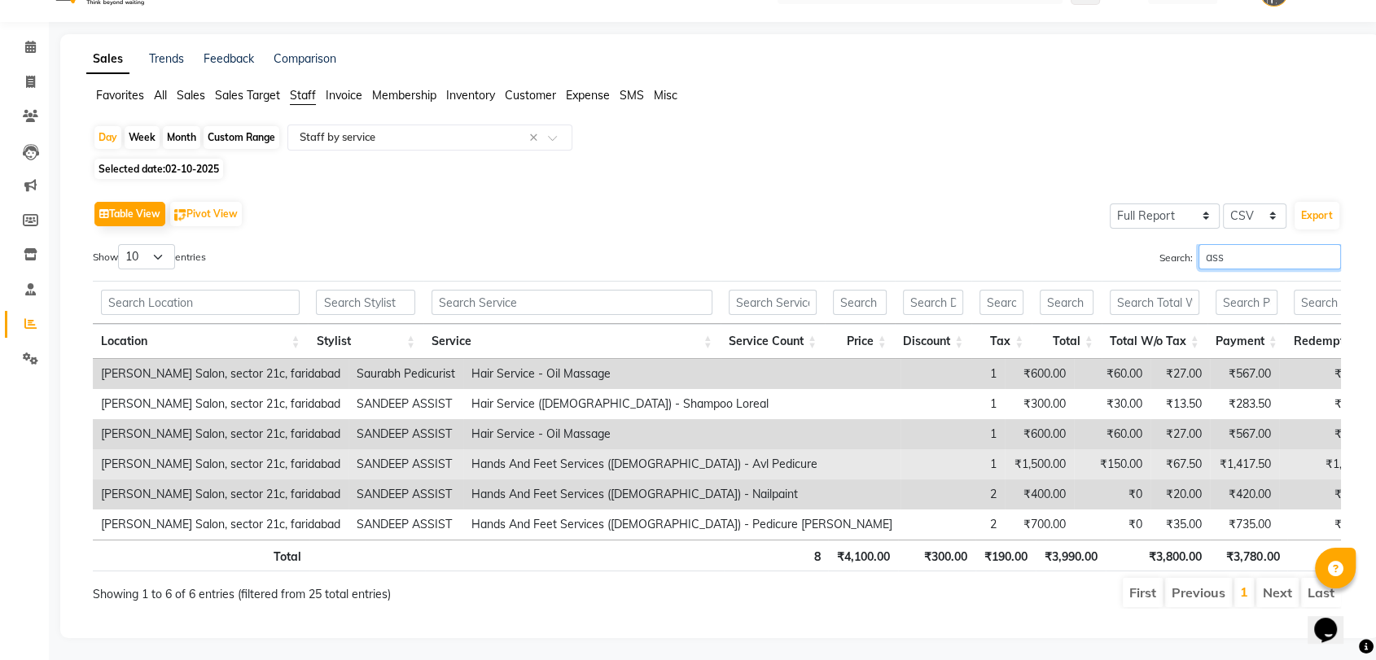
scroll to position [66, 0]
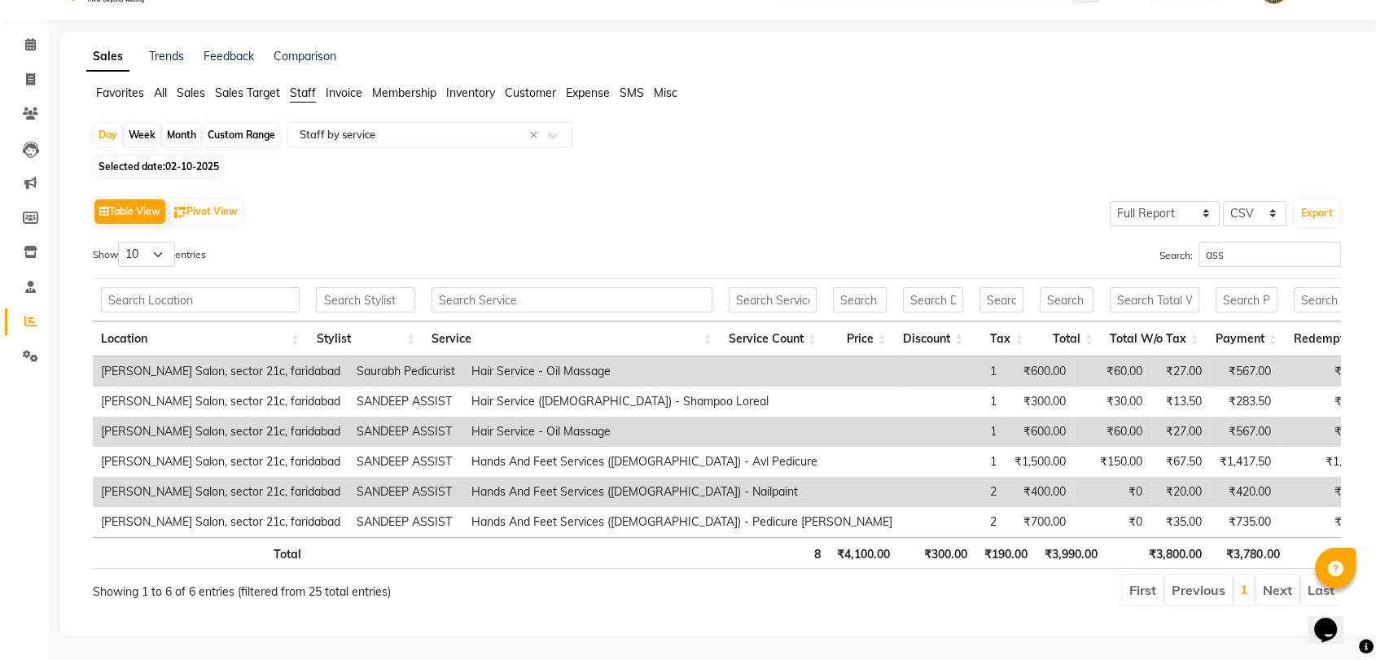
click at [1183, 549] on th "₹3,800.00" at bounding box center [1157, 553] width 104 height 32
click at [1230, 242] on input "ass" at bounding box center [1269, 254] width 142 height 25
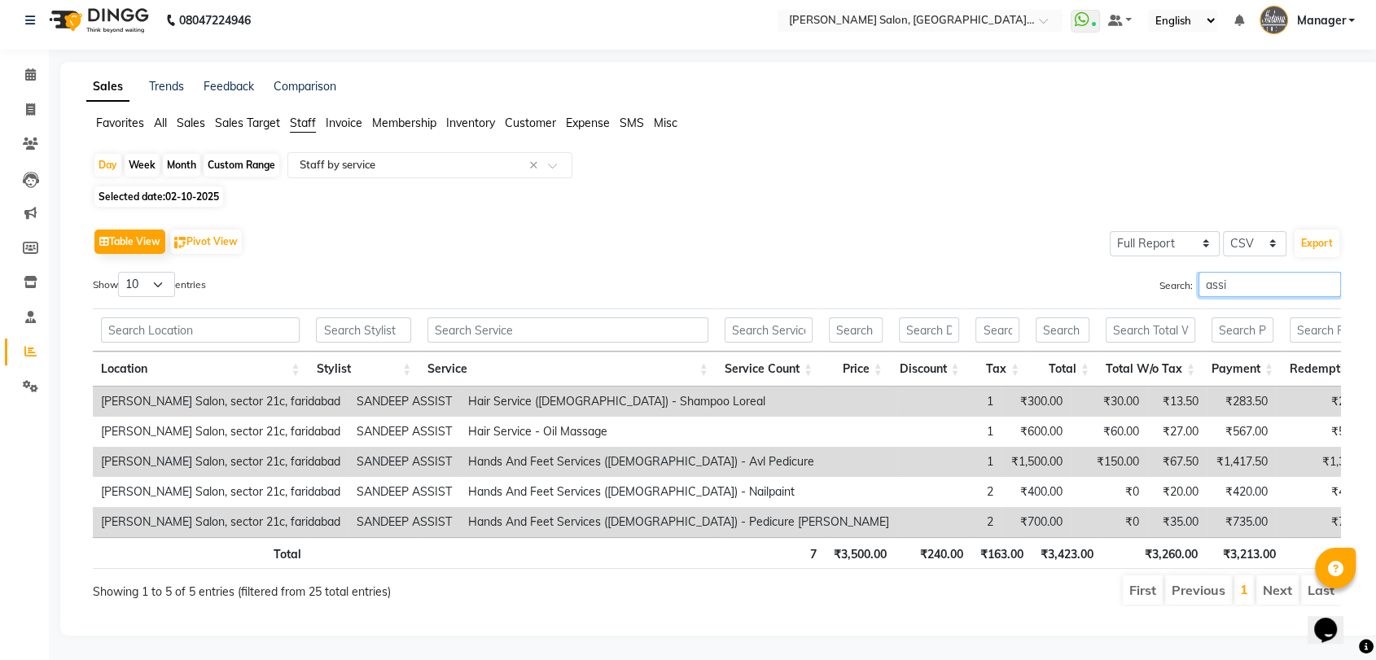
scroll to position [36, 0]
type input "assi"
click at [1137, 552] on th "₹3,260.00" at bounding box center [1153, 553] width 104 height 32
click at [1167, 539] on th "₹3,260.00" at bounding box center [1153, 553] width 104 height 32
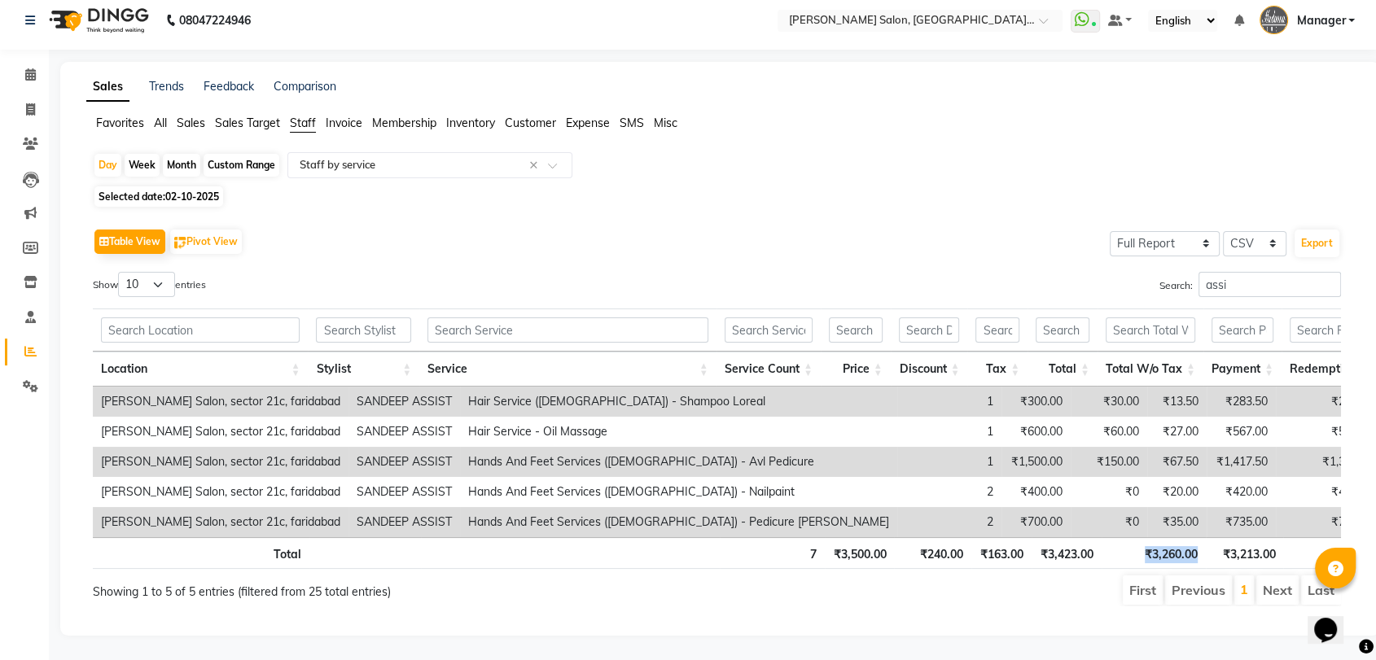
click at [1167, 539] on th "₹3,260.00" at bounding box center [1153, 553] width 104 height 32
click at [1268, 272] on input "assi" at bounding box center [1269, 284] width 142 height 25
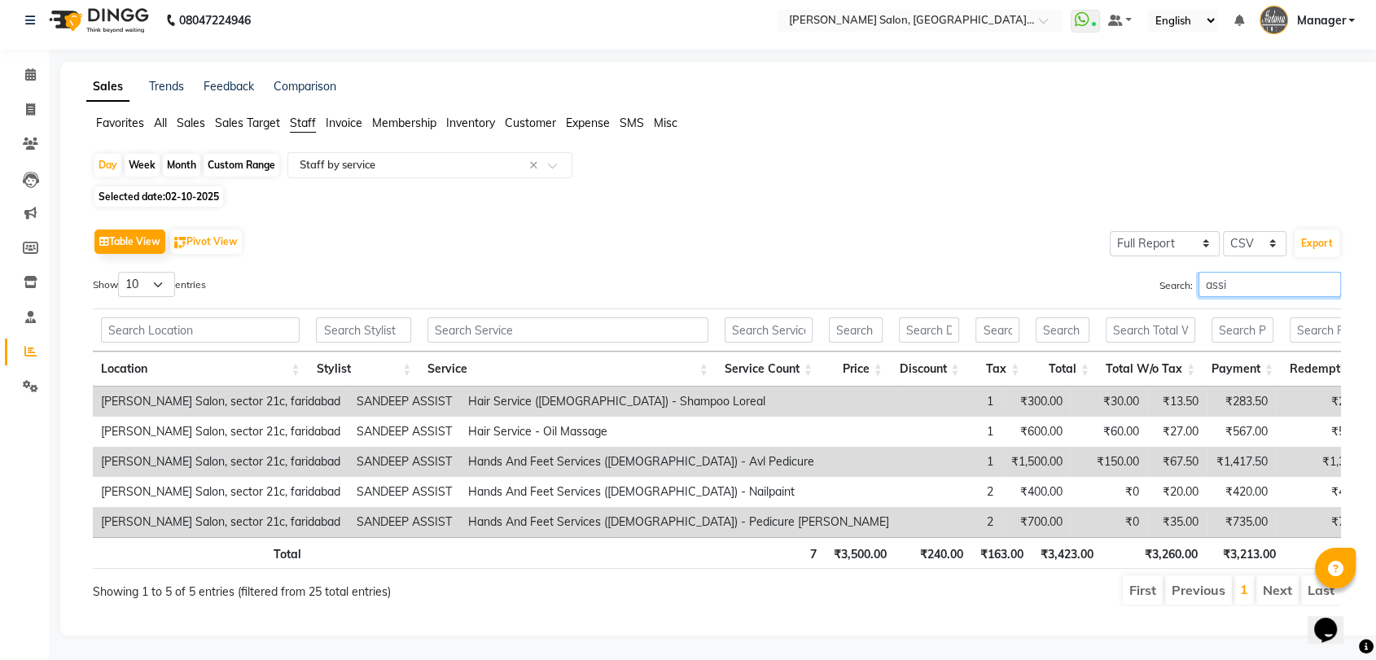
click at [1268, 272] on input "assi" at bounding box center [1269, 284] width 142 height 25
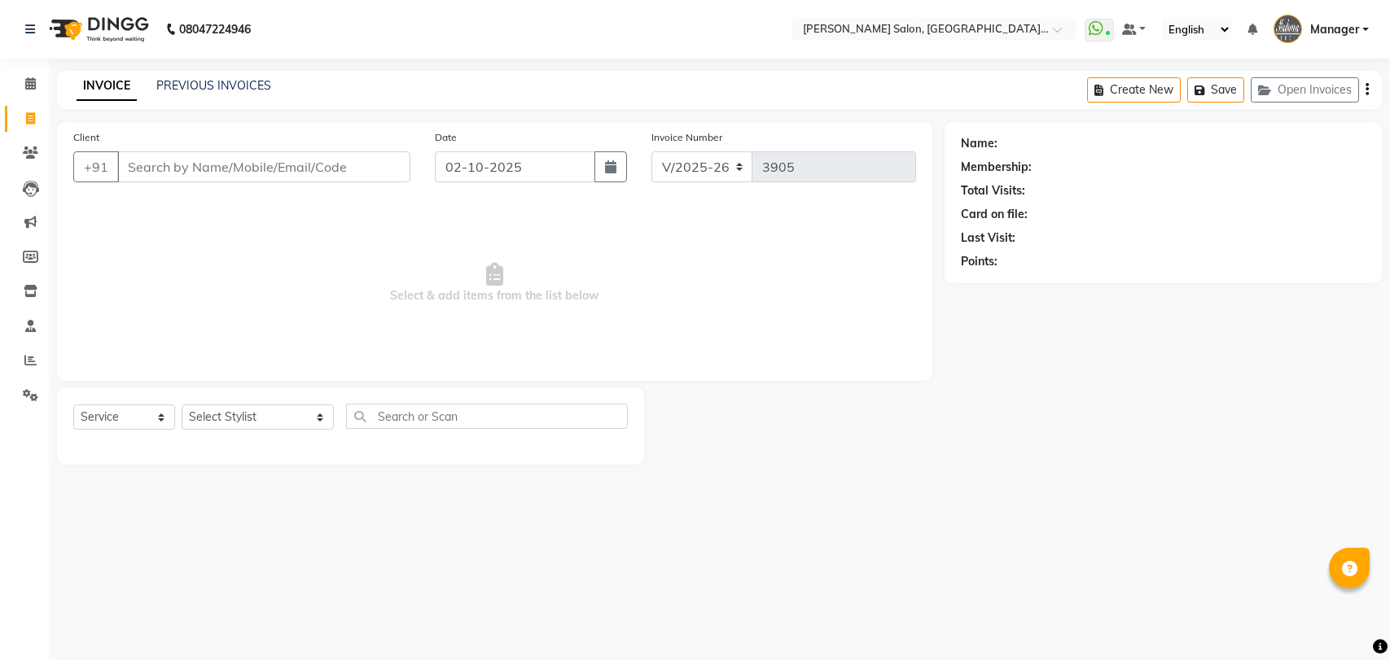
select select "5893"
select select "service"
click at [233, 417] on select "Select Stylist Anil Pedicurist [PERSON_NAME] [DEMOGRAPHIC_DATA] stylist [PERSON…" at bounding box center [258, 417] width 152 height 25
select select "48542"
click at [182, 405] on select "Select Stylist Anil Pedicurist [PERSON_NAME] [DEMOGRAPHIC_DATA] stylist [PERSON…" at bounding box center [258, 417] width 152 height 25
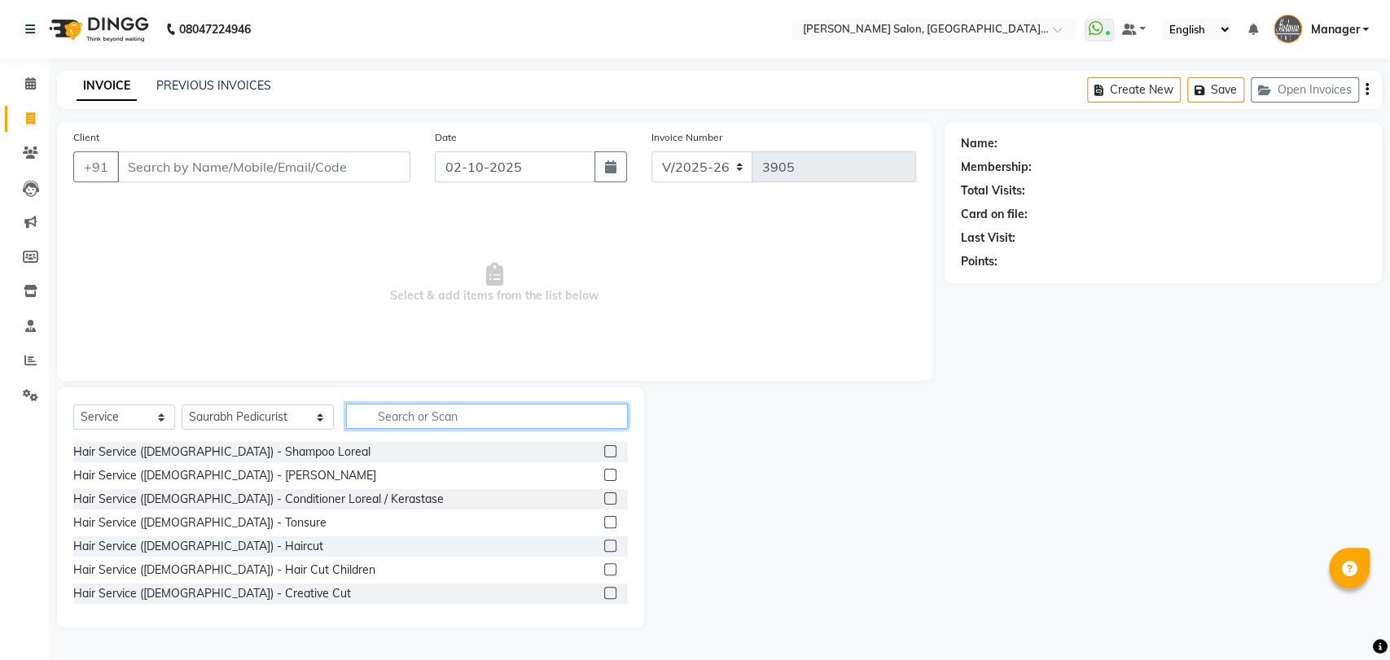
click at [370, 426] on input "text" at bounding box center [487, 416] width 282 height 25
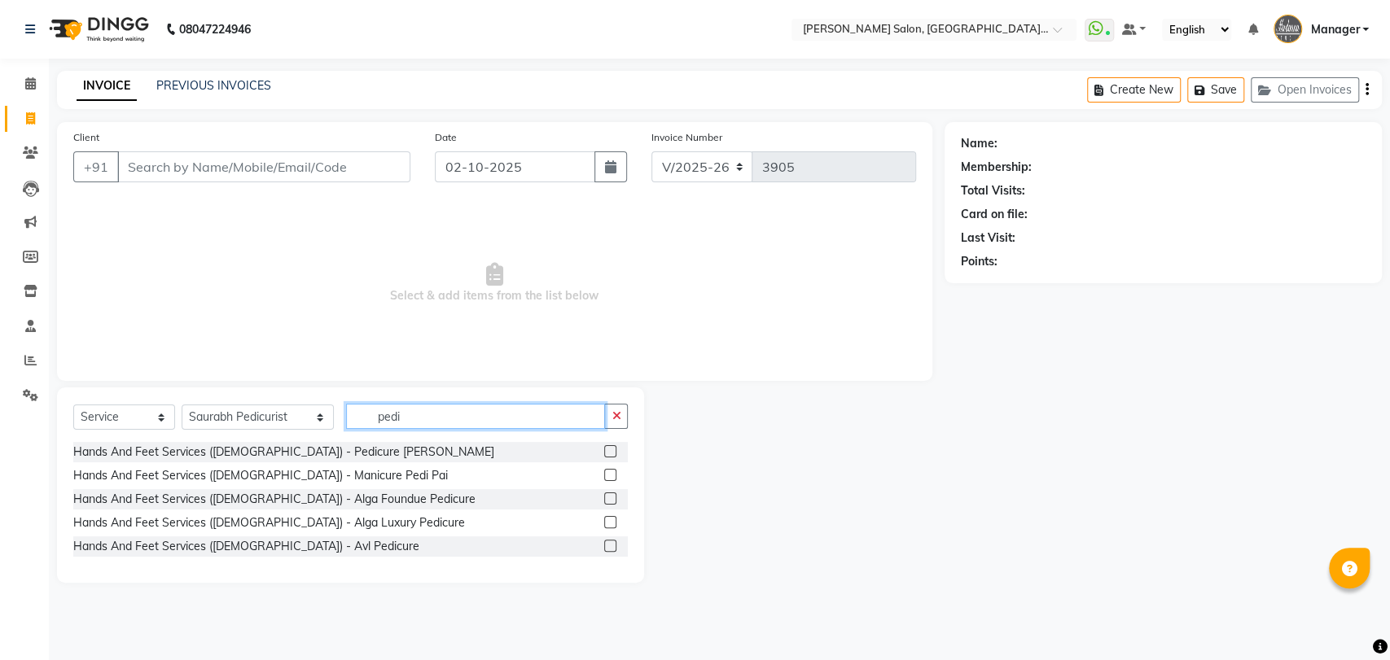
click at [370, 417] on input "pedi" at bounding box center [475, 416] width 259 height 25
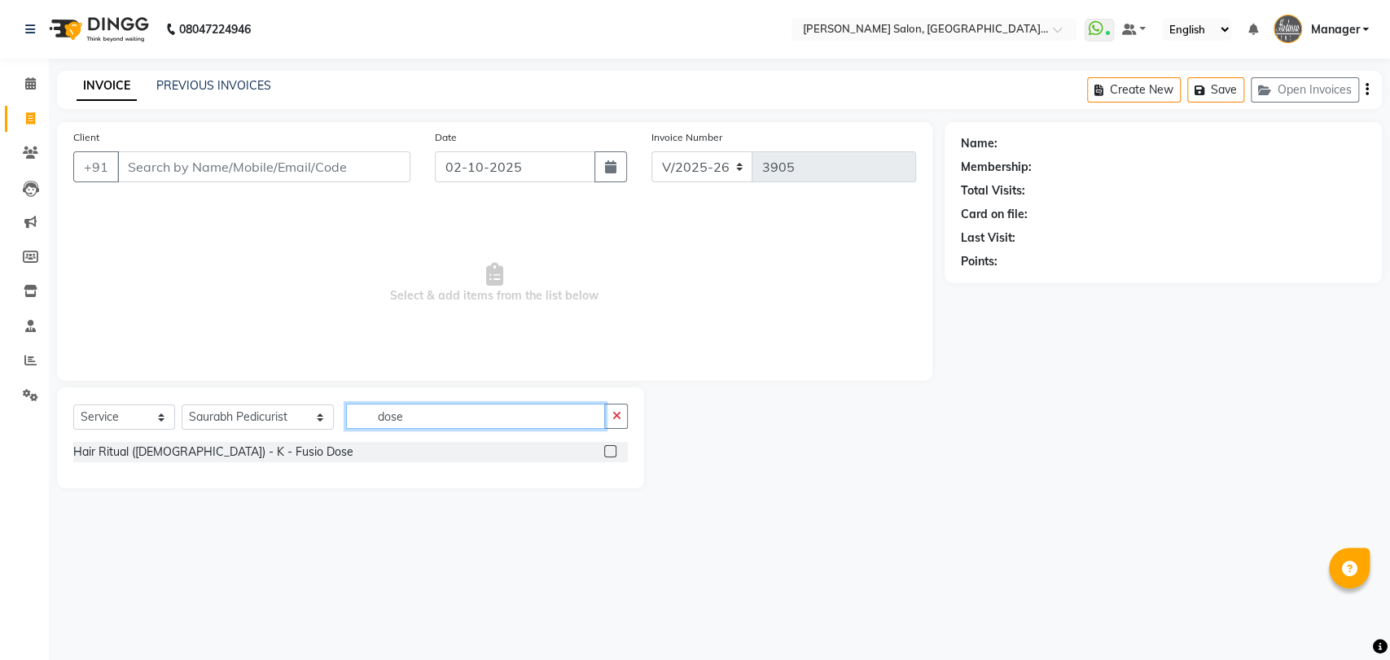
type input "dose"
click at [615, 459] on div at bounding box center [616, 452] width 24 height 20
click at [612, 450] on label at bounding box center [610, 451] width 12 height 12
click at [612, 450] on input "checkbox" at bounding box center [609, 452] width 11 height 11
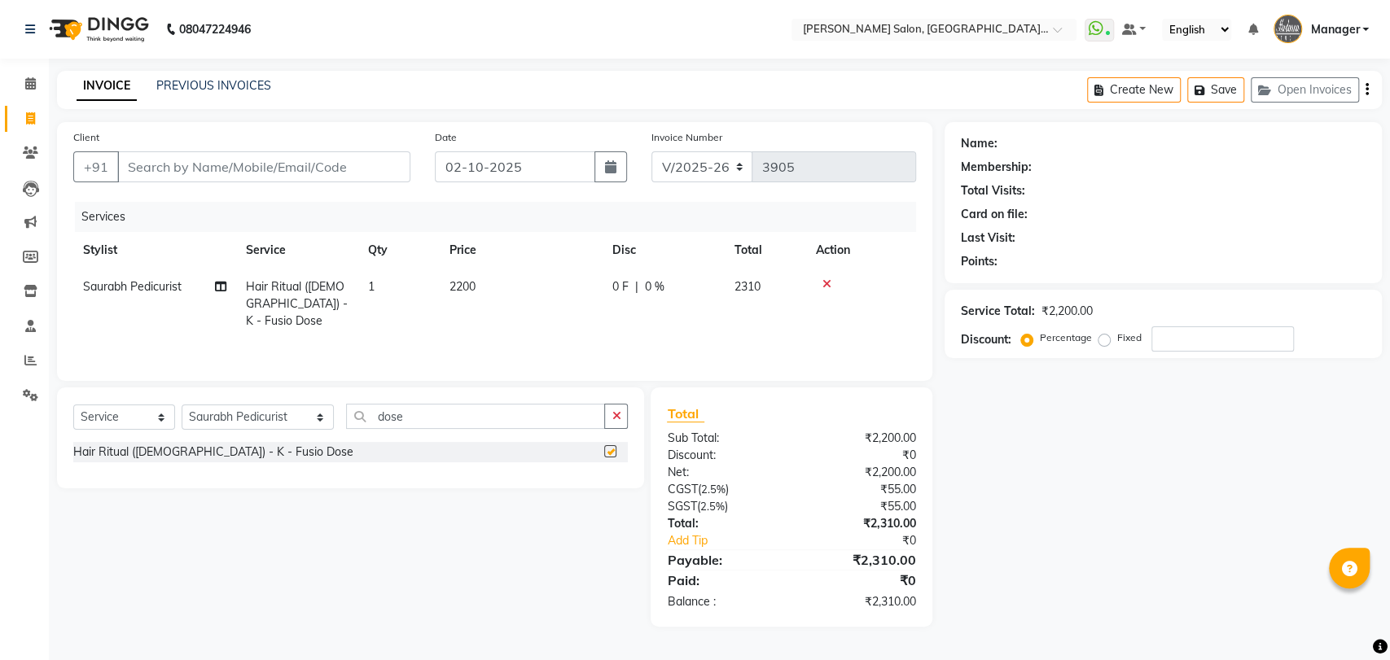
checkbox input "false"
click at [217, 428] on select "Select Stylist Anil Pedicurist [PERSON_NAME] [DEMOGRAPHIC_DATA] stylist [PERSON…" at bounding box center [258, 417] width 152 height 25
select select "48531"
click at [182, 405] on select "Select Stylist Anil Pedicurist [PERSON_NAME] [DEMOGRAPHIC_DATA] stylist [PERSON…" at bounding box center [258, 417] width 152 height 25
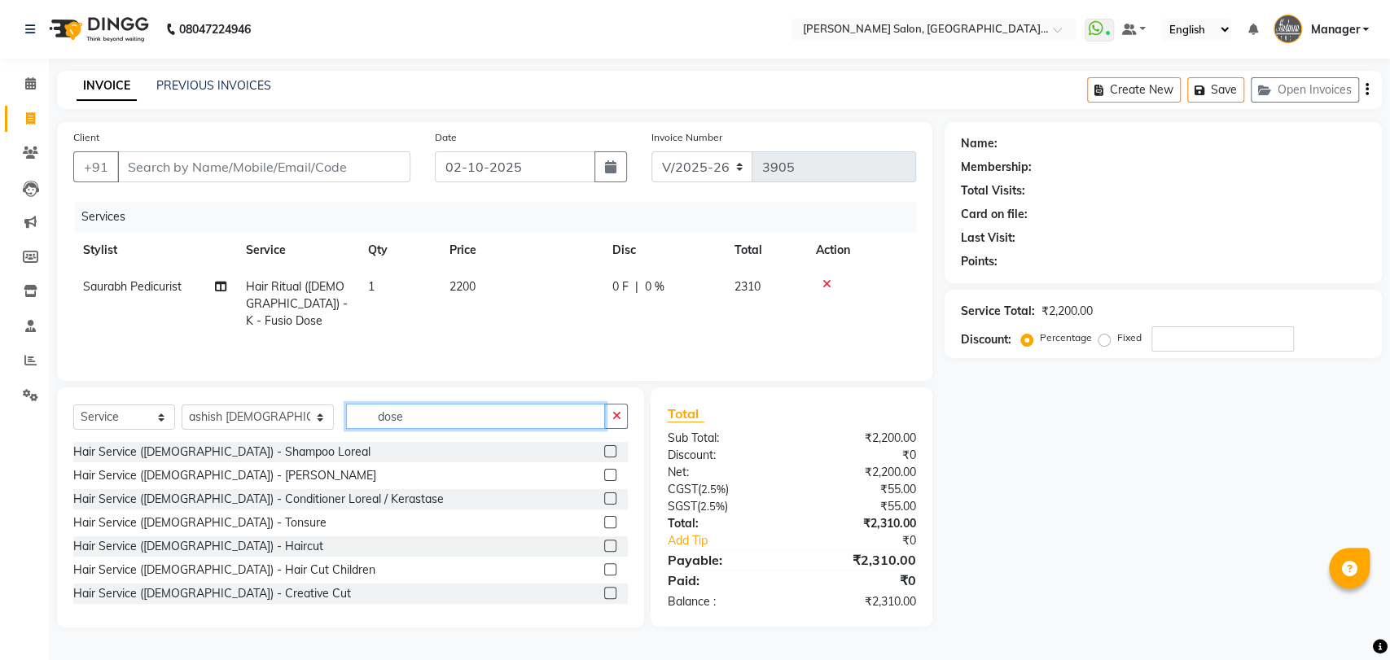
click at [346, 421] on input "dose" at bounding box center [475, 416] width 259 height 25
type input "cut"
click at [604, 541] on label at bounding box center [610, 546] width 12 height 12
click at [604, 541] on input "checkbox" at bounding box center [609, 546] width 11 height 11
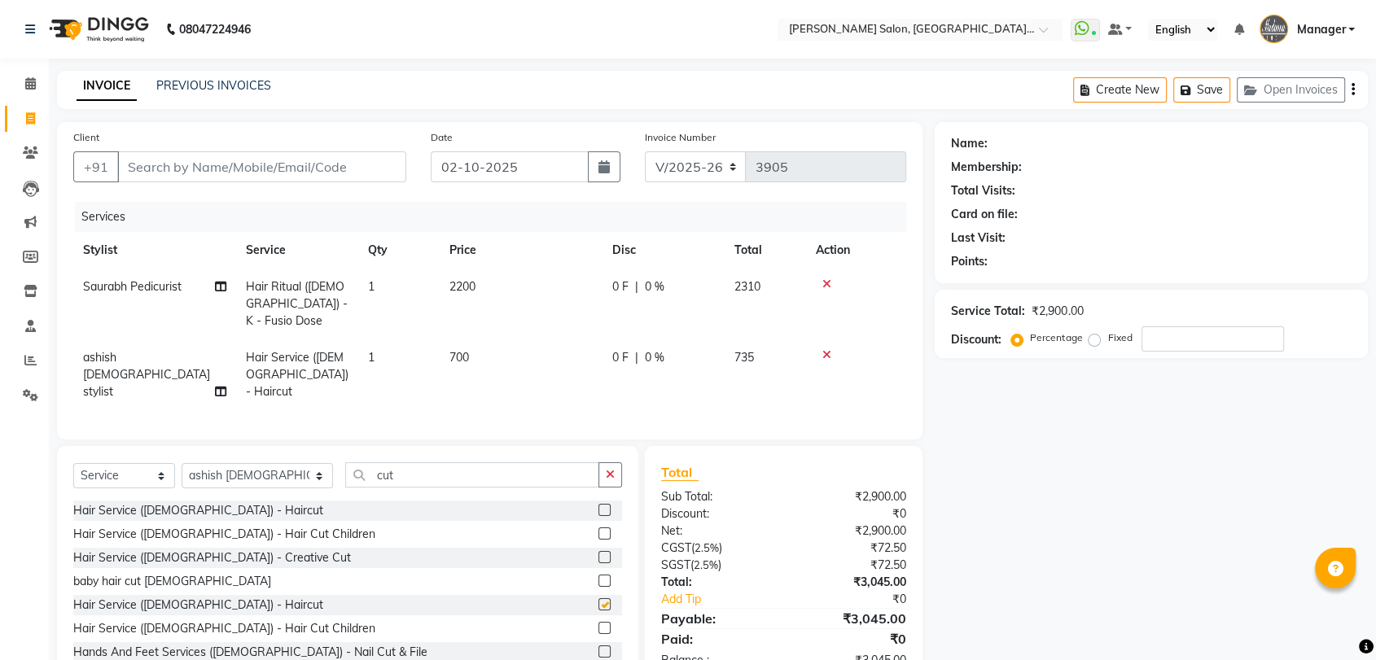
checkbox input "false"
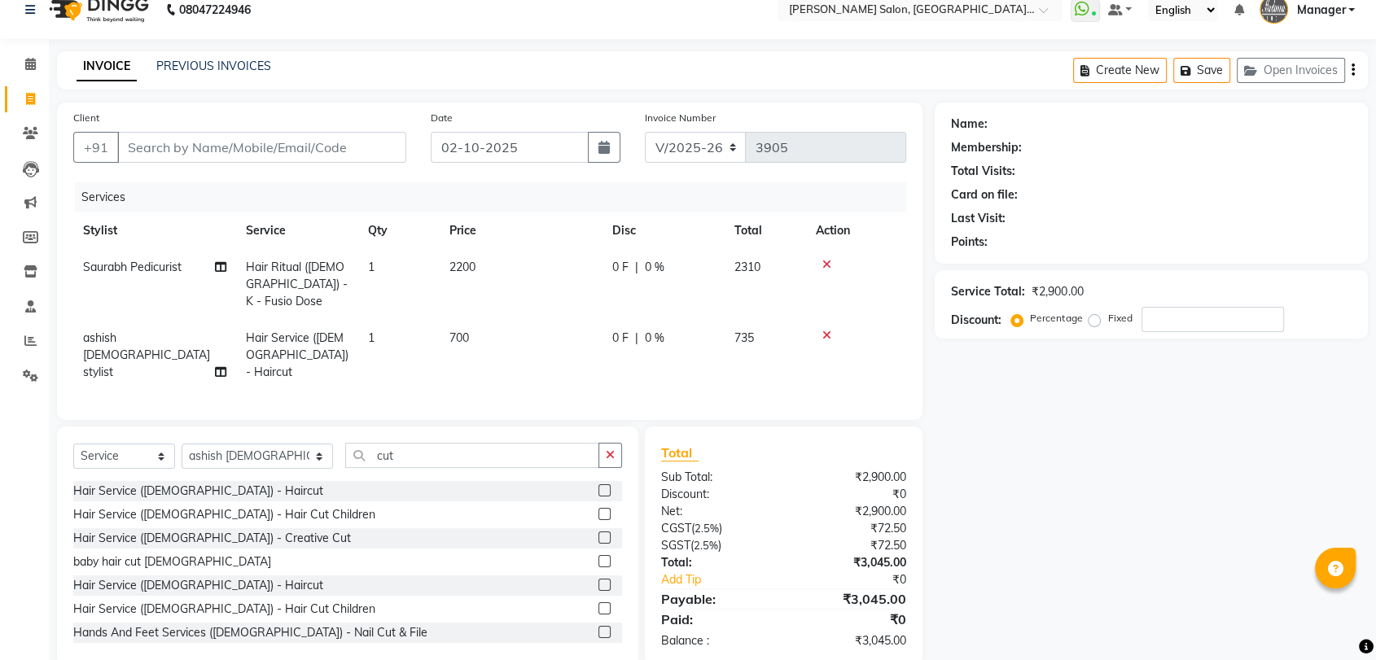
scroll to position [29, 0]
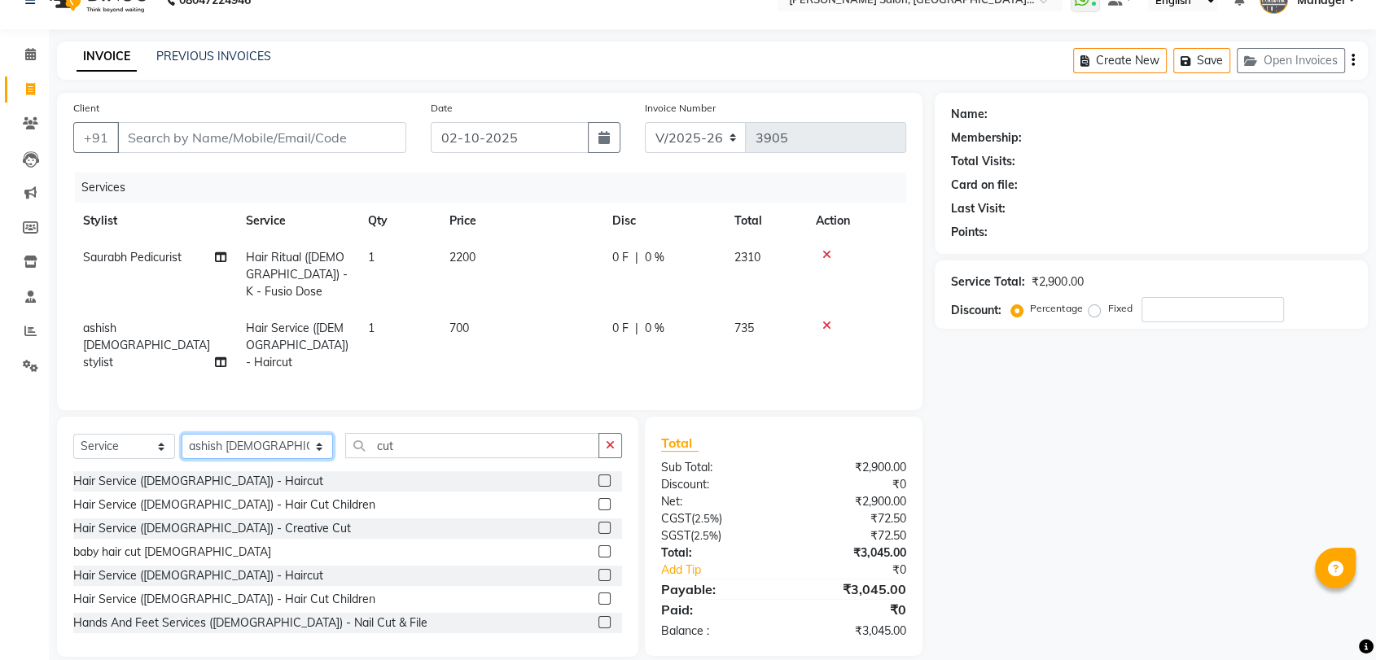
click at [252, 434] on select "Select Stylist Anil Pedicurist [PERSON_NAME] [DEMOGRAPHIC_DATA] stylist [PERSON…" at bounding box center [257, 446] width 151 height 25
select select "48542"
click at [182, 434] on select "Select Stylist Anil Pedicurist [PERSON_NAME] [DEMOGRAPHIC_DATA] stylist [PERSON…" at bounding box center [257, 446] width 151 height 25
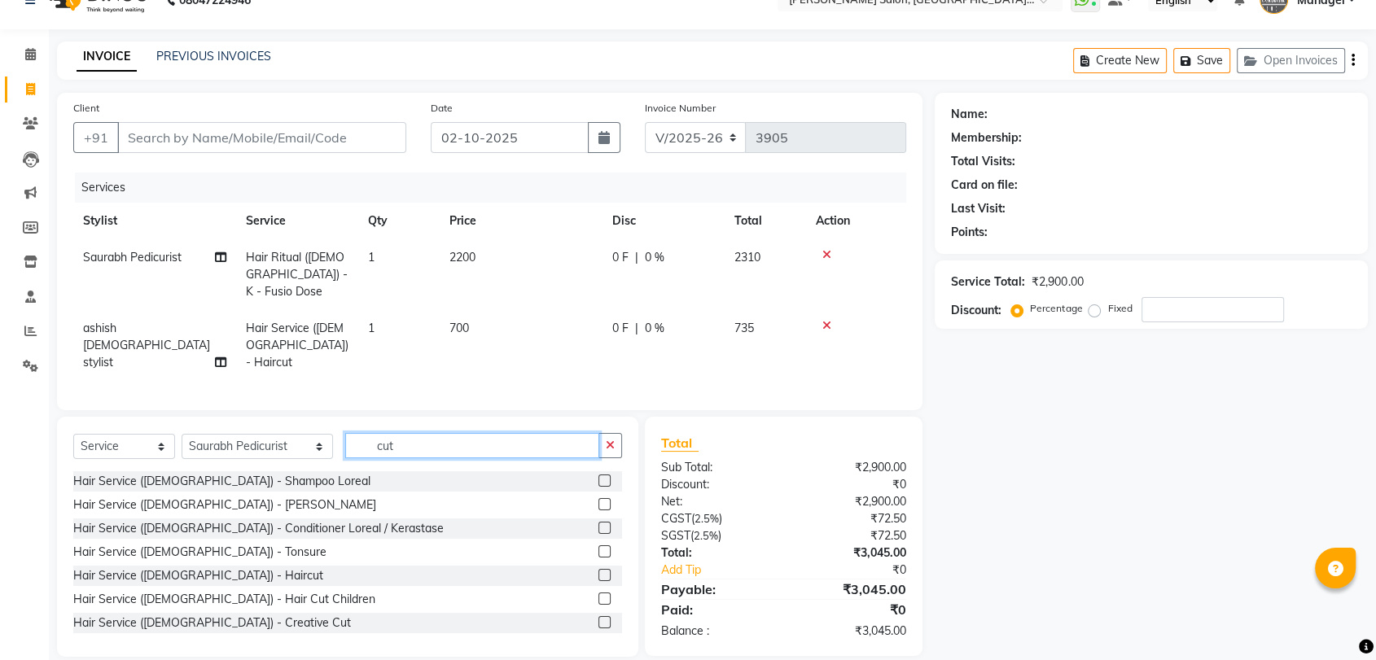
click at [381, 433] on input "cut" at bounding box center [472, 445] width 254 height 25
click at [381, 433] on input "text" at bounding box center [483, 445] width 277 height 25
click at [376, 433] on input "text" at bounding box center [483, 445] width 277 height 25
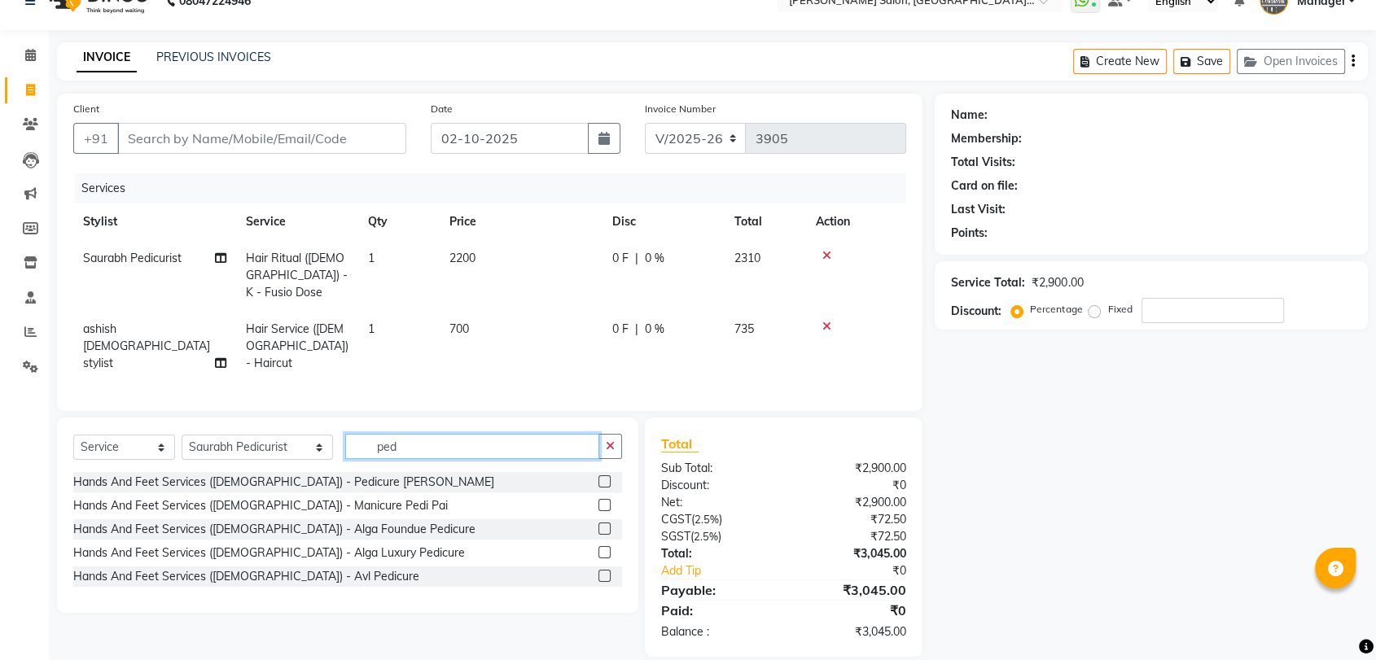
type input "ped"
click at [606, 475] on label at bounding box center [604, 481] width 12 height 12
click at [606, 477] on input "checkbox" at bounding box center [603, 482] width 11 height 11
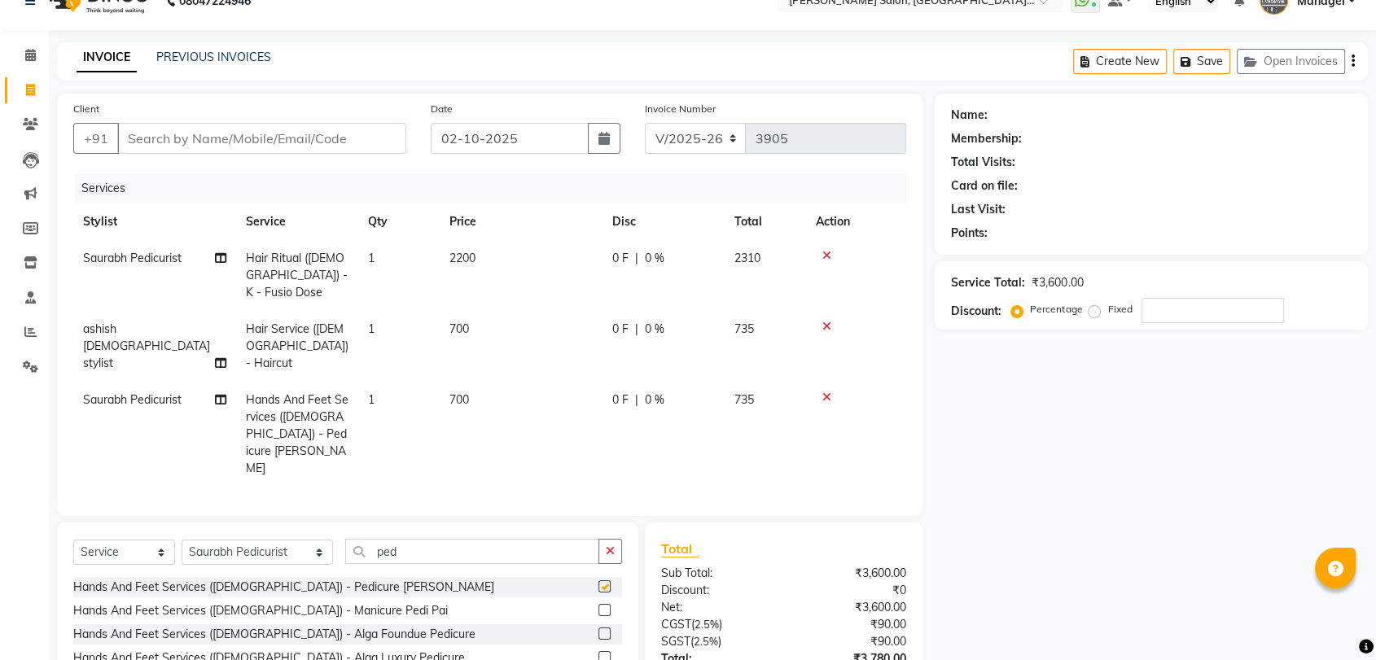
checkbox input "false"
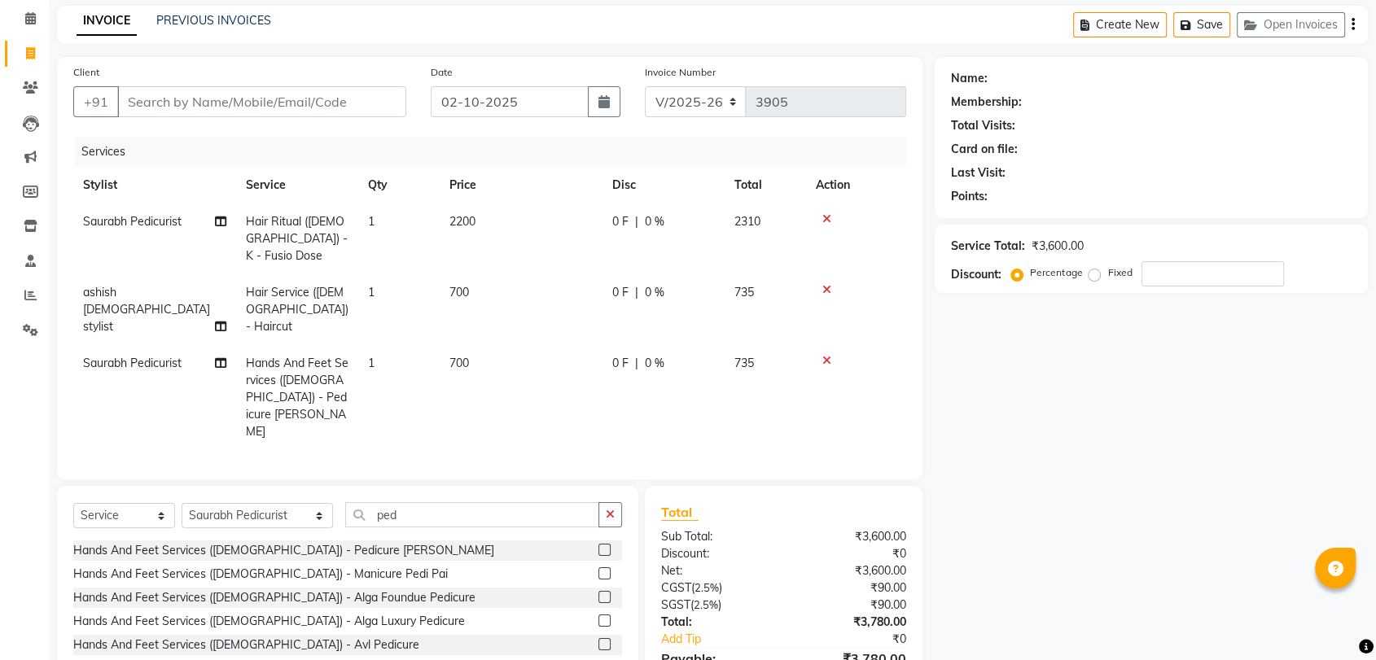
scroll to position [99, 0]
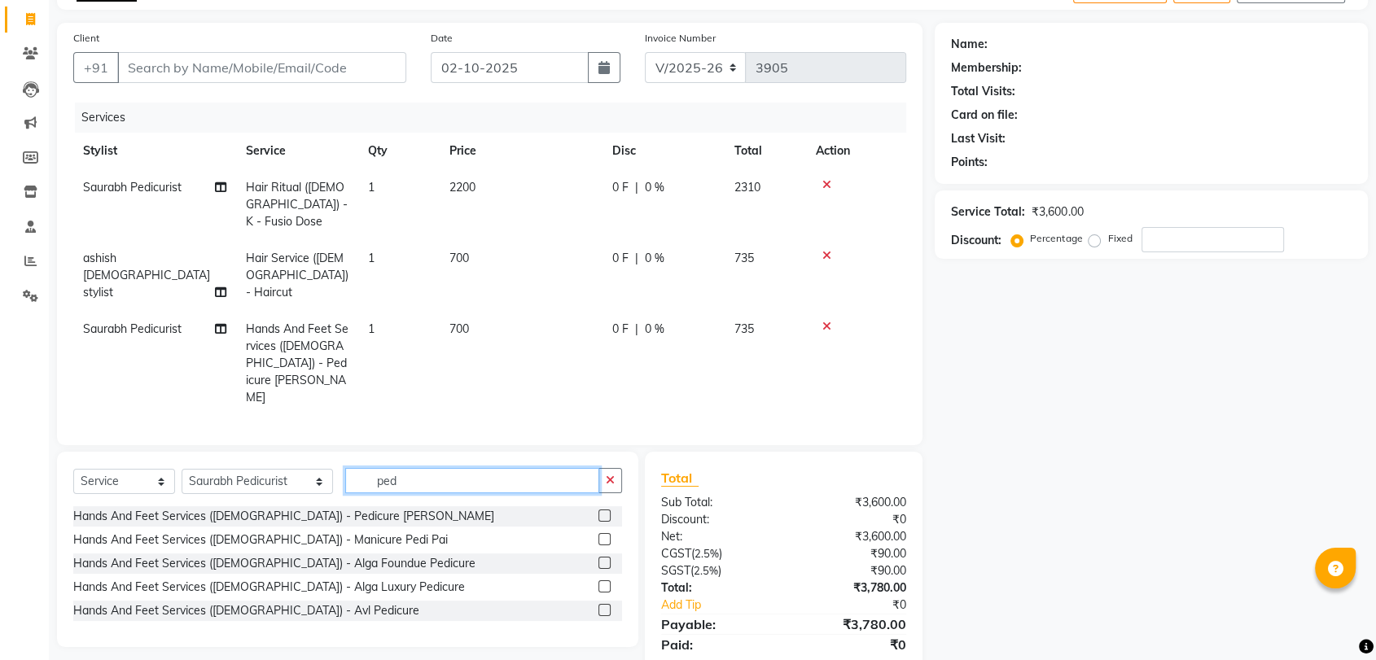
click at [372, 468] on input "ped" at bounding box center [472, 480] width 254 height 25
type input "pai"
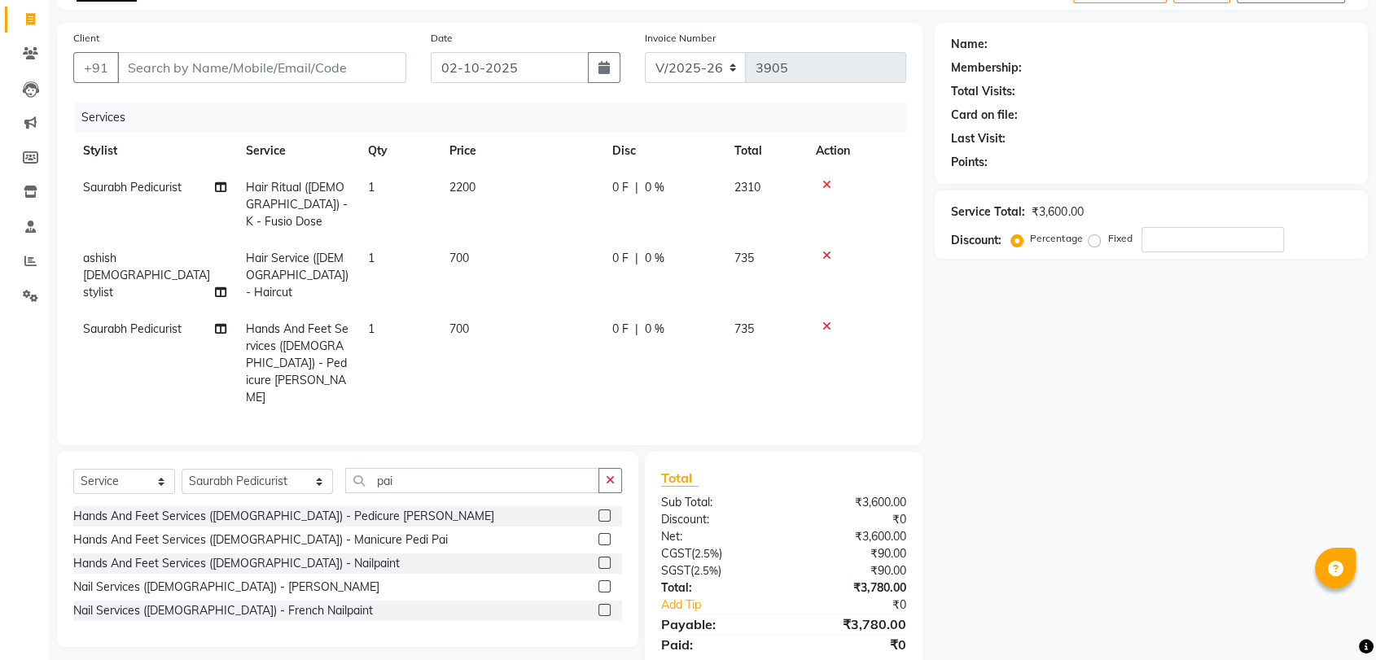
click at [599, 557] on label at bounding box center [604, 563] width 12 height 12
click at [599, 558] on input "checkbox" at bounding box center [603, 563] width 11 height 11
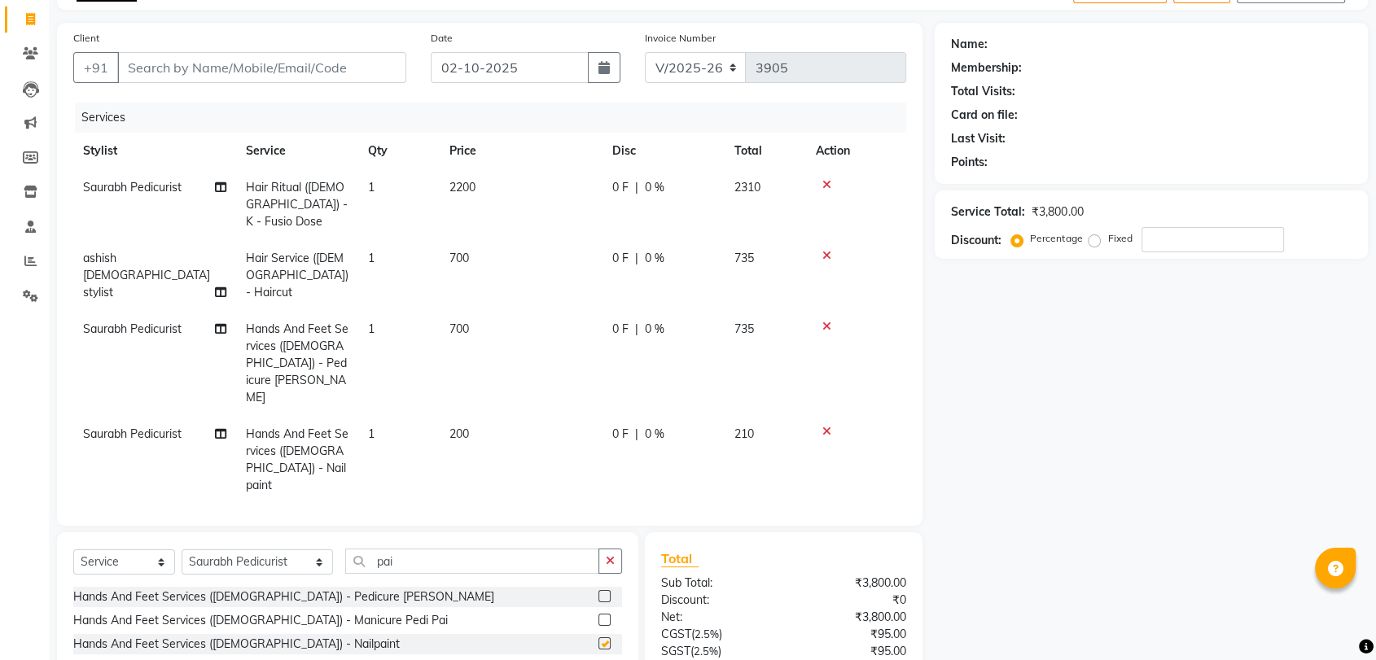
checkbox input "false"
click at [267, 69] on input "Client" at bounding box center [261, 67] width 289 height 31
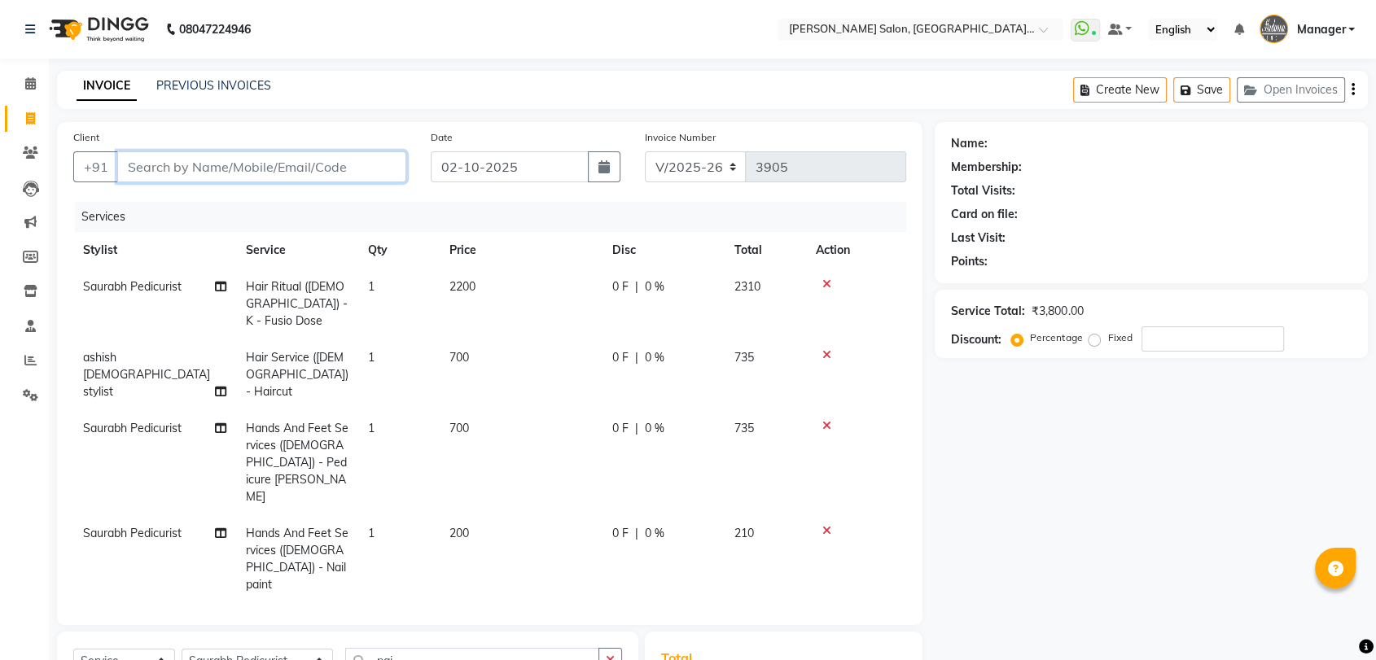
scroll to position [0, 0]
type input "9"
type input "0"
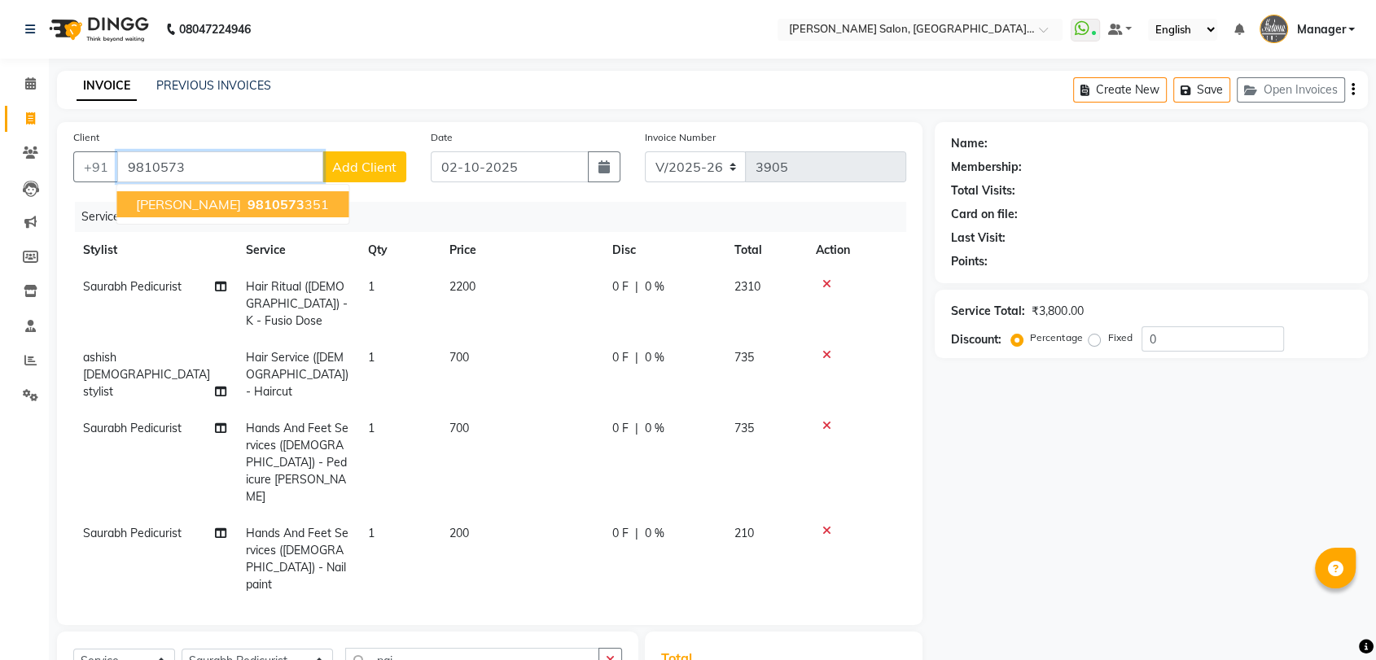
click at [237, 214] on button "shwetal 9810573 351" at bounding box center [232, 204] width 232 height 26
type input "9810573351"
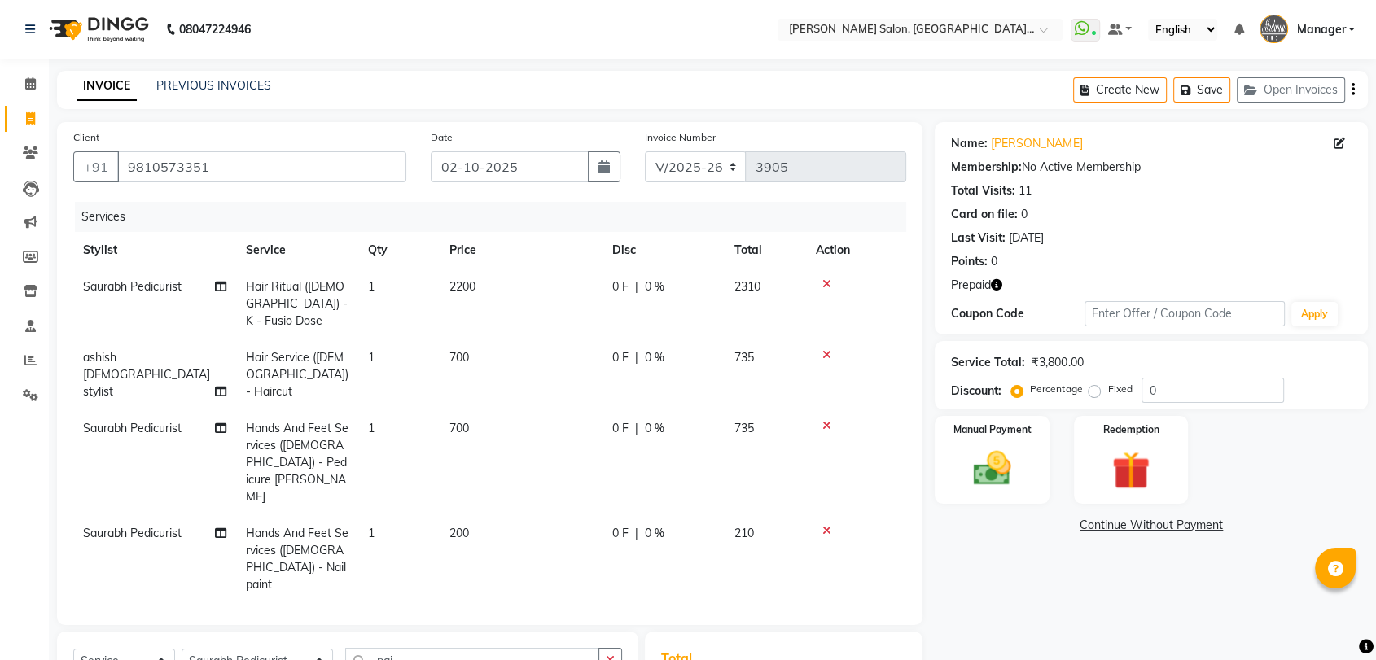
click at [1000, 286] on icon "button" at bounding box center [996, 284] width 11 height 11
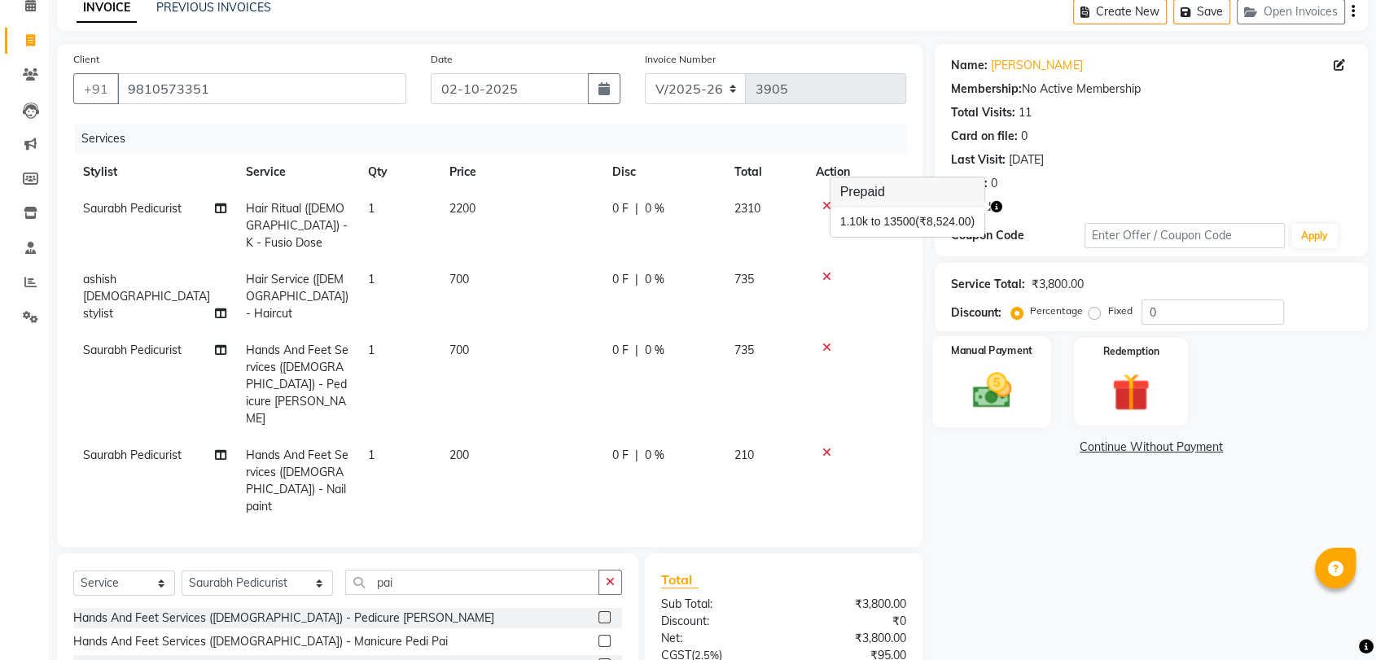
scroll to position [170, 0]
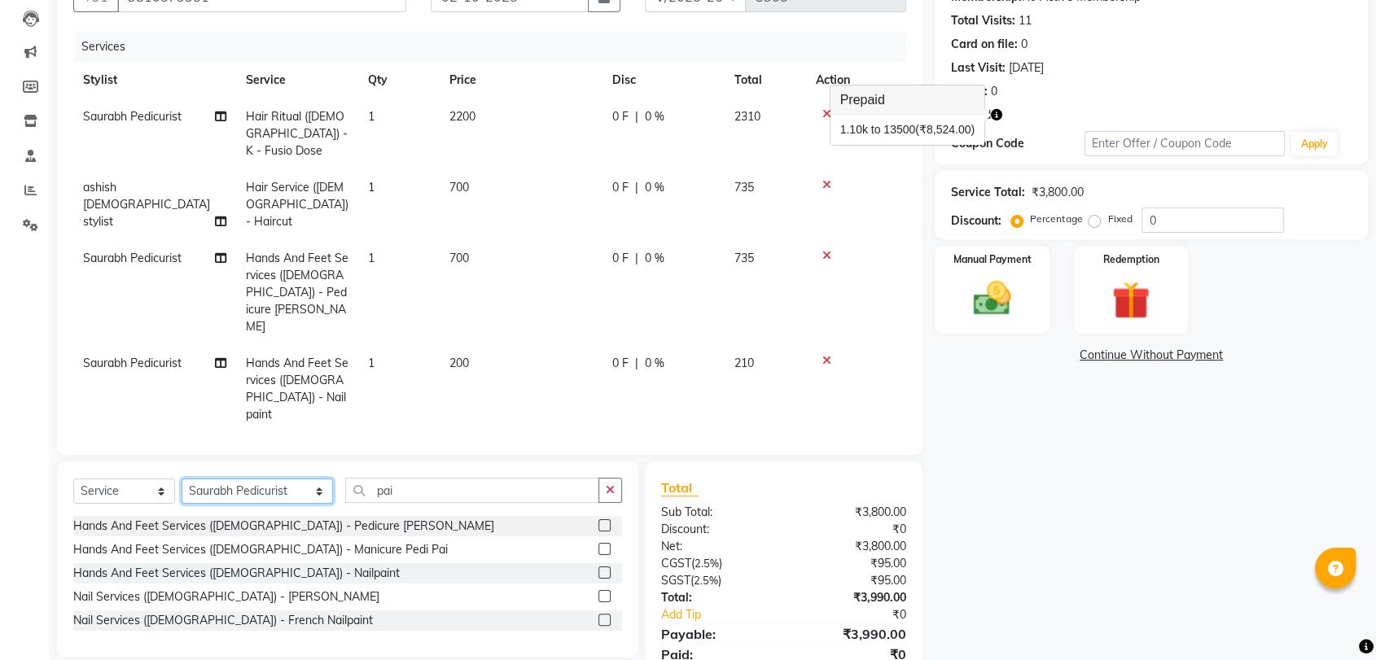
click at [242, 479] on select "Select Stylist Anil Pedicurist Arman ashish female stylist Ashutosh Singhal KHU…" at bounding box center [257, 491] width 151 height 25
select select "90698"
click at [182, 479] on select "Select Stylist Anil Pedicurist Arman ashish female stylist Ashutosh Singhal KHU…" at bounding box center [257, 491] width 151 height 25
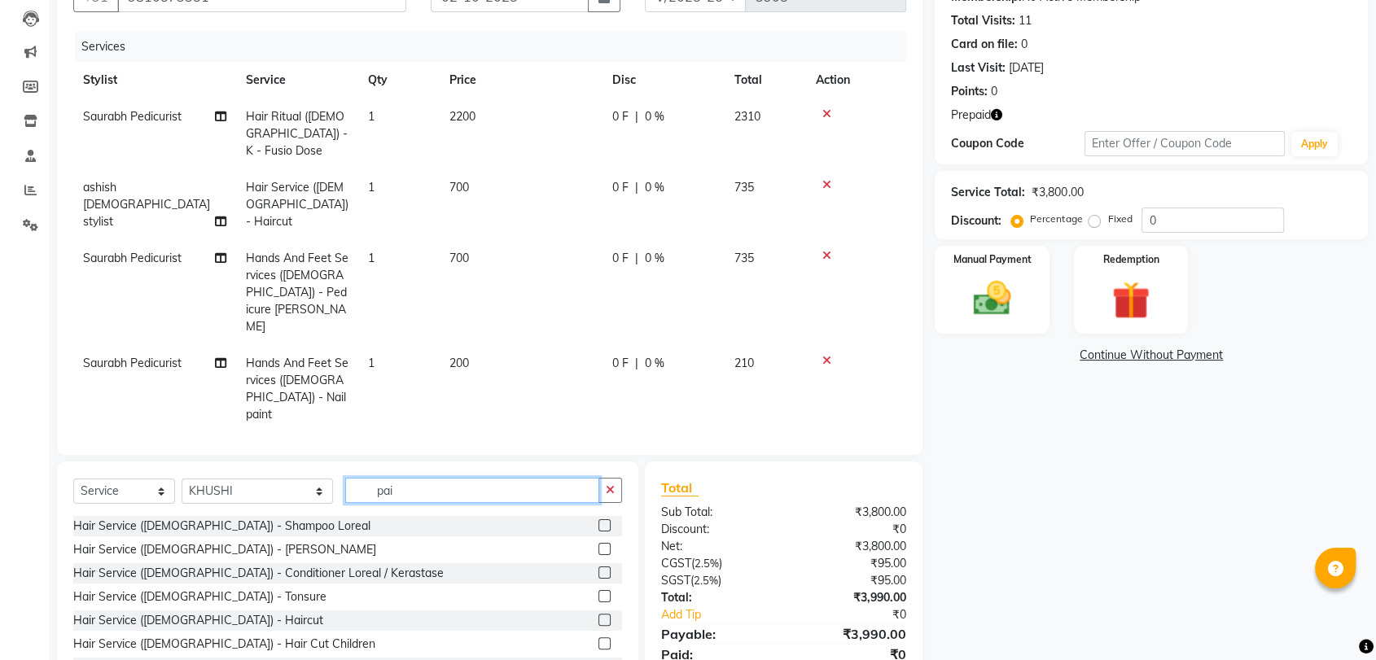
click at [351, 478] on input "pai" at bounding box center [472, 490] width 254 height 25
type input "eye"
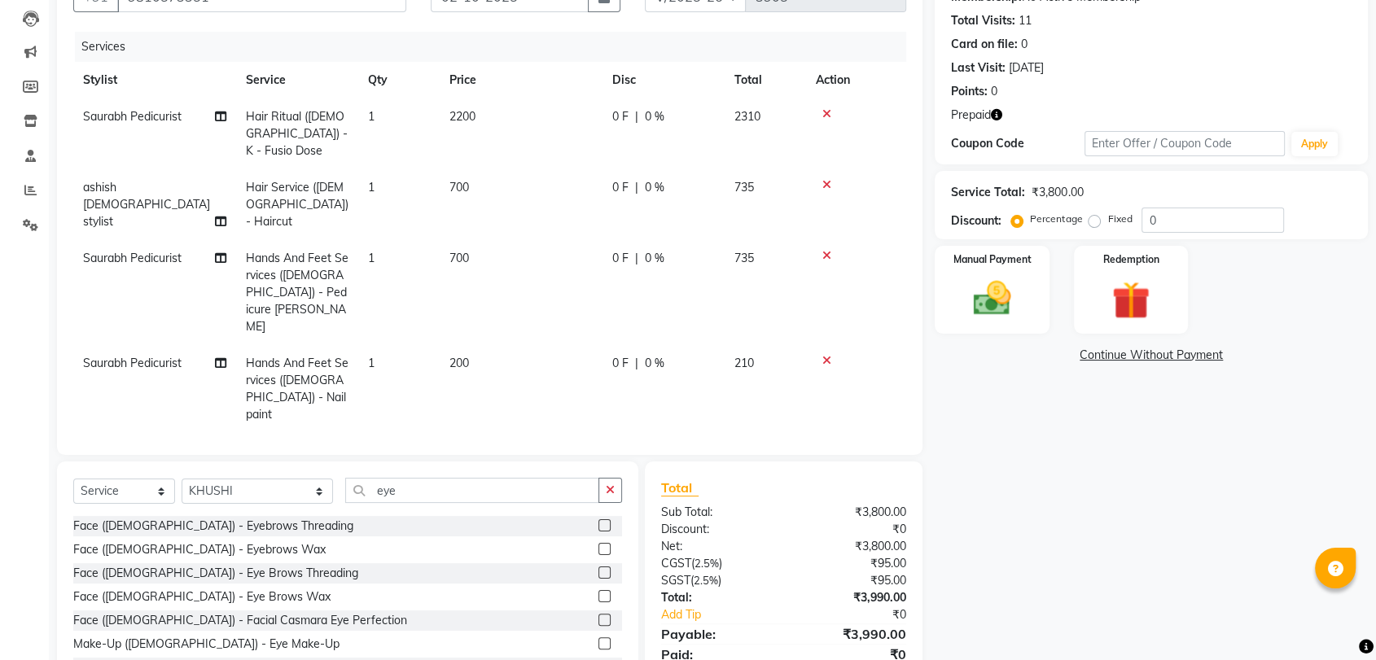
click at [598, 567] on label at bounding box center [604, 573] width 12 height 12
click at [598, 568] on input "checkbox" at bounding box center [603, 573] width 11 height 11
checkbox input "false"
click at [393, 478] on input "eye" at bounding box center [472, 490] width 254 height 25
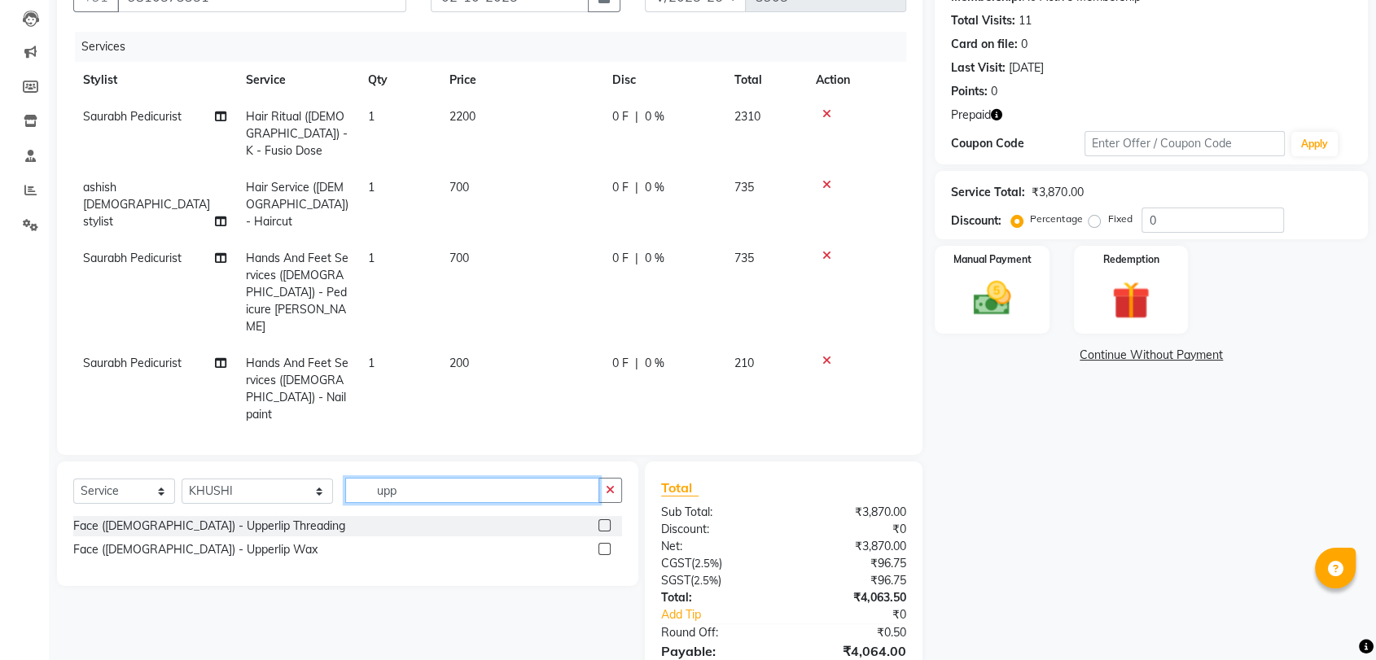
type input "upp"
click at [598, 519] on label at bounding box center [604, 525] width 12 height 12
click at [598, 521] on input "checkbox" at bounding box center [603, 526] width 11 height 11
checkbox input "false"
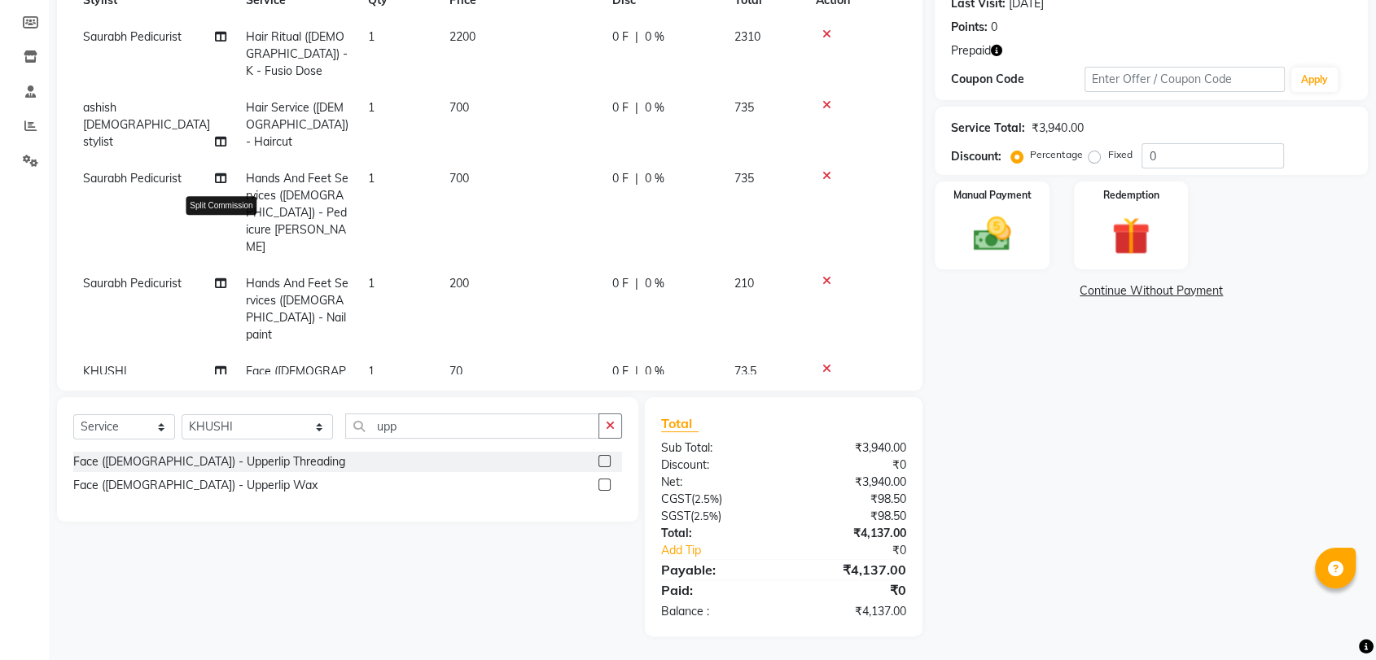
scroll to position [42, 0]
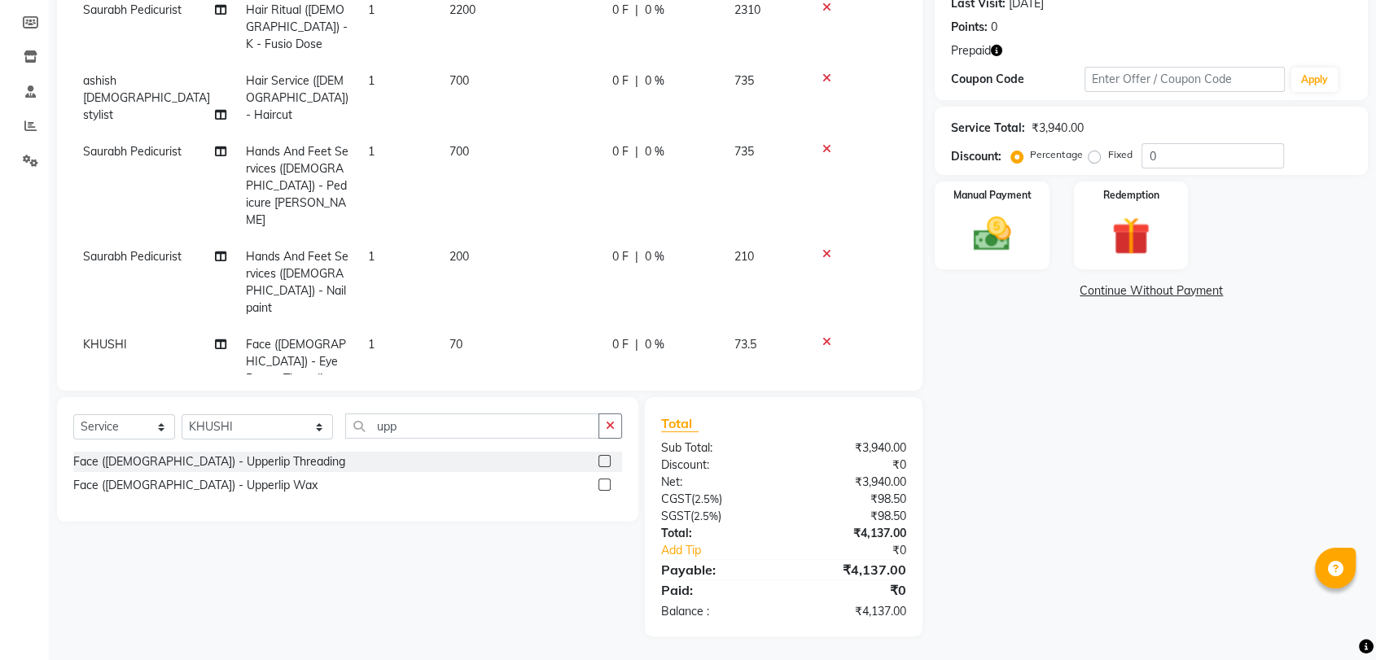
click at [997, 45] on icon "button" at bounding box center [996, 50] width 11 height 11
click at [1110, 189] on label "Redemption" at bounding box center [1130, 193] width 59 height 15
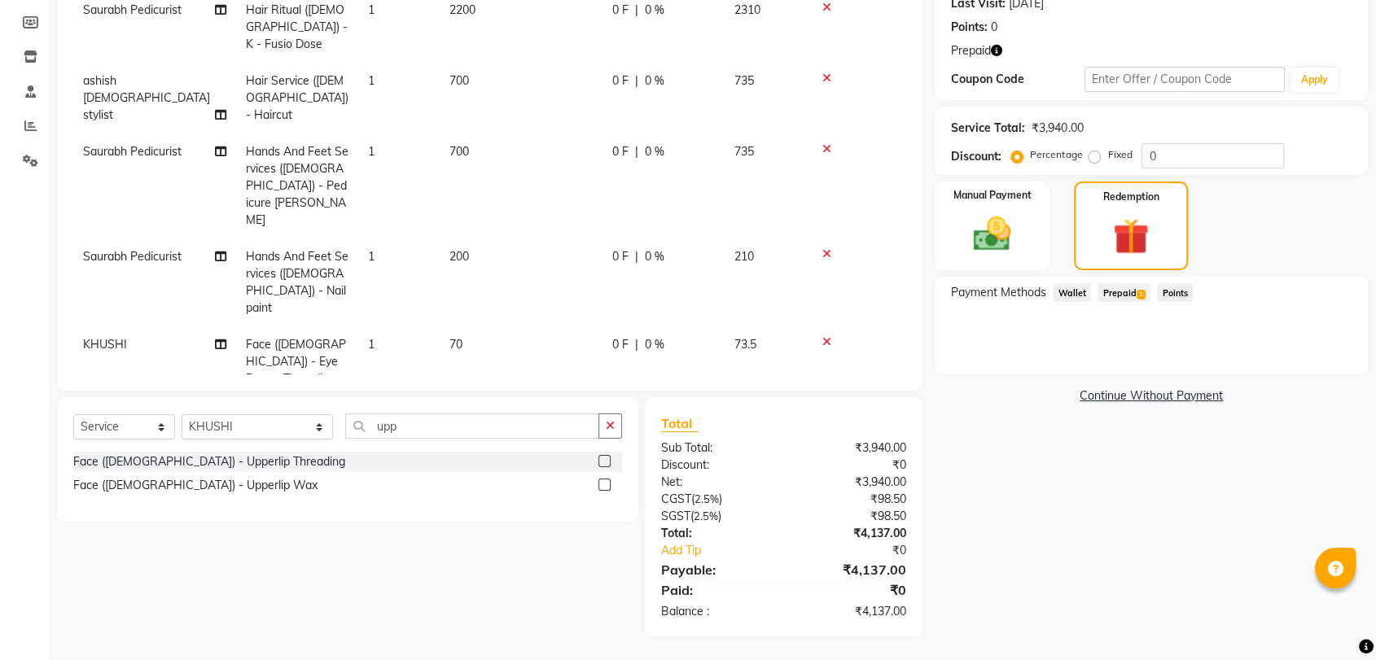
click at [1123, 280] on div "Payment Methods Wallet Prepaid 1 Points" at bounding box center [1151, 326] width 433 height 98
click at [1123, 288] on span "Prepaid 1" at bounding box center [1123, 292] width 53 height 19
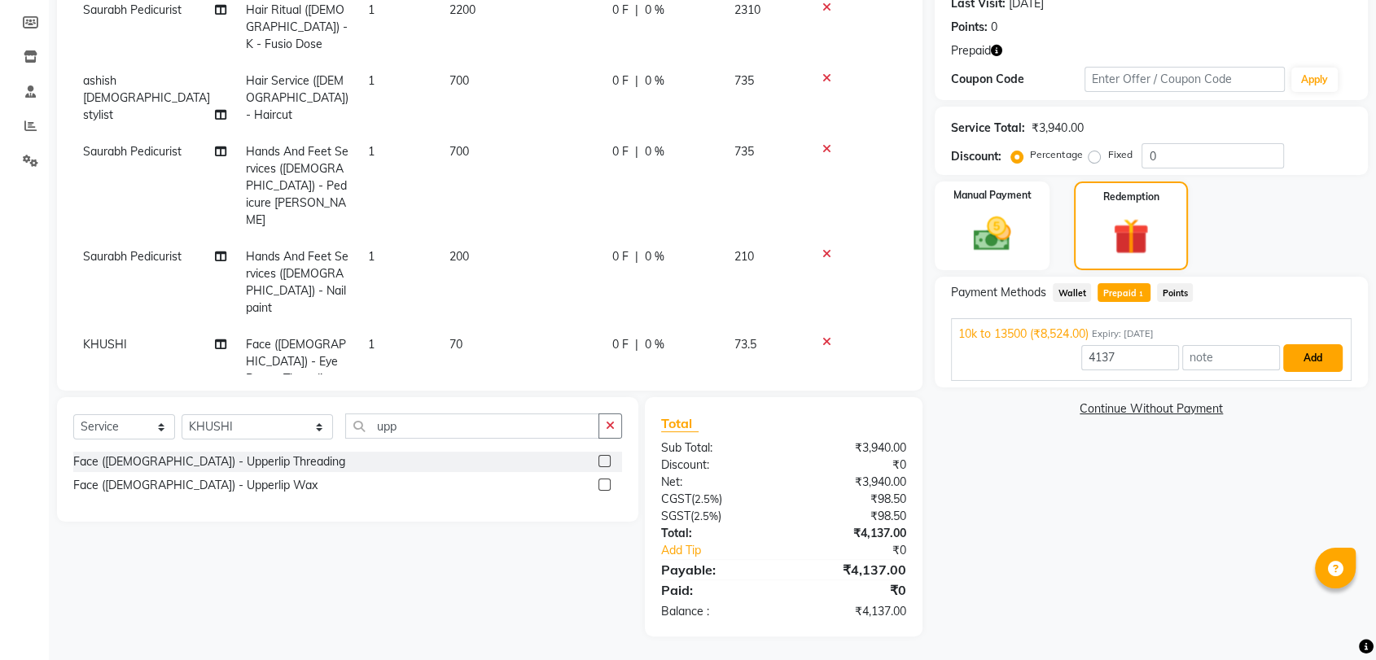
click at [1322, 360] on button "Add" at bounding box center [1312, 358] width 59 height 28
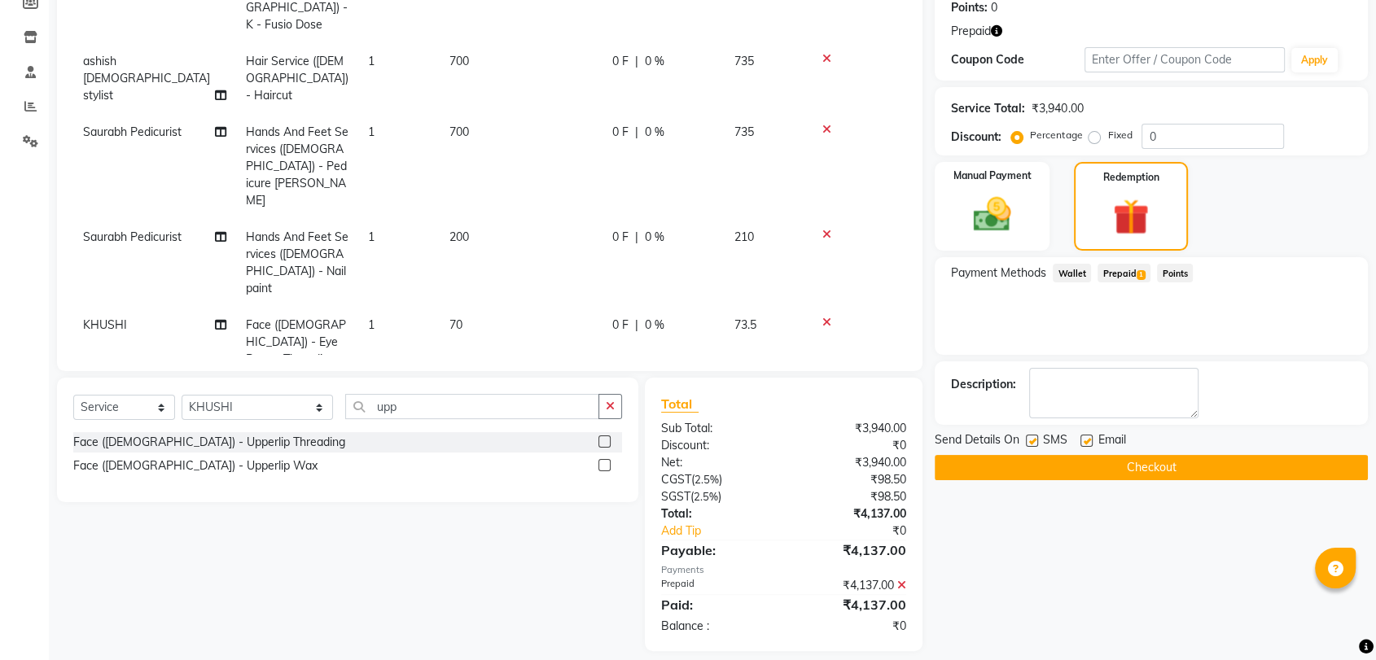
scroll to position [269, 0]
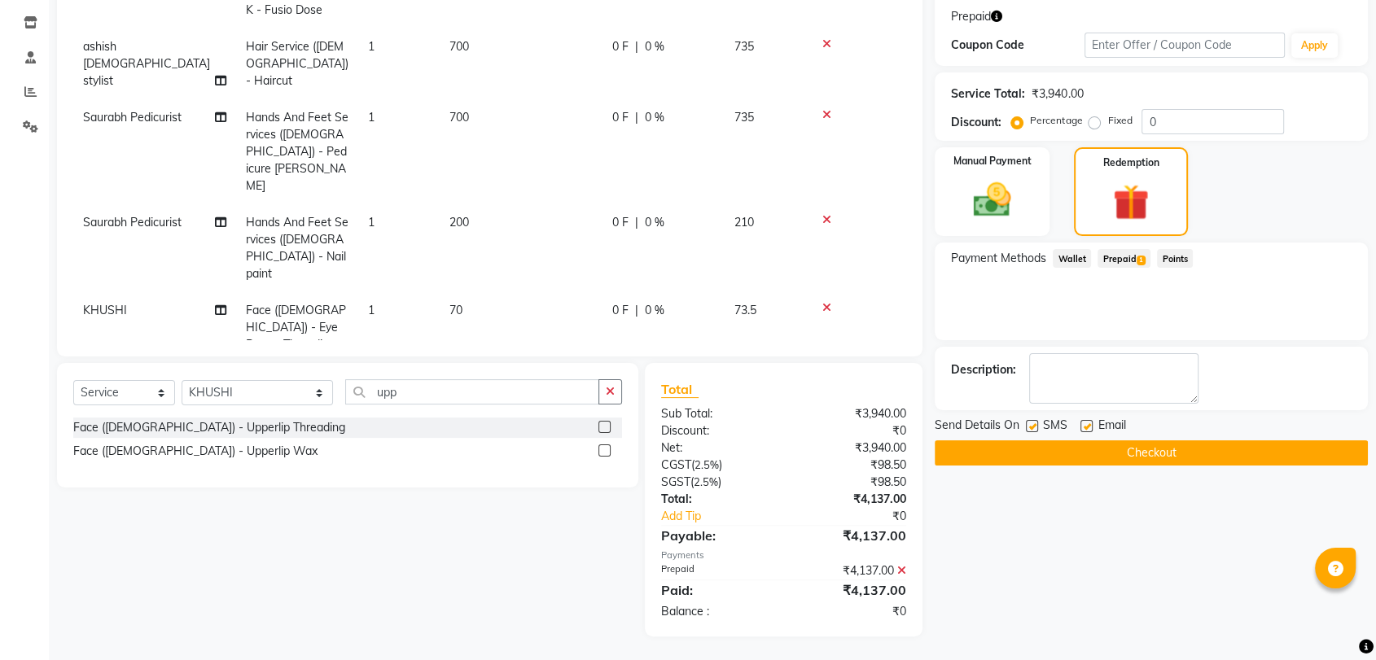
click at [1153, 453] on button "Checkout" at bounding box center [1151, 452] width 433 height 25
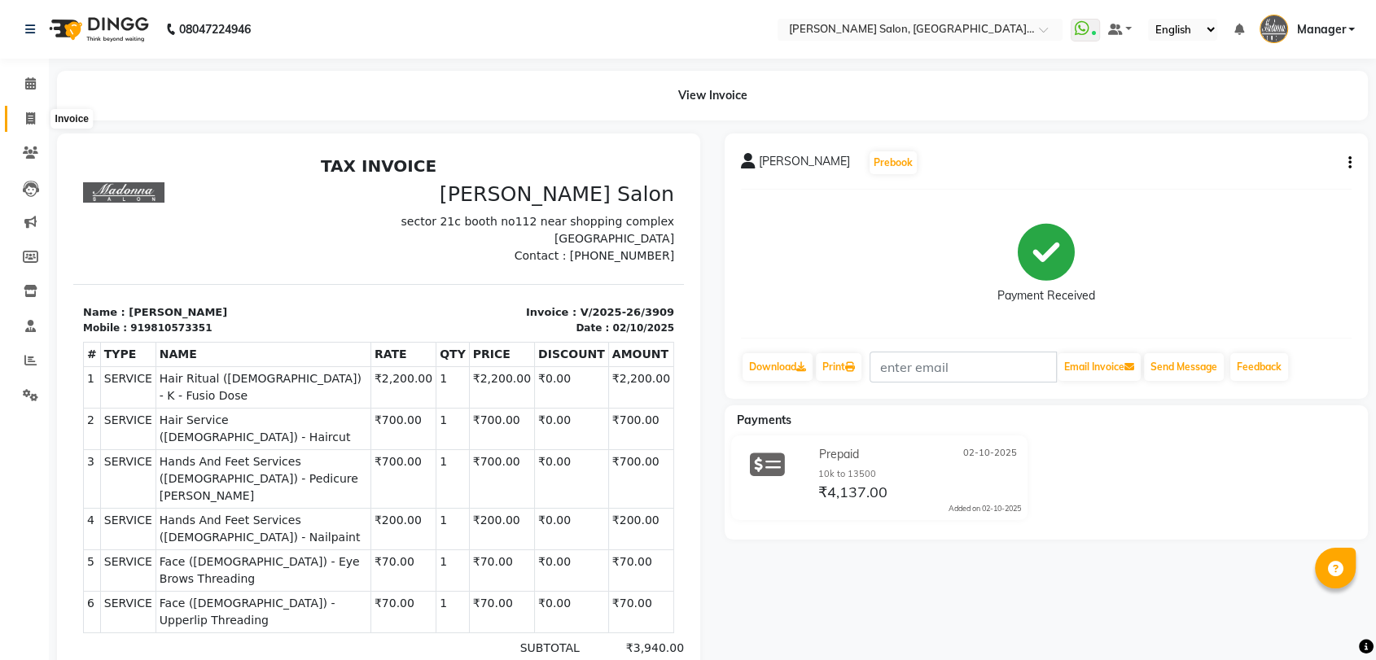
click at [32, 113] on icon at bounding box center [30, 118] width 9 height 12
select select "service"
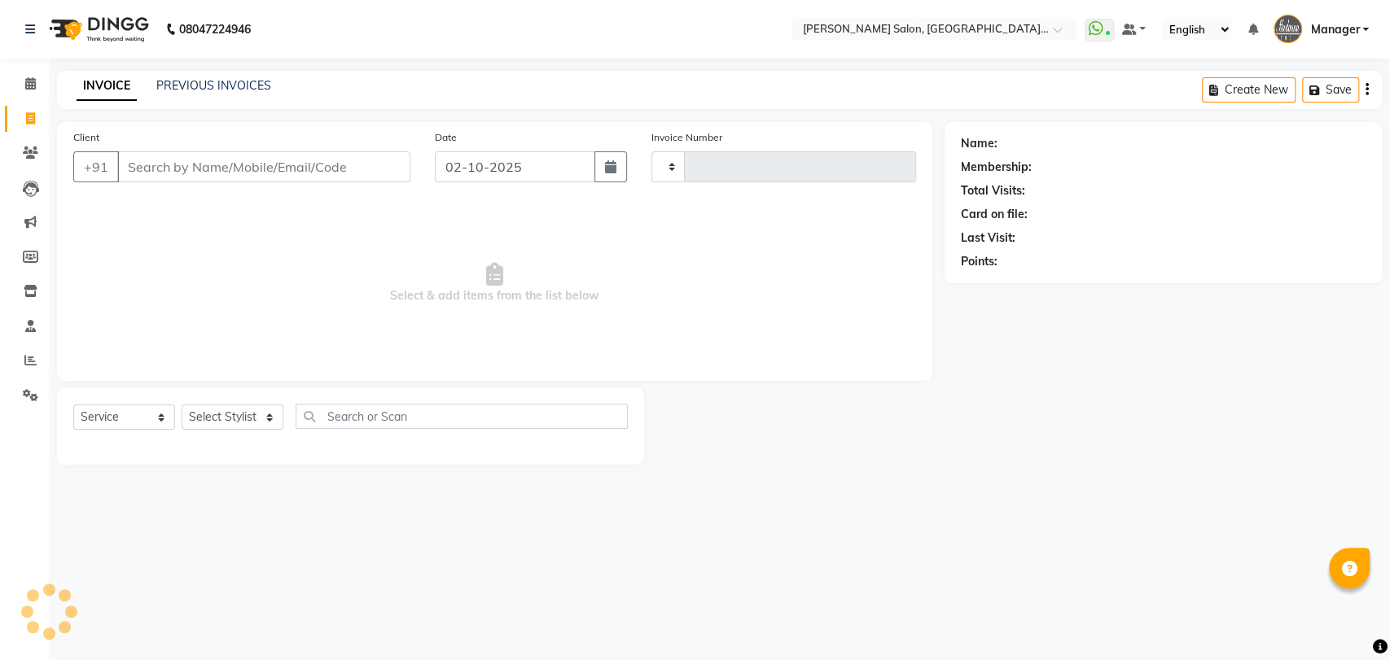
type input "3910"
select select "5893"
click at [233, 81] on link "PREVIOUS INVOICES" at bounding box center [213, 85] width 115 height 15
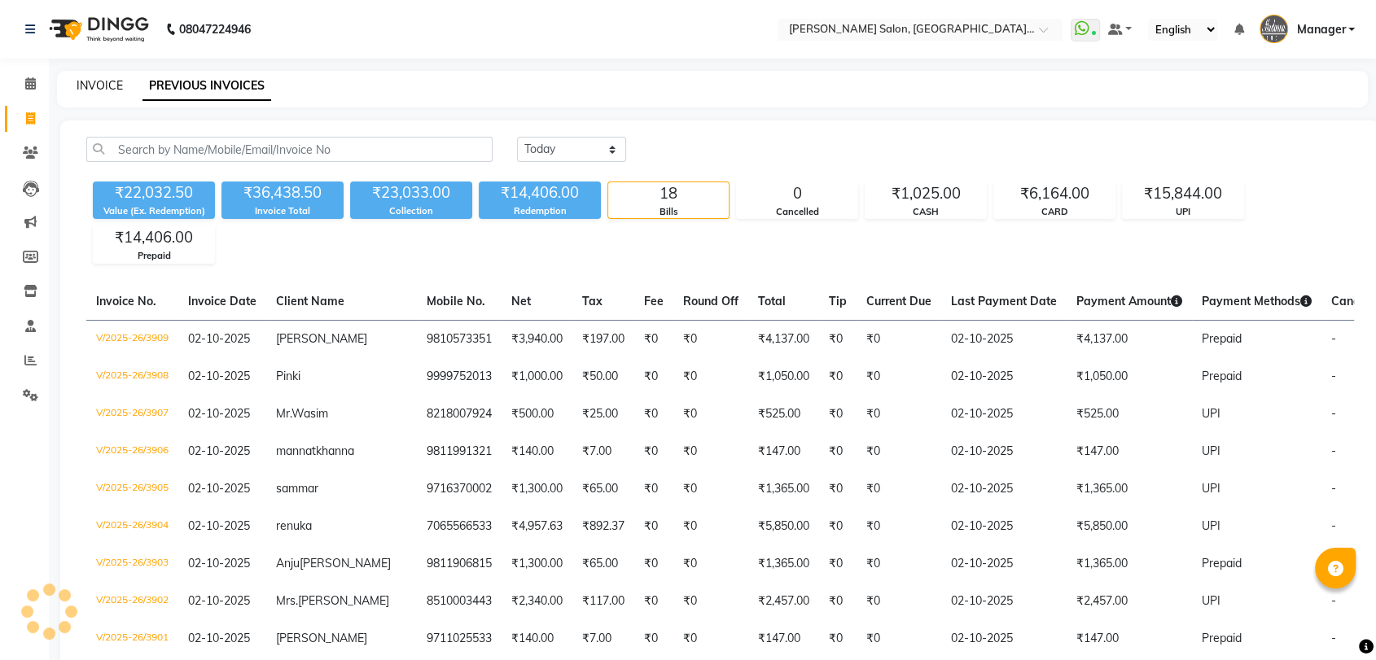
click at [85, 82] on link "INVOICE" at bounding box center [100, 85] width 46 height 15
select select "service"
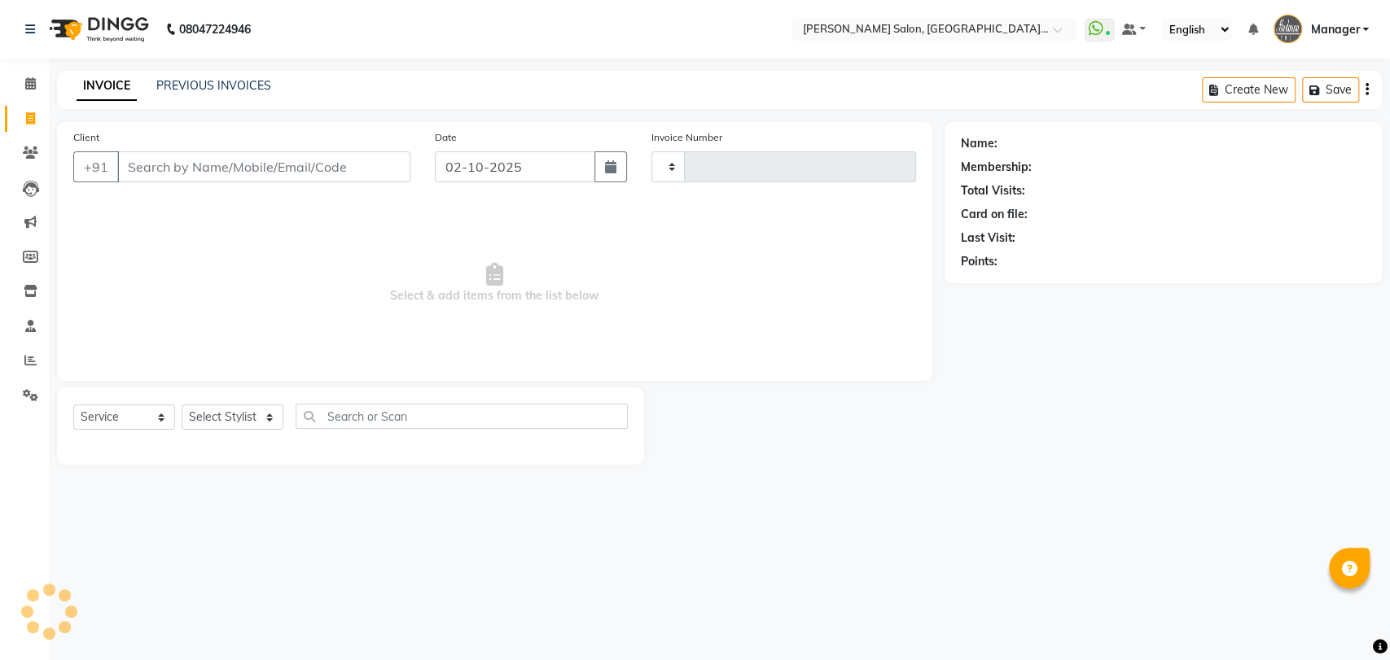
type input "3910"
select select "5893"
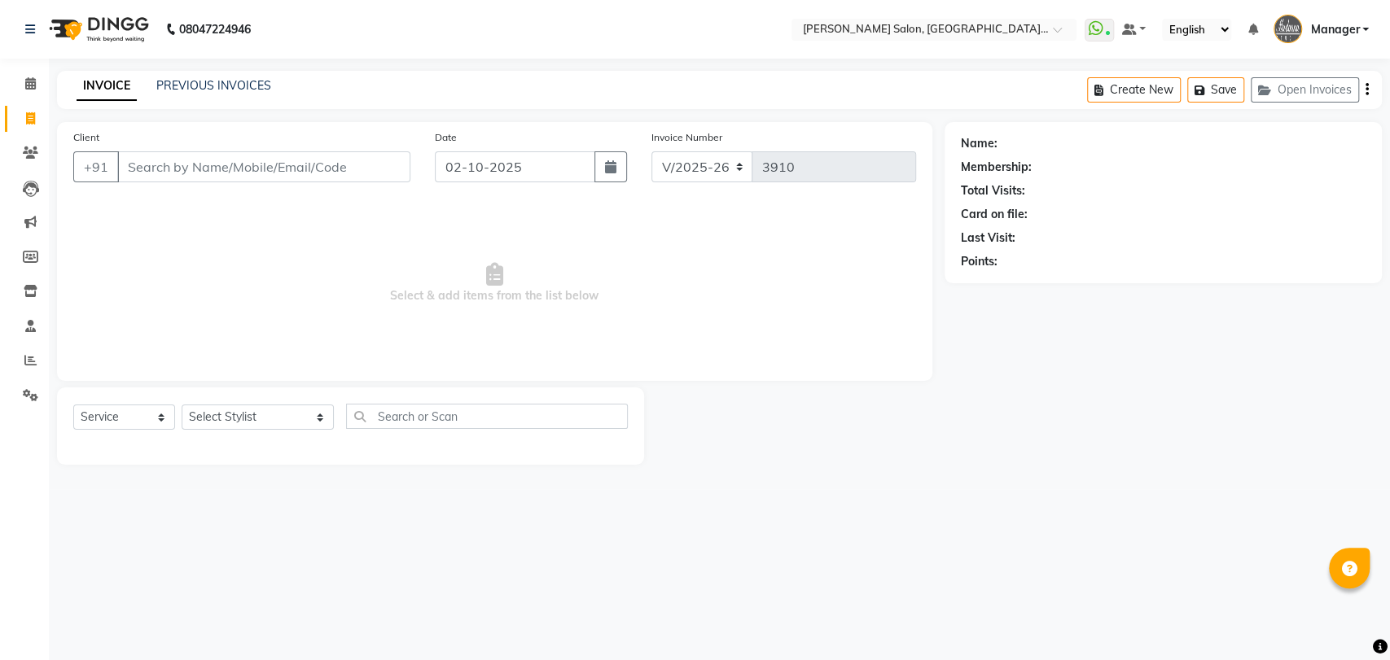
click at [148, 173] on input "Client" at bounding box center [263, 166] width 293 height 31
click at [234, 82] on link "PREVIOUS INVOICES" at bounding box center [213, 85] width 115 height 15
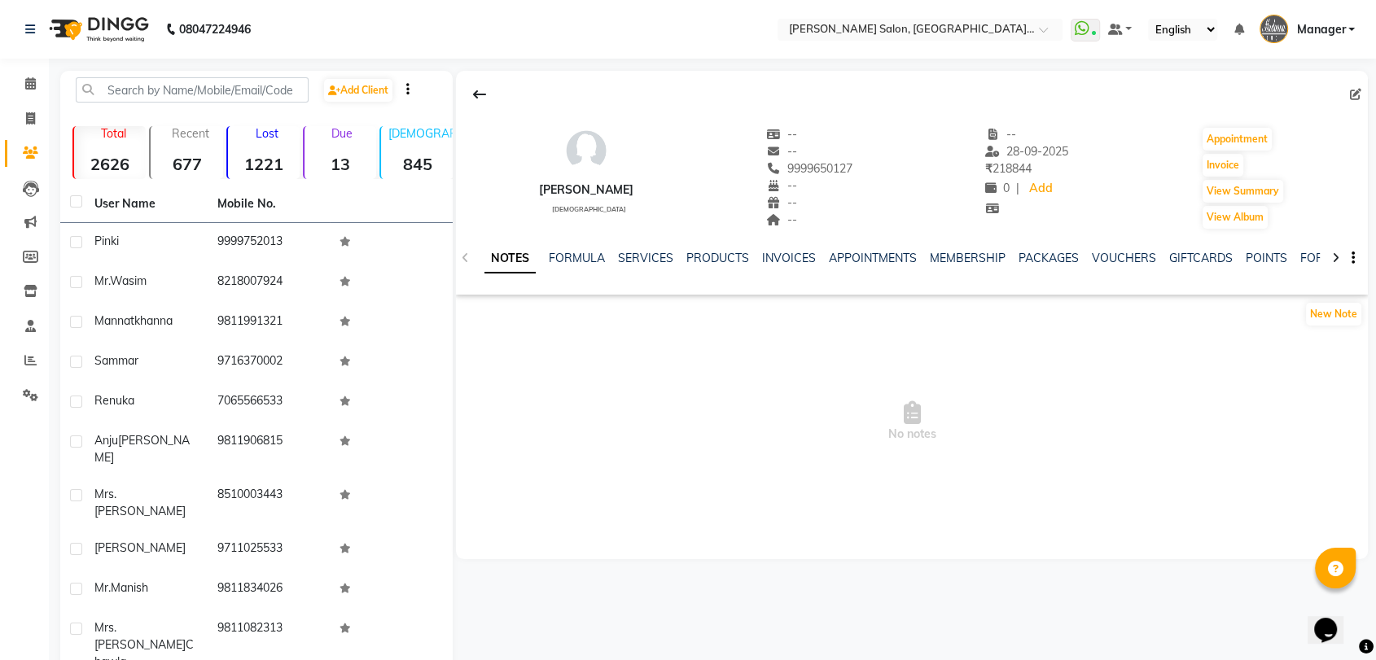
click at [639, 265] on div "SERVICES" at bounding box center [645, 258] width 55 height 17
click at [644, 256] on link "SERVICES" at bounding box center [645, 258] width 55 height 15
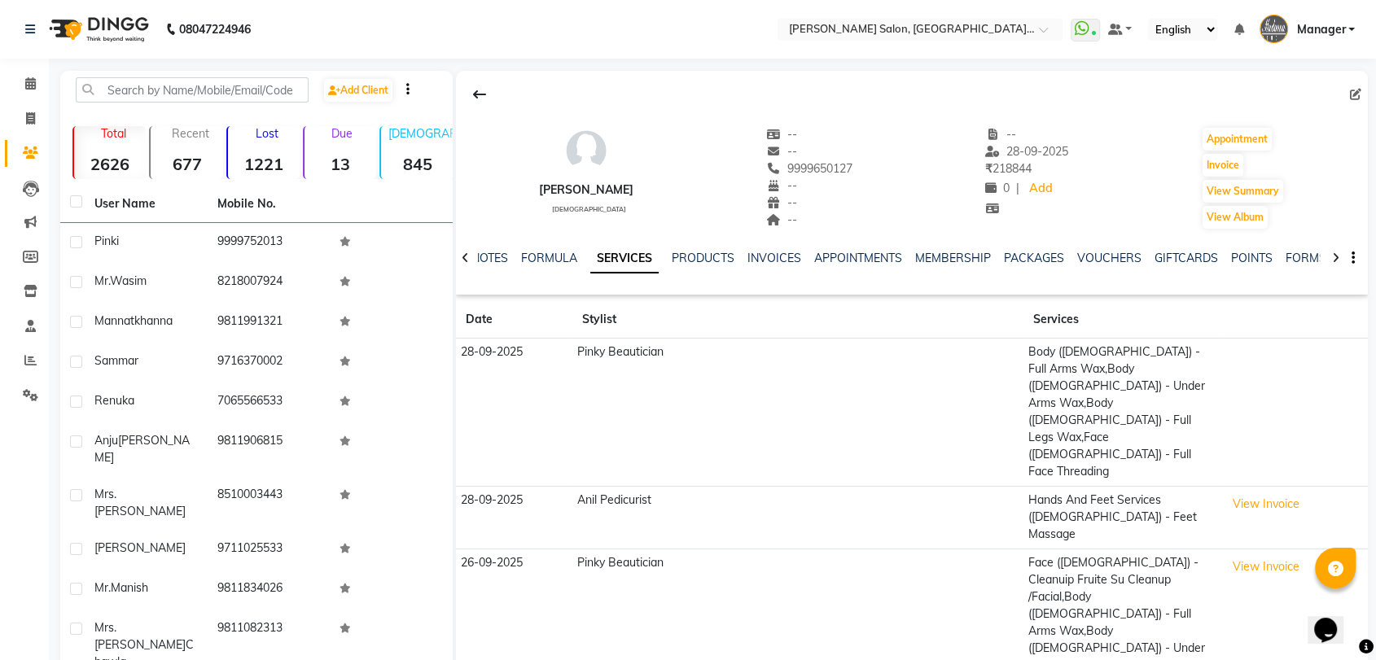
click at [1083, 391] on td "Body ([DEMOGRAPHIC_DATA]) - Full Arms Wax,Body ([DEMOGRAPHIC_DATA]) - Under Arm…" at bounding box center [1121, 413] width 197 height 148
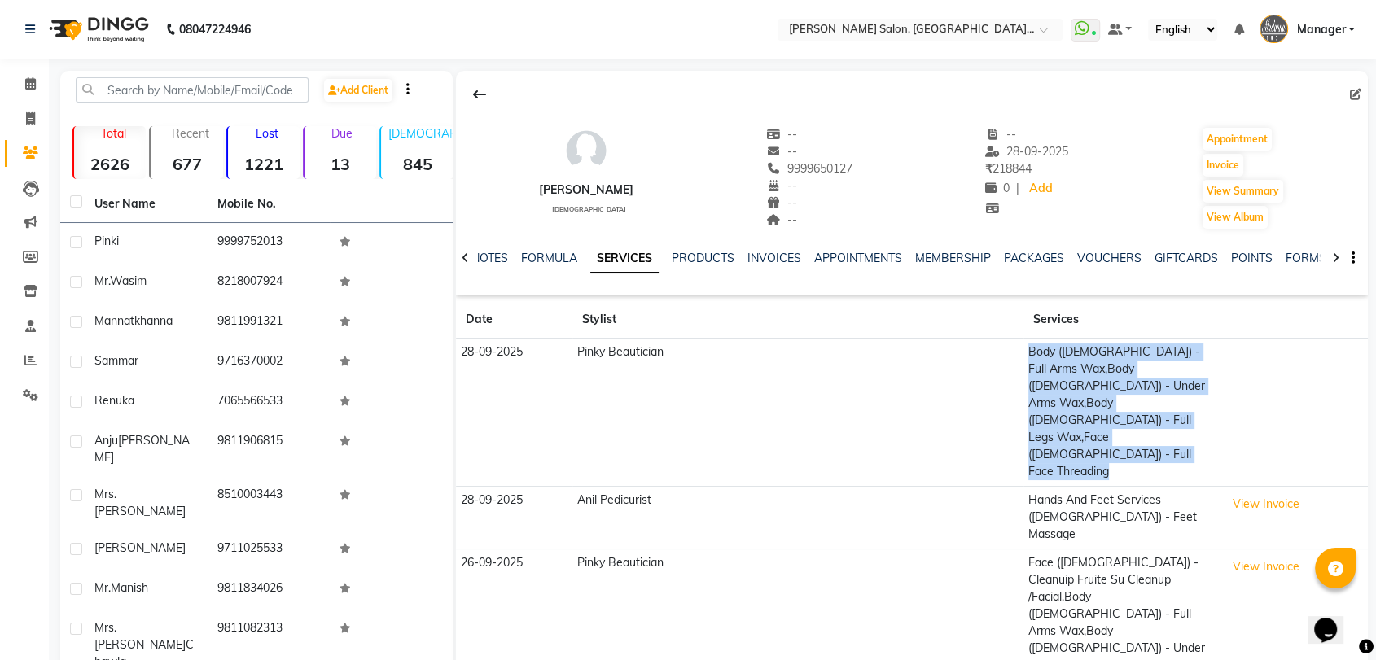
click at [1083, 391] on td "Body ([DEMOGRAPHIC_DATA]) - Full Arms Wax,Body ([DEMOGRAPHIC_DATA]) - Under Arm…" at bounding box center [1121, 413] width 197 height 148
